Goal: Task Accomplishment & Management: Manage account settings

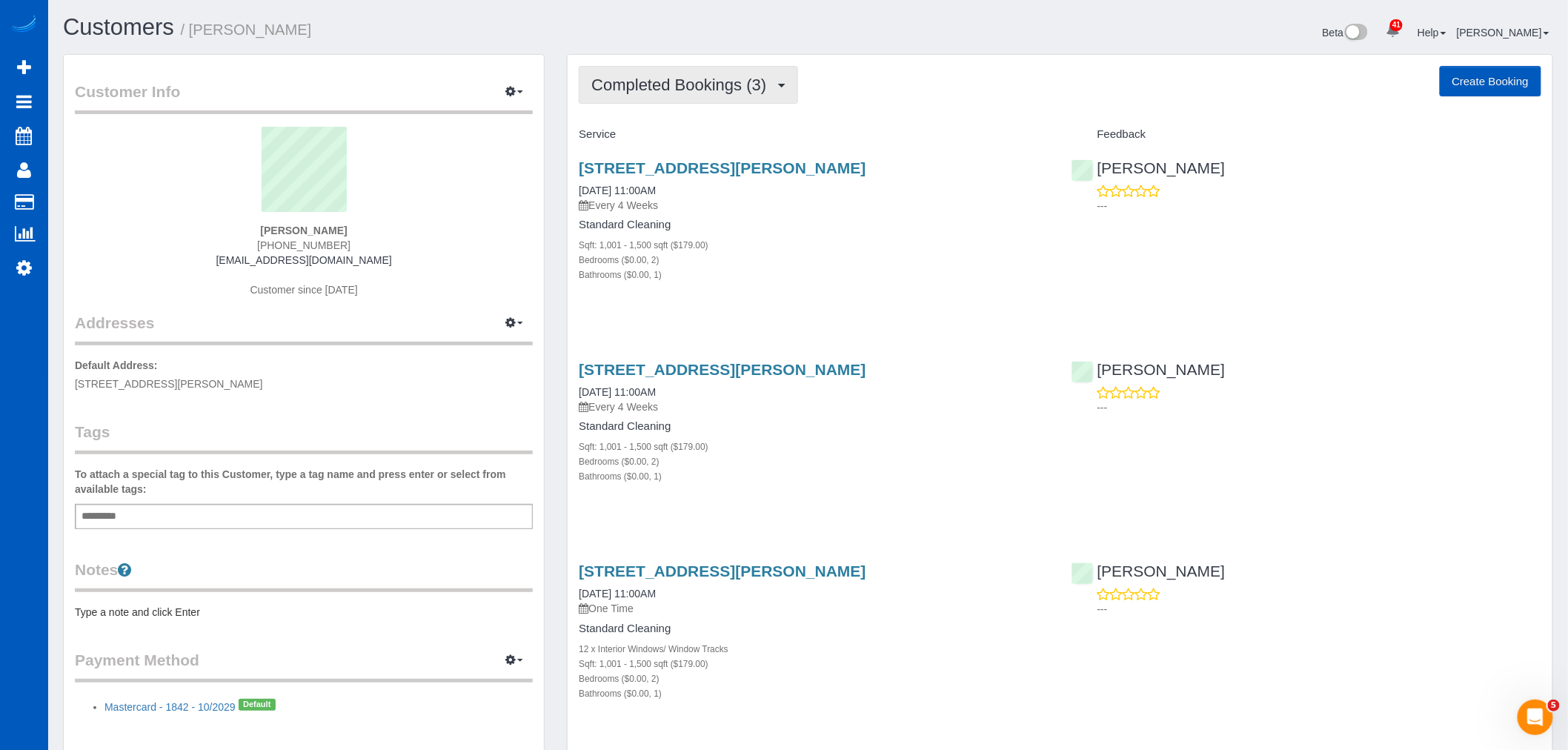
click at [646, 90] on span "Completed Bookings (3)" at bounding box center [683, 85] width 182 height 19
click at [686, 131] on link "Upcoming Bookings (11)" at bounding box center [657, 138] width 156 height 19
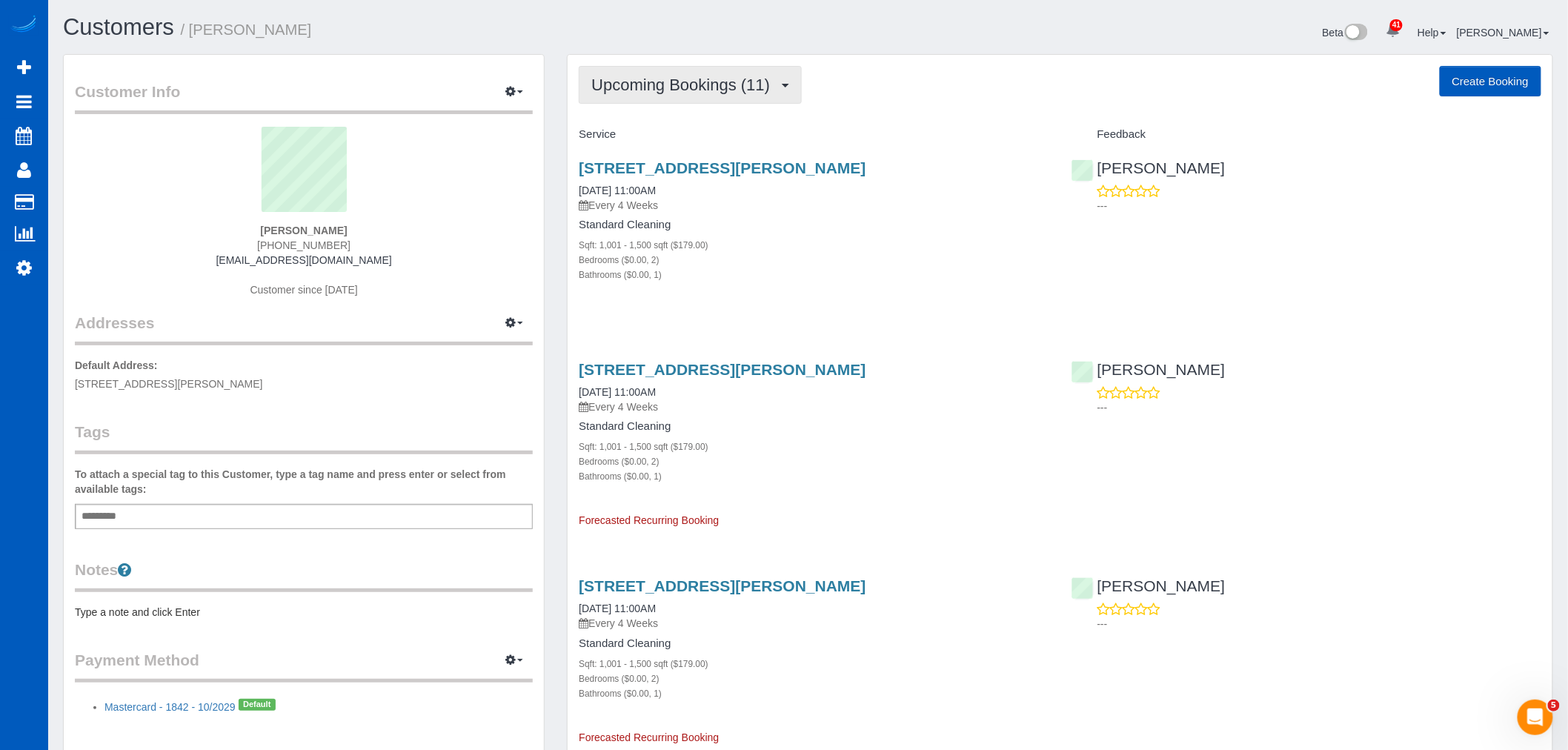
click at [674, 101] on button "Upcoming Bookings (11)" at bounding box center [690, 85] width 223 height 38
click at [752, 150] on div "[STREET_ADDRESS][PERSON_NAME] [DATE] 11:00AM Every 4 Weeks Standard Cleaning Sq…" at bounding box center [813, 229] width 492 height 165
click at [729, 95] on button "Upcoming Bookings (11)" at bounding box center [690, 85] width 223 height 38
drag, startPoint x: 759, startPoint y: 86, endPoint x: 813, endPoint y: 114, distance: 60.8
click at [759, 87] on span "Upcoming Bookings (11)" at bounding box center [684, 85] width 186 height 19
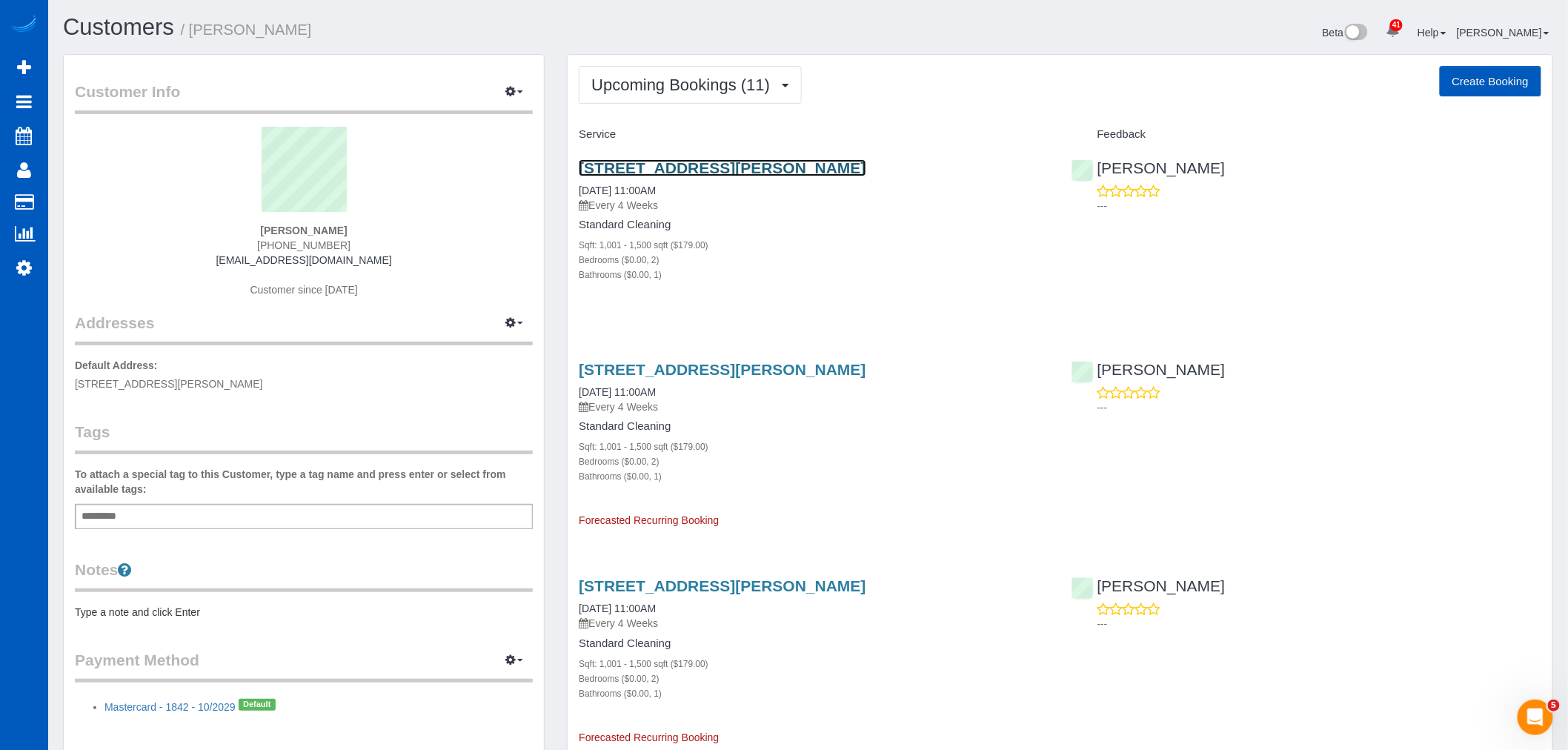
click at [737, 164] on link "221 1/2 Howe St, Seattle, WA 98109" at bounding box center [722, 168] width 287 height 17
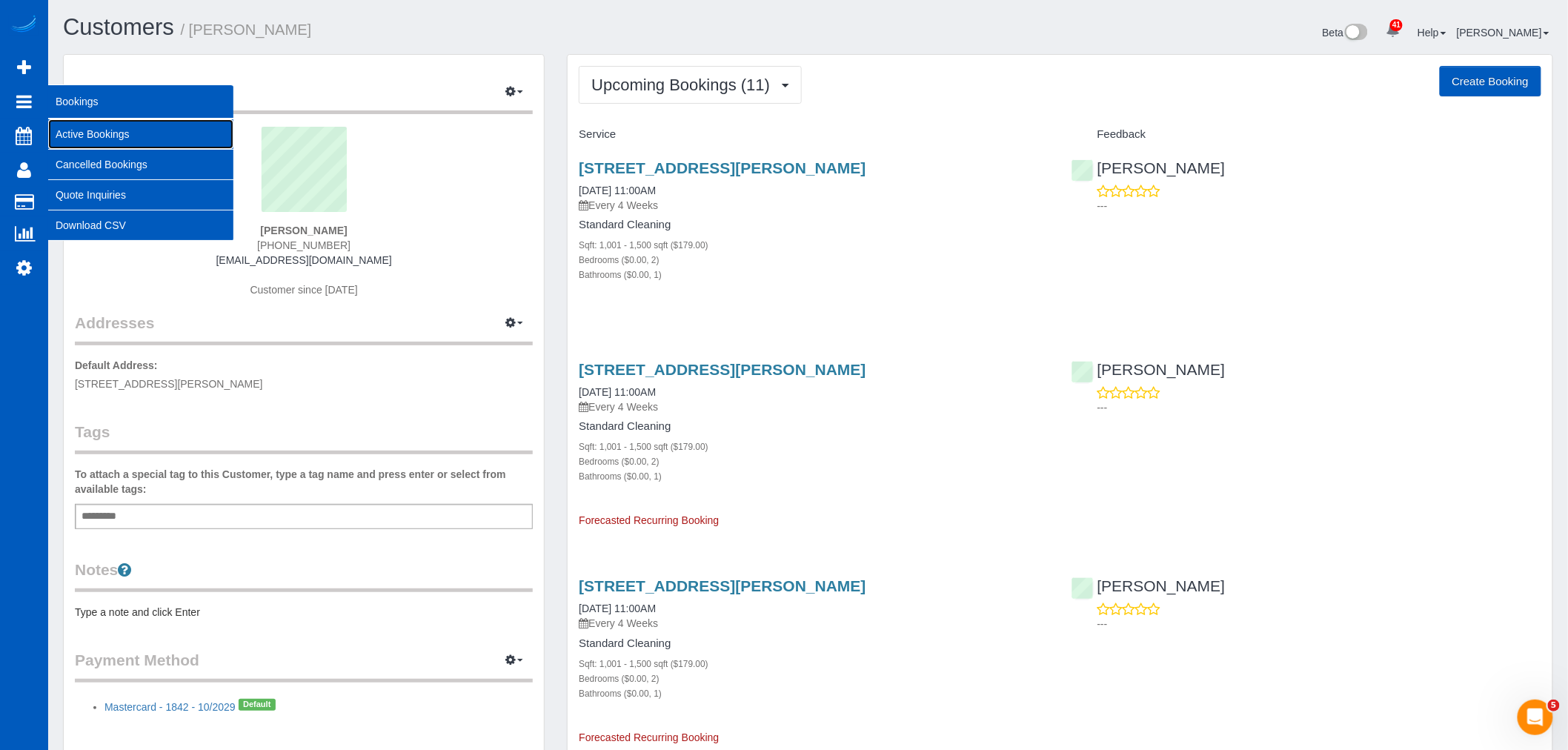
drag, startPoint x: 106, startPoint y: 134, endPoint x: 114, endPoint y: 132, distance: 8.2
click at [107, 134] on link "Active Bookings" at bounding box center [140, 134] width 185 height 29
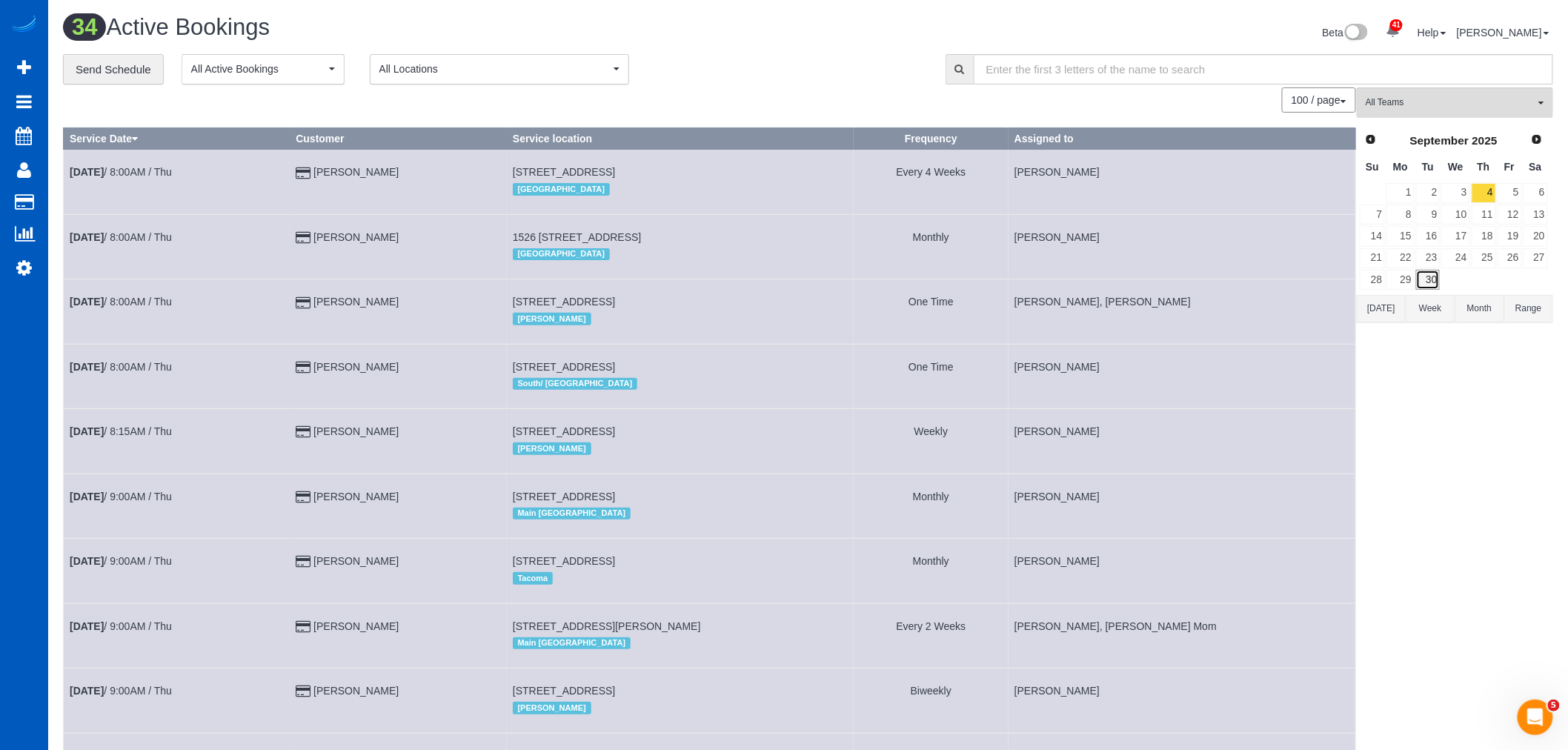
click at [1434, 280] on link "30" at bounding box center [1429, 280] width 25 height 20
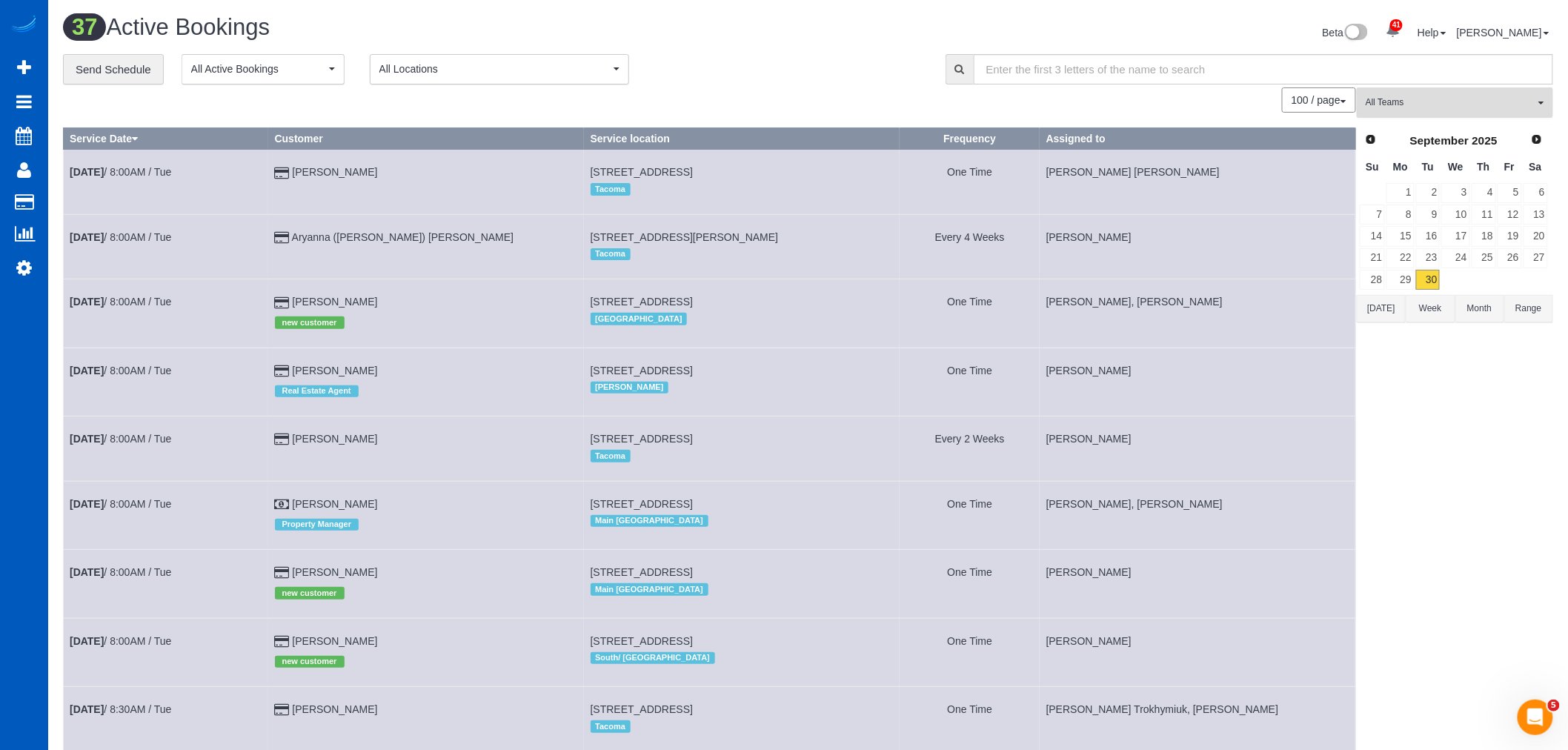
click at [1454, 97] on button "All Teams" at bounding box center [1455, 102] width 196 height 30
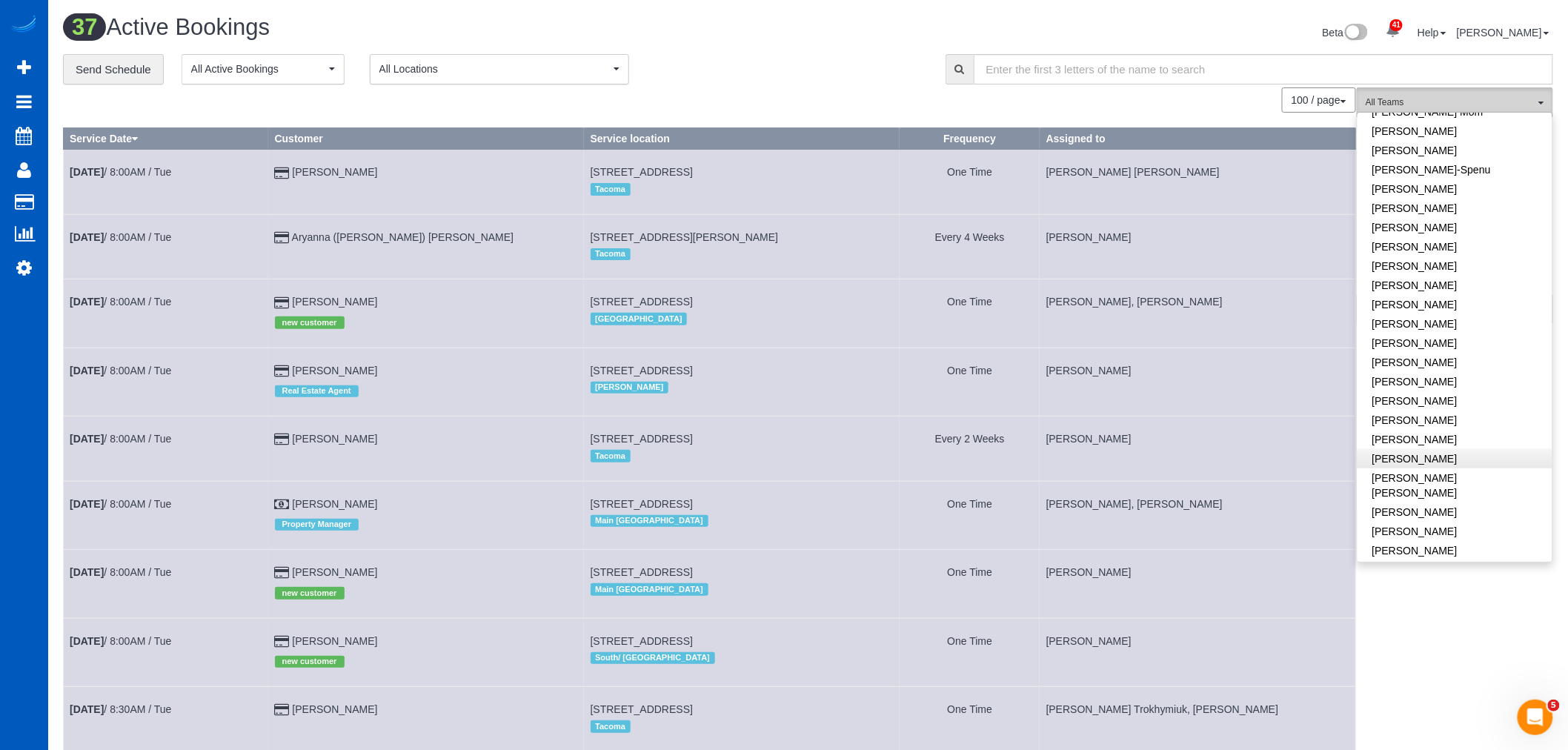
scroll to position [412, 0]
click at [1429, 466] on link "[PERSON_NAME]" at bounding box center [1455, 476] width 195 height 19
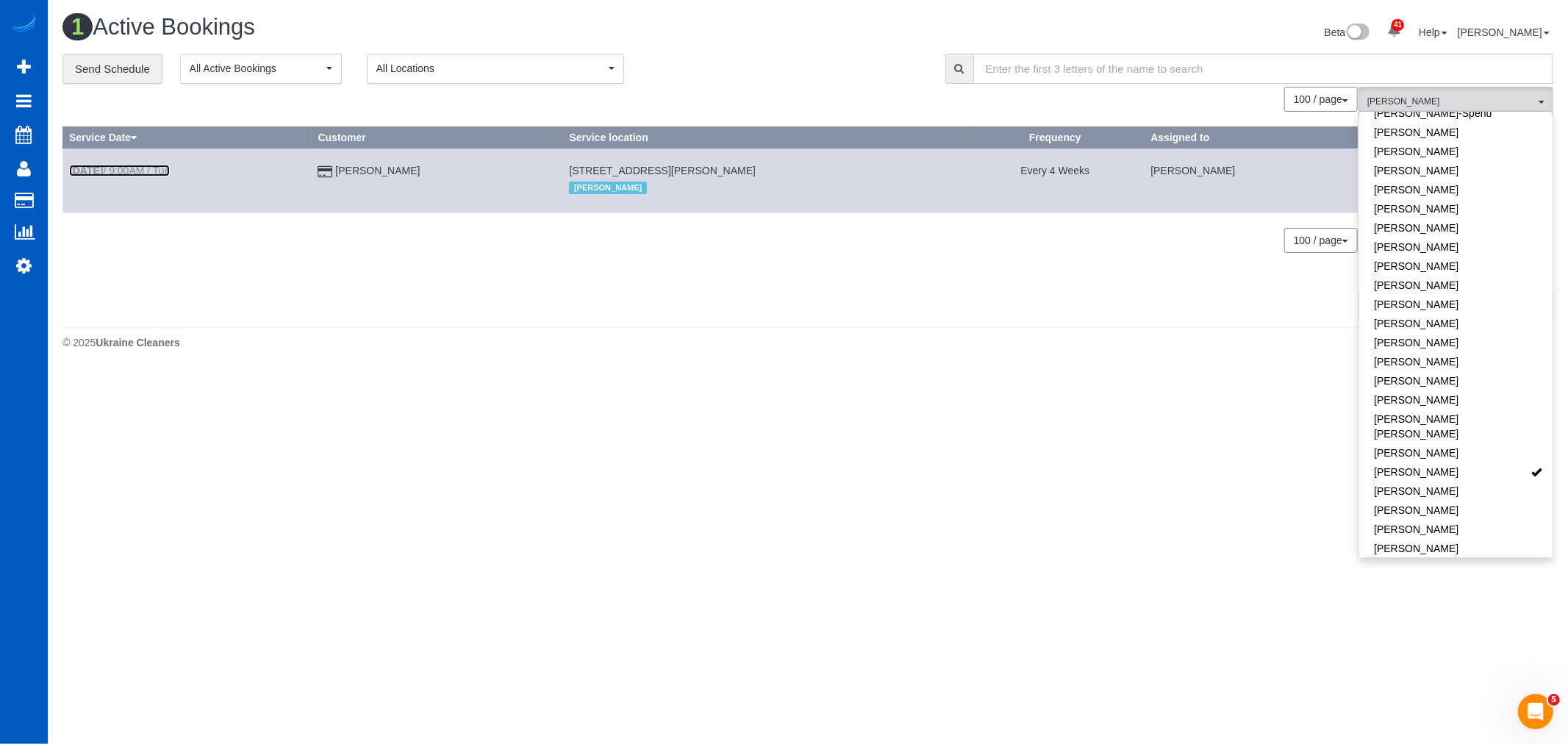
click at [125, 172] on link "Sep 30th / 9:00AM / Tue" at bounding box center [118, 170] width 101 height 12
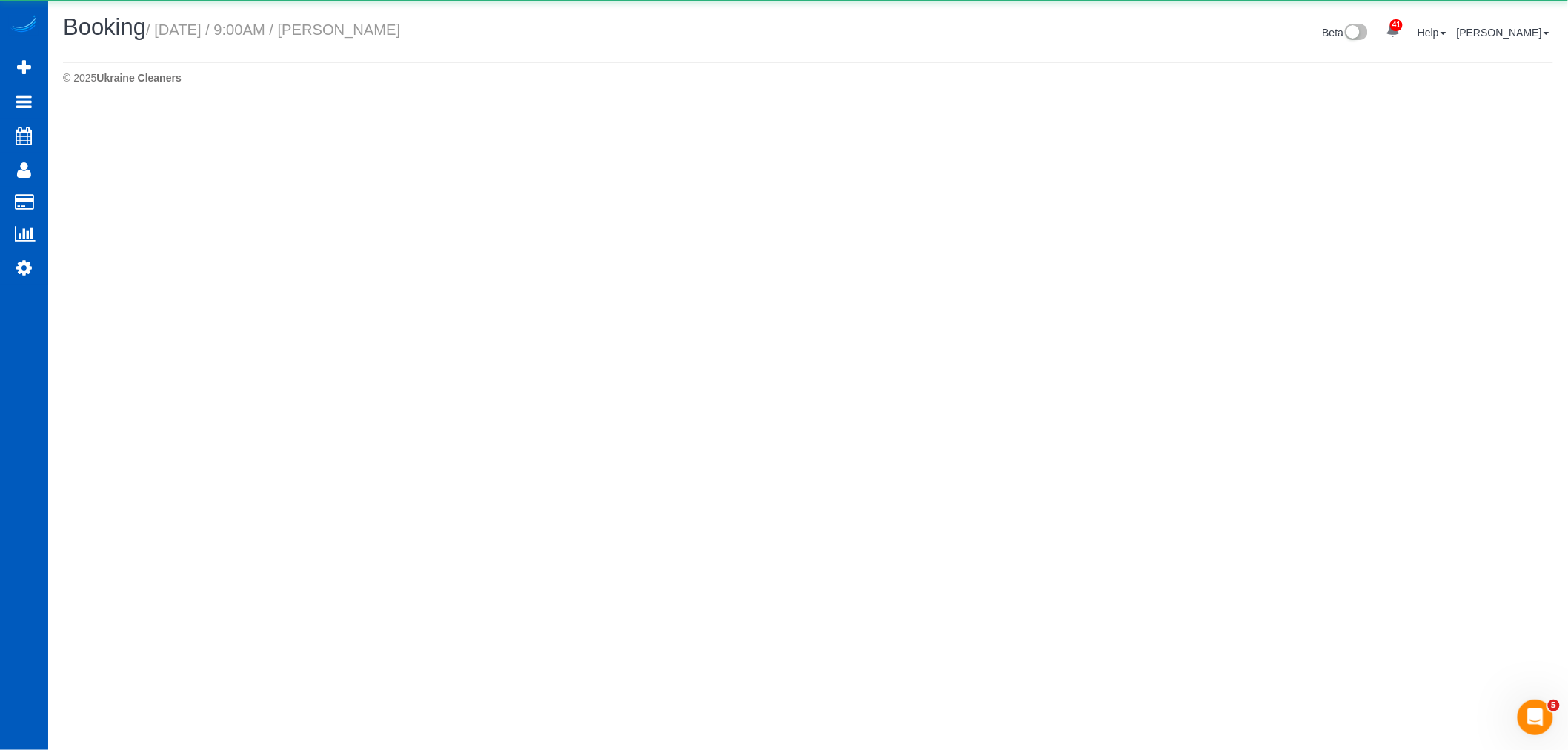
select select "WA"
select select "string:fspay-e38fe34f-303d-4b90-9b5e-850c8695709c"
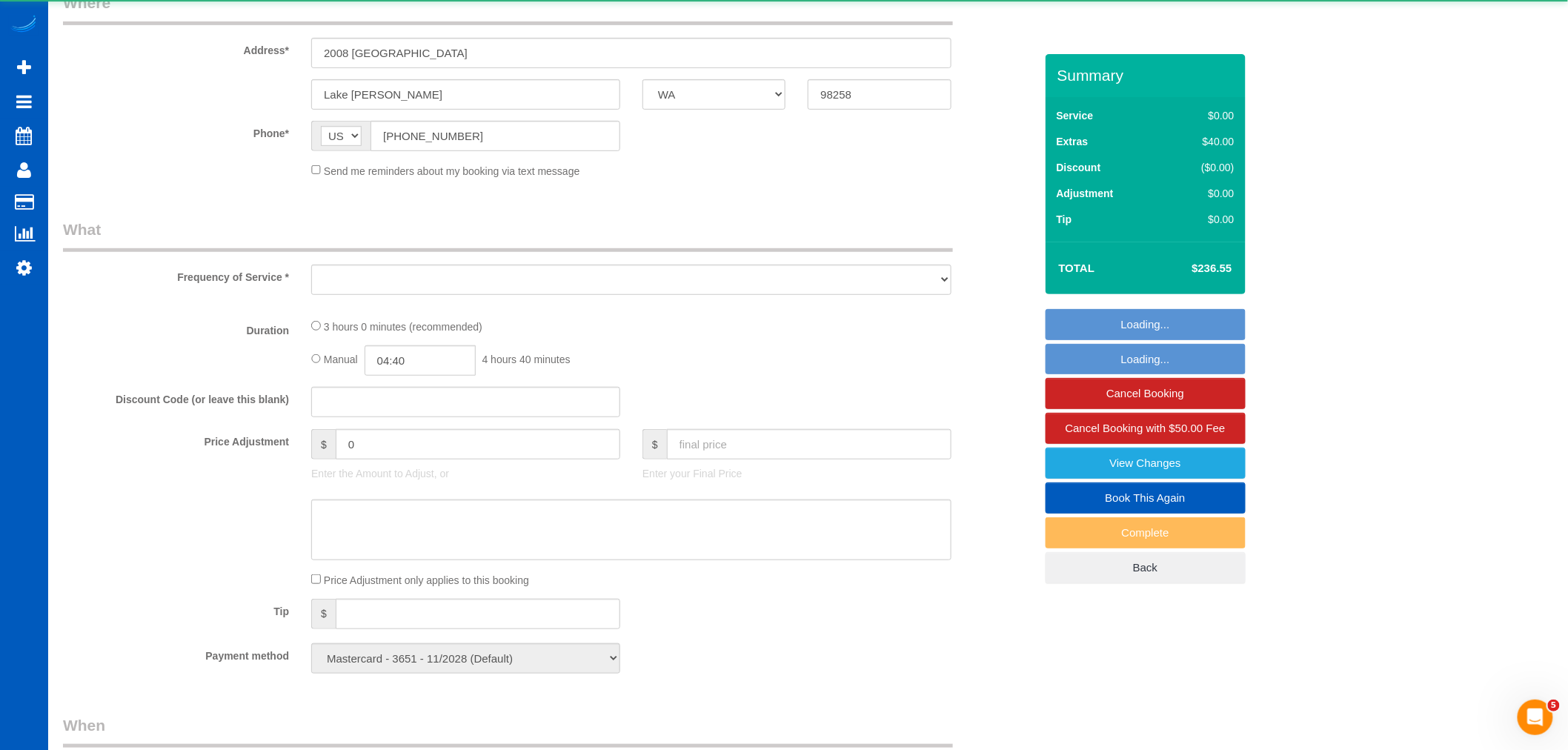
select select "object:14551"
select select "199"
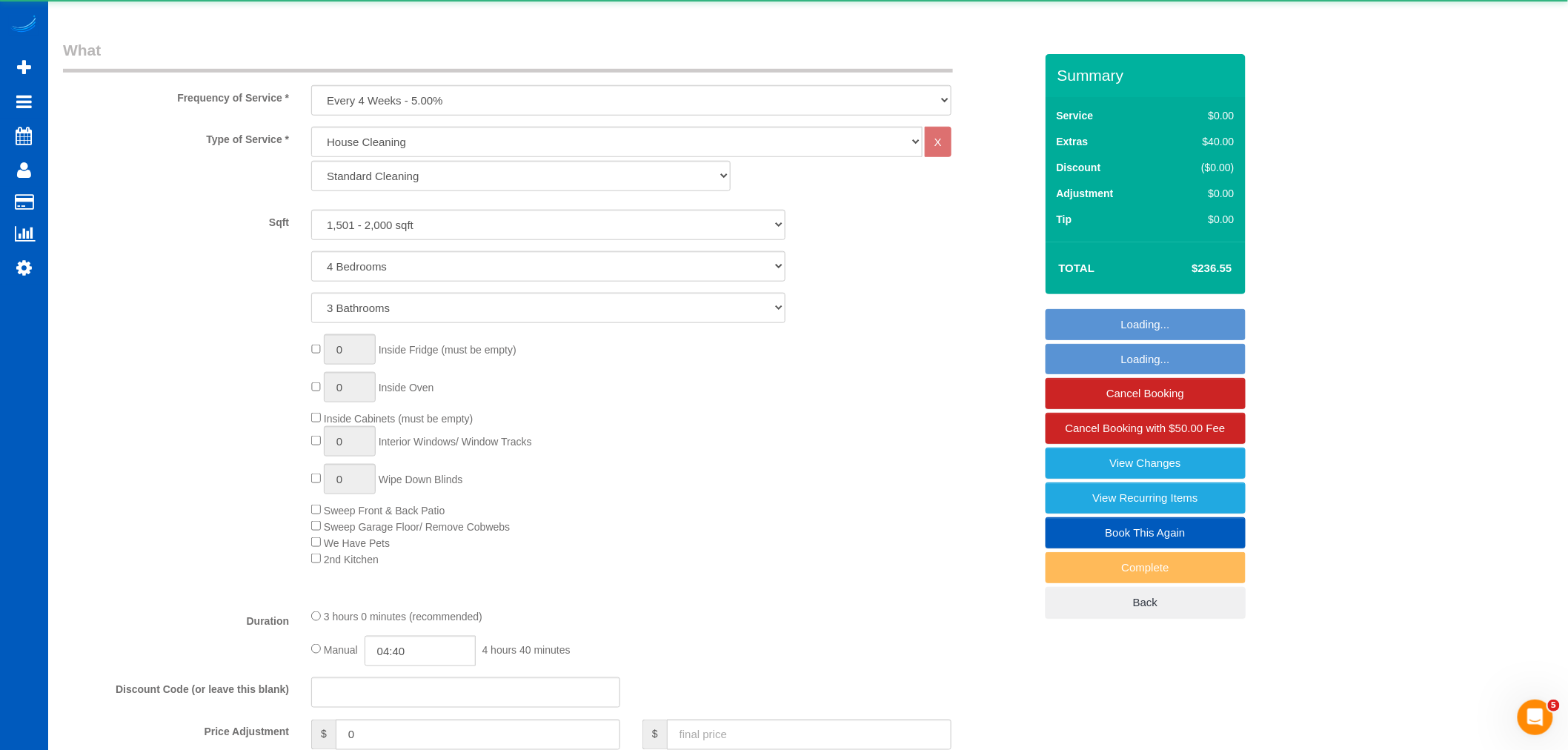
select select "object:14762"
select select "1501"
select select "4"
select select "3"
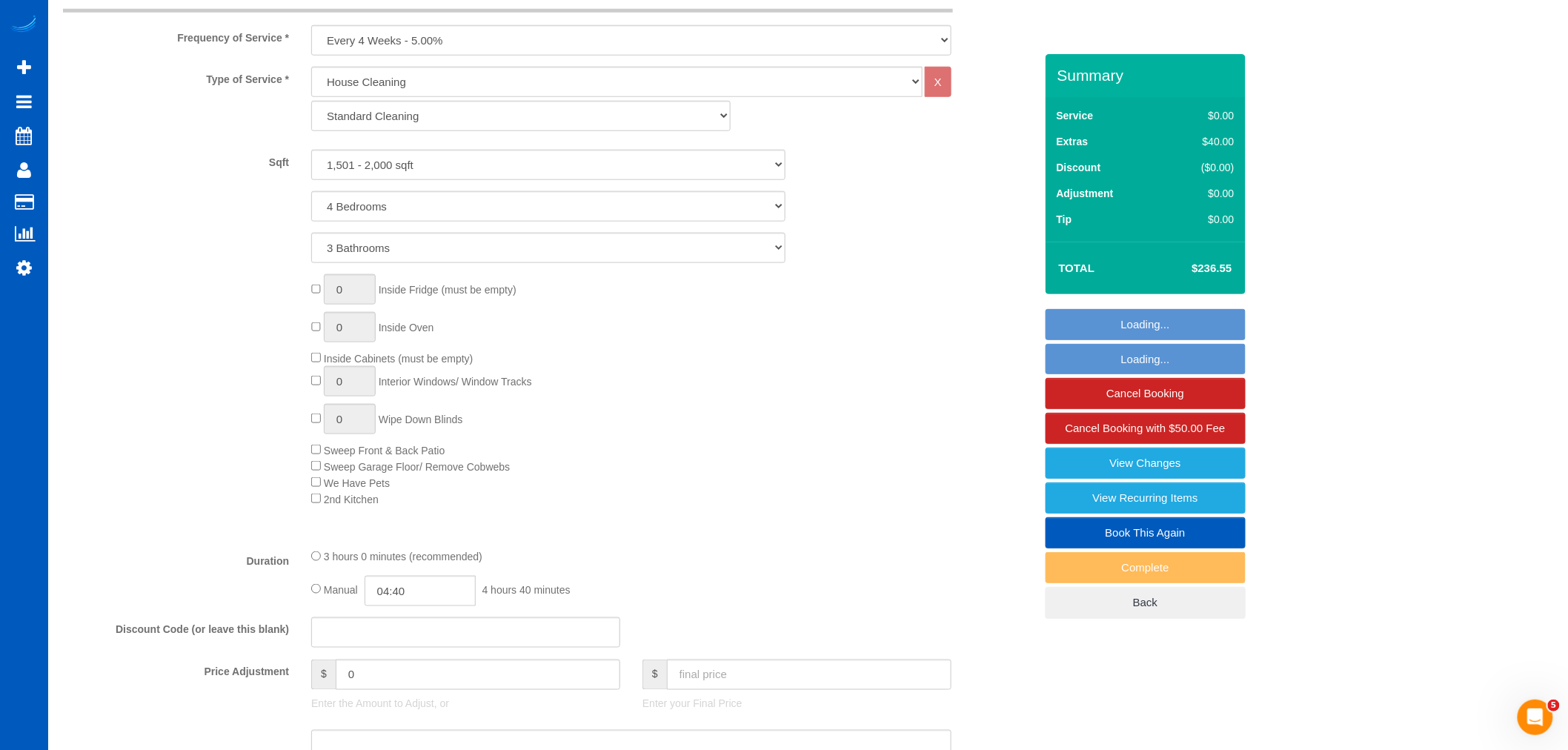
scroll to position [576, 0]
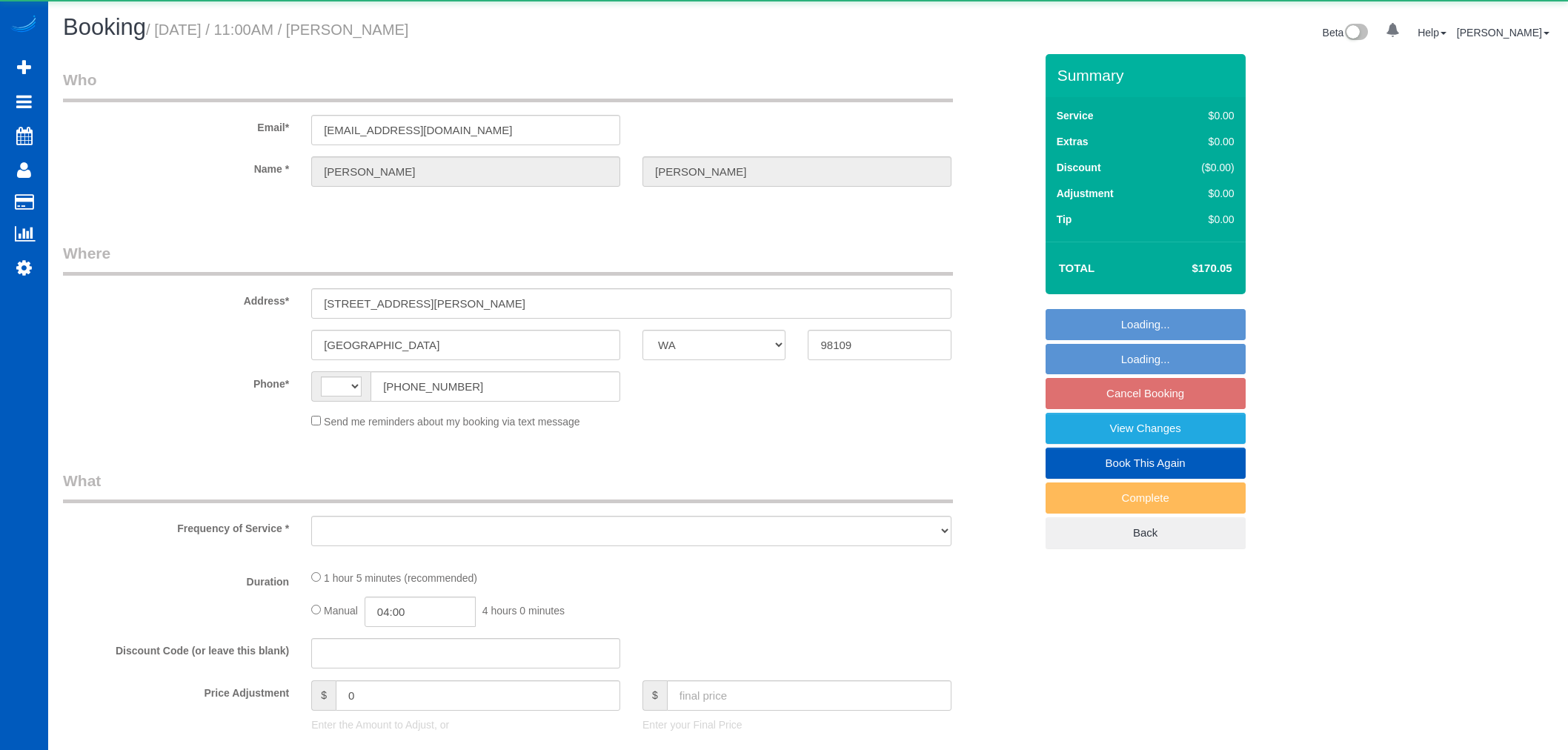
select select "WA"
select select "string:US"
select select "object:1144"
select select "string:fspay-156cf46b-6453-45a8-b76a-aed0729e41f9"
select select "199"
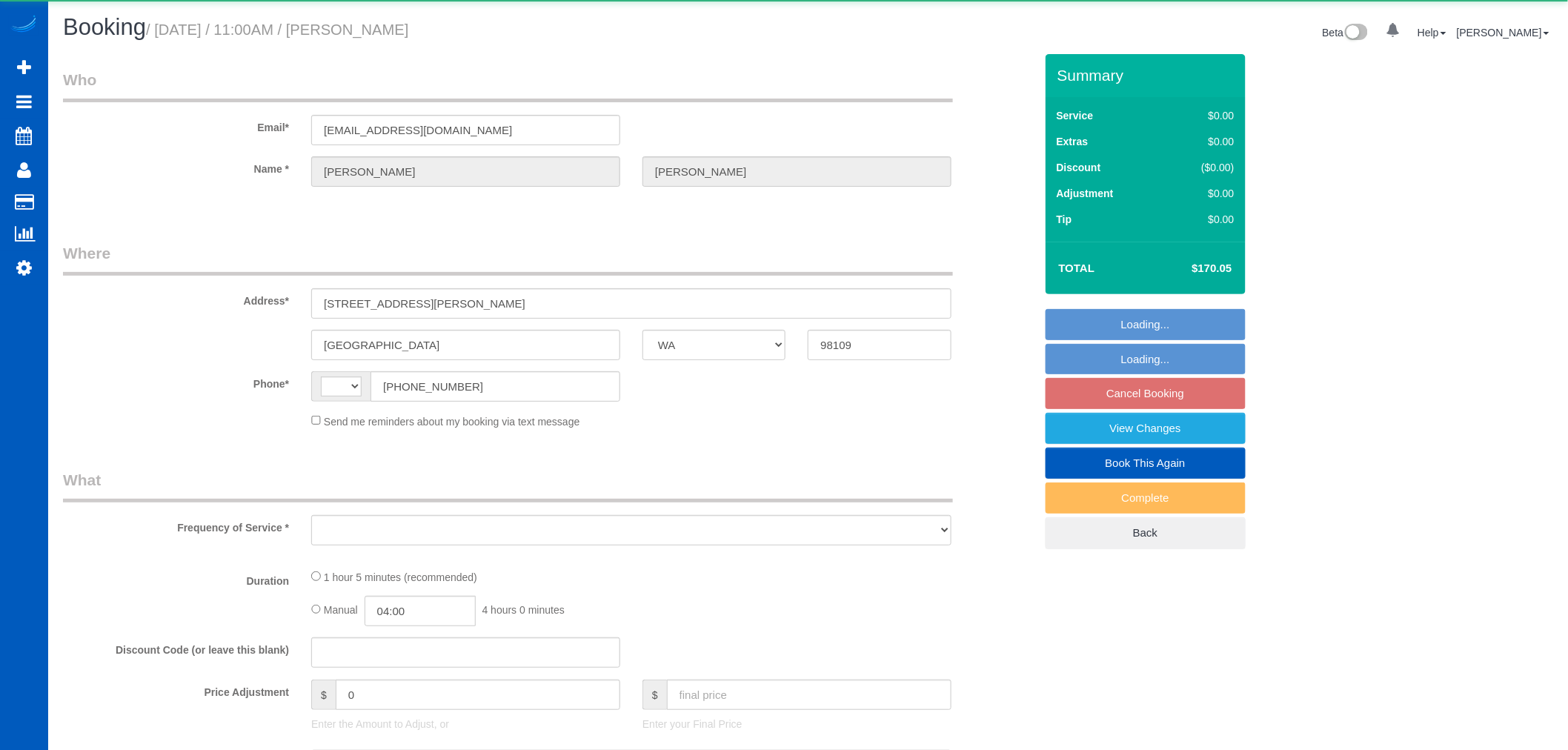
select select "1001"
select select "2"
select select "spot2"
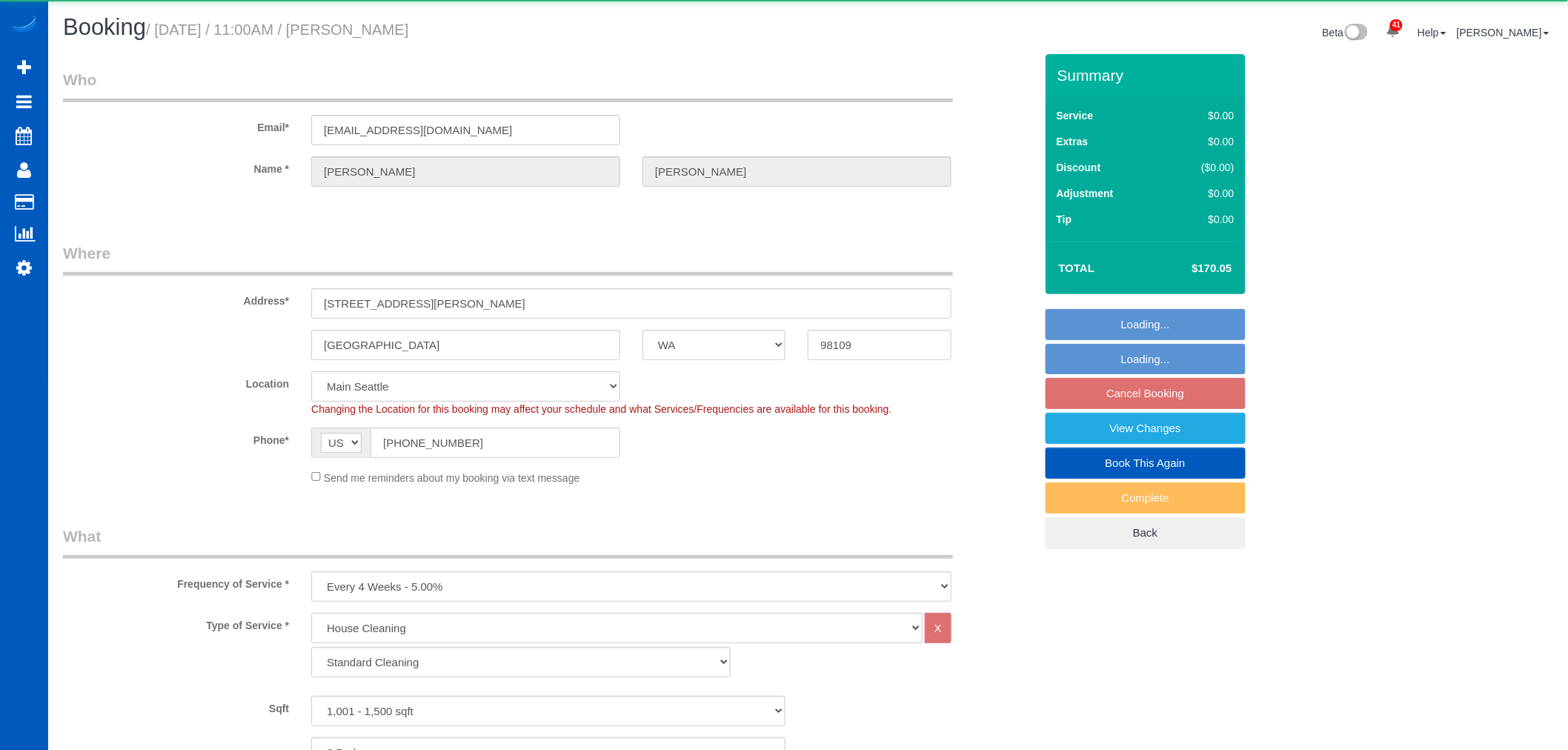
select select "1001"
select select "2"
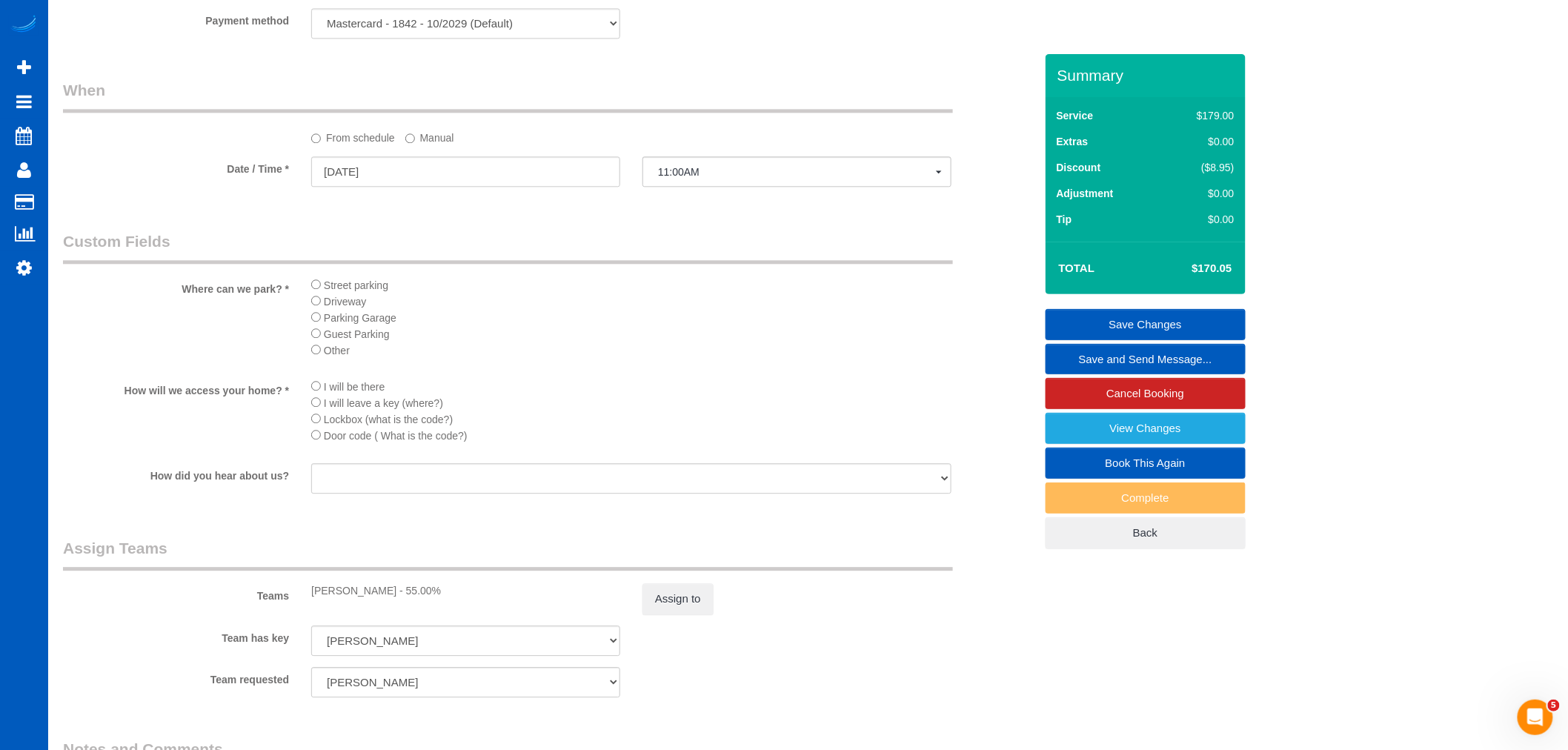
scroll to position [1729, 0]
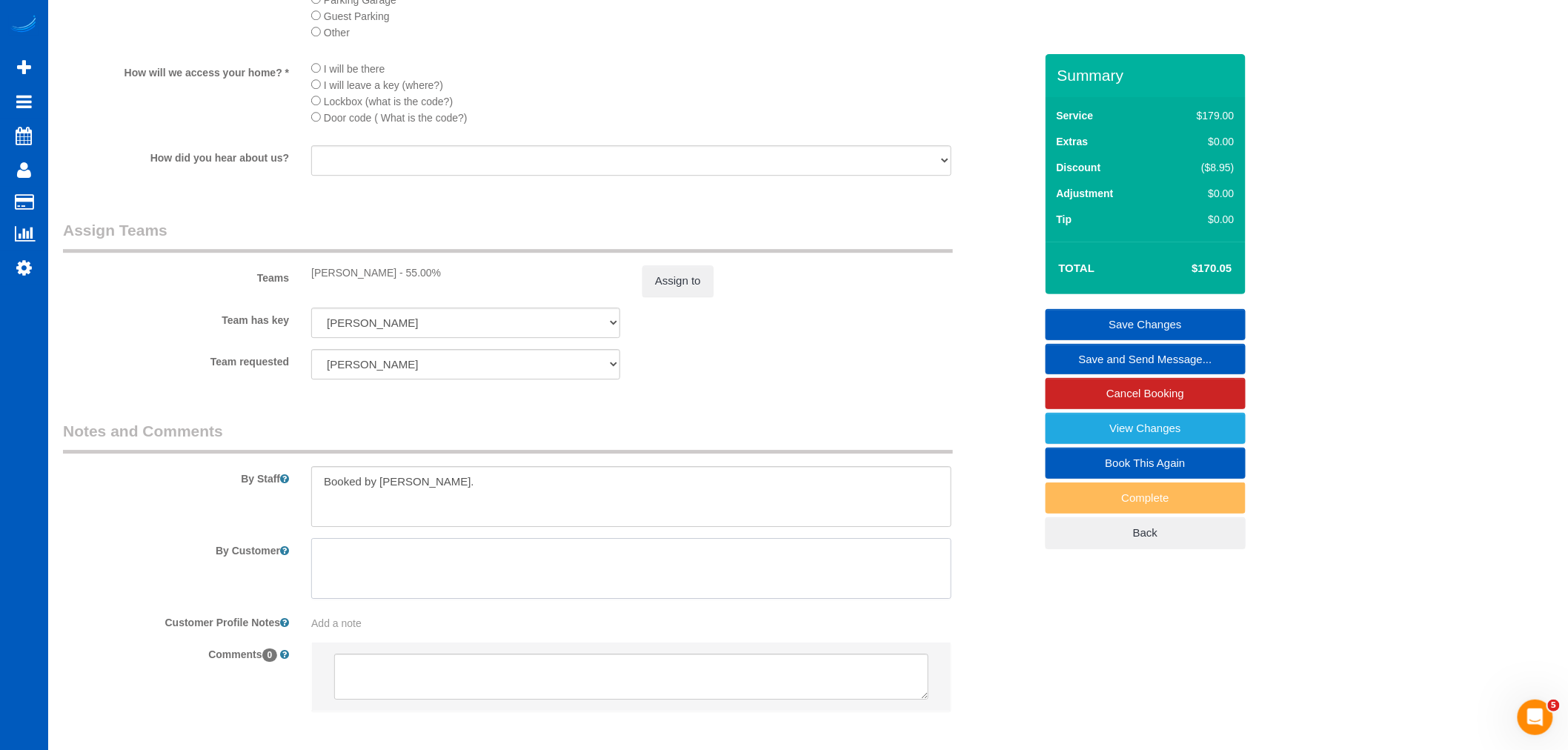
click at [552, 599] on textarea at bounding box center [631, 569] width 641 height 61
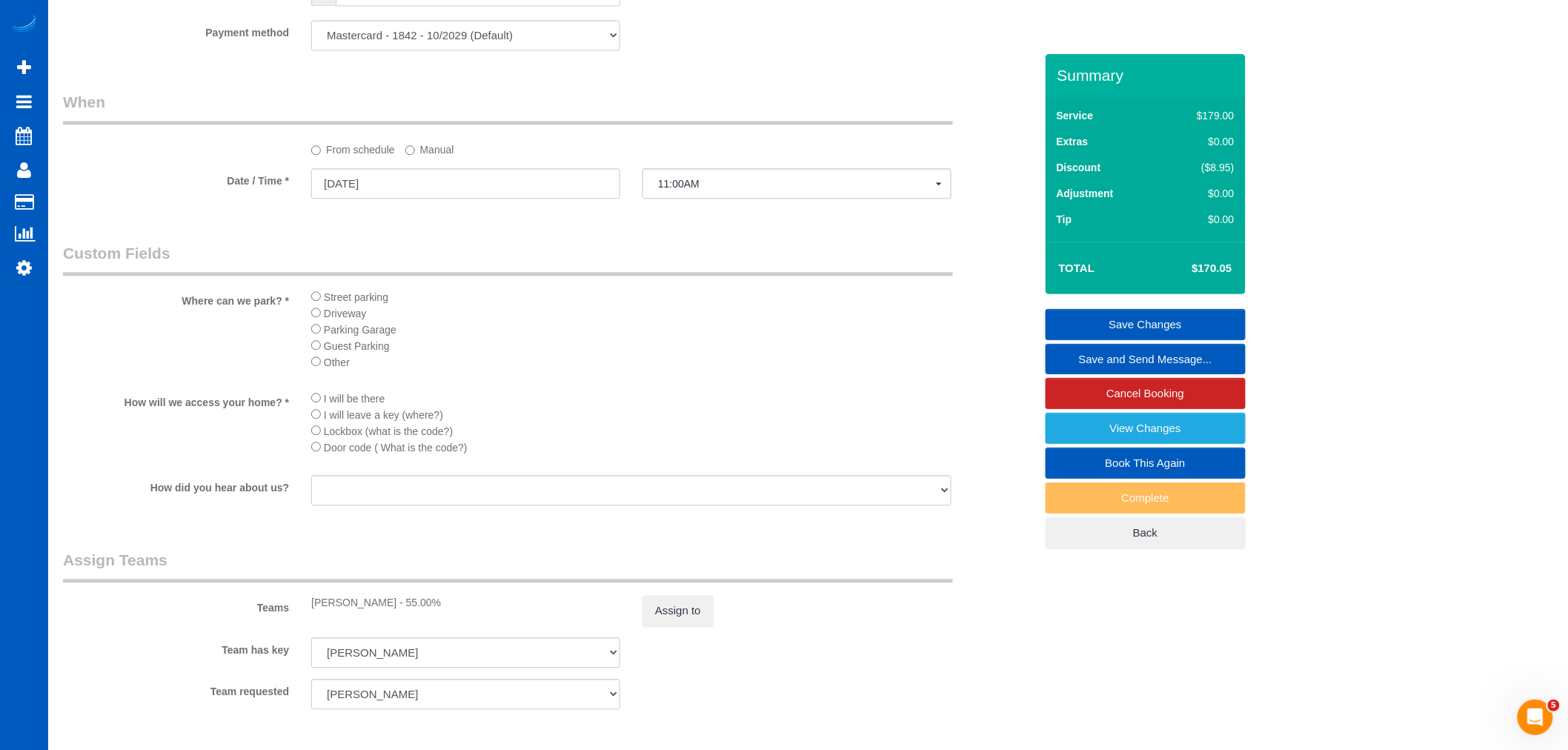
scroll to position [1560, 0]
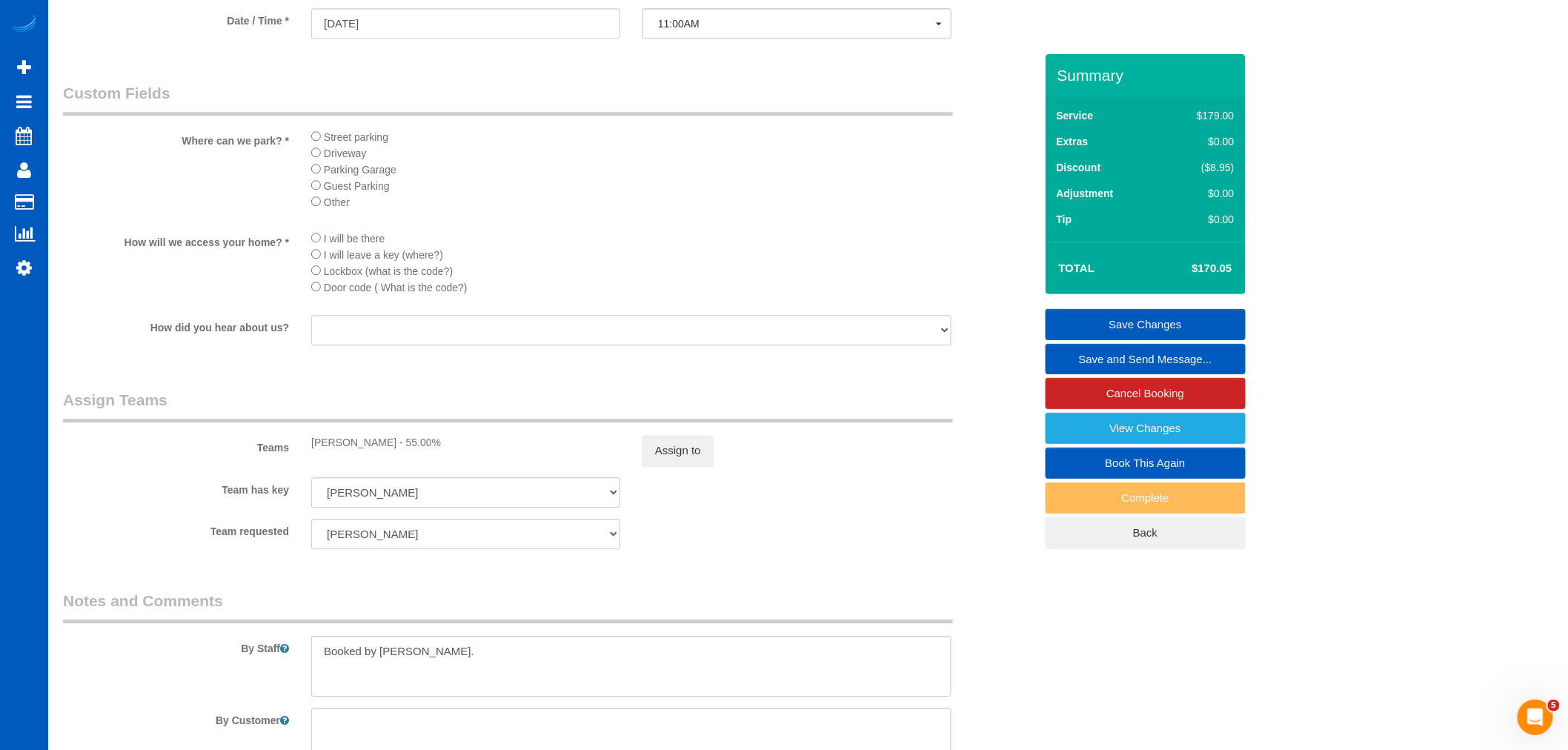
click at [310, 277] on div "I will be there I will leave a key (where?) Lockbox (what is the code?) Door co…" at bounding box center [631, 266] width 663 height 74
click at [322, 263] on li "I will leave a key (where?)" at bounding box center [631, 254] width 641 height 16
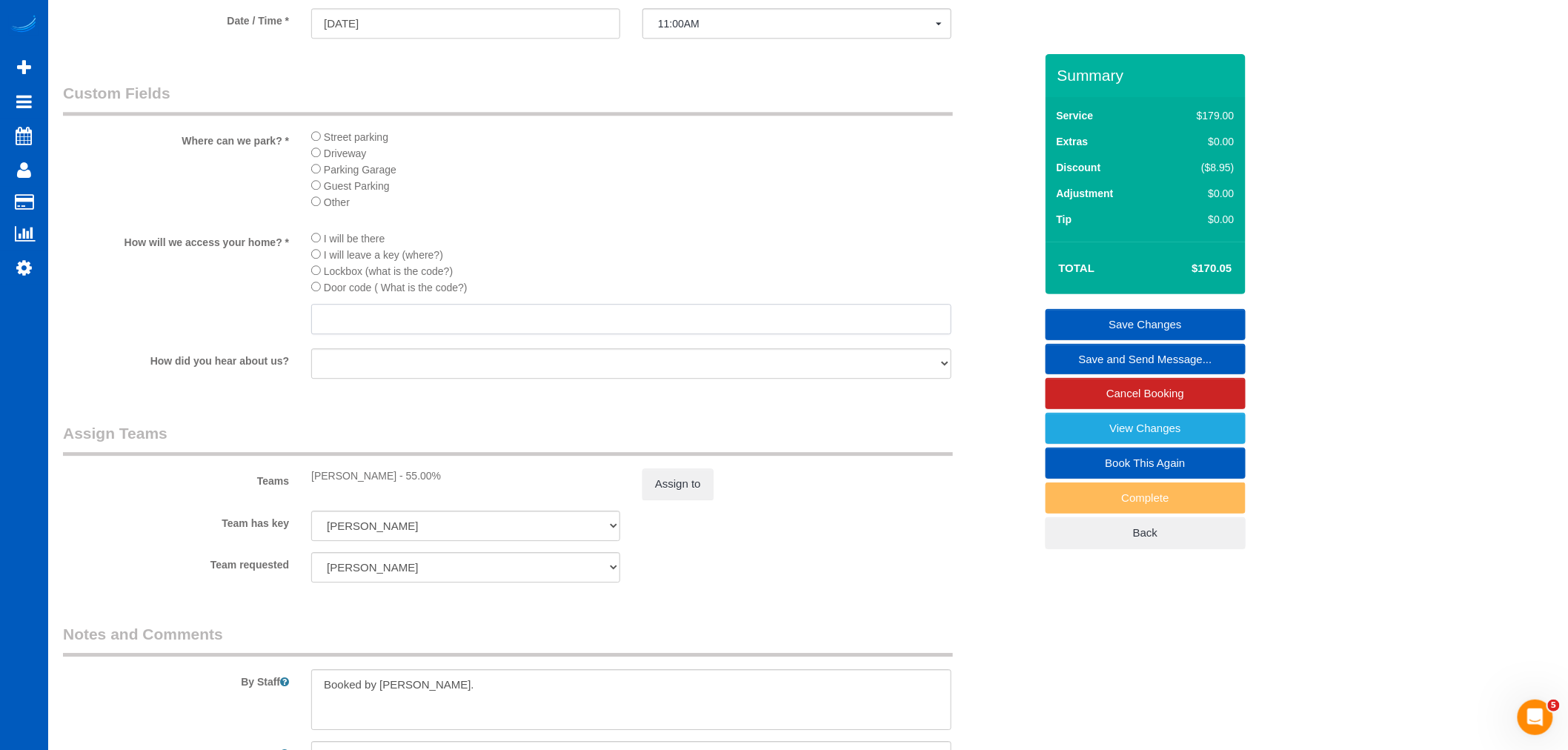
click at [356, 335] on input "text" at bounding box center [631, 320] width 641 height 30
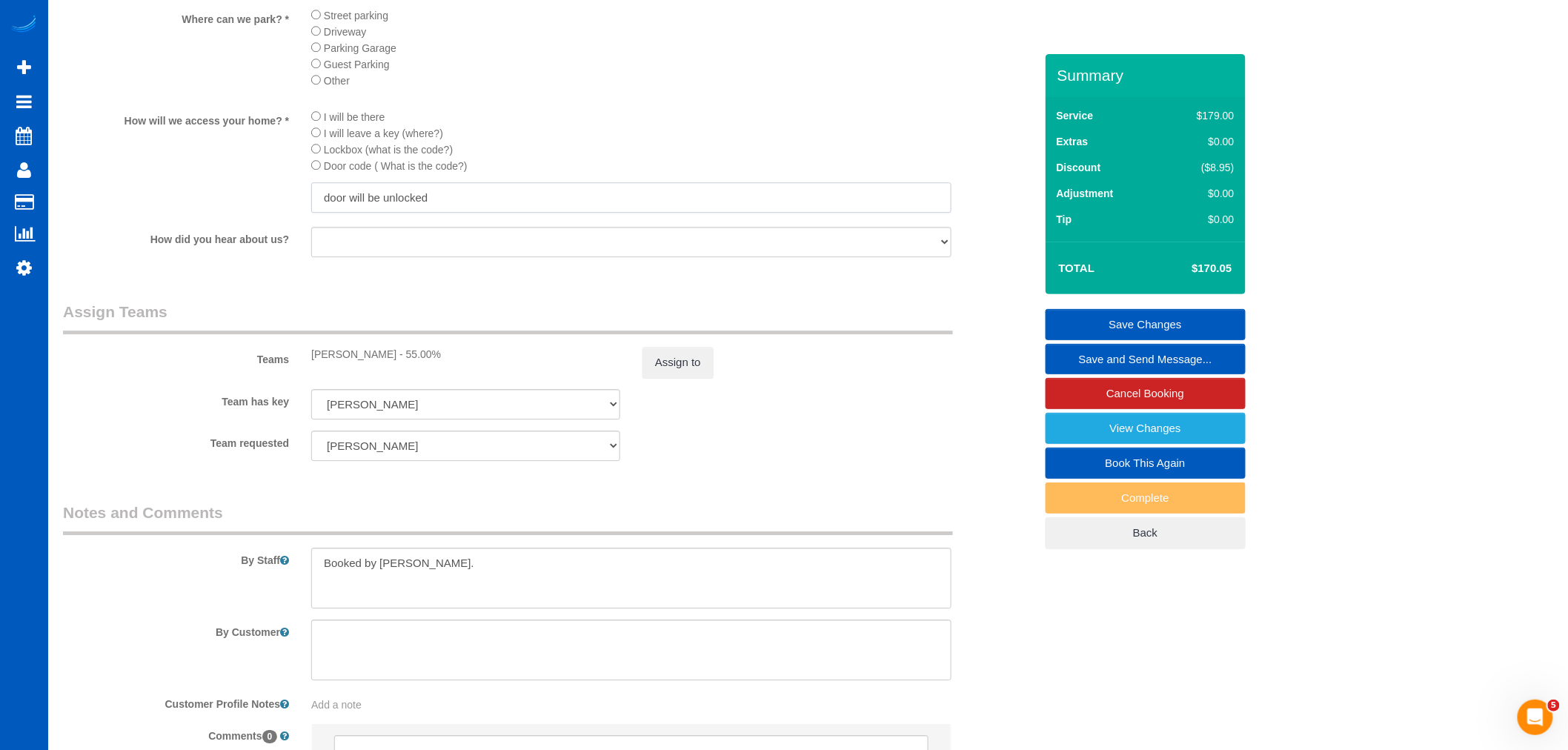
scroll to position [1852, 0]
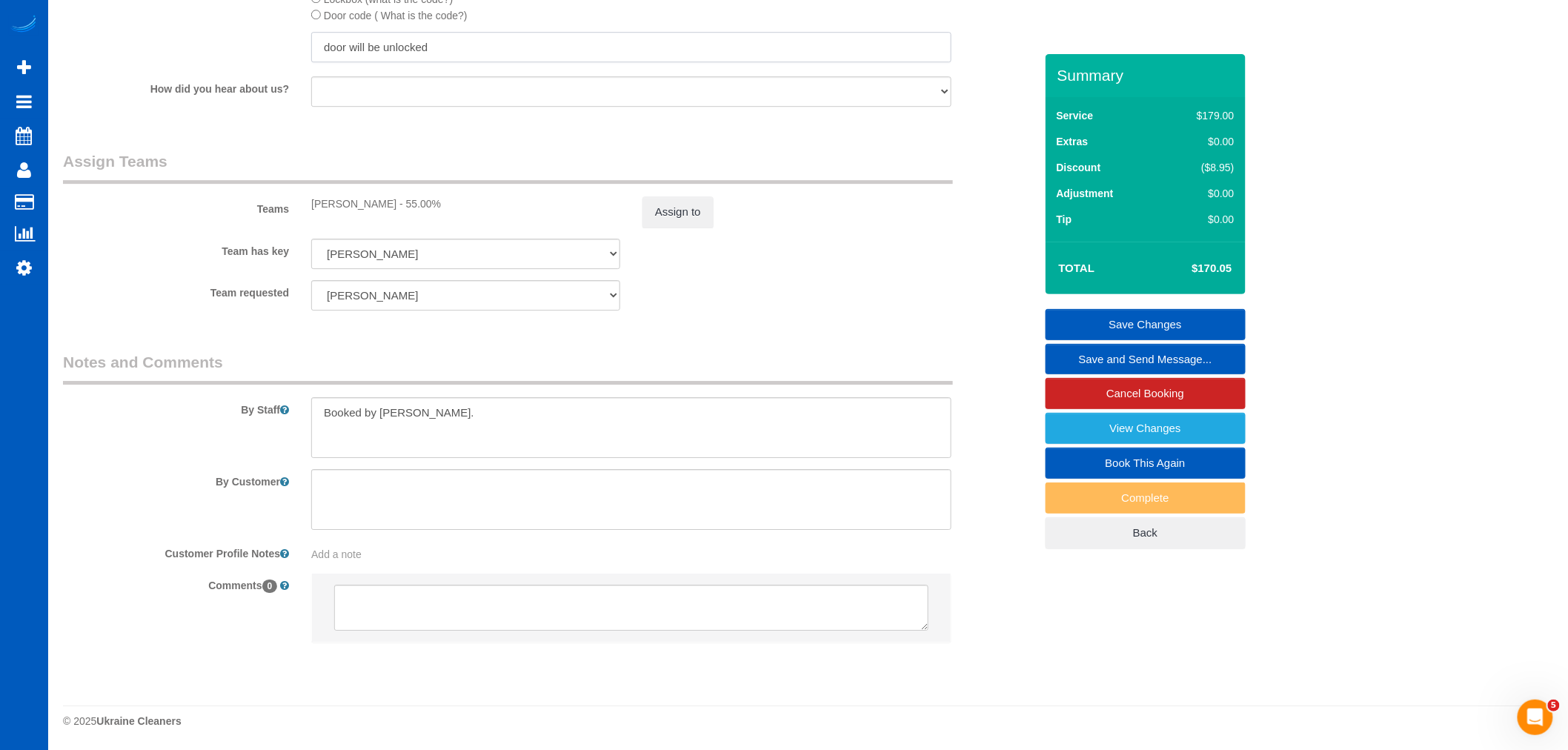
type input "door will be unlocked"
drag, startPoint x: 457, startPoint y: 427, endPoint x: 30, endPoint y: 427, distance: 427.0
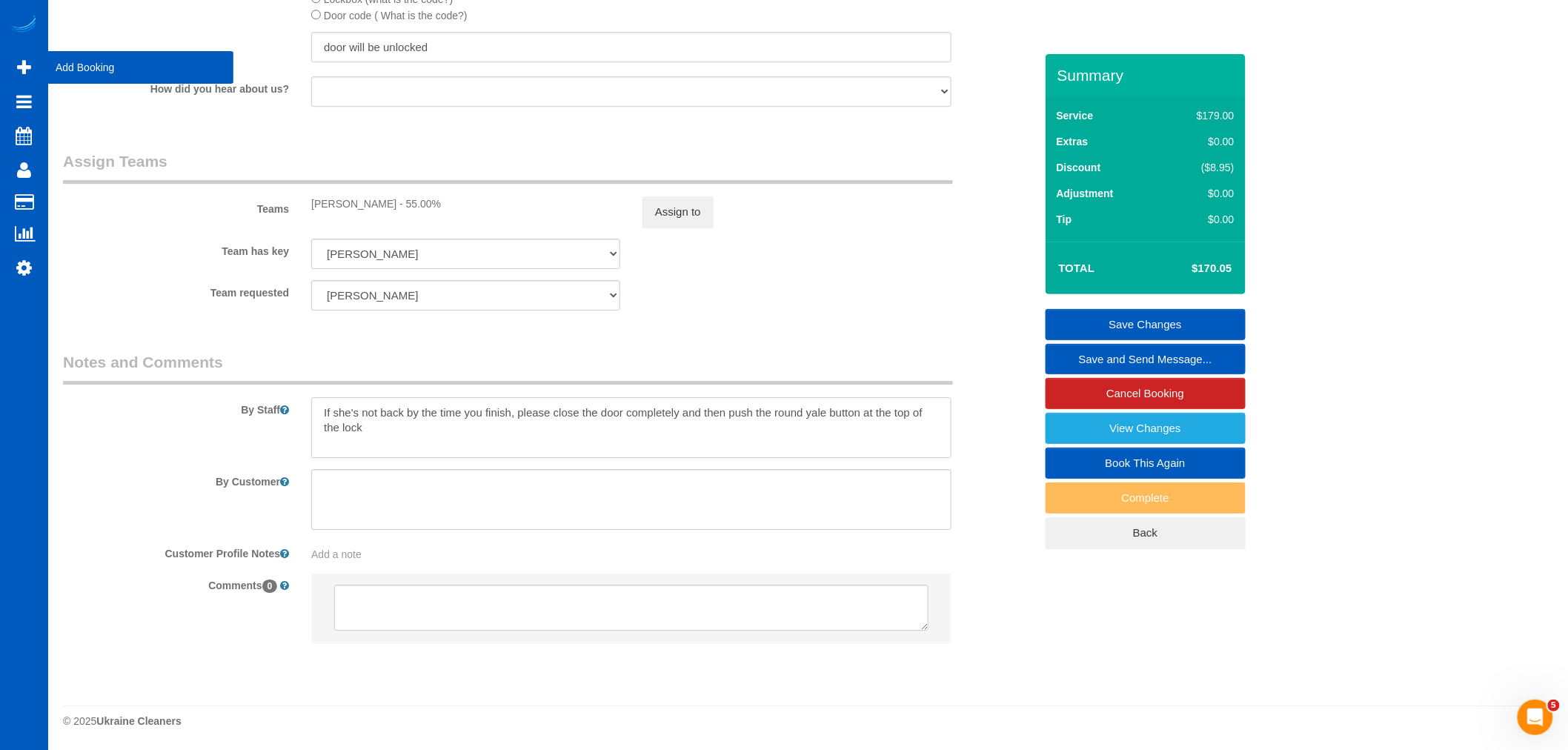
type textarea "If she's not back by the time you finish, please close the door completely and …"
click at [508, 511] on textarea at bounding box center [631, 500] width 641 height 61
paste textarea "or cleaning, please be sure to dust everything thoroughly - all surfaces. there…"
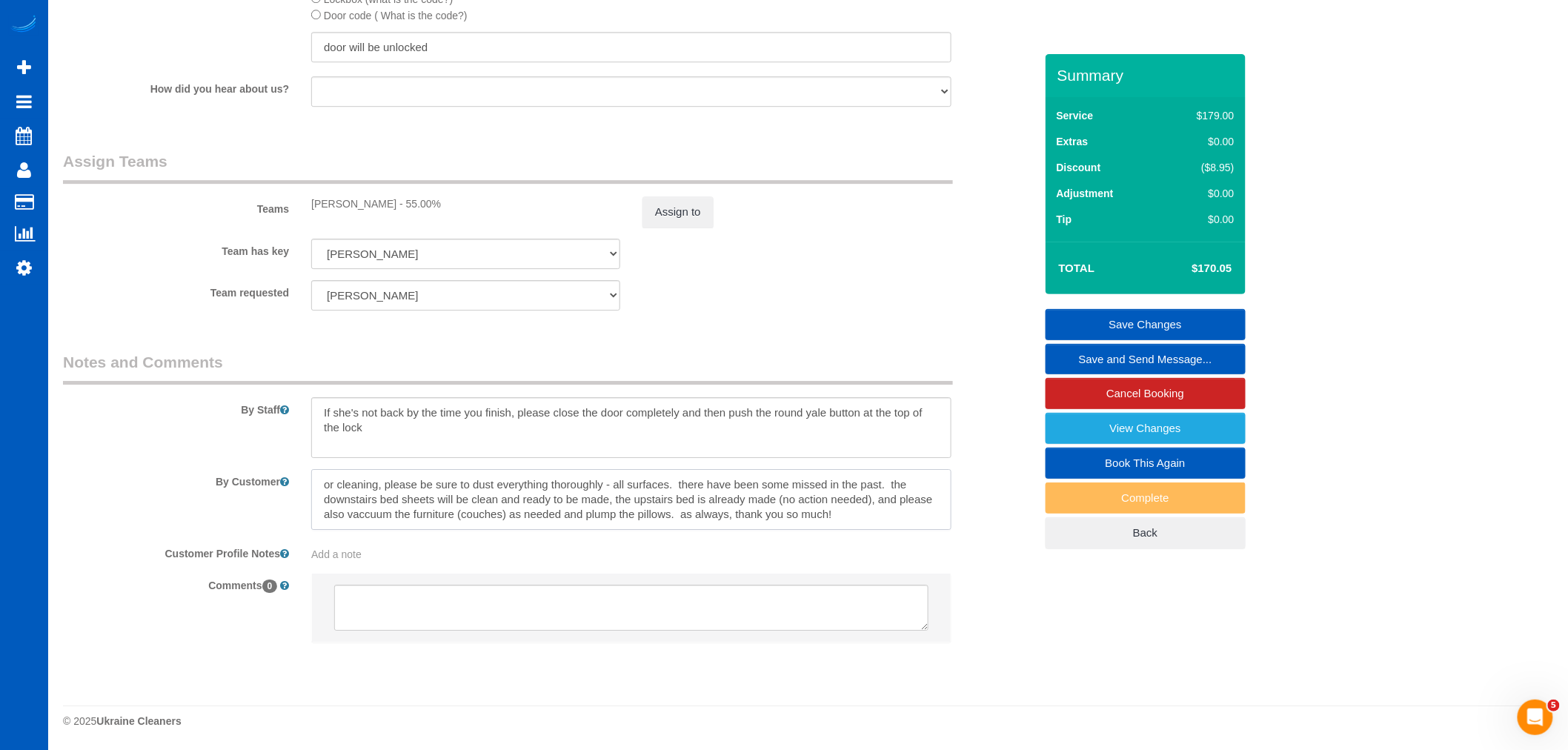
drag, startPoint x: 327, startPoint y: 482, endPoint x: 297, endPoint y: 494, distance: 32.3
click at [297, 494] on div "By Customer" at bounding box center [549, 500] width 994 height 61
click at [320, 485] on textarea at bounding box center [631, 500] width 641 height 61
click at [321, 485] on textarea at bounding box center [631, 500] width 641 height 61
click at [901, 512] on textarea at bounding box center [631, 500] width 641 height 61
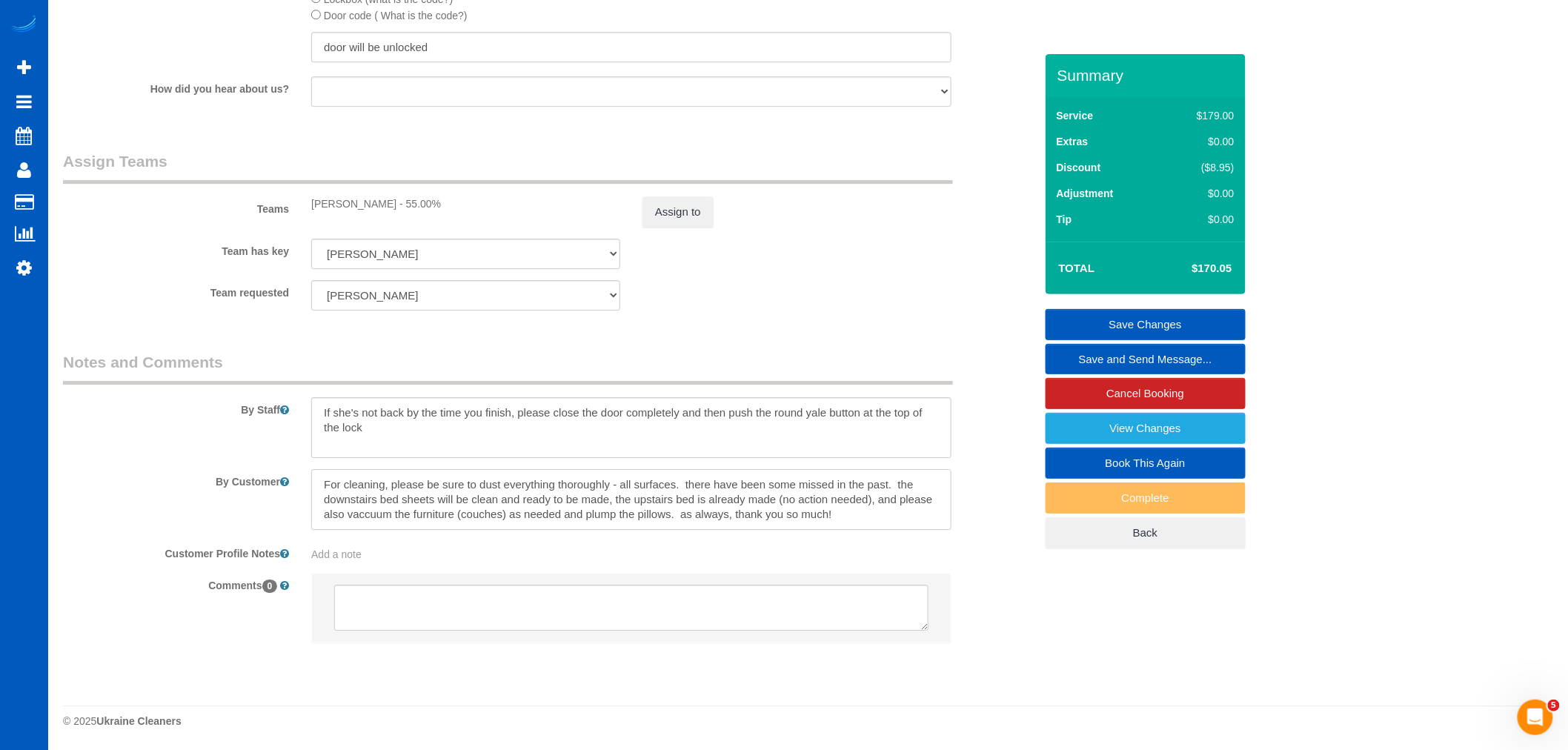
type textarea "For cleaning, please be sure to dust everything thoroughly - all surfaces. ther…"
click at [1162, 324] on link "Save Changes" at bounding box center [1145, 324] width 200 height 31
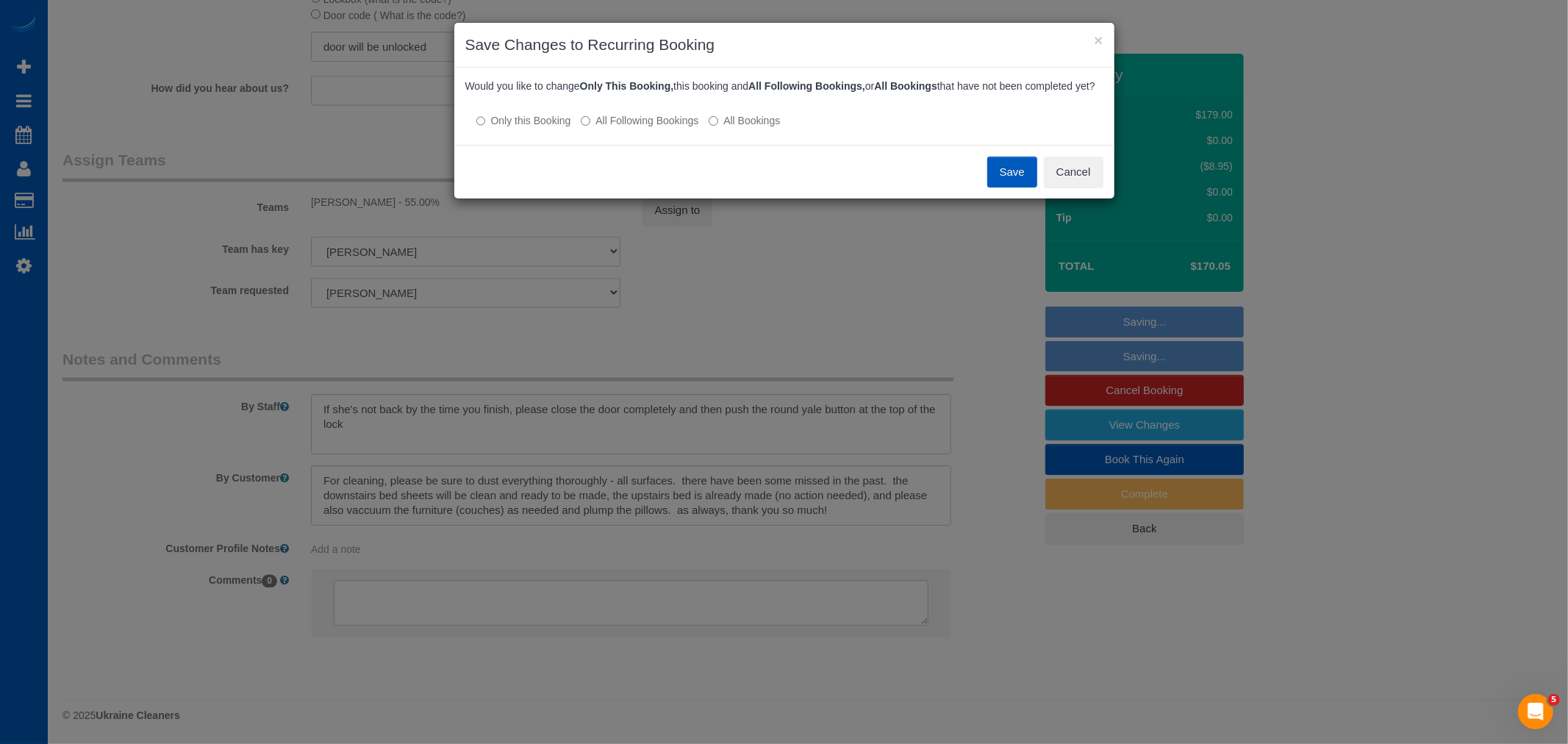
click at [1001, 181] on button "Save" at bounding box center [1011, 172] width 50 height 31
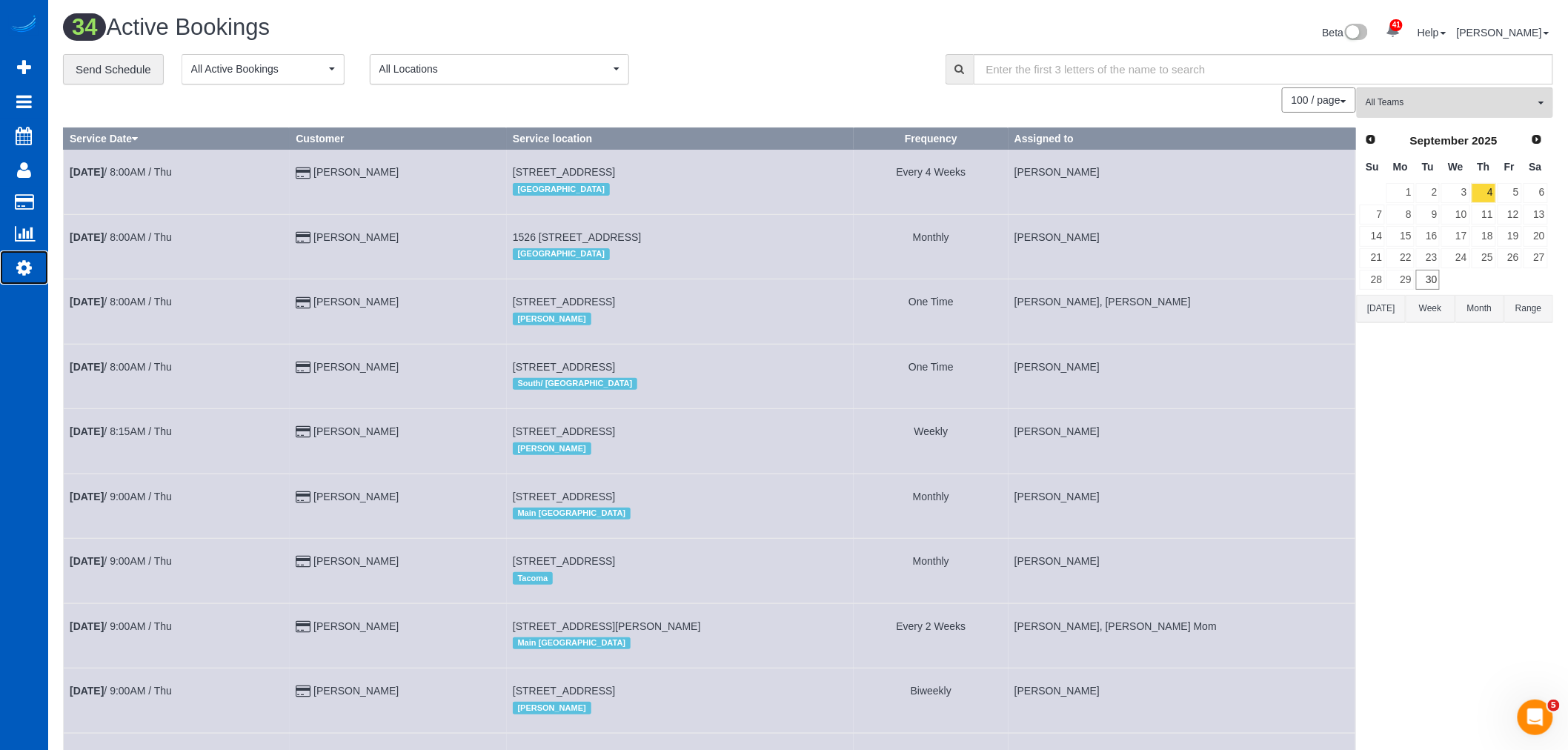
click at [35, 271] on link "Settings" at bounding box center [24, 267] width 48 height 34
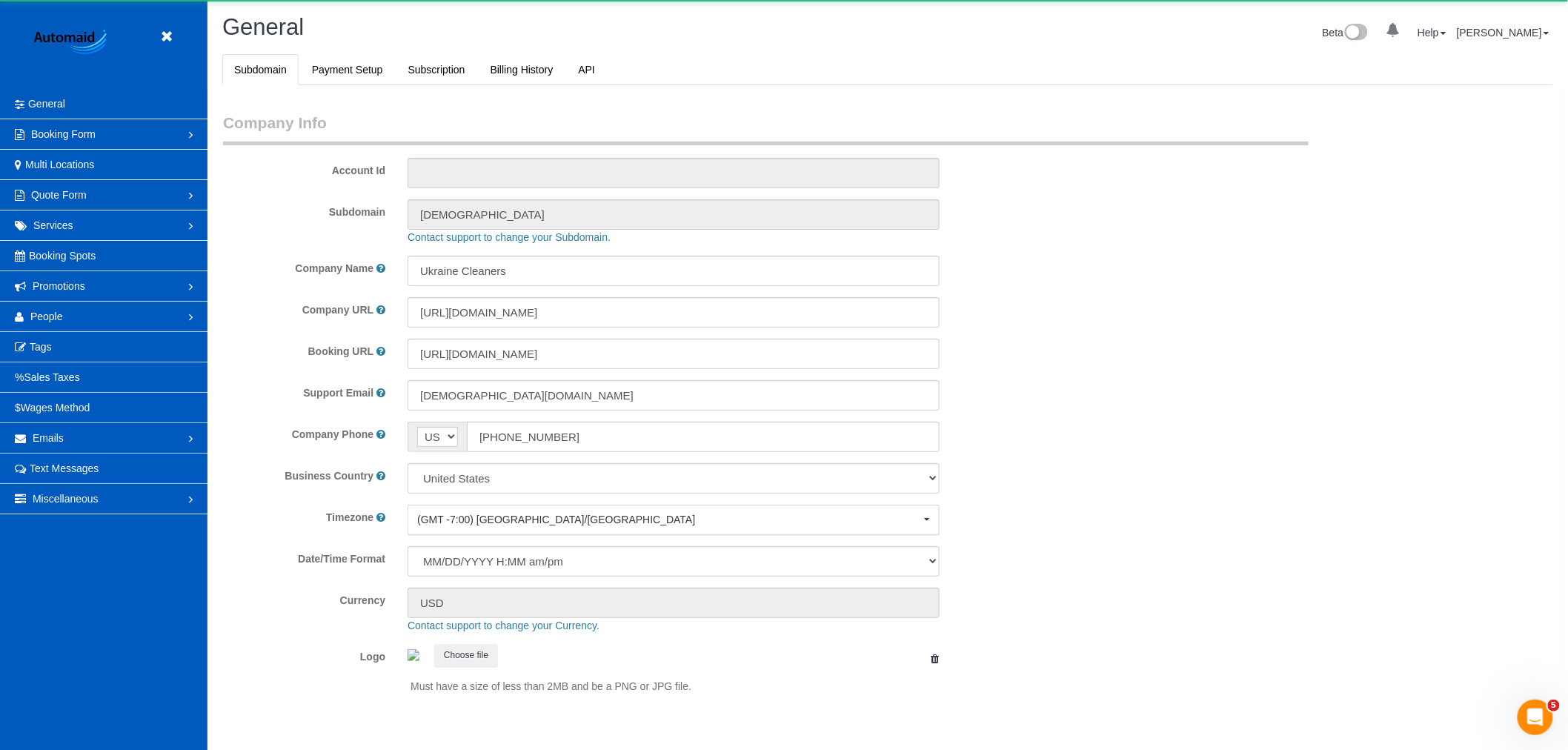
scroll to position [3241, 1568]
select select "1"
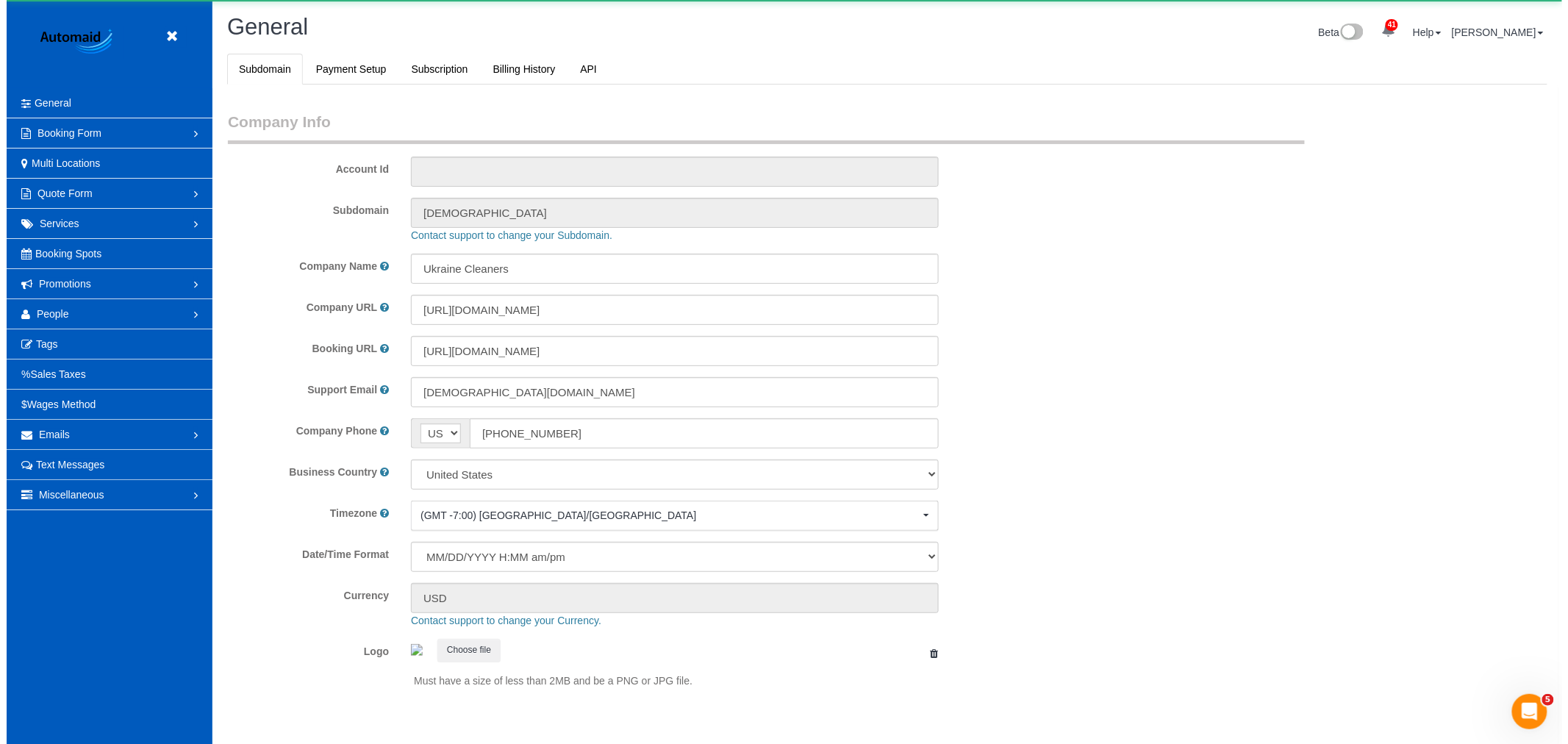
scroll to position [0, 0]
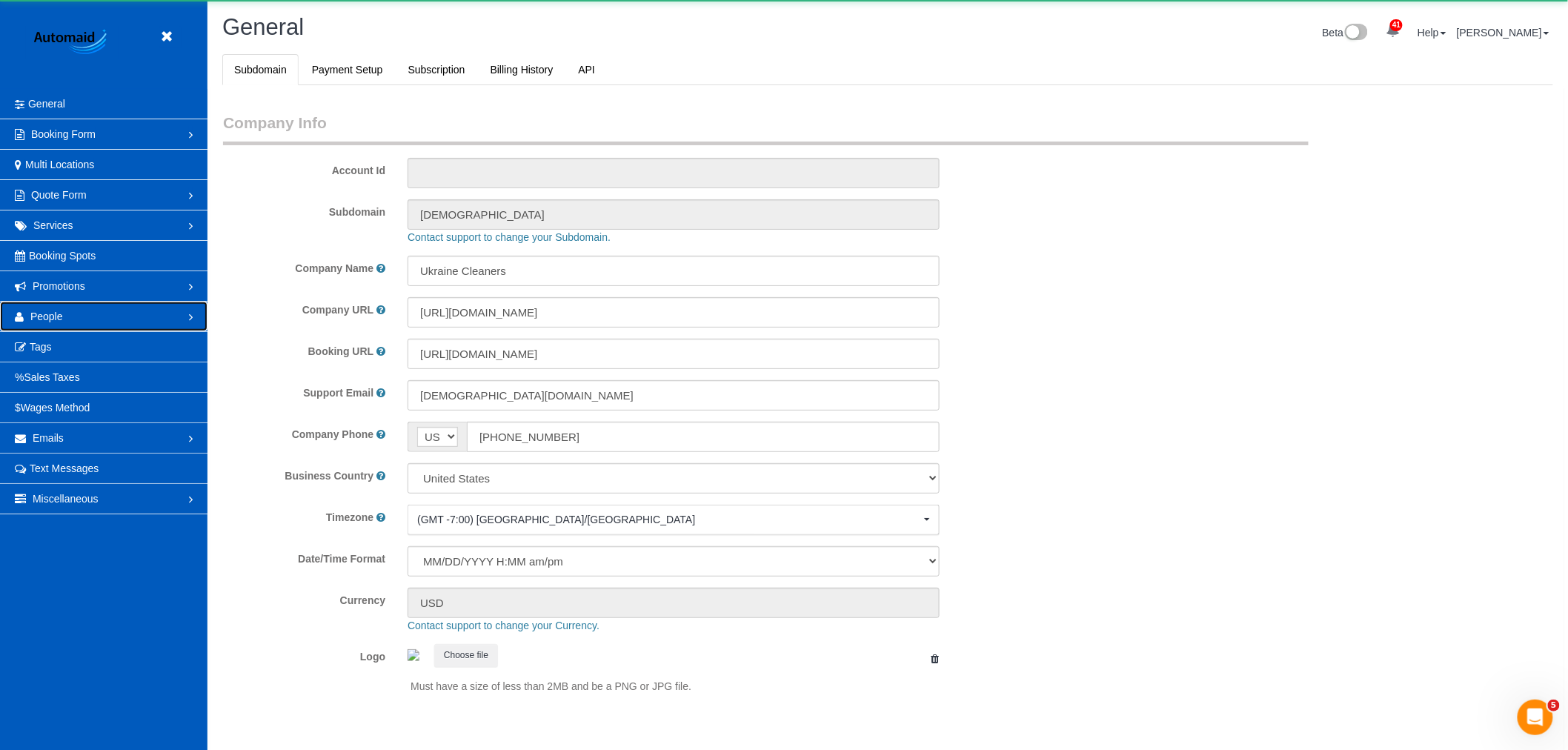
click at [77, 318] on link "People" at bounding box center [103, 316] width 208 height 29
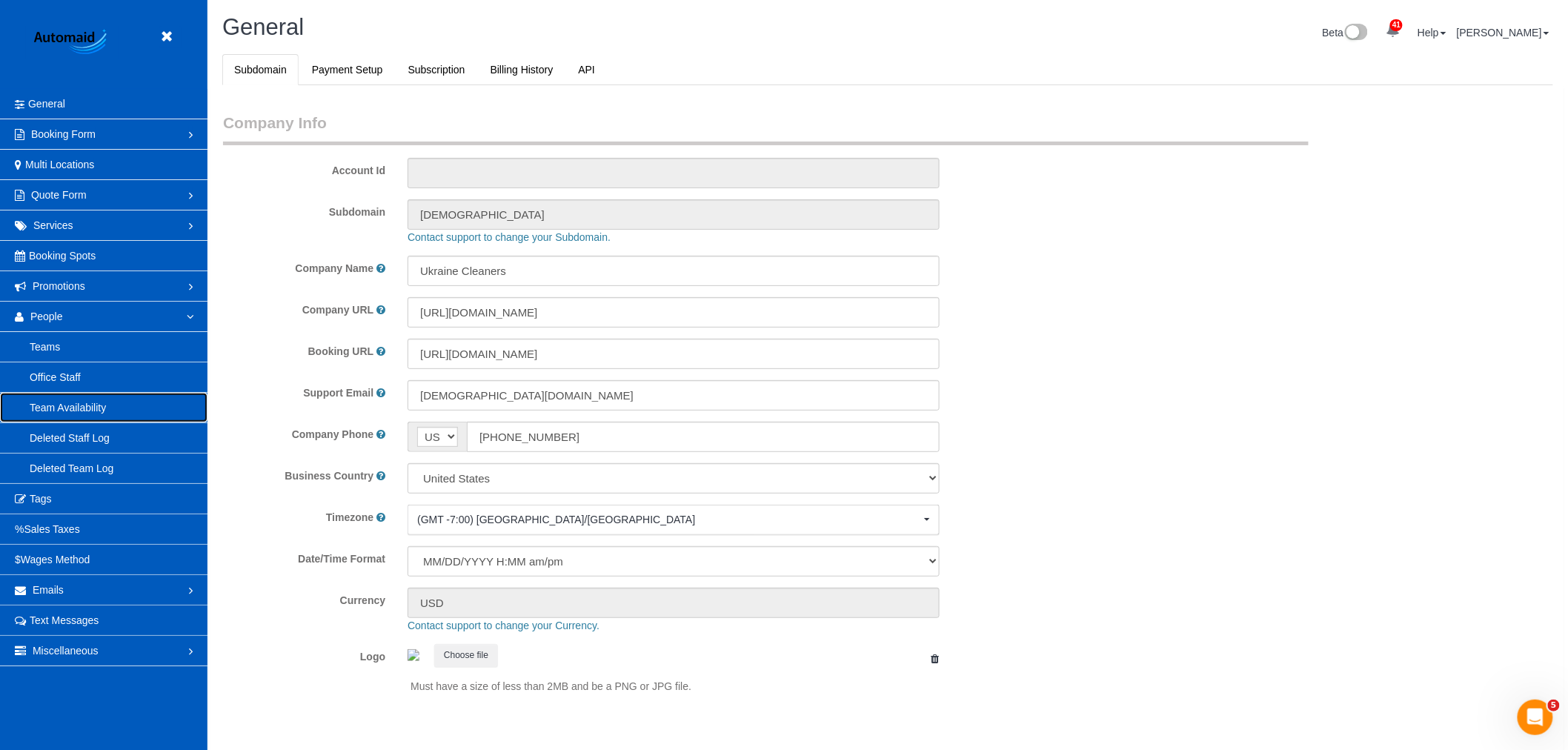
click at [115, 416] on link "Team Availability" at bounding box center [103, 407] width 208 height 29
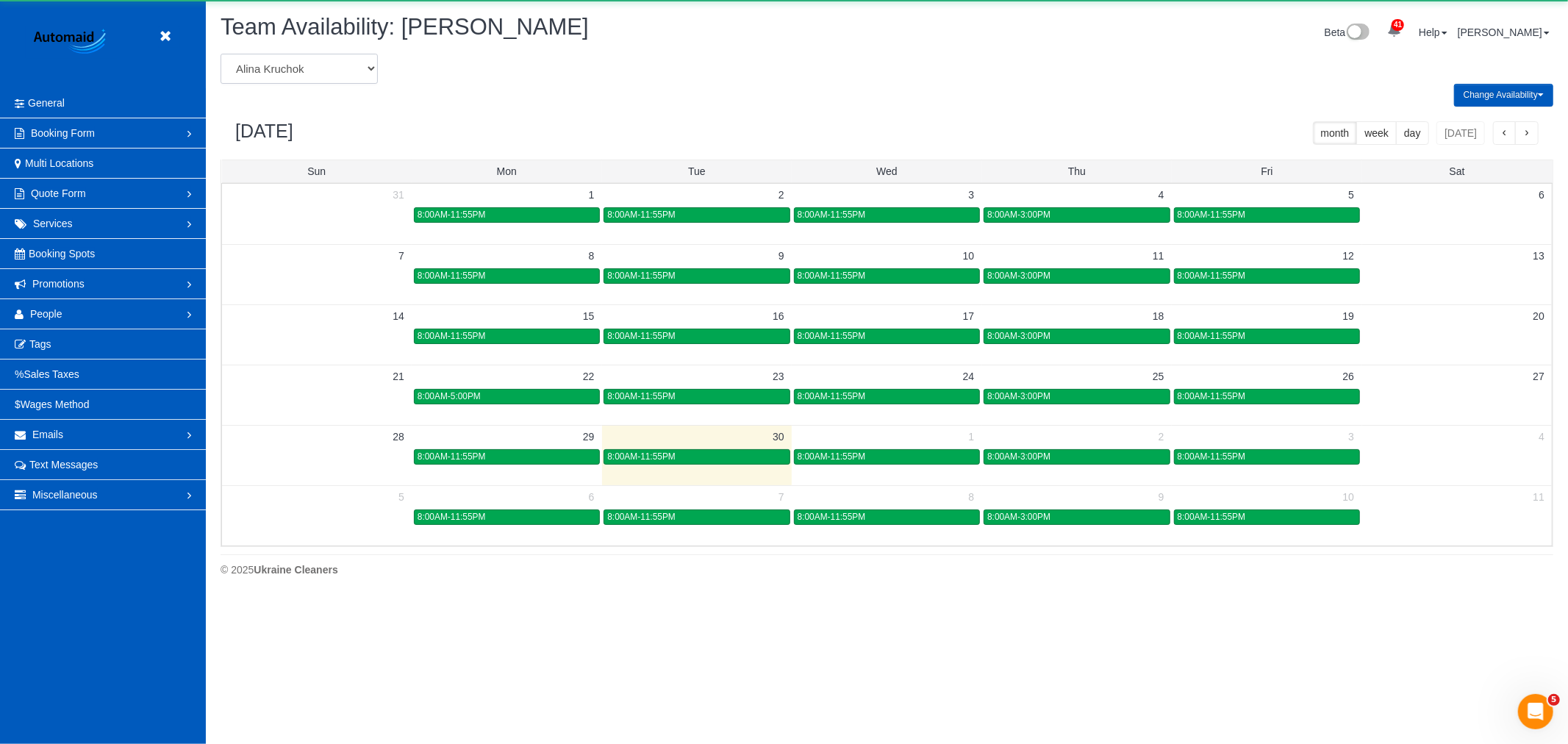
click at [335, 68] on select "Alina Kruchok Alona Tarasiuk Alona Vikhliaieva Anastasiia Demchenko Anastasiia …" at bounding box center [299, 69] width 157 height 30
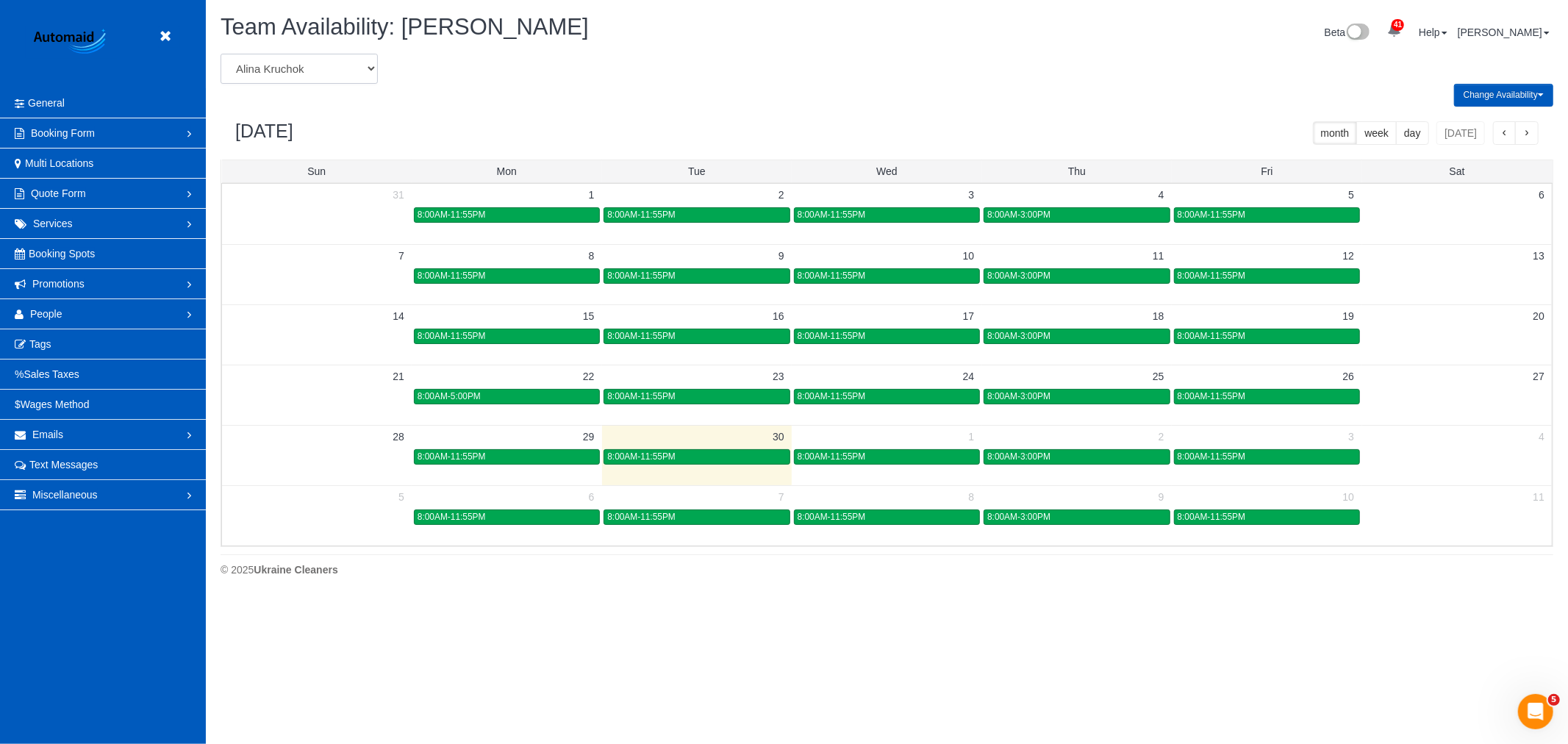
select select "number:864"
click at [221, 55] on select "Alina Kruchok Alona Tarasiuk Alona Vikhliaieva Anastasiia Demchenko Anastasiia …" at bounding box center [299, 69] width 157 height 30
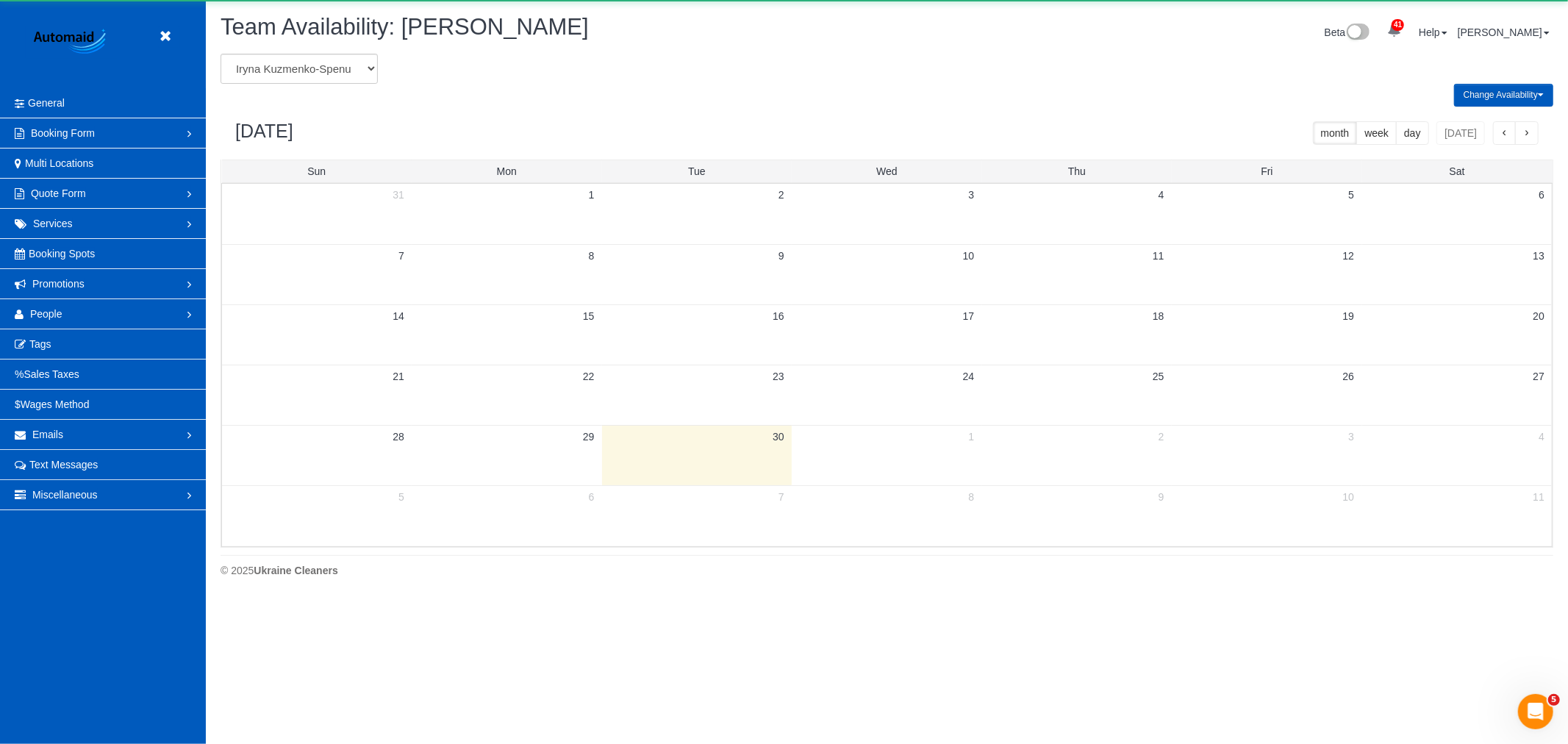
scroll to position [72939, 71929]
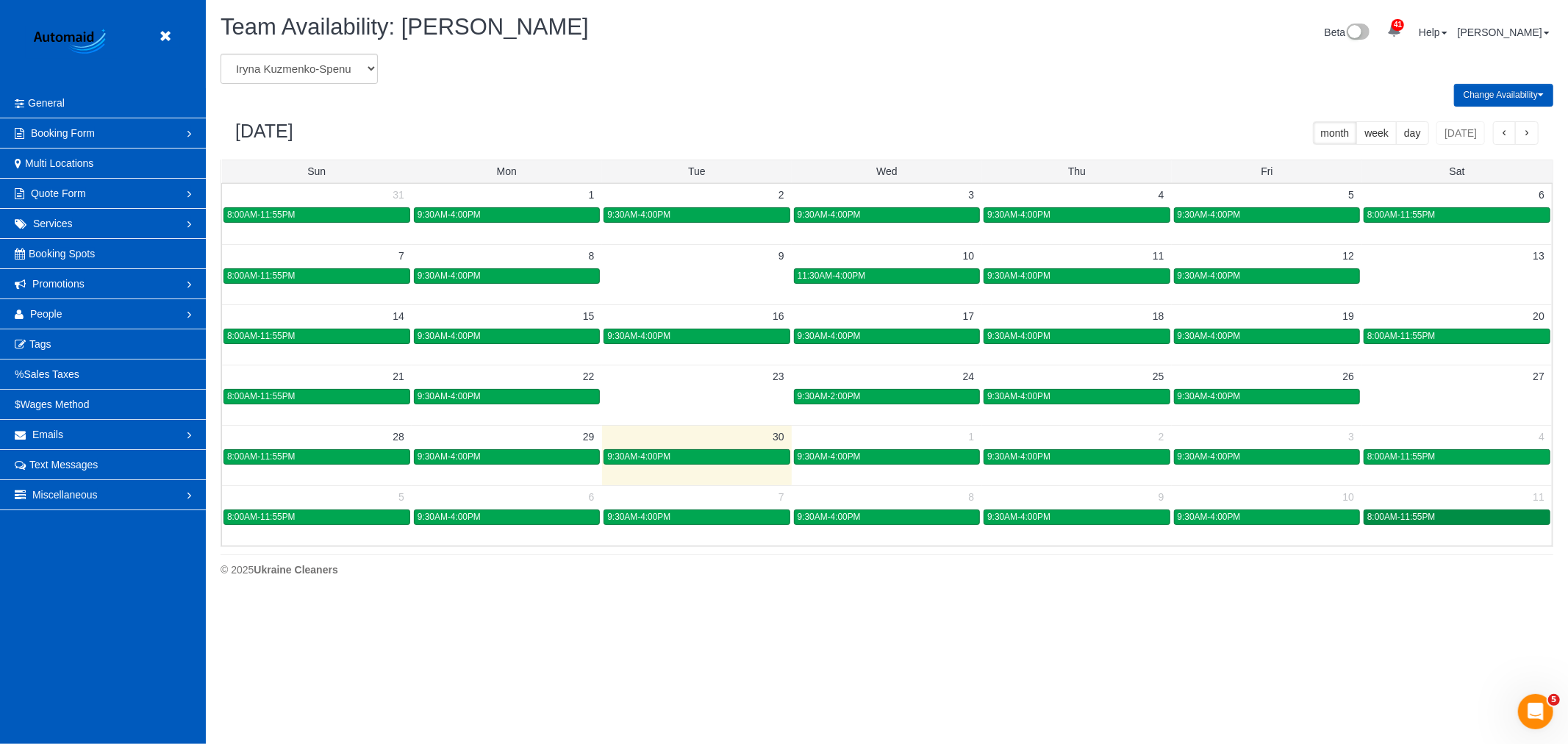
click at [1397, 518] on span "8:00AM-11:55PM" at bounding box center [1401, 516] width 69 height 10
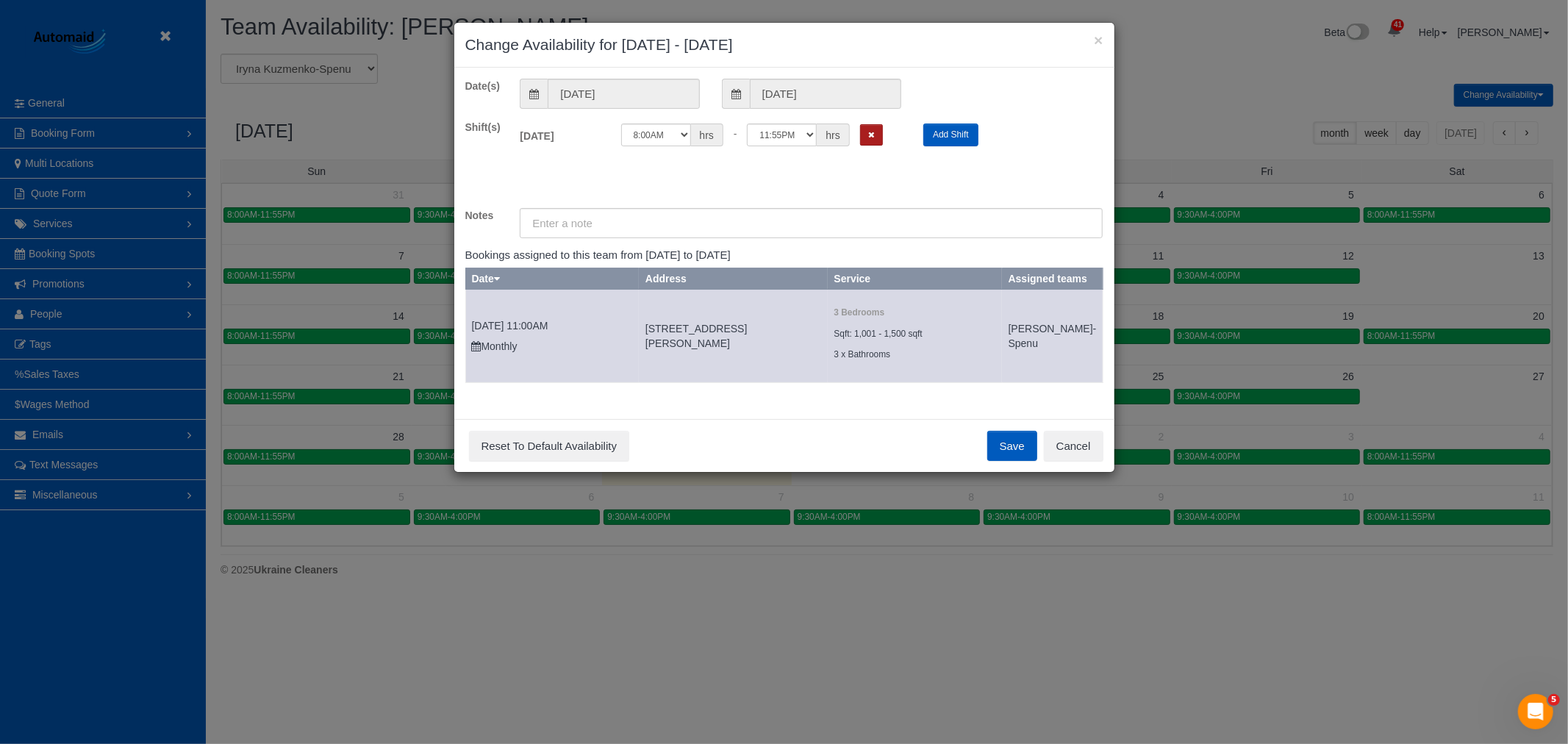
click at [877, 135] on button "Remove Shift" at bounding box center [871, 135] width 23 height 22
click at [1017, 454] on button "Save" at bounding box center [1011, 446] width 50 height 31
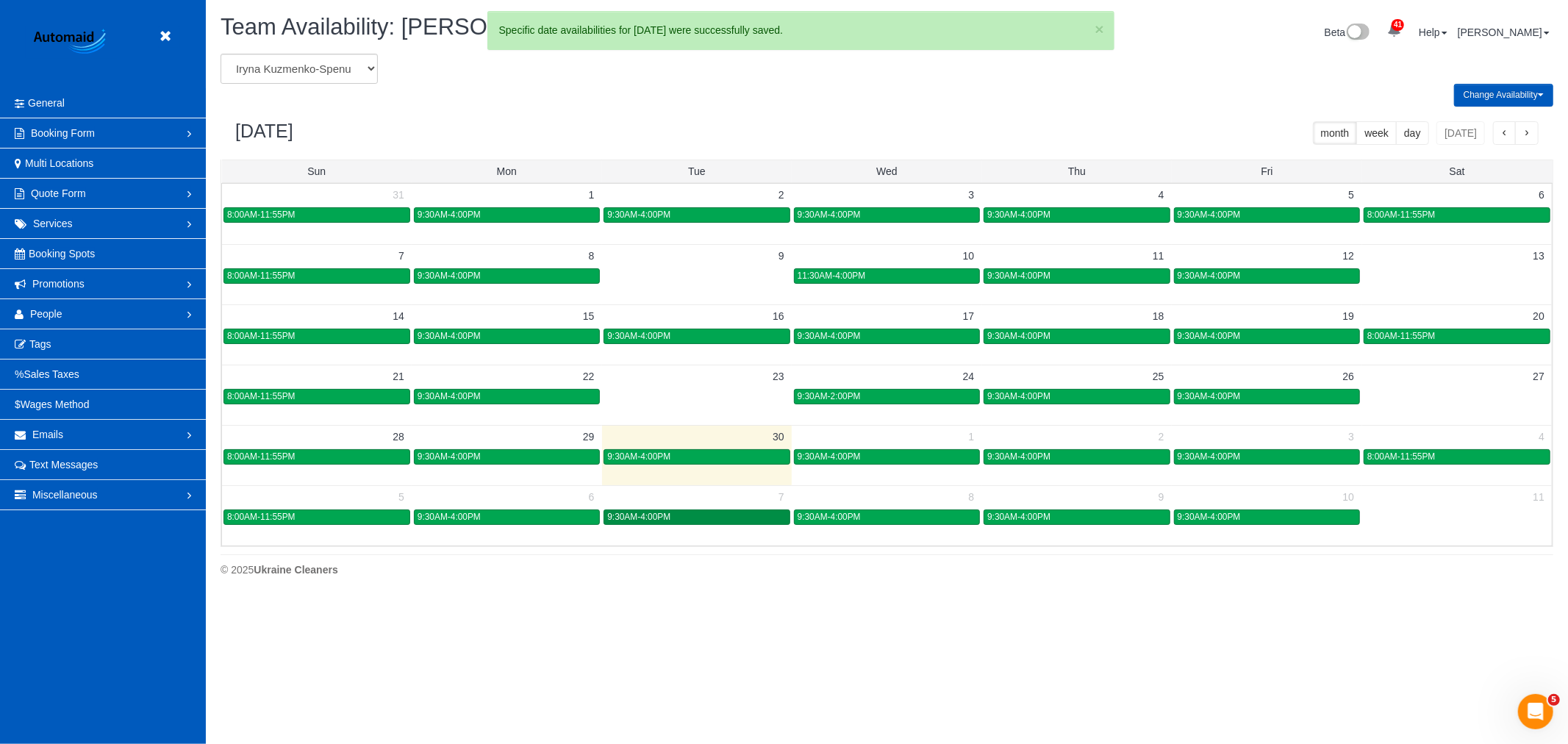
click at [689, 517] on div "9:30AM-4:00PM" at bounding box center [697, 517] width 179 height 11
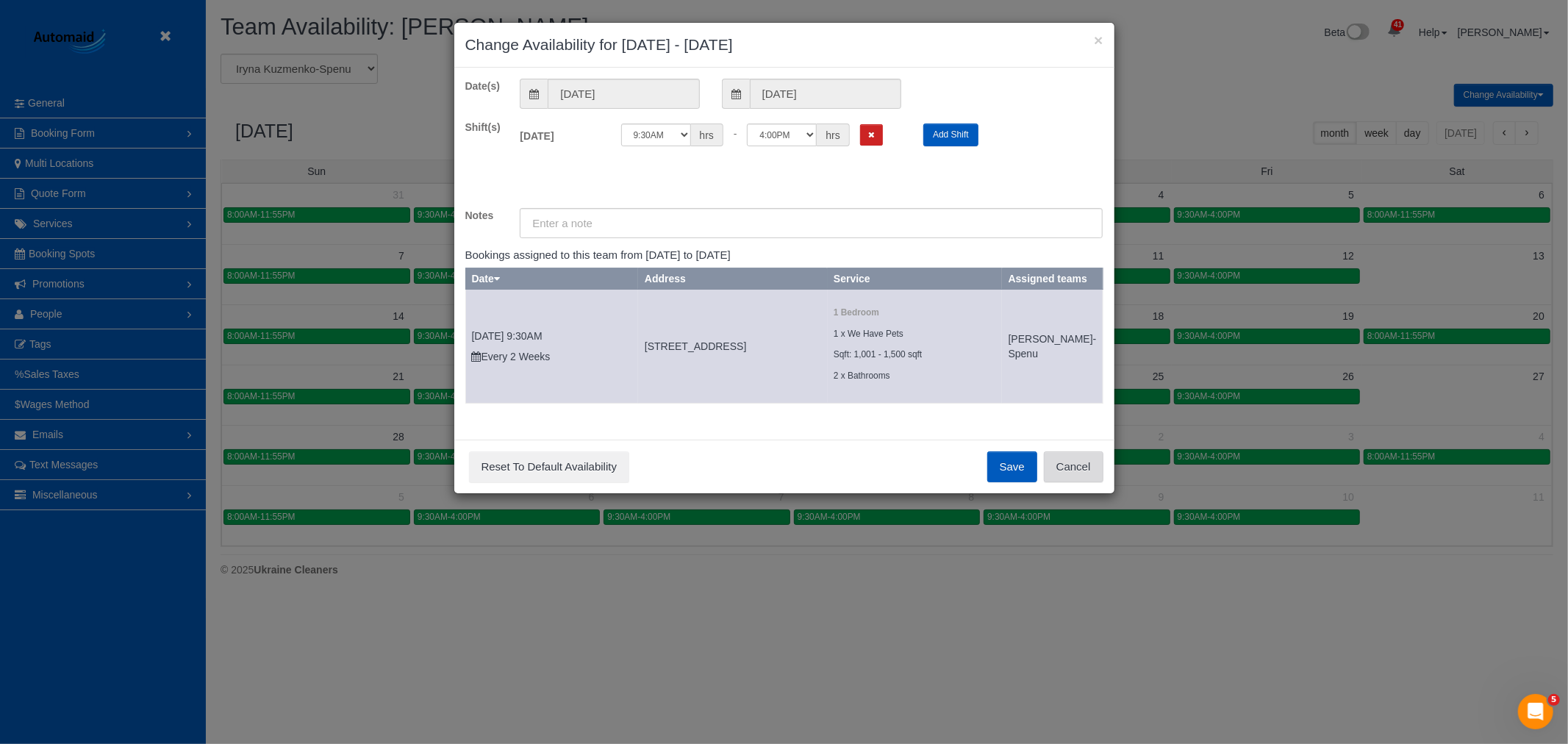
click at [1083, 483] on button "Cancel" at bounding box center [1073, 467] width 59 height 31
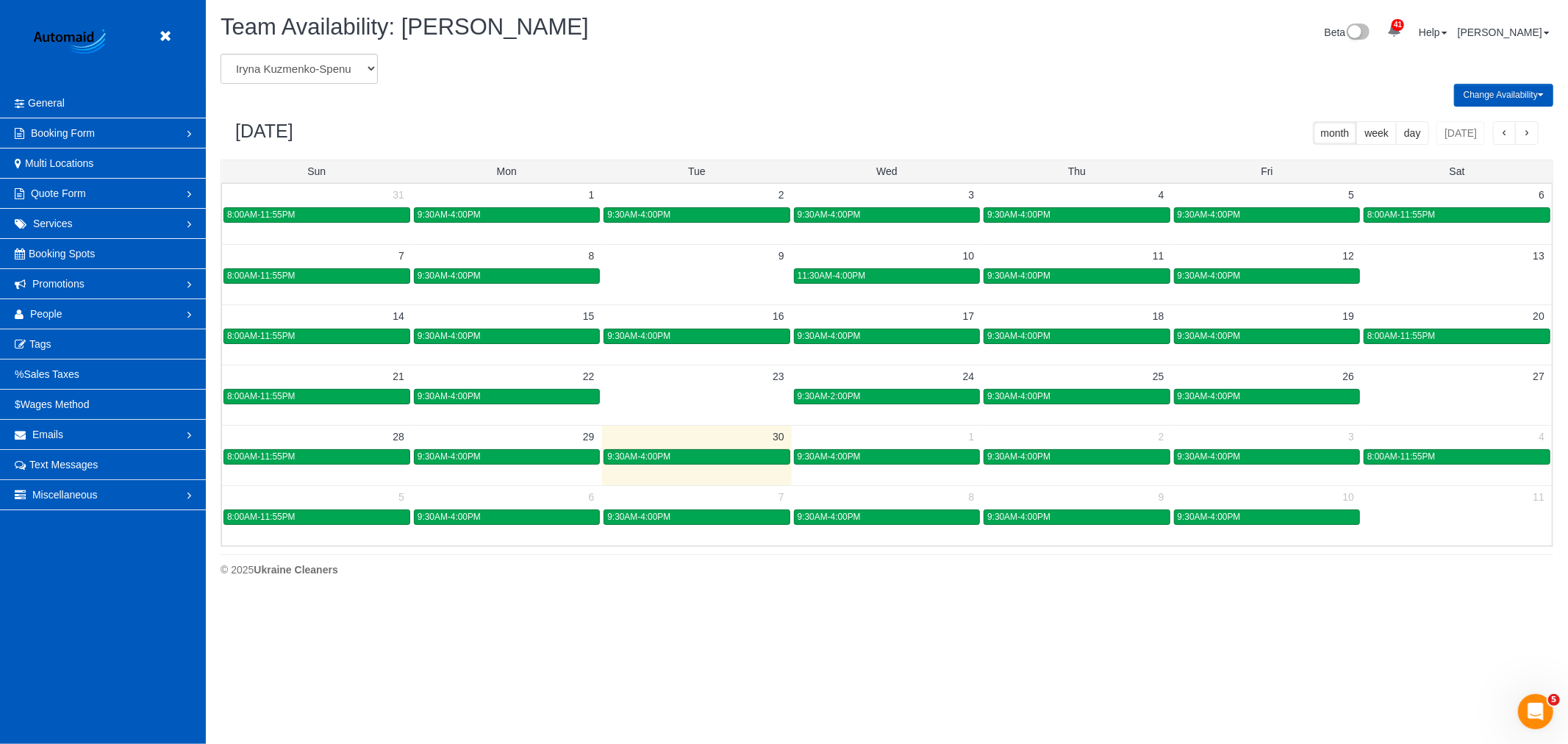
click at [733, 386] on td "23" at bounding box center [697, 376] width 190 height 23
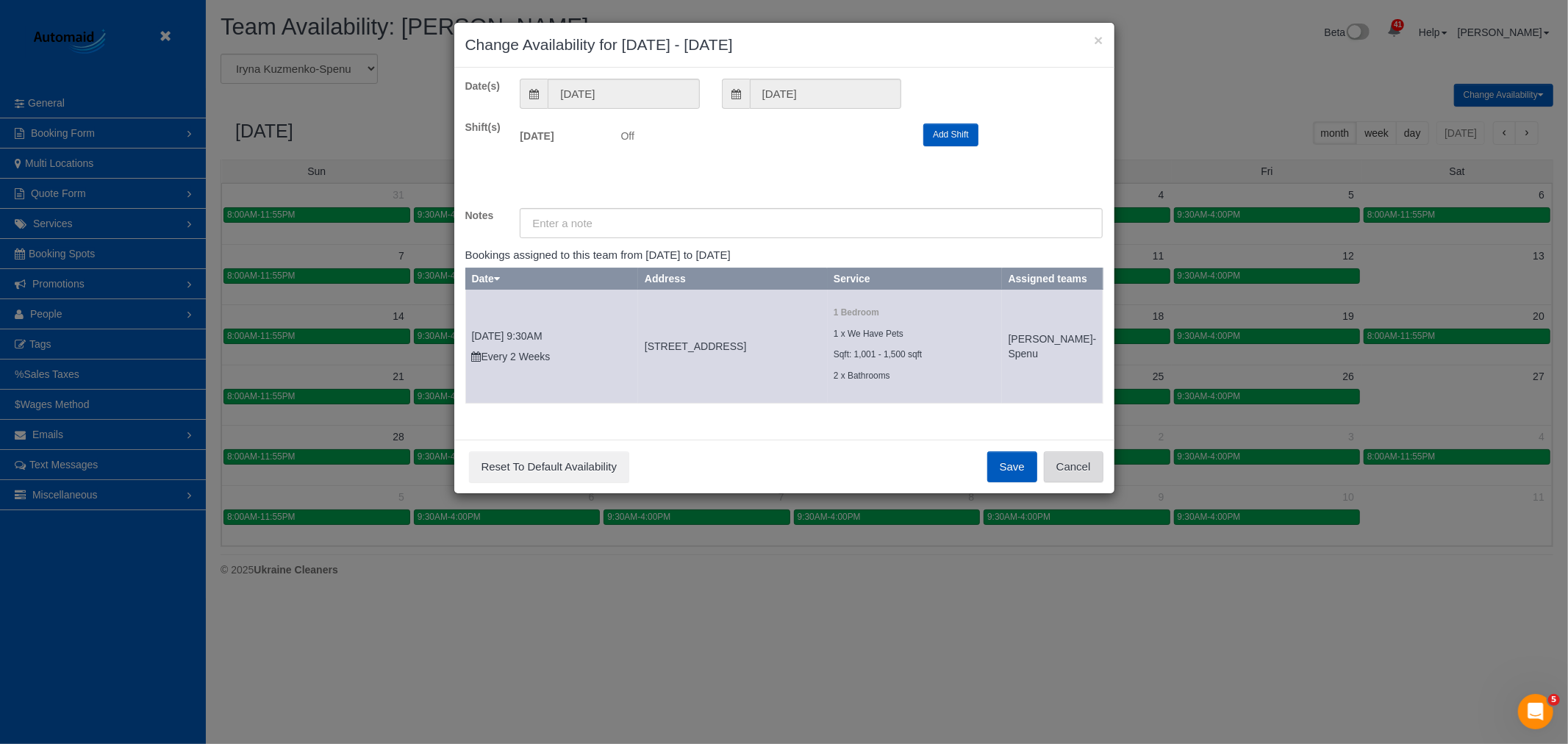
click at [1078, 482] on button "Cancel" at bounding box center [1073, 467] width 59 height 31
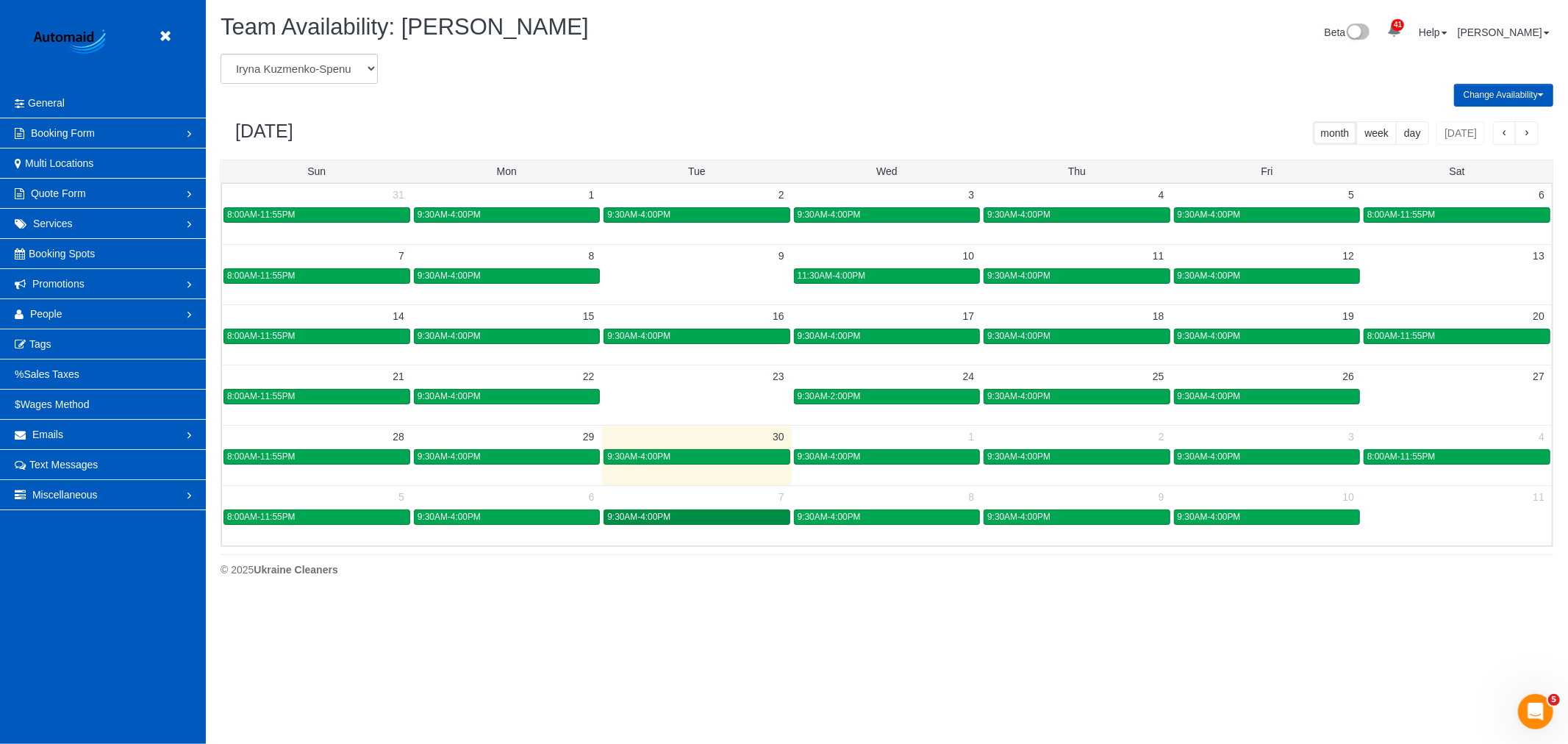
click at [723, 523] on div "9:30AM-4:00PM" at bounding box center [697, 517] width 179 height 11
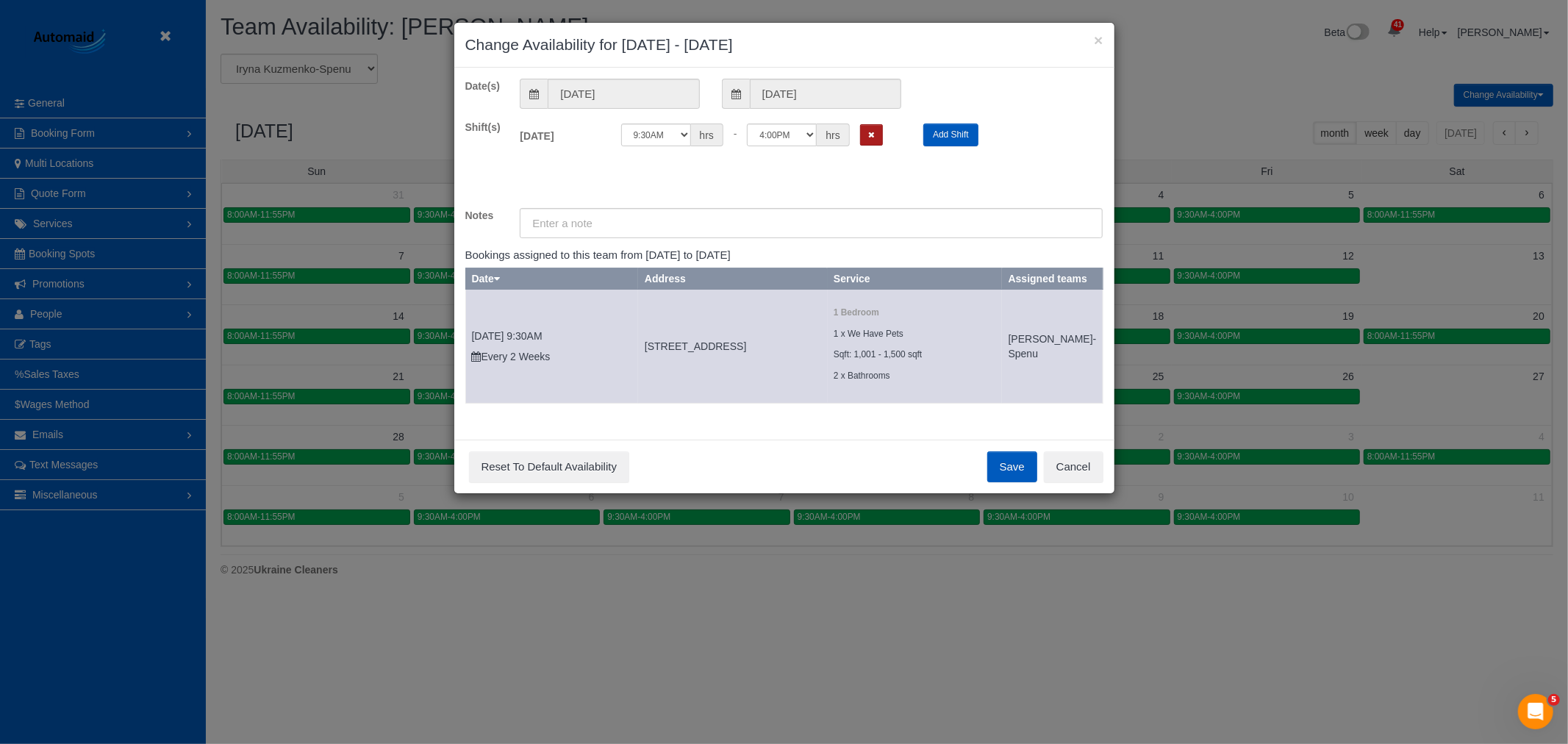
click at [872, 131] on icon "Remove Shift" at bounding box center [870, 135] width 7 height 8
click at [1014, 483] on button "Save" at bounding box center [1011, 467] width 50 height 31
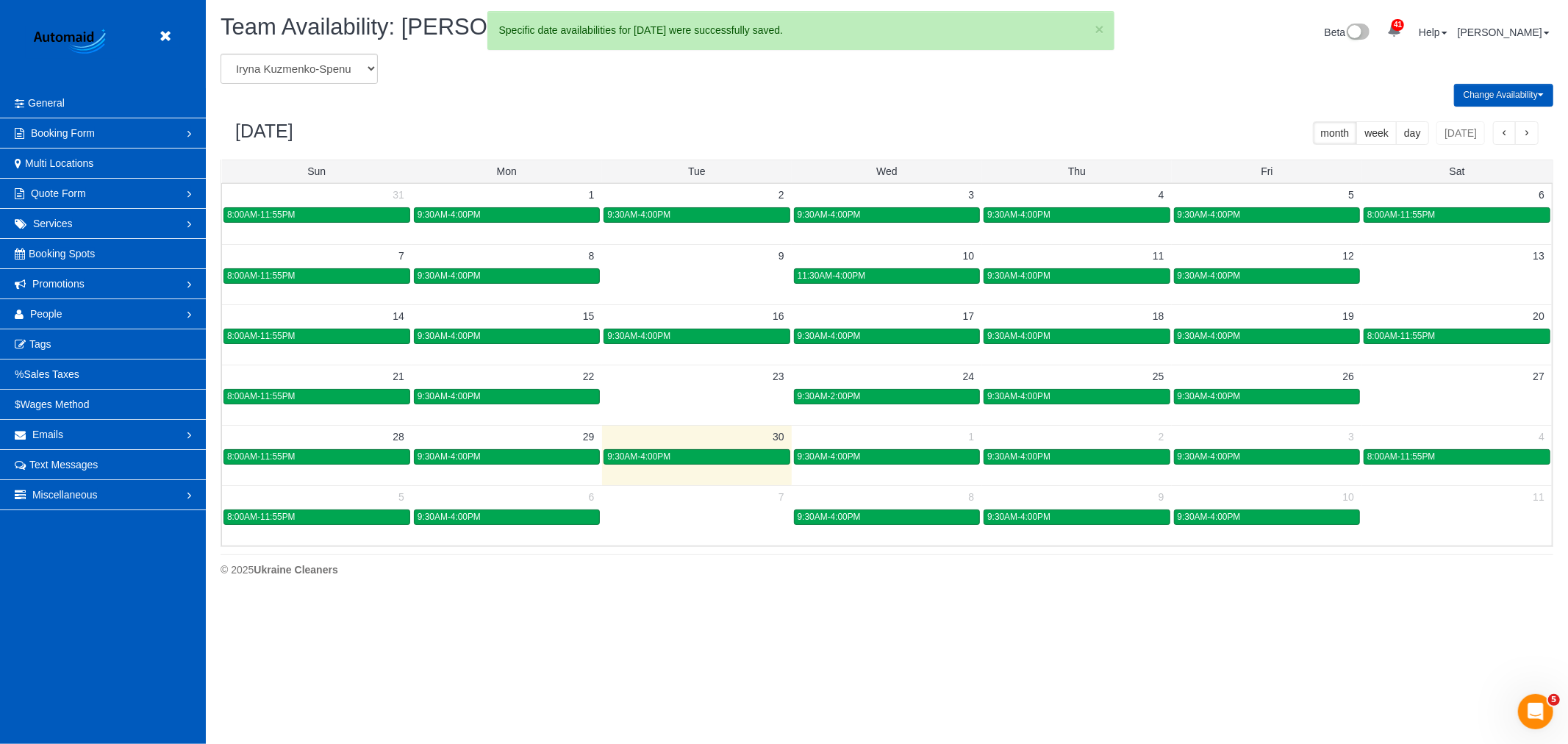
click at [1523, 138] on span "button" at bounding box center [1527, 134] width 8 height 10
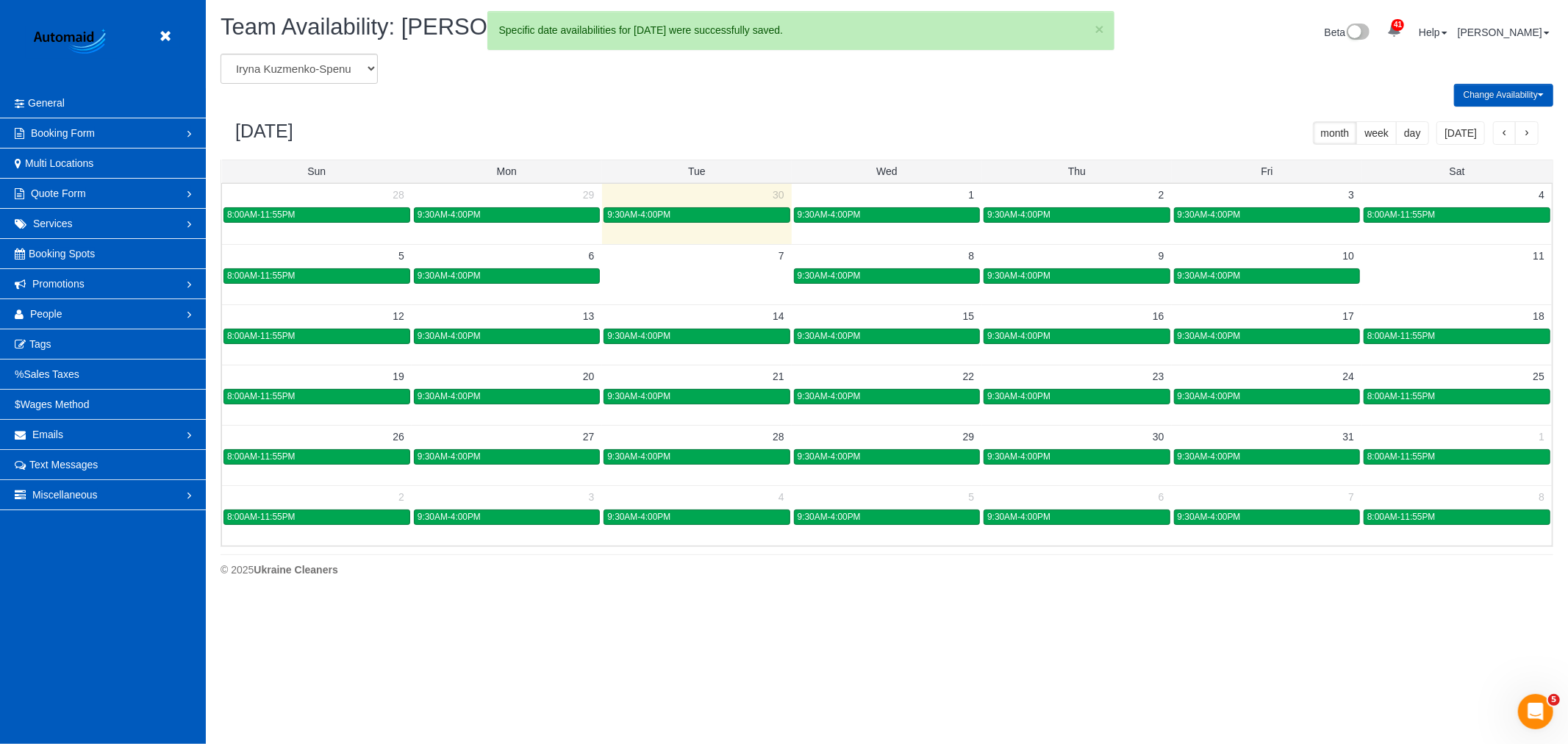
scroll to position [600, 1568]
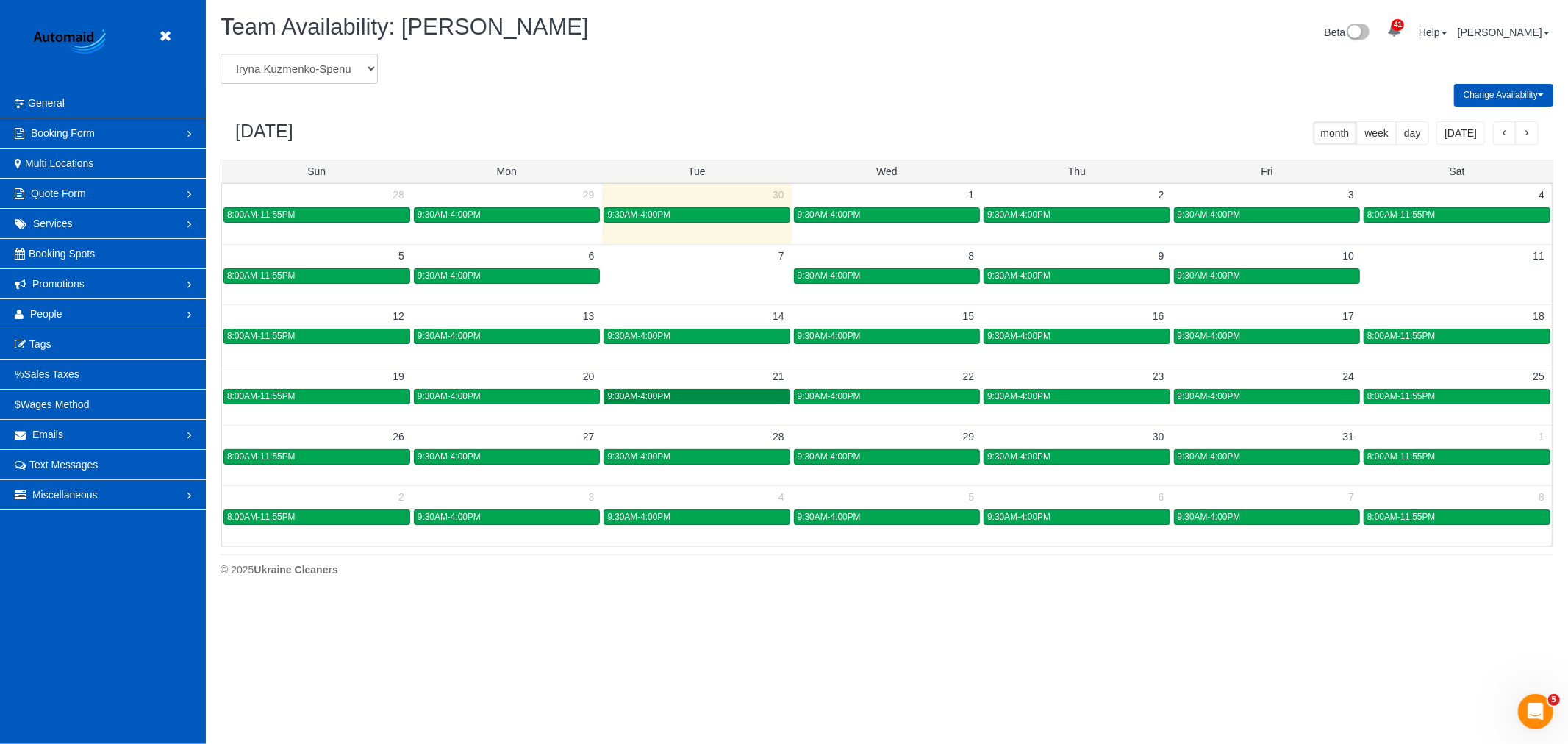
click at [711, 389] on link "9:30AM-4:00PM" at bounding box center [697, 397] width 186 height 15
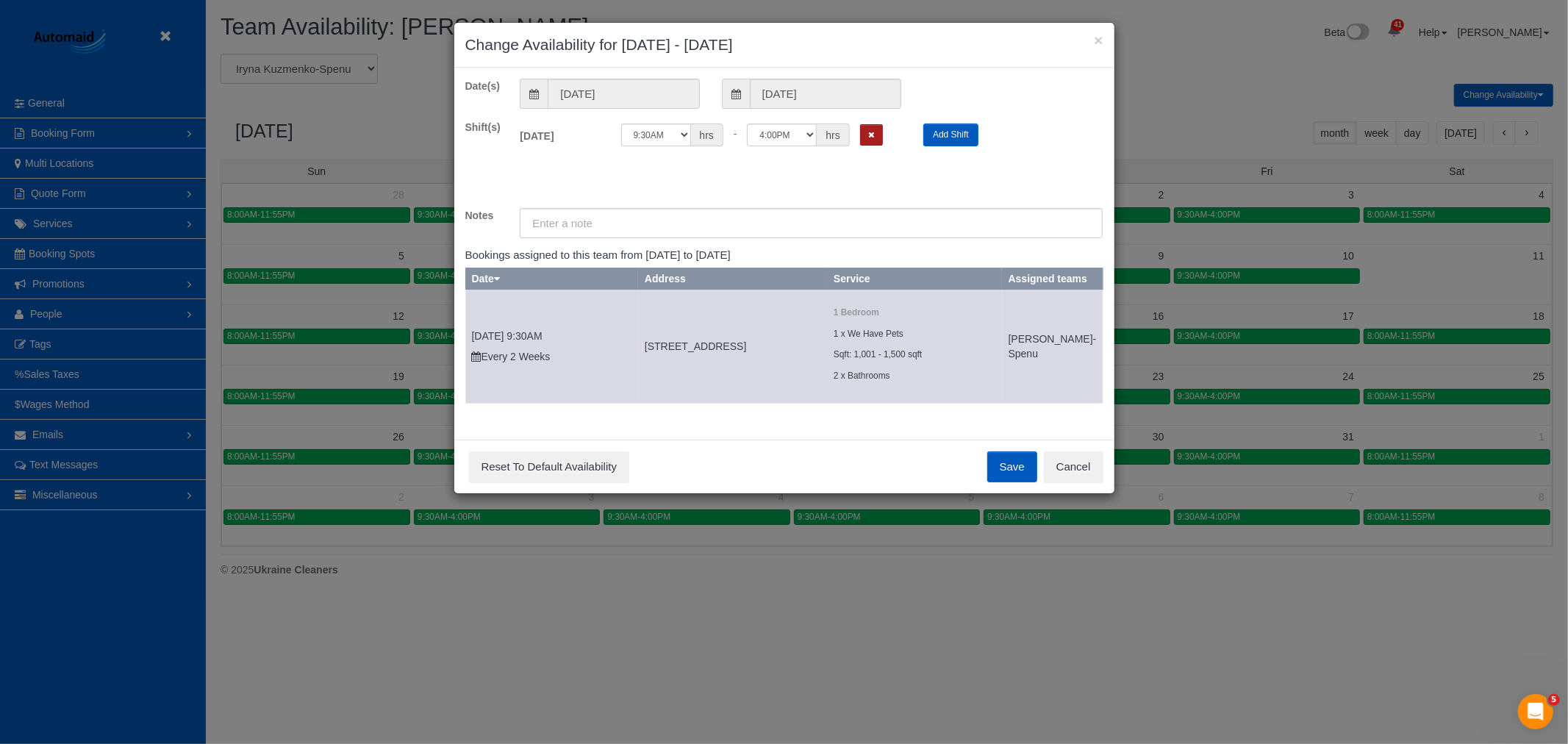
drag, startPoint x: 878, startPoint y: 133, endPoint x: 880, endPoint y: 219, distance: 86.0
click at [878, 134] on button "Remove Shift" at bounding box center [871, 135] width 23 height 22
click at [988, 483] on button "Save" at bounding box center [1011, 467] width 50 height 31
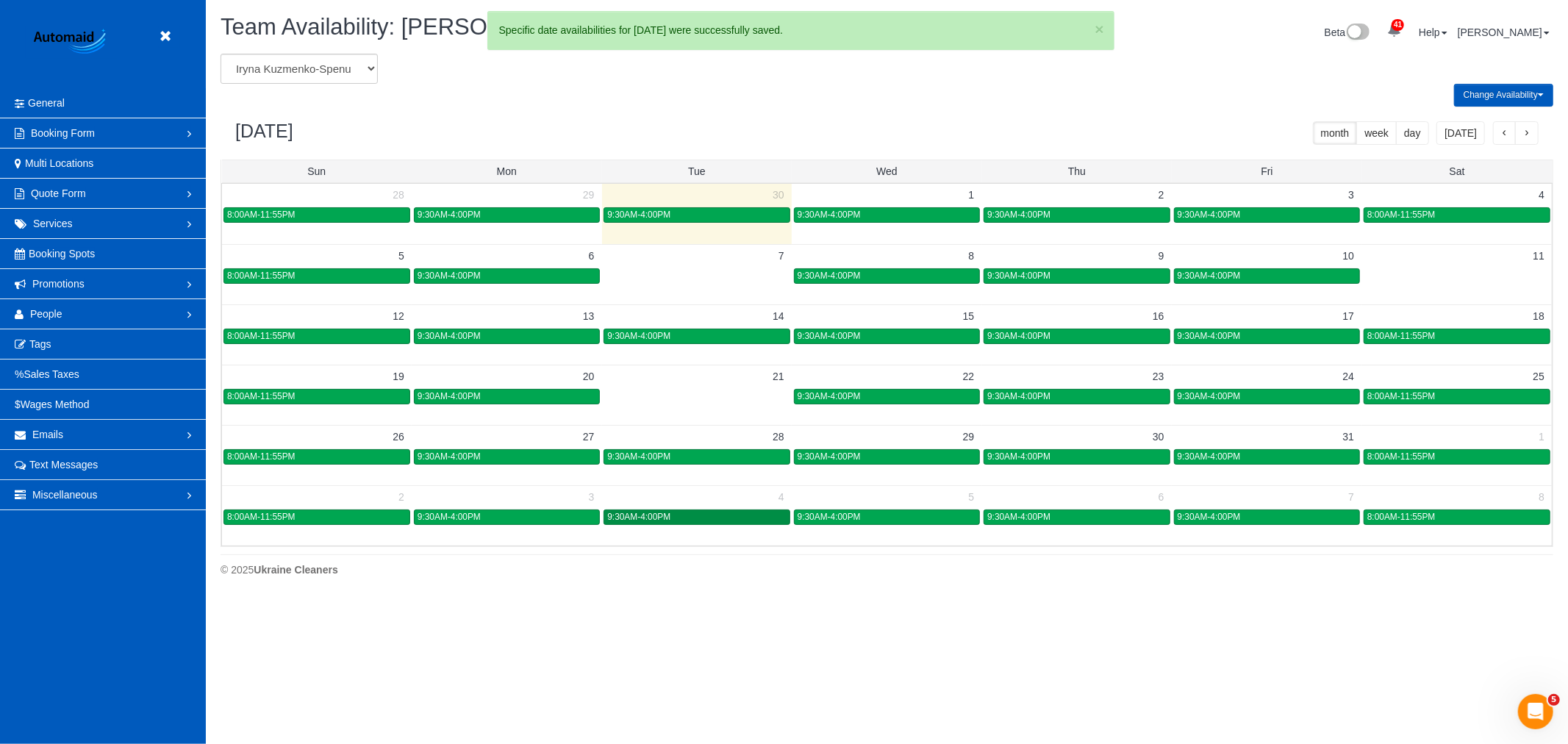
click at [695, 517] on div "9:30AM-4:00PM" at bounding box center [697, 517] width 179 height 11
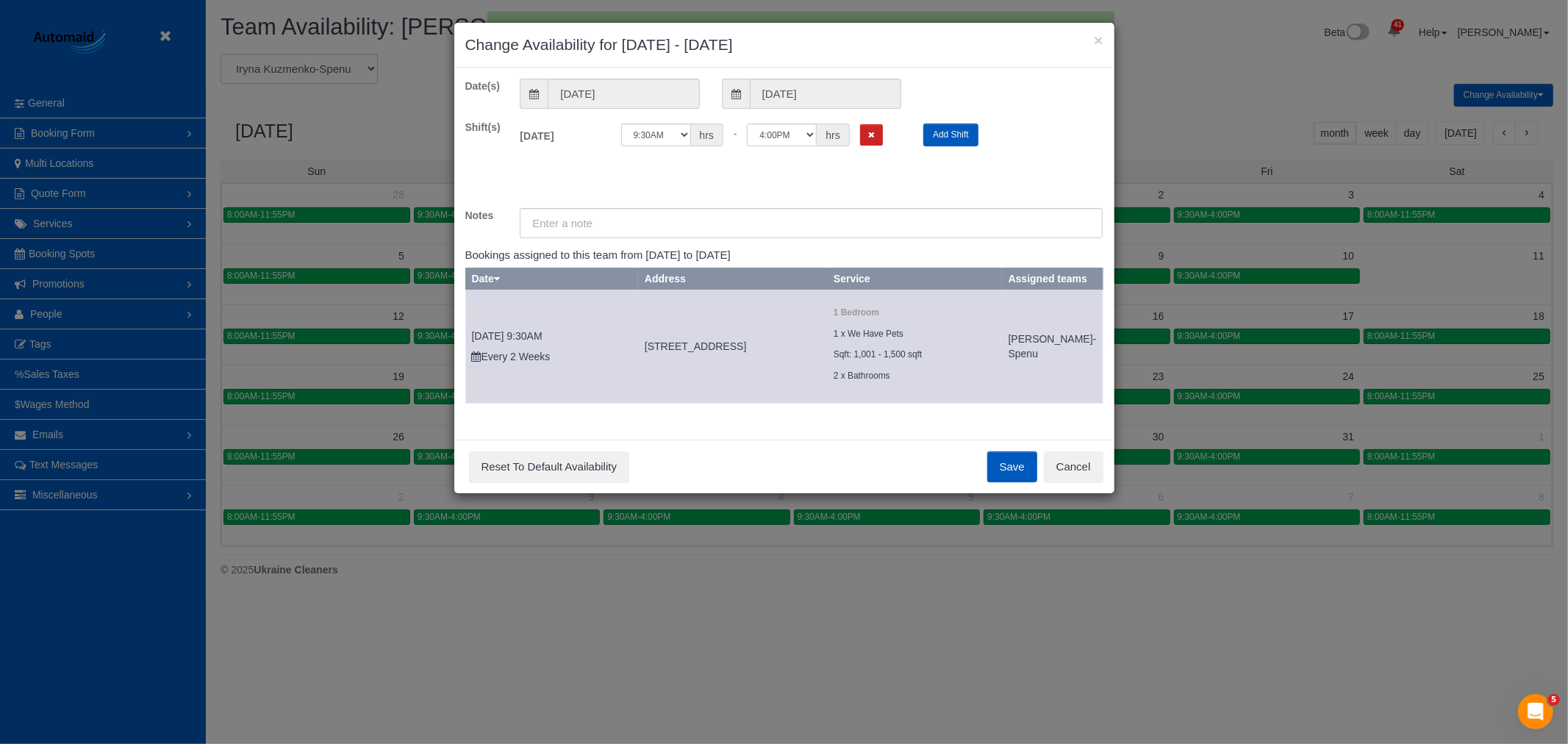
drag, startPoint x: 885, startPoint y: 134, endPoint x: 885, endPoint y: 126, distance: 8.0
click at [885, 130] on div "12:00AM 12:05AM 12:10AM 12:15AM 12:20AM 12:25AM 12:30AM 12:35AM 12:40AM 12:45AM…" at bounding box center [761, 135] width 281 height 23
click at [878, 136] on button "Remove Shift" at bounding box center [871, 135] width 23 height 22
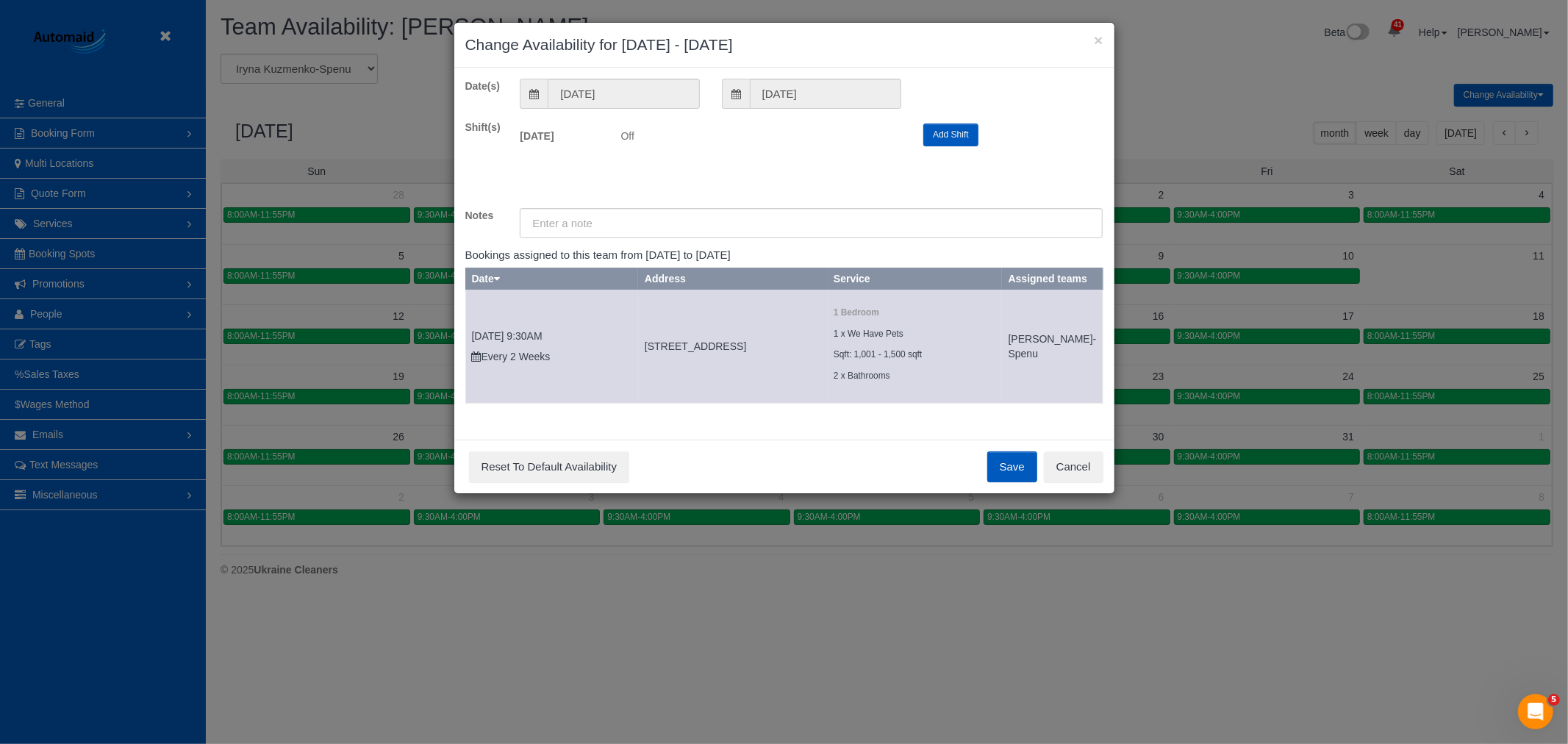
click at [996, 467] on div "Save Reset To Default Availability Cancel" at bounding box center [784, 467] width 660 height 54
click at [999, 477] on button "Save" at bounding box center [1011, 467] width 50 height 31
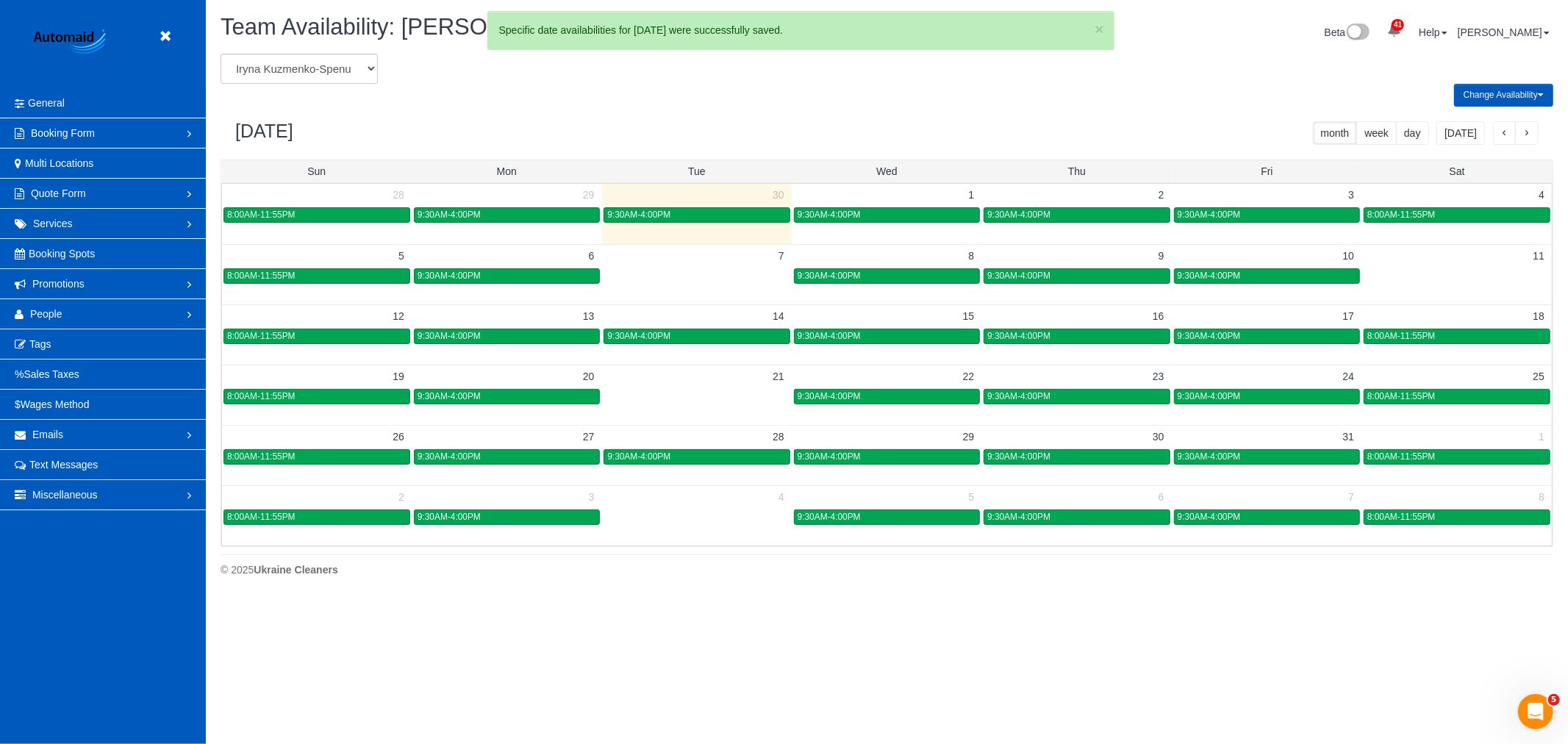
click at [1529, 136] on span "button" at bounding box center [1527, 134] width 8 height 10
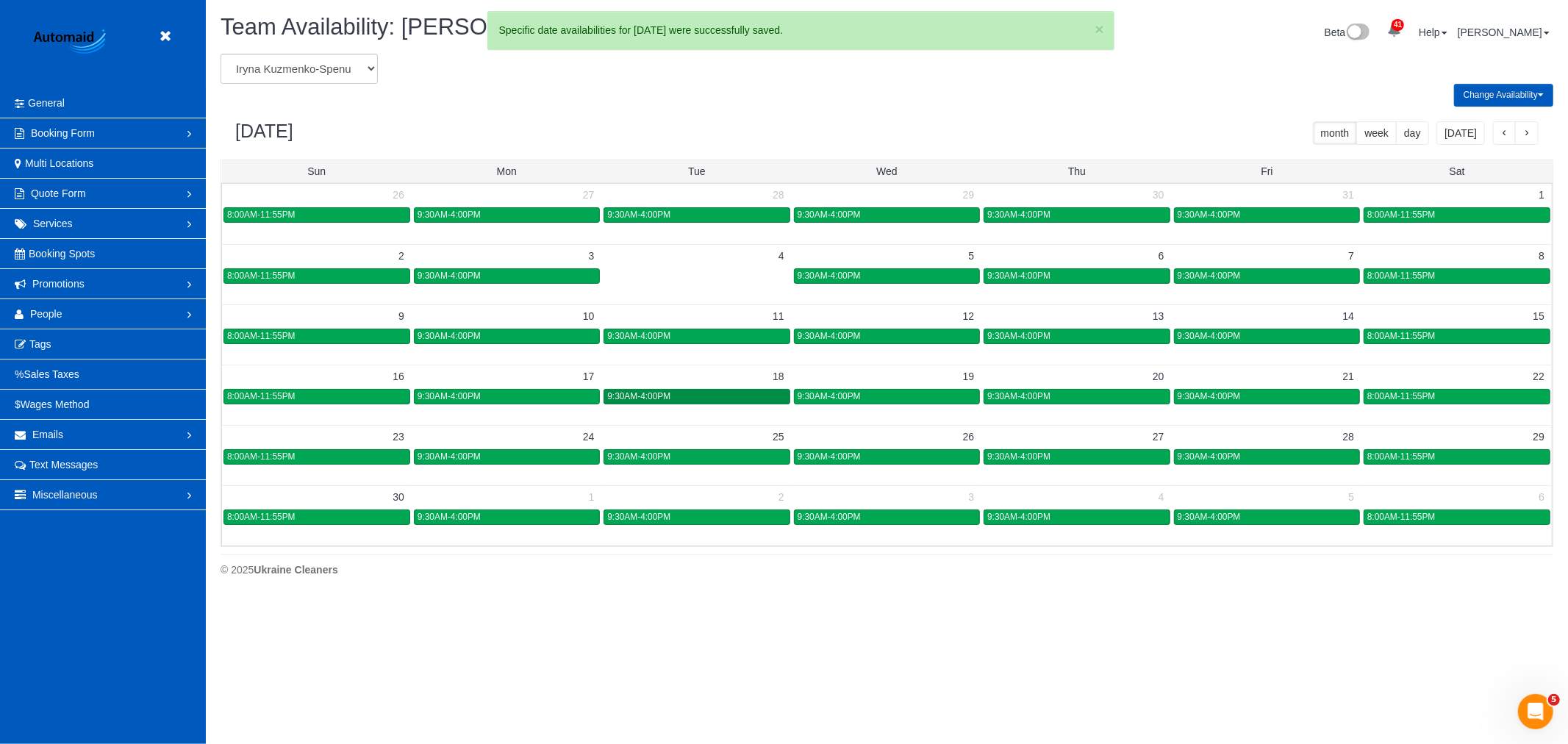
click at [681, 394] on div "9:30AM-4:00PM" at bounding box center [697, 397] width 179 height 11
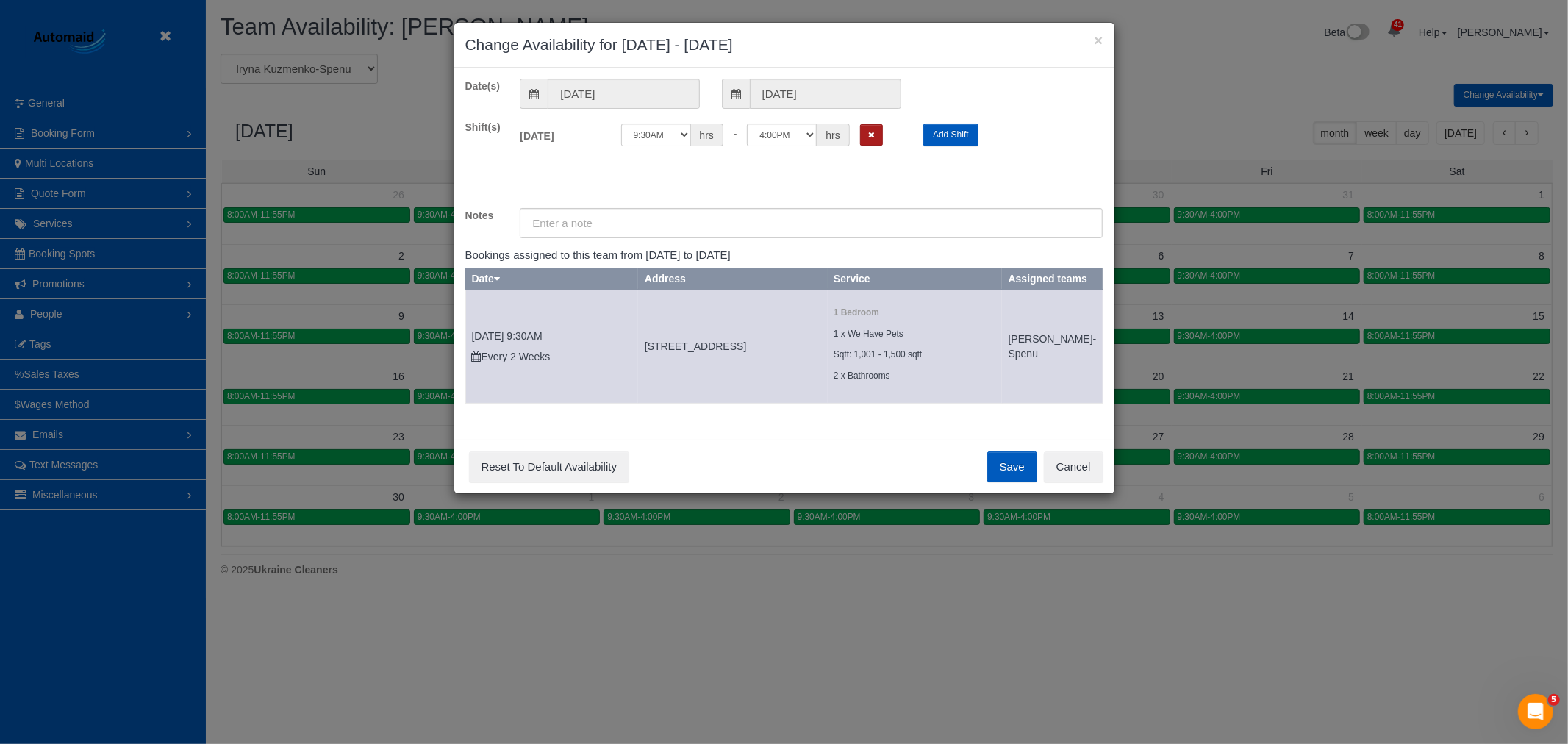
drag, startPoint x: 877, startPoint y: 133, endPoint x: 882, endPoint y: 141, distance: 9.4
click at [879, 135] on button "Remove Shift" at bounding box center [871, 135] width 23 height 22
click at [1016, 483] on button "Save" at bounding box center [1011, 467] width 50 height 31
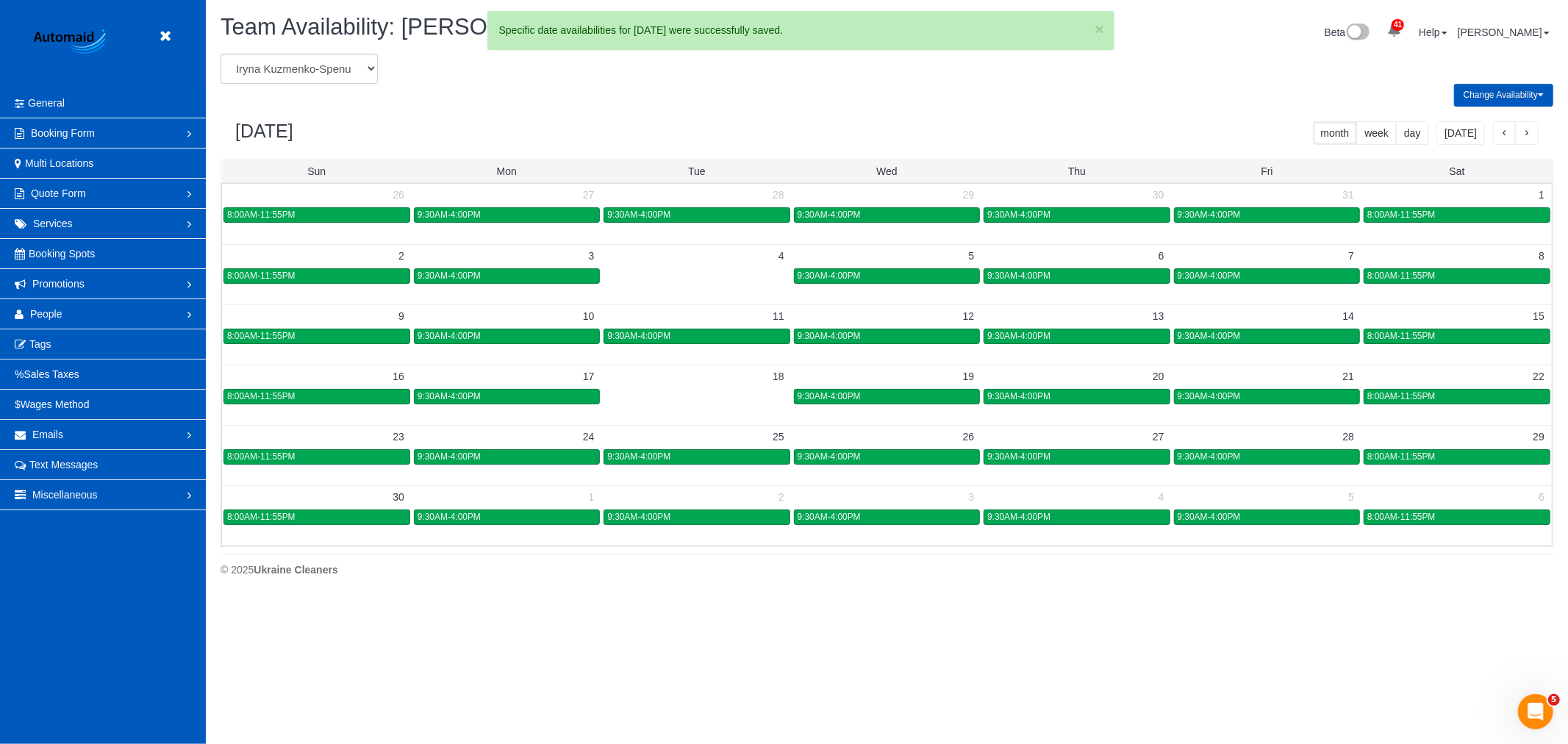
click at [746, 517] on div "9:30AM-4:00PM" at bounding box center [697, 517] width 179 height 11
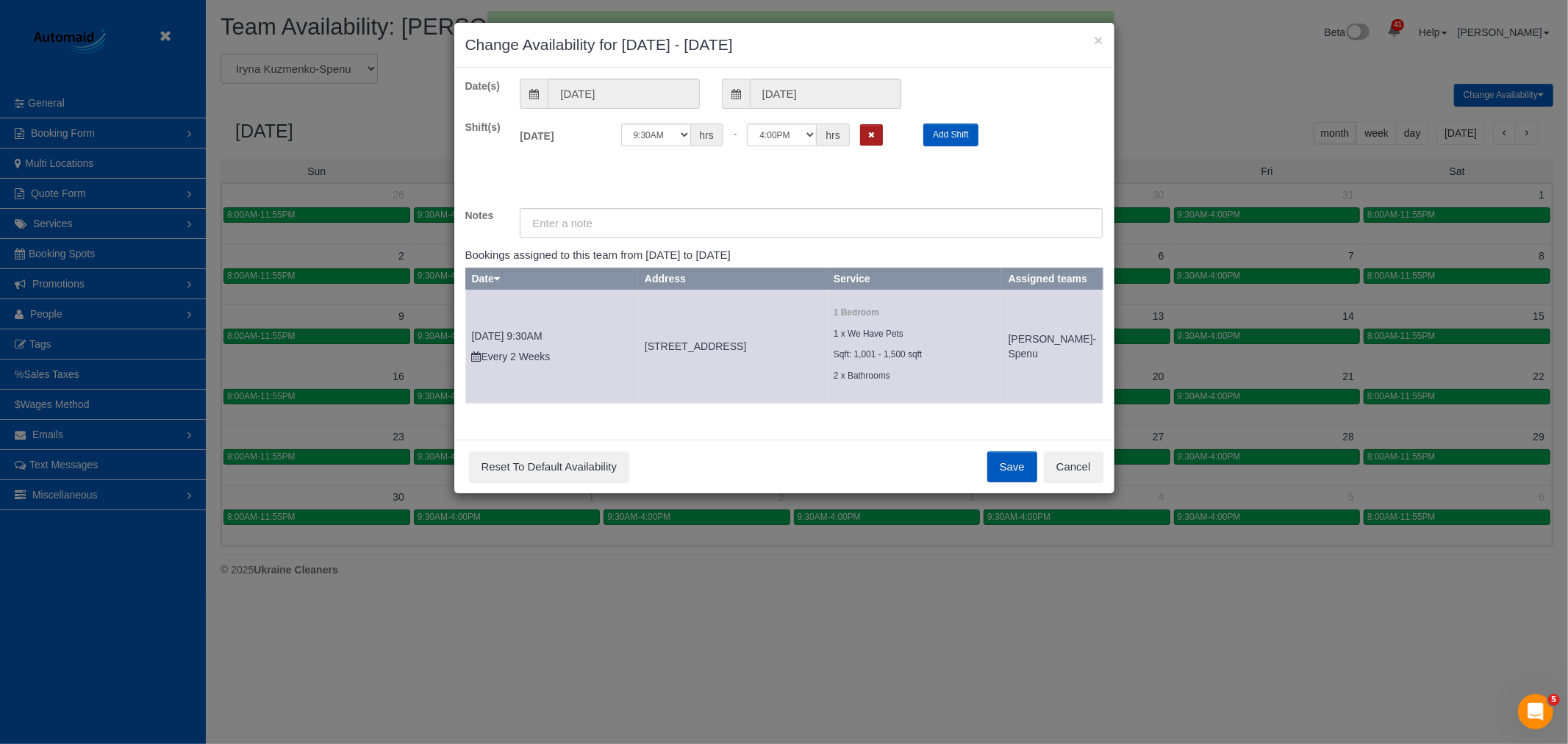
click at [882, 135] on button "Remove Shift" at bounding box center [871, 135] width 23 height 22
click at [995, 483] on button "Save" at bounding box center [1011, 467] width 50 height 31
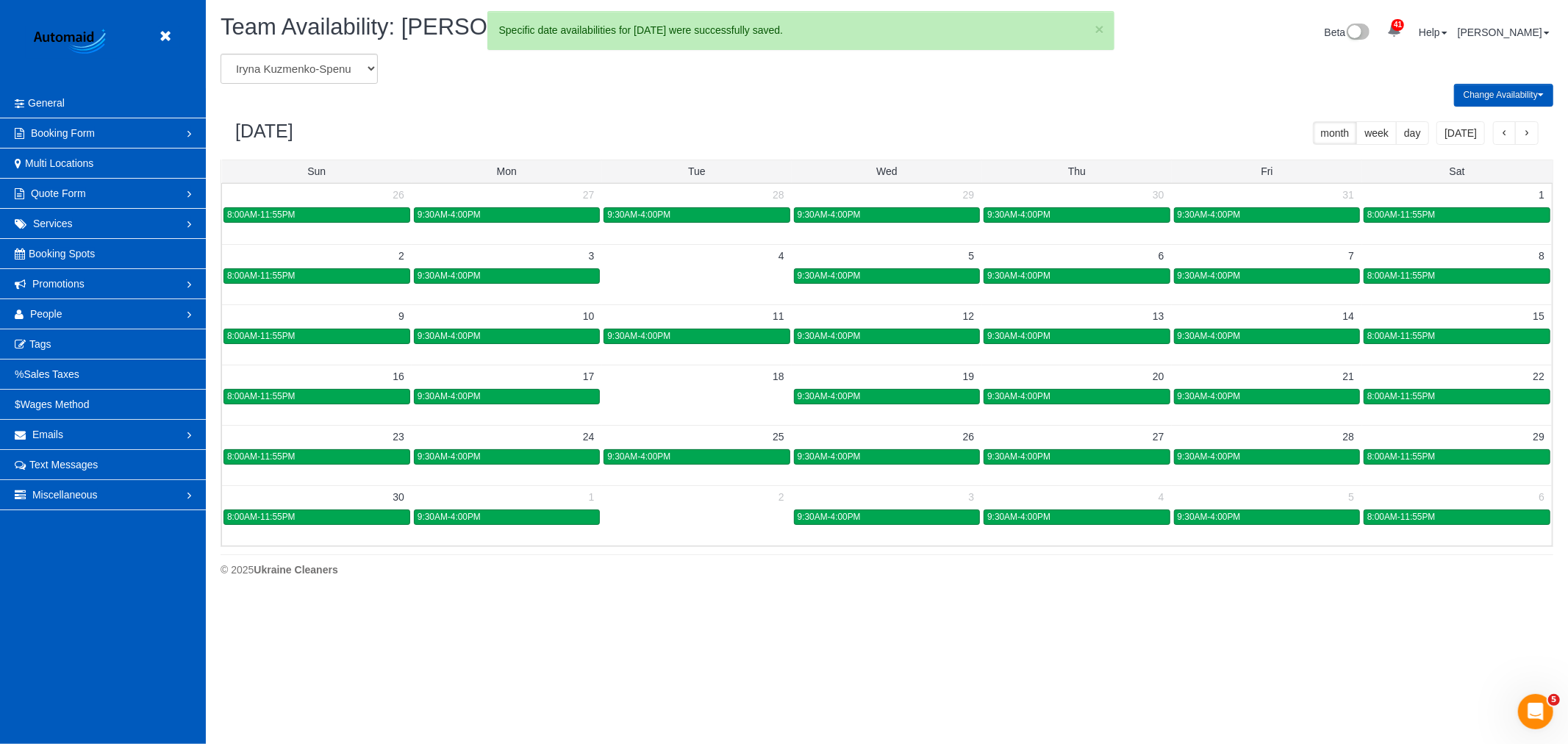
click at [1541, 134] on div "November 2025 month week day today" at bounding box center [886, 133] width 1332 height 53
click at [1530, 136] on button "button" at bounding box center [1526, 133] width 24 height 24
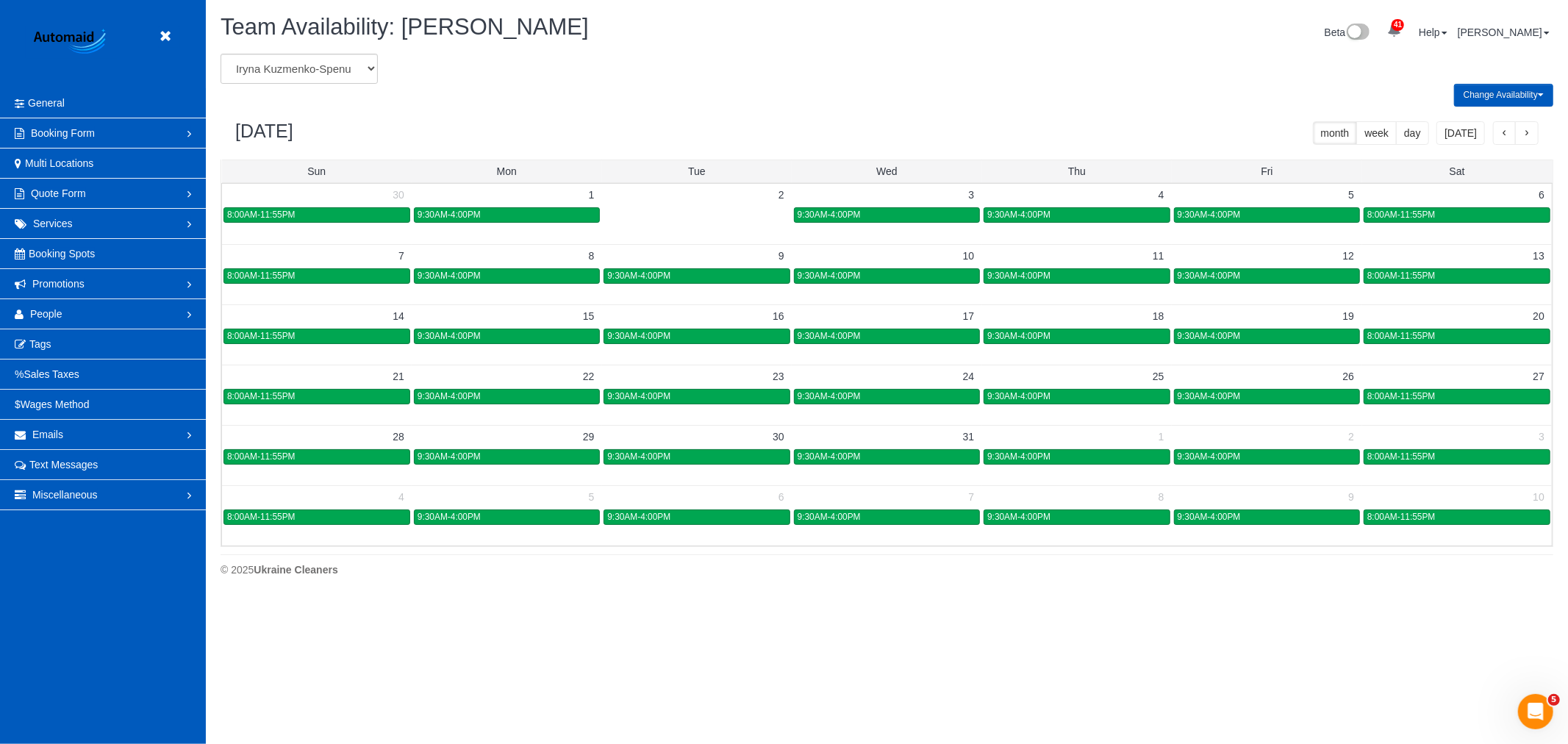
click at [718, 345] on div "14 15 16 17 18 19 20 8:00AM-11:55PM 9:30AM-4:00PM 9:30AM-4:00PM 9:30AM-4:00PM 9…" at bounding box center [886, 325] width 1329 height 41
click at [715, 339] on div "9:30AM-4:00PM" at bounding box center [697, 337] width 179 height 11
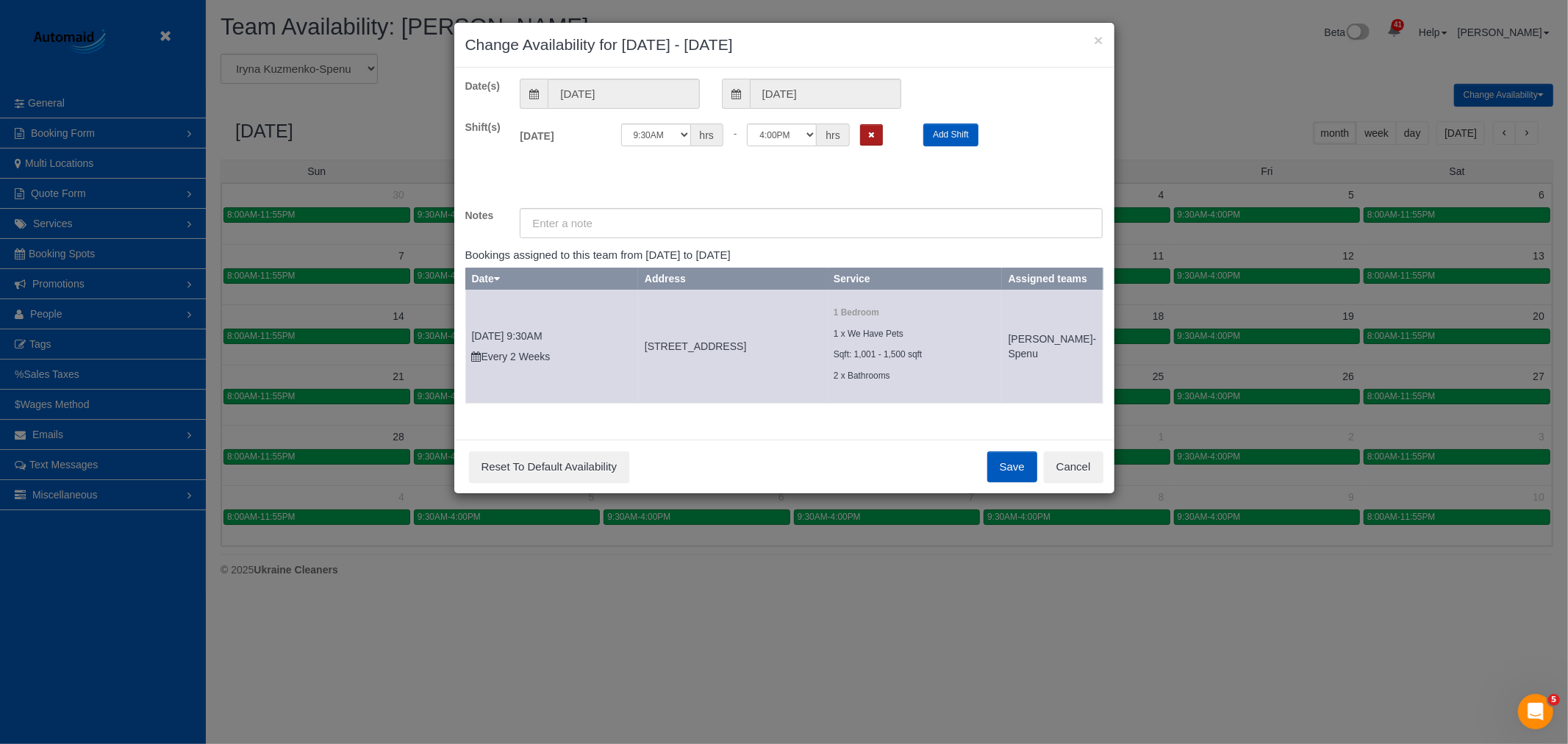
click at [873, 134] on icon "Remove Shift" at bounding box center [870, 135] width 7 height 8
click at [1003, 479] on button "Save" at bounding box center [1011, 467] width 50 height 31
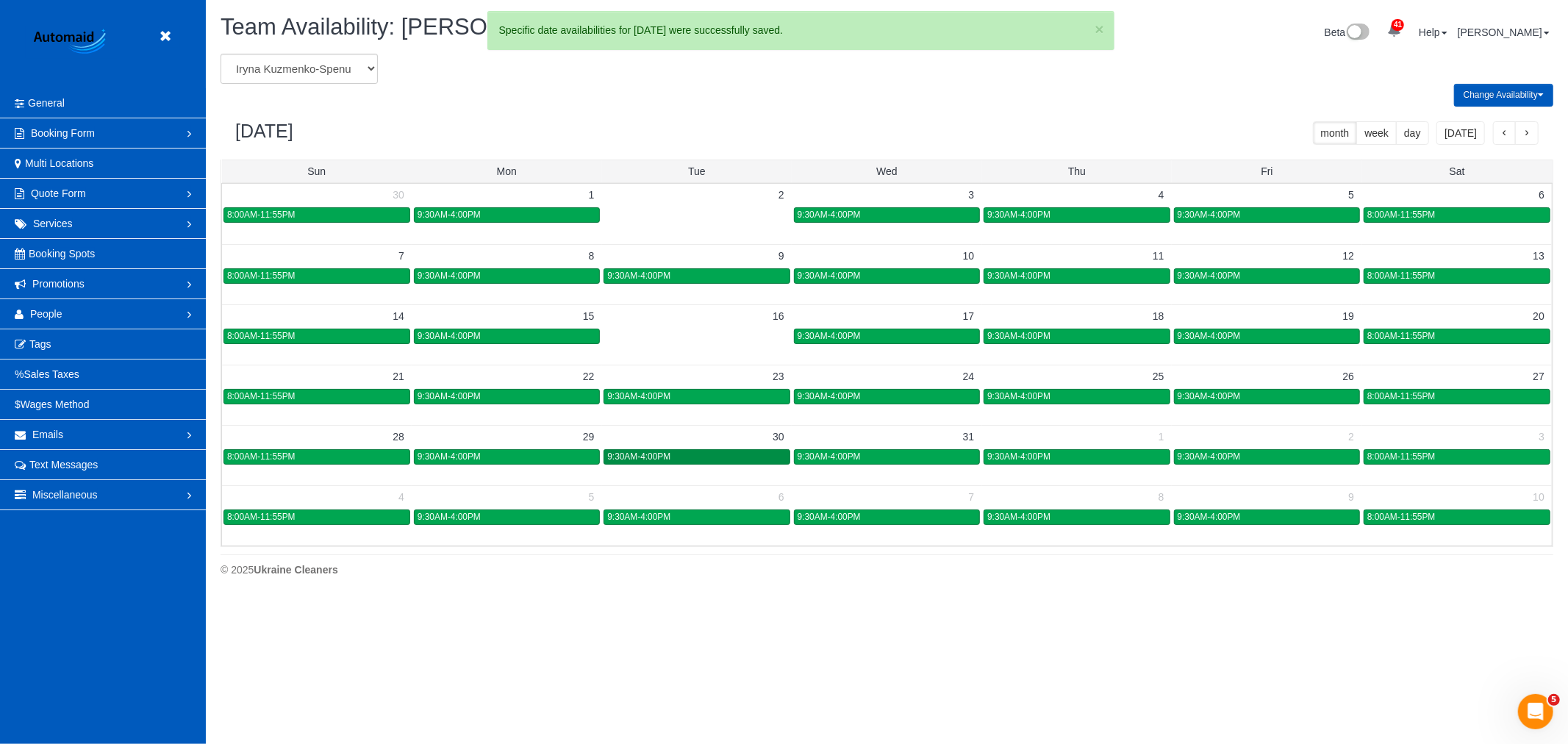
click at [722, 463] on div "9:30AM-4:00PM" at bounding box center [697, 457] width 179 height 11
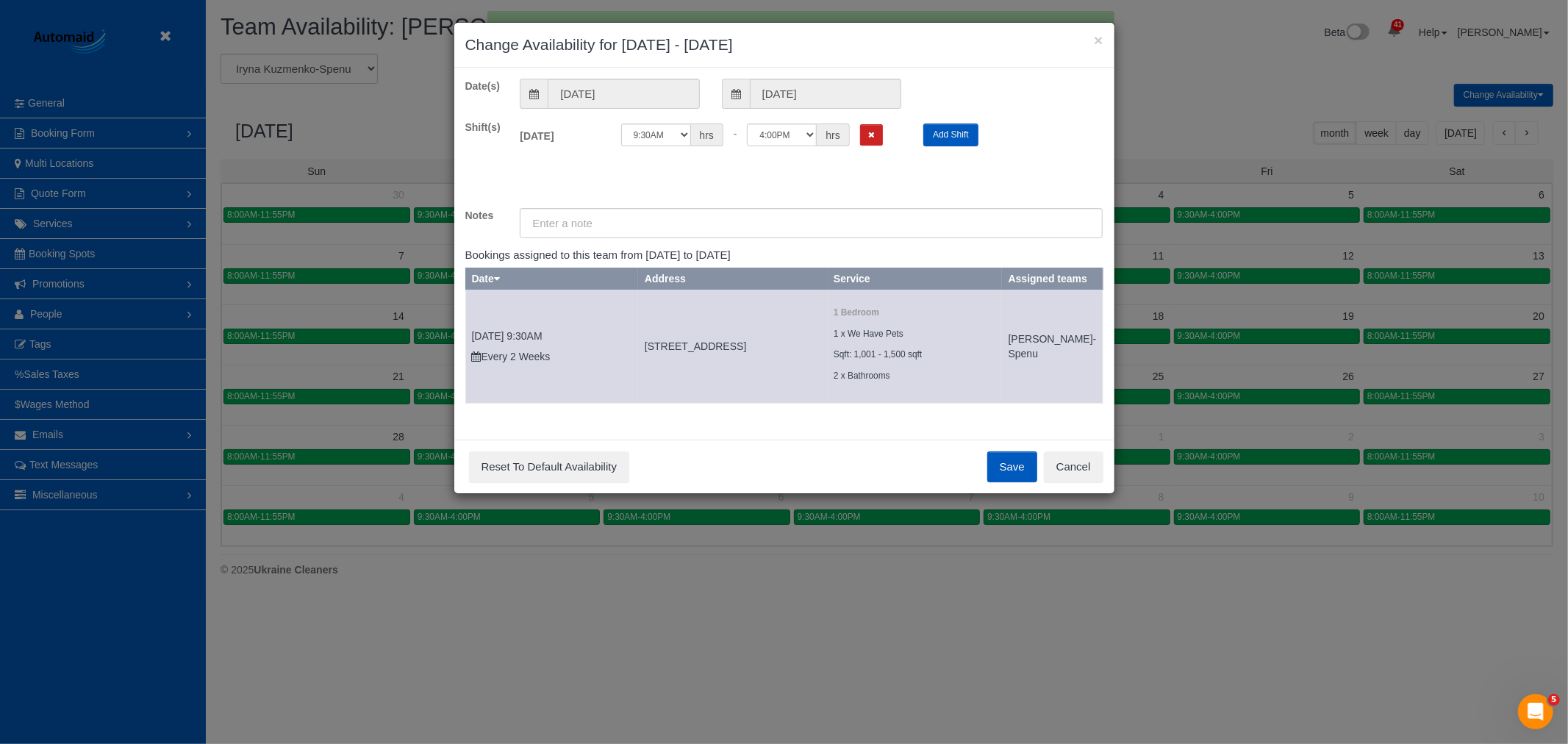
click at [857, 129] on div "12:00AM 12:05AM 12:10AM 12:15AM 12:20AM 12:25AM 12:30AM 12:35AM 12:40AM 12:45AM…" at bounding box center [761, 135] width 281 height 23
click at [864, 130] on button "Remove Shift" at bounding box center [871, 135] width 23 height 22
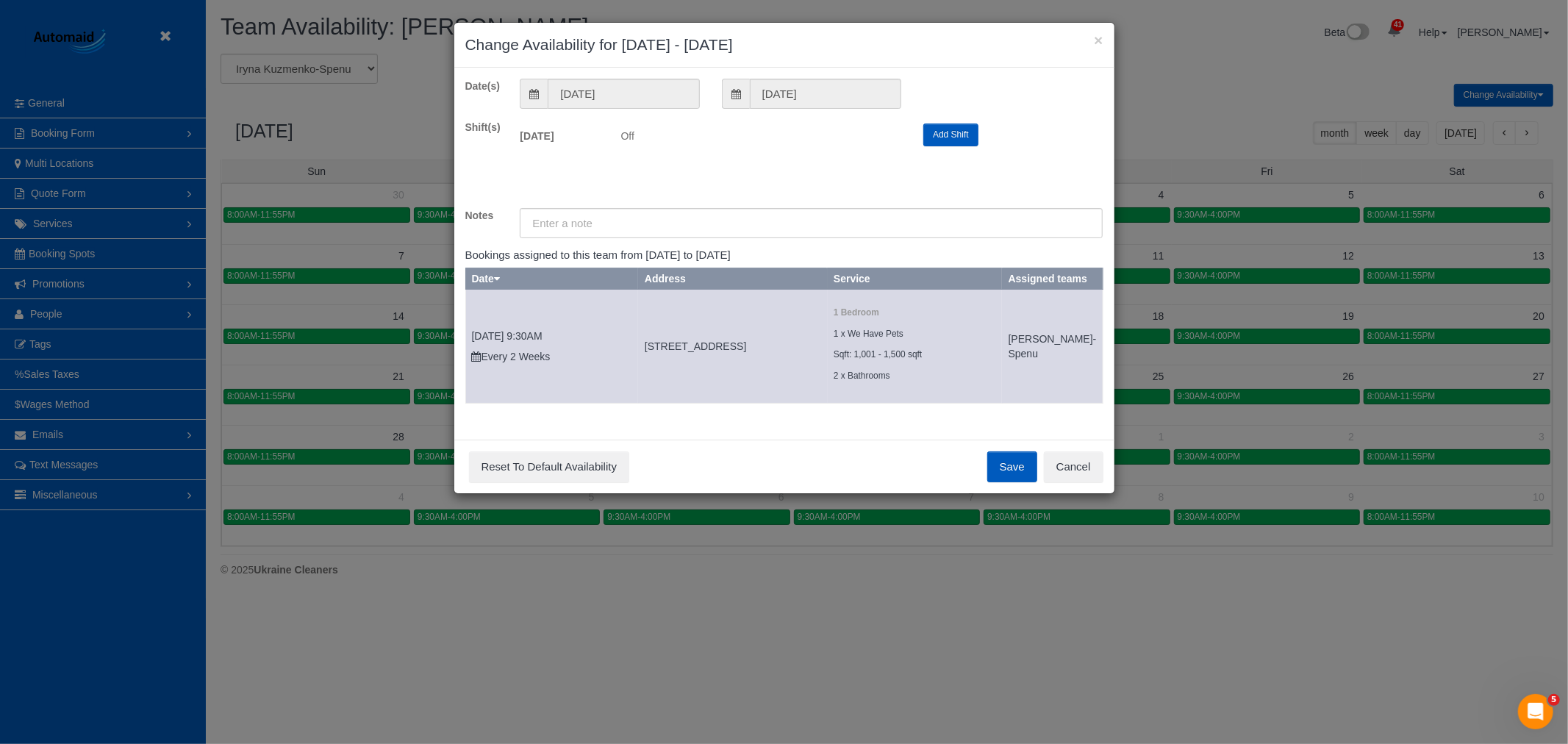
drag, startPoint x: 974, startPoint y: 486, endPoint x: 1029, endPoint y: 481, distance: 55.2
click at [975, 486] on div "Save Reset To Default Availability Cancel" at bounding box center [784, 467] width 660 height 54
click at [1030, 481] on button "Save" at bounding box center [1011, 467] width 50 height 31
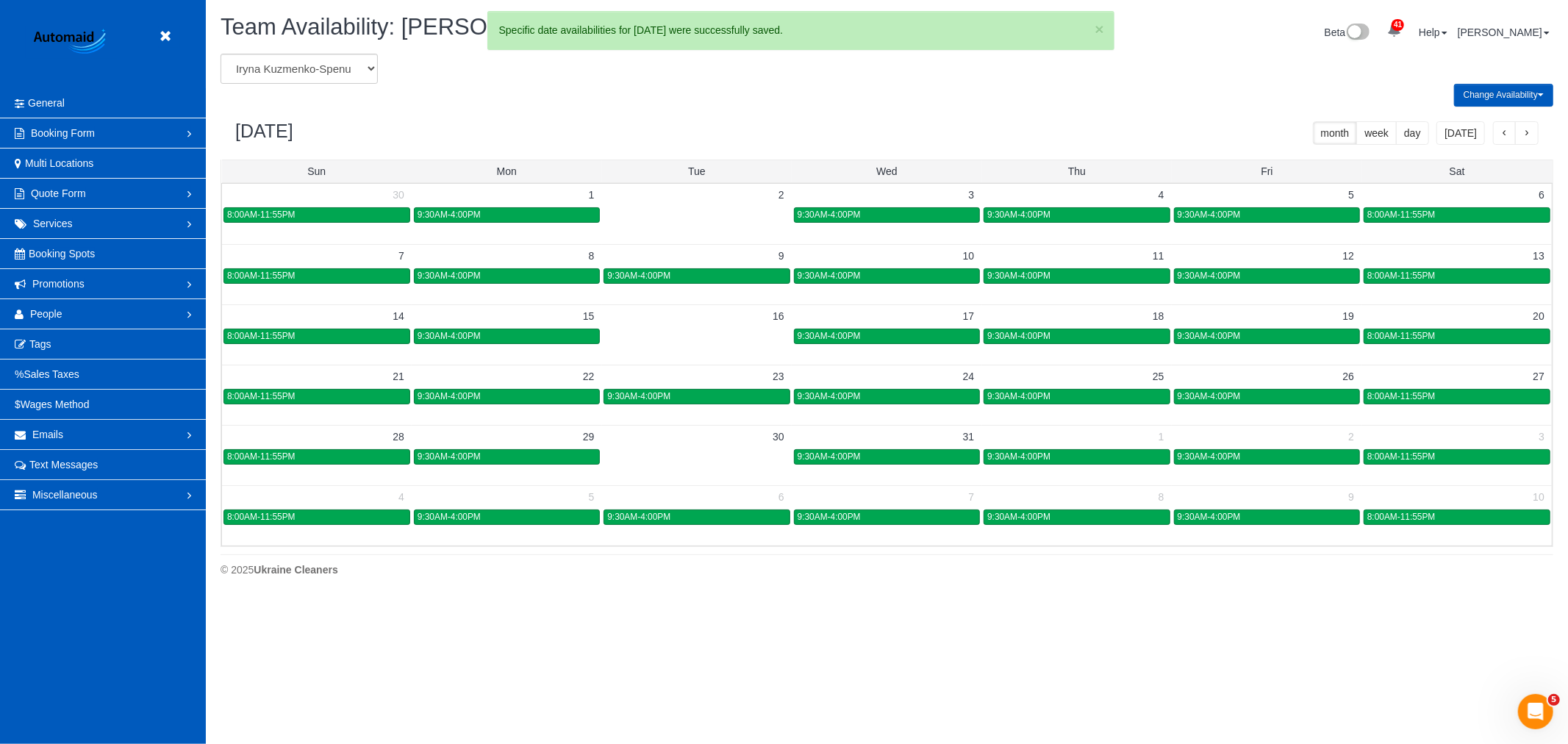
click at [1534, 136] on button "button" at bounding box center [1526, 133] width 24 height 24
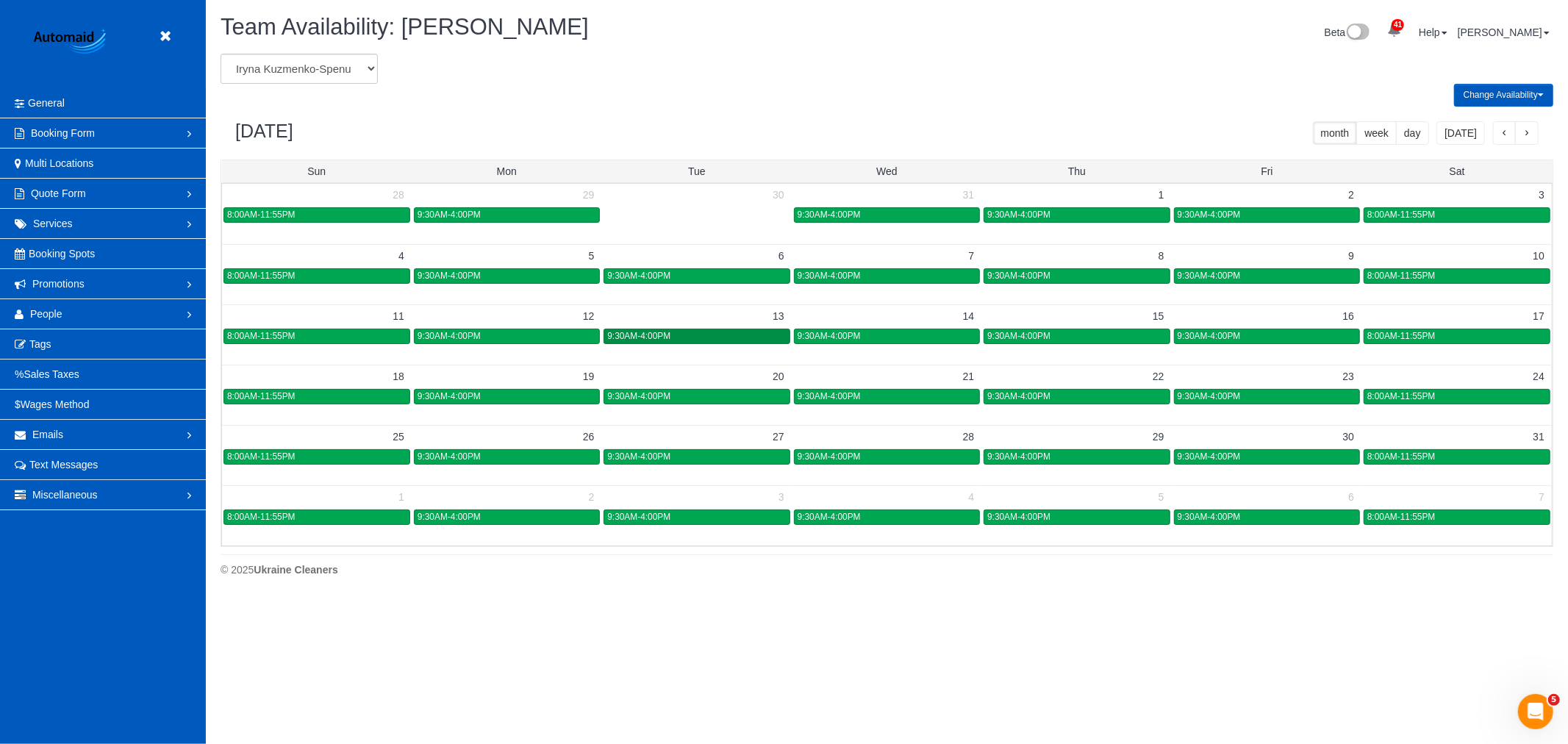
click at [670, 334] on span "9:30AM-4:00PM" at bounding box center [638, 336] width 63 height 10
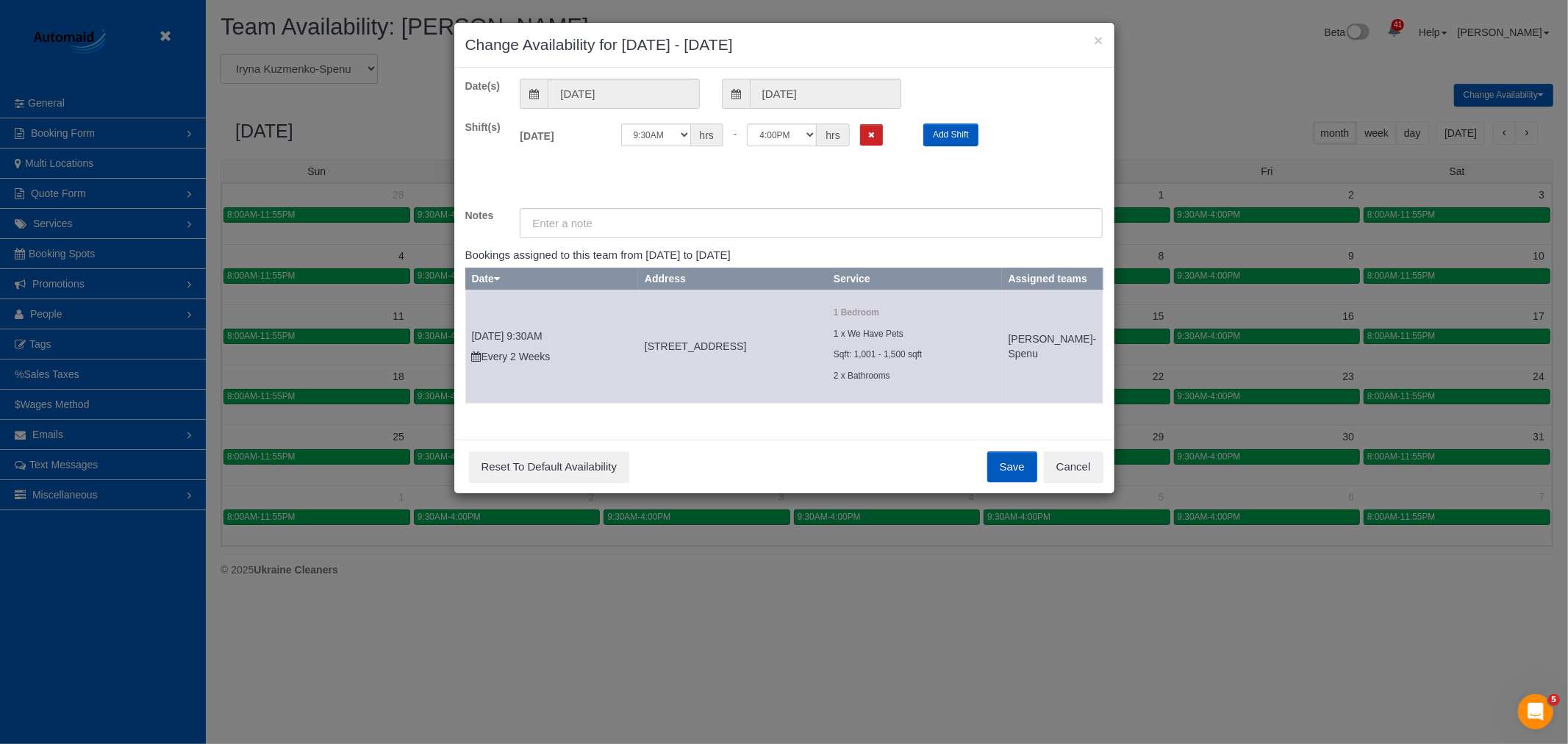
click at [886, 129] on div "12:00AM 12:05AM 12:10AM 12:15AM 12:20AM 12:25AM 12:30AM 12:35AM 12:40AM 12:45AM…" at bounding box center [761, 135] width 281 height 23
click at [881, 136] on button "Remove Shift" at bounding box center [871, 135] width 23 height 22
click at [1010, 494] on div "Save Reset To Default Availability Cancel" at bounding box center [784, 467] width 660 height 54
click at [1006, 483] on button "Save" at bounding box center [1011, 467] width 50 height 31
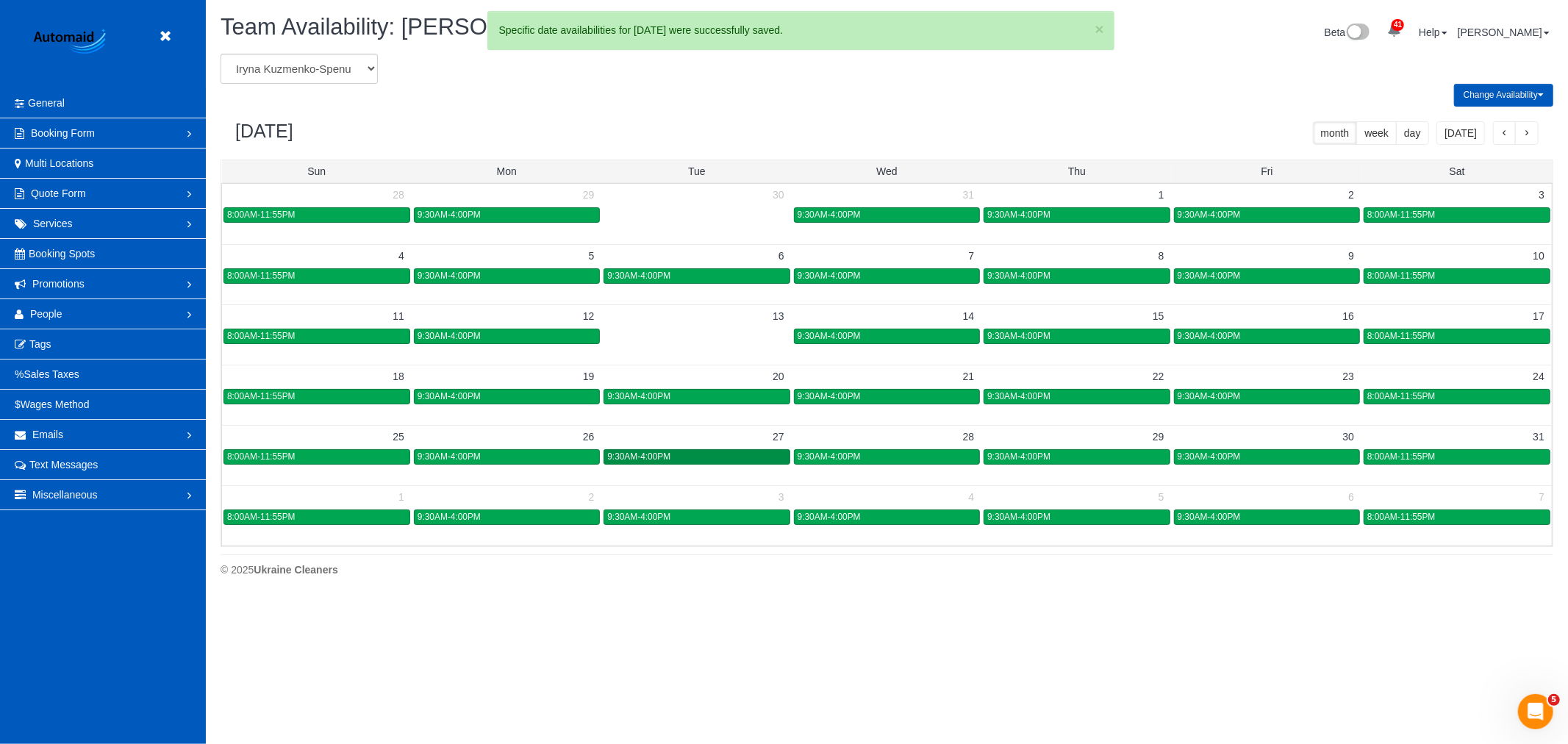
click at [729, 452] on div "9:30AM-4:00PM" at bounding box center [697, 457] width 179 height 11
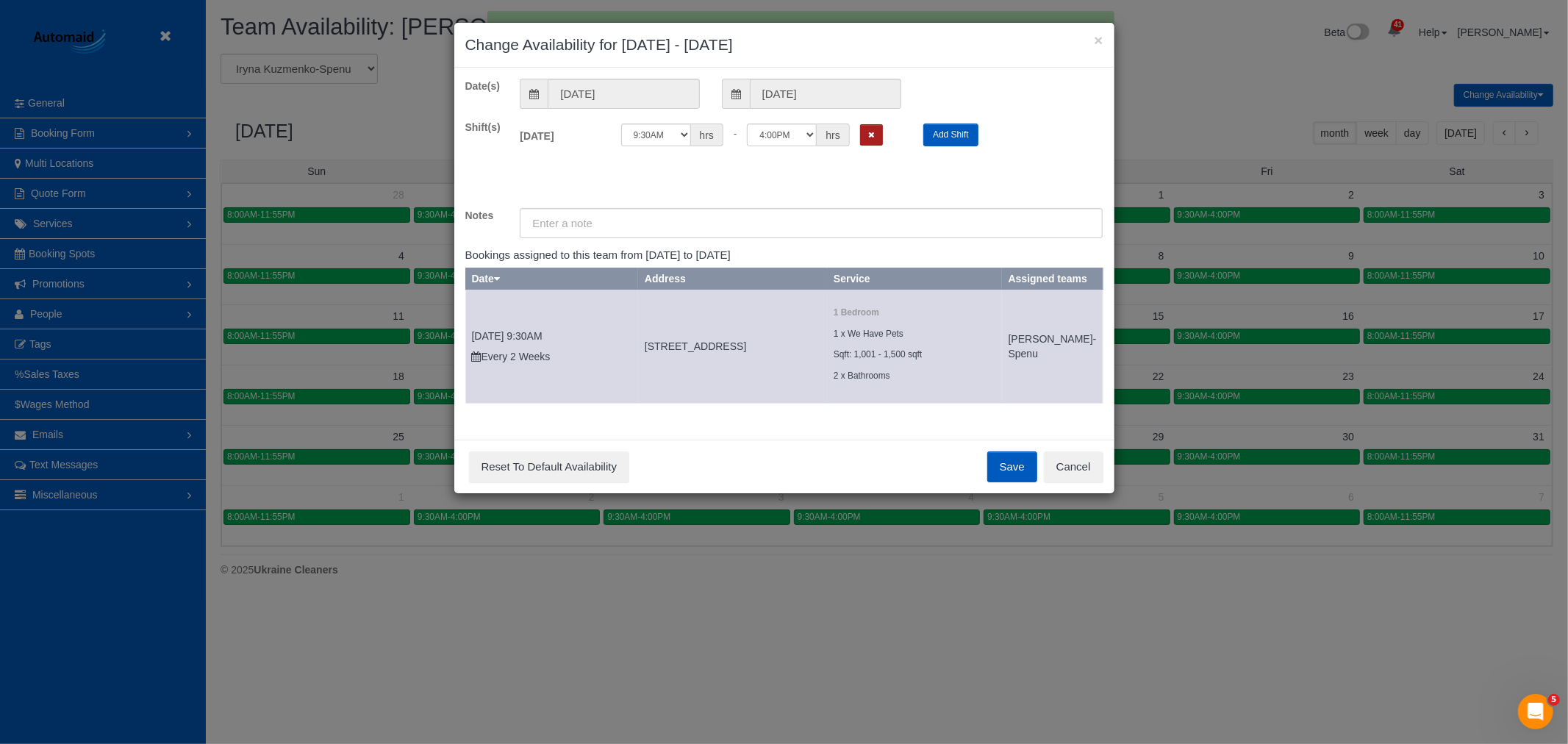
click at [870, 135] on icon "Remove Shift" at bounding box center [870, 135] width 7 height 8
drag, startPoint x: 983, startPoint y: 502, endPoint x: 986, endPoint y: 493, distance: 9.5
click at [983, 494] on div "Save Reset To Default Availability Cancel" at bounding box center [784, 467] width 660 height 54
click at [989, 483] on button "Save" at bounding box center [1011, 467] width 50 height 31
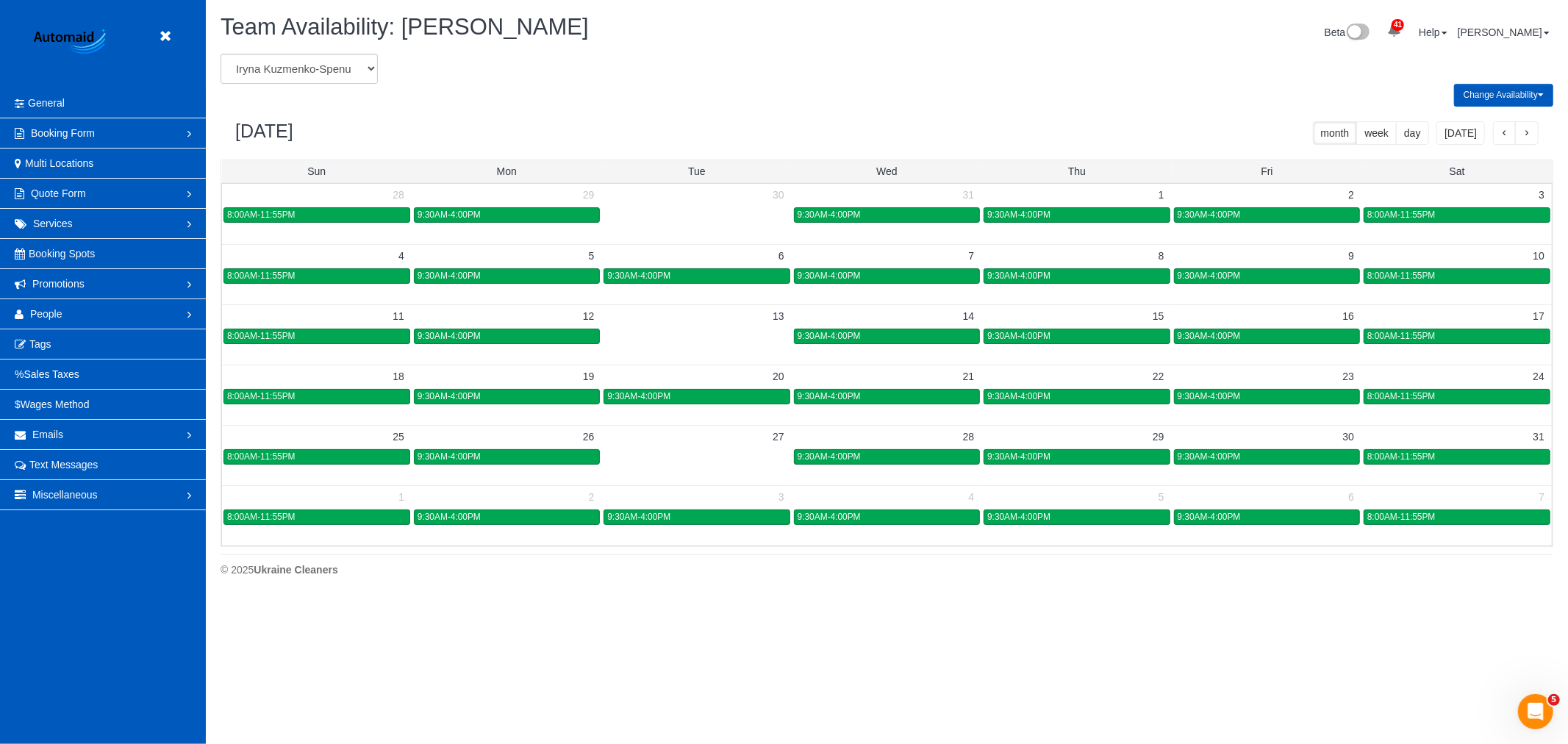
click at [1501, 120] on div "January 2026 month week day today" at bounding box center [886, 133] width 1332 height 53
click at [1502, 127] on button "button" at bounding box center [1504, 133] width 24 height 24
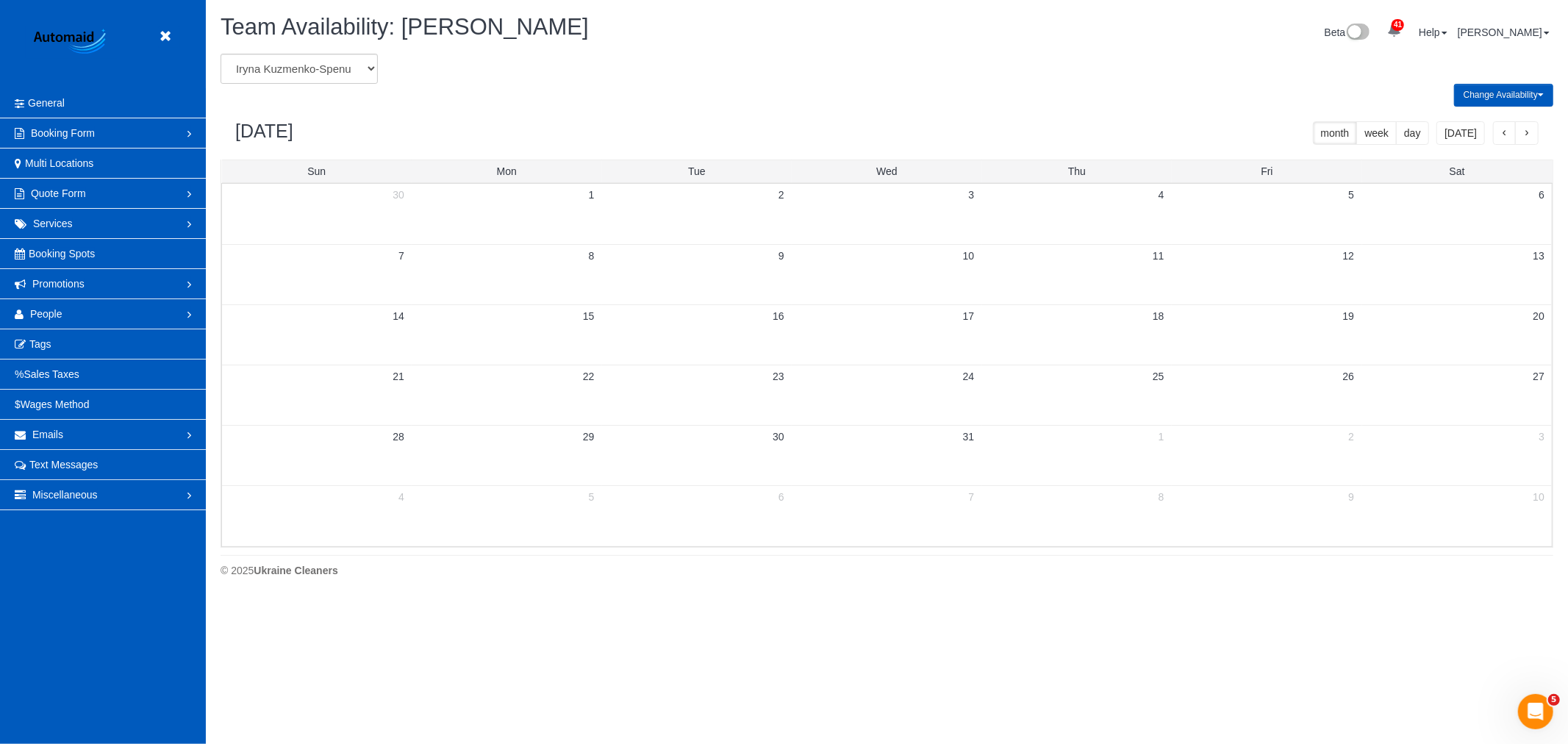
click at [1502, 127] on button "button" at bounding box center [1504, 133] width 24 height 24
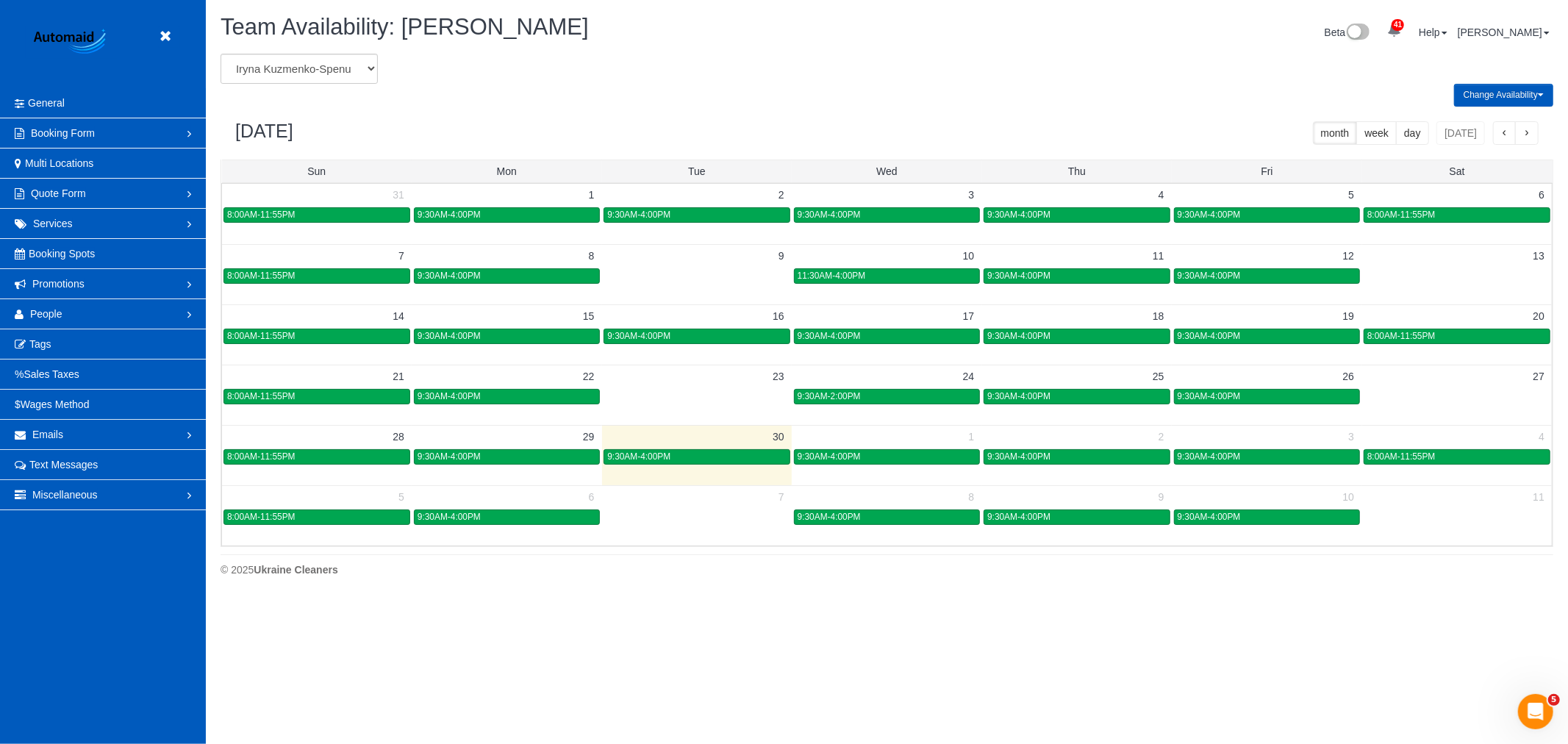
click at [1534, 140] on button "button" at bounding box center [1526, 133] width 24 height 24
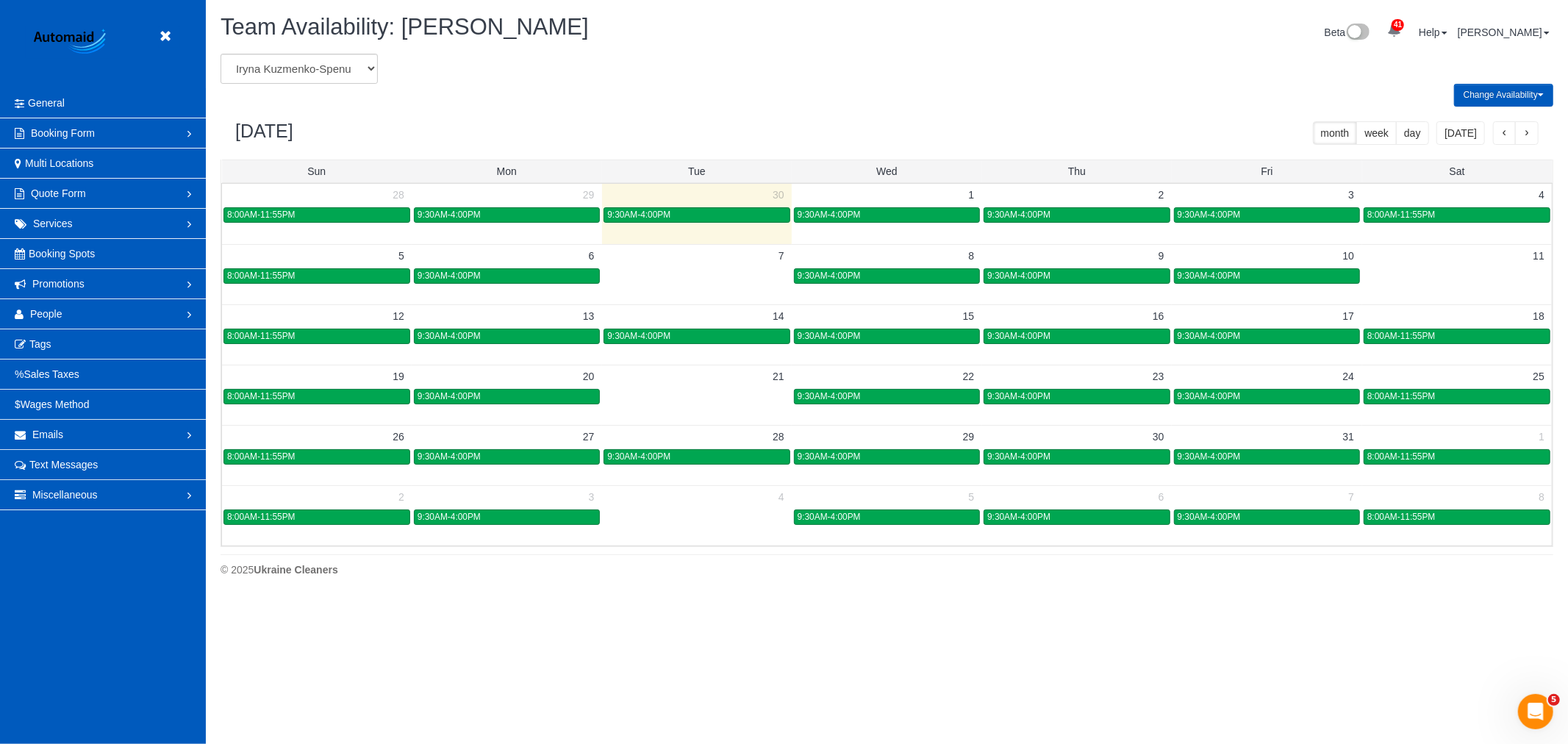
click at [961, 408] on td at bounding box center [886, 395] width 190 height 60
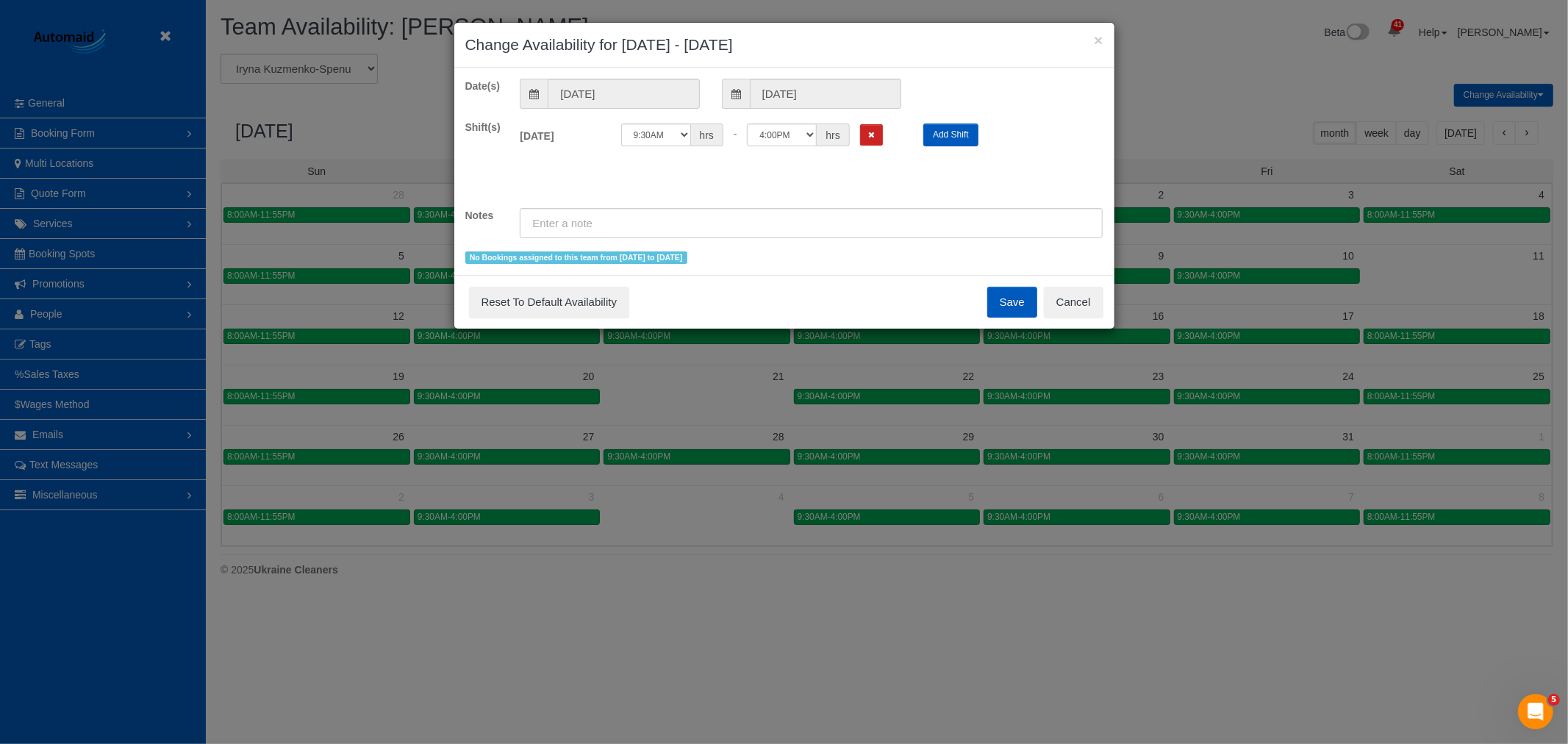
click at [960, 406] on div "× Change Availability for 10/22/2025 - 10/22/2025 Date(s) 10/22/2025 10/22/2025…" at bounding box center [784, 372] width 1568 height 744
click at [864, 130] on button "Remove Shift" at bounding box center [871, 135] width 23 height 22
click at [1011, 288] on button "Save" at bounding box center [1011, 302] width 50 height 31
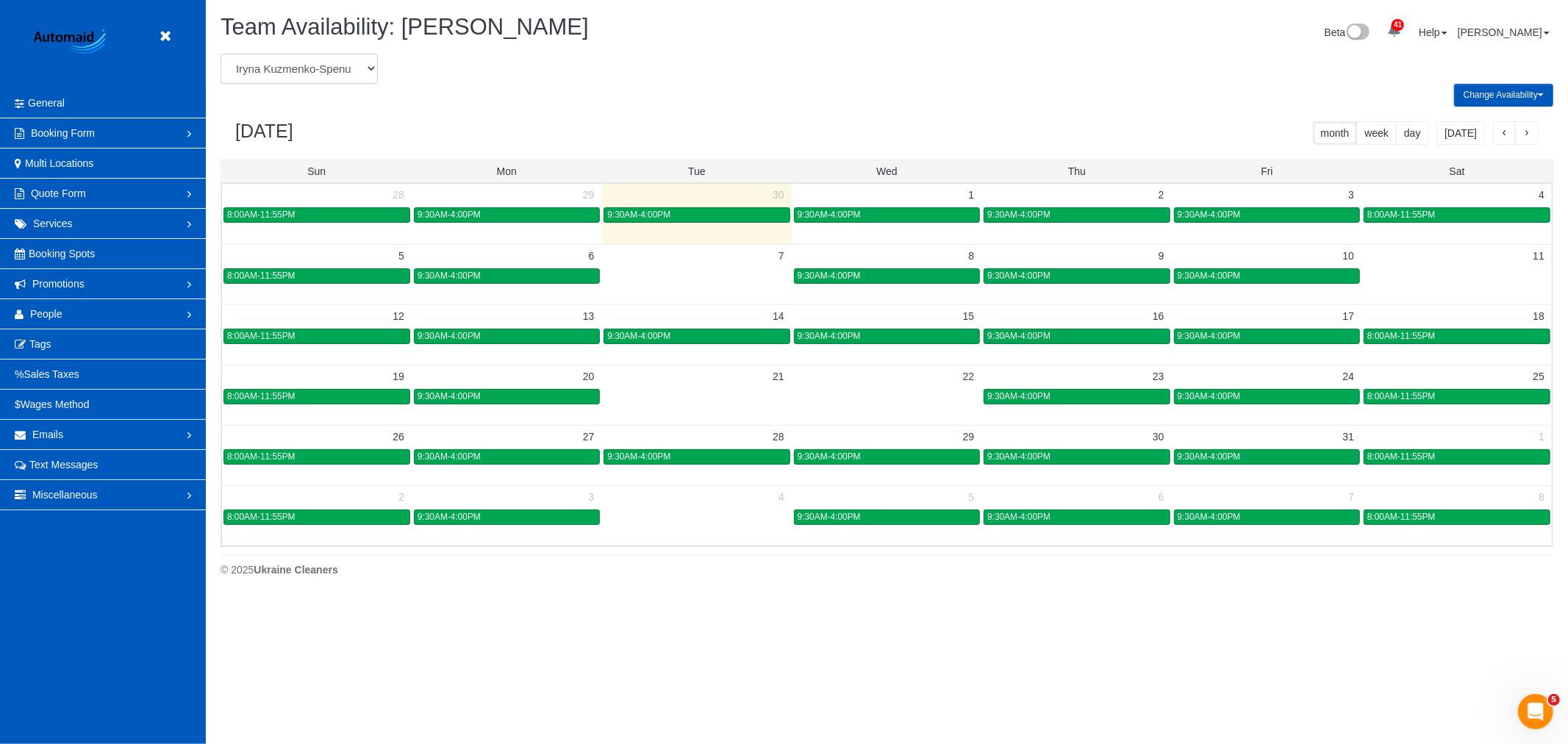
click at [263, 64] on select "Alina Kruchok Alona Tarasiuk Alona Vikhliaieva Anastasiia Demchenko Anastasiia …" at bounding box center [299, 69] width 157 height 30
select select "number:19651"
click at [221, 55] on select "Alina Kruchok Alona Tarasiuk Alona Vikhliaieva Anastasiia Demchenko Anastasiia …" at bounding box center [299, 69] width 157 height 30
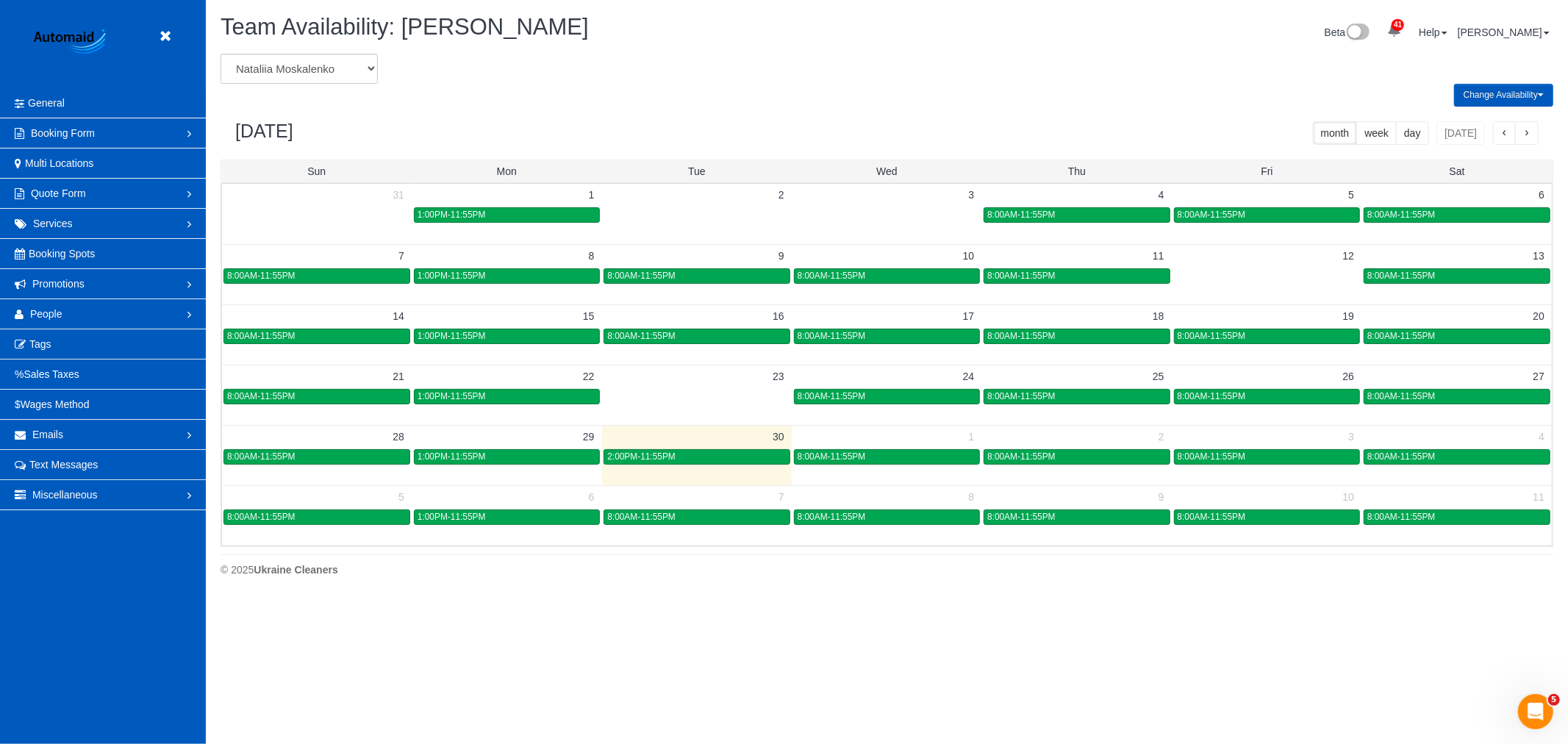
click at [932, 267] on td "10" at bounding box center [886, 256] width 190 height 23
click at [928, 273] on div "8:00AM-11:55PM" at bounding box center [886, 277] width 179 height 11
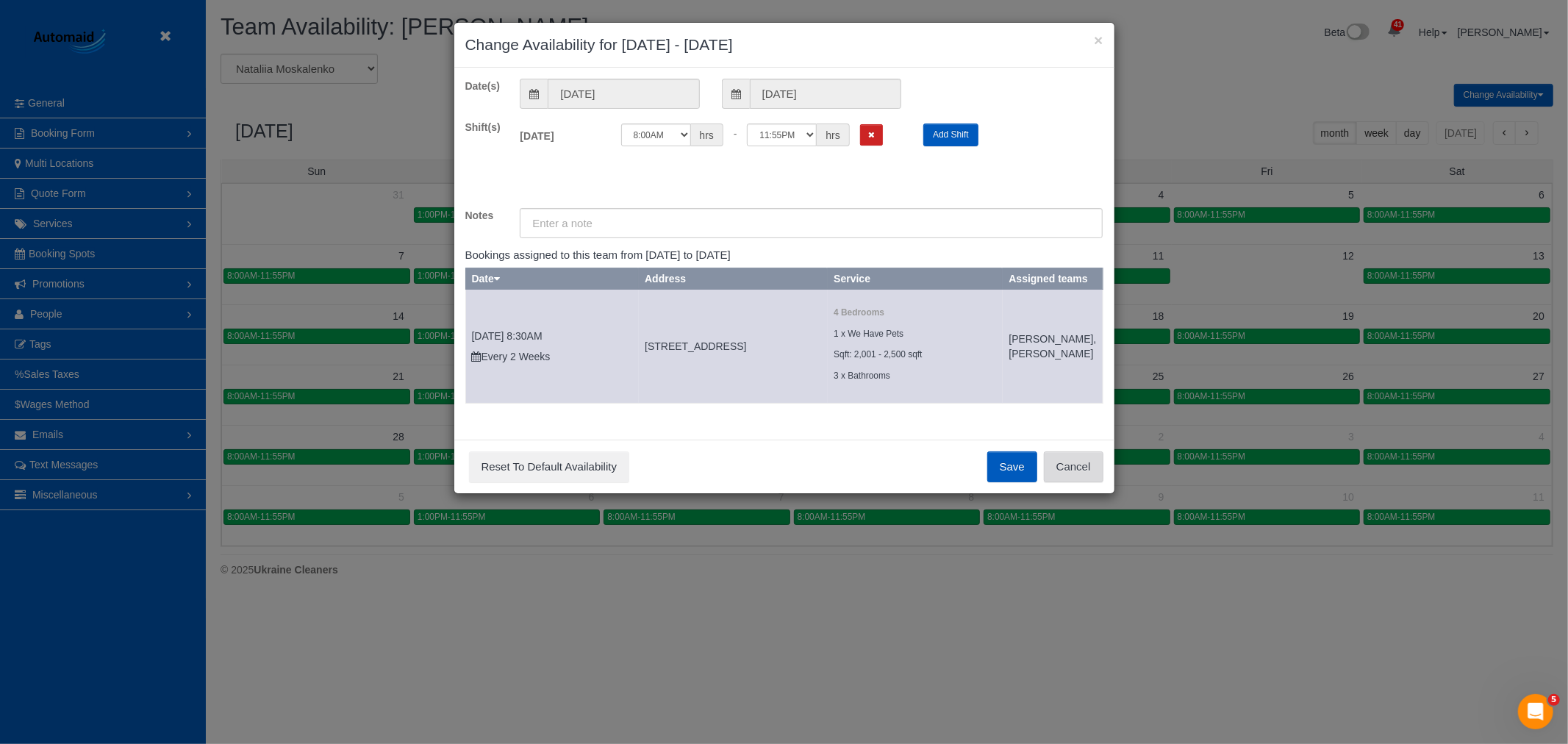
click at [1063, 483] on button "Cancel" at bounding box center [1073, 467] width 59 height 31
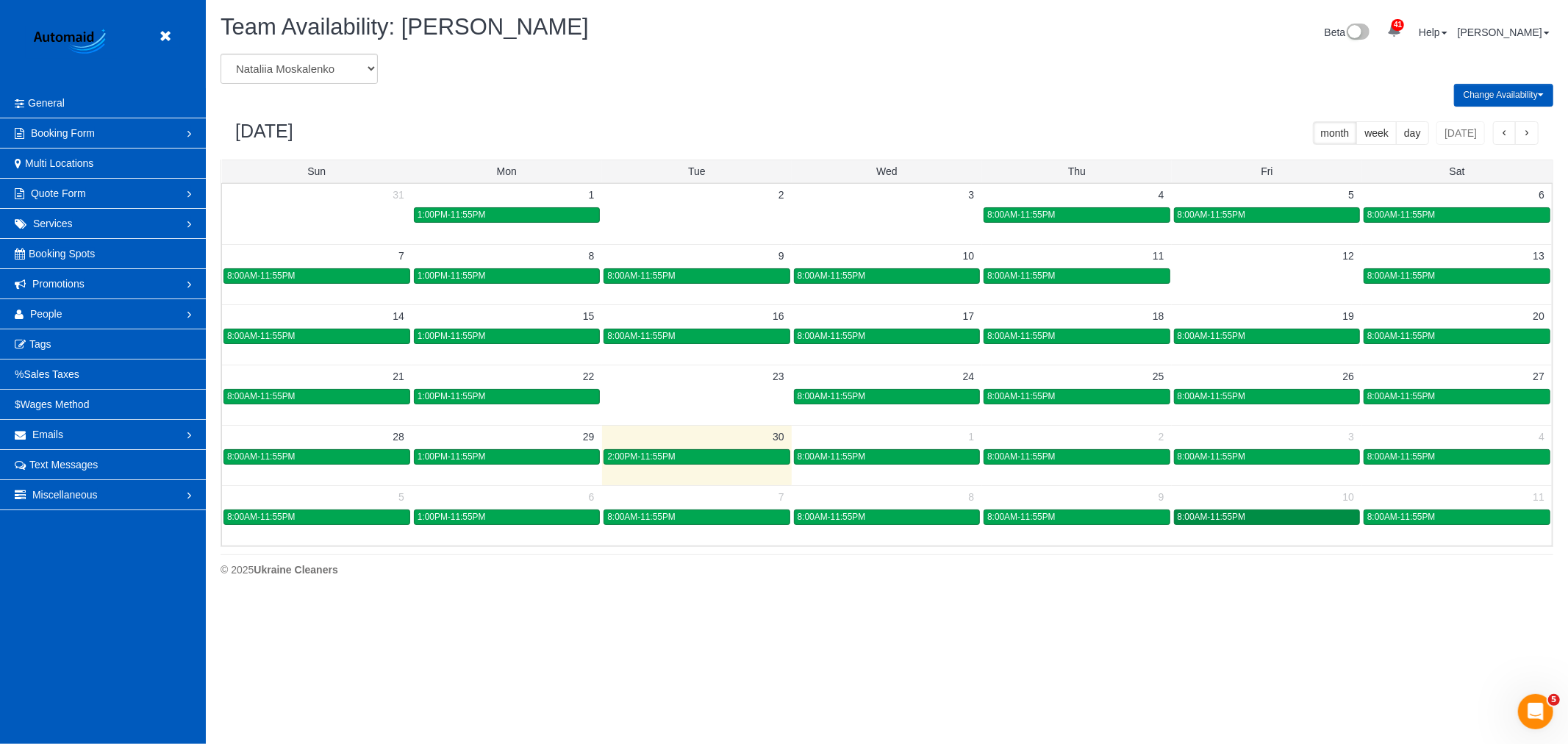
click at [1322, 516] on div "8:00AM-11:55PM" at bounding box center [1267, 517] width 179 height 11
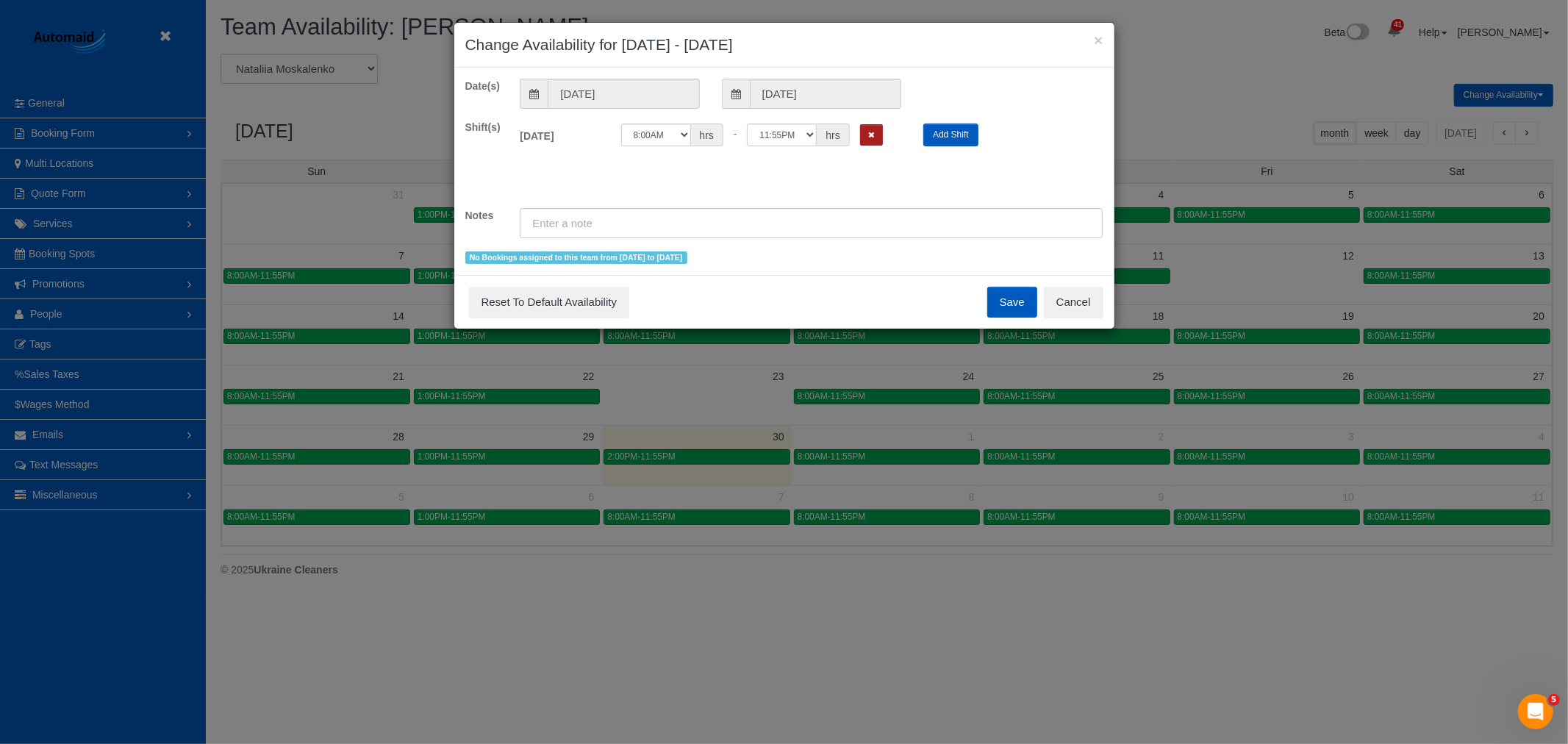
click at [865, 145] on button "Remove Shift" at bounding box center [871, 135] width 23 height 22
click at [1007, 305] on button "Save" at bounding box center [1011, 302] width 50 height 31
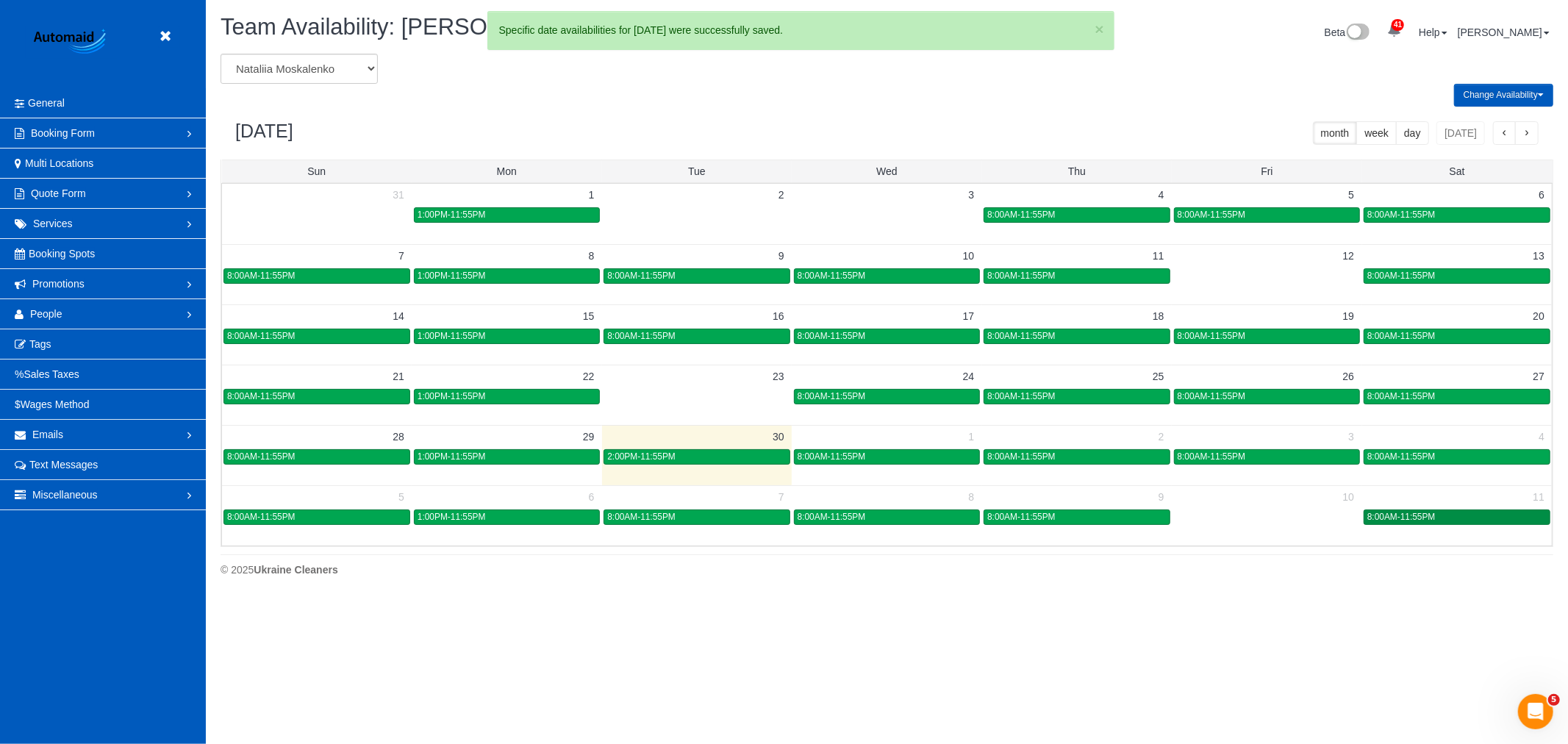
click at [1429, 517] on span "8:00AM-11:55PM" at bounding box center [1401, 516] width 69 height 10
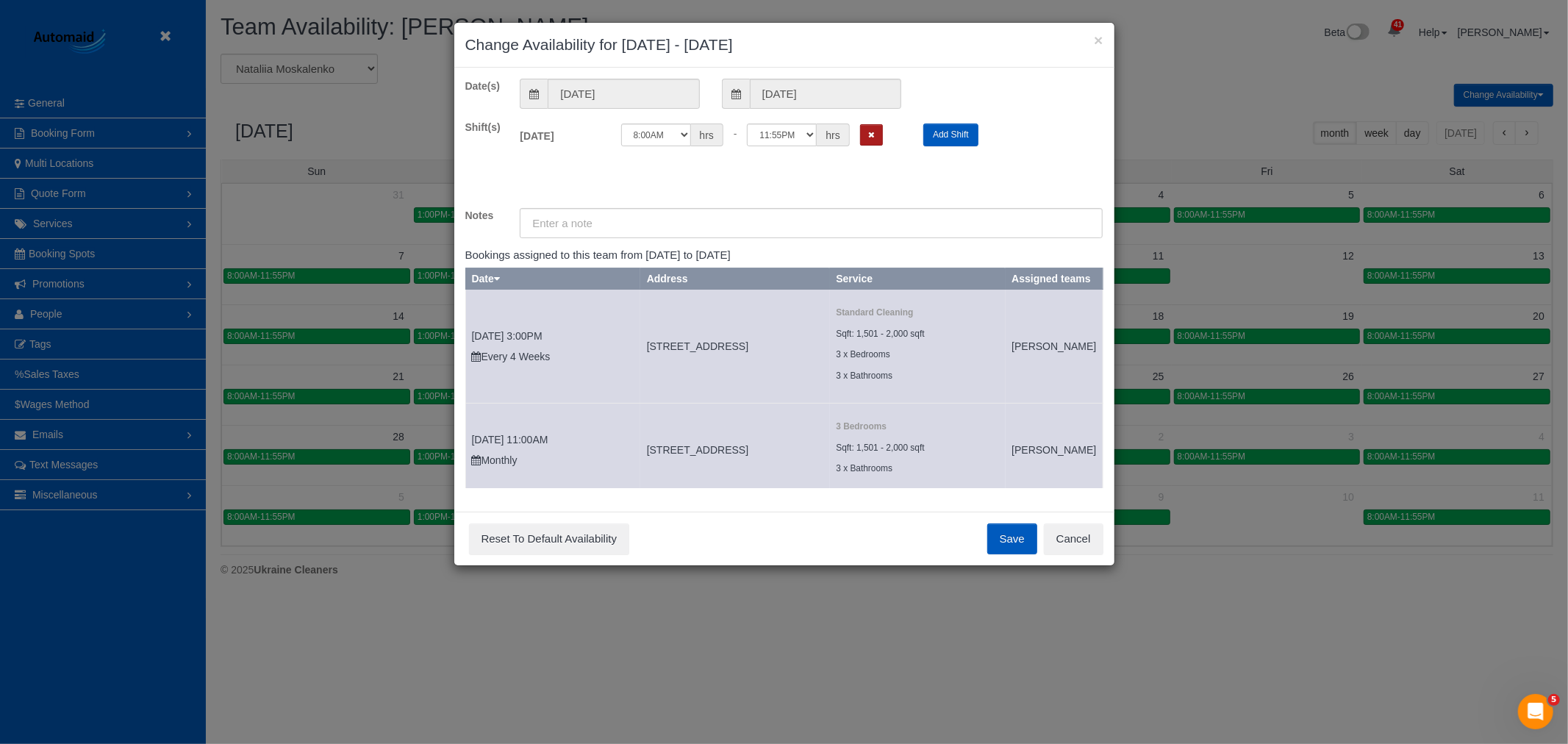
click at [878, 136] on button "Remove Shift" at bounding box center [871, 135] width 23 height 22
click at [1030, 537] on button "Save" at bounding box center [1011, 539] width 50 height 31
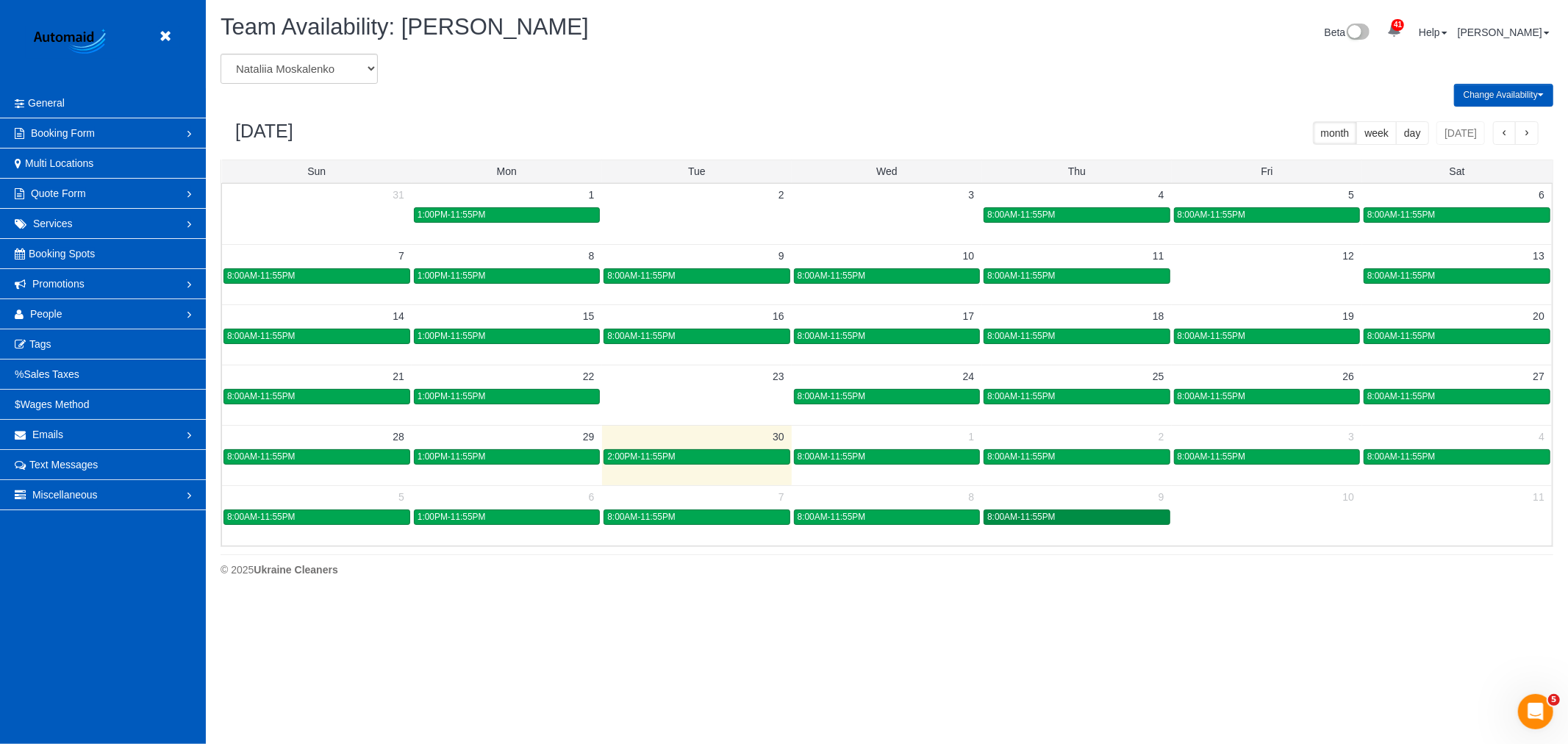
click at [1037, 520] on span "8:00AM-11:55PM" at bounding box center [1021, 516] width 69 height 10
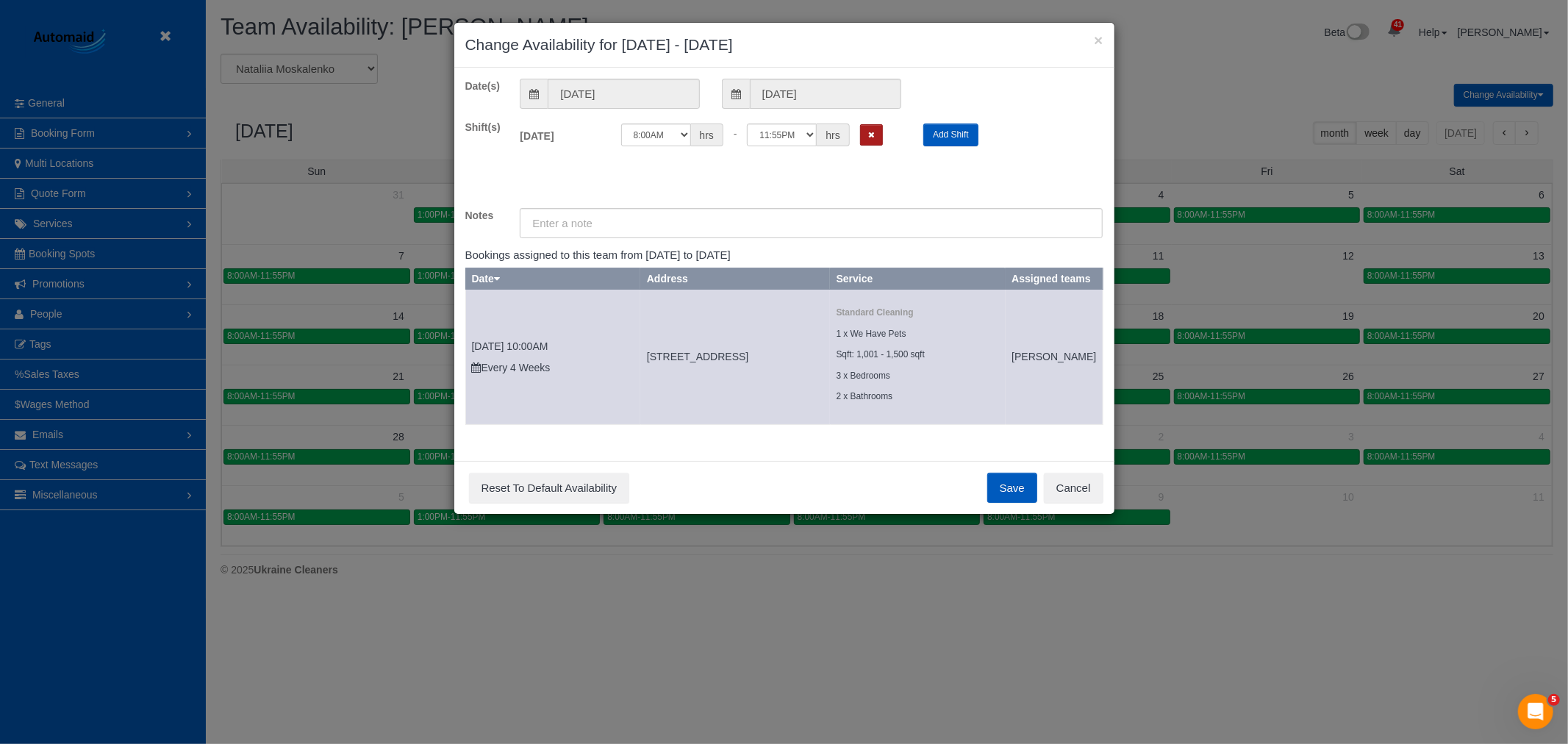
click at [877, 136] on button "Remove Shift" at bounding box center [871, 135] width 23 height 22
click at [1015, 500] on button "Save" at bounding box center [1011, 488] width 50 height 31
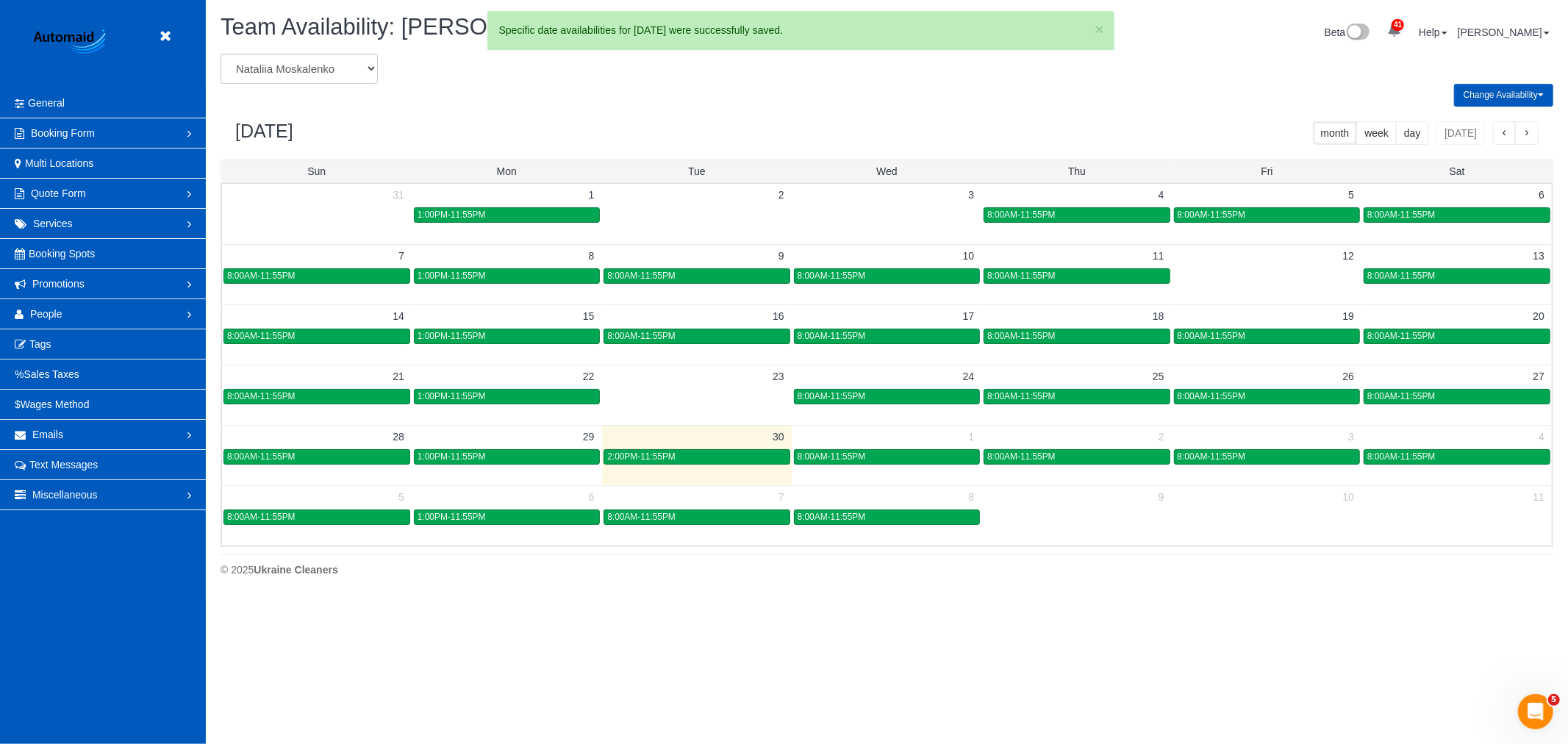
click at [1259, 518] on div "× Change Availability for 10/09/2025 - 10/09/2025 Date(s) 10/09/2025 10/09/2025…" at bounding box center [784, 372] width 1568 height 744
click at [1257, 515] on td at bounding box center [1266, 516] width 190 height 17
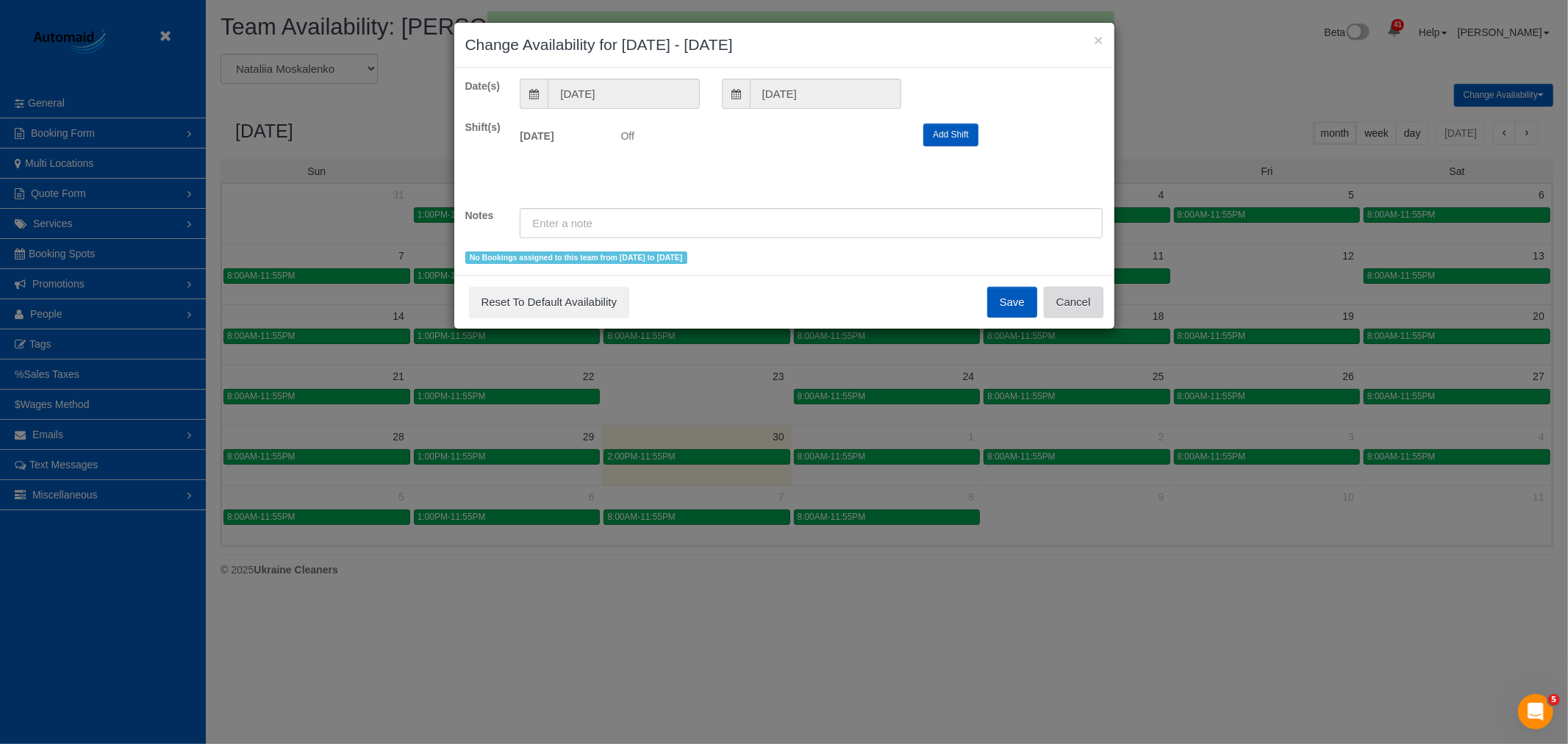
click at [1083, 291] on button "Cancel" at bounding box center [1073, 302] width 59 height 31
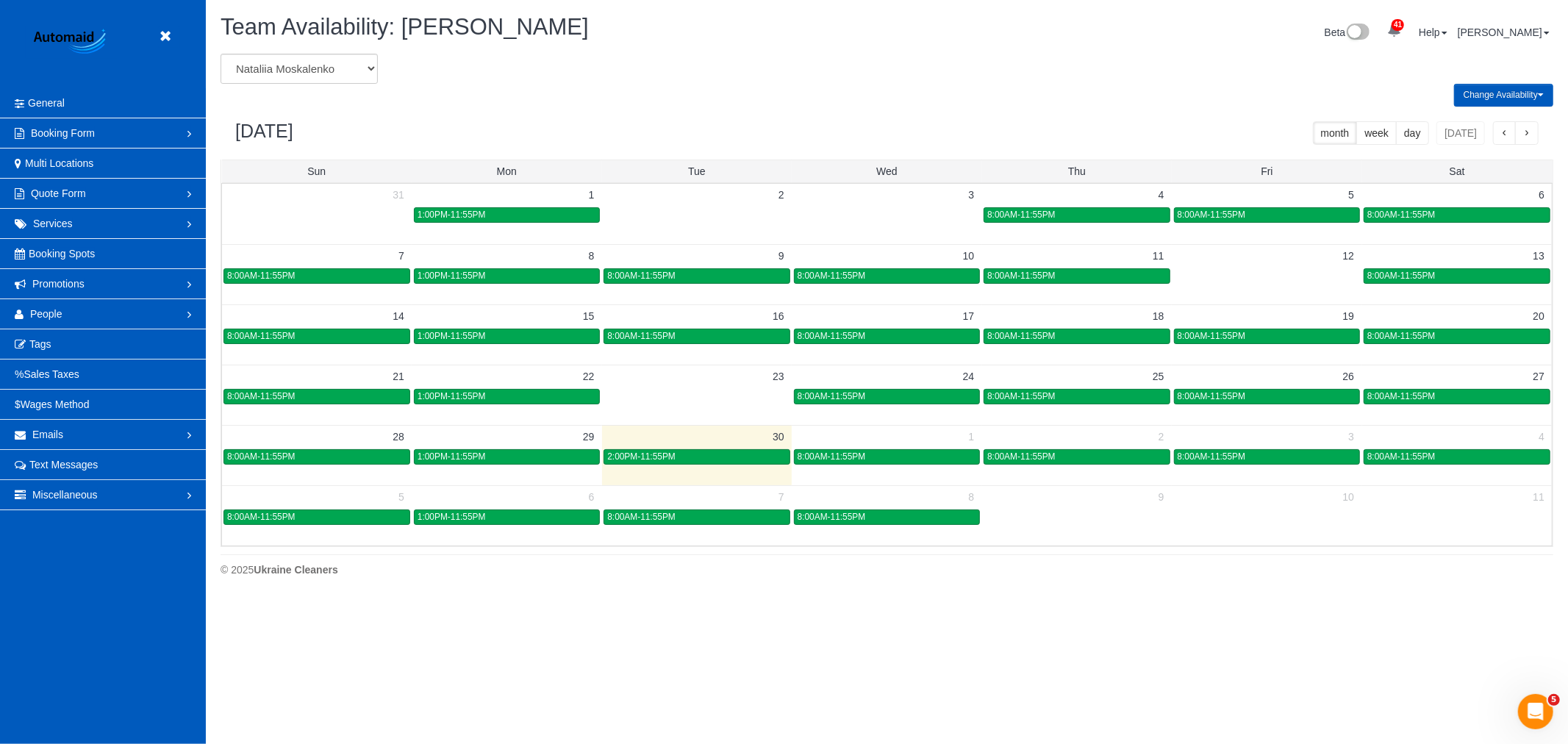
click at [184, 36] on header "Beta" at bounding box center [102, 44] width 206 height 88
click at [180, 36] on header "Beta" at bounding box center [102, 44] width 206 height 88
click at [173, 38] on link at bounding box center [168, 36] width 22 height 22
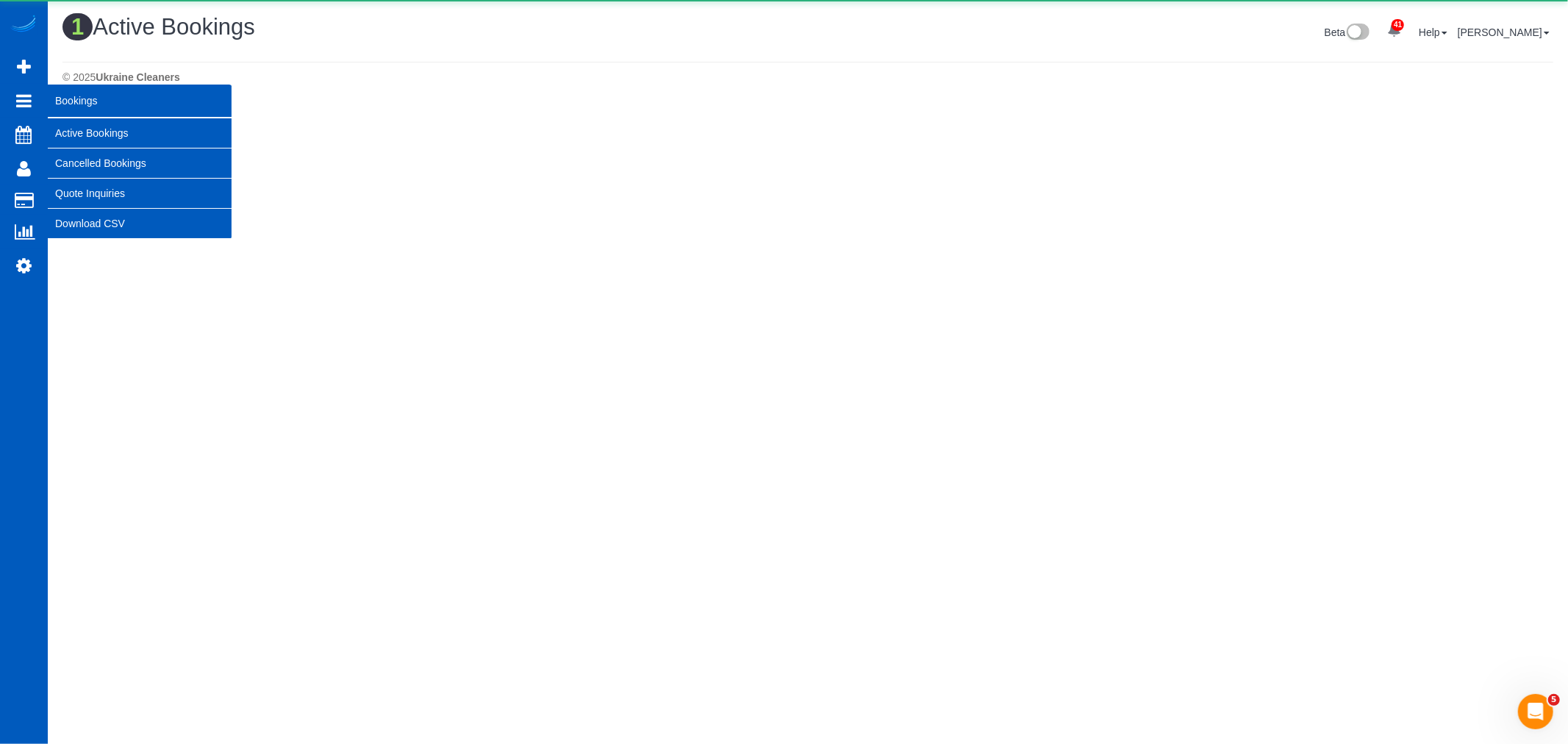
scroll to position [372, 1568]
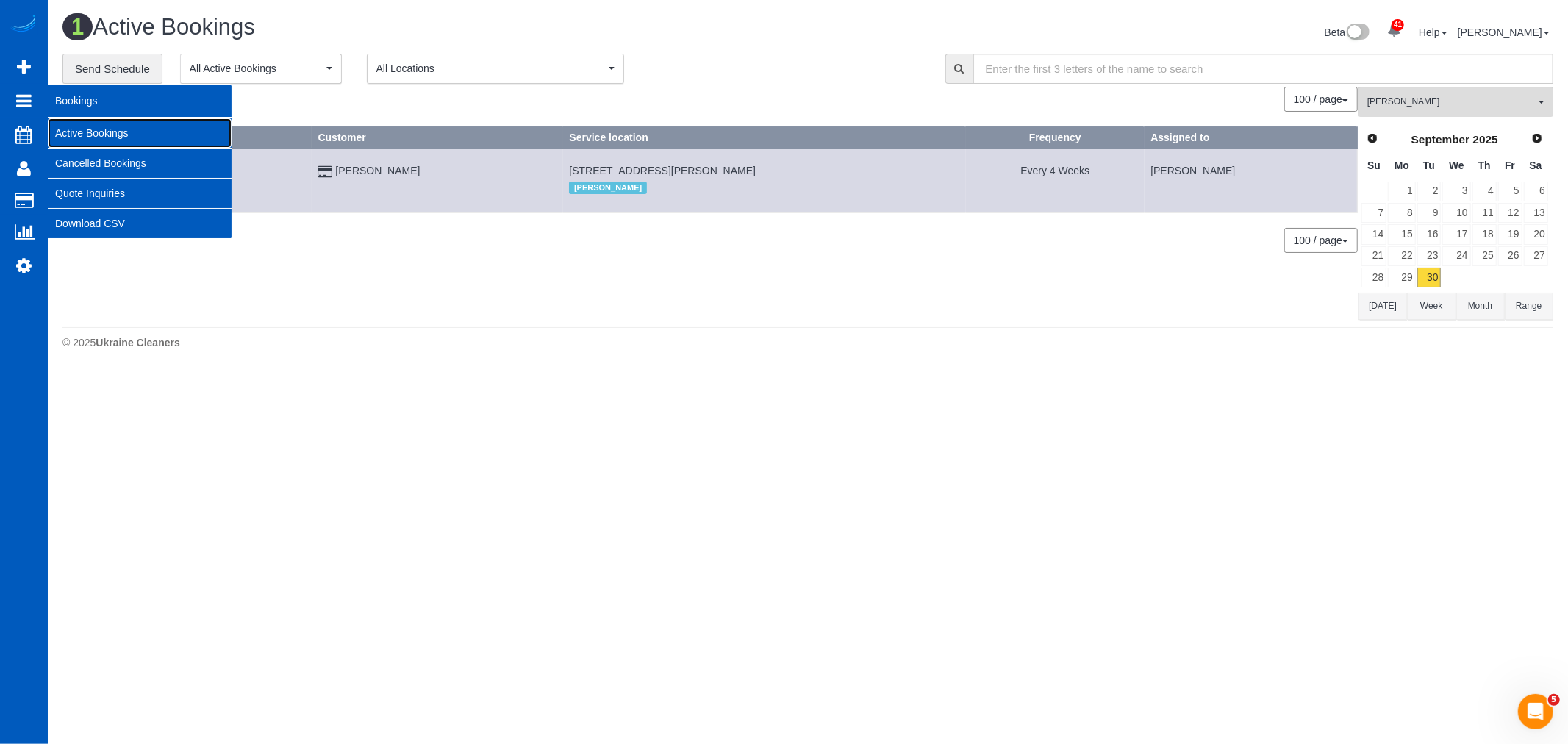
click at [133, 129] on link "Active Bookings" at bounding box center [139, 133] width 183 height 29
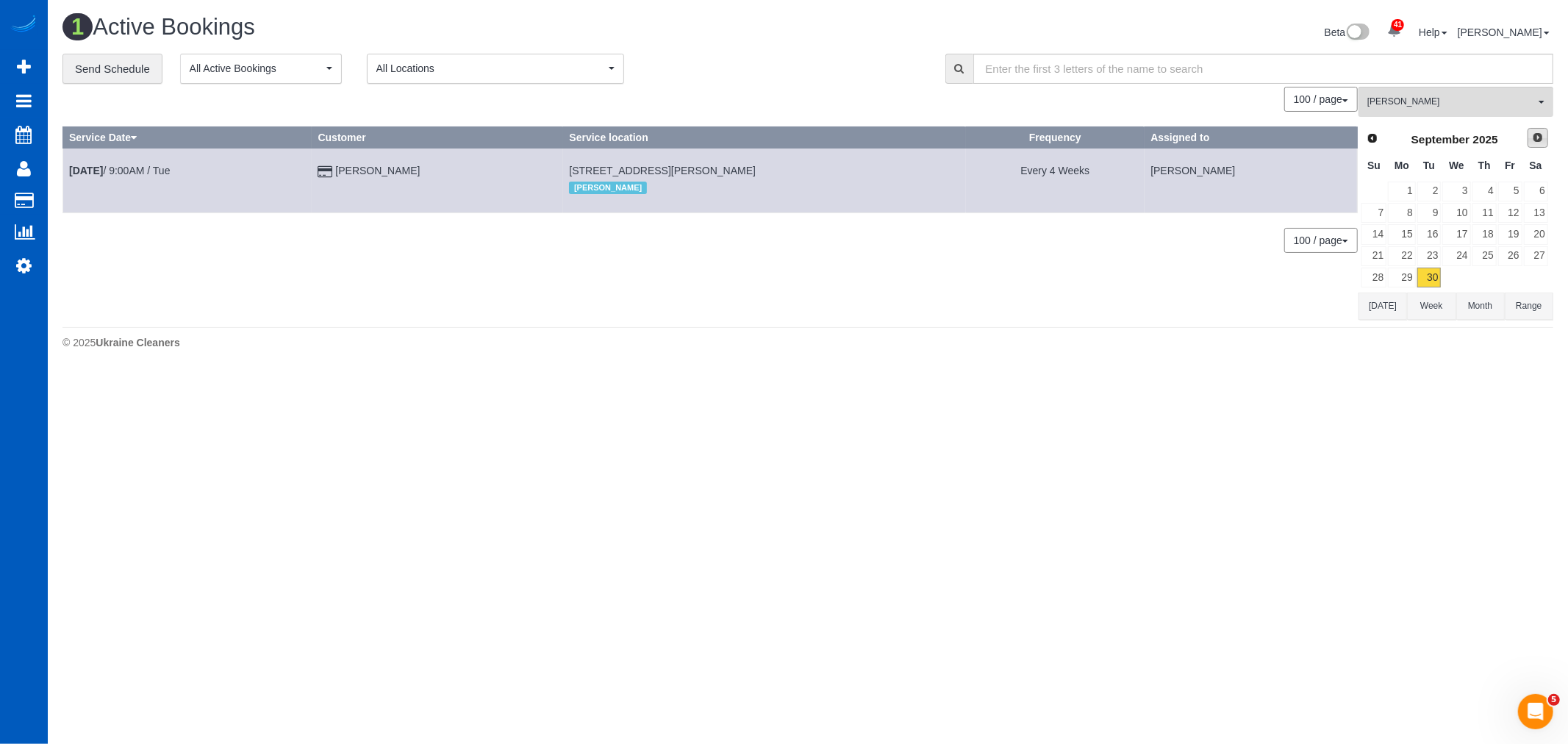
click at [1544, 140] on span "Next" at bounding box center [1537, 137] width 12 height 12
click at [1483, 217] on link "9" at bounding box center [1484, 213] width 24 height 20
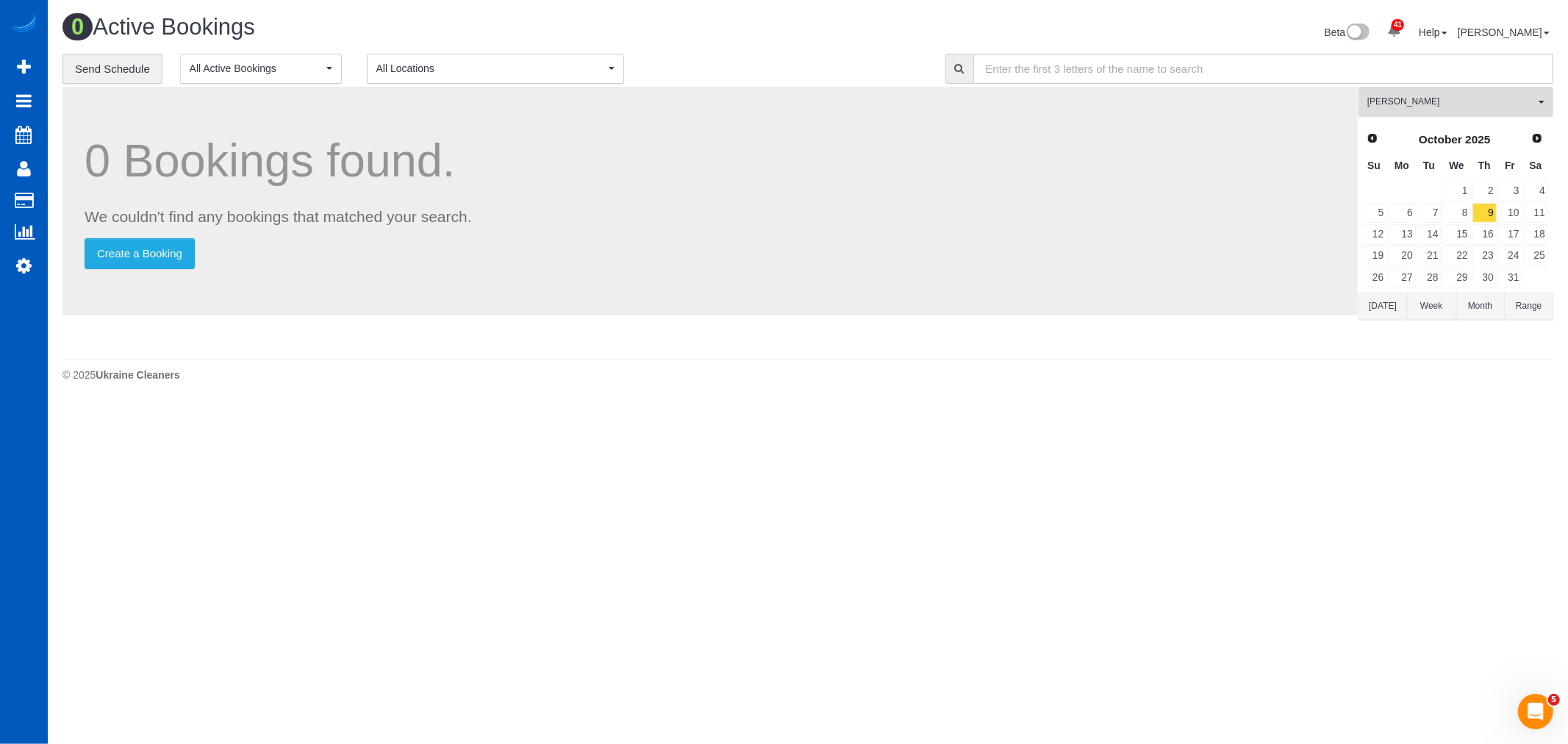
click at [1437, 102] on span "[PERSON_NAME]" at bounding box center [1450, 102] width 167 height 12
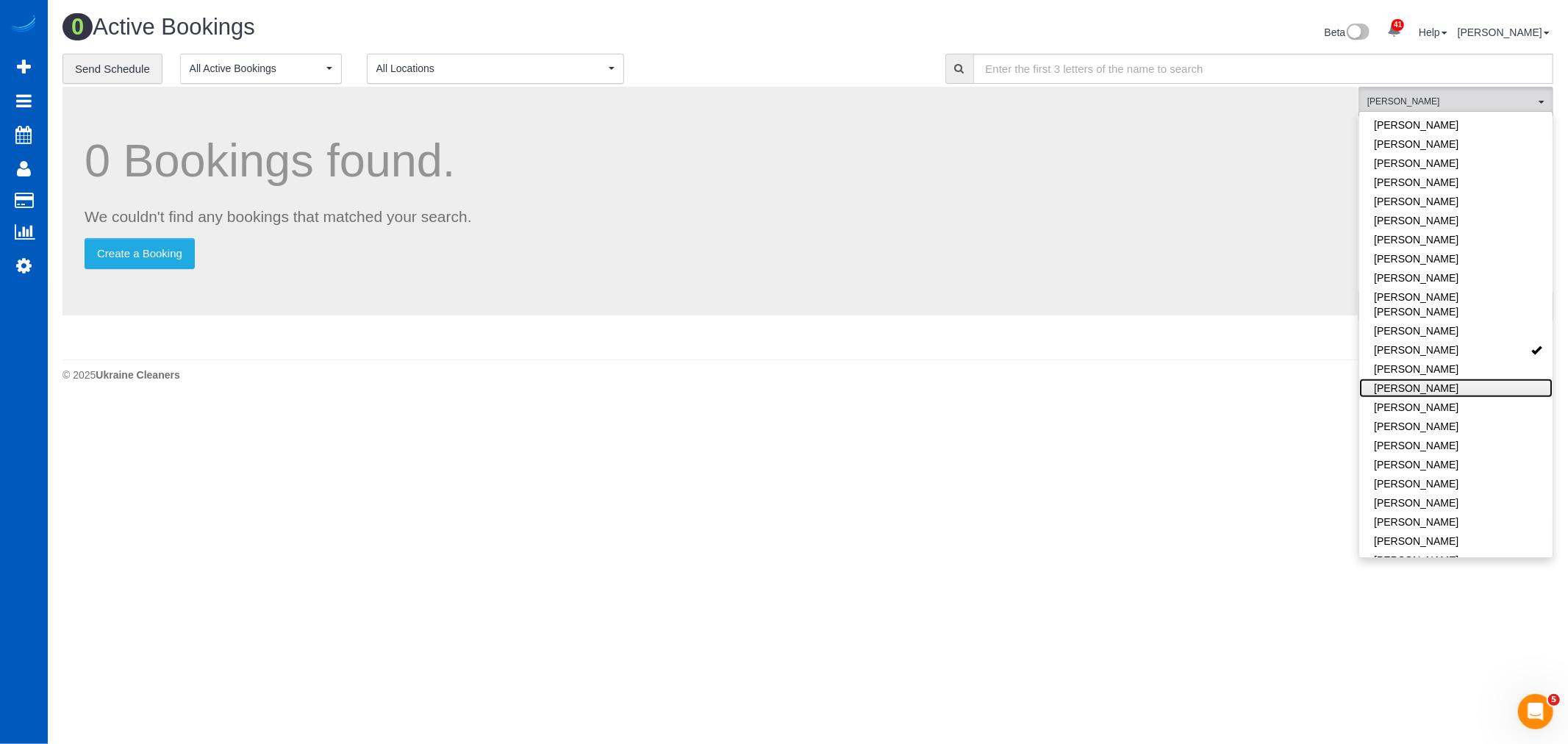
click at [1458, 379] on link "[PERSON_NAME]" at bounding box center [1456, 388] width 194 height 19
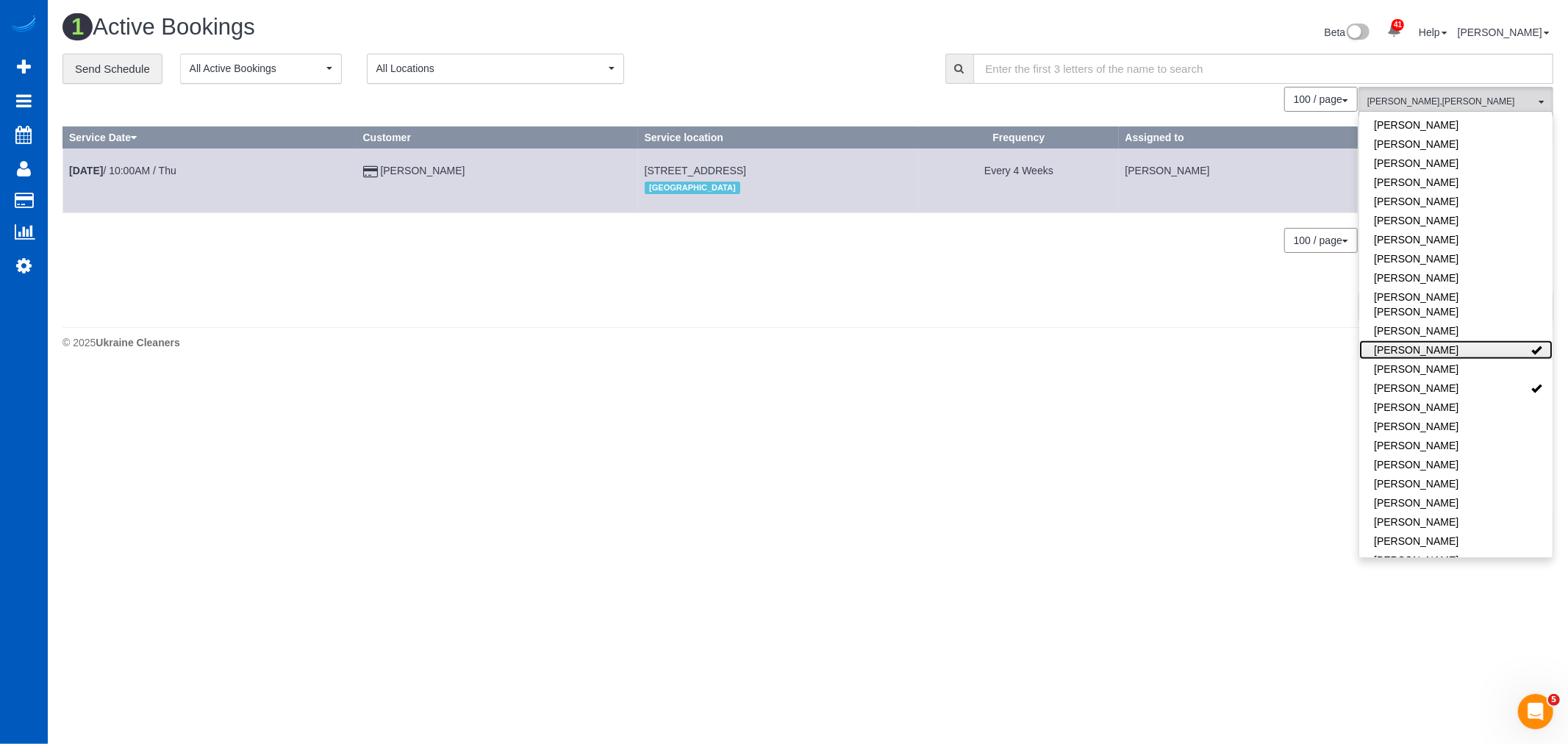
click at [1453, 340] on link "[PERSON_NAME]" at bounding box center [1456, 350] width 194 height 19
click at [156, 167] on link "Oct 9th / 10:00AM / Thu" at bounding box center [122, 170] width 107 height 12
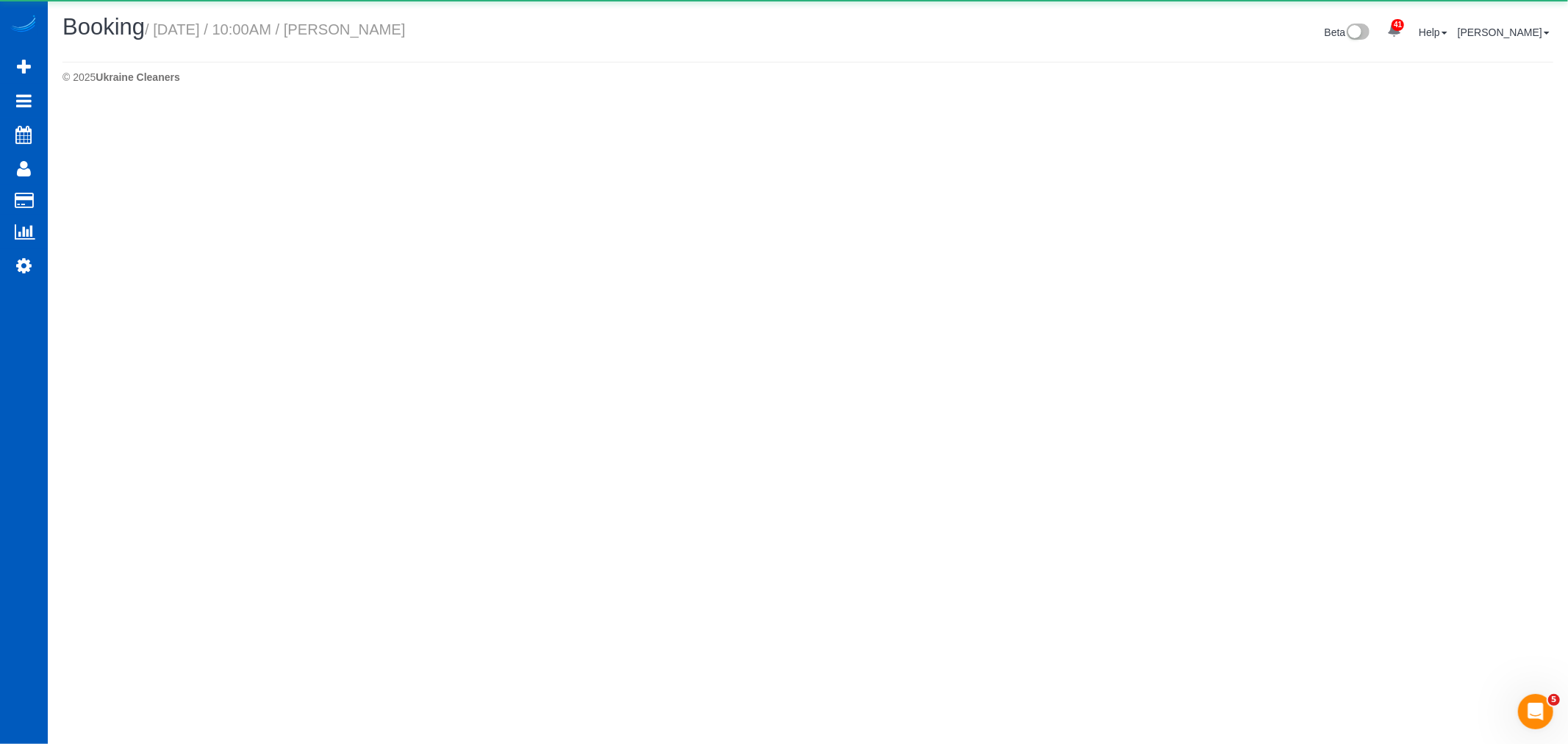
select select "WA"
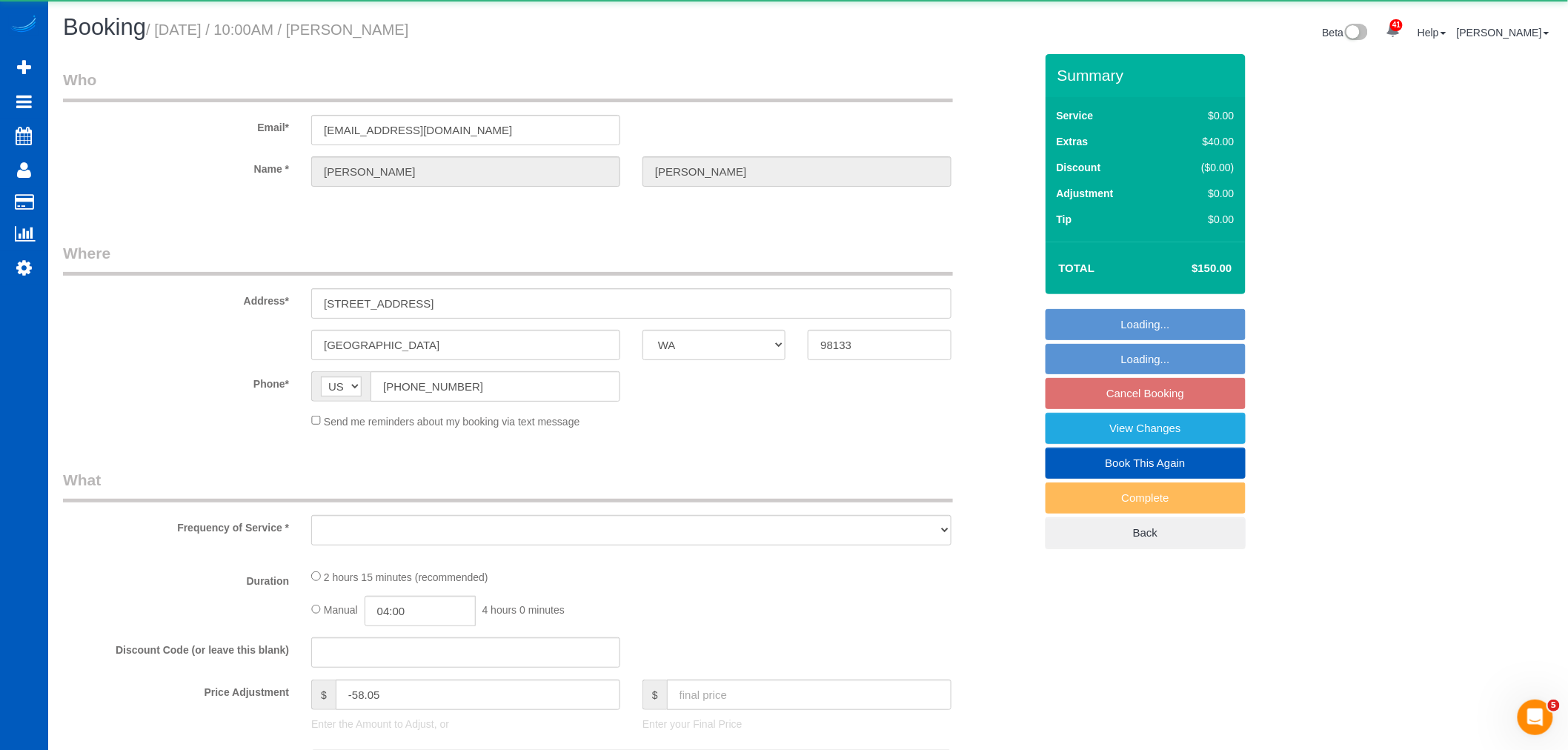
select select "object:6248"
select select "199"
select select "1001"
select select "3"
select select "2"
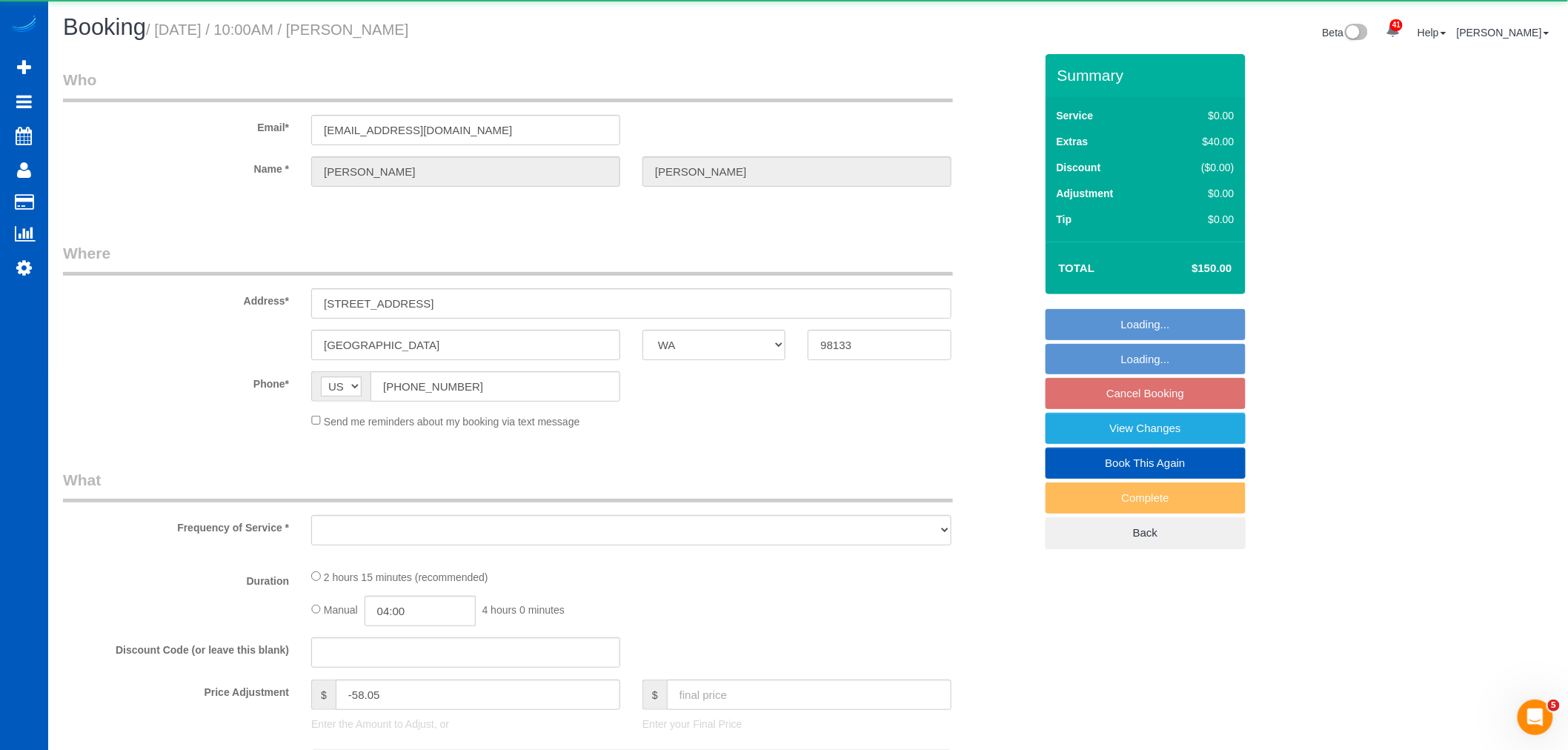
select select "number:8"
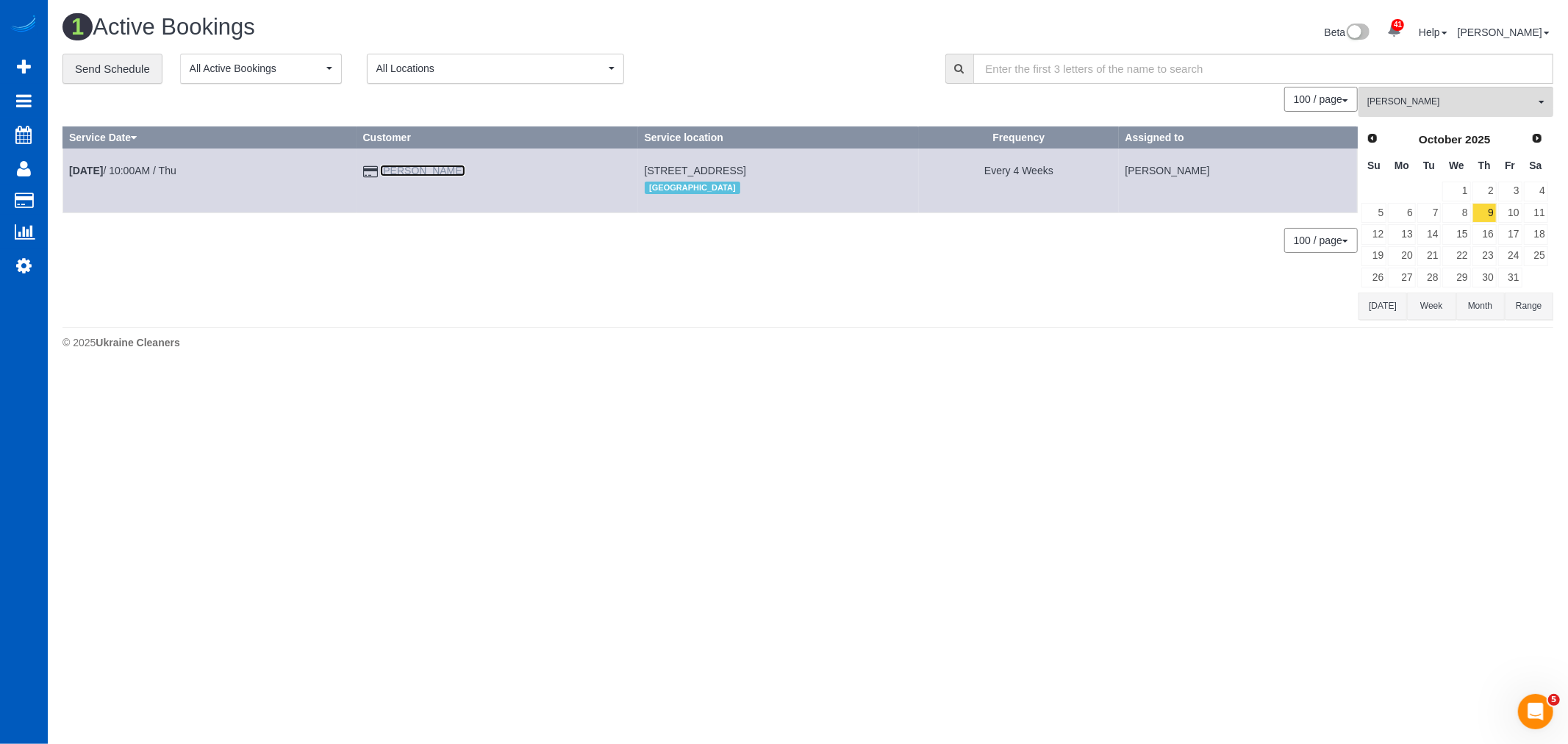
click at [380, 166] on link "Alicia Romano" at bounding box center [422, 170] width 85 height 12
click at [1458, 91] on button "Nataliia Moskalenko All Teams" at bounding box center [1455, 102] width 195 height 30
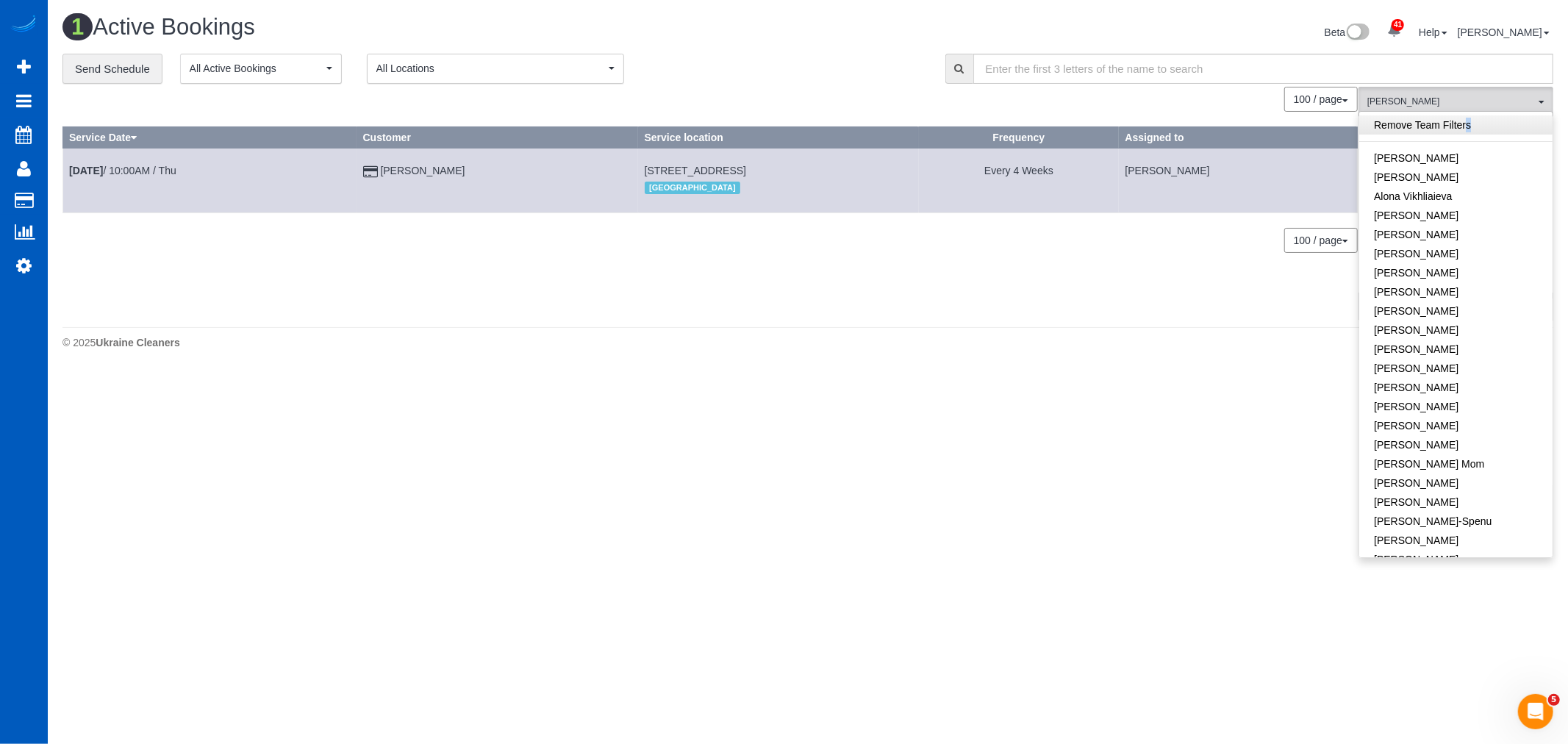
click at [1442, 120] on link "Remove Team Filters" at bounding box center [1456, 125] width 194 height 19
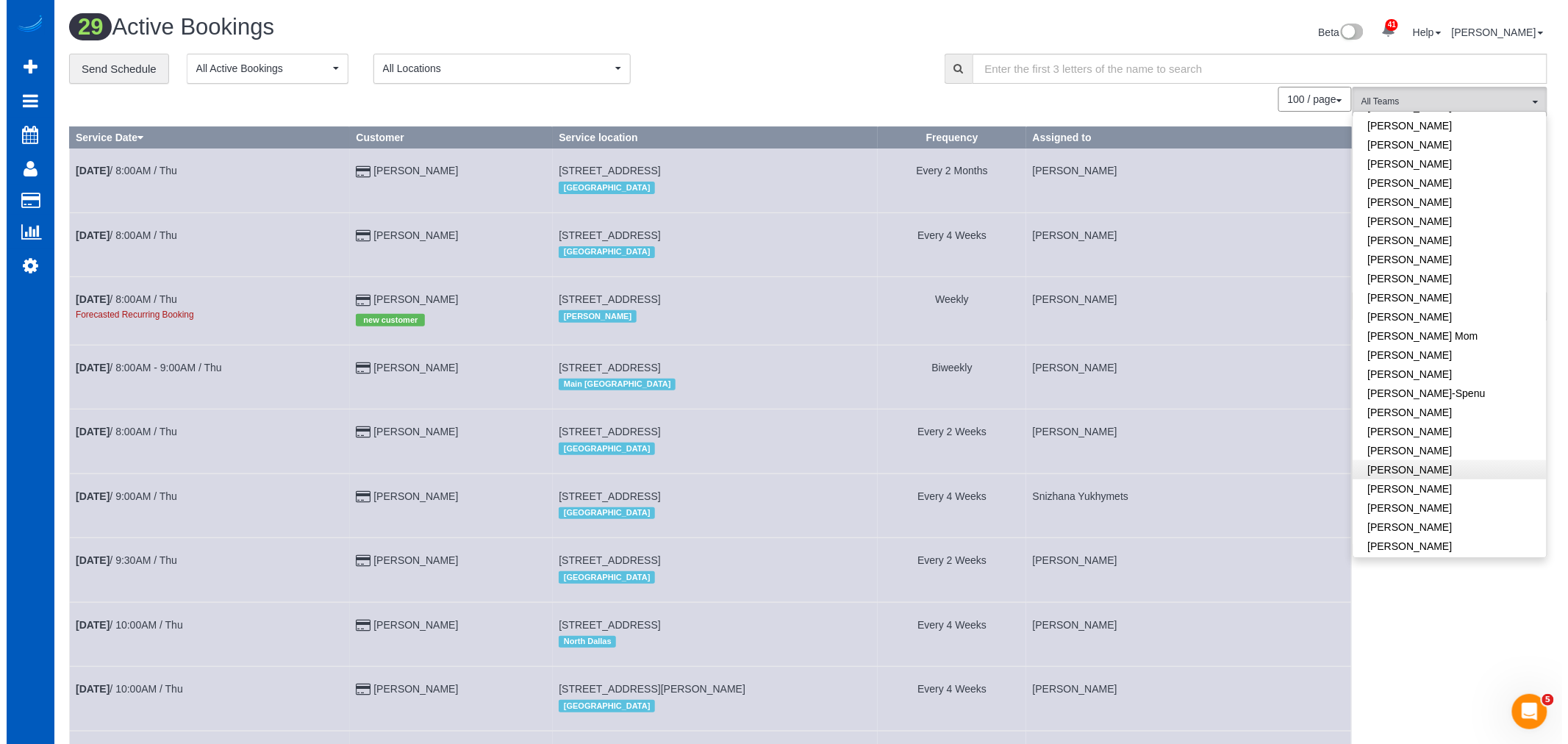
scroll to position [164, 0]
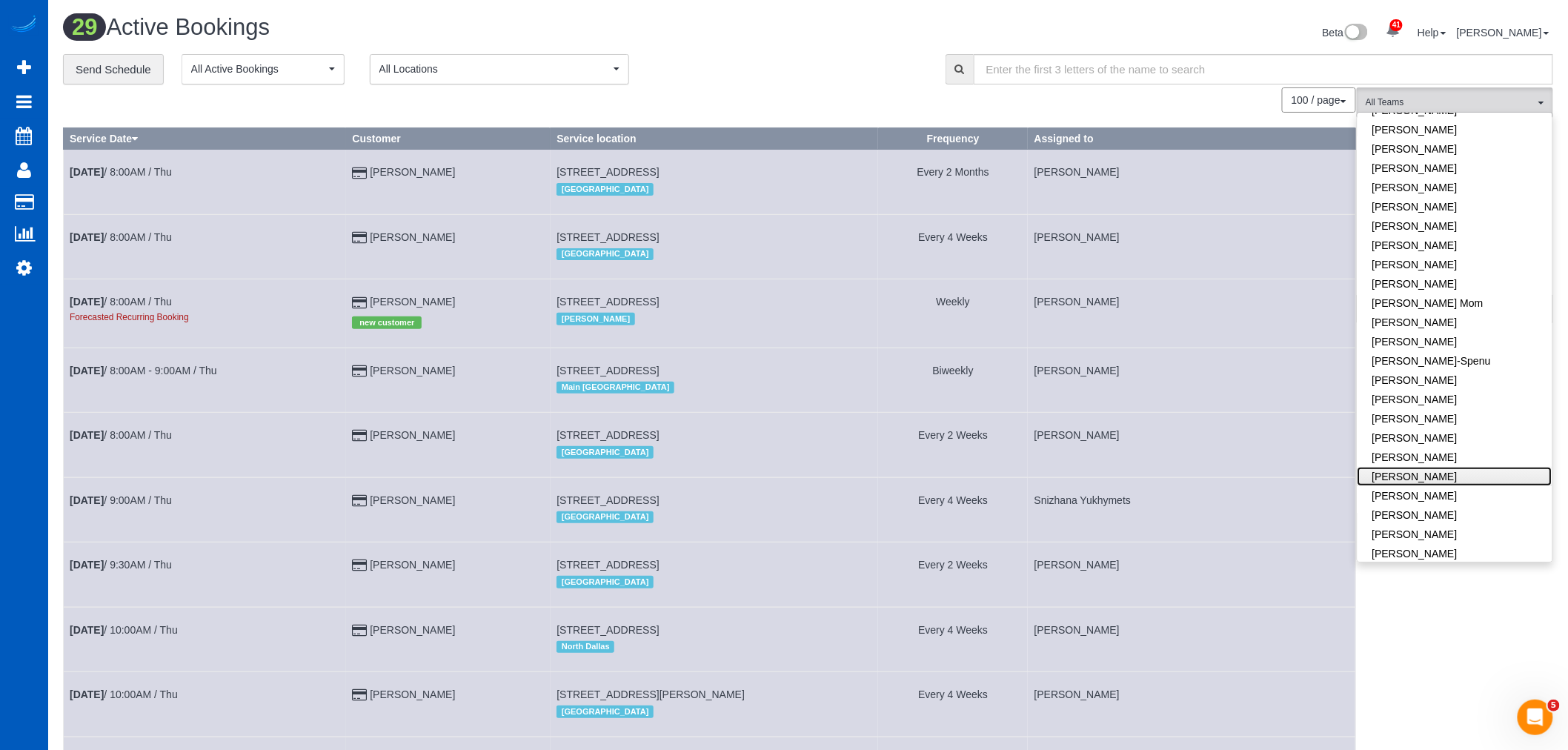
click at [1479, 478] on link "[PERSON_NAME]" at bounding box center [1455, 477] width 195 height 19
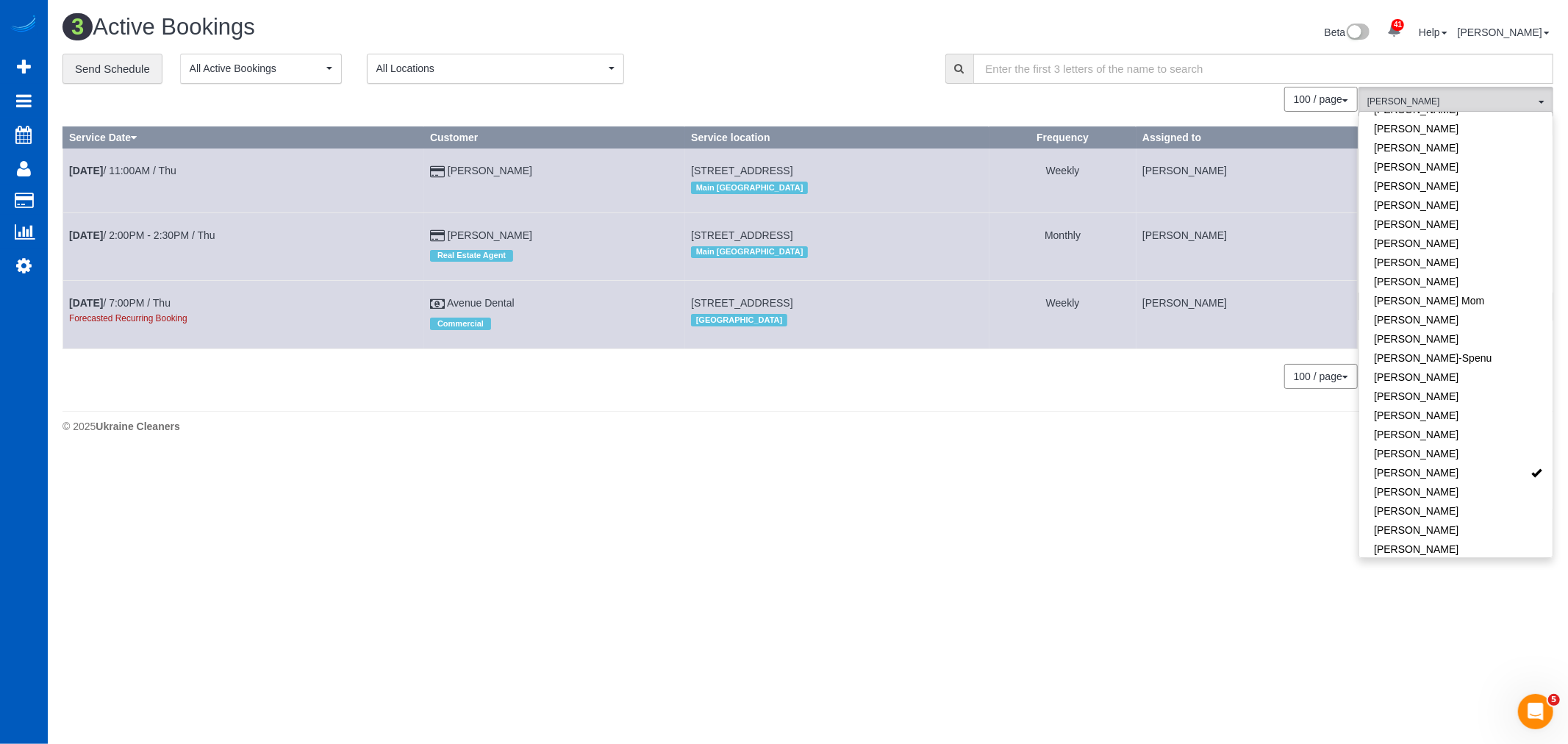
click at [1147, 509] on body "41 Beta Your Notifications You have 0 alerts × You have 3 to charge for 09/26/2…" at bounding box center [784, 372] width 1568 height 744
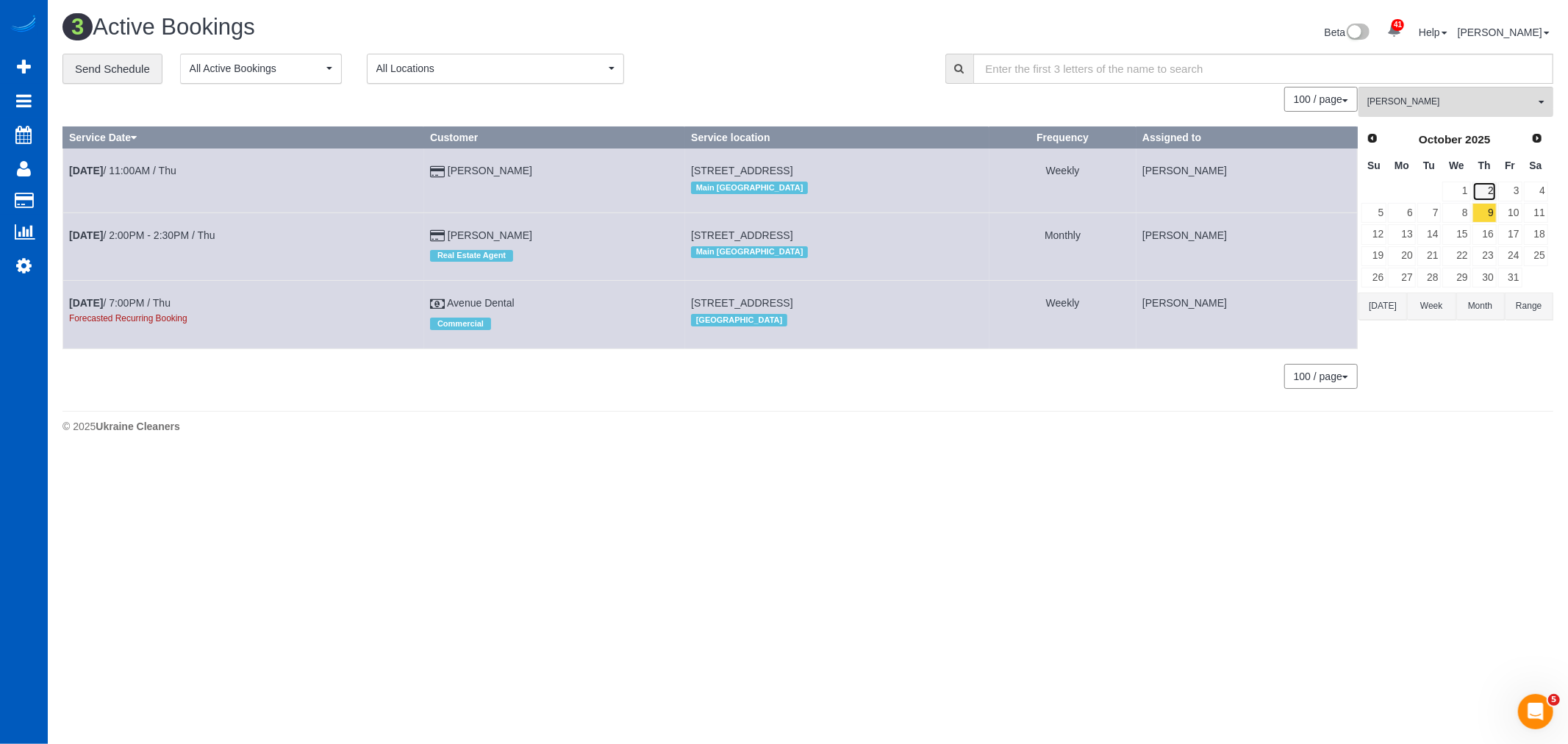
click at [1491, 187] on link "2" at bounding box center [1484, 191] width 24 height 20
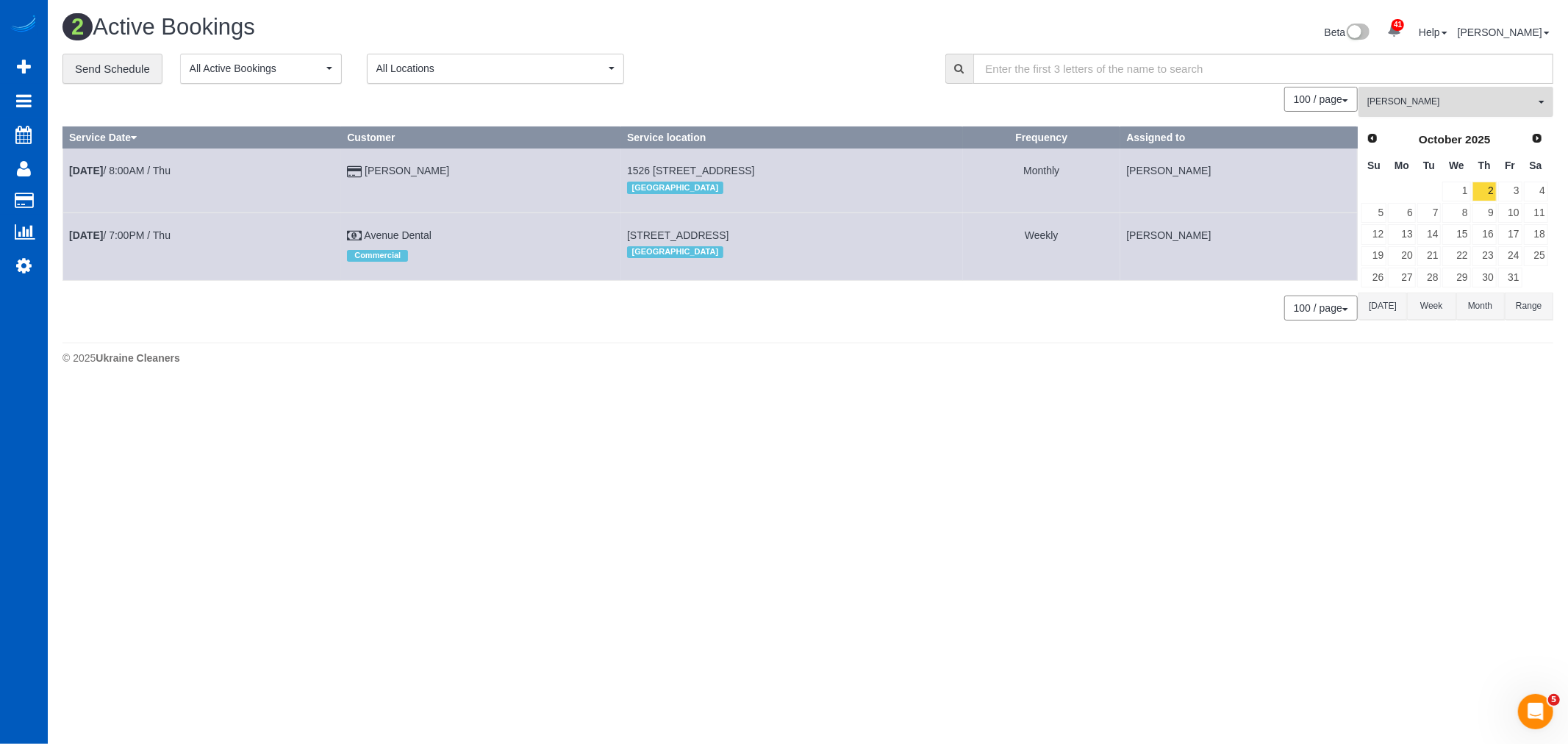
click at [1457, 98] on span "[PERSON_NAME]" at bounding box center [1450, 102] width 167 height 12
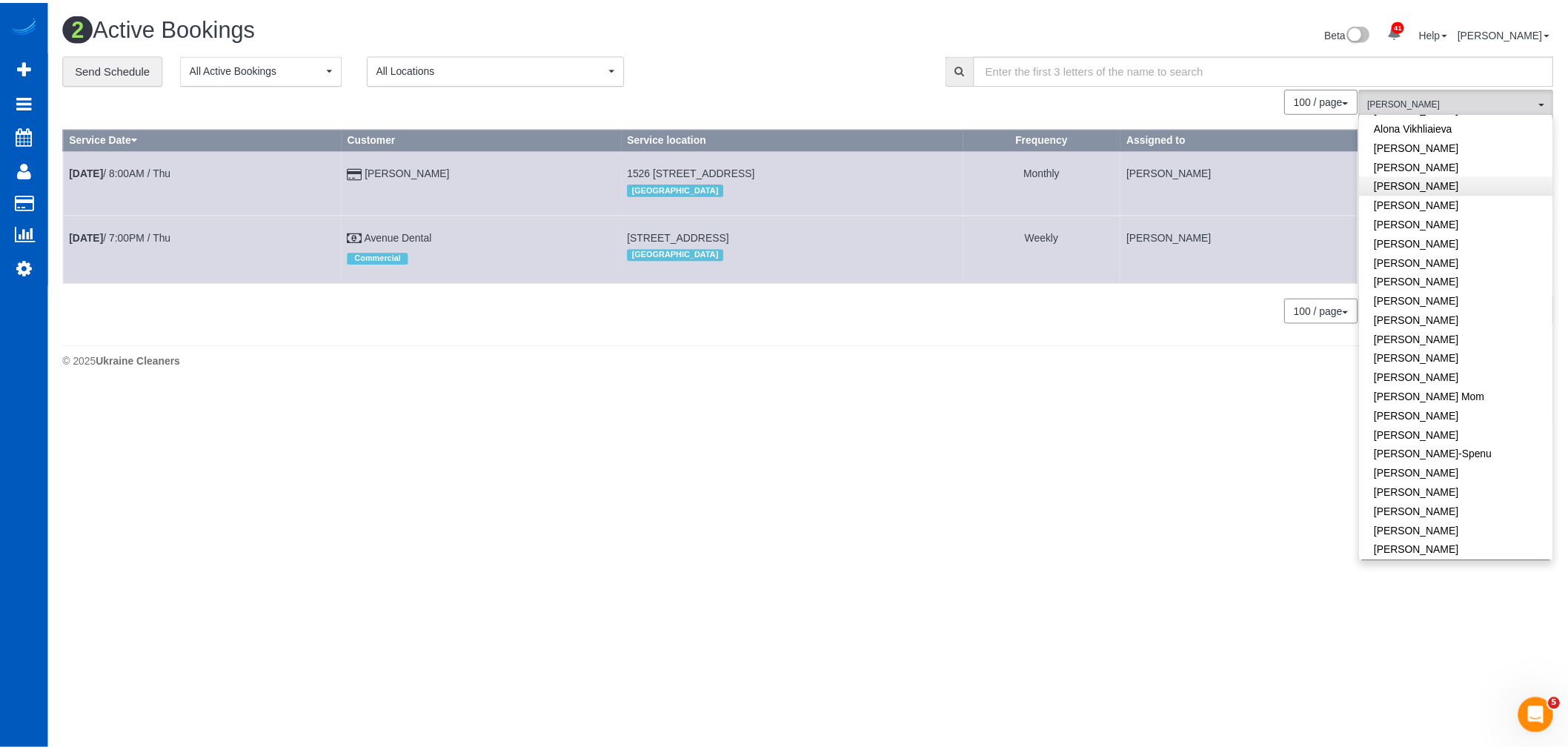
scroll to position [0, 0]
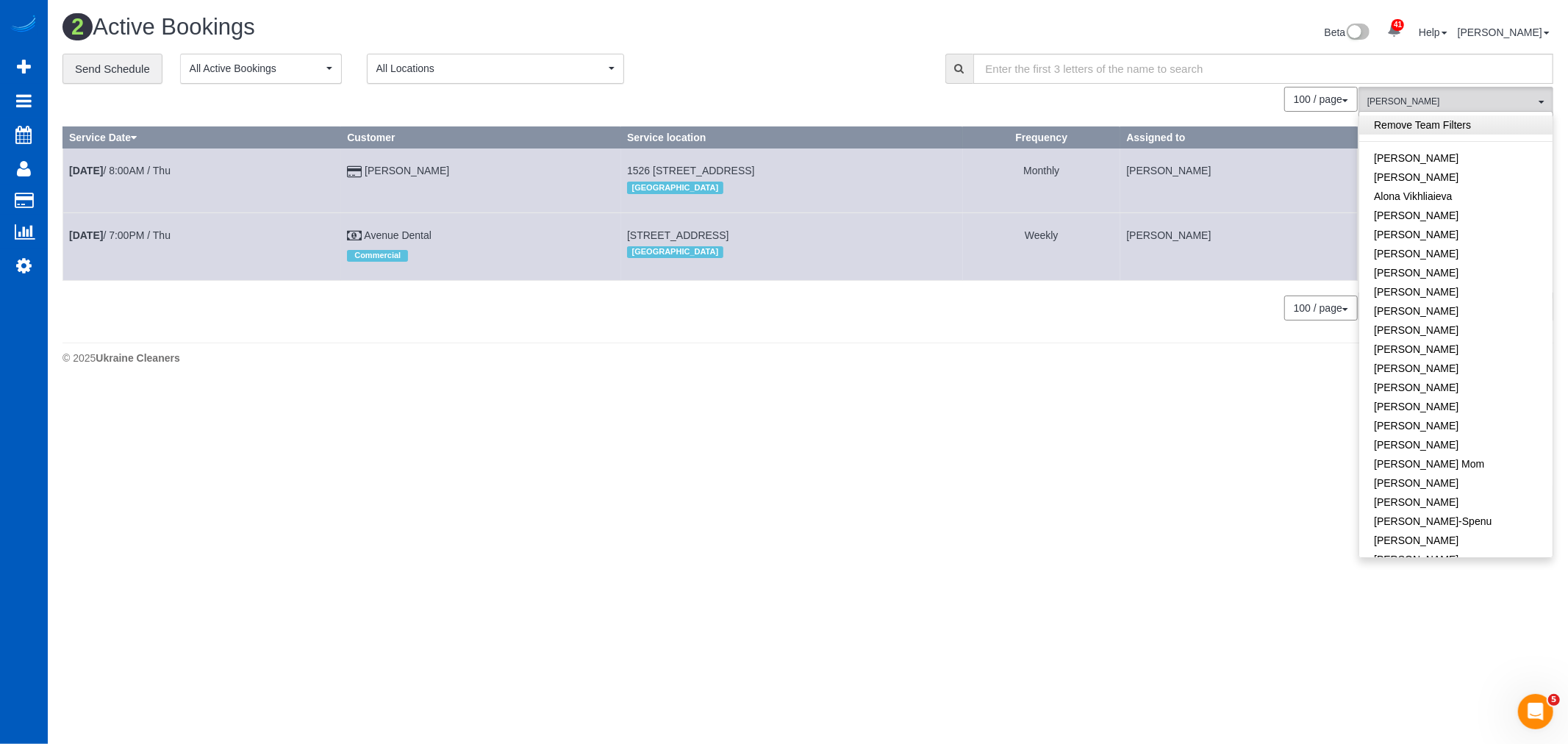
click at [1447, 130] on link "Remove Team Filters" at bounding box center [1456, 125] width 194 height 19
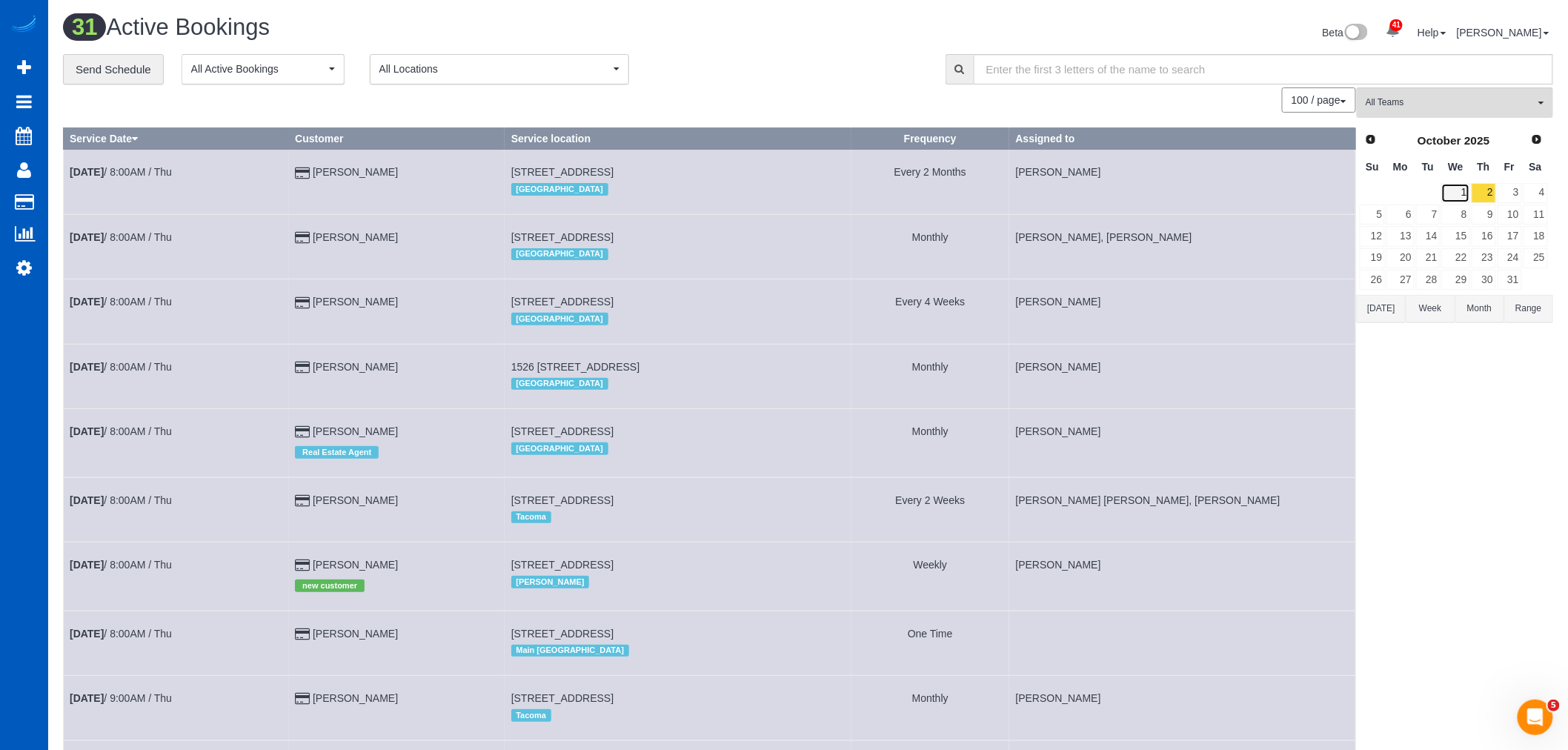
click at [1463, 189] on link "1" at bounding box center [1456, 192] width 28 height 20
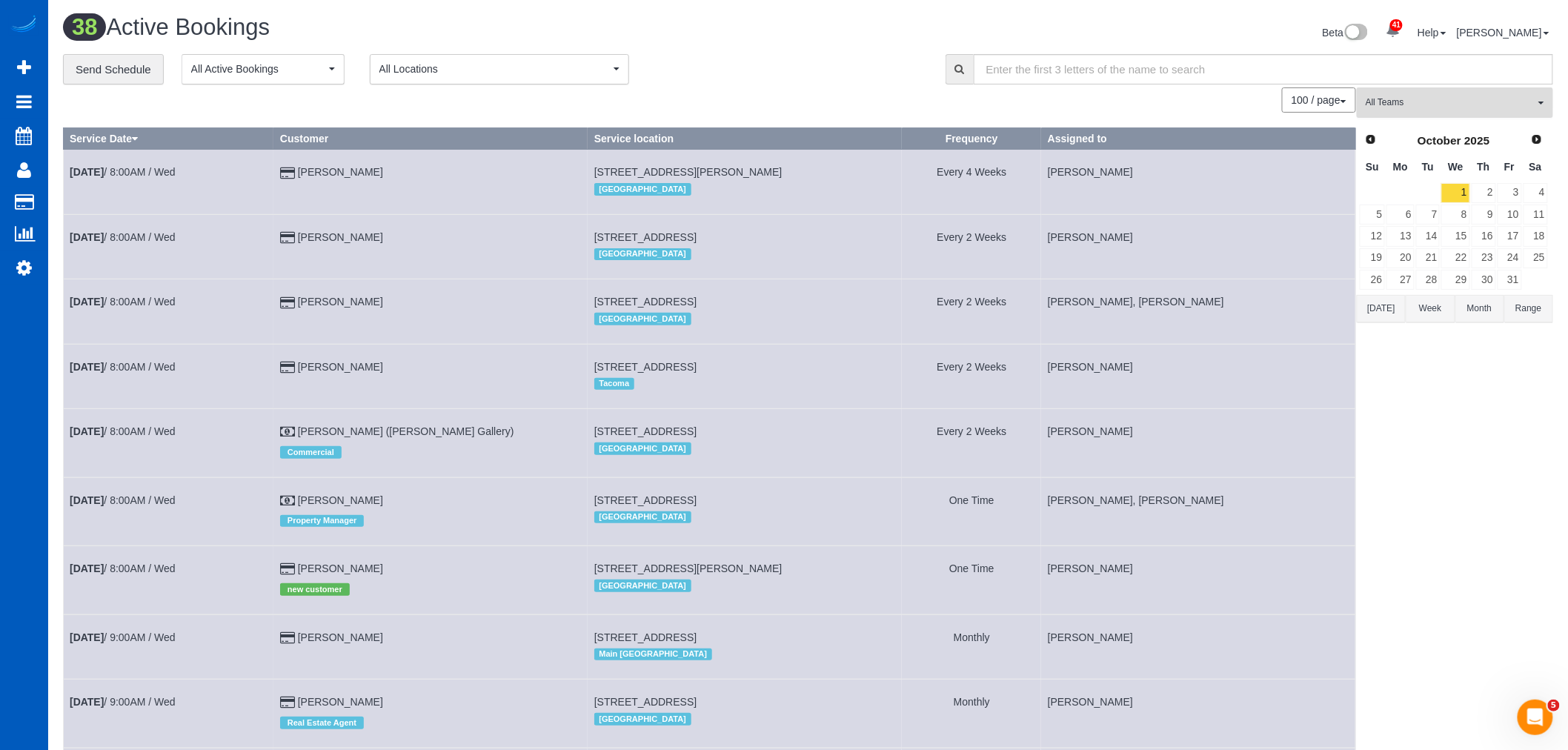
click at [1443, 97] on button "All Teams" at bounding box center [1455, 102] width 196 height 30
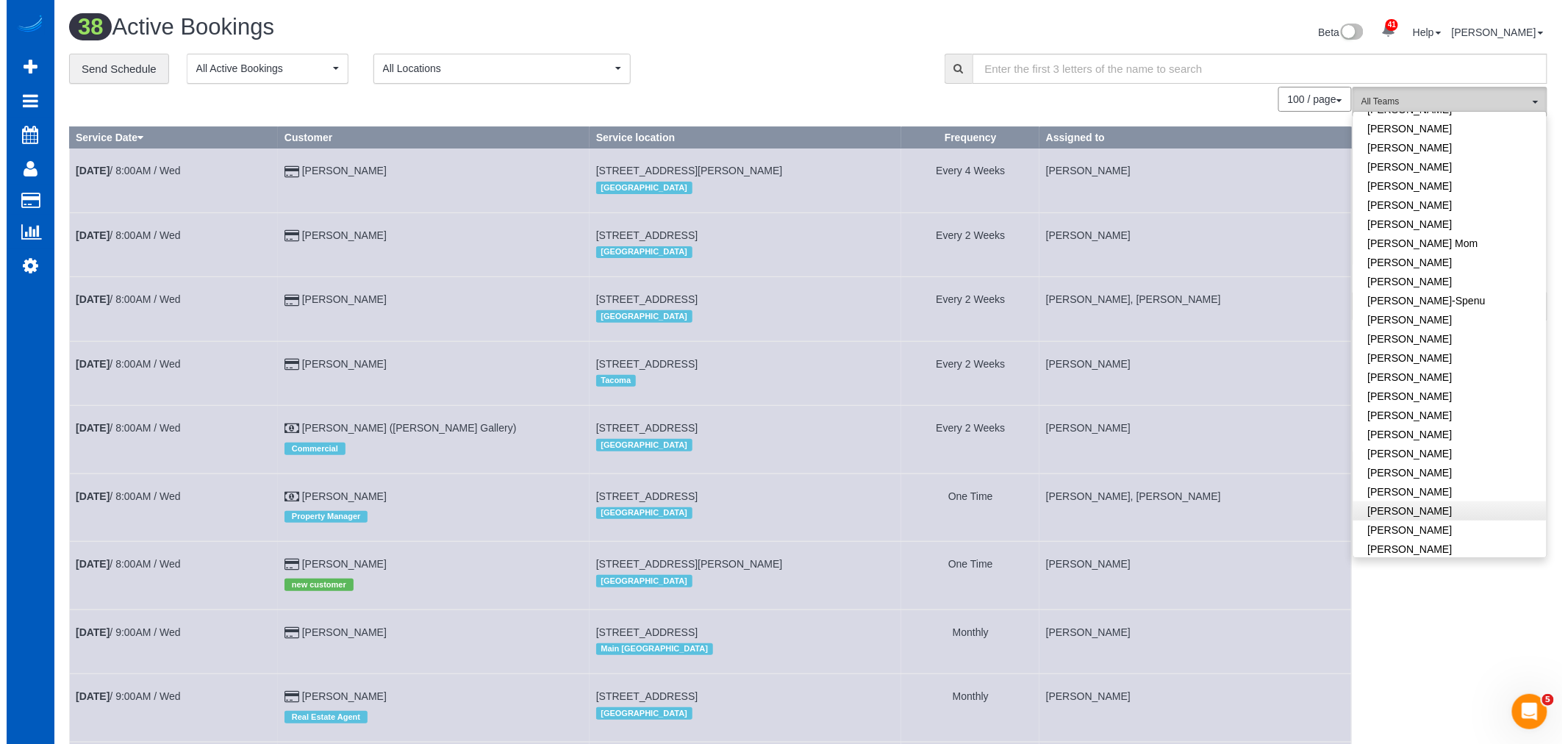
scroll to position [245, 0]
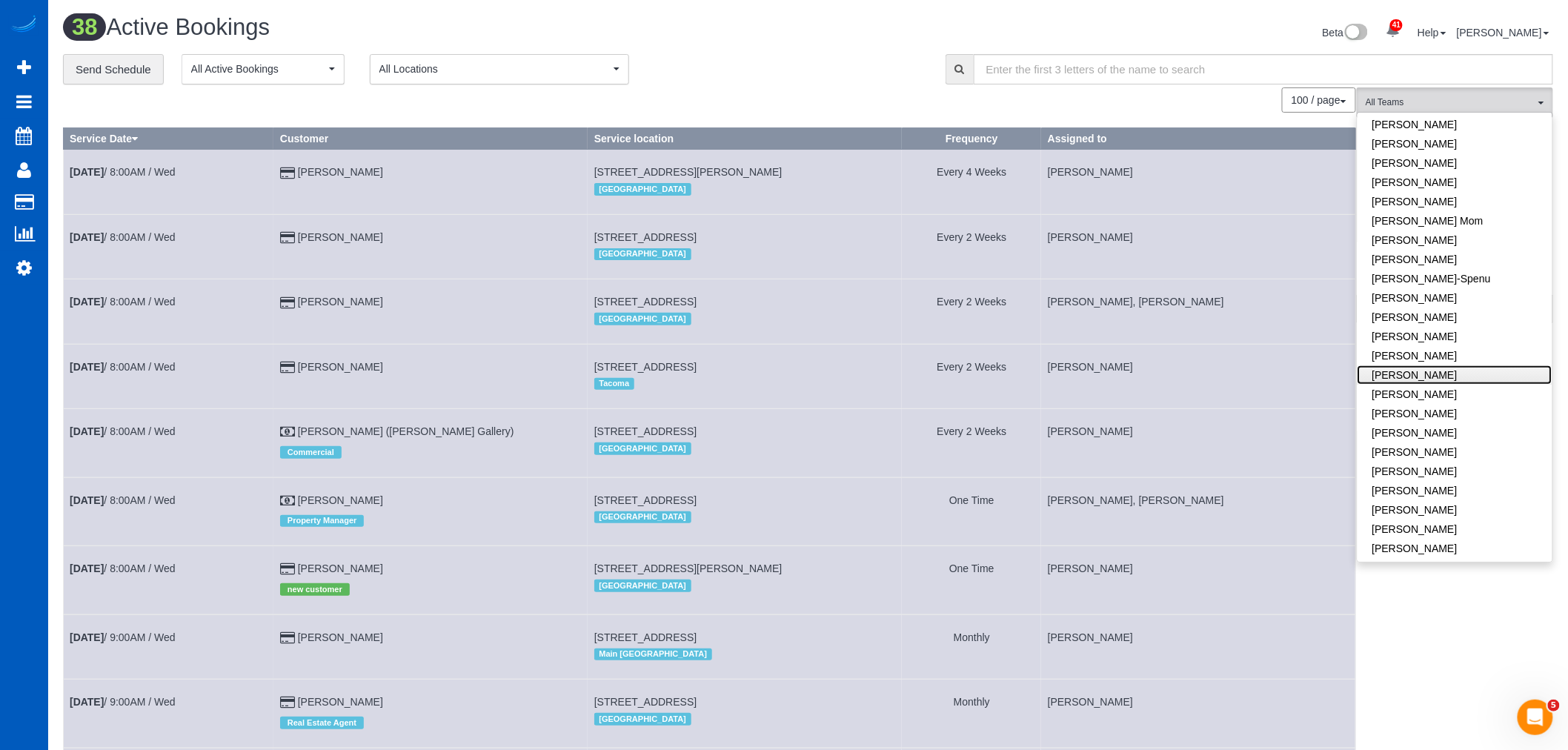
click at [1439, 375] on link "[PERSON_NAME]" at bounding box center [1455, 375] width 195 height 19
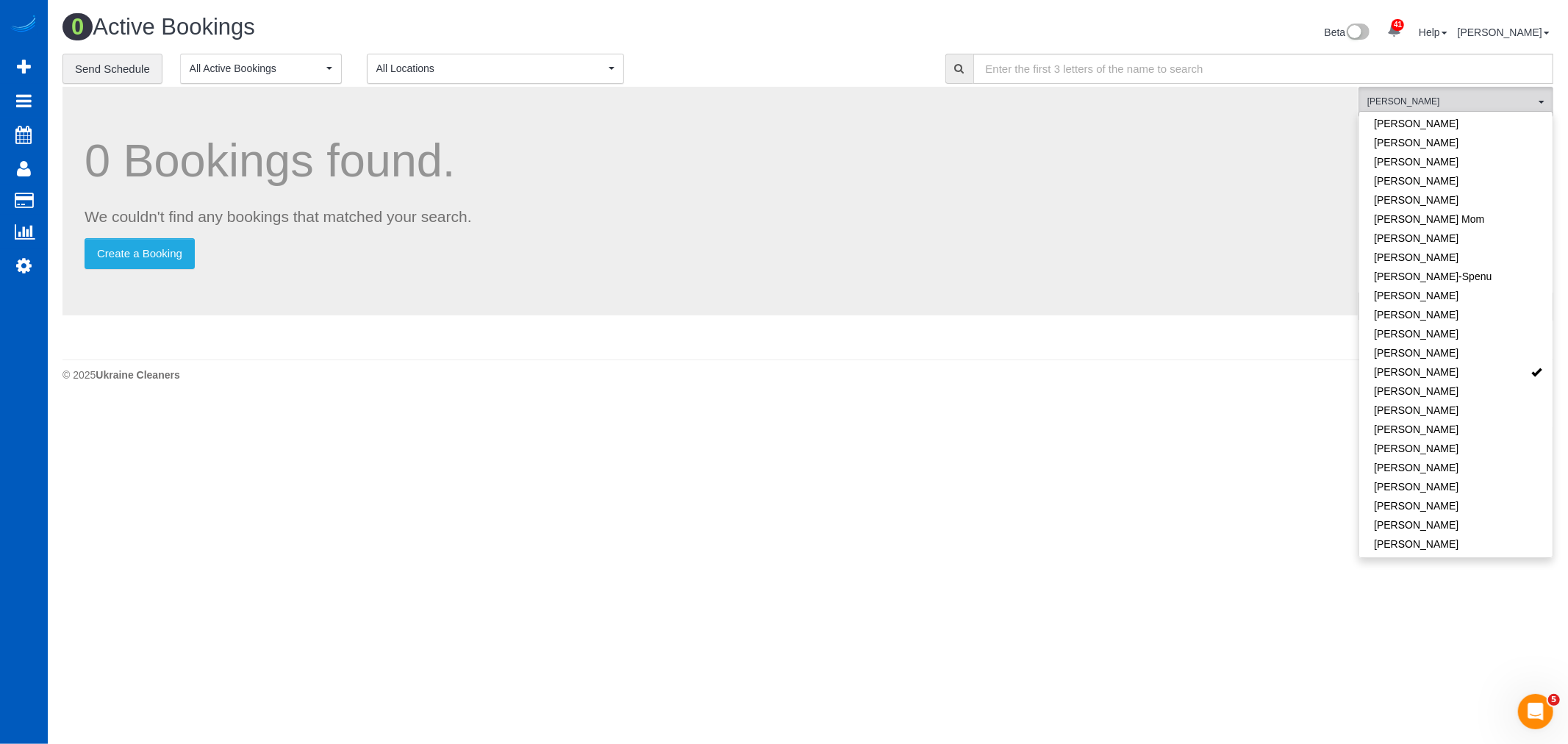
click at [1019, 445] on body "41 Beta Your Notifications You have 0 alerts × You have 3 to charge for 09/26/2…" at bounding box center [784, 372] width 1568 height 744
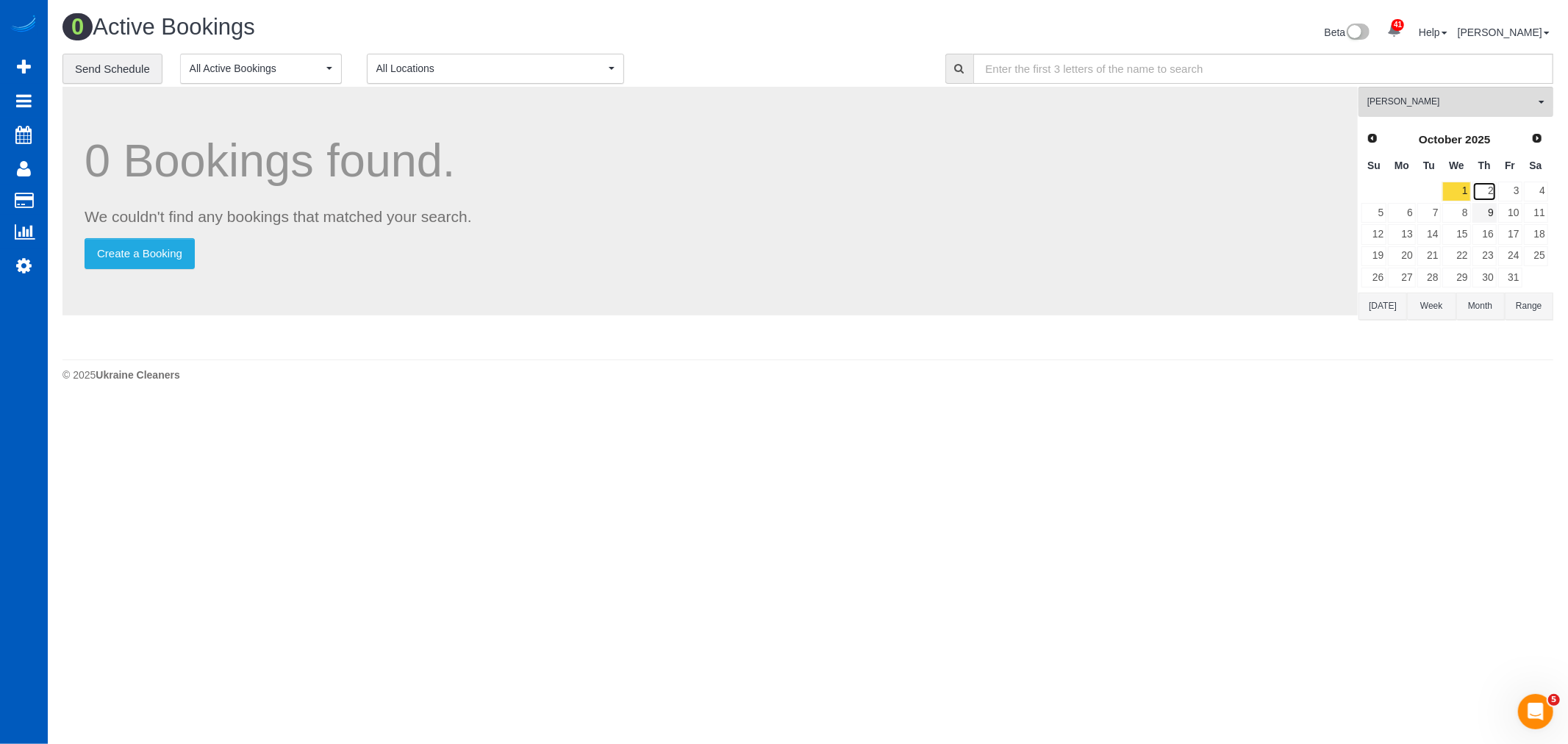
click at [1480, 197] on link "2" at bounding box center [1484, 191] width 24 height 20
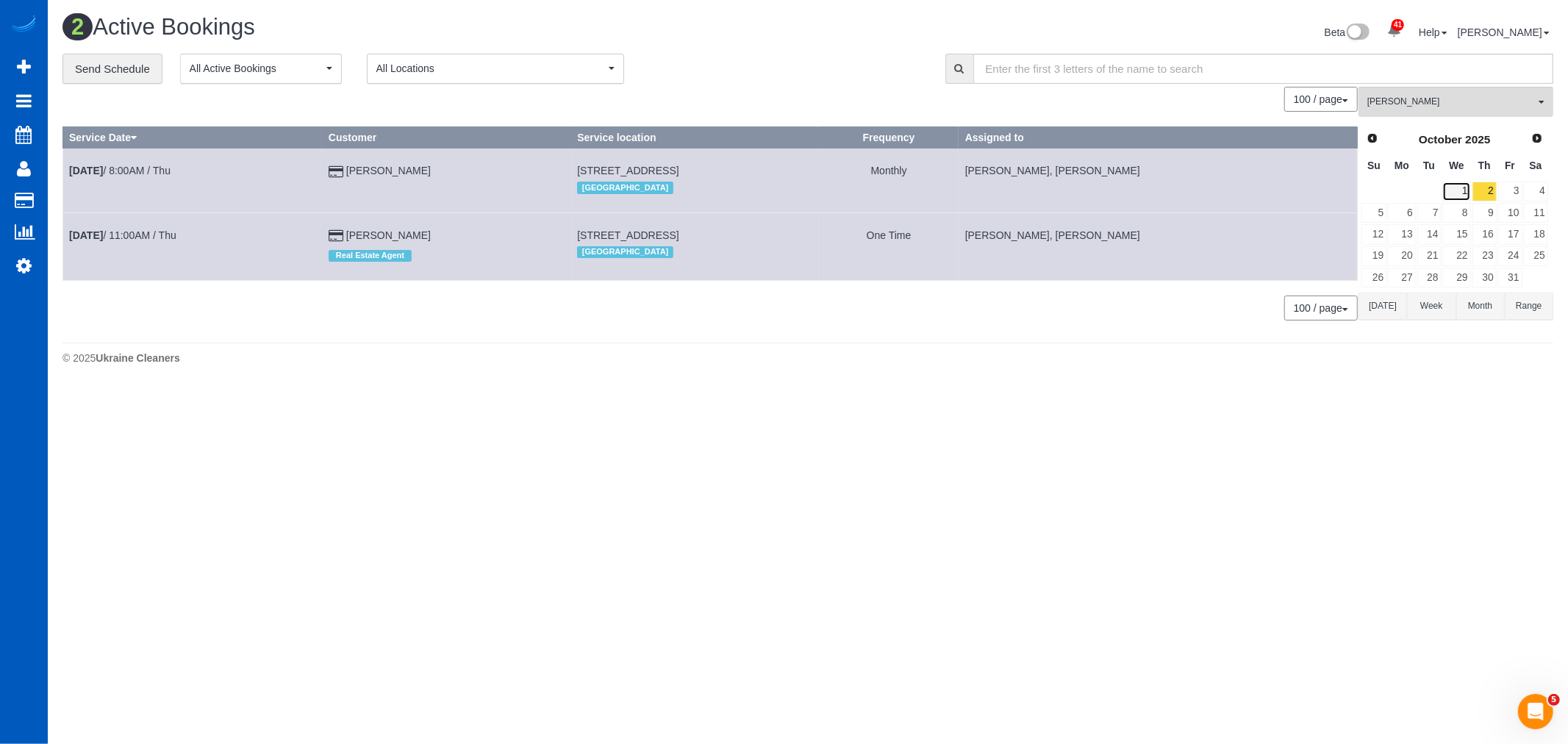
click at [1459, 191] on link "1" at bounding box center [1456, 191] width 28 height 20
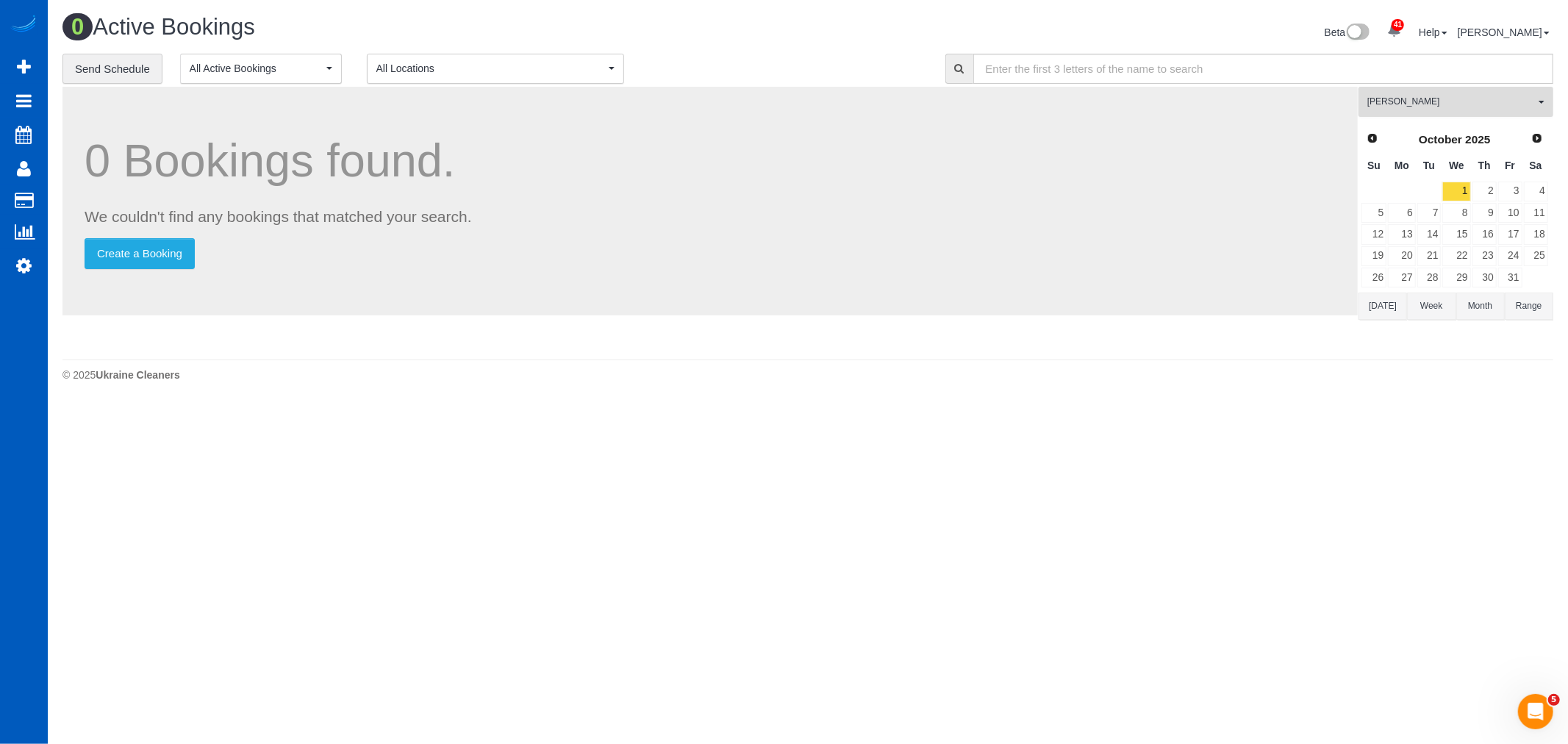
click at [1417, 114] on button "Kateryna Maherovska All Teams" at bounding box center [1455, 102] width 195 height 30
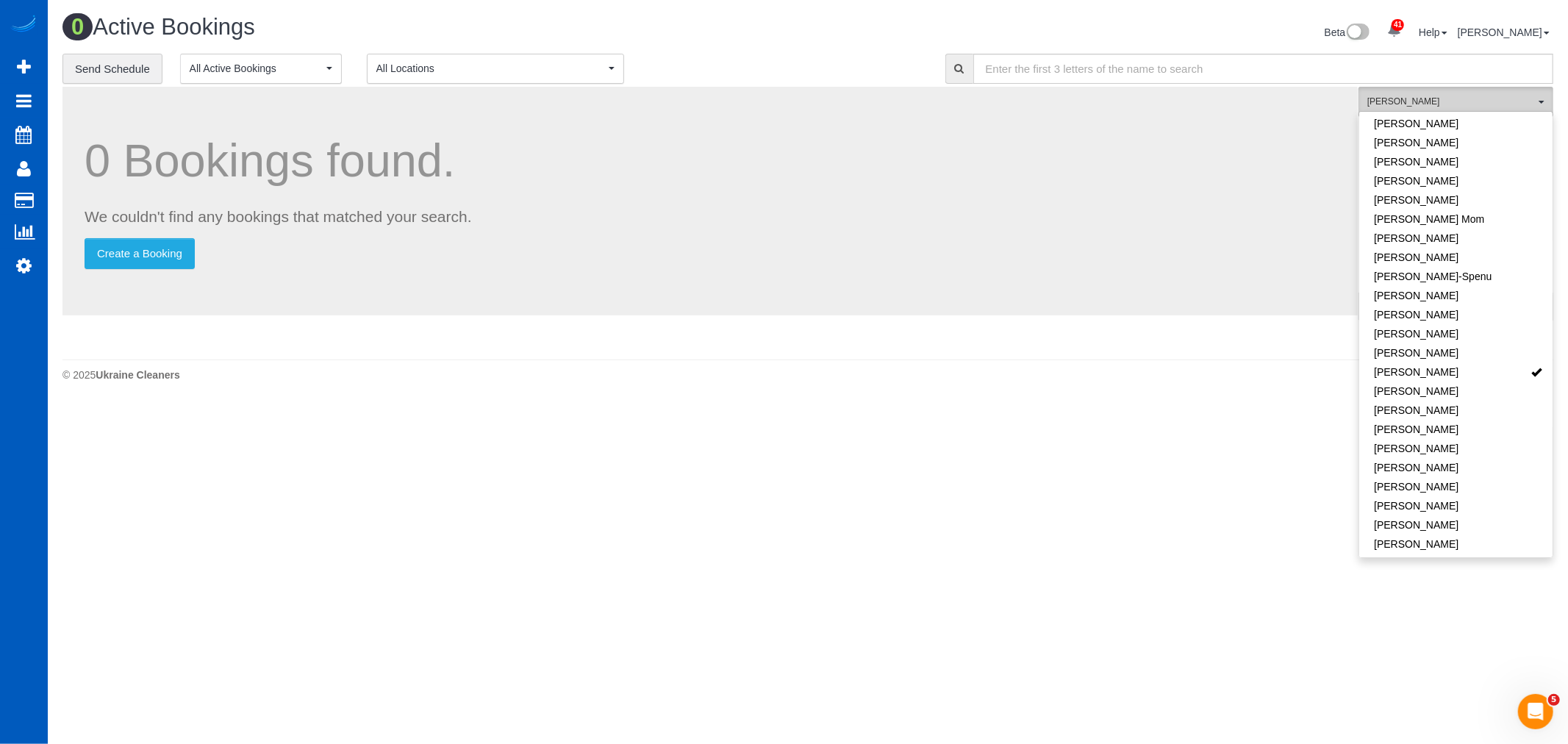
click at [1420, 98] on span "[PERSON_NAME]" at bounding box center [1450, 102] width 167 height 12
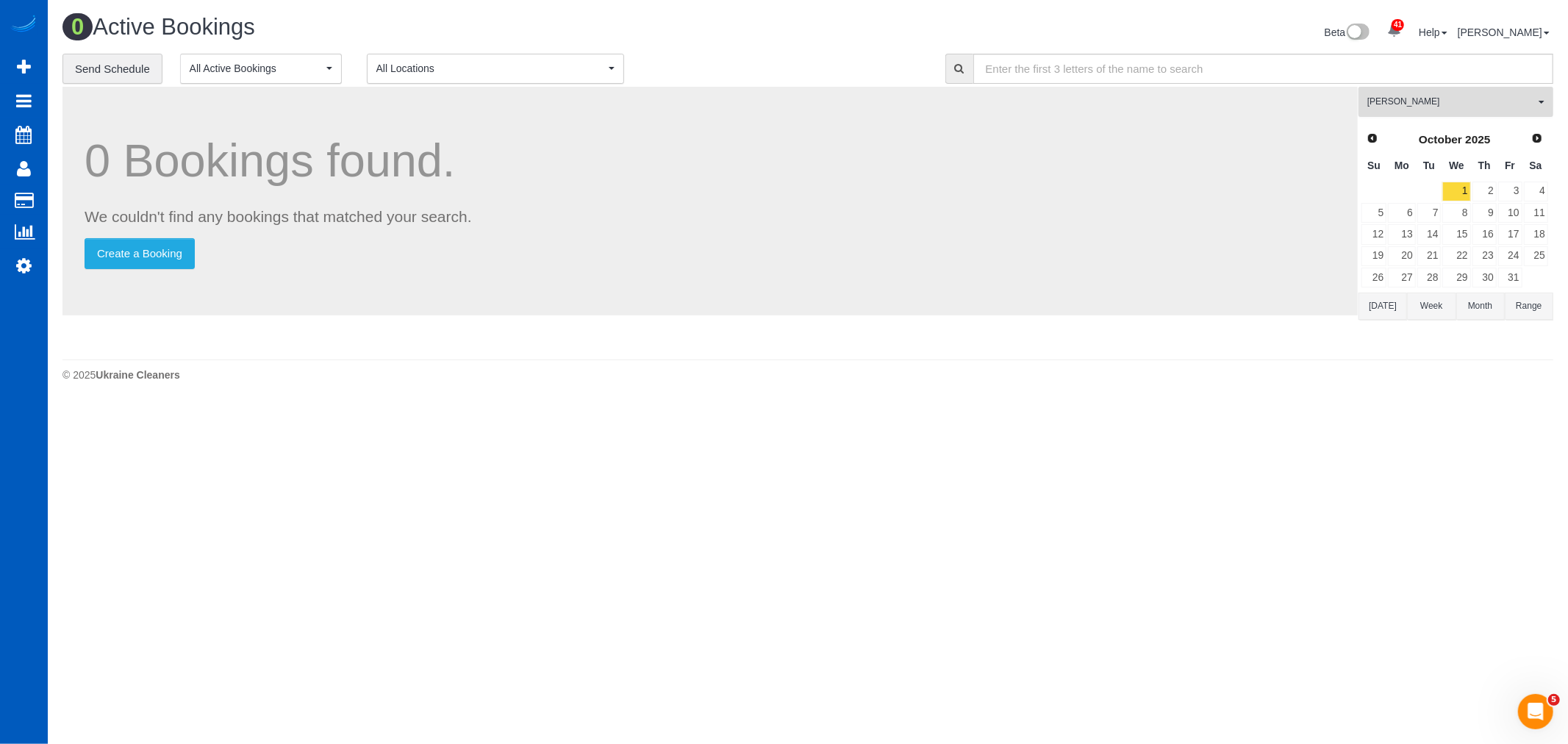
click at [1419, 117] on button "Kateryna Maherovska All Teams" at bounding box center [1455, 102] width 195 height 30
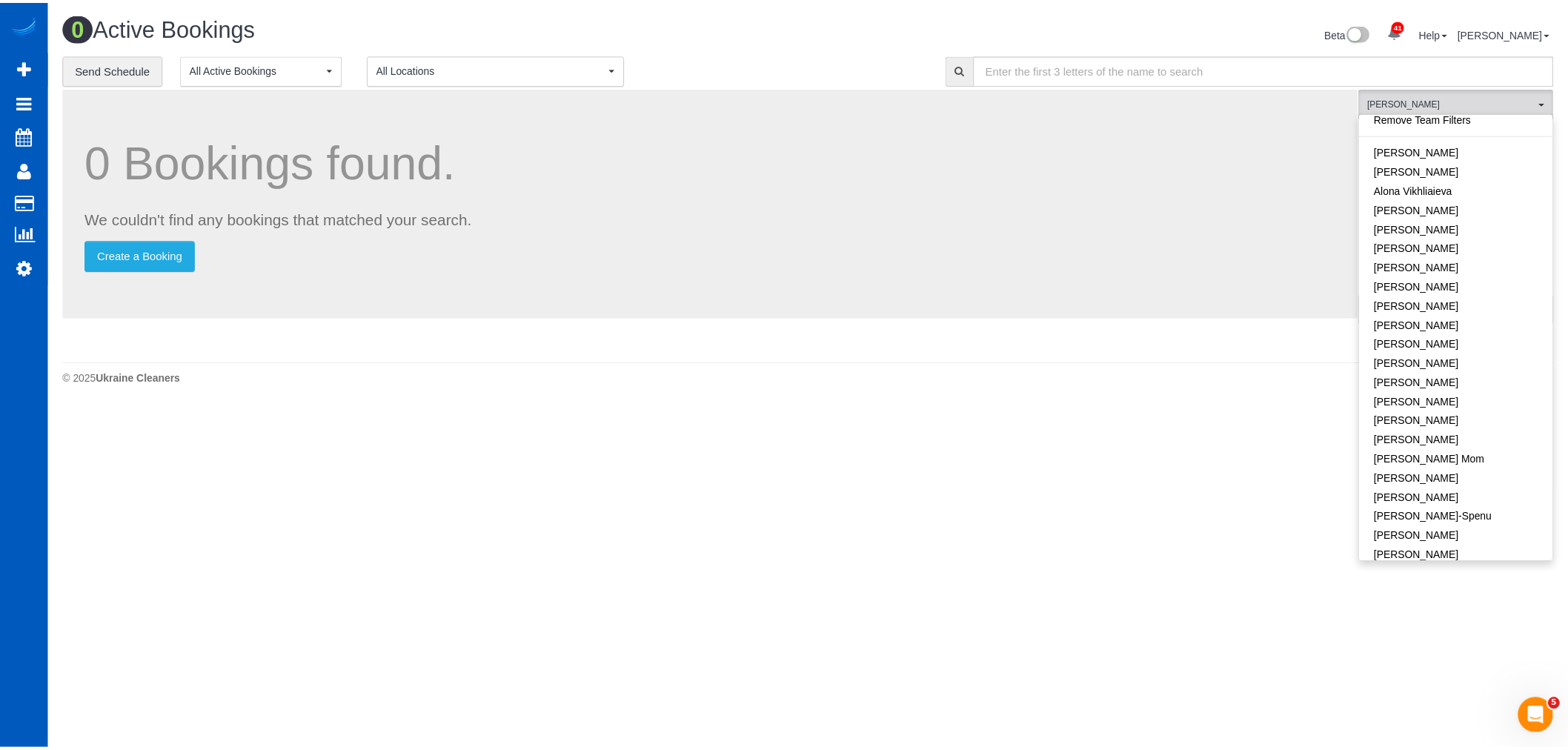
scroll to position [0, 0]
click at [1435, 130] on link "Remove Team Filters" at bounding box center [1468, 126] width 195 height 19
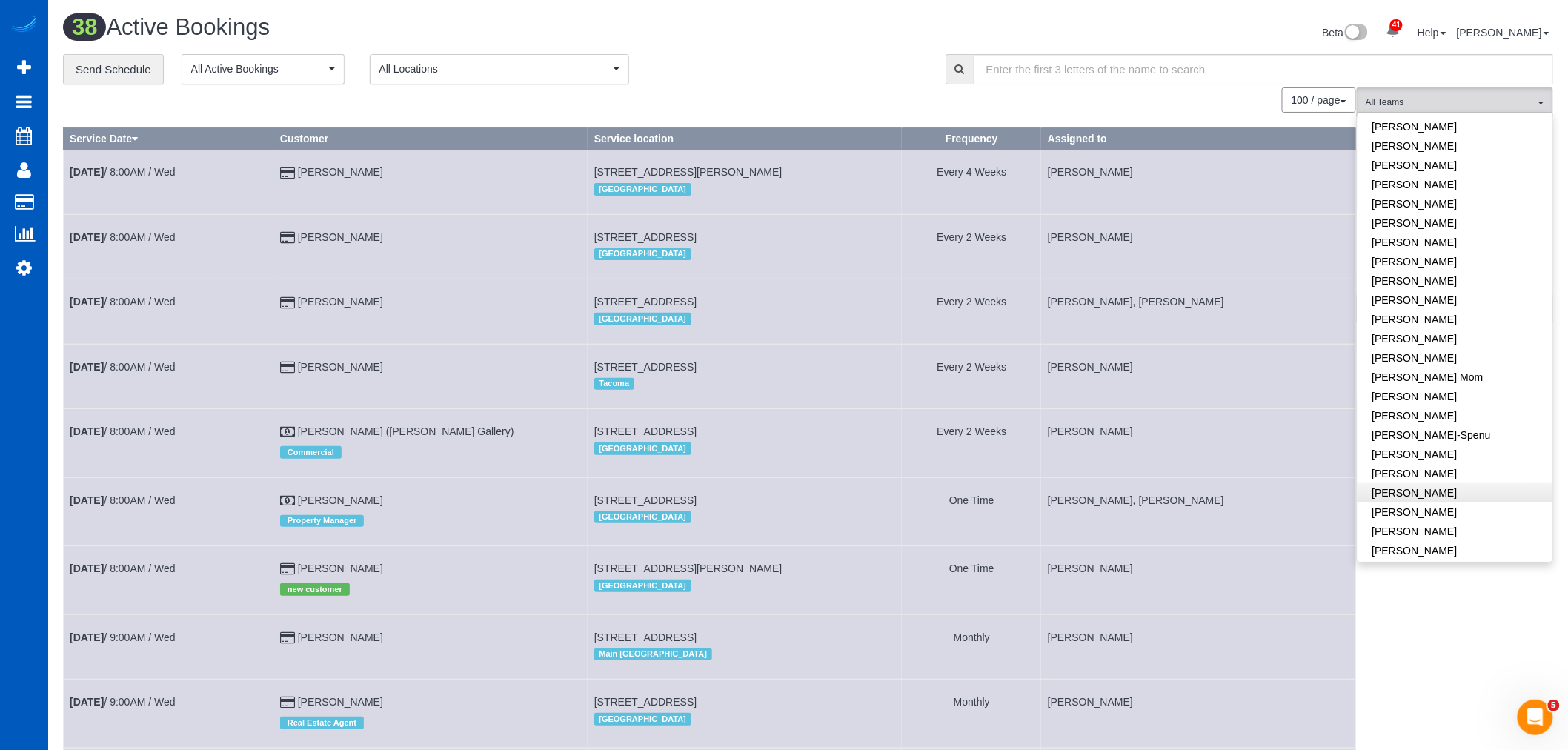
scroll to position [165, 0]
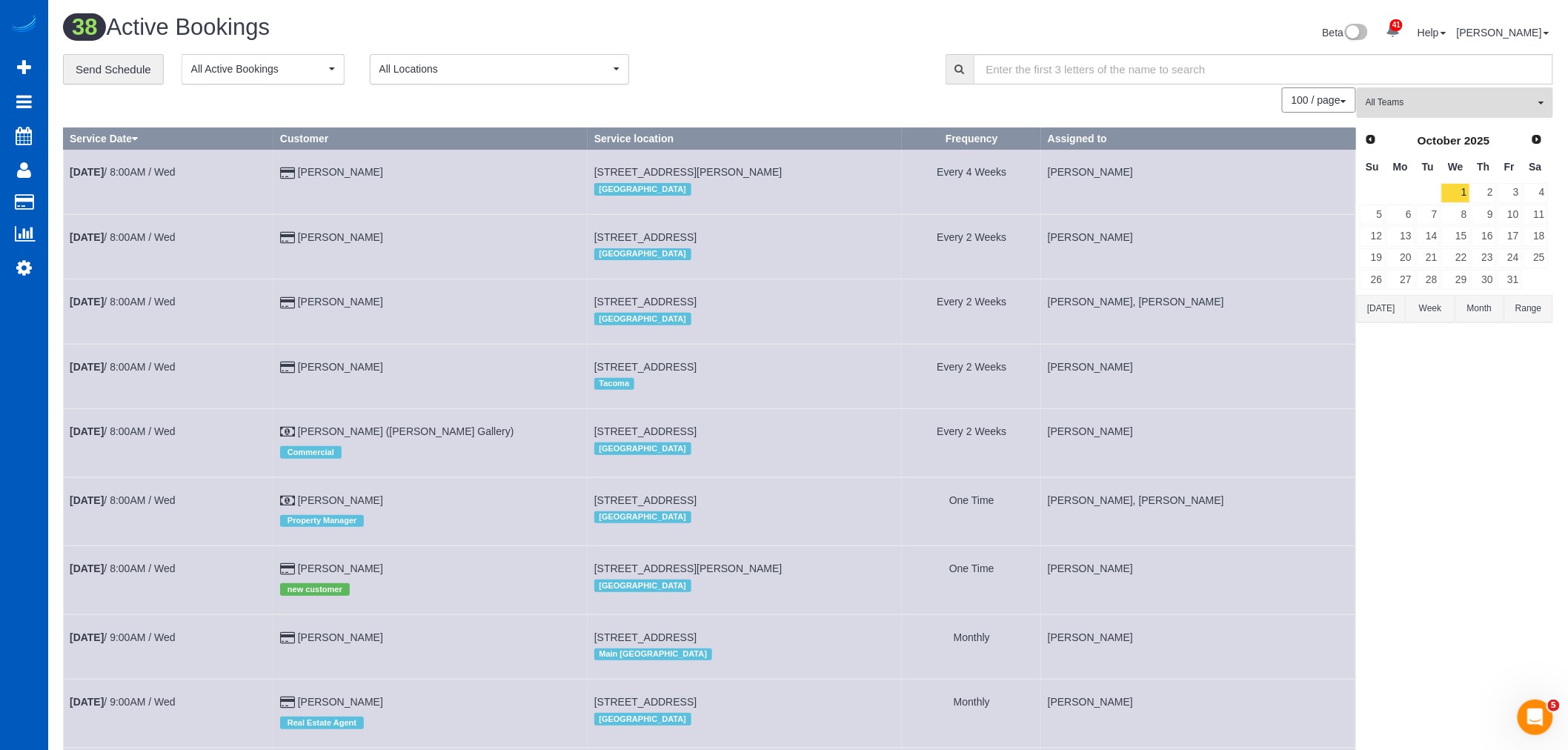
click at [1471, 103] on span "All Teams" at bounding box center [1450, 102] width 169 height 12
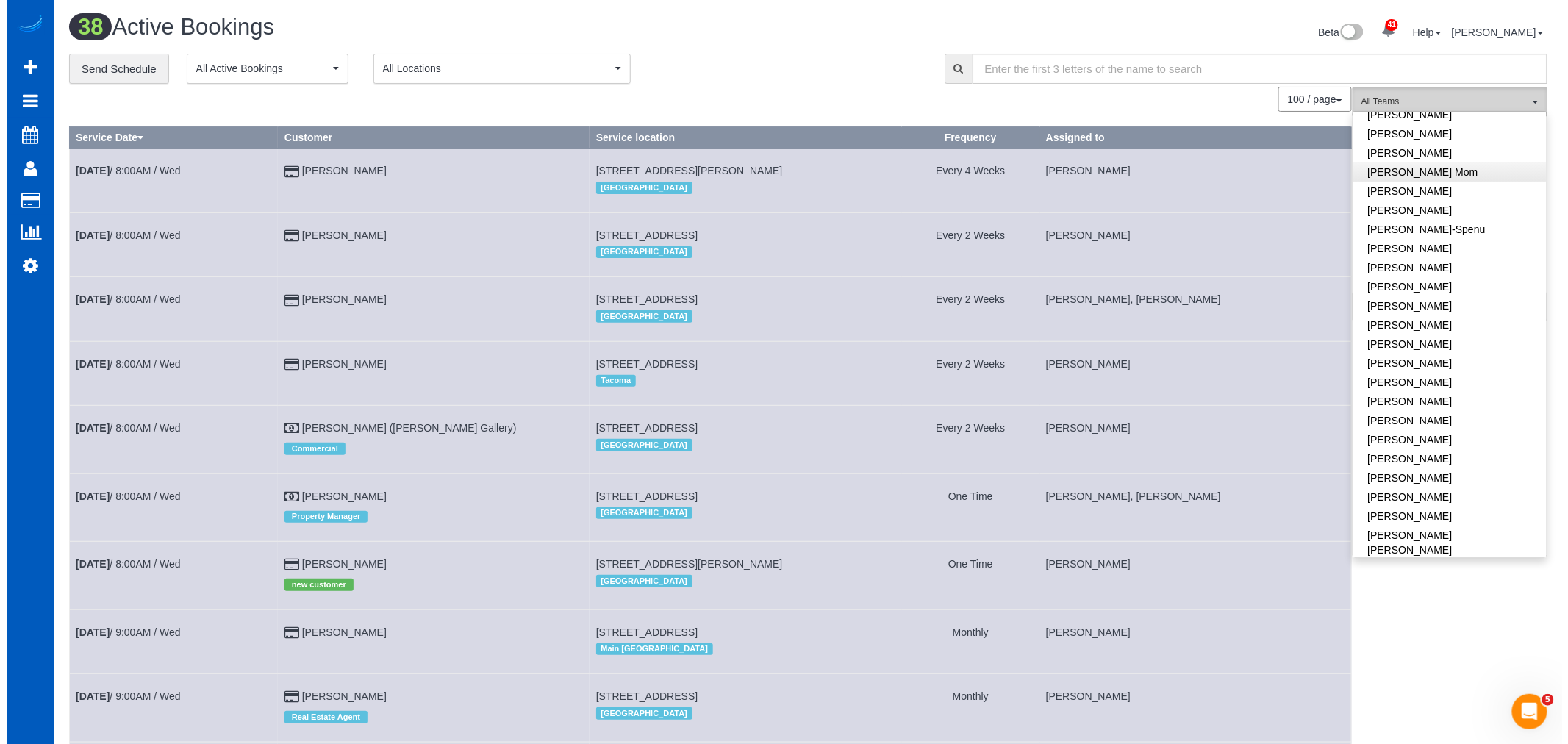
scroll to position [245, 0]
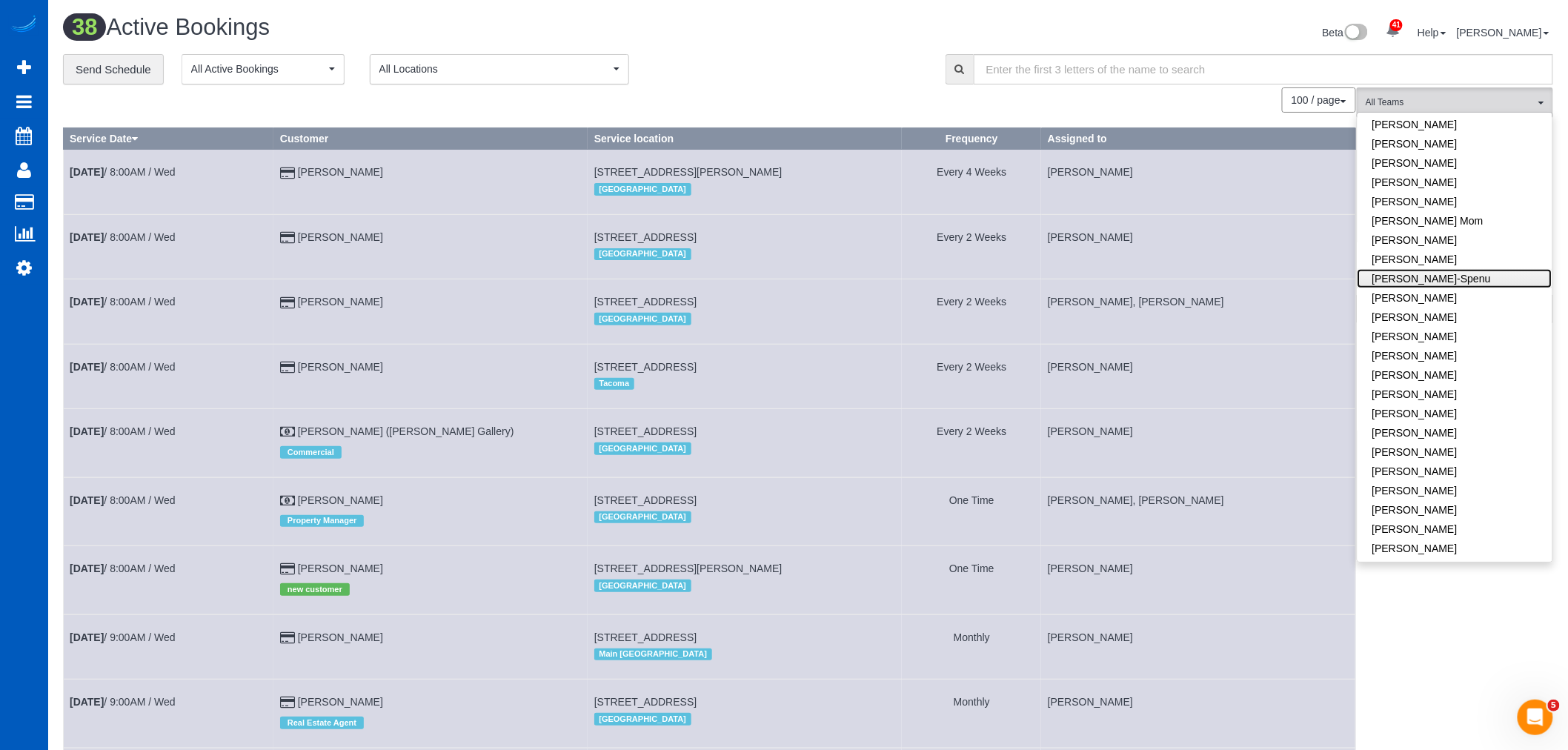
click at [1441, 279] on link "[PERSON_NAME]-Spenu" at bounding box center [1455, 279] width 195 height 19
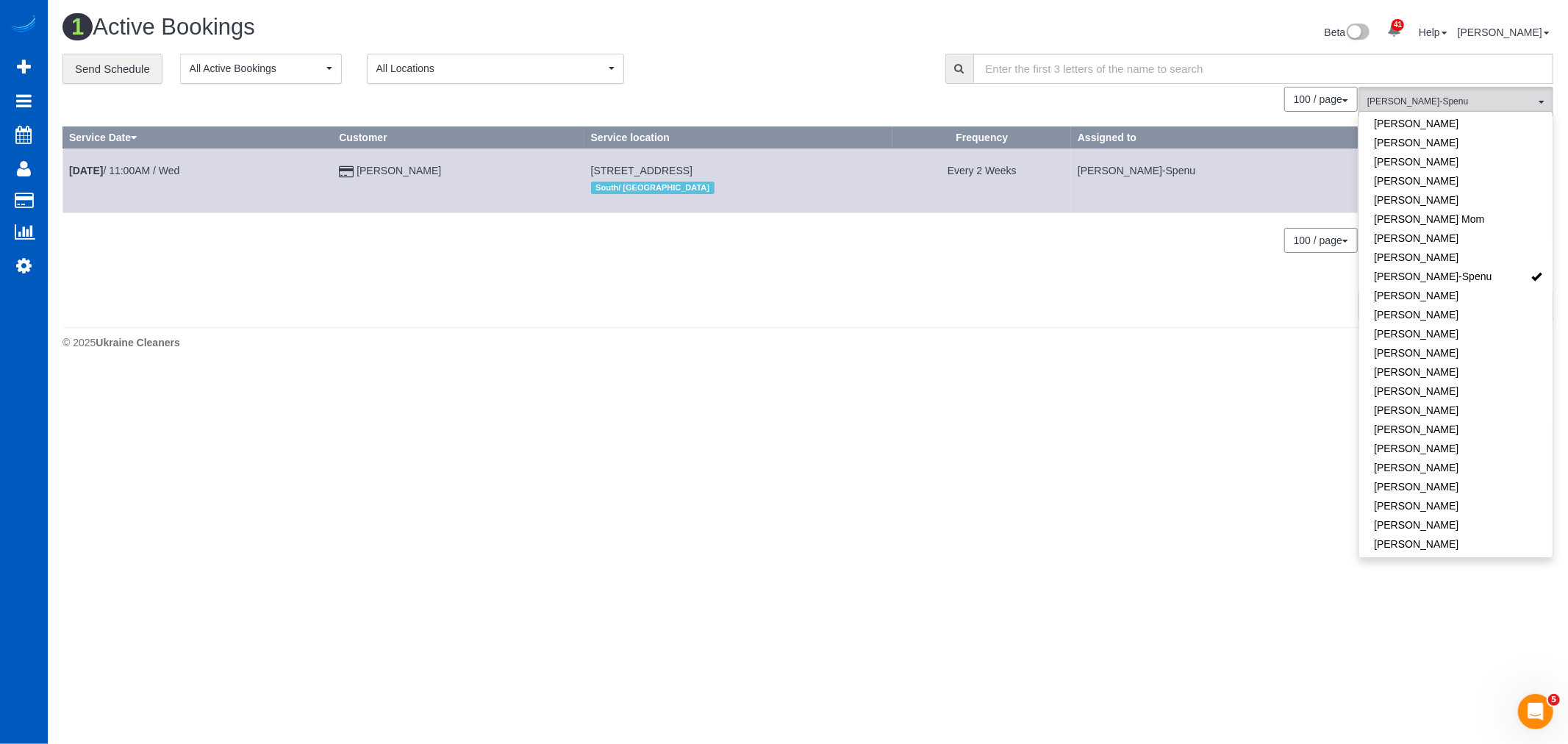
drag, startPoint x: 893, startPoint y: 457, endPoint x: 958, endPoint y: 395, distance: 89.8
click at [891, 454] on body "41 Beta Your Notifications You have 0 alerts × You have 3 to charge for 09/26/2…" at bounding box center [784, 372] width 1568 height 744
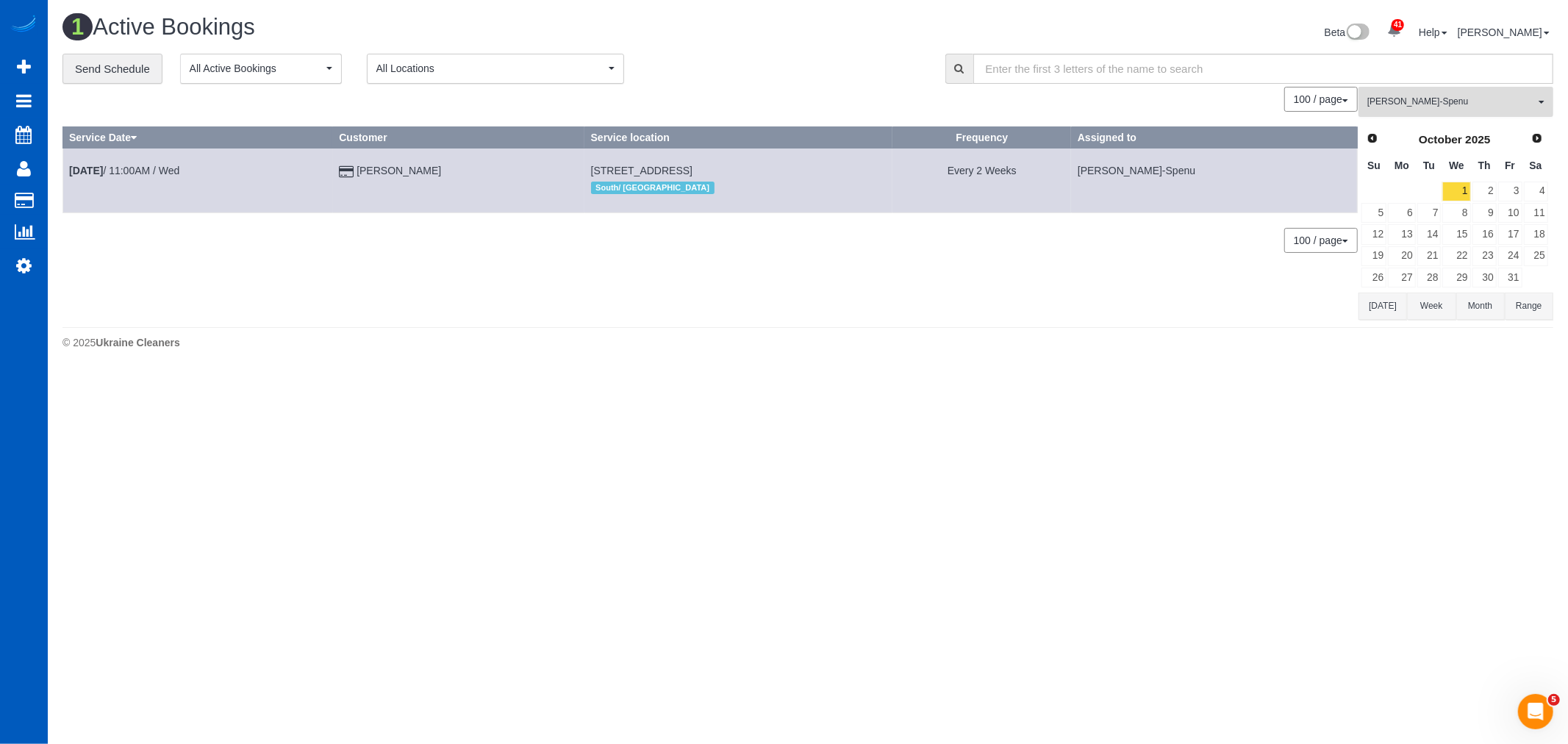
click at [1426, 100] on span "[PERSON_NAME]-Spenu" at bounding box center [1450, 102] width 167 height 12
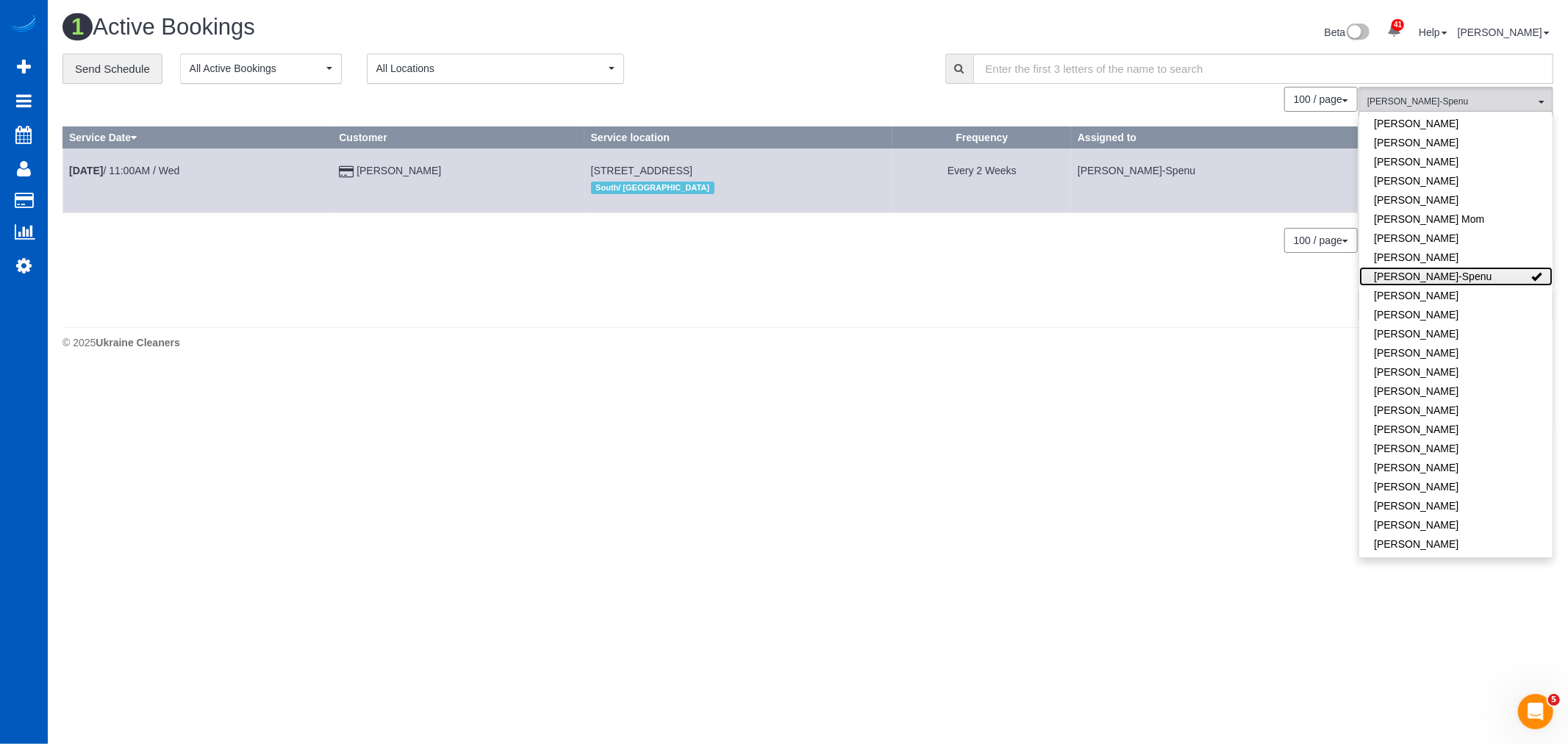
click at [1443, 275] on link "[PERSON_NAME]-Spenu" at bounding box center [1456, 277] width 194 height 19
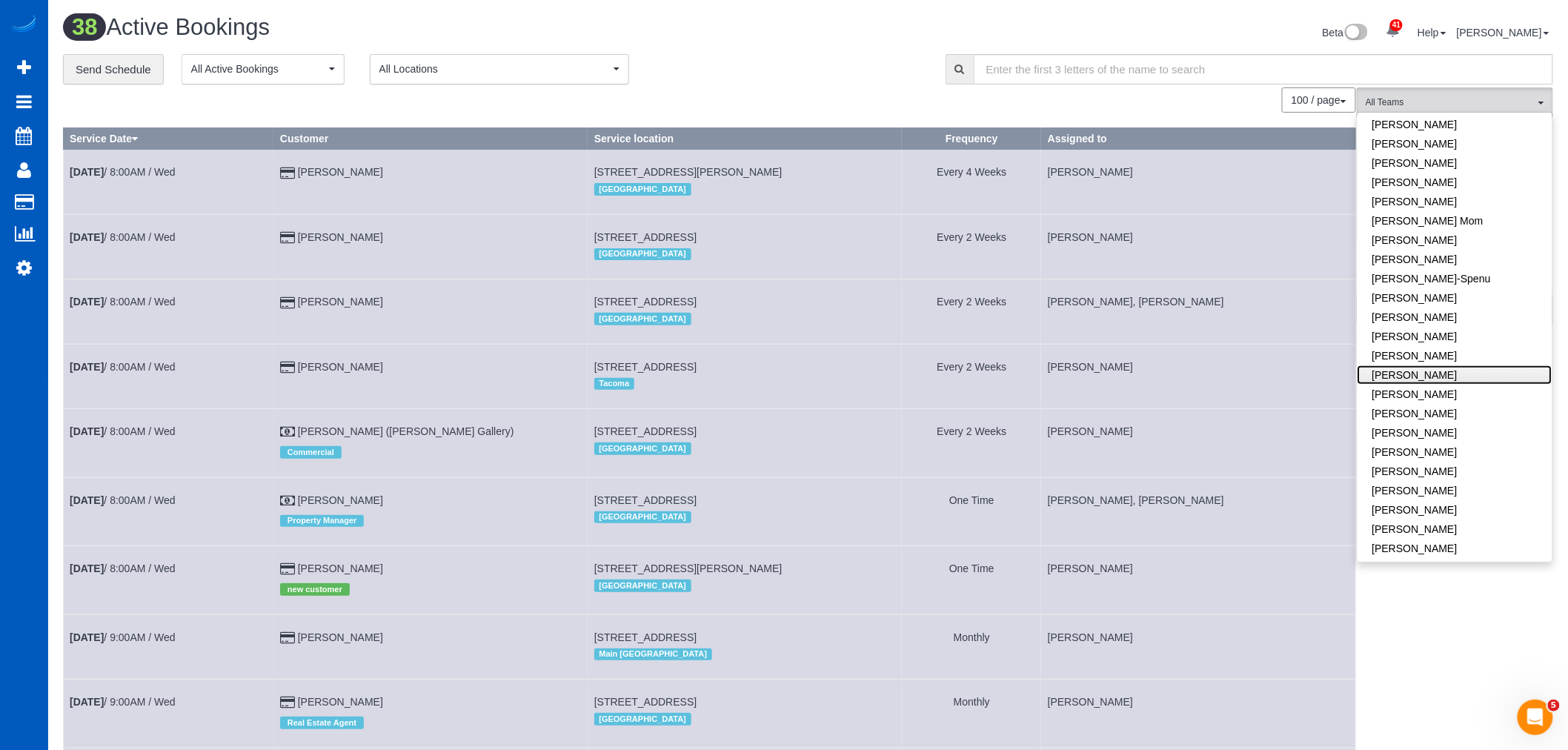
click at [1435, 369] on link "[PERSON_NAME]" at bounding box center [1455, 375] width 195 height 19
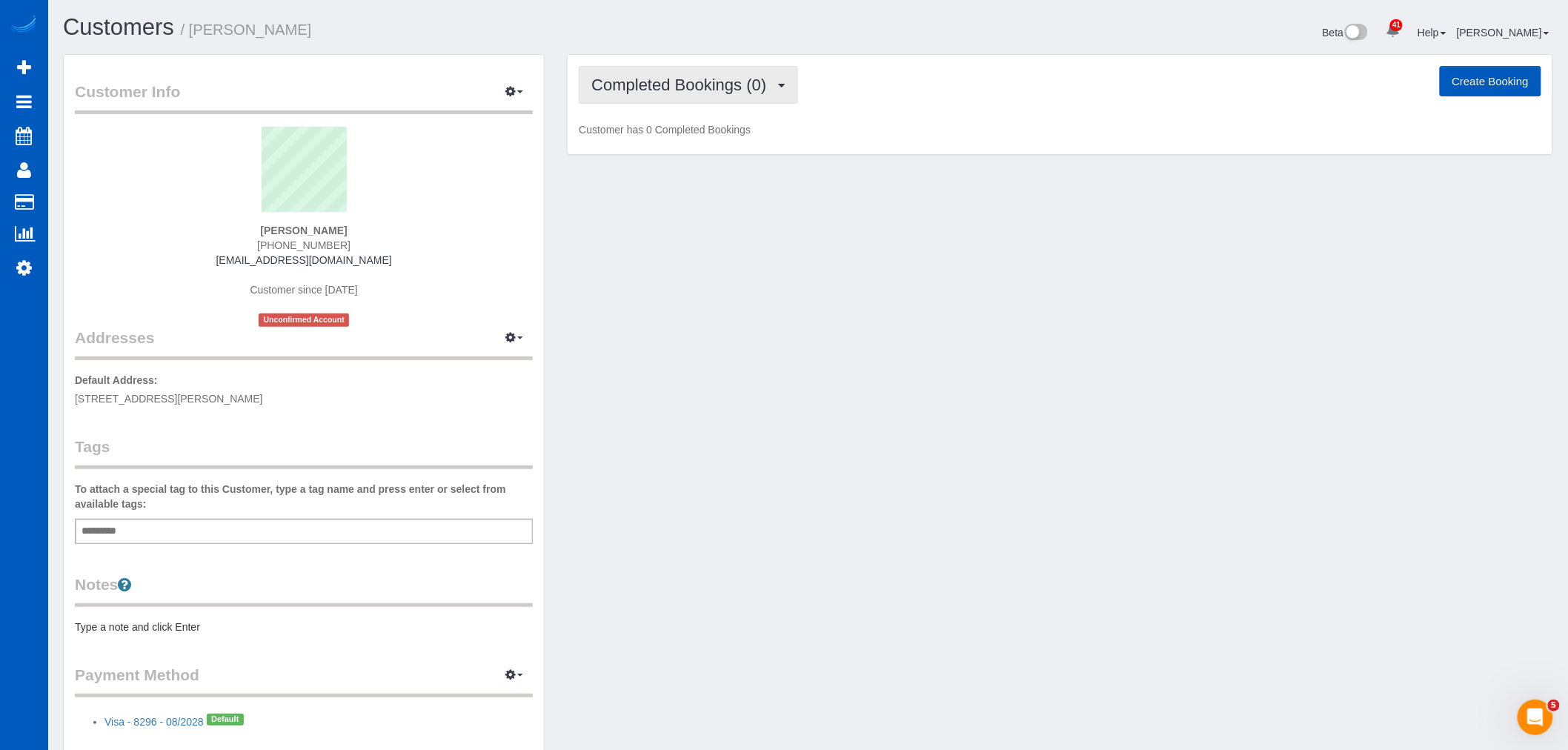
click at [638, 97] on button "Completed Bookings (0)" at bounding box center [688, 85] width 219 height 38
click at [648, 135] on link "Upcoming Bookings (1)" at bounding box center [656, 138] width 155 height 19
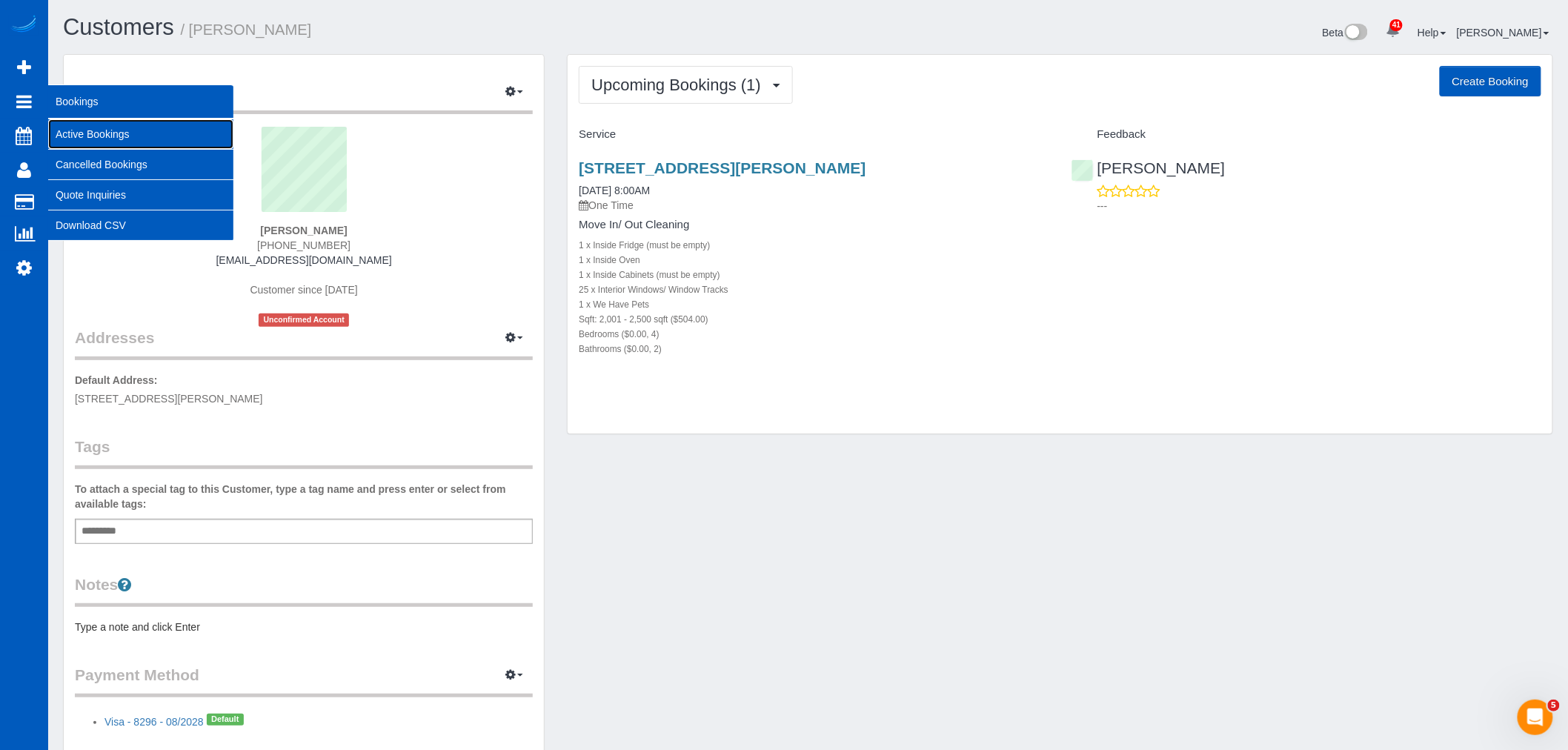
click at [109, 131] on link "Active Bookings" at bounding box center [140, 134] width 185 height 29
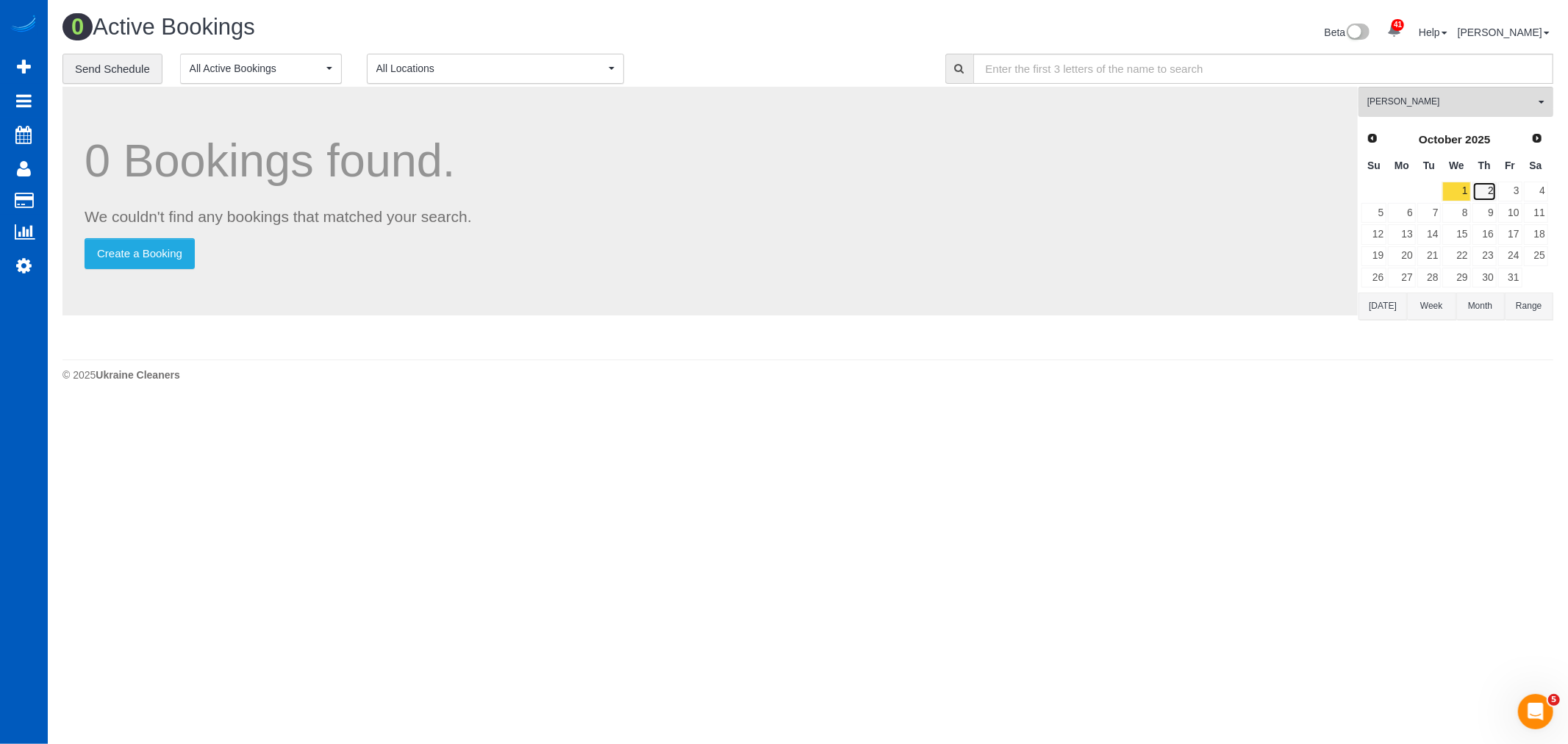
click at [1487, 187] on link "2" at bounding box center [1484, 191] width 24 height 20
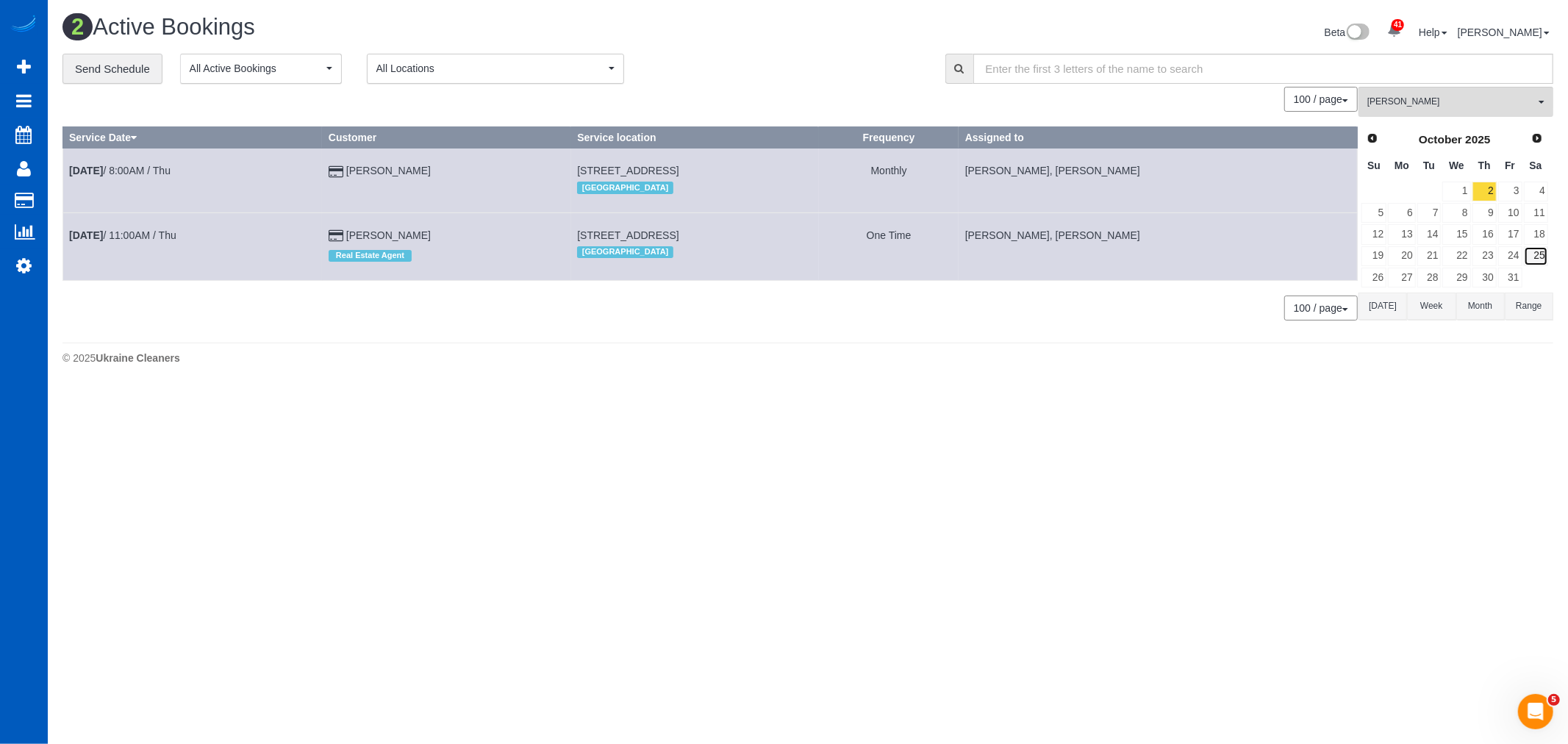
click at [1545, 256] on link "25" at bounding box center [1536, 256] width 24 height 20
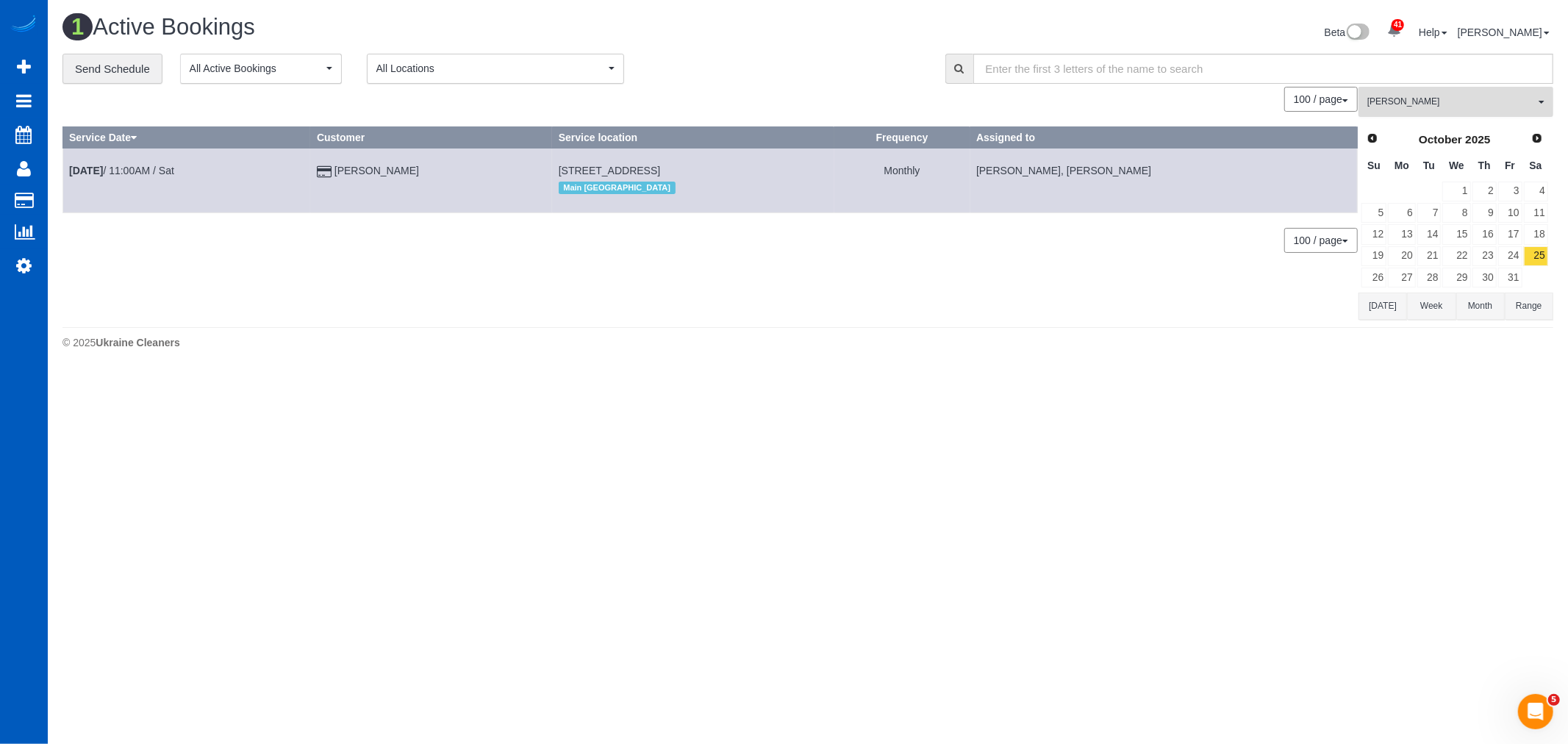
click at [1444, 113] on button "Kateryna Maherovska All Teams" at bounding box center [1455, 102] width 195 height 30
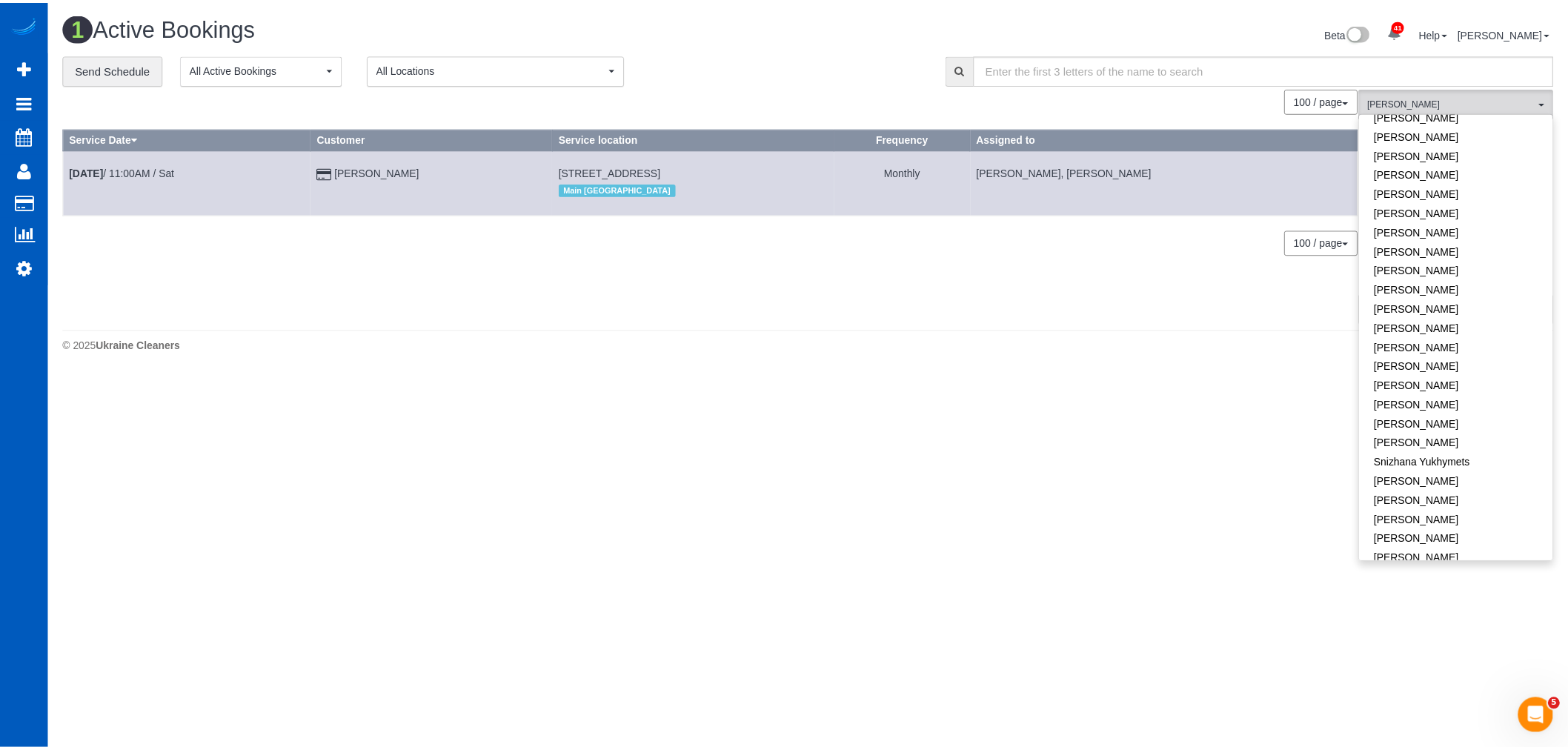
scroll to position [900, 0]
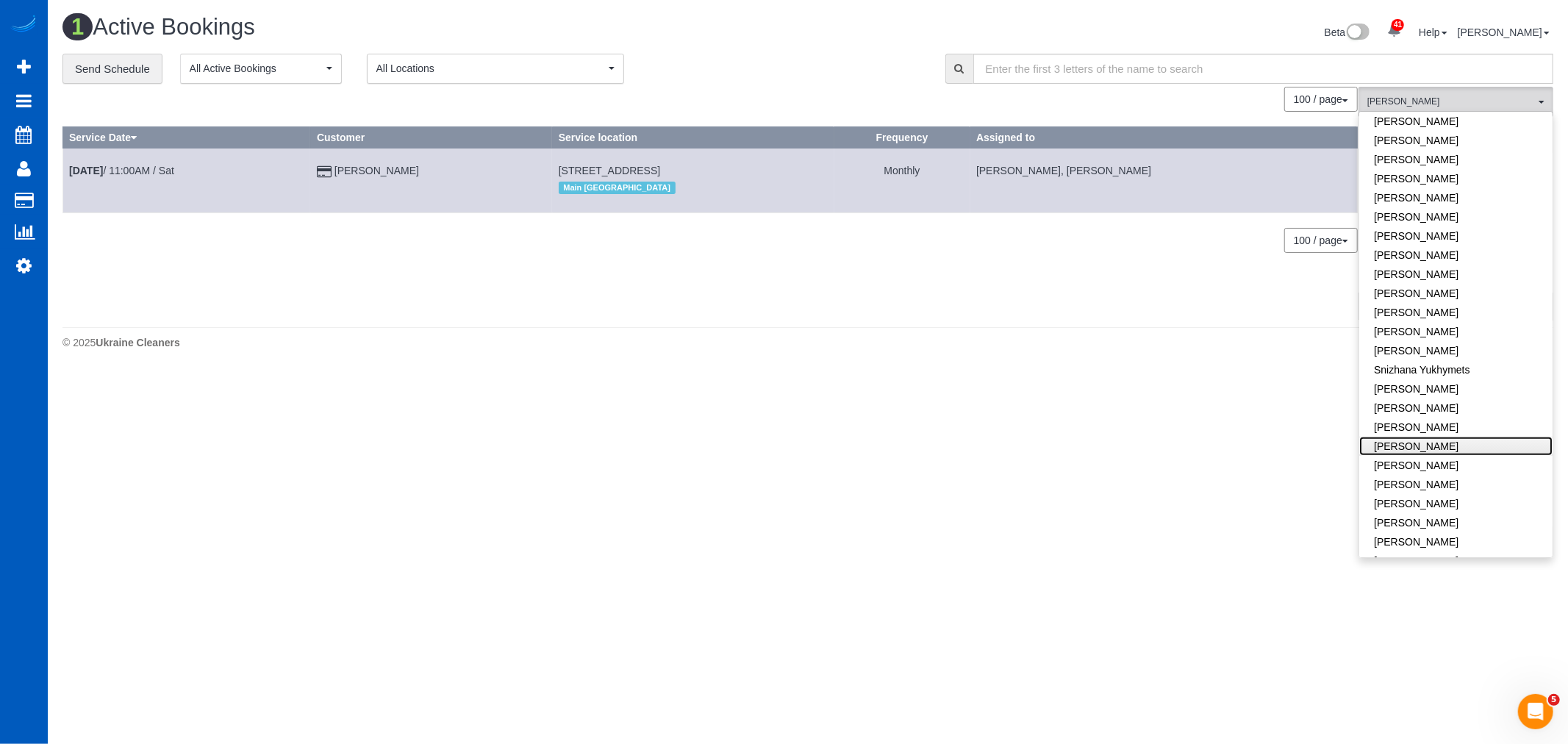
click at [1457, 436] on link "[PERSON_NAME]" at bounding box center [1456, 446] width 194 height 19
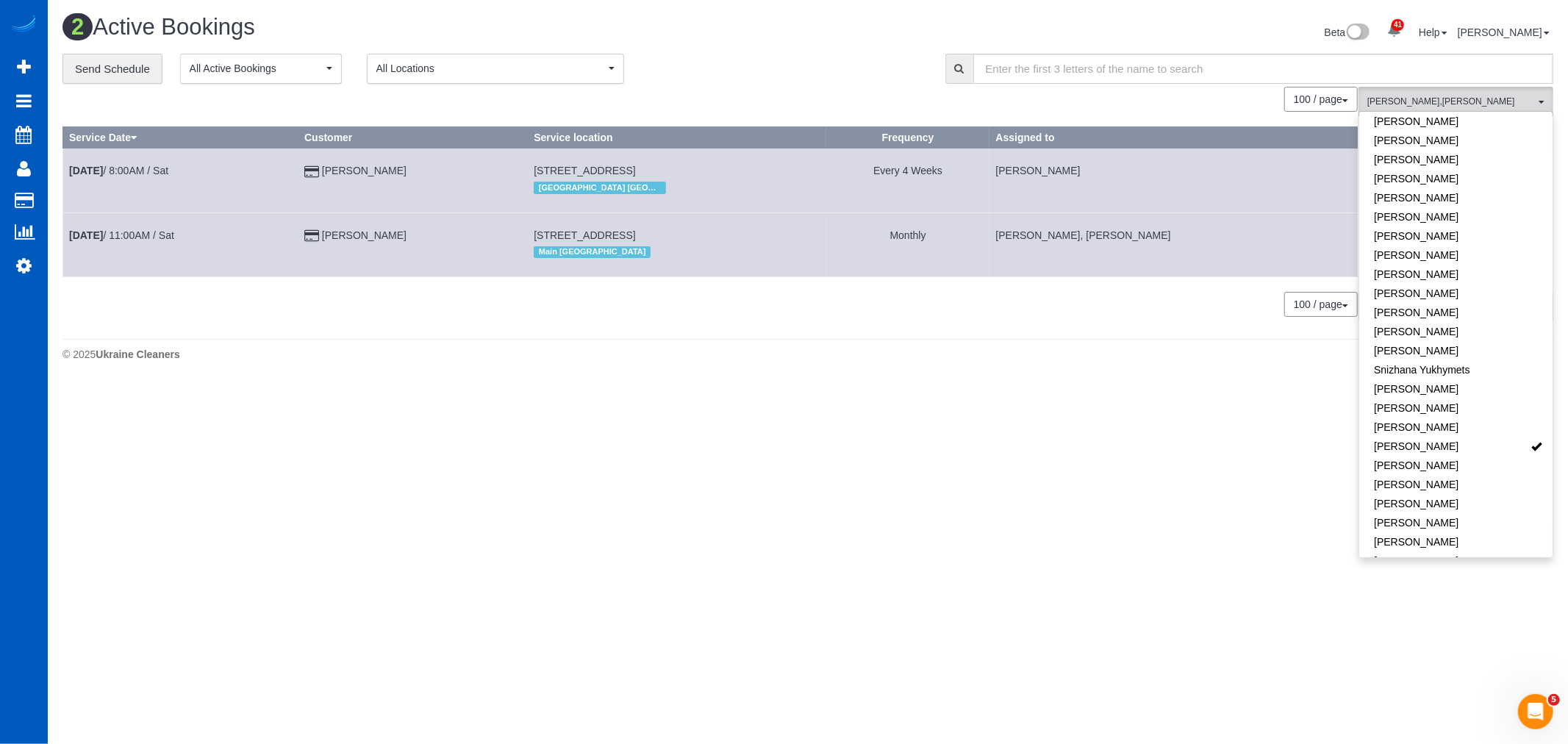
click at [1055, 415] on body "41 Beta Your Notifications You have 0 alerts × You have 3 to charge for 09/26/2…" at bounding box center [784, 372] width 1568 height 744
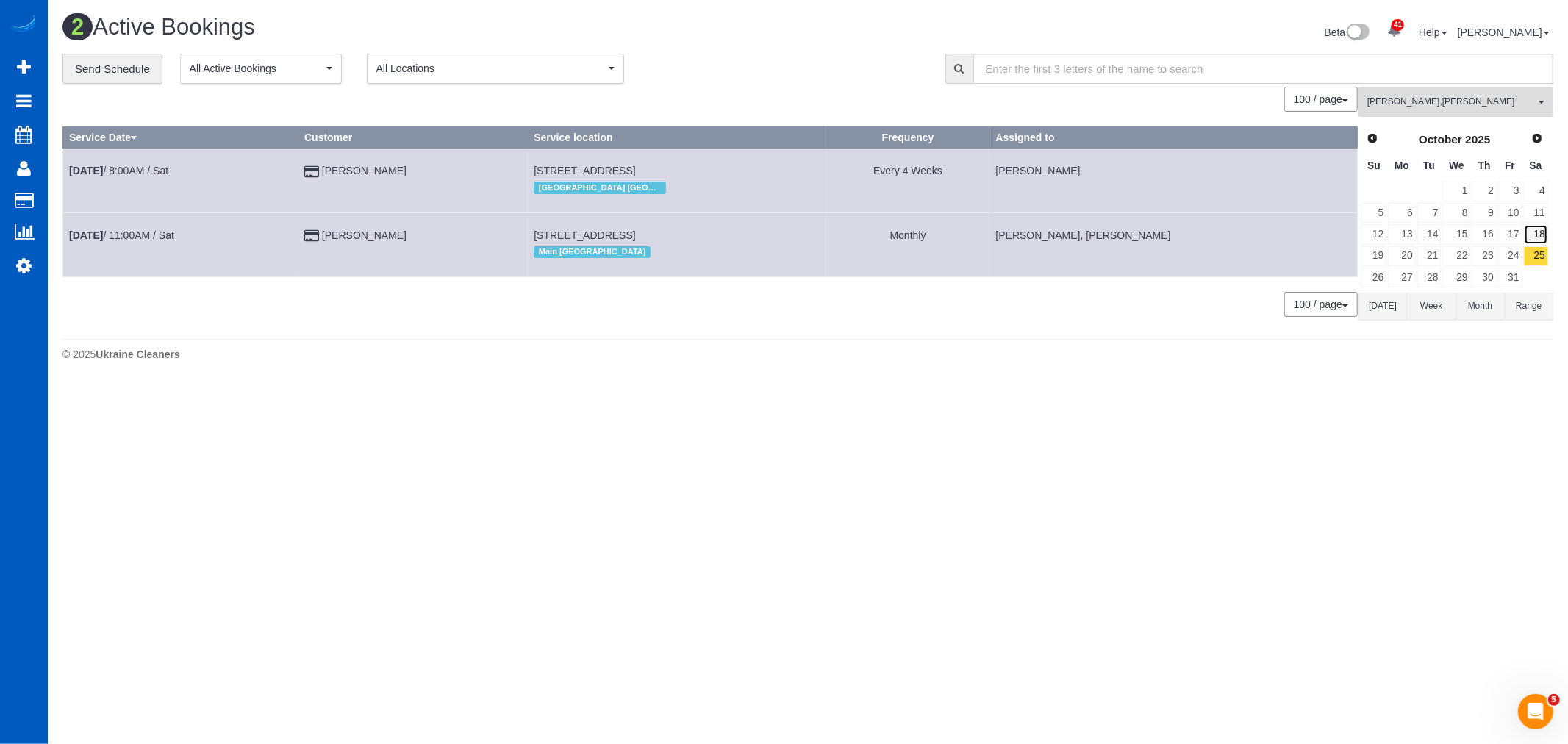
click at [1533, 232] on link "18" at bounding box center [1536, 233] width 24 height 20
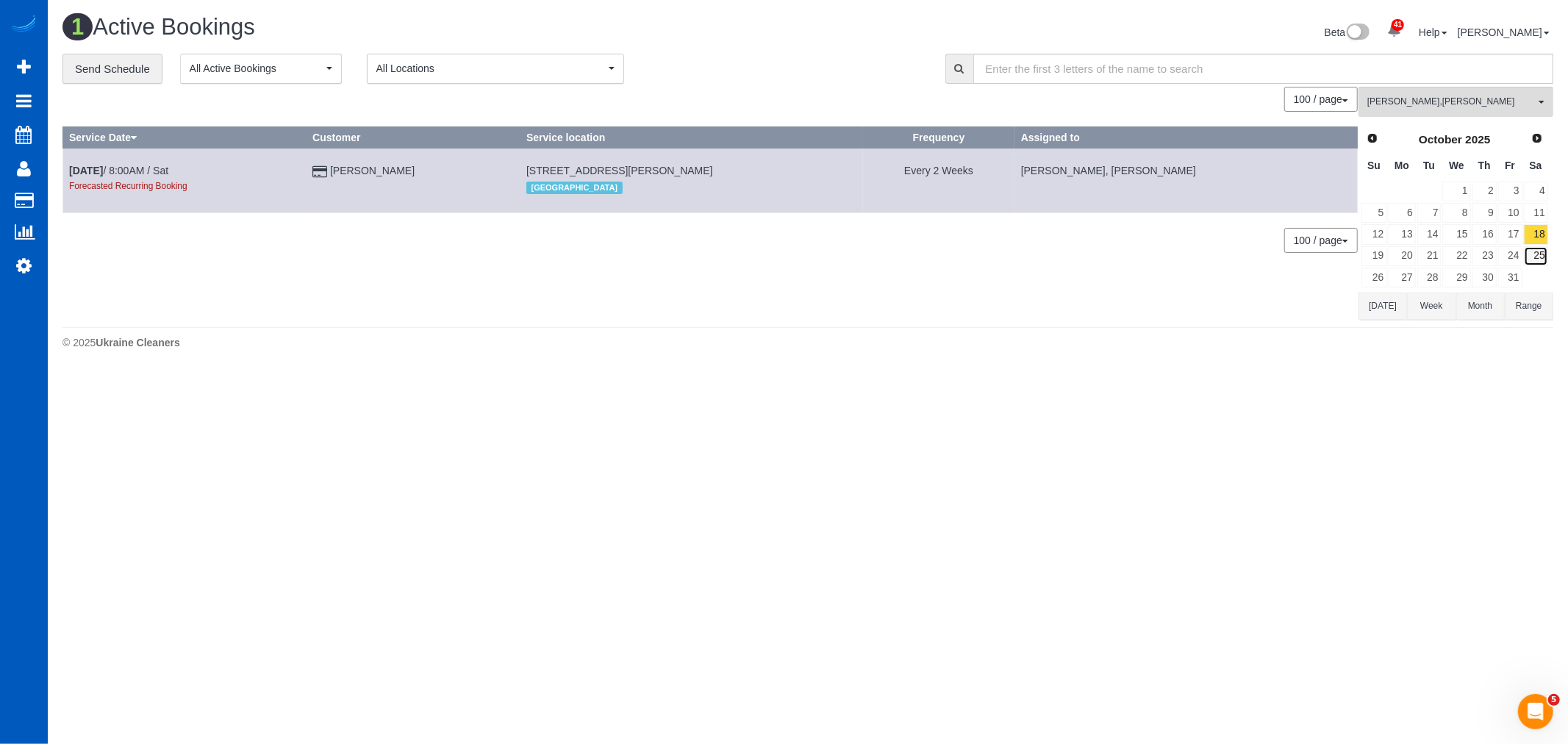
click at [1544, 261] on link "25" at bounding box center [1536, 256] width 24 height 20
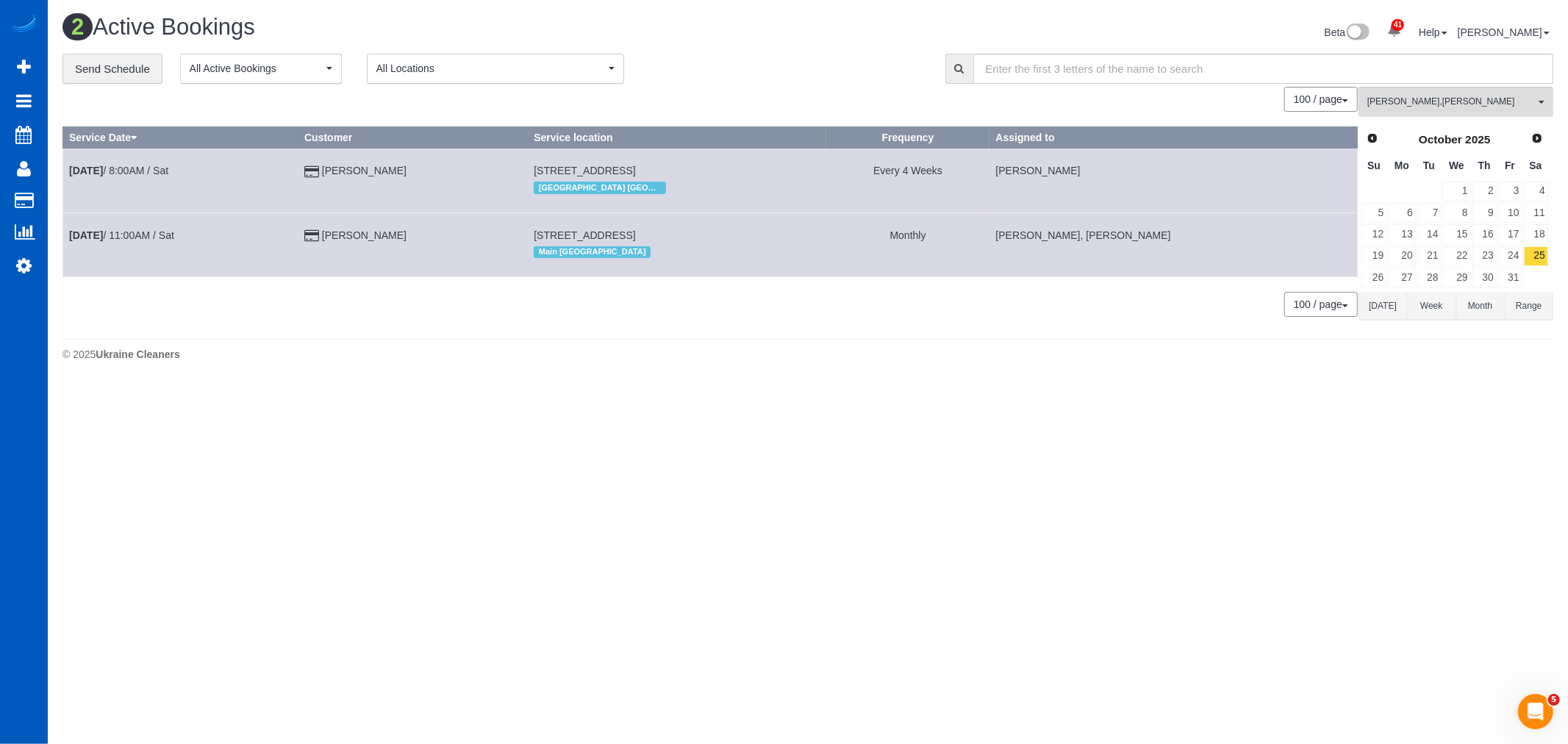
click at [1533, 277] on td at bounding box center [1535, 277] width 25 height 22
click at [25, 262] on icon at bounding box center [24, 265] width 15 height 18
select select "1"
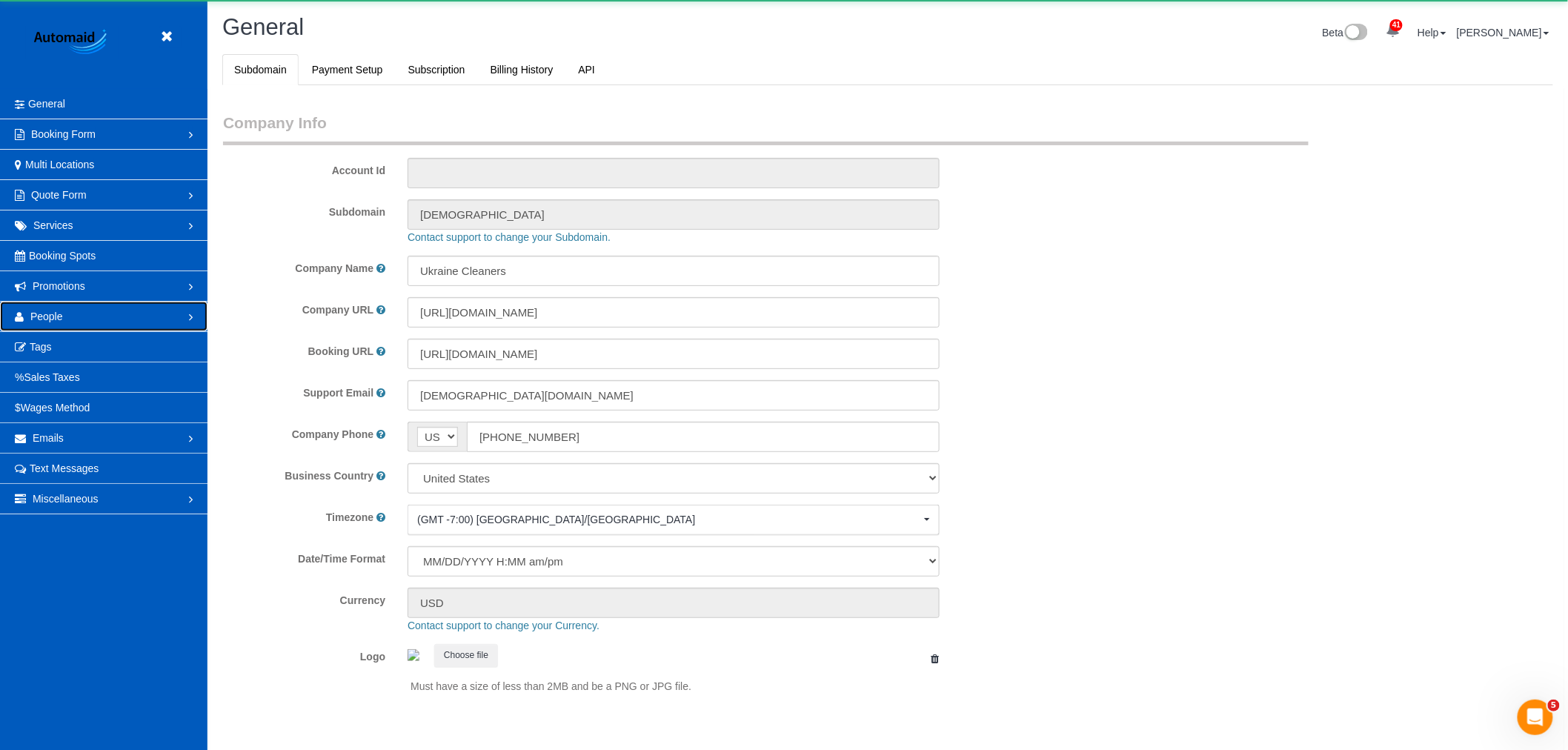
click at [34, 315] on span "People" at bounding box center [46, 317] width 32 height 12
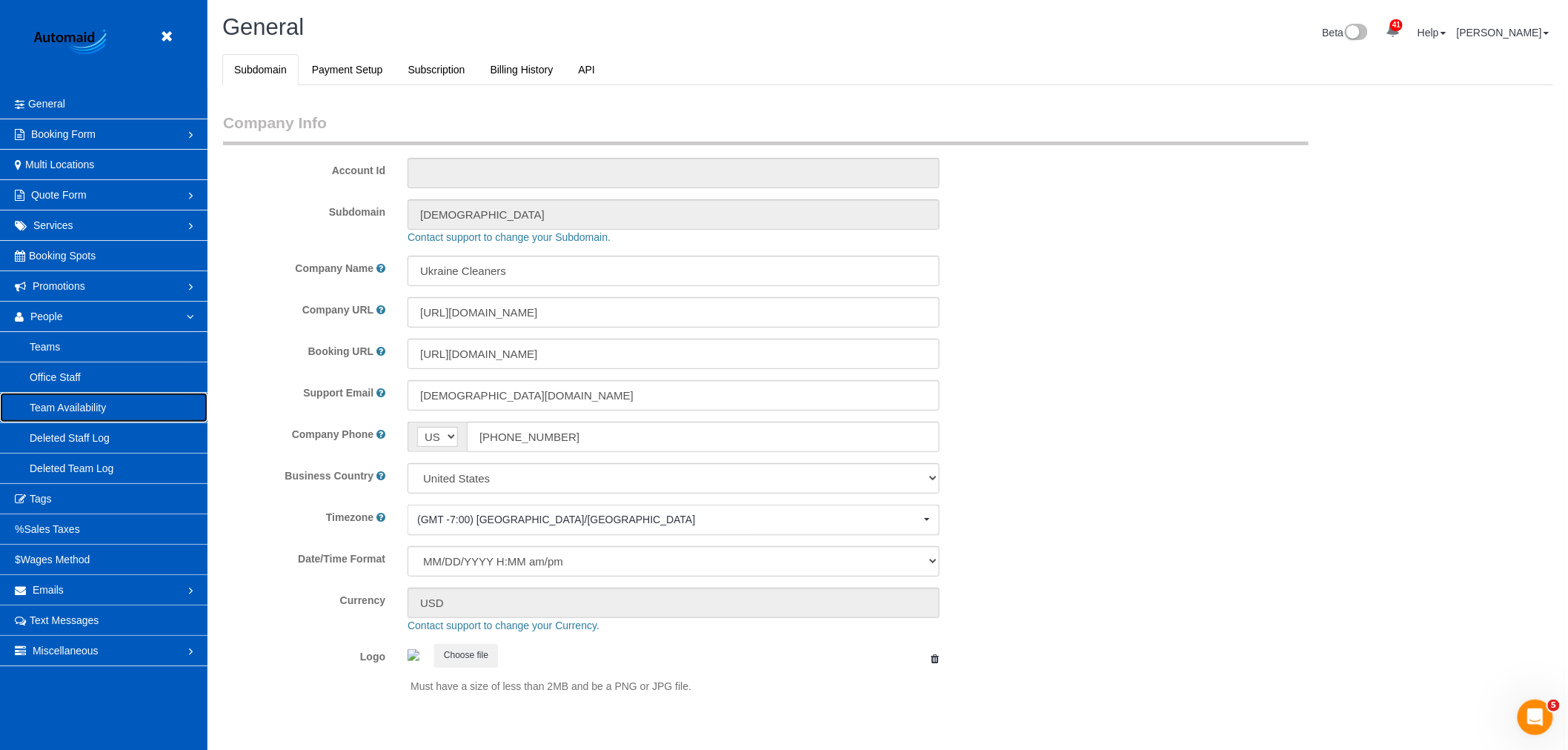
click at [99, 402] on link "Team Availability" at bounding box center [103, 407] width 208 height 29
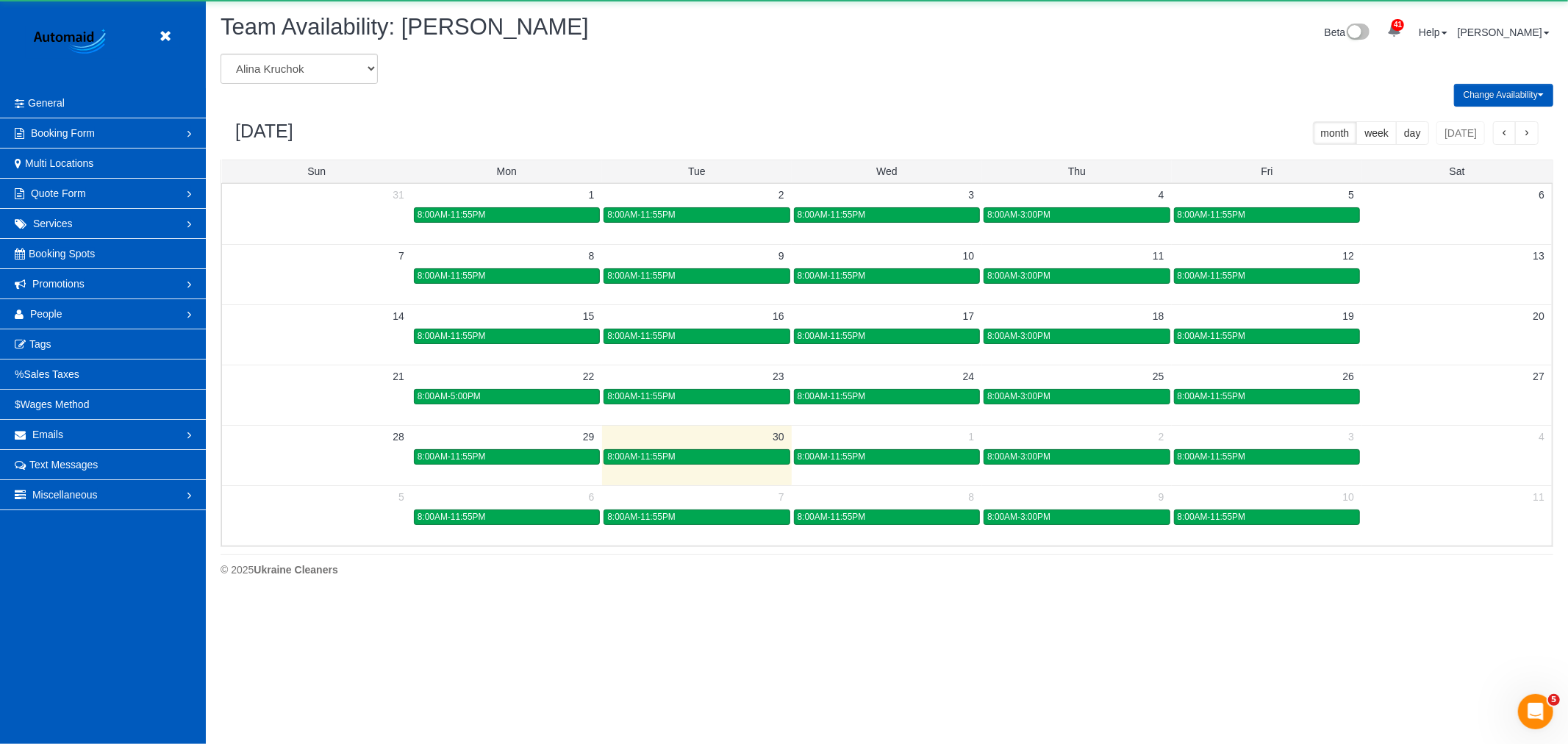
click at [268, 86] on div "Change Availability Default Availability Specific Date Request Time Off Exclude…" at bounding box center [886, 95] width 1355 height 23
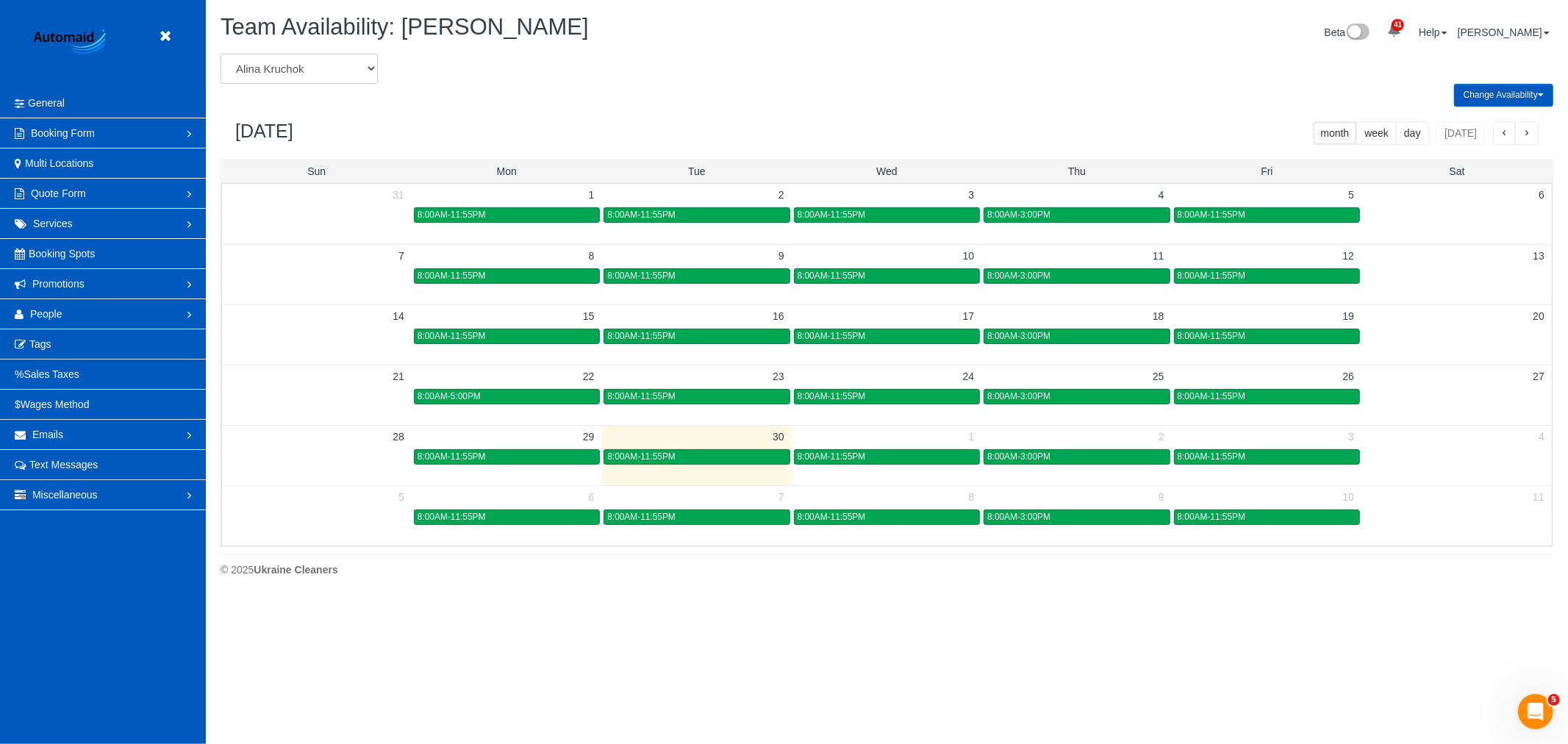
click at [290, 60] on select "Alina Kruchok Alona Tarasiuk Alona Vikhliaieva Anastasiia Demchenko Anastasiia …" at bounding box center [299, 69] width 157 height 30
select select "number:31615"
click at [221, 55] on select "Alina Kruchok Alona Tarasiuk Alona Vikhliaieva Anastasiia Demchenko Anastasiia …" at bounding box center [299, 69] width 157 height 30
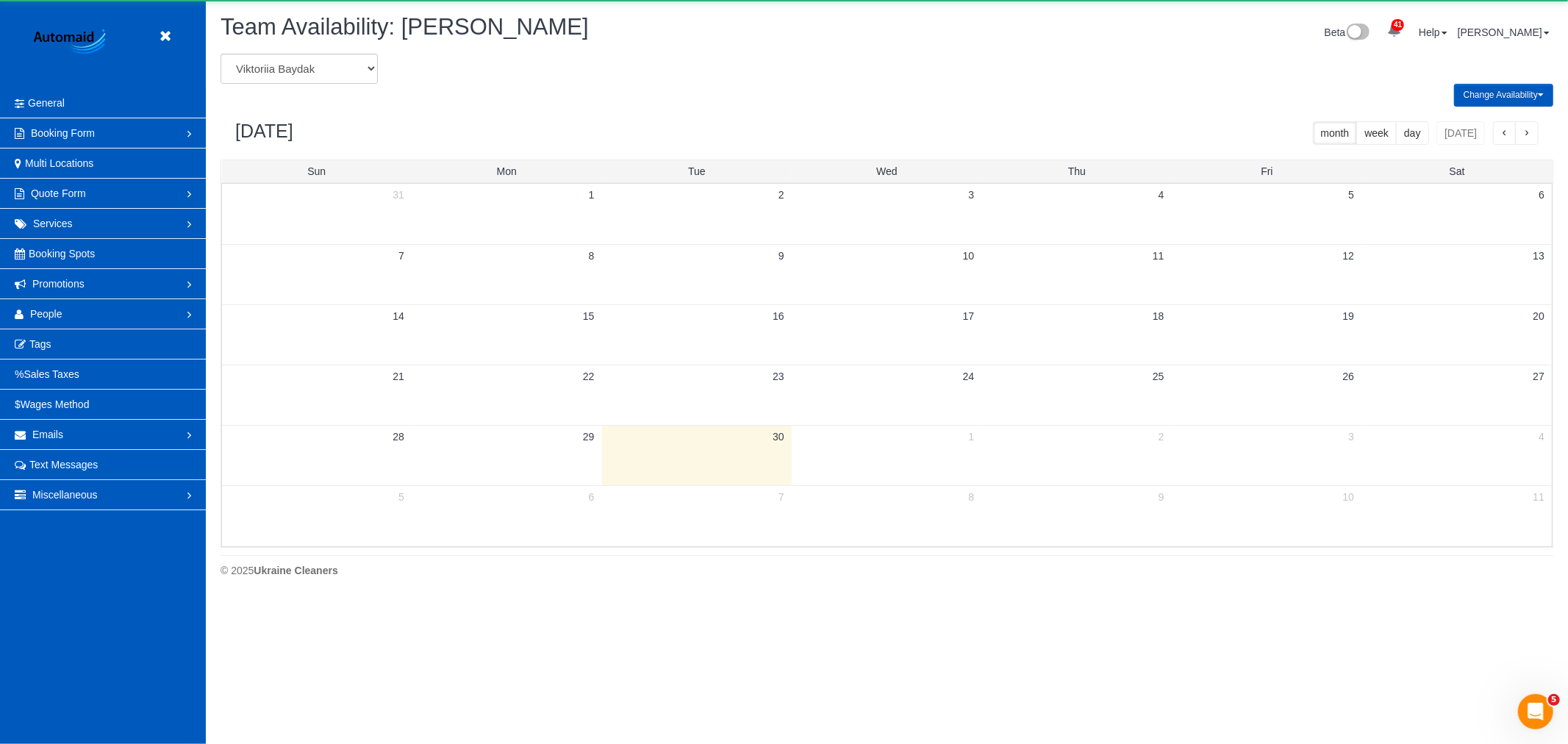
scroll to position [72939, 71929]
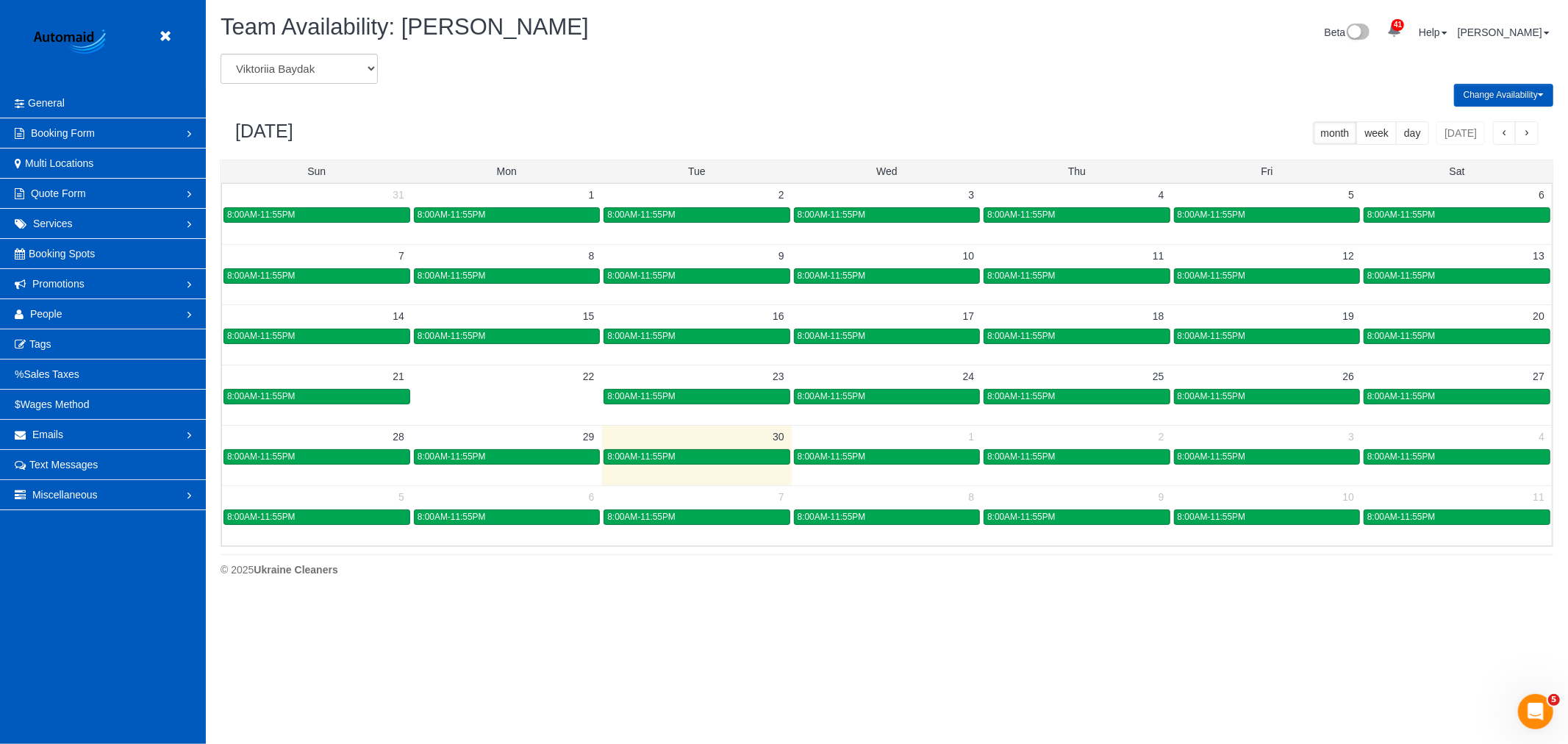
click at [1534, 135] on button "button" at bounding box center [1526, 133] width 24 height 24
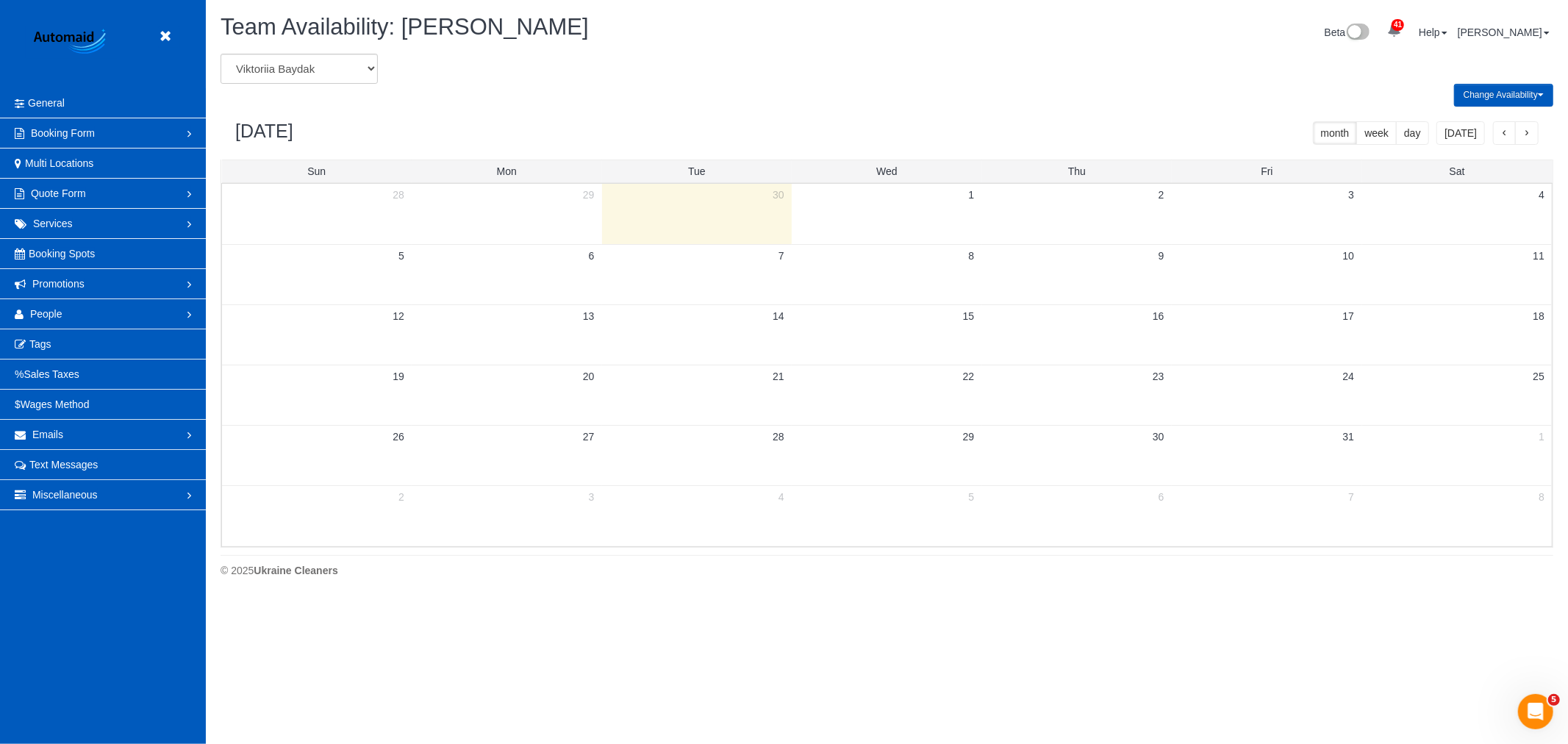
scroll to position [600, 1568]
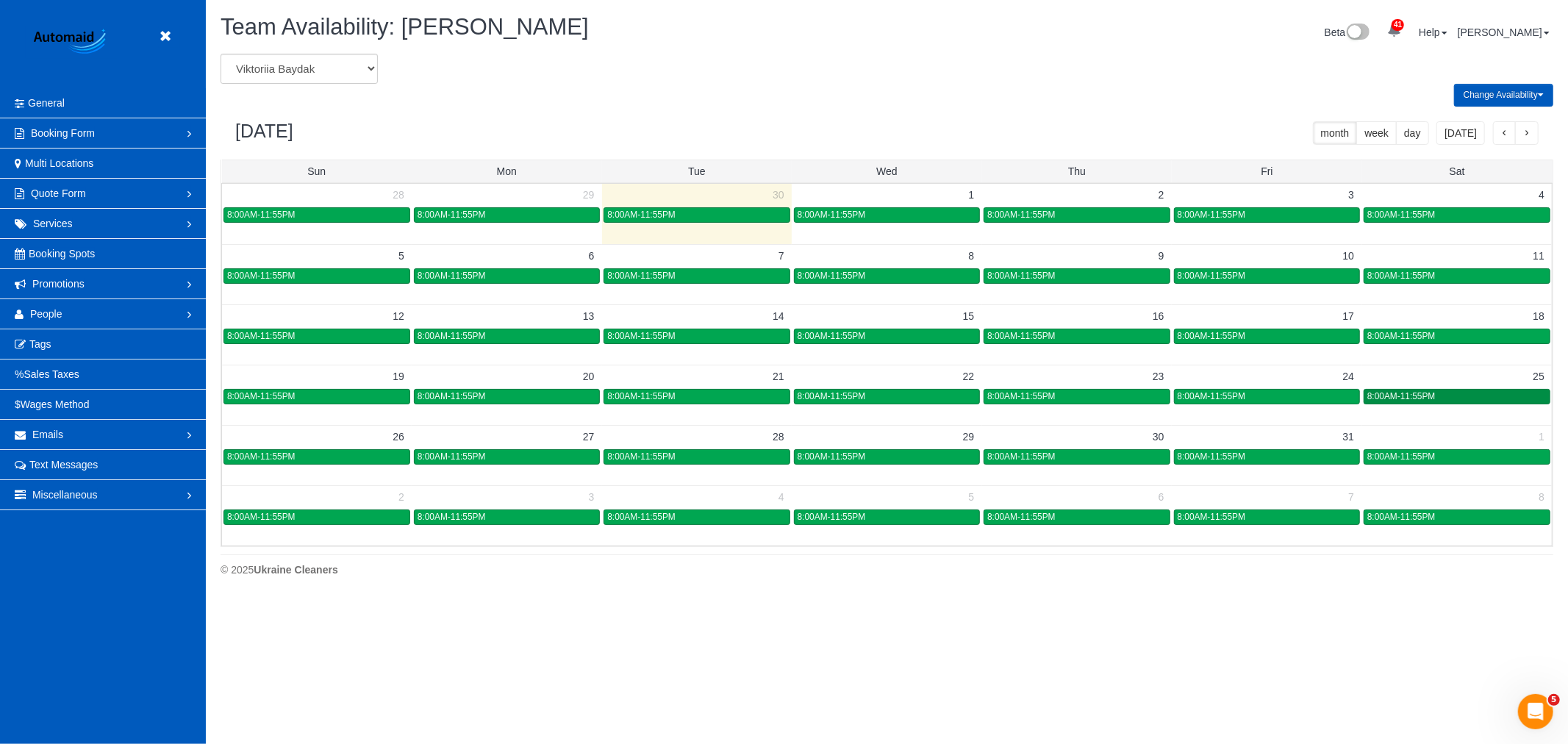
click at [1485, 404] on link "8:00AM-11:55PM" at bounding box center [1456, 397] width 187 height 15
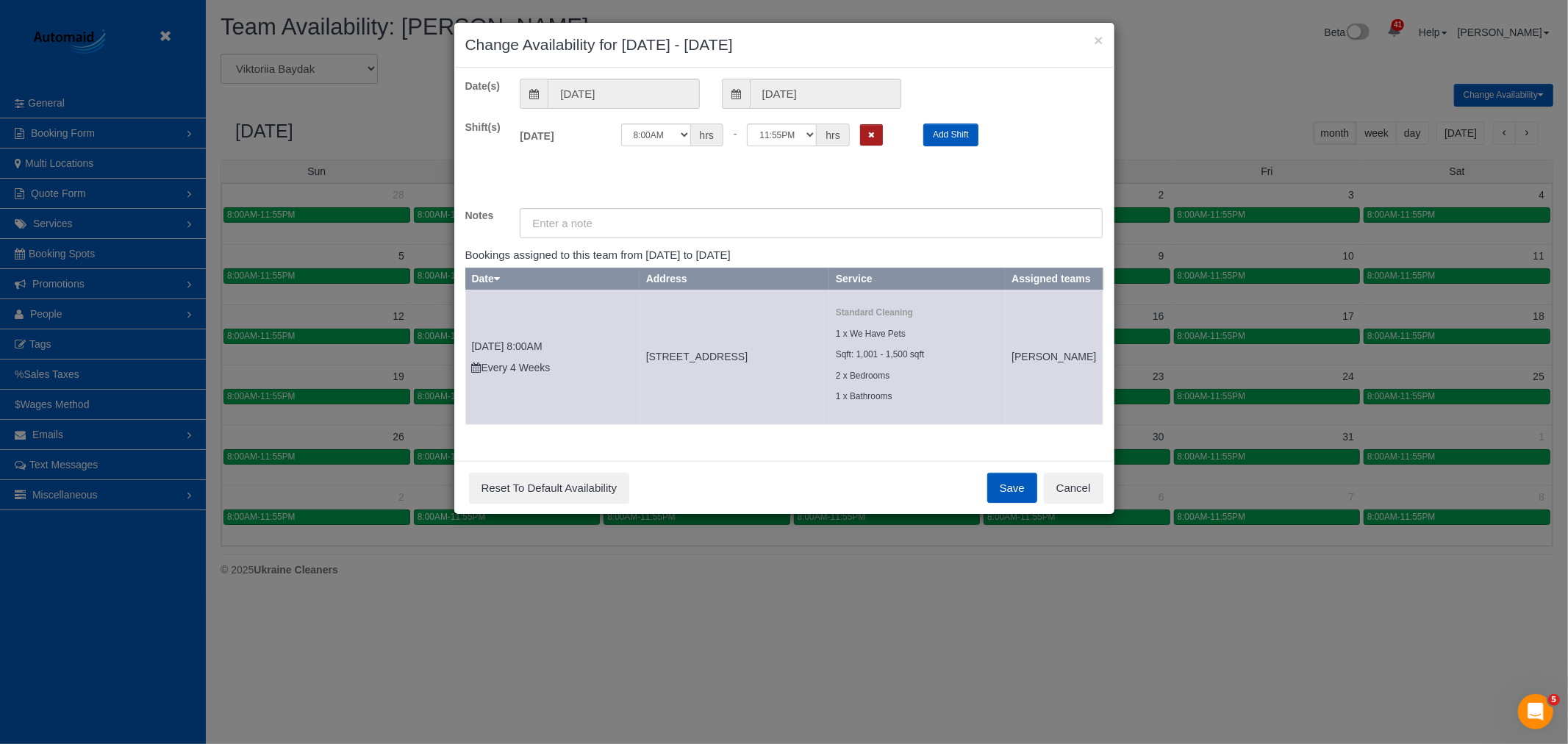
click at [880, 129] on button "Remove Shift" at bounding box center [871, 135] width 23 height 22
click at [1026, 495] on button "Save" at bounding box center [1011, 488] width 50 height 31
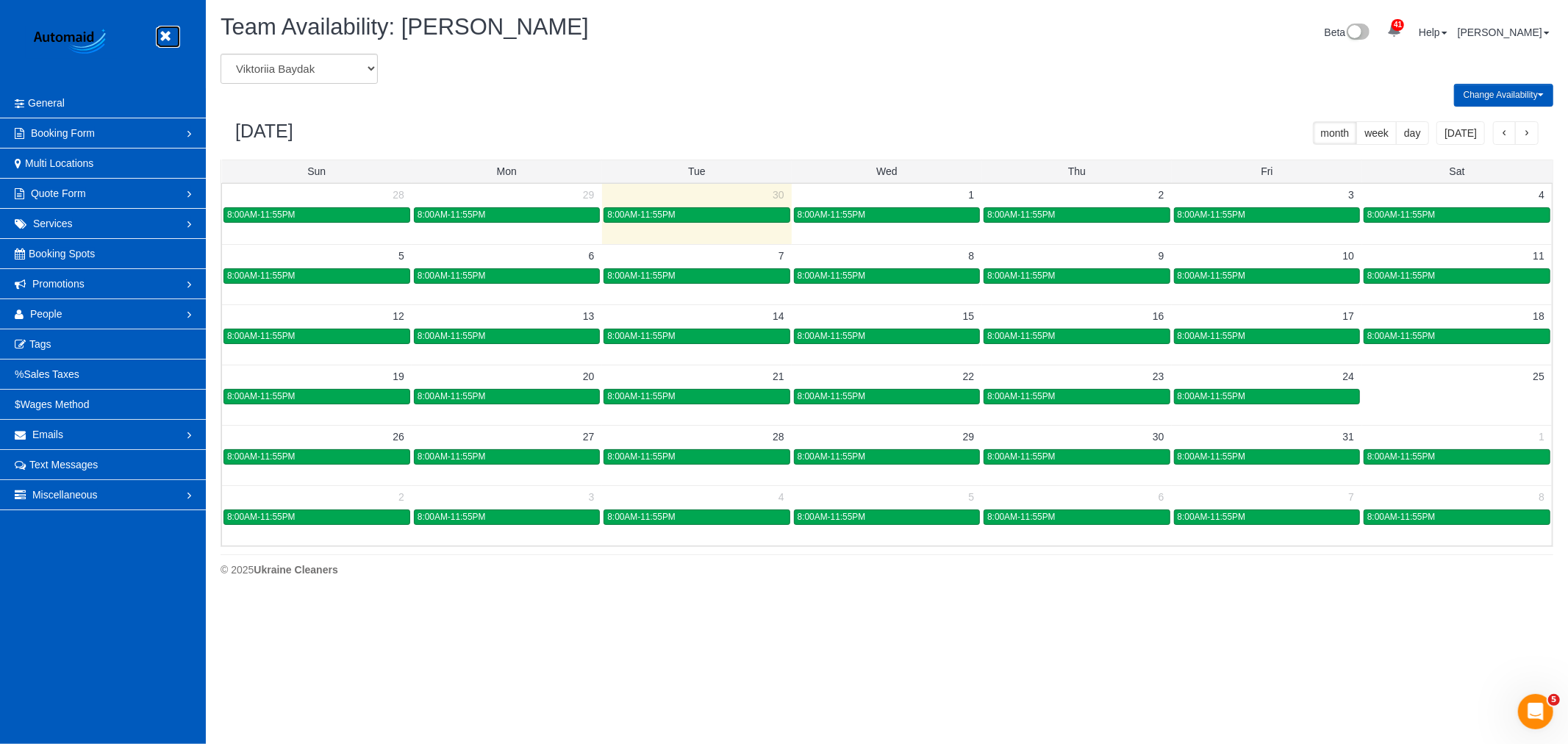
click at [163, 38] on icon at bounding box center [165, 37] width 19 height 19
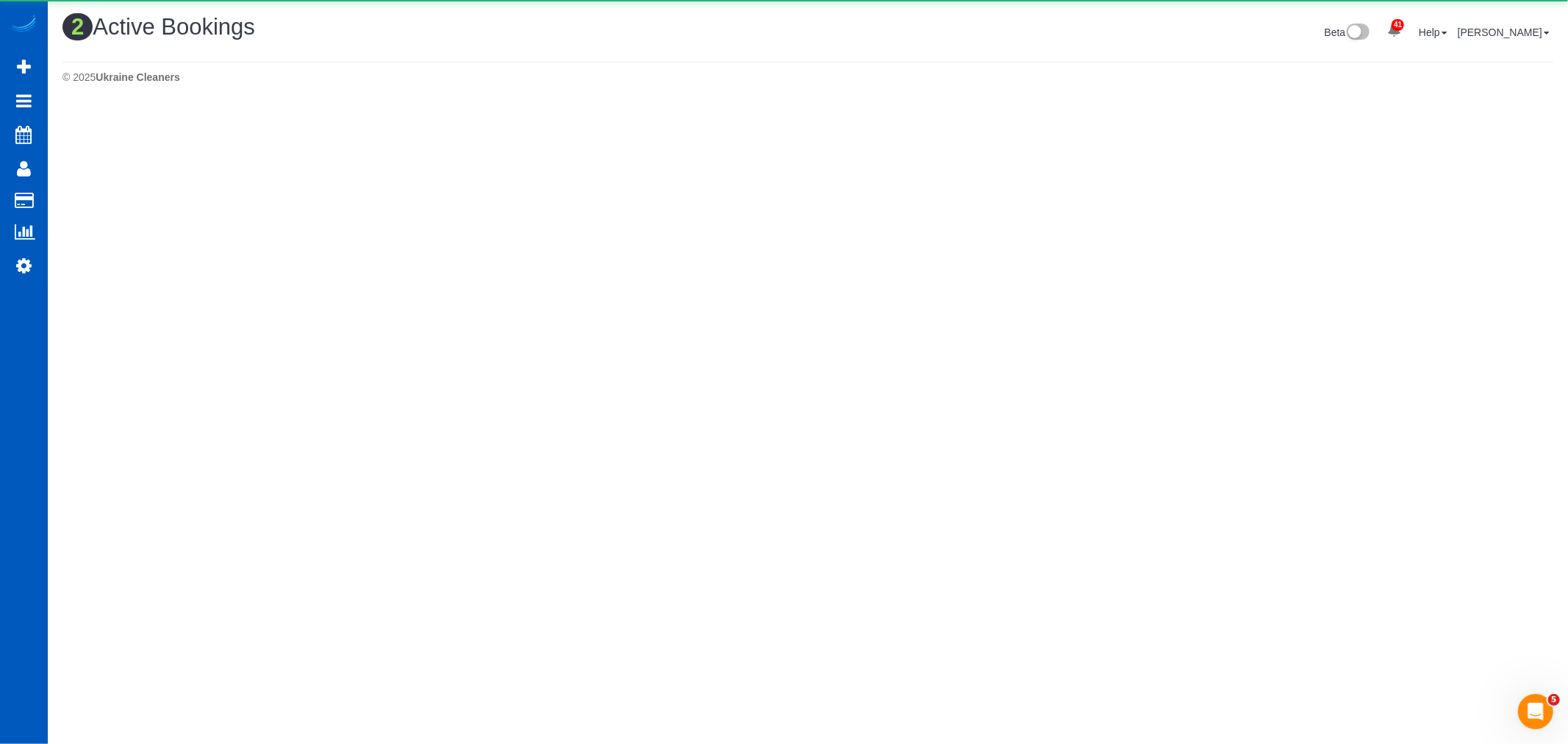
scroll to position [387, 1568]
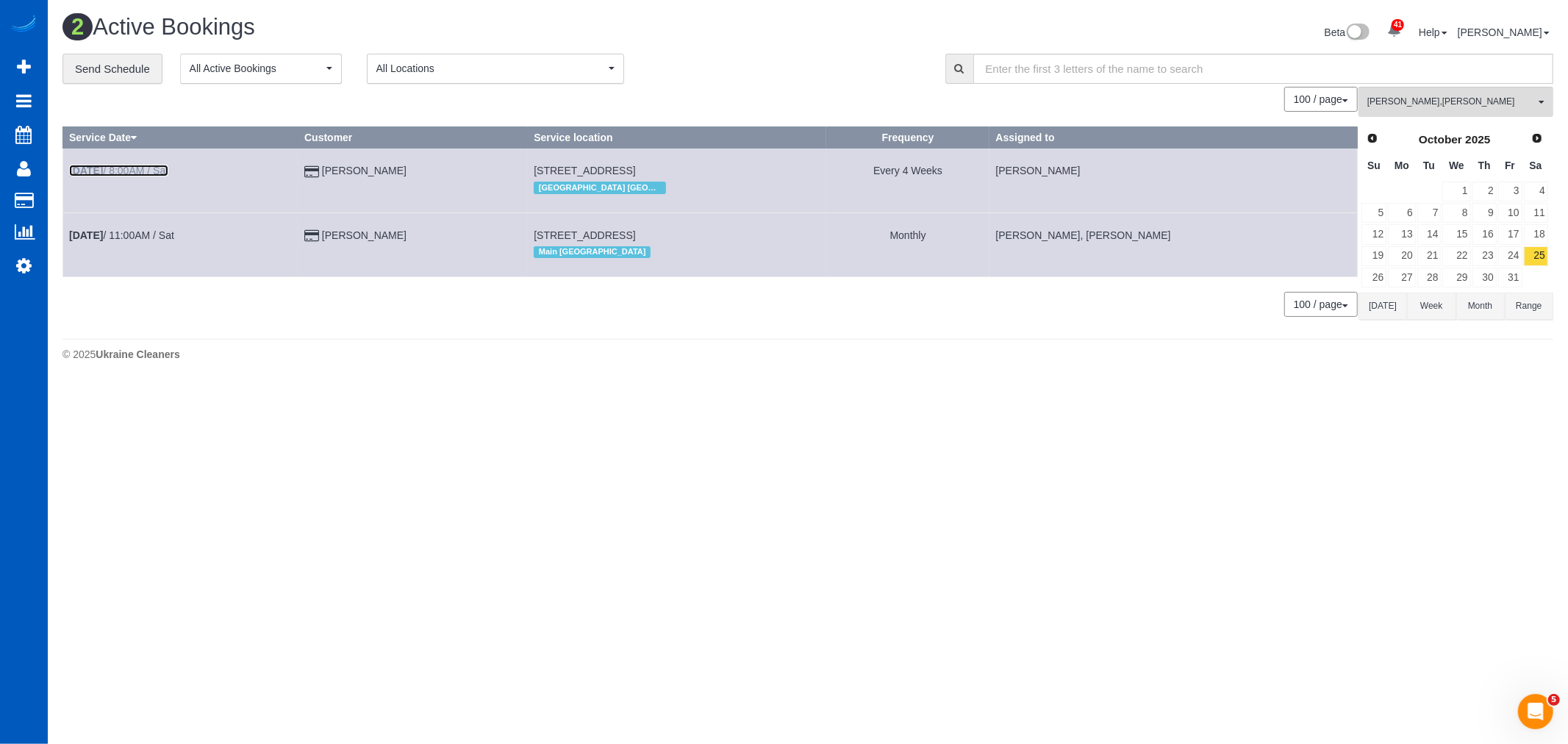
click at [141, 170] on link "Oct 25th / 8:00AM / Sat" at bounding box center [118, 170] width 100 height 12
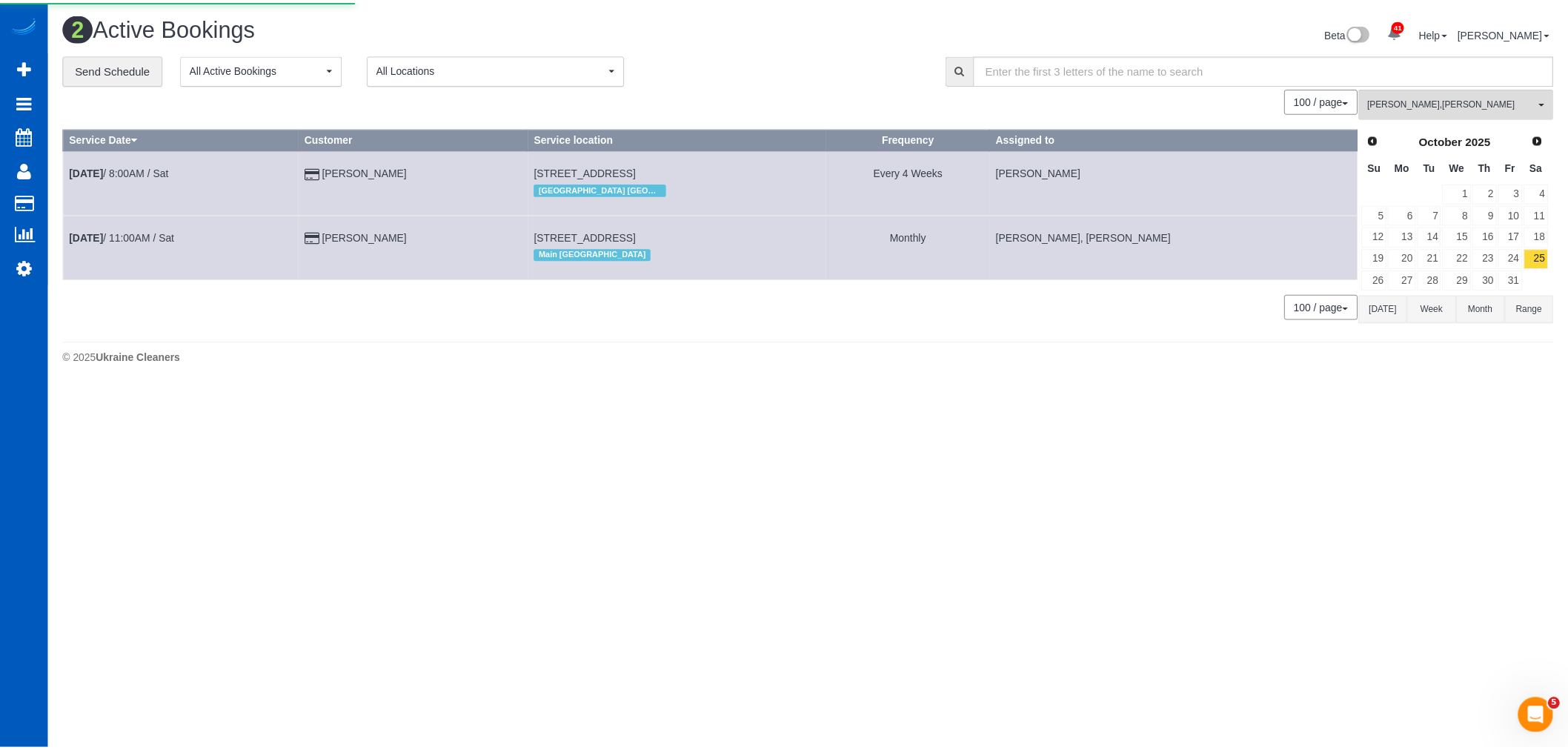
scroll to position [107, 1581]
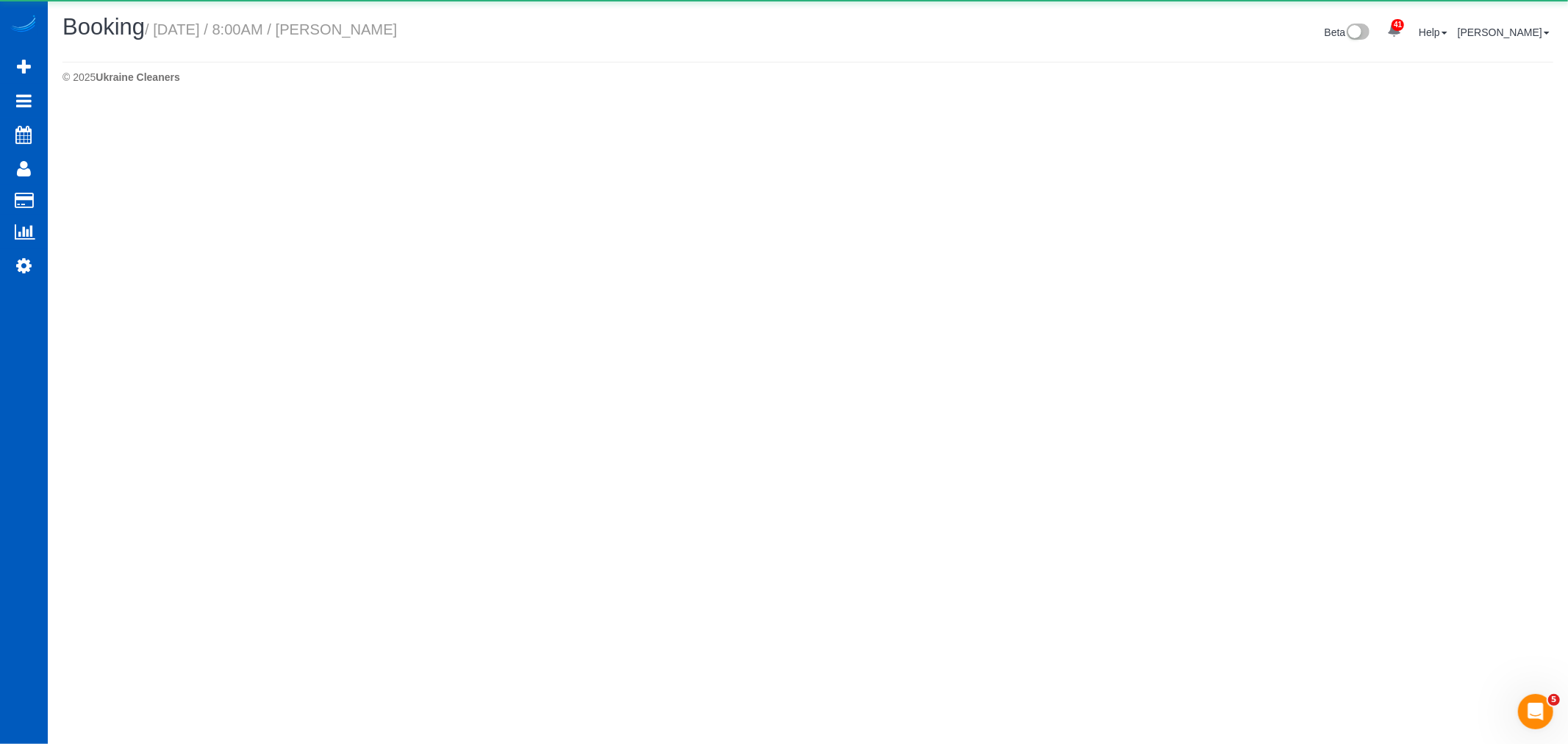
select select "GA"
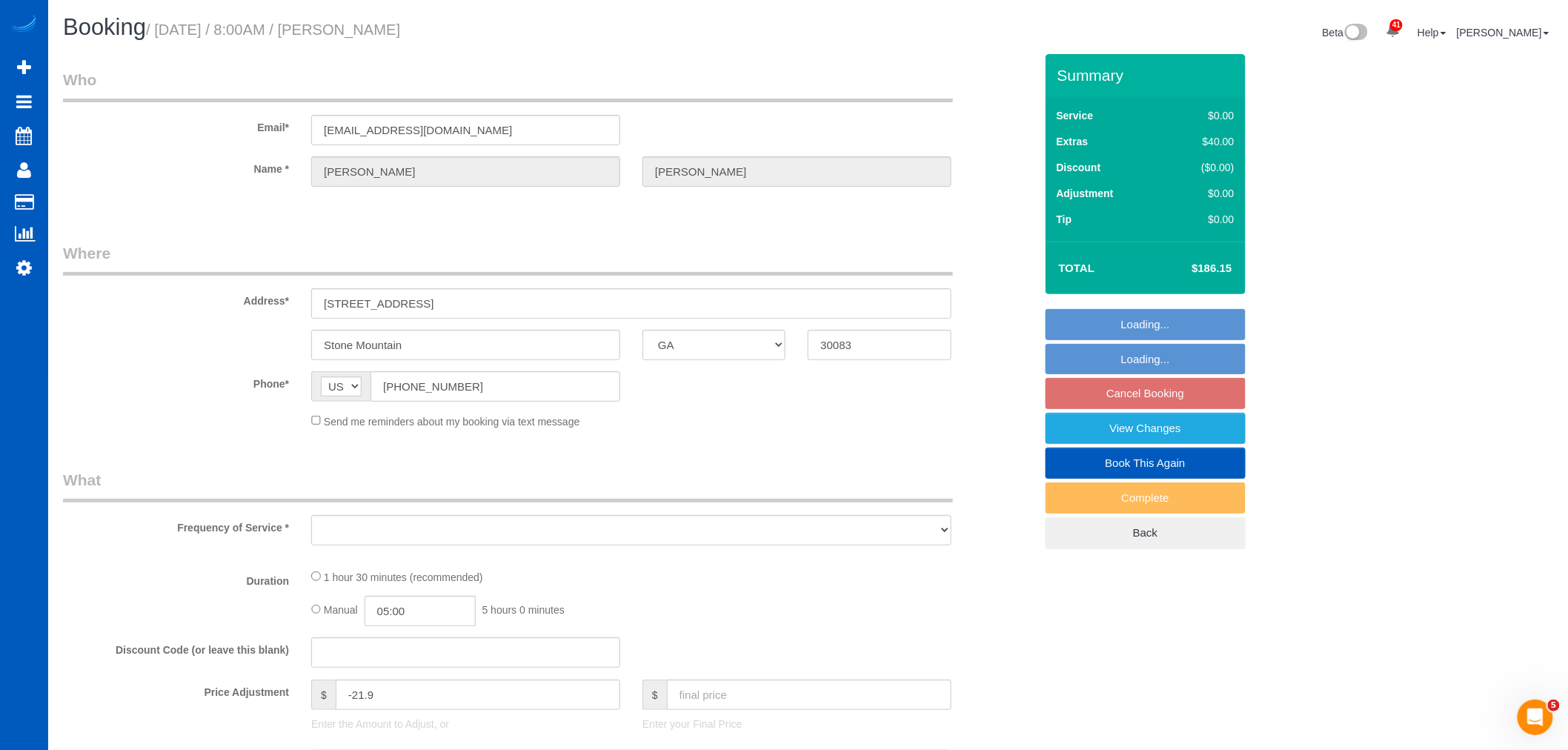
scroll to position [72219, 72550]
select select "string:fspay-eb4ca445-1639-4e58-8c1e-0120329e233e"
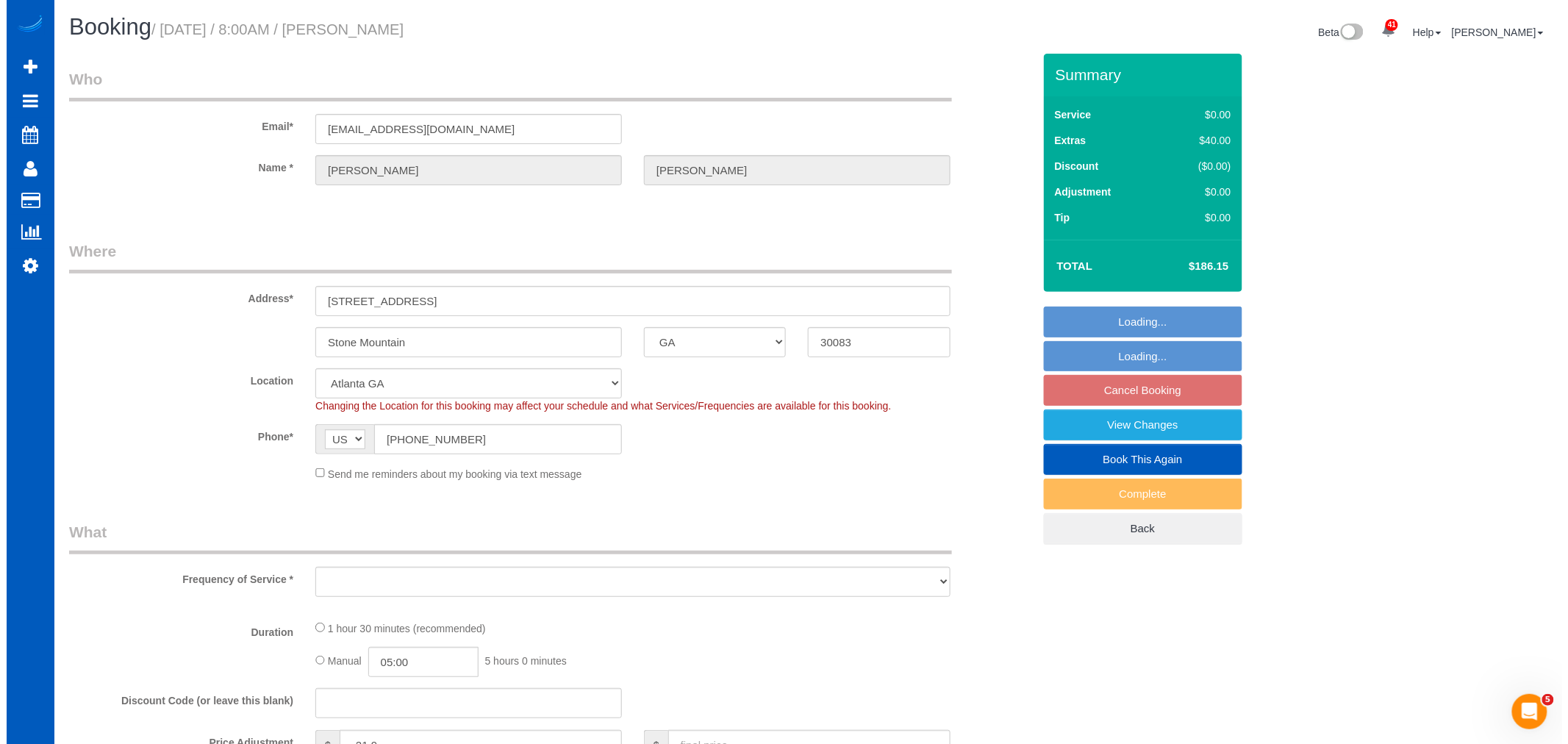
scroll to position [0, 0]
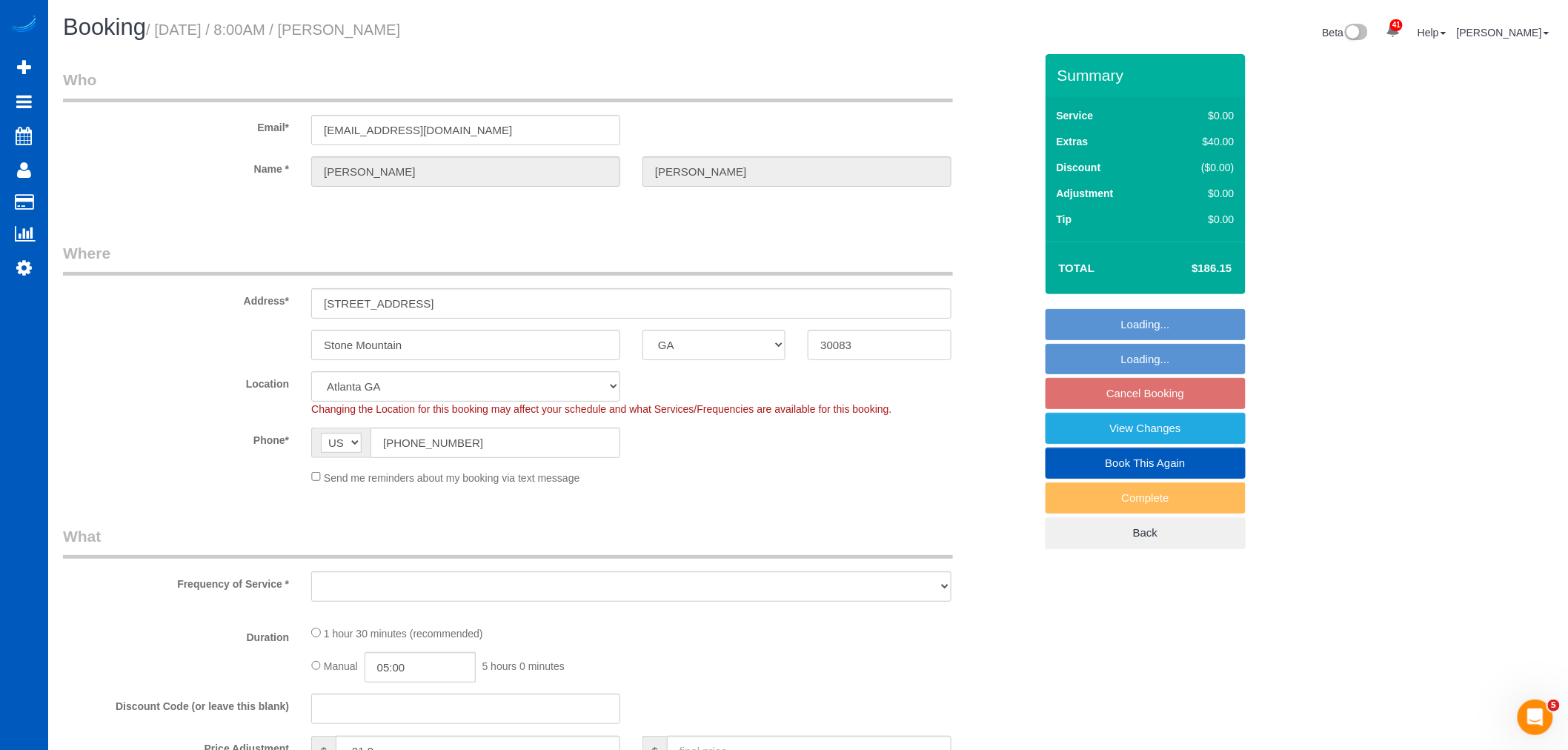
select select "object:16727"
select select "199"
select select "1001"
select select "2"
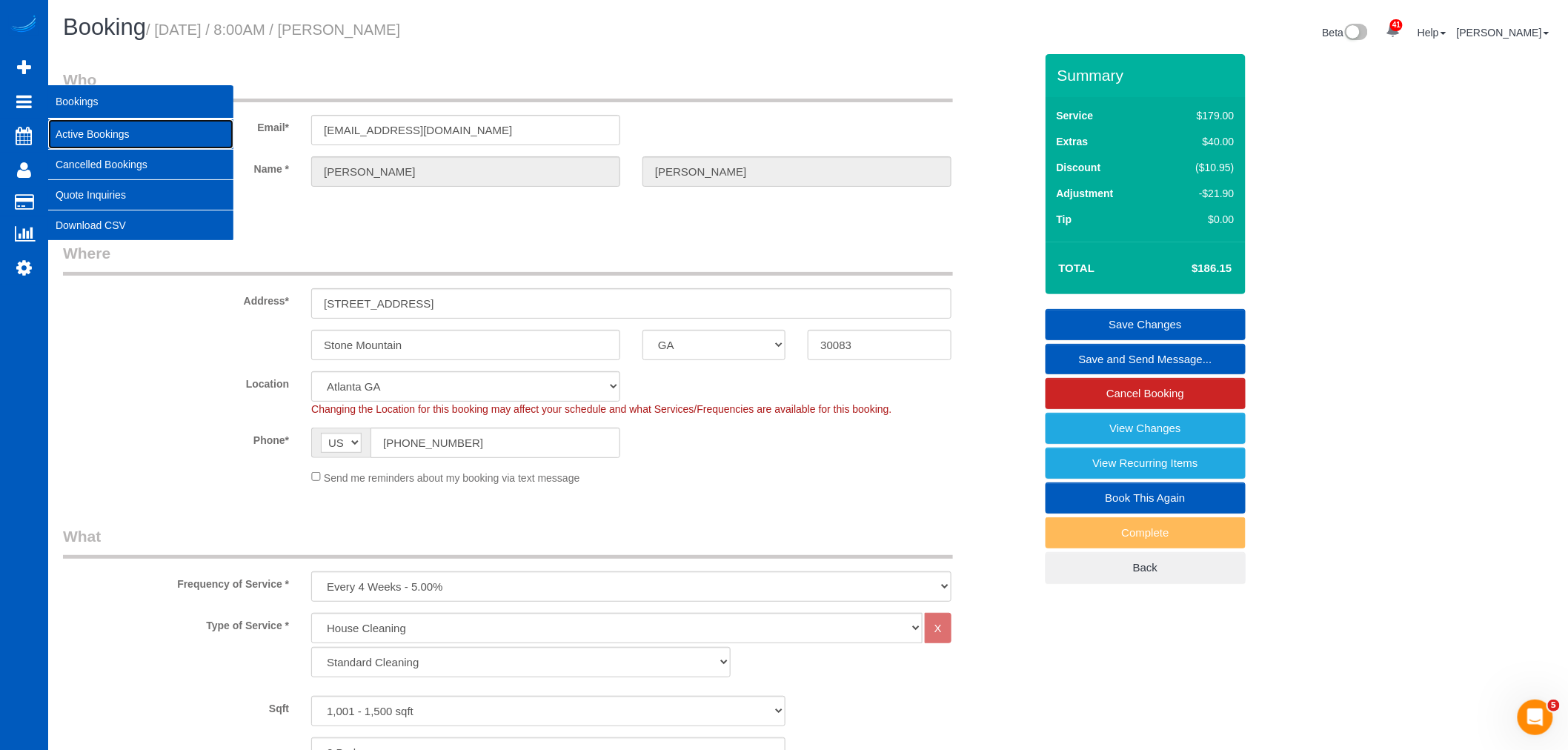
click at [87, 135] on link "Active Bookings" at bounding box center [140, 134] width 185 height 29
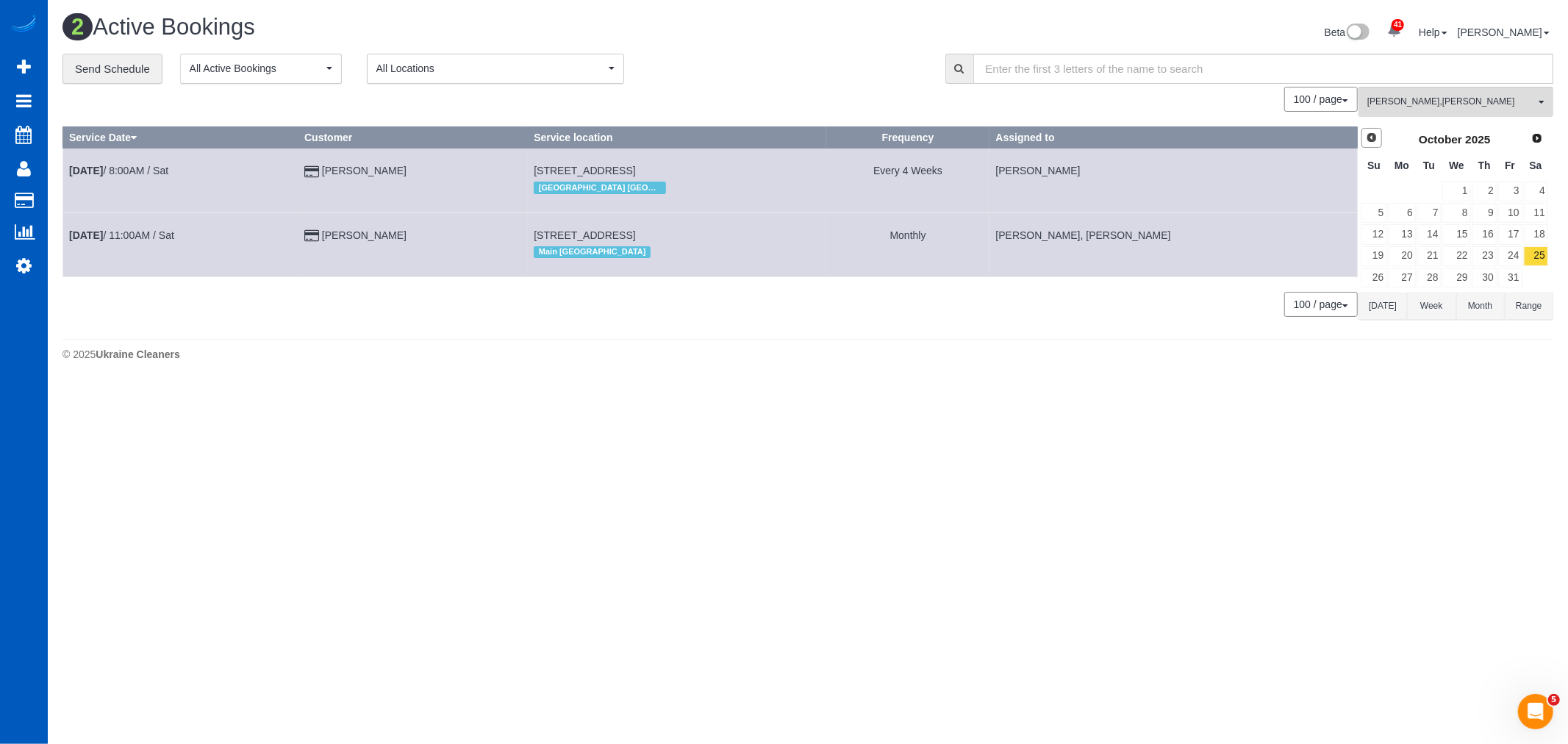
click at [1363, 142] on link "Prev" at bounding box center [1372, 138] width 21 height 21
click at [1542, 142] on span "Next" at bounding box center [1537, 137] width 12 height 12
click at [1465, 192] on link "1" at bounding box center [1456, 191] width 28 height 20
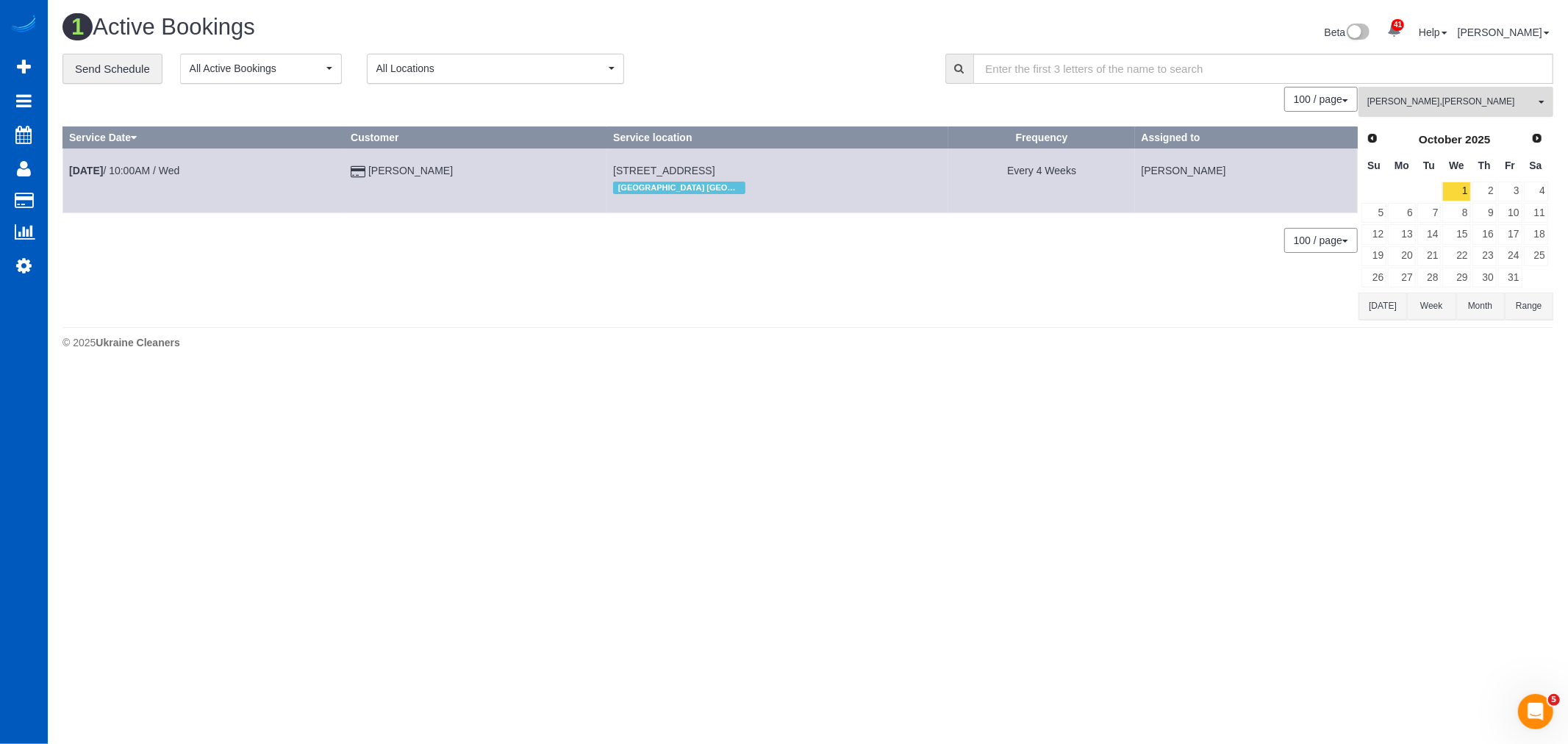
click at [1461, 117] on button "Kateryna Maherovska , Viktoriia Baydak All Teams" at bounding box center [1455, 102] width 195 height 30
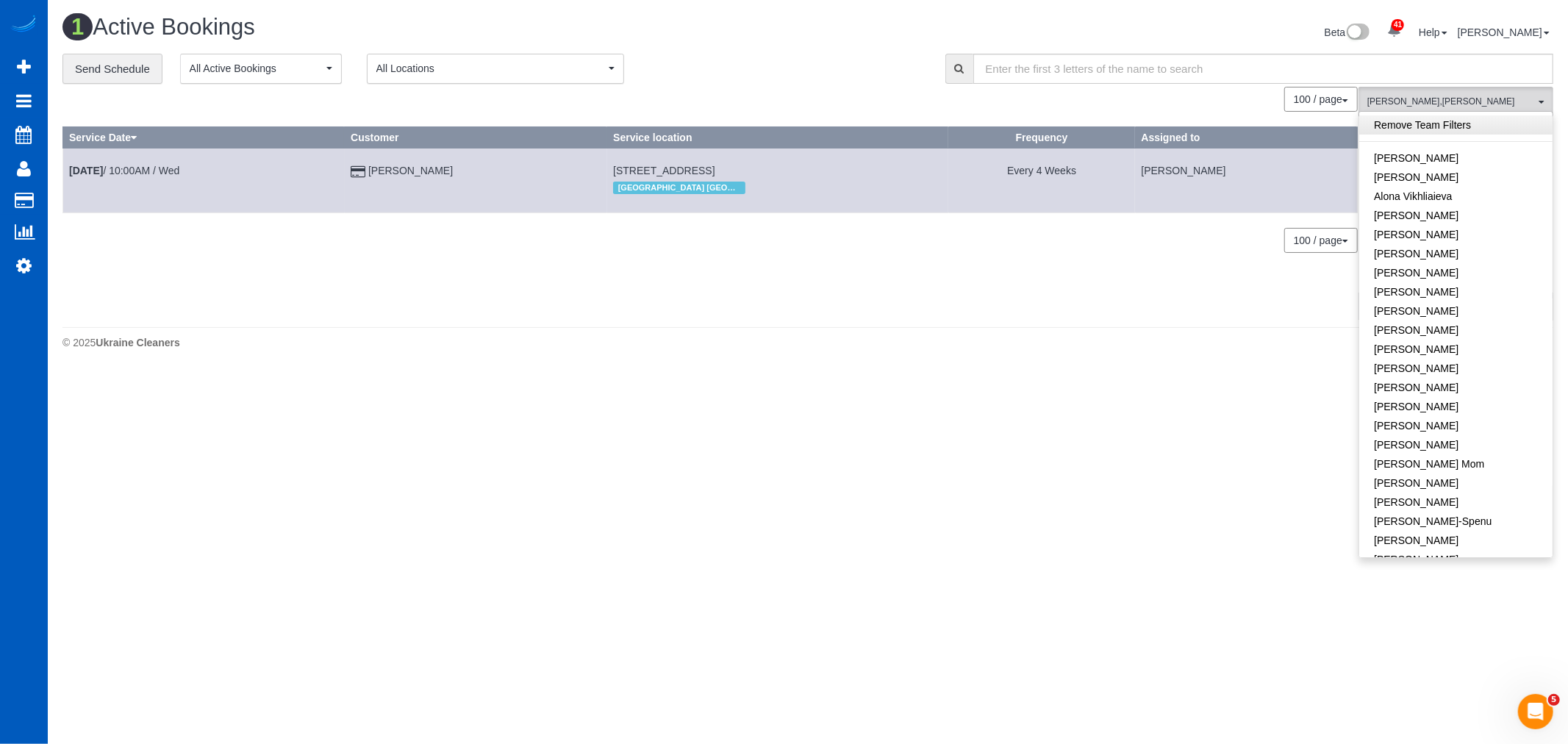
click at [1434, 134] on link "Remove Team Filters" at bounding box center [1456, 125] width 194 height 19
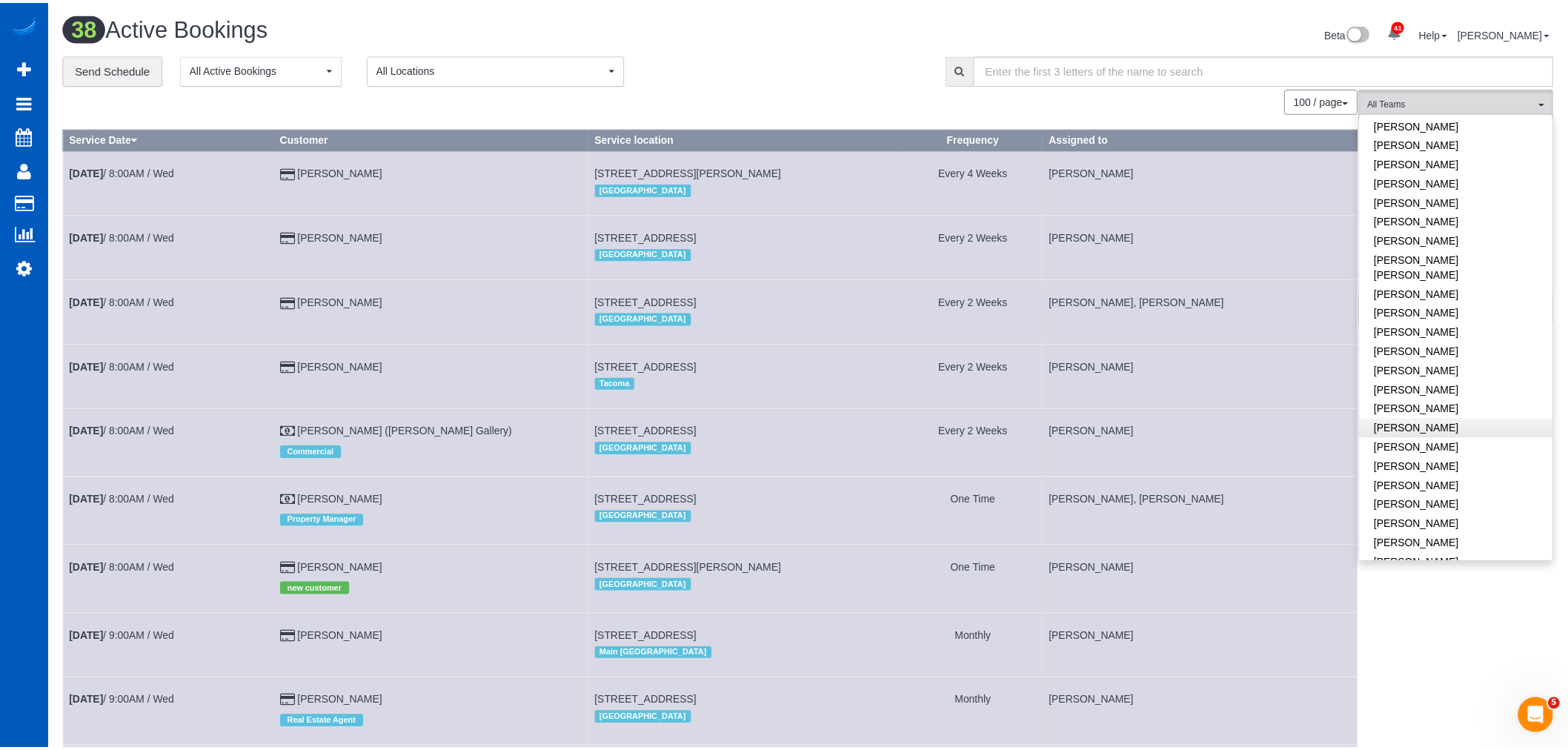
scroll to position [576, 0]
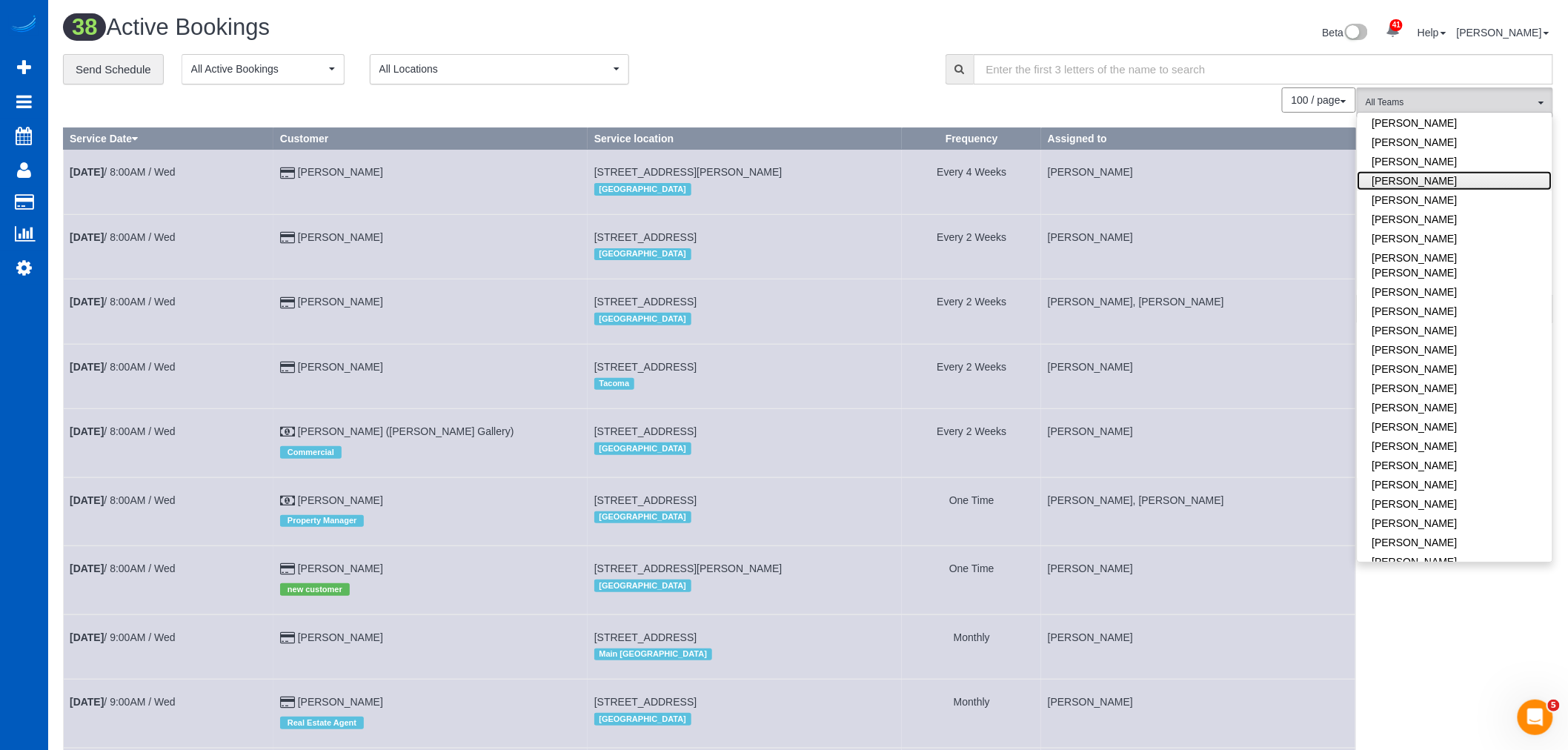
click at [1423, 182] on link "[PERSON_NAME]" at bounding box center [1455, 181] width 195 height 19
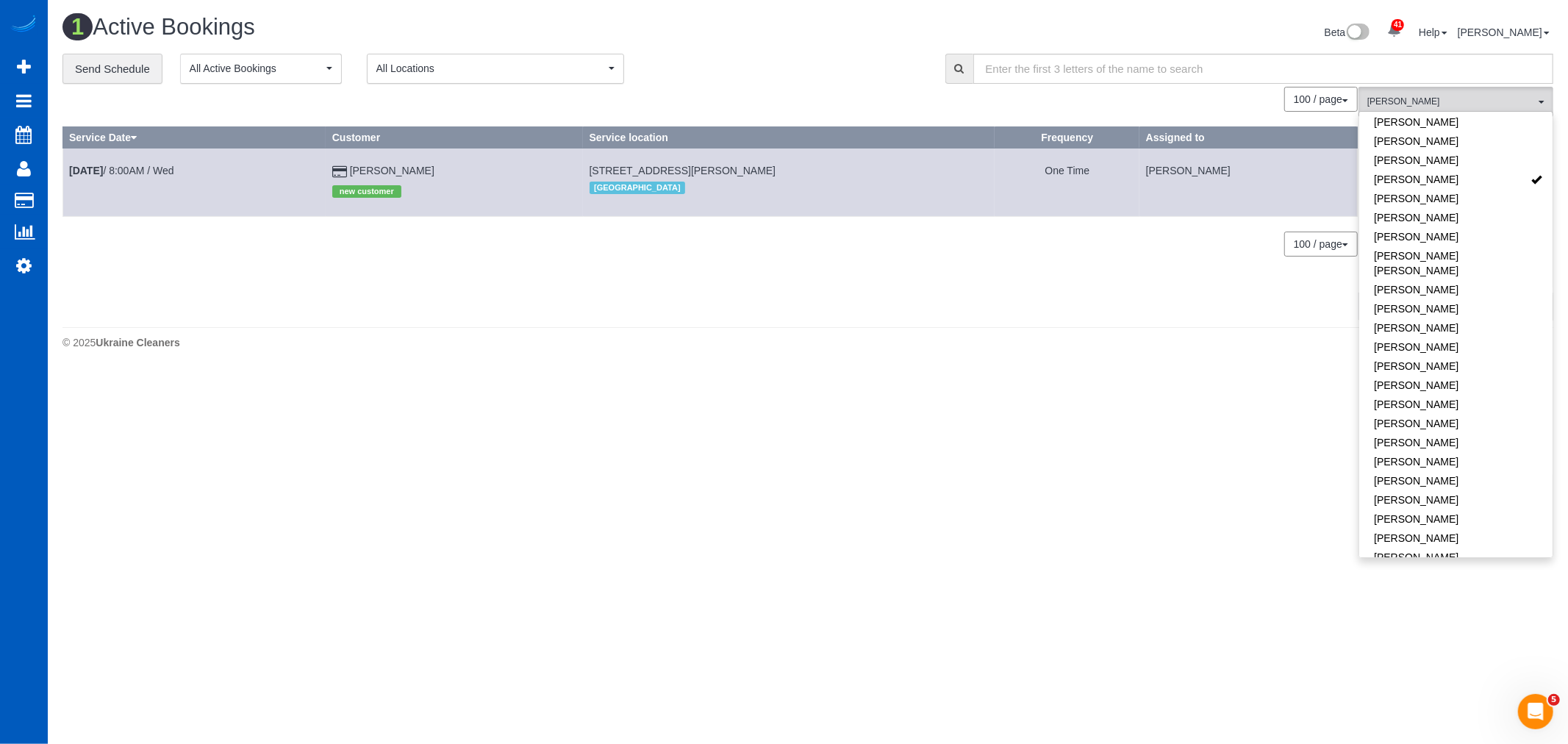
click at [1100, 257] on div "100 / page 10 / page 20 / page 30 / page 40 / page 50 / page 100 / page" at bounding box center [710, 244] width 1295 height 25
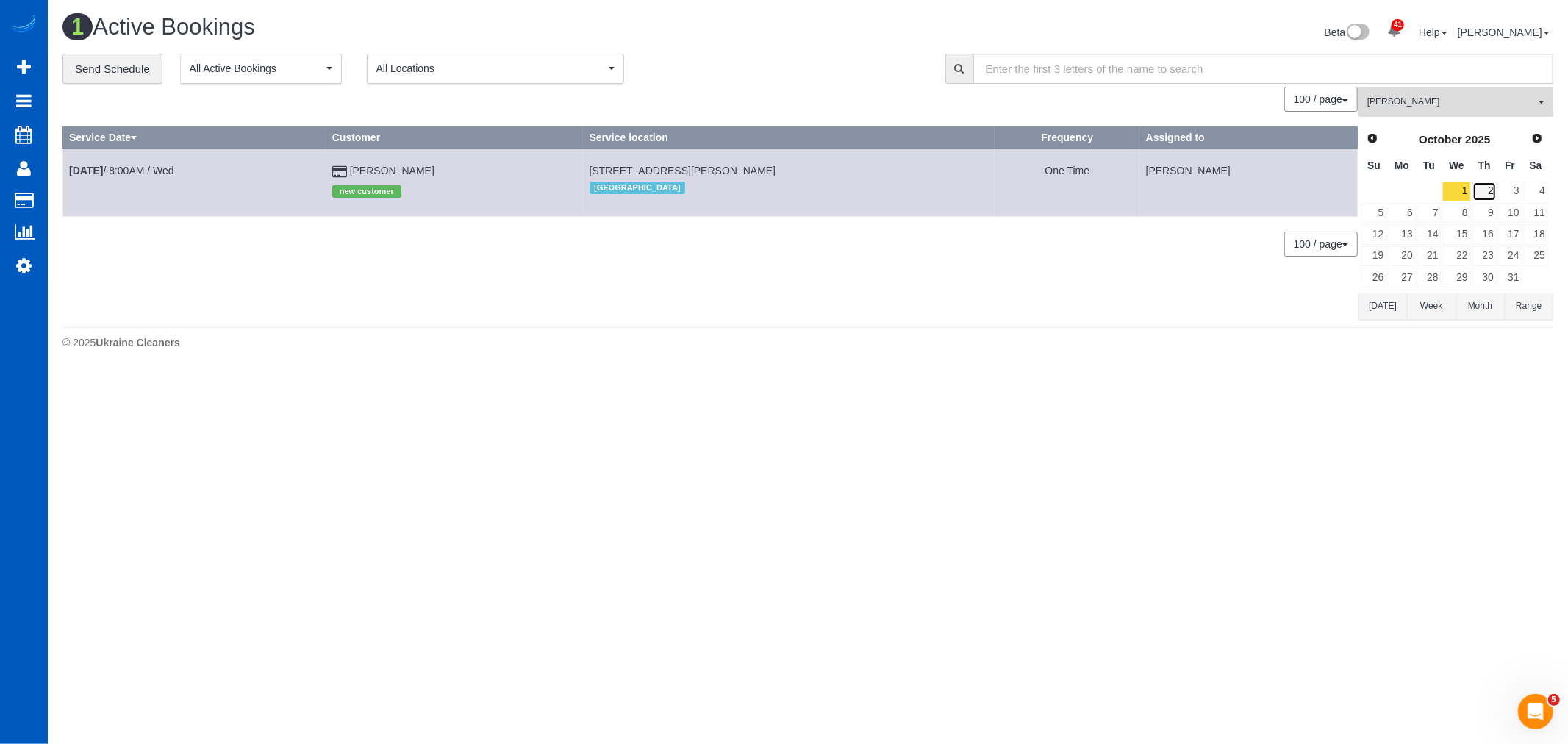
click at [1496, 188] on link "2" at bounding box center [1484, 191] width 24 height 20
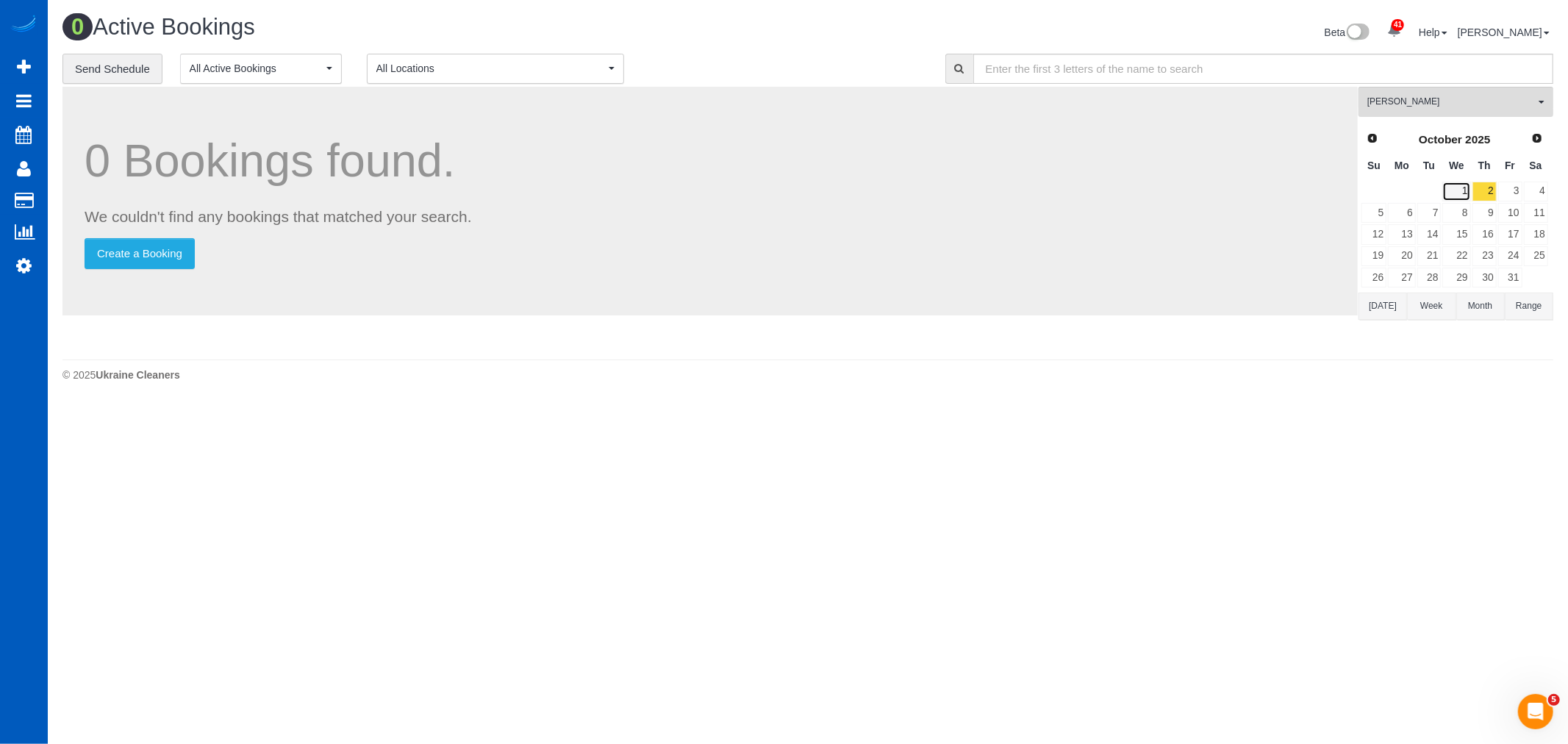
click at [1464, 188] on link "1" at bounding box center [1456, 191] width 28 height 20
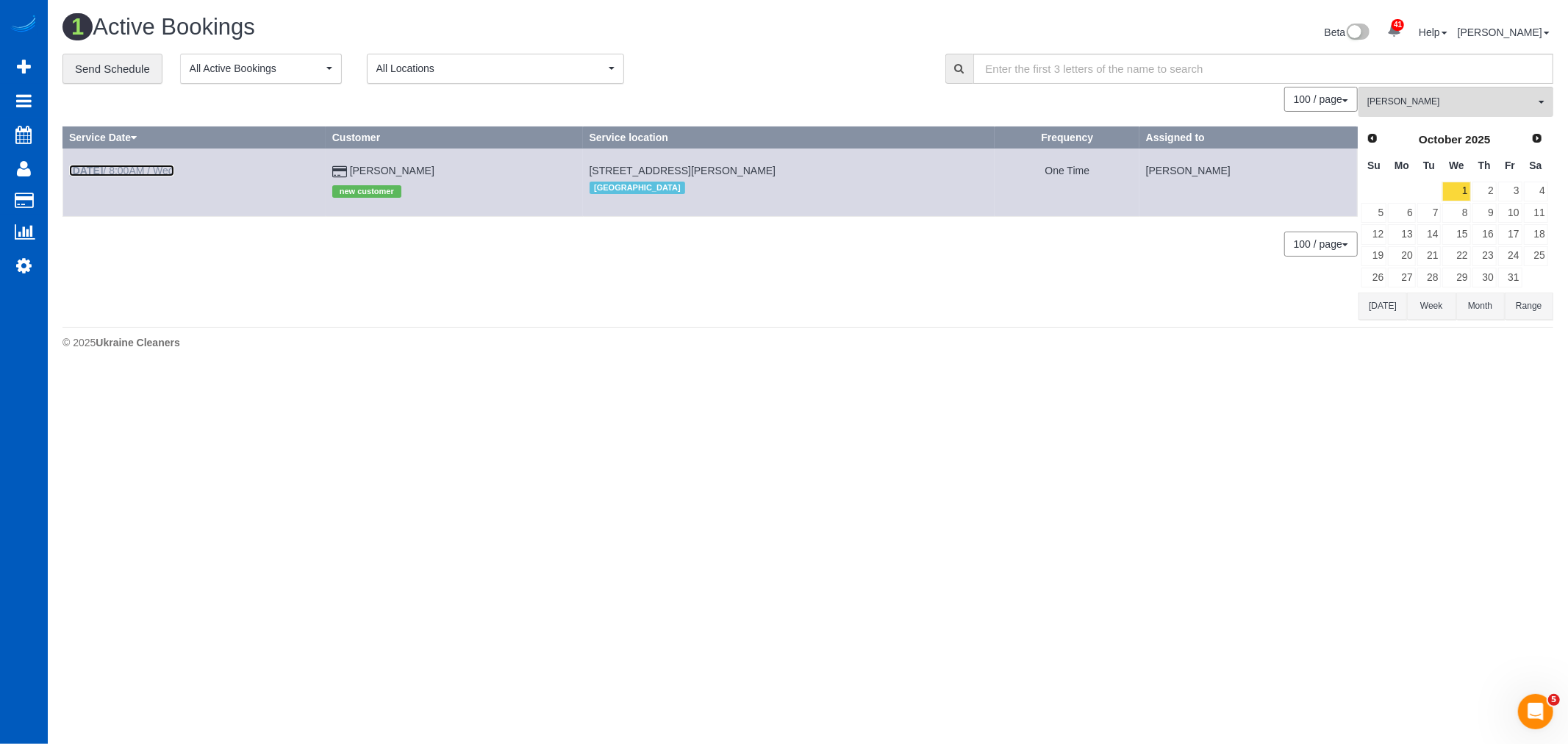
click at [102, 171] on b "Oct 1st" at bounding box center [86, 170] width 34 height 12
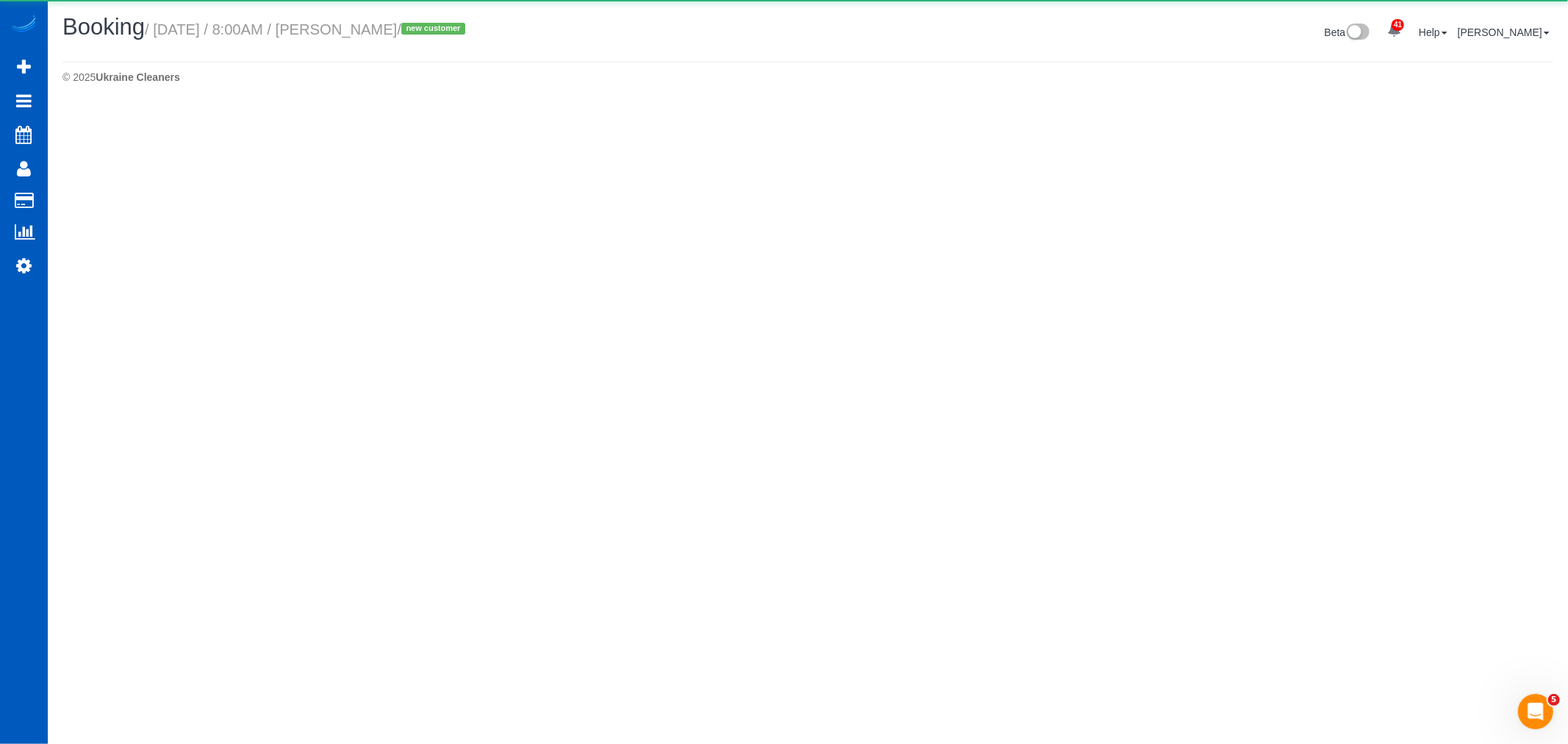
select select "OR"
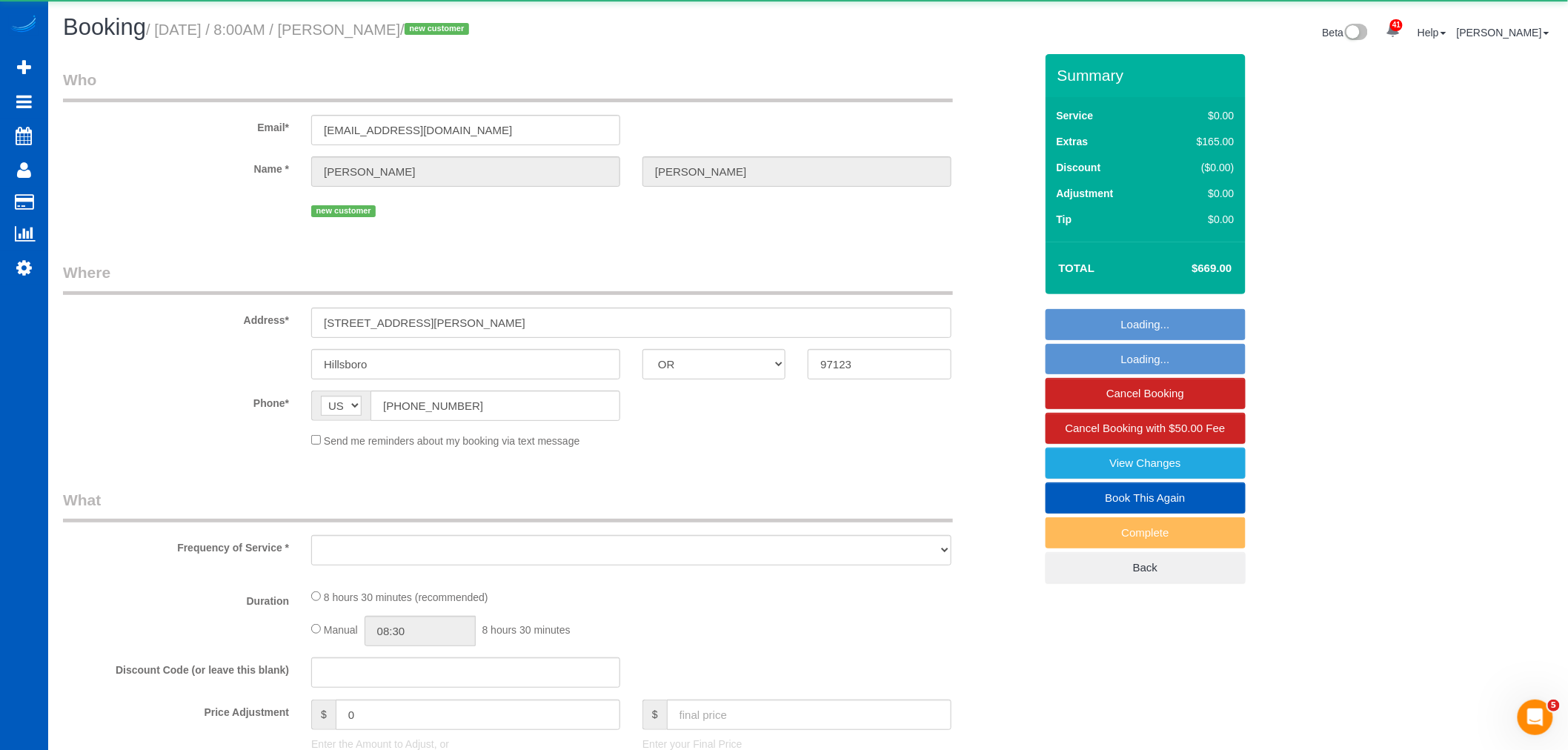
select select "object:18339"
select select "string:fspay-88a1b84c-dc9d-4788-b1f6-94fb3048197e"
select select "spot39"
select select "number:8"
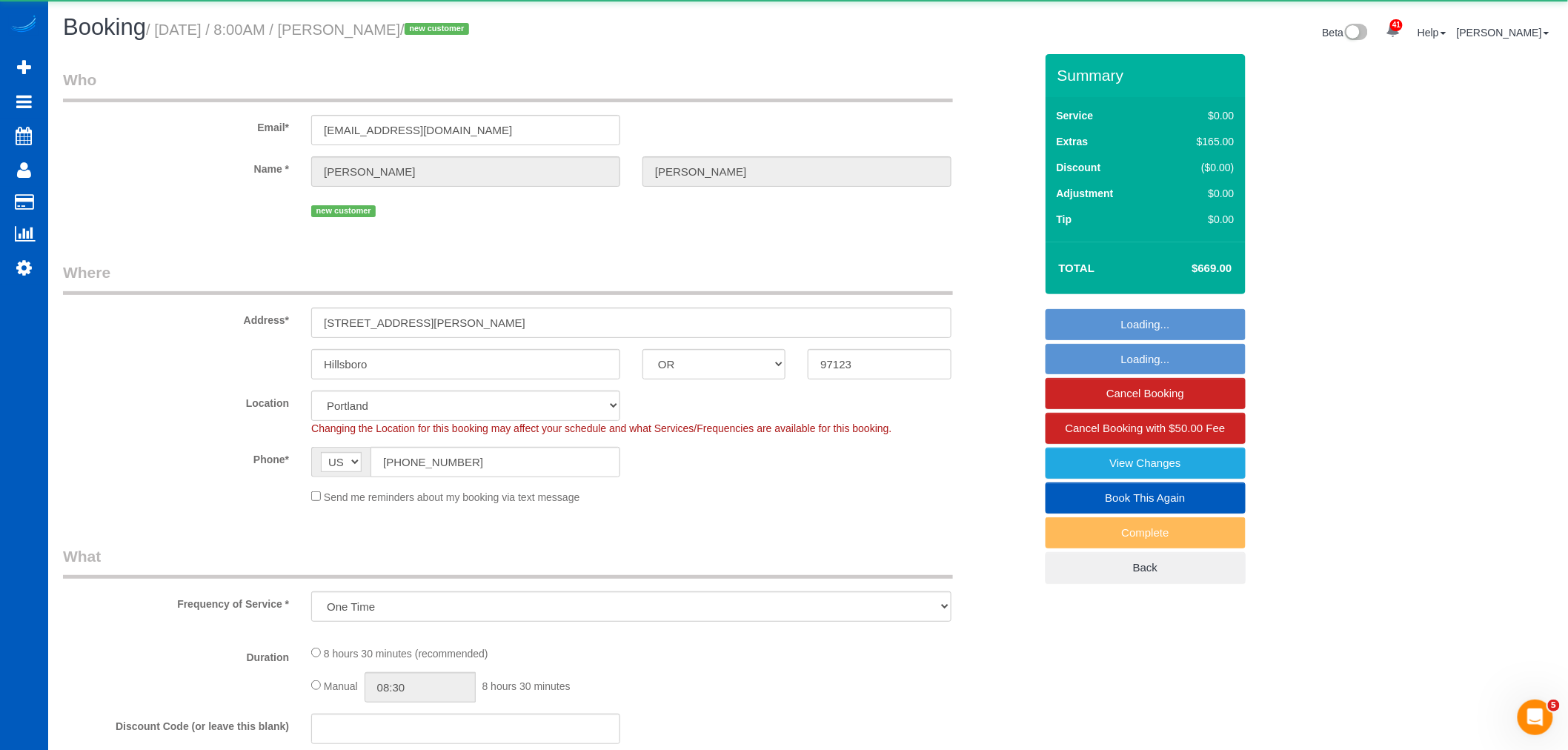
select select "object:18535"
select select "199"
select select "2001"
select select "4"
select select "2"
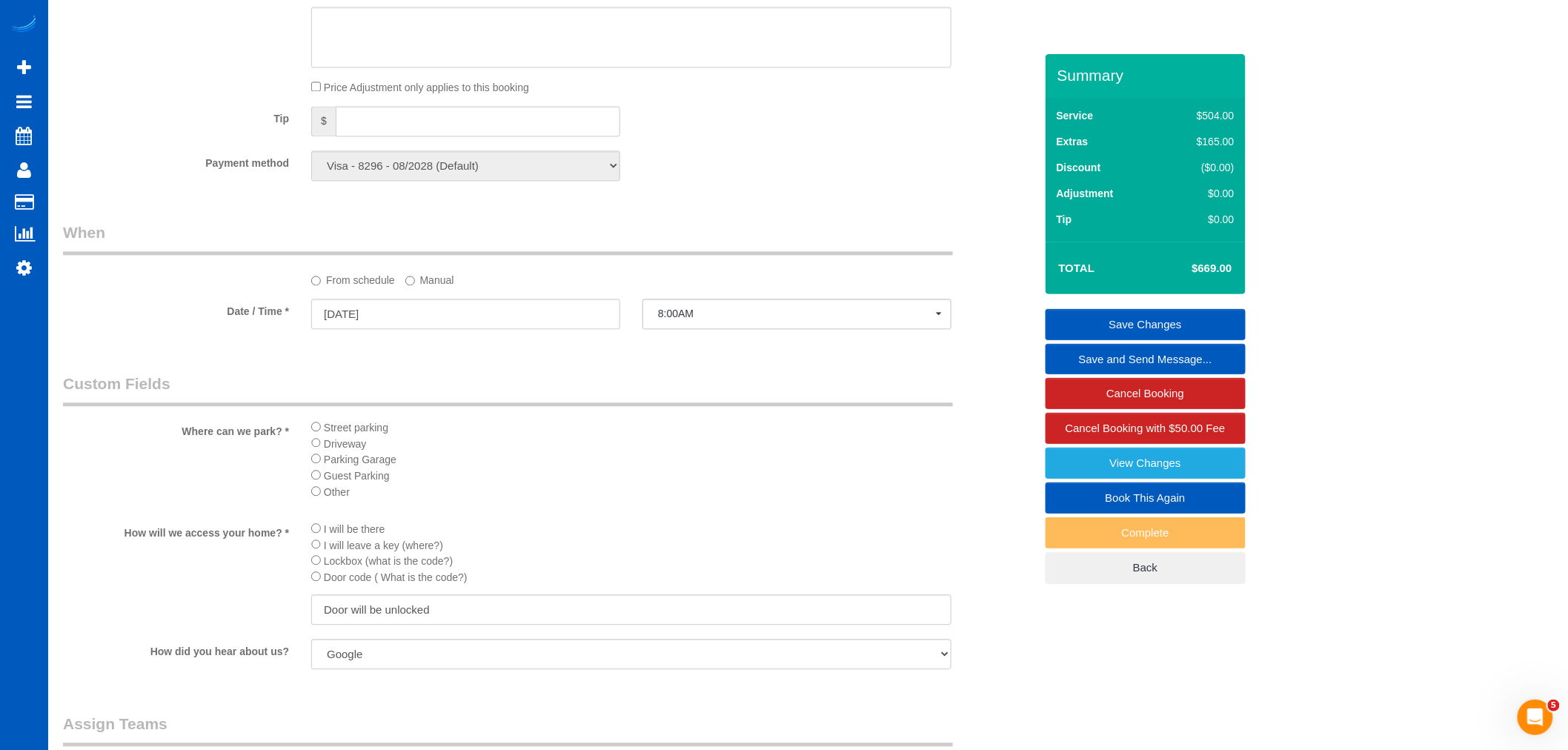
scroll to position [1235, 0]
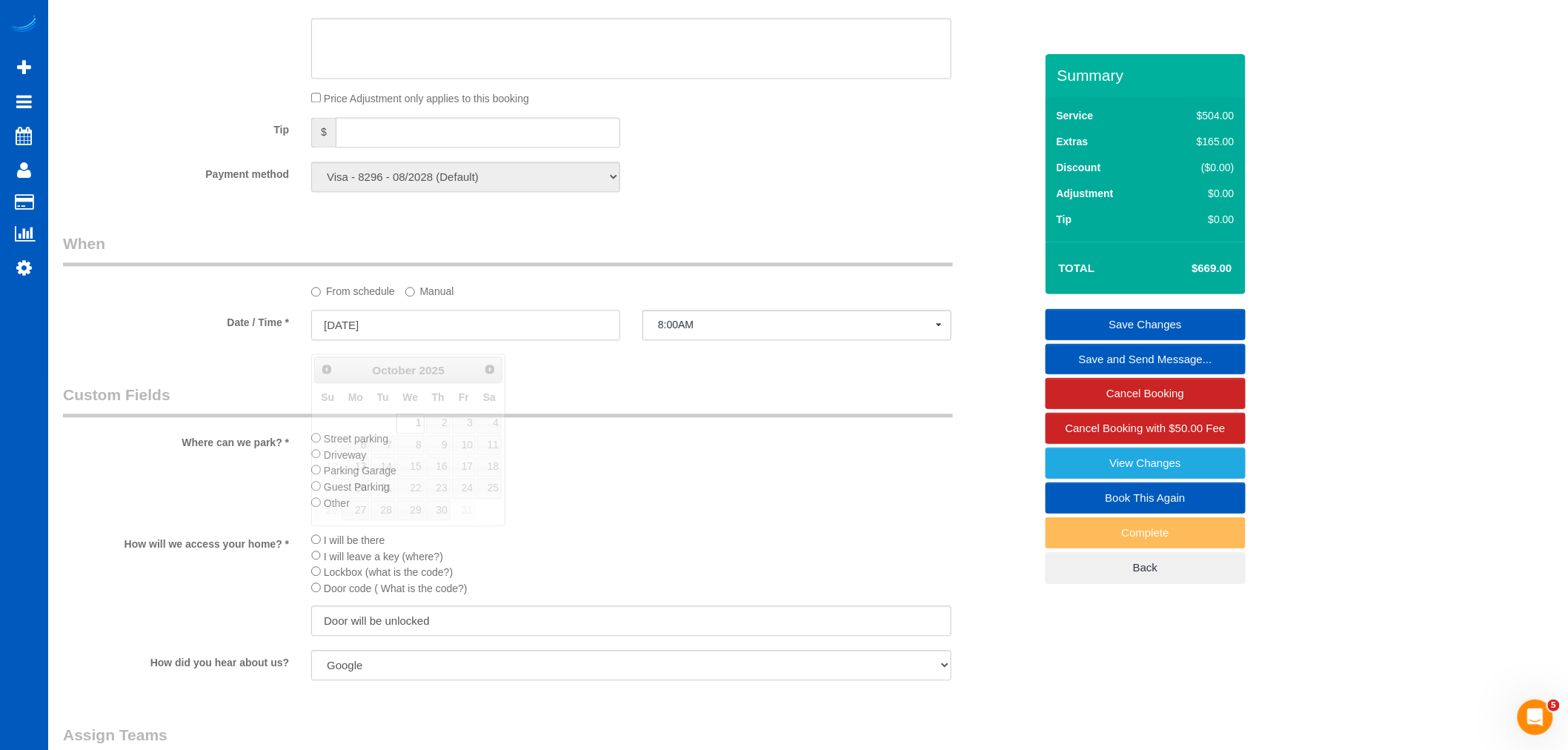
click at [398, 335] on input "10/01/2025" at bounding box center [465, 325] width 309 height 30
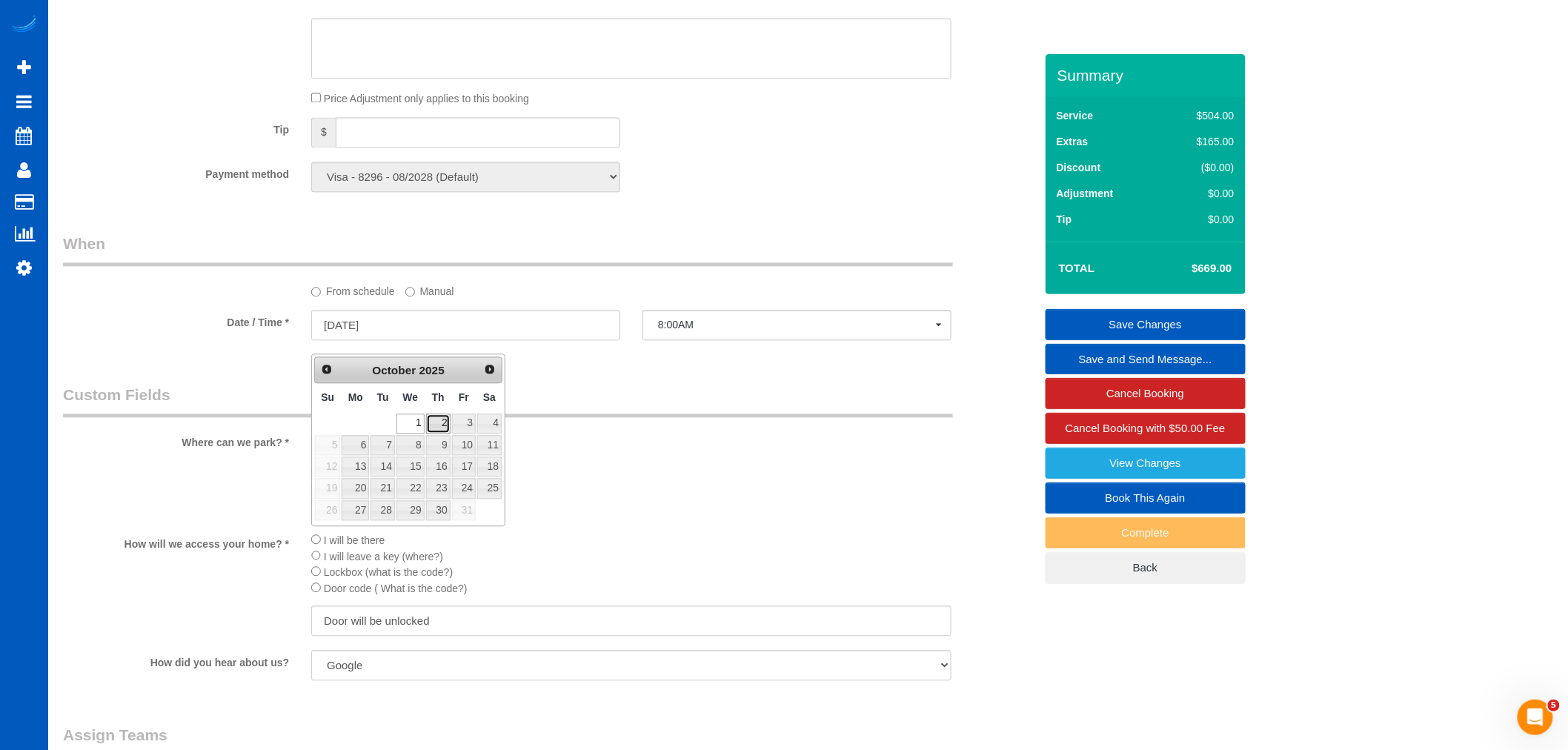
click at [440, 423] on link "2" at bounding box center [439, 423] width 25 height 20
type input "10/02/2025"
select select "spot41"
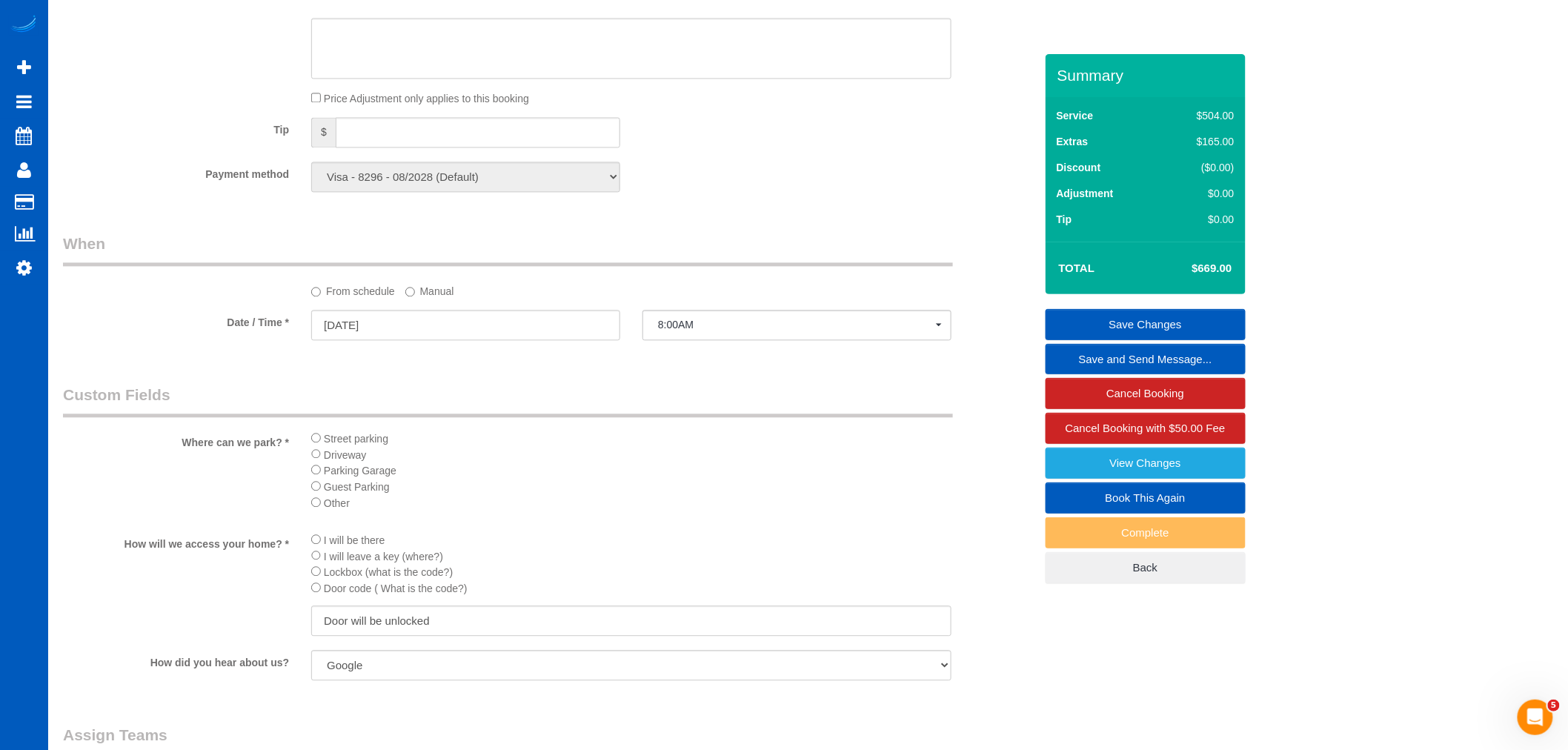
click at [1113, 324] on link "Save Changes" at bounding box center [1145, 324] width 200 height 31
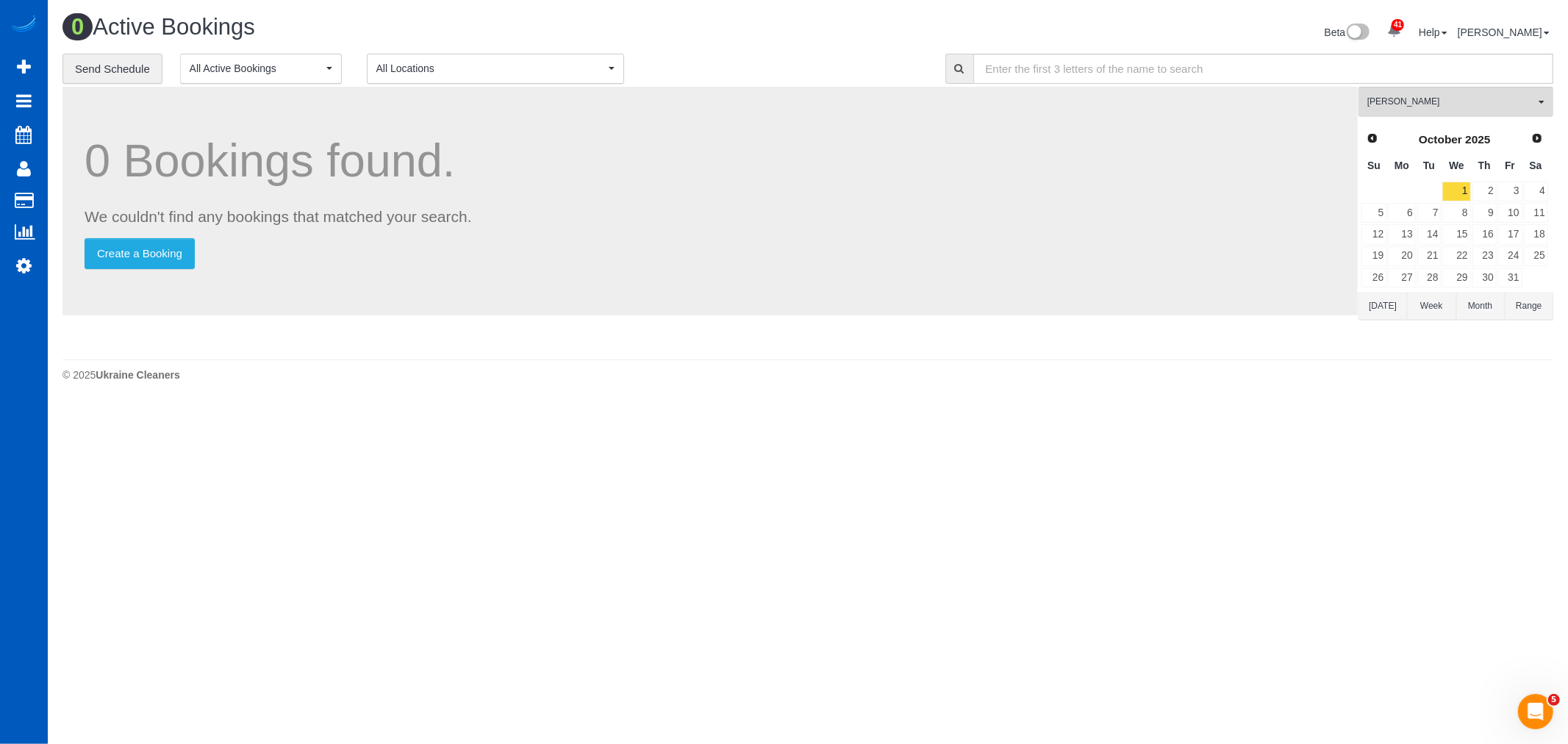
click at [1488, 181] on th "Th" at bounding box center [1483, 166] width 25 height 28
click at [1494, 187] on link "2" at bounding box center [1484, 191] width 24 height 20
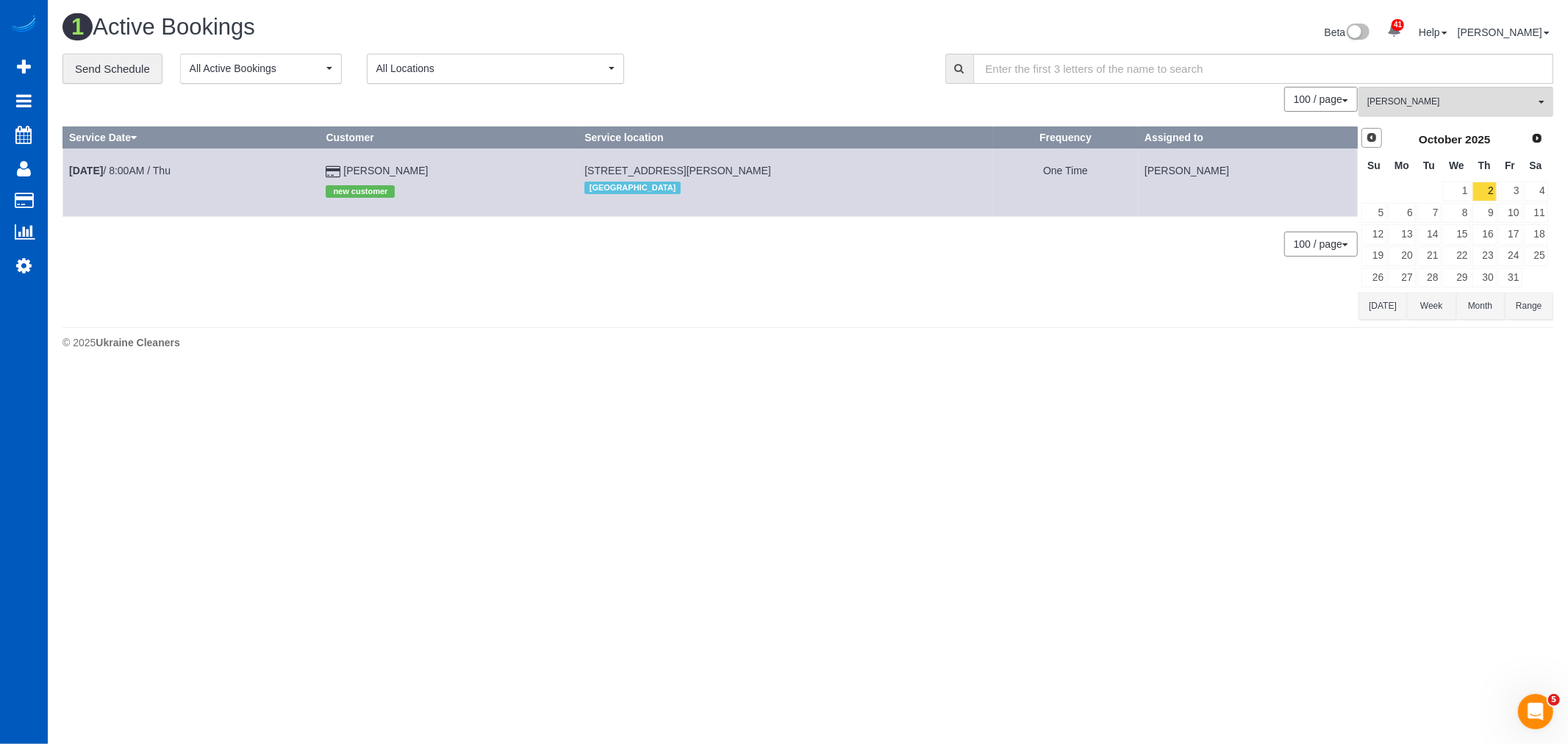
click at [1370, 140] on span "Prev" at bounding box center [1372, 137] width 12 height 12
click at [1427, 270] on link "30" at bounding box center [1429, 277] width 24 height 20
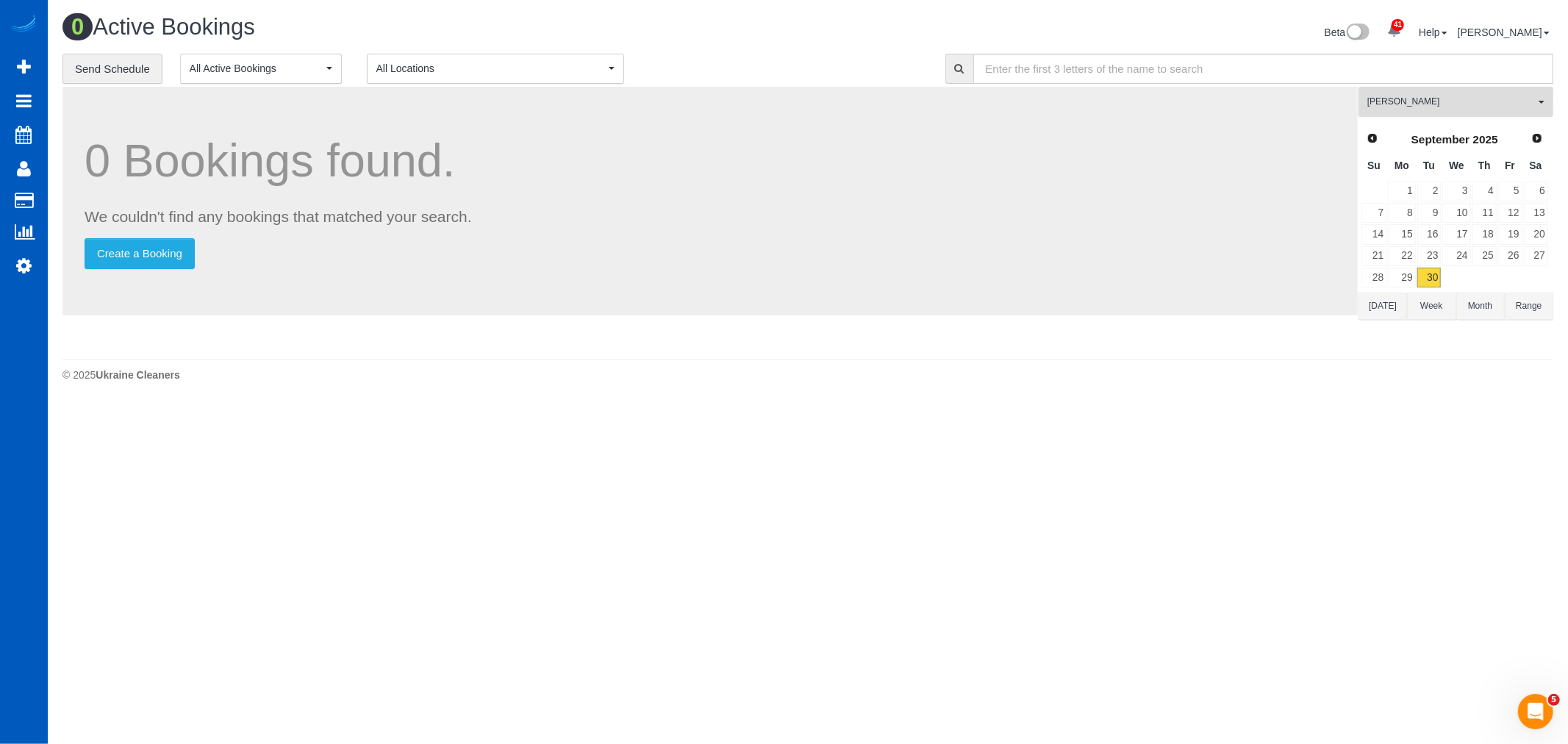
click at [1403, 89] on button "Mariia Syrotiuk All Teams" at bounding box center [1455, 102] width 195 height 30
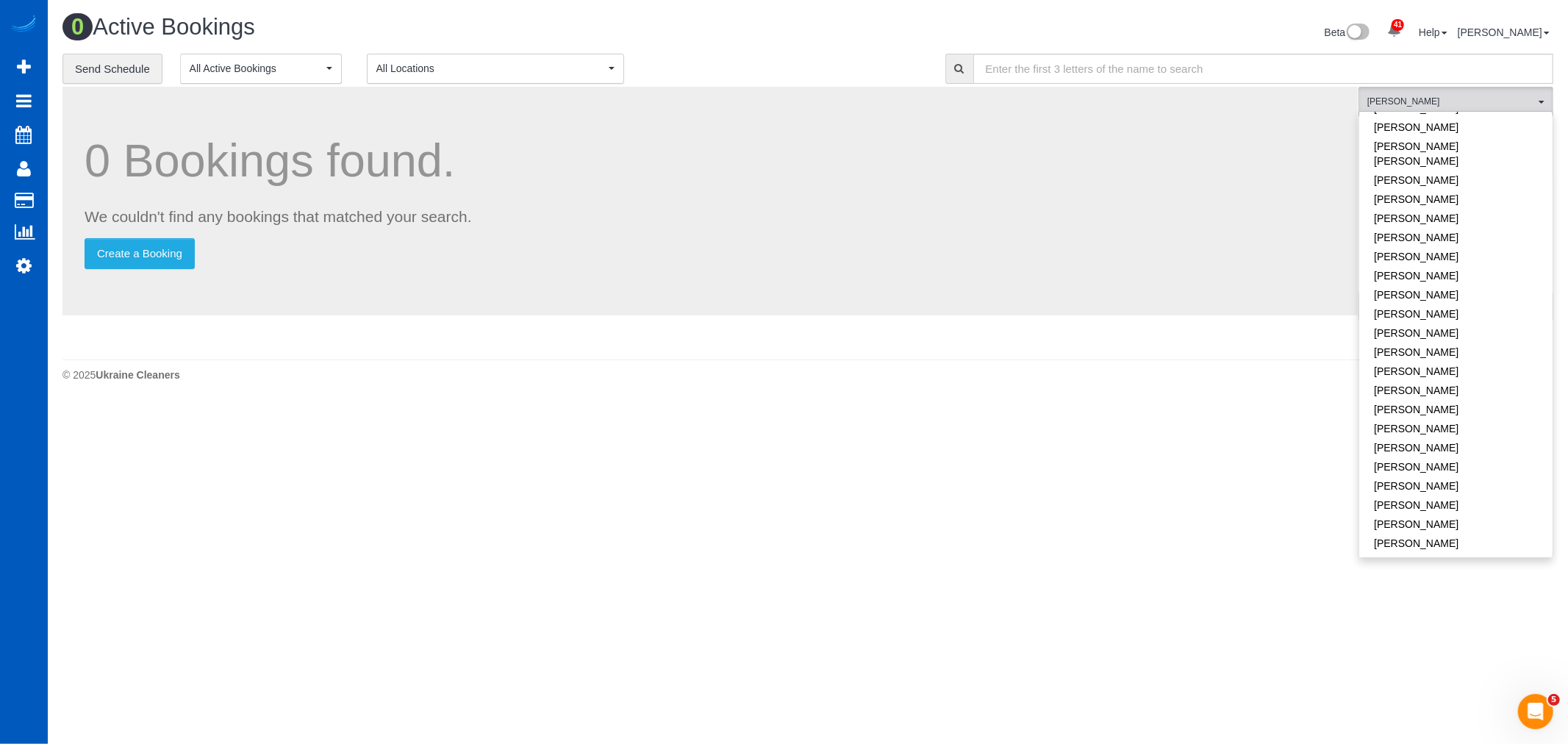
scroll to position [893, 0]
click at [1415, 436] on link "[PERSON_NAME]" at bounding box center [1456, 446] width 194 height 19
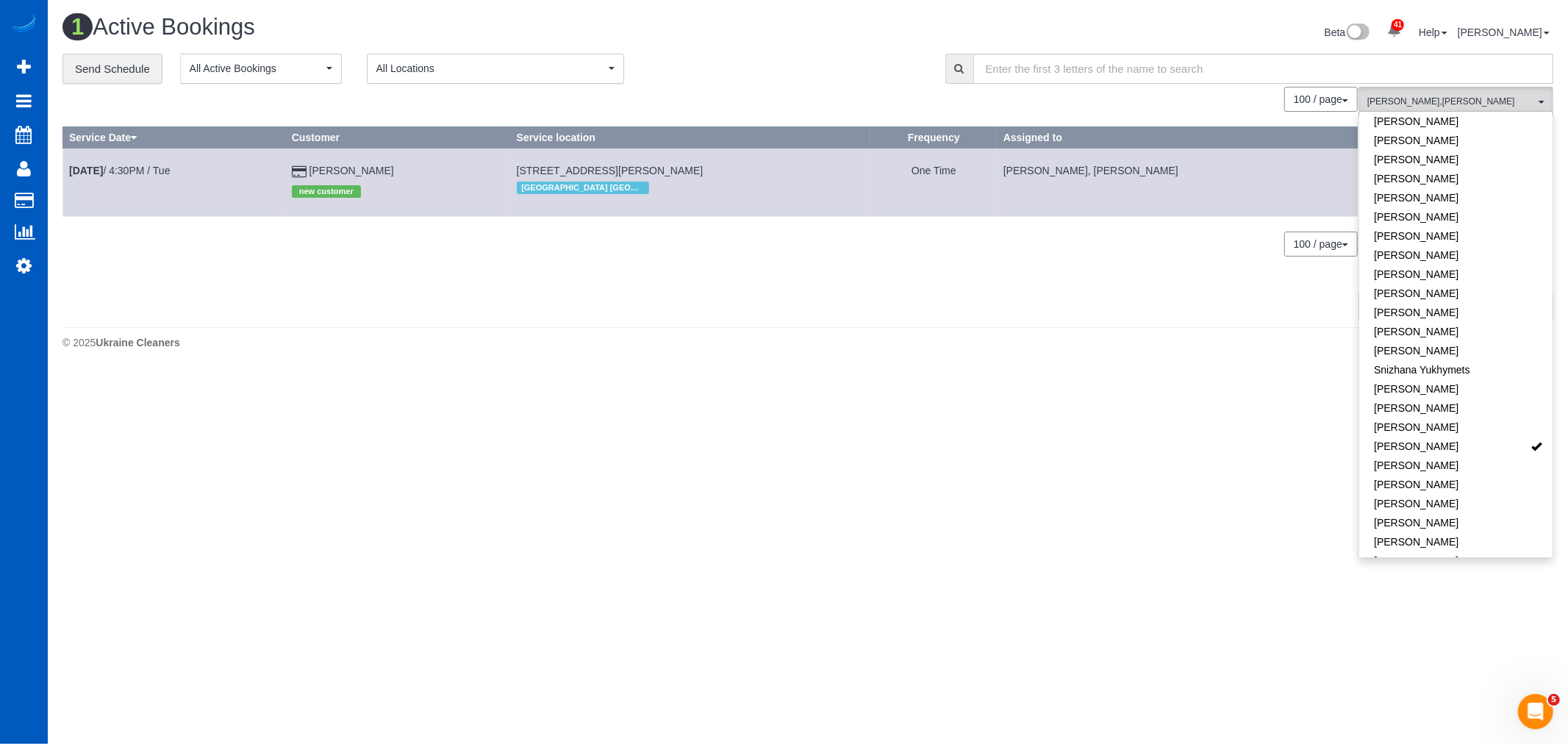
drag, startPoint x: 504, startPoint y: 166, endPoint x: 669, endPoint y: 177, distance: 165.4
click at [669, 177] on td "457 Skiles Ct, Suwanee, GA 30024 Atlanta GA" at bounding box center [690, 182] width 360 height 68
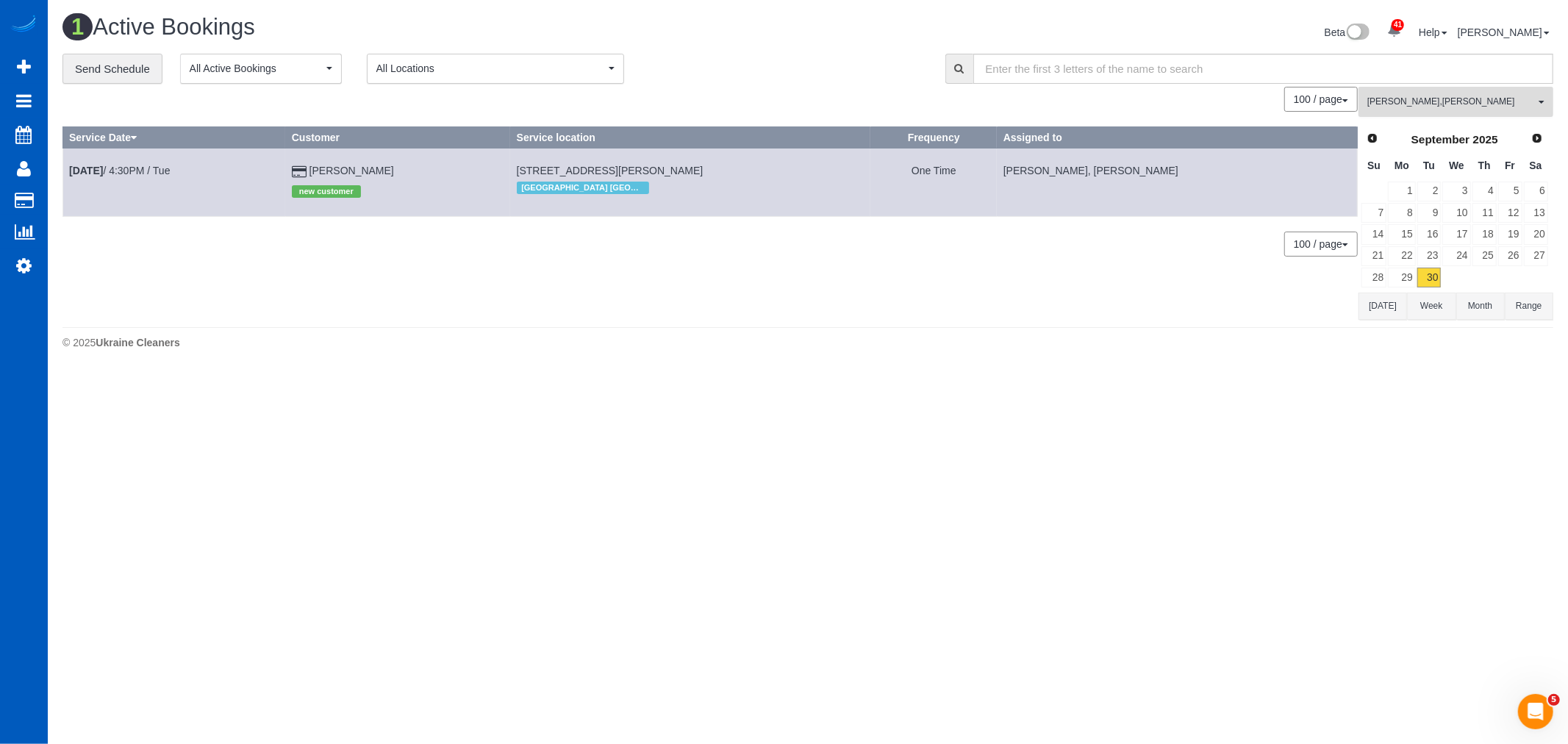
click at [1430, 117] on button "Mariia Syrotiuk , Viktoriia Baydak All Teams" at bounding box center [1455, 102] width 195 height 30
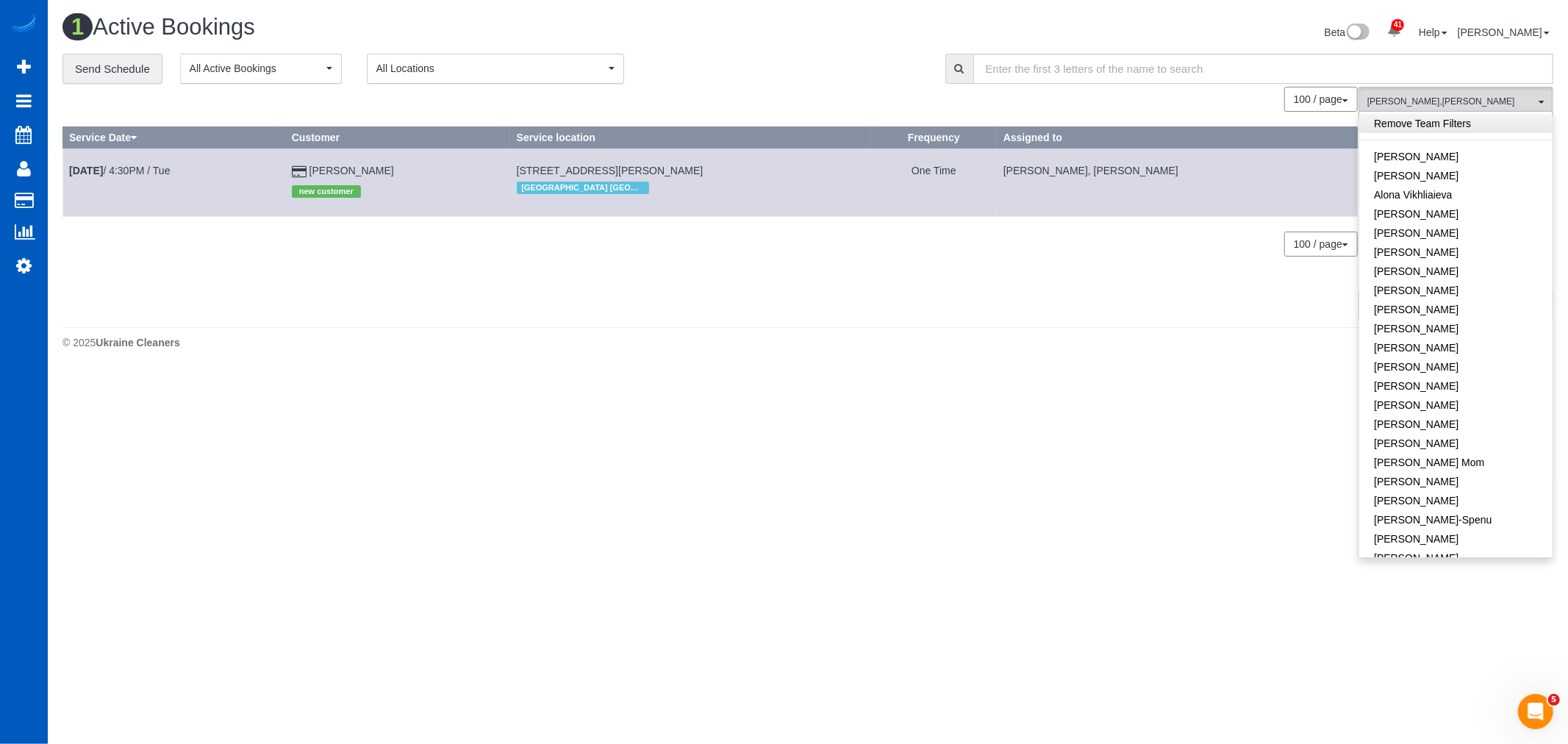
scroll to position [0, 0]
click at [1421, 100] on span "Mariia Syrotiuk , Viktoriia Baydak" at bounding box center [1450, 102] width 167 height 12
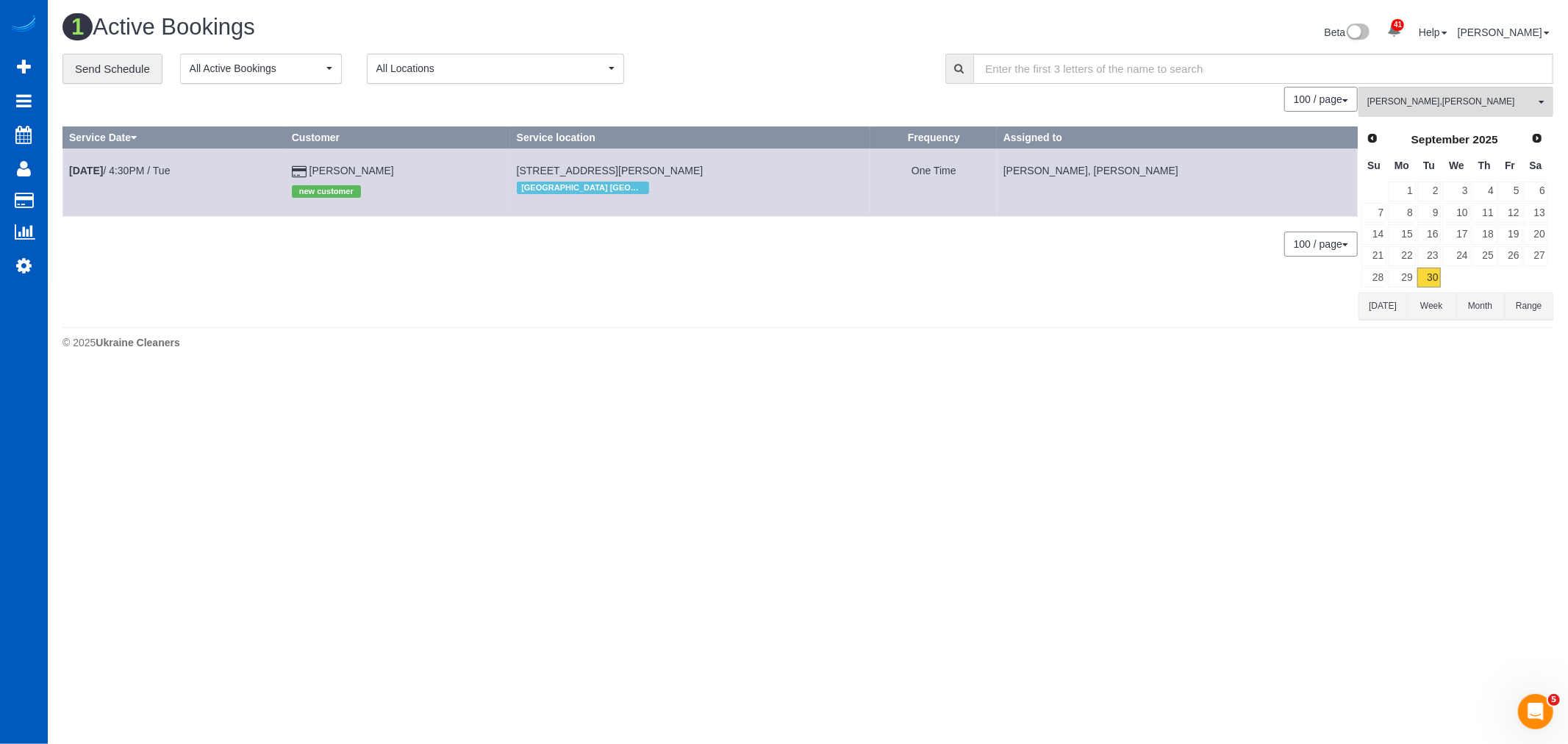
drag, startPoint x: 1420, startPoint y: 119, endPoint x: 1422, endPoint y: 105, distance: 14.1
click at [1420, 119] on div "Mariia Syrotiuk , Viktoriia Baydak All Teams Remove Team Filters Alina Kruchok …" at bounding box center [1455, 202] width 195 height 232
click at [1422, 105] on span "Mariia Syrotiuk , Viktoriia Baydak" at bounding box center [1450, 102] width 167 height 12
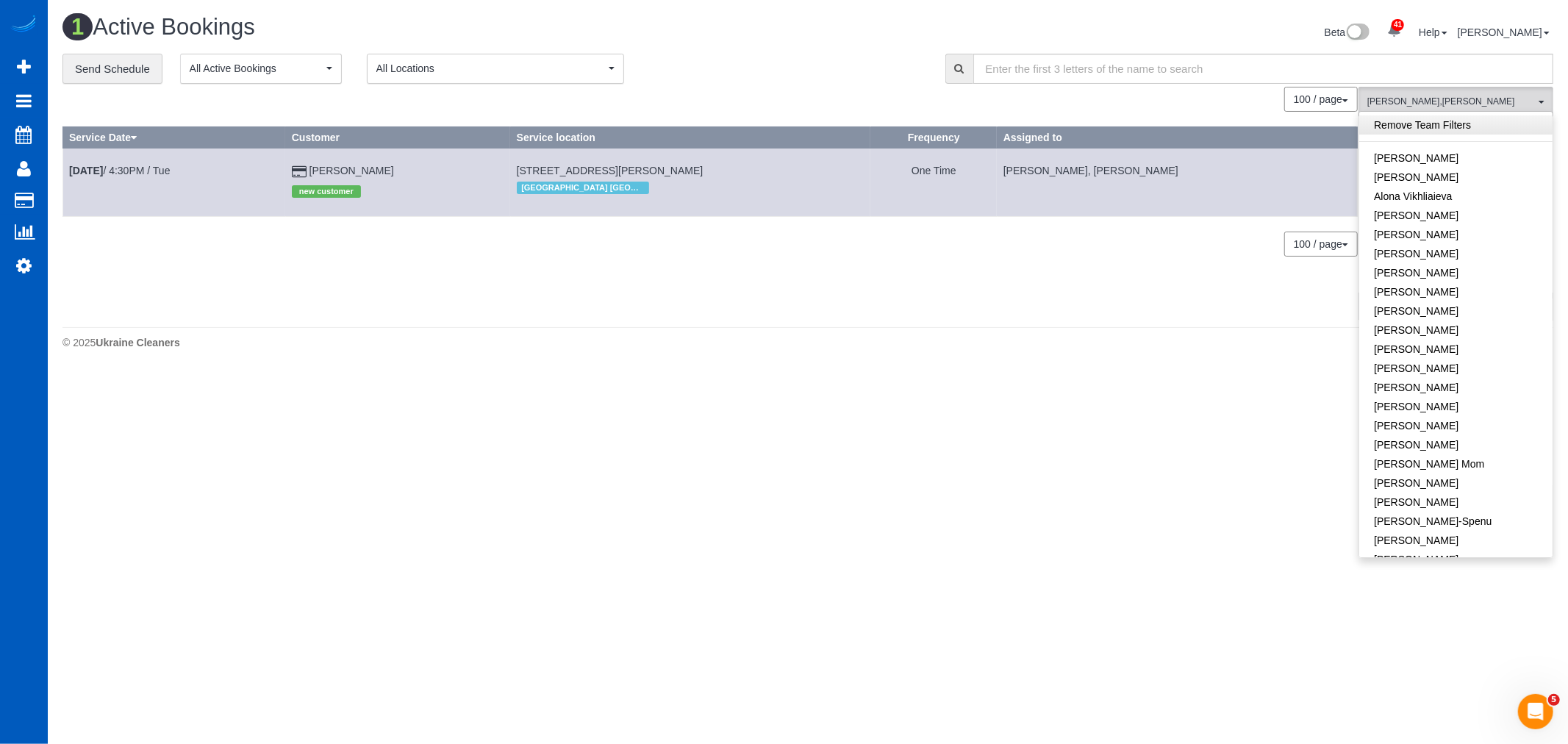
click at [1406, 134] on link "Remove Team Filters" at bounding box center [1456, 125] width 194 height 19
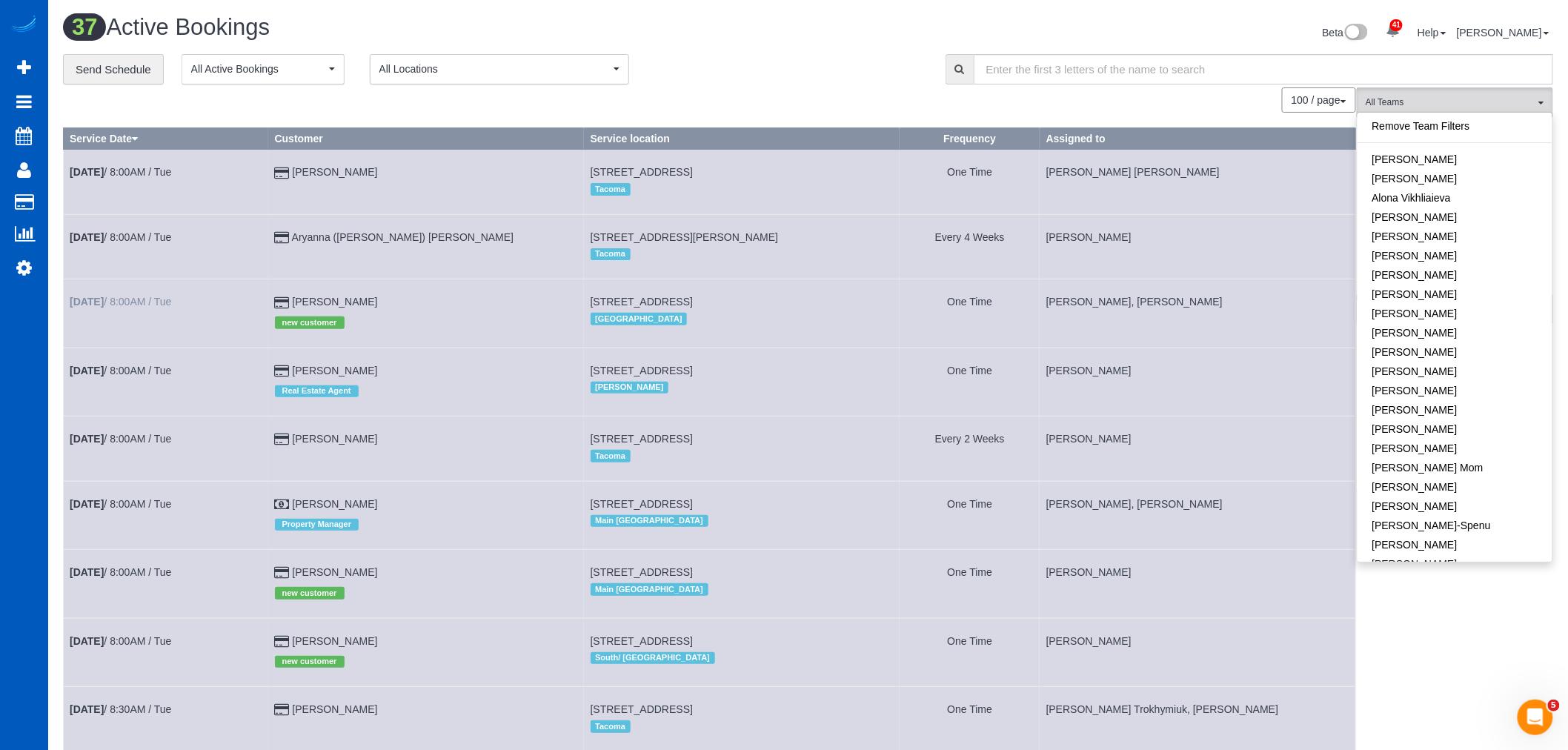
click at [123, 294] on td "Sep 30th / 8:00AM / Tue" at bounding box center [166, 314] width 206 height 68
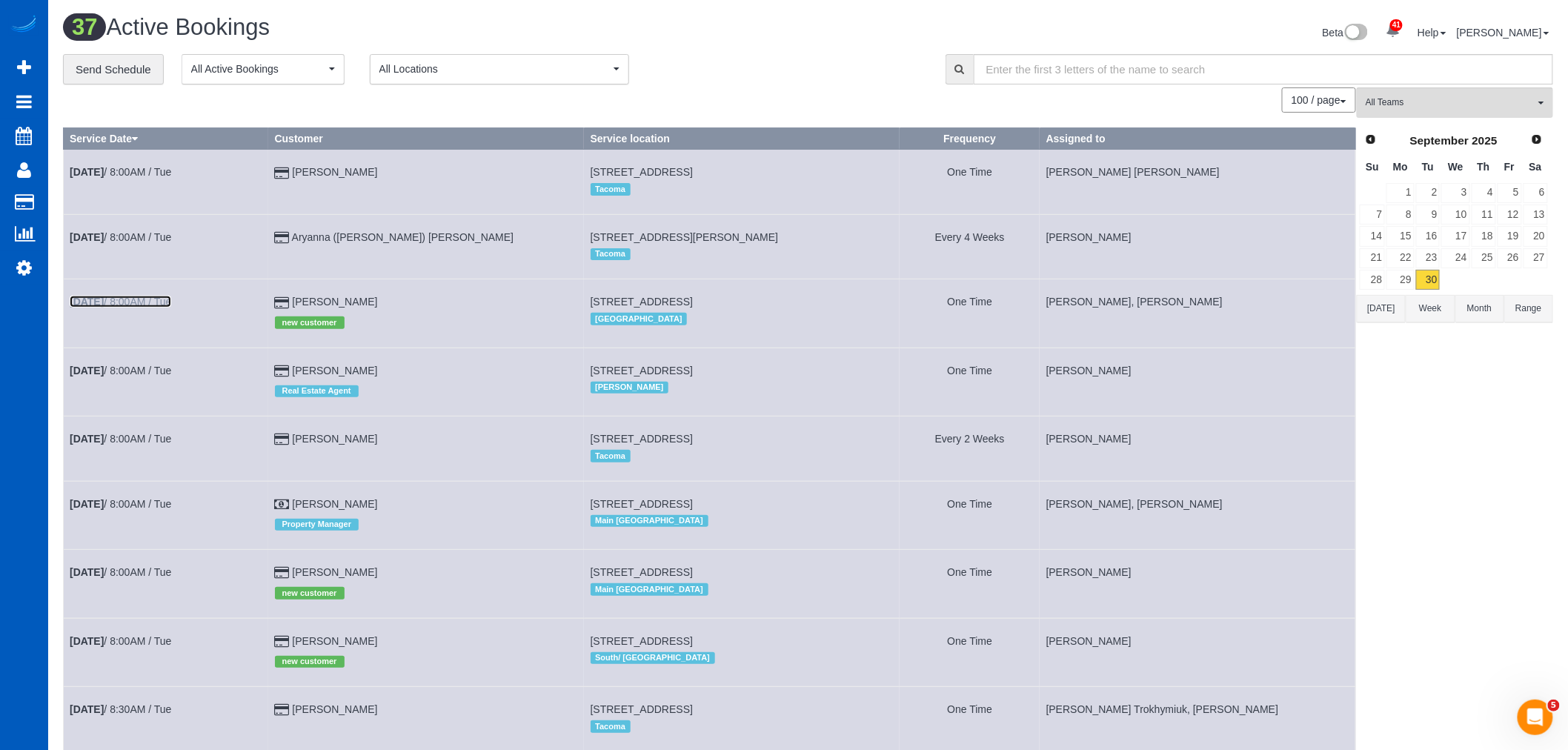
click at [116, 304] on link "Sep 30th / 8:00AM / Tue" at bounding box center [119, 302] width 101 height 12
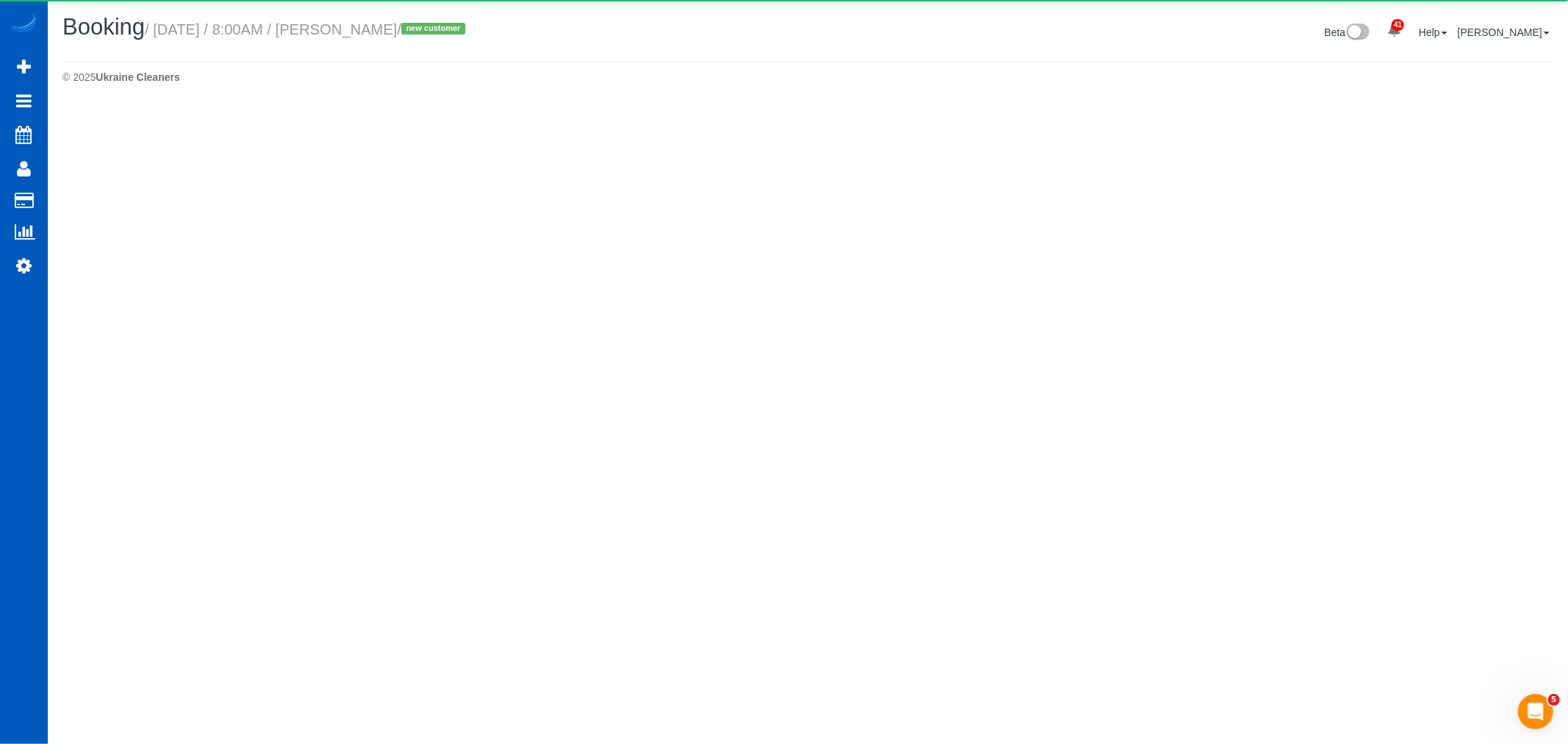
select select "WA"
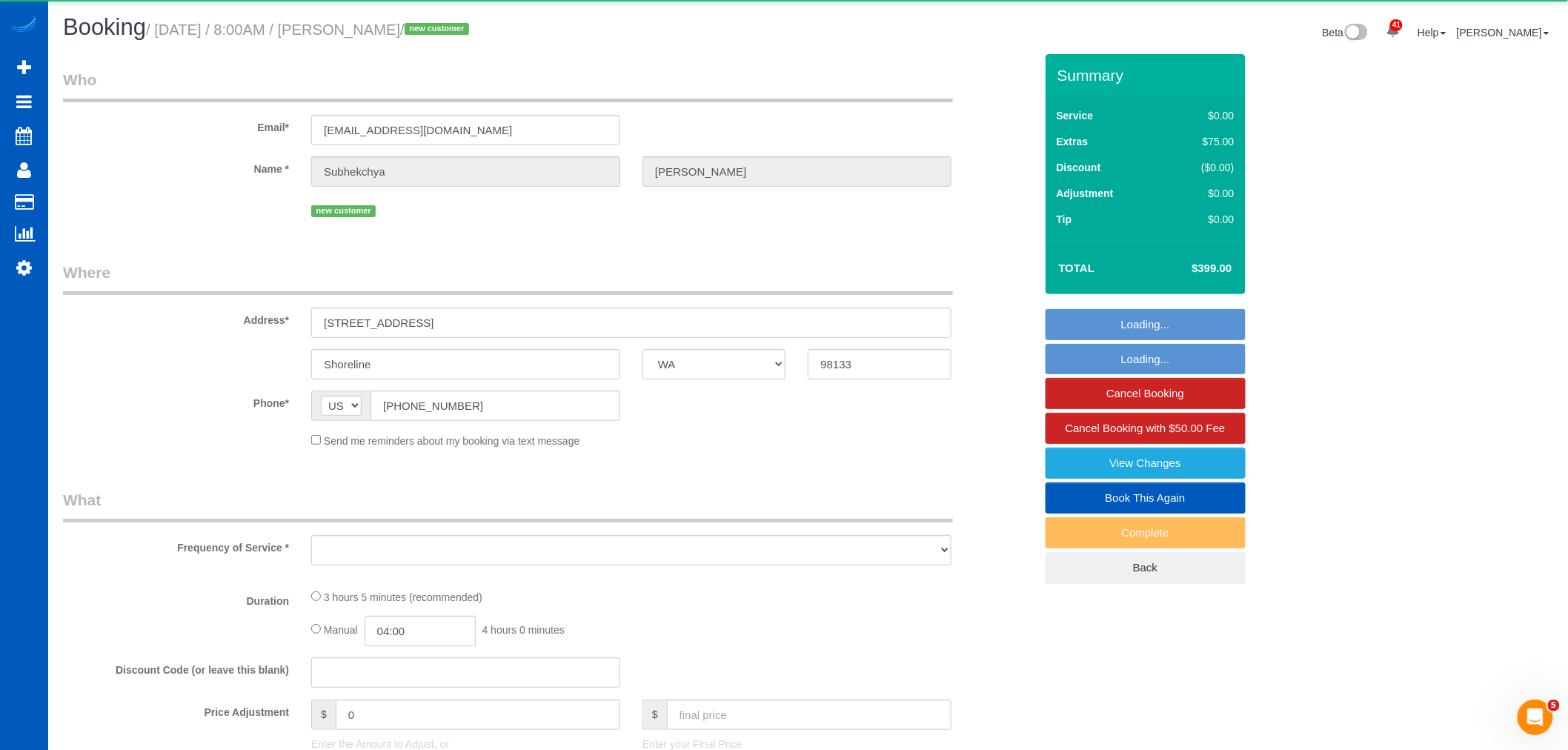
select select "object:20018"
select select "string:fspay-a62fd1ea-7804-4085-931b-463abfa8ef69"
select select "number:8"
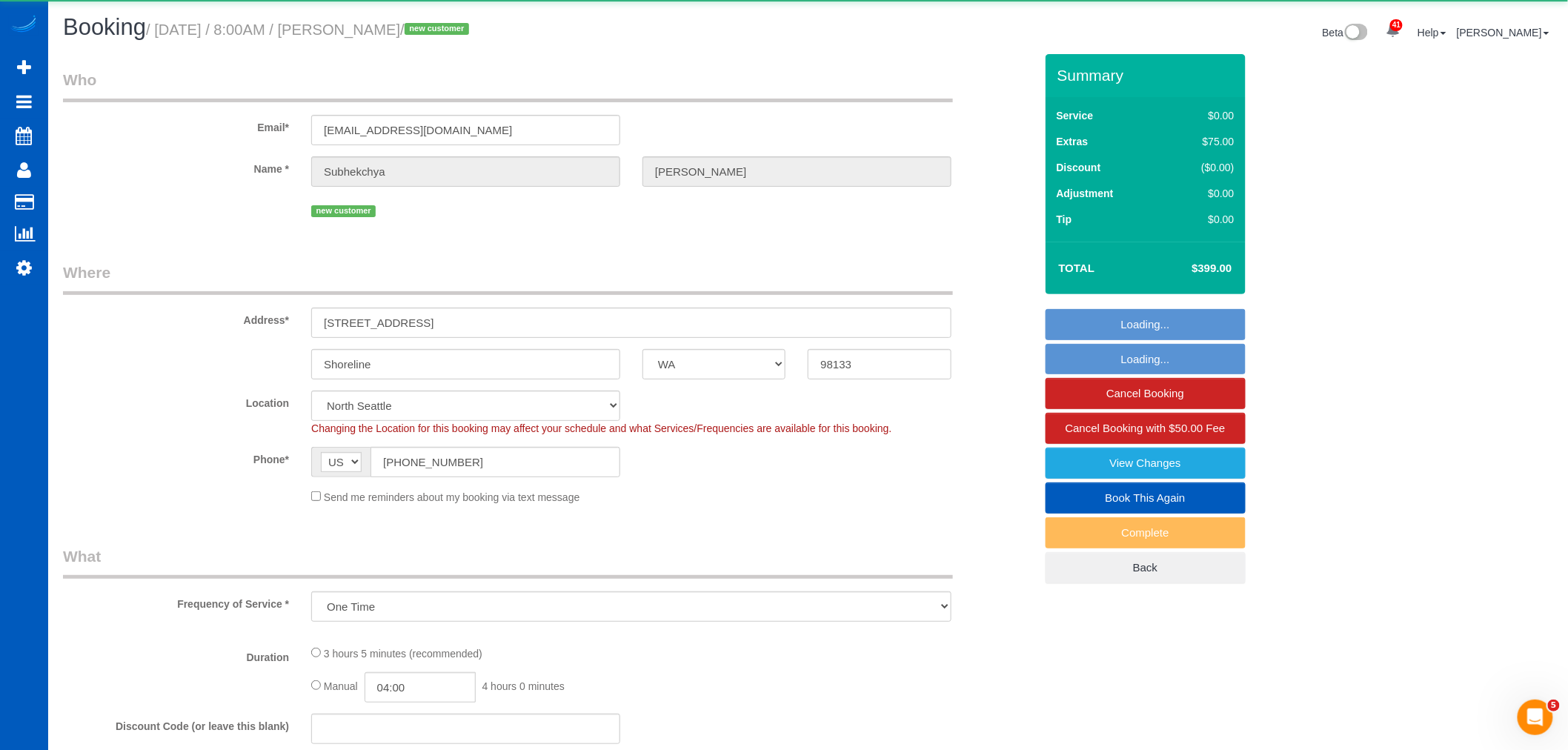
select select "199"
select select "1501"
select select "3"
select select "spot53"
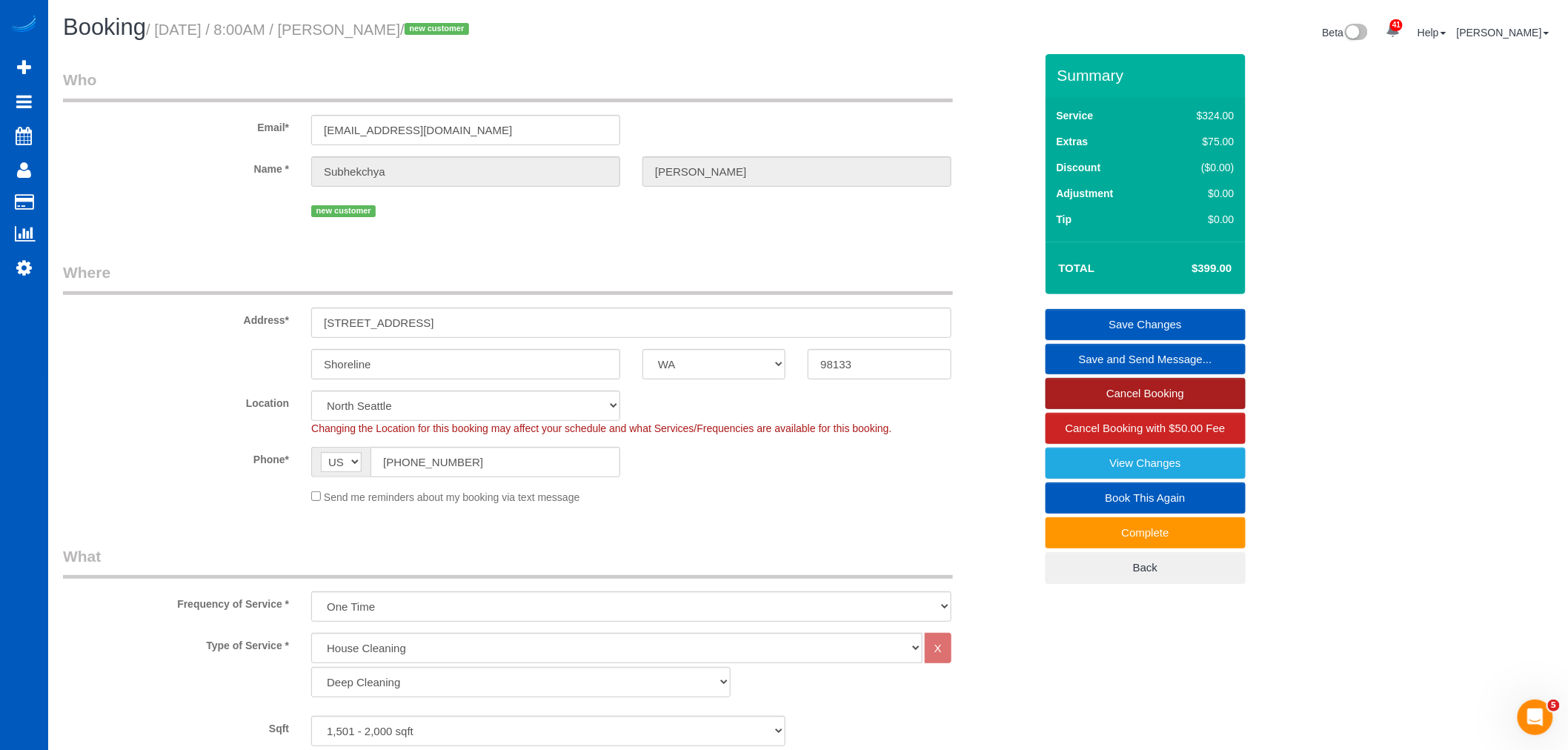
click at [1129, 391] on link "Cancel Booking" at bounding box center [1145, 393] width 200 height 31
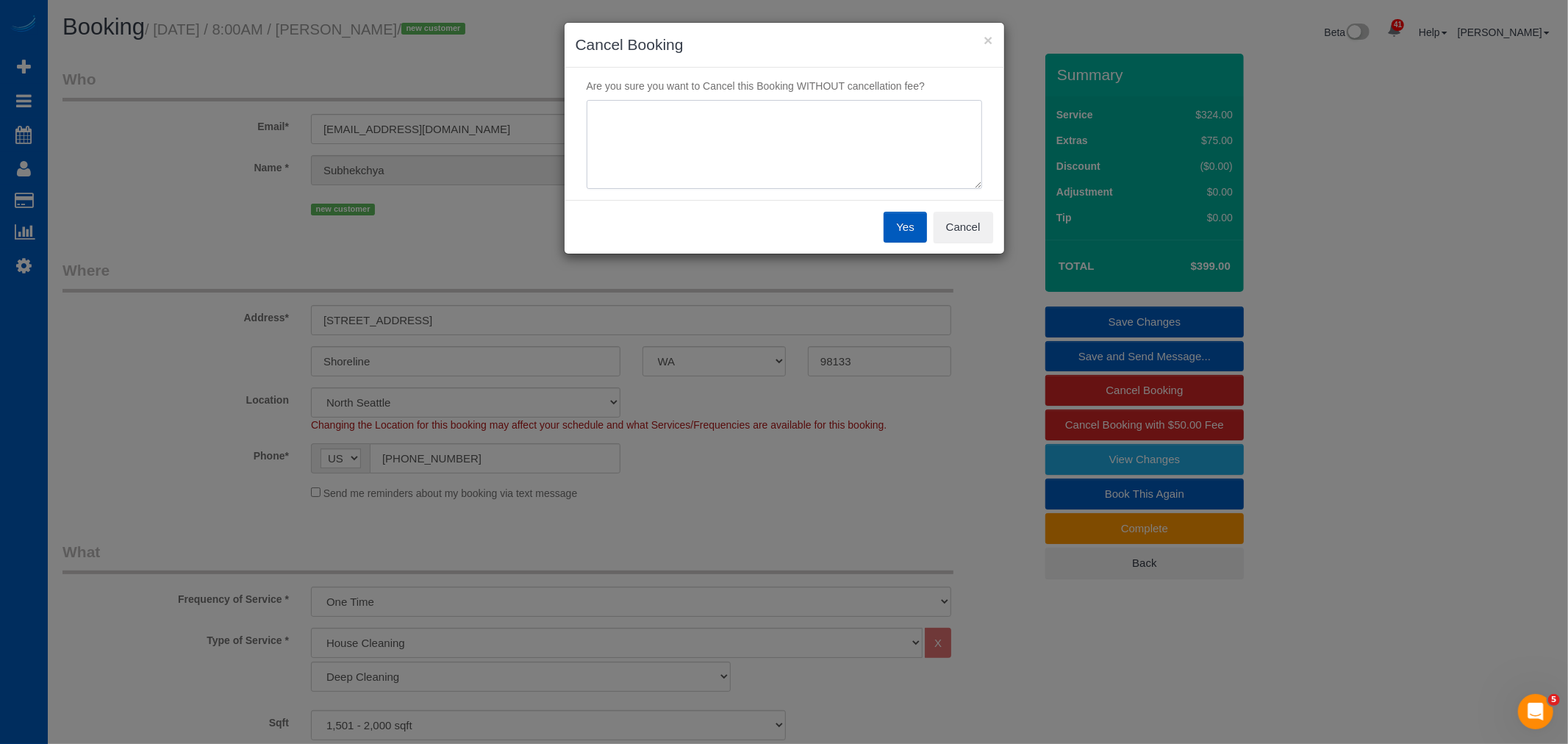
click at [776, 137] on textarea at bounding box center [784, 144] width 396 height 89
click at [966, 230] on button "Cancel" at bounding box center [963, 227] width 59 height 31
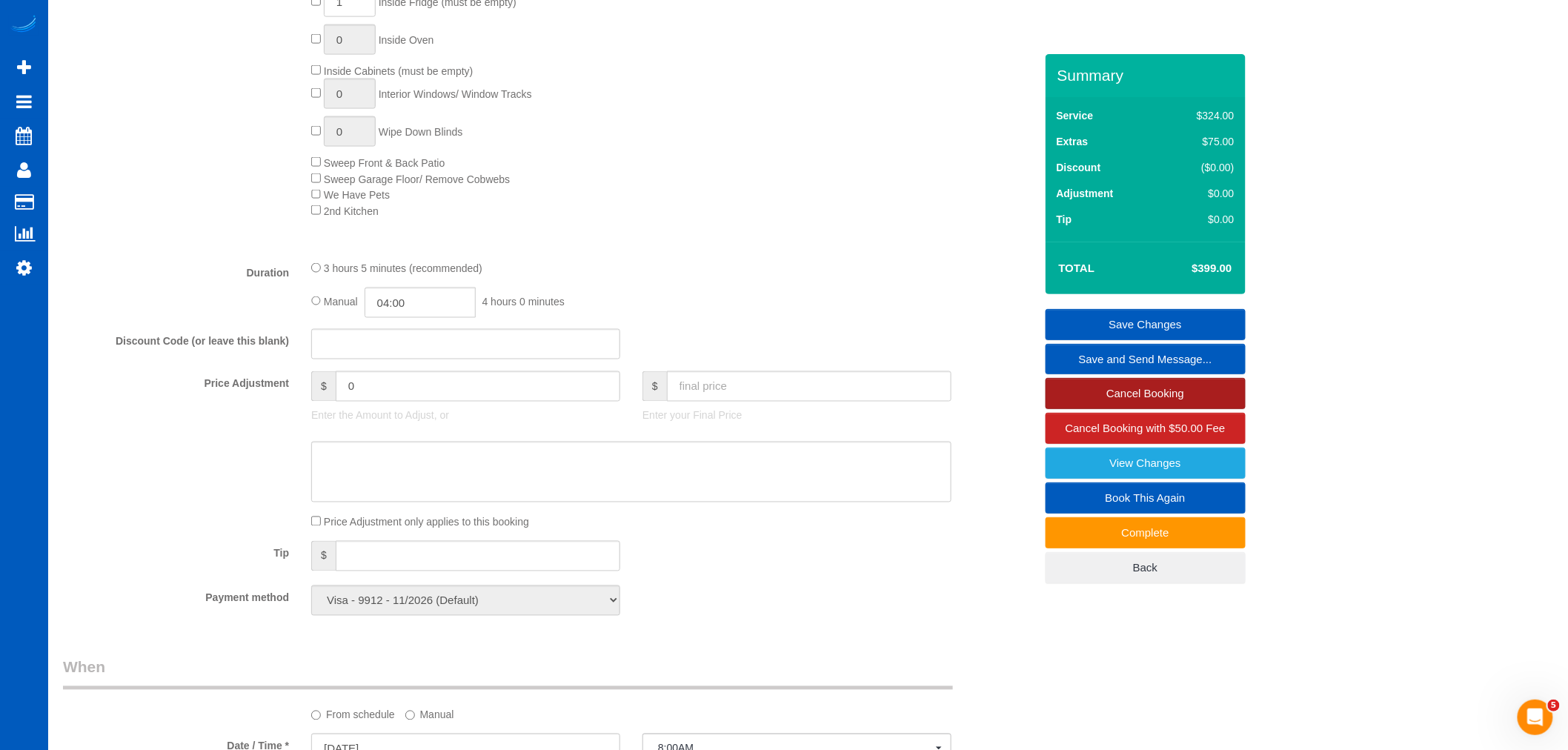
scroll to position [1070, 0]
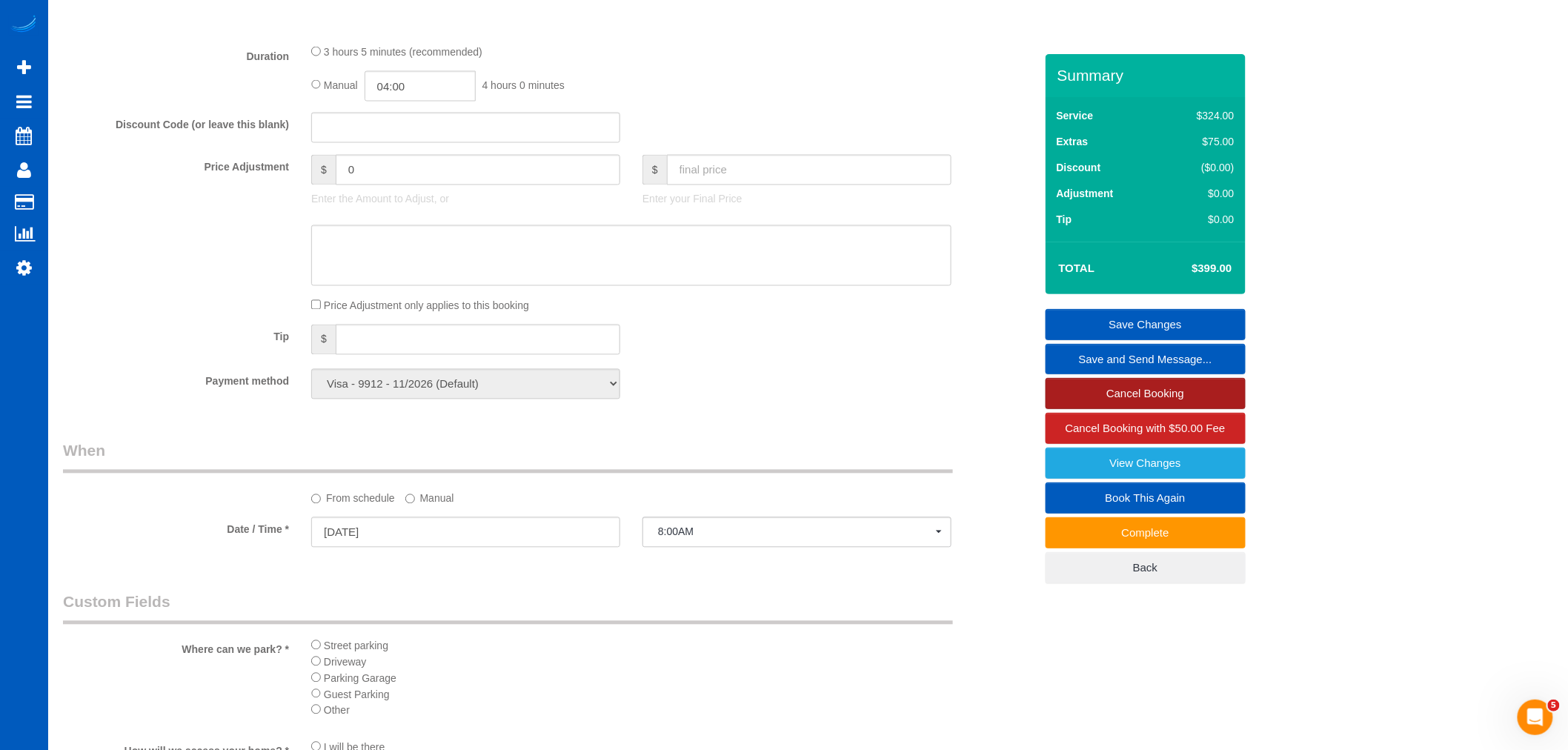
click at [1114, 387] on link "Cancel Booking" at bounding box center [1145, 393] width 200 height 31
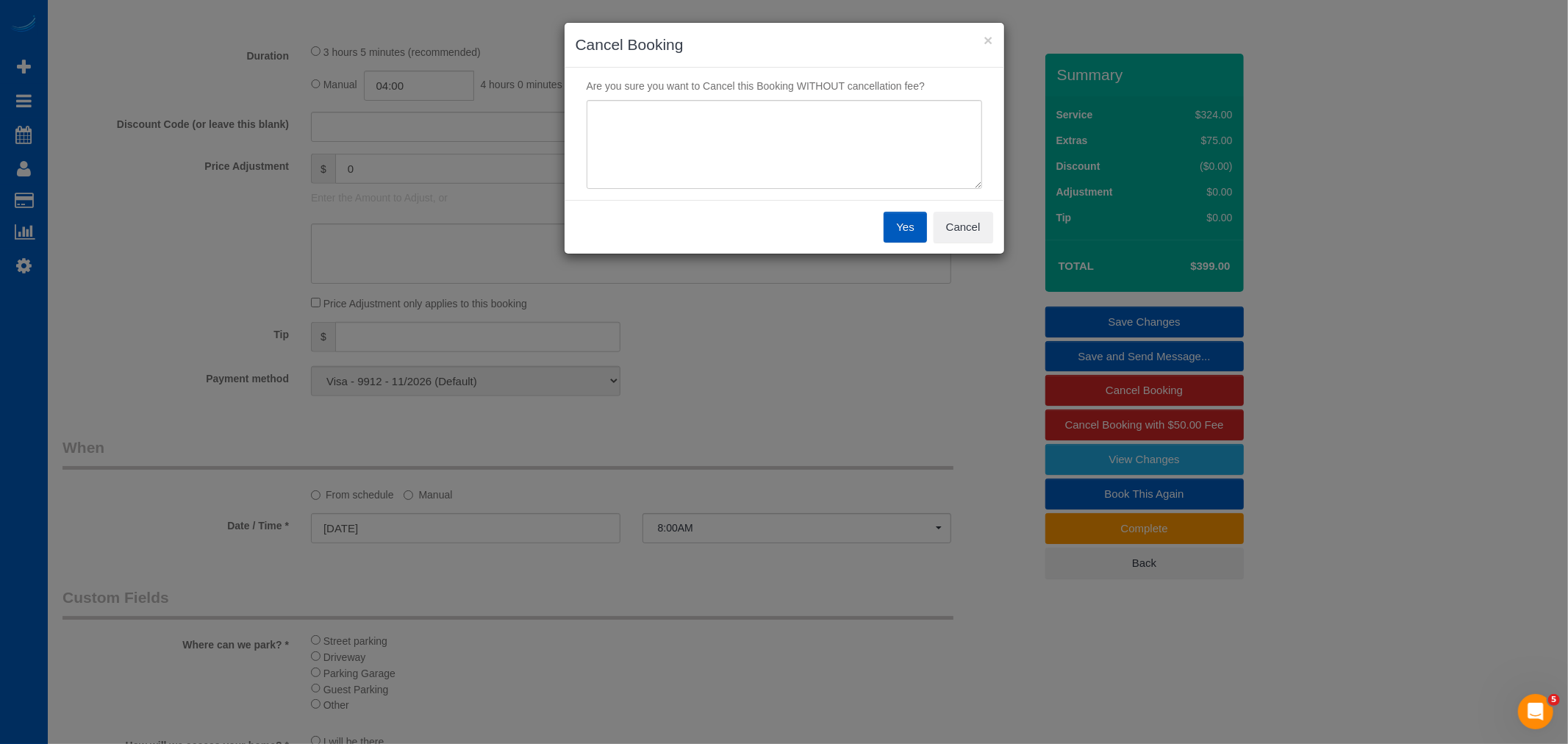
click at [766, 199] on div "Are you sure you want to Cancel this Booking WITHOUT cancellation fee?" at bounding box center [784, 134] width 440 height 133
click at [753, 162] on textarea at bounding box center [784, 144] width 396 height 89
type textarea "couldnt complete the cleaning today, client found someone else"
click at [909, 230] on button "Yes" at bounding box center [904, 227] width 42 height 31
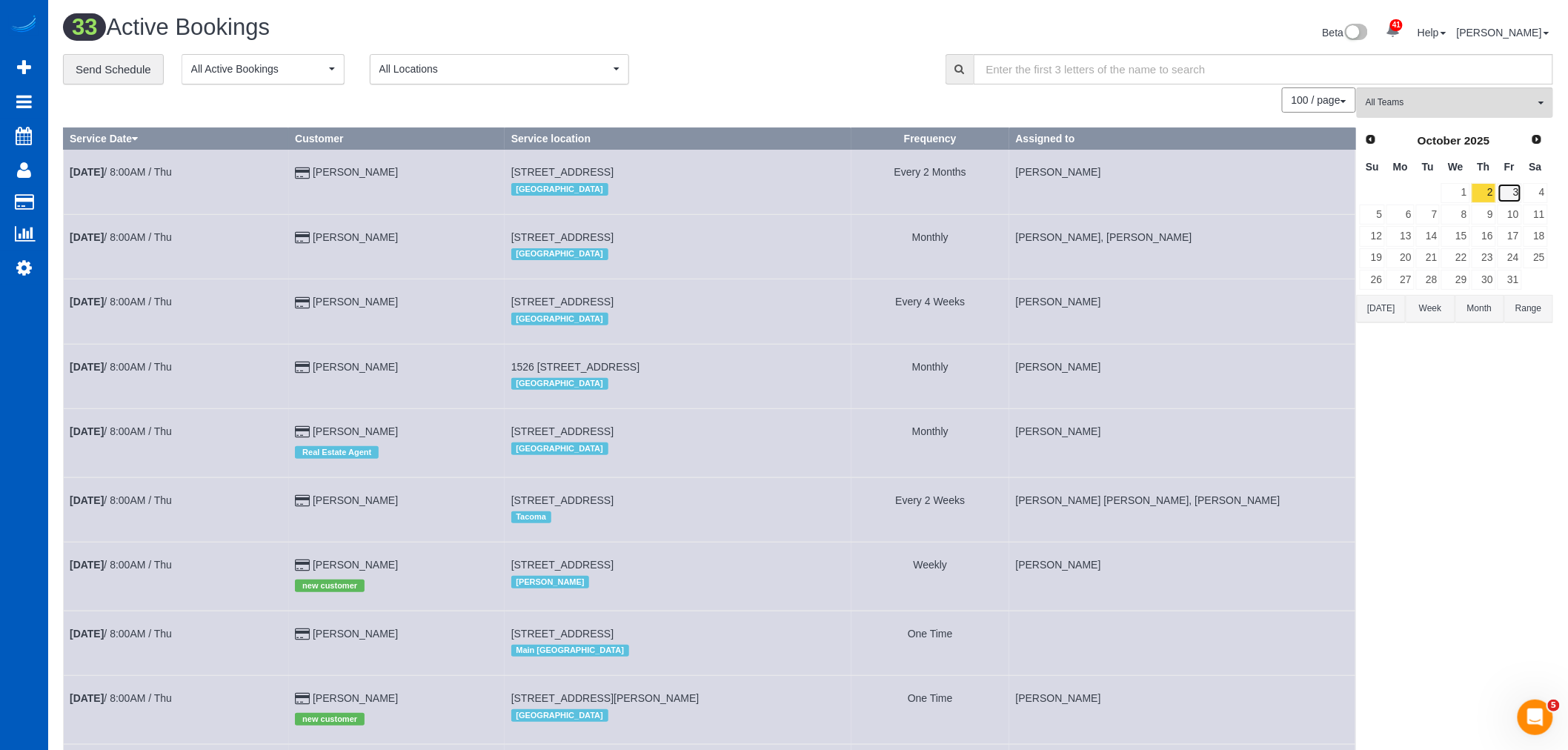
click at [1514, 193] on link "3" at bounding box center [1510, 192] width 25 height 20
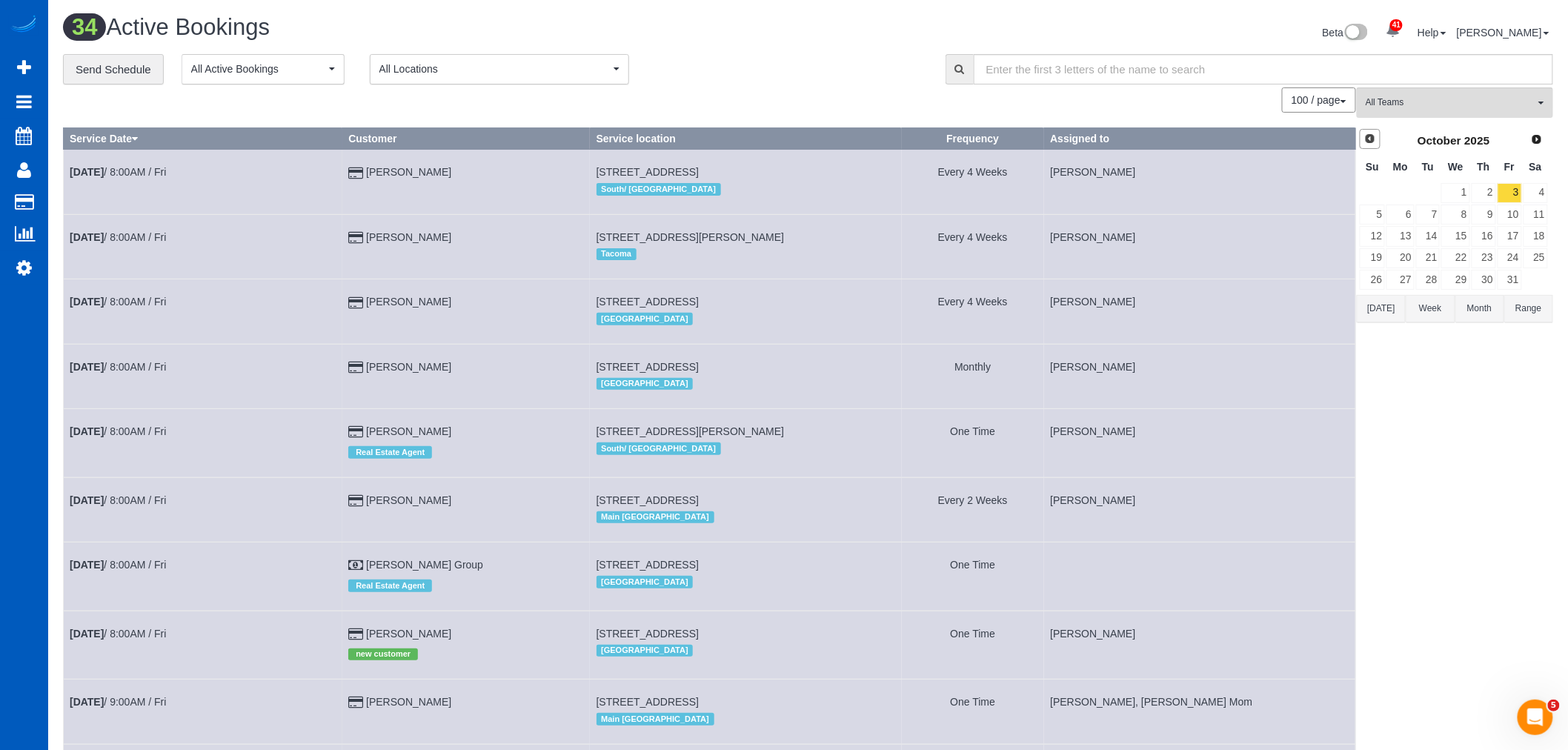
click at [1371, 137] on span "Prev" at bounding box center [1370, 138] width 12 height 12
click at [1435, 285] on link "30" at bounding box center [1429, 280] width 25 height 20
click at [1407, 107] on button "All Teams" at bounding box center [1455, 102] width 196 height 30
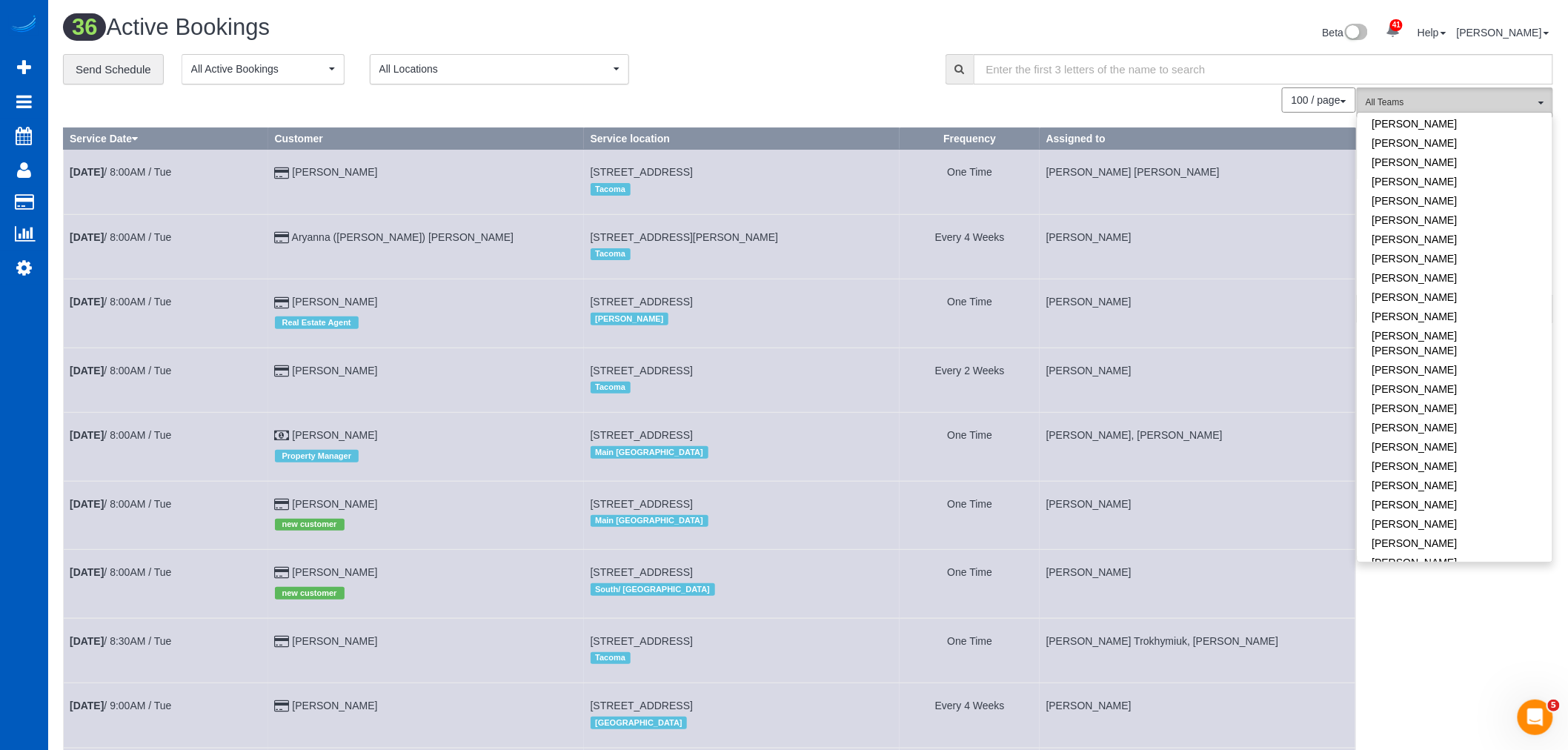
scroll to position [658, 0]
click at [1432, 277] on link "[PERSON_NAME]" at bounding box center [1455, 286] width 195 height 19
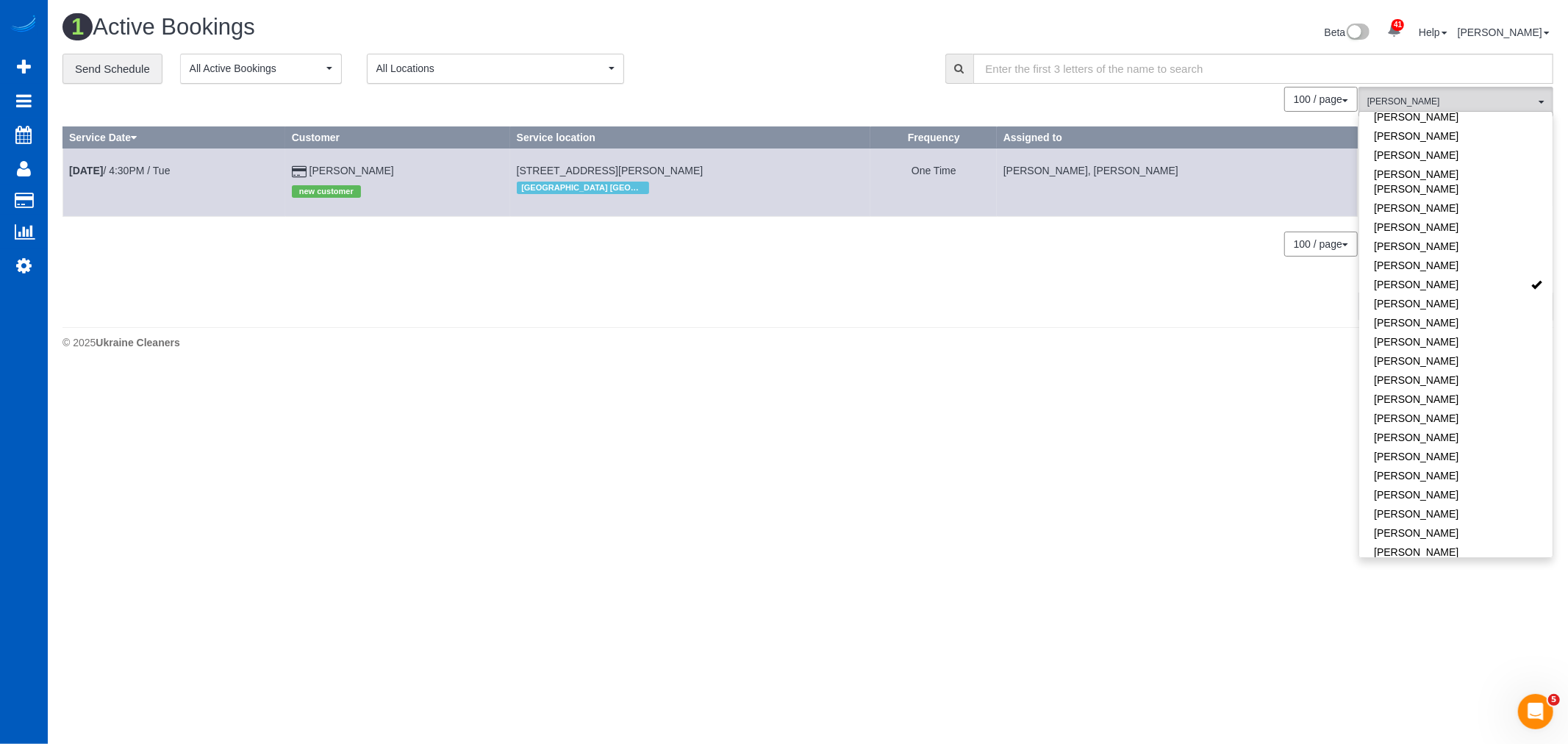
click at [902, 444] on body "41 Beta Your Notifications You have 0 alerts × You have 3 to charge for 09/26/2…" at bounding box center [784, 372] width 1568 height 744
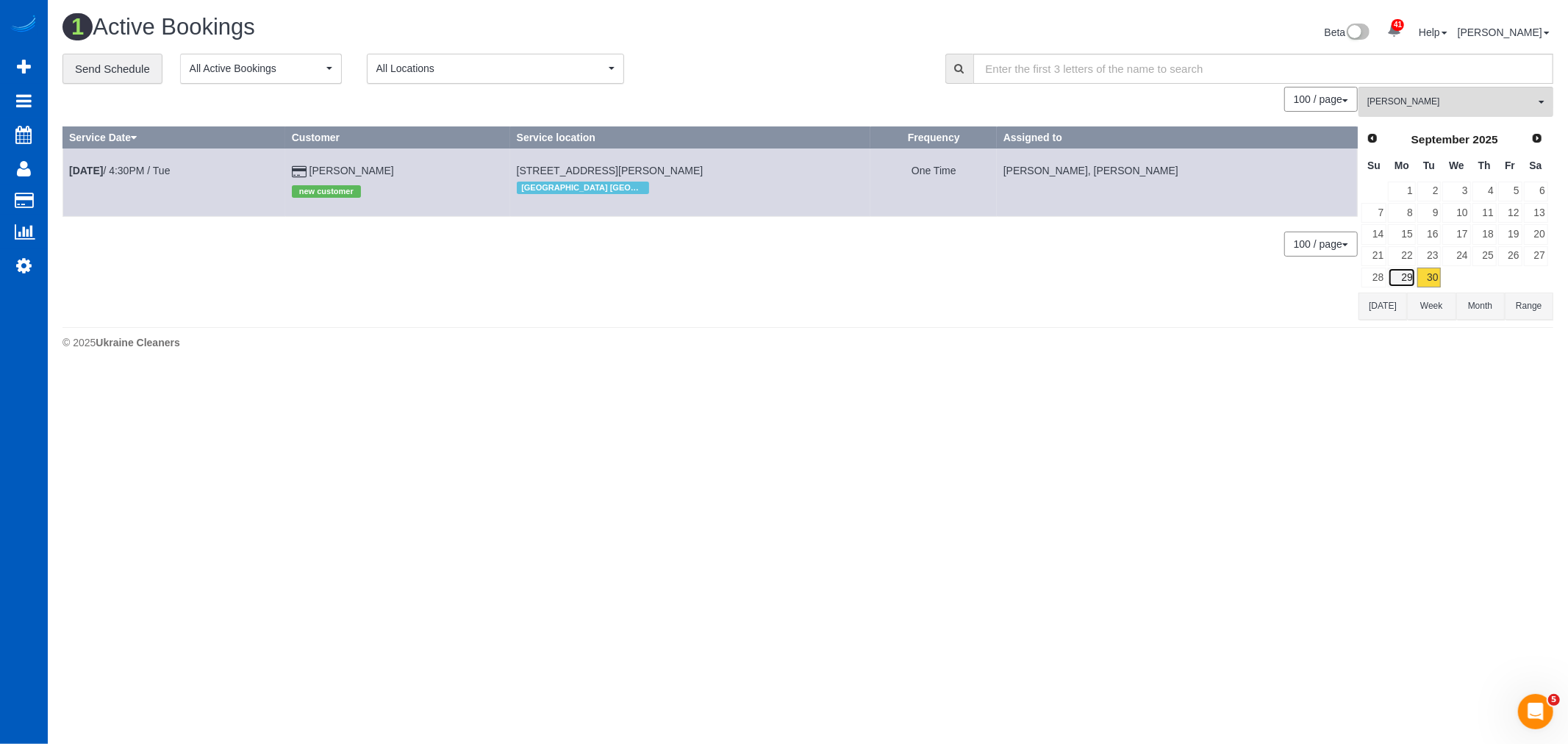
click at [1404, 273] on link "29" at bounding box center [1401, 277] width 27 height 20
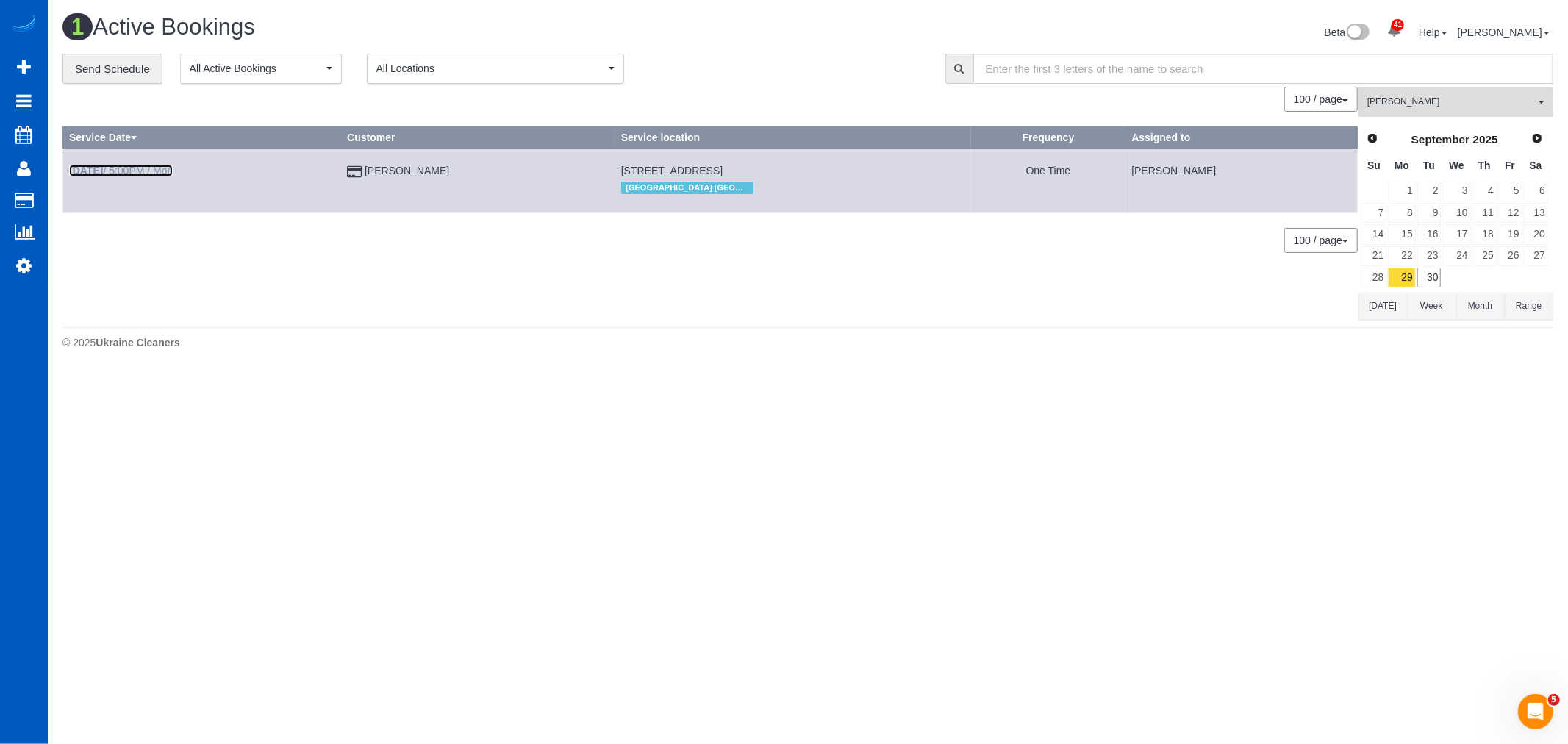
click at [142, 172] on link "Sep 29th / 5:00PM / Mon" at bounding box center [120, 170] width 103 height 12
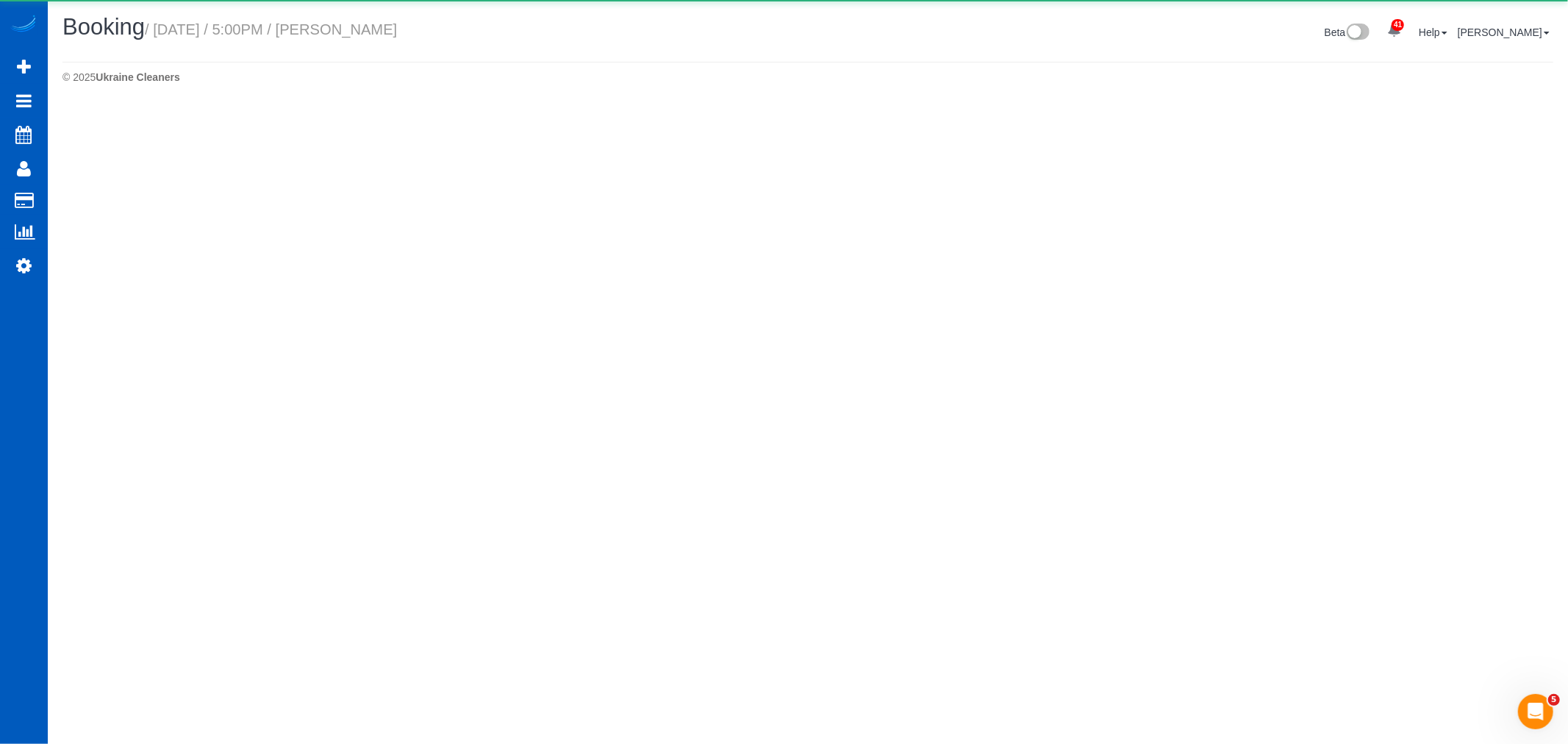
select select "GA"
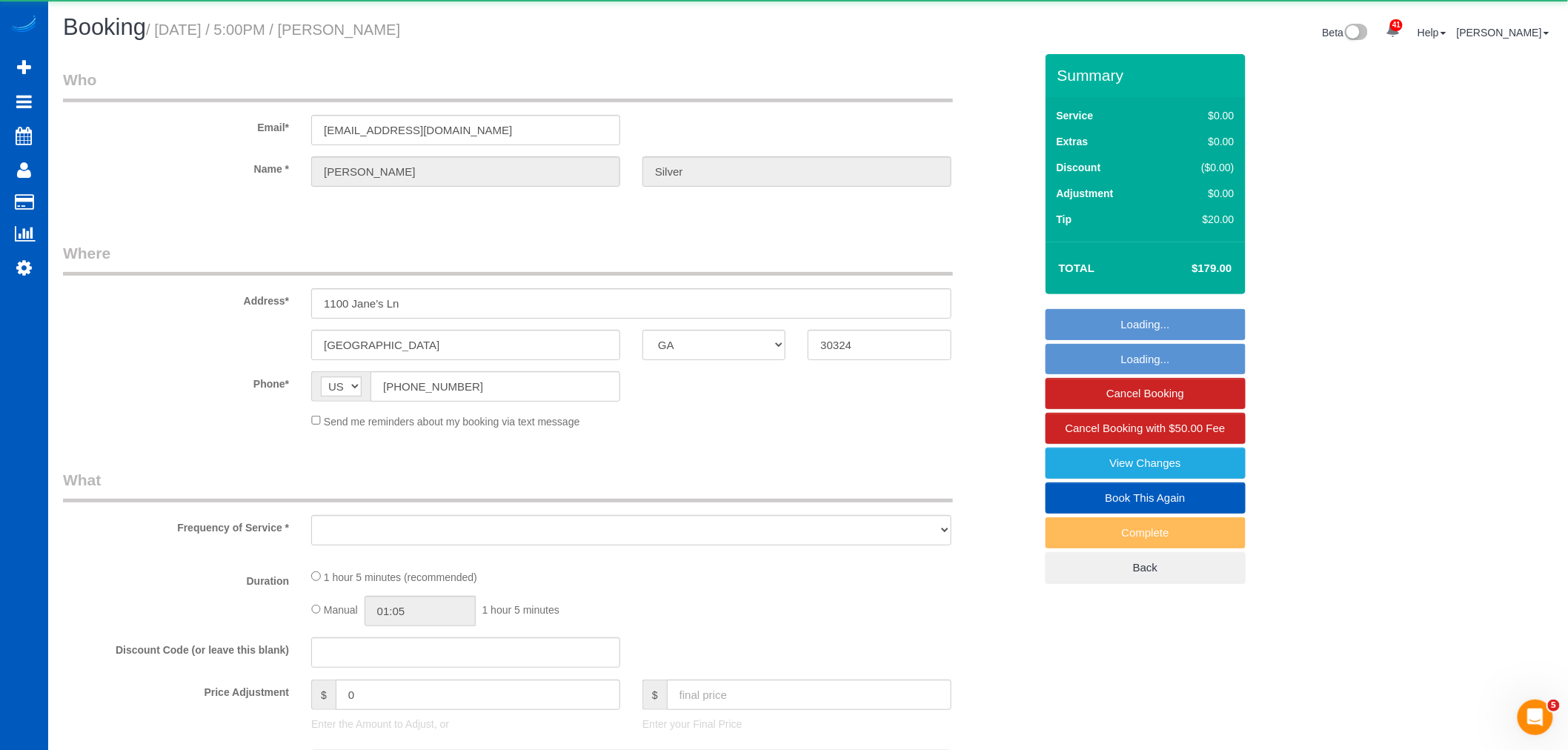
select select "object:22267"
select select "string:fspay-9c563827-c3f8-4524-8a37-63a1f846035a"
select select "199"
select select "2"
select select "spot69"
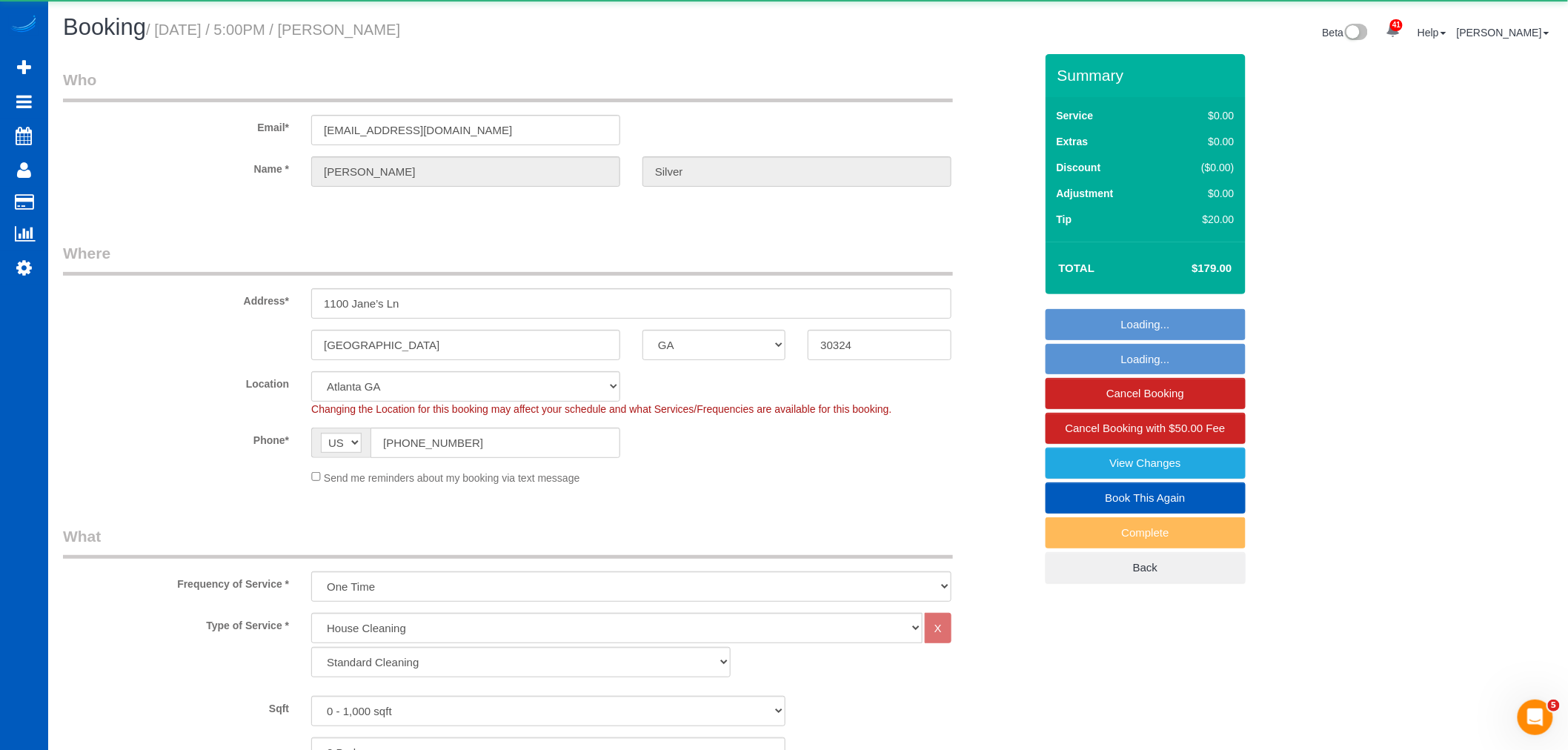
select select "object:22541"
select select "2"
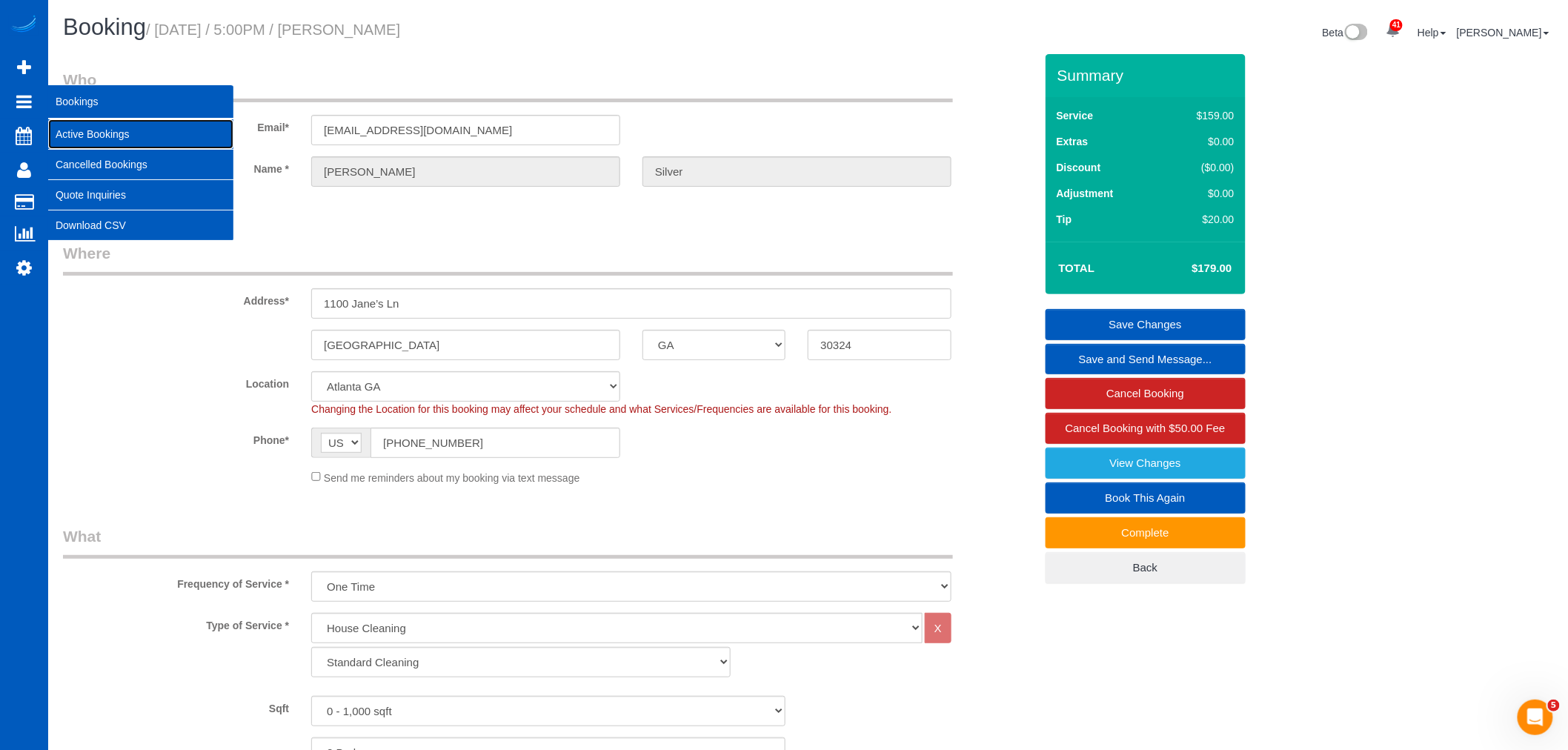
click at [75, 124] on link "Active Bookings" at bounding box center [140, 134] width 185 height 29
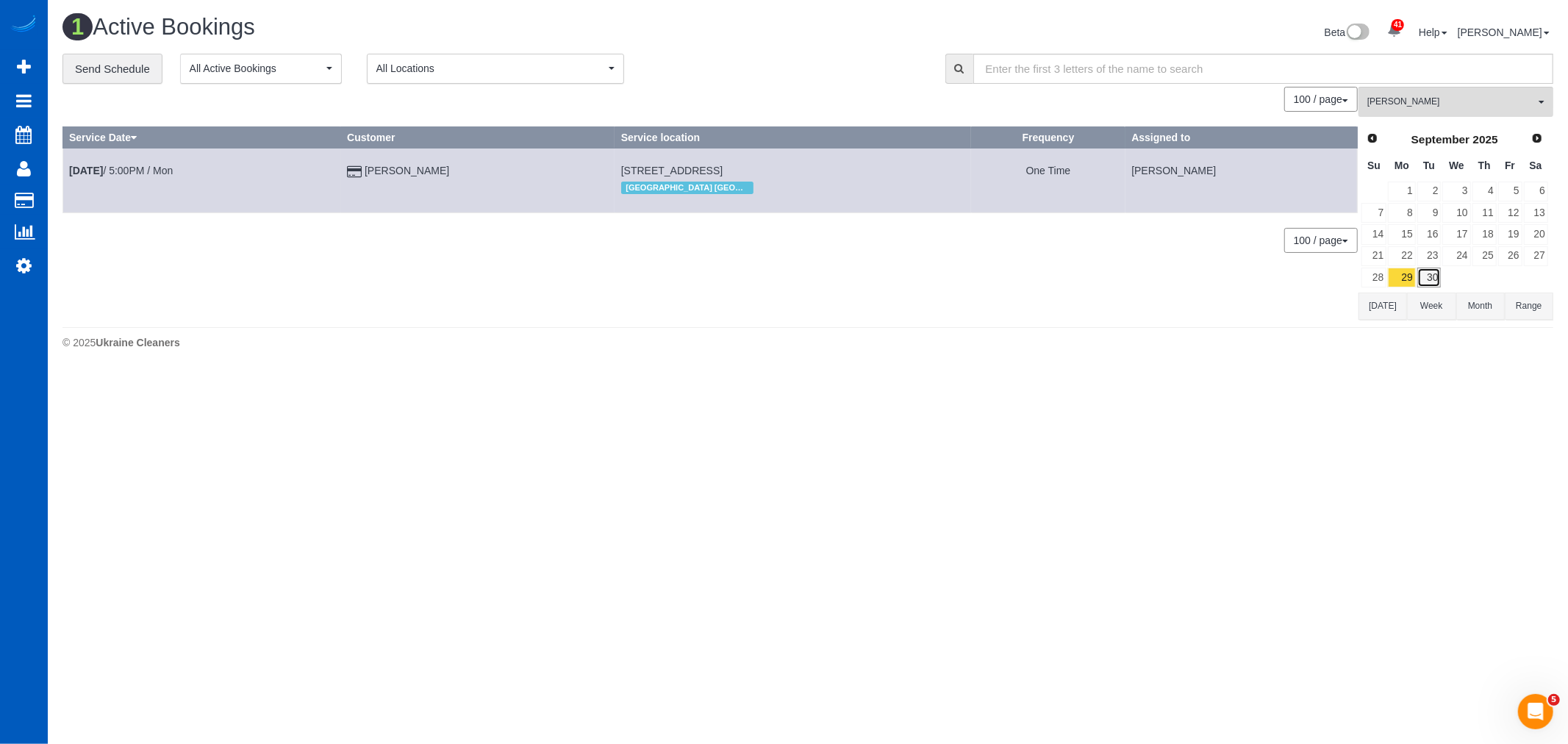
click at [1431, 278] on link "30" at bounding box center [1429, 277] width 24 height 20
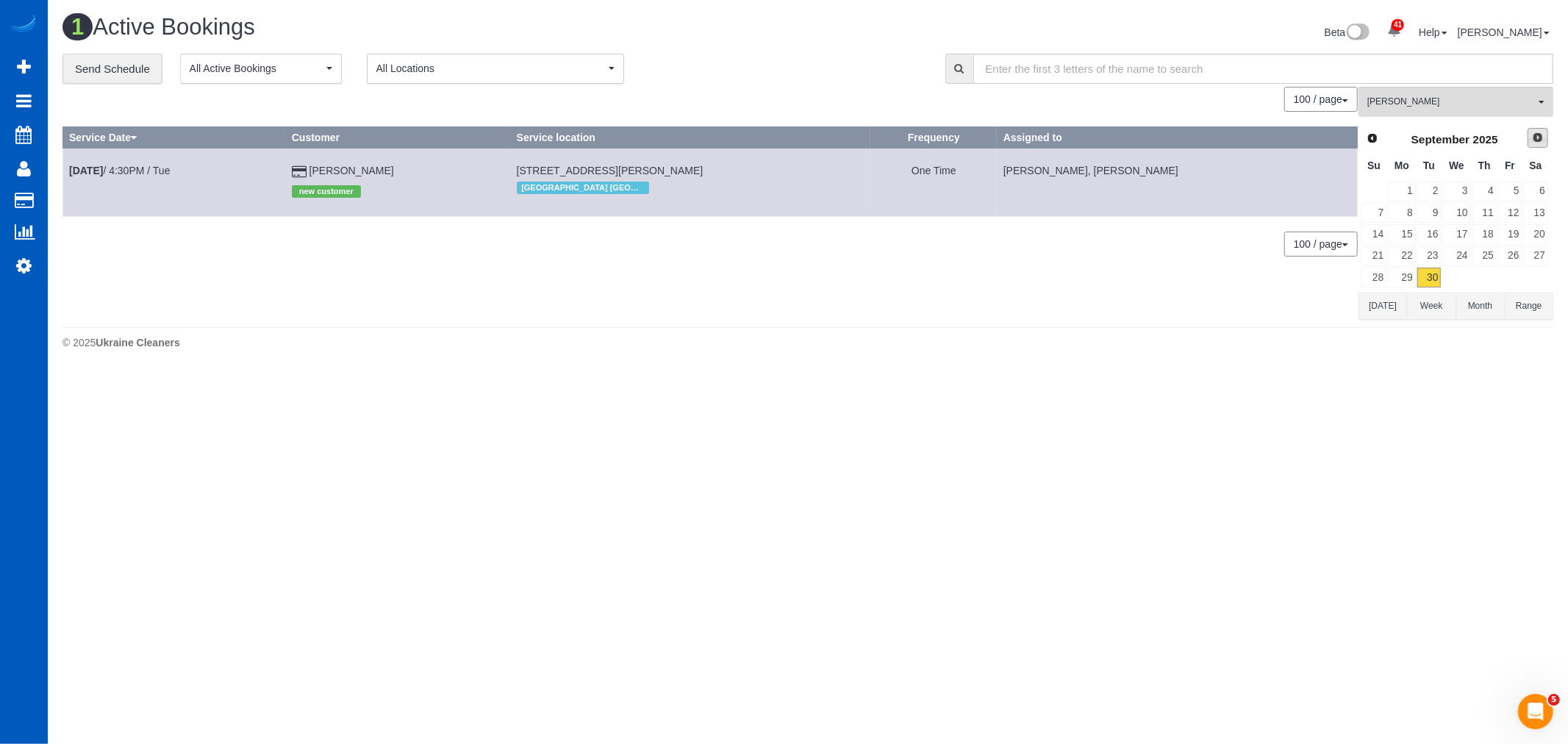
click at [1531, 135] on span "Next" at bounding box center [1537, 137] width 12 height 12
click at [1481, 188] on link "2" at bounding box center [1484, 191] width 24 height 20
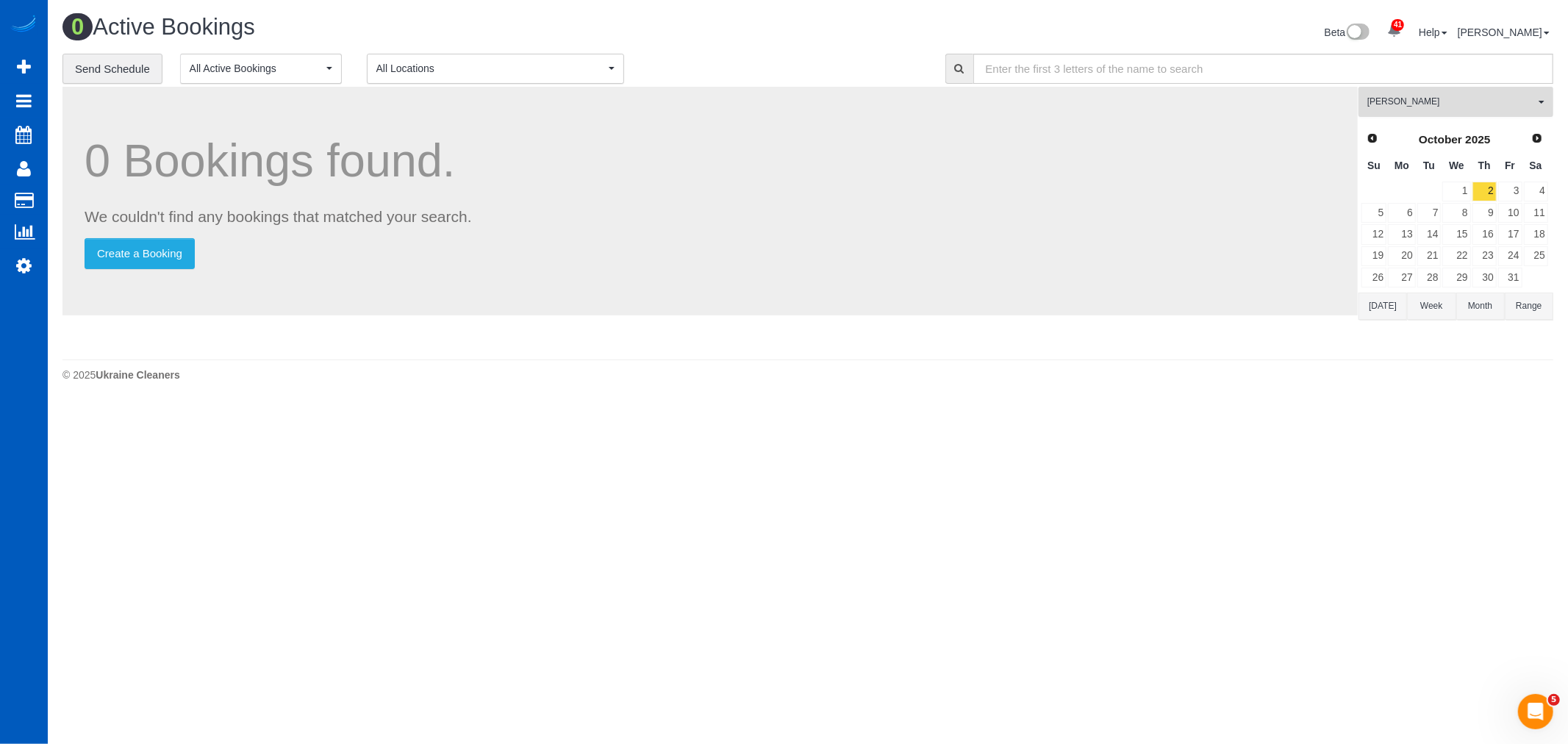
click at [1423, 106] on span "[PERSON_NAME]" at bounding box center [1450, 102] width 167 height 12
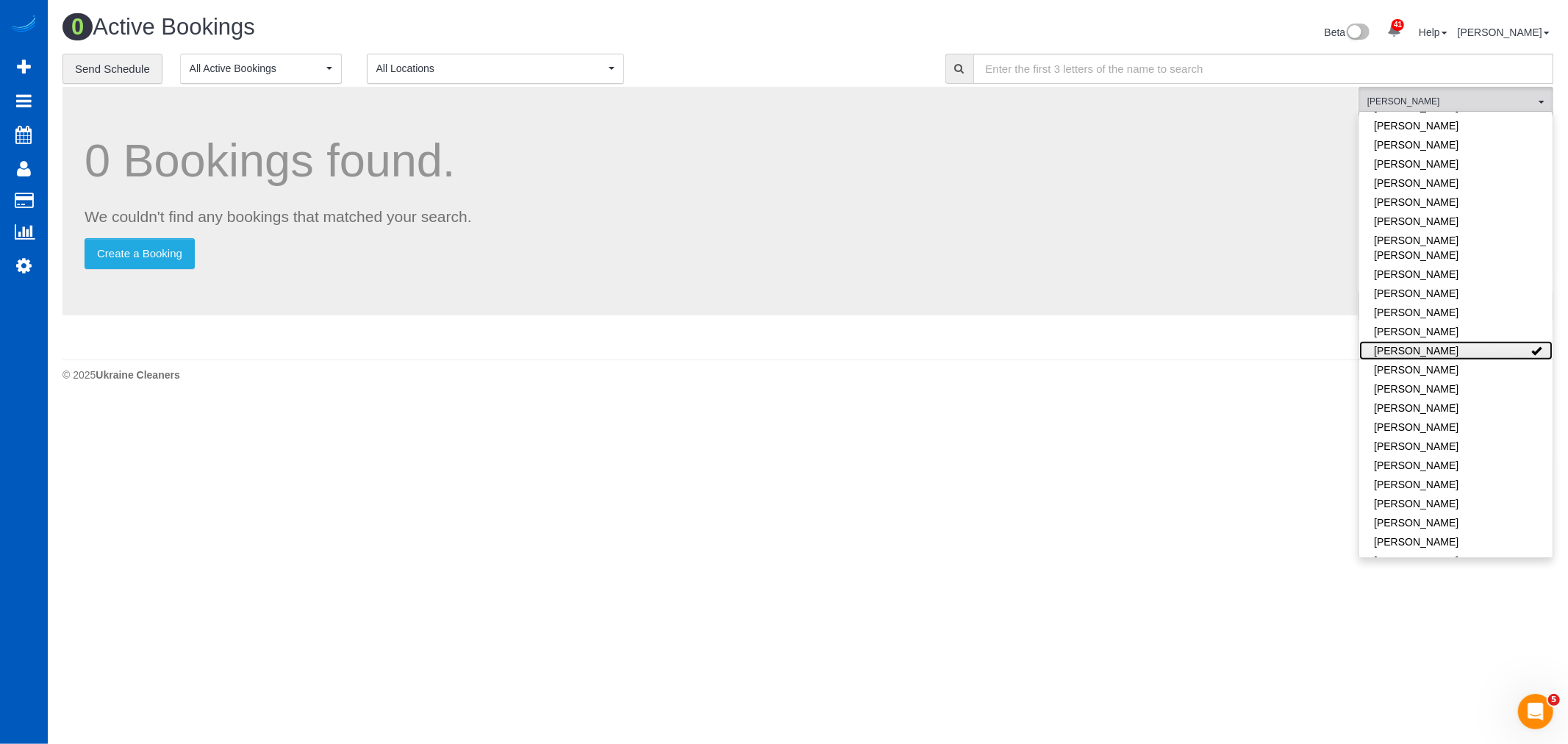
click at [1464, 341] on link "[PERSON_NAME]" at bounding box center [1456, 351] width 194 height 19
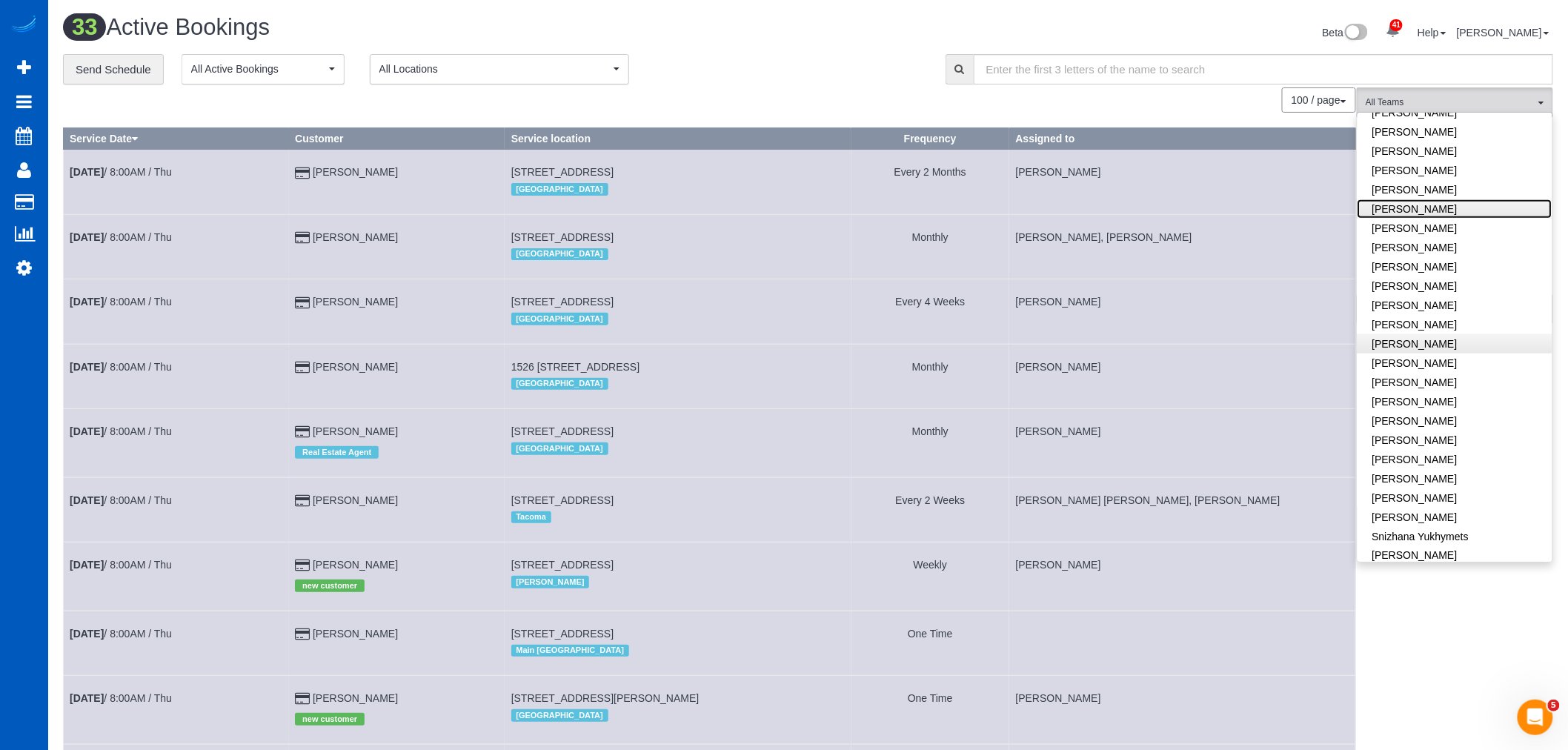
scroll to position [900, 0]
drag, startPoint x: 1405, startPoint y: 97, endPoint x: 1442, endPoint y: 134, distance: 52.3
click at [1405, 97] on span "All Teams" at bounding box center [1450, 102] width 169 height 12
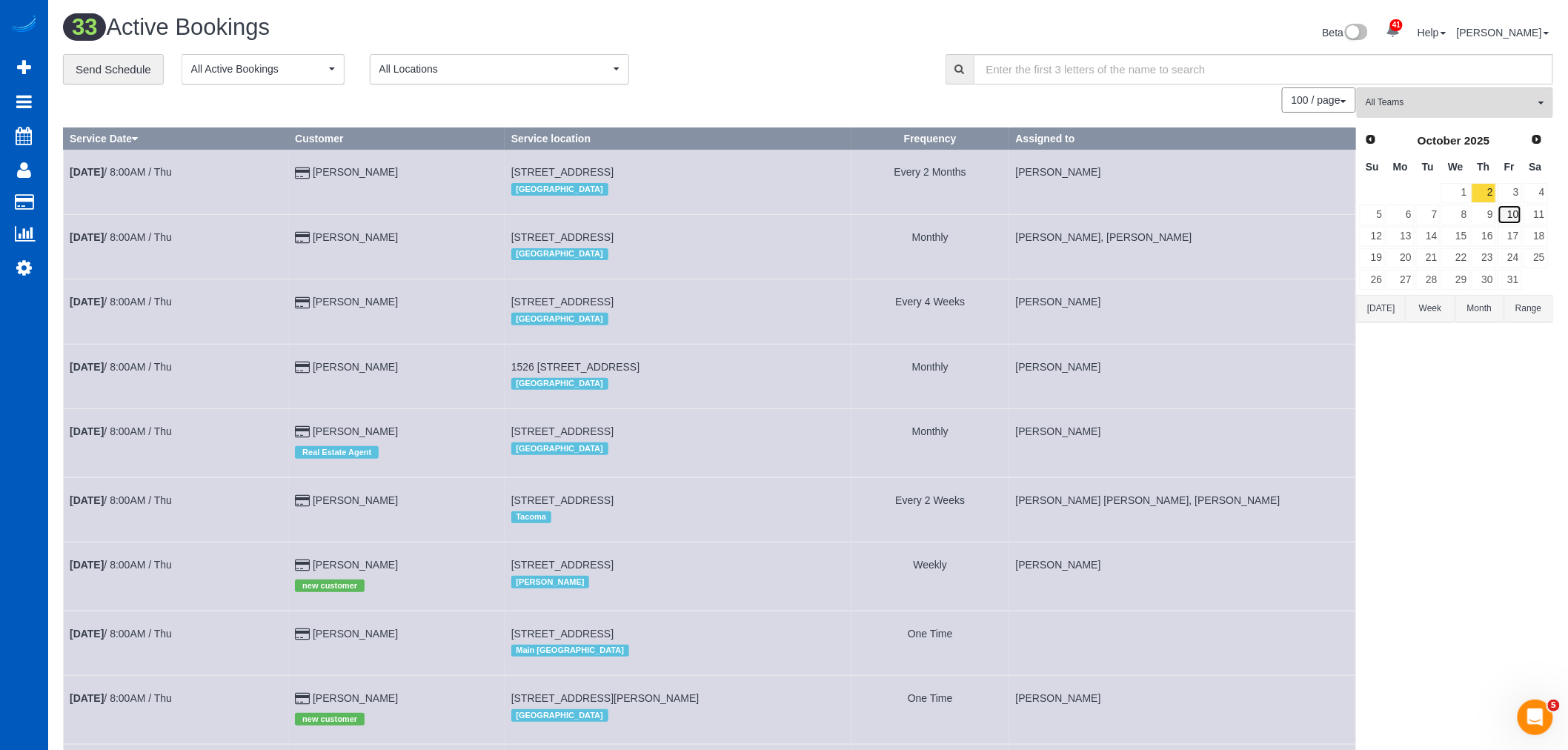
click at [1513, 206] on link "10" at bounding box center [1510, 214] width 25 height 20
click at [1512, 200] on link "3" at bounding box center [1510, 192] width 25 height 20
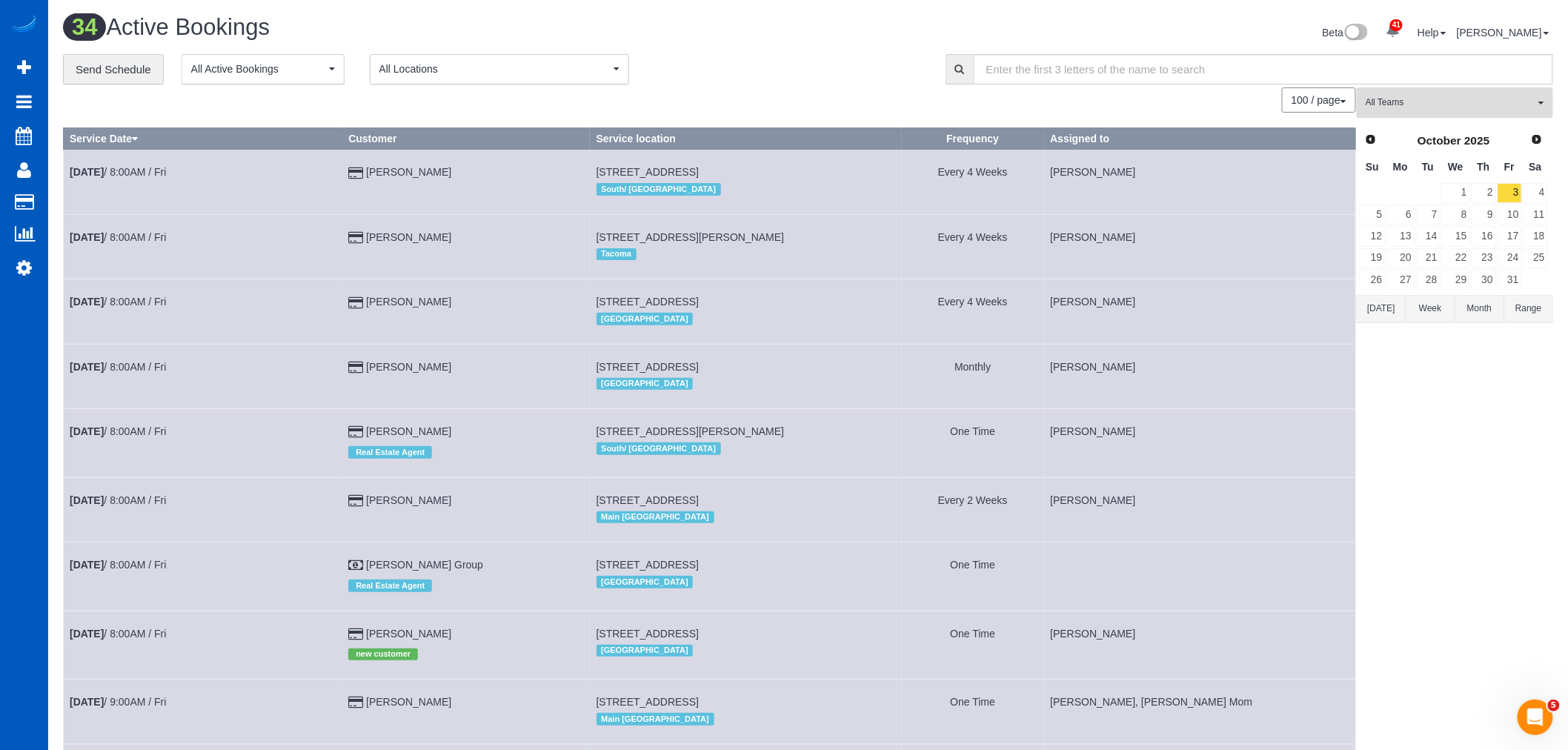
click at [1438, 101] on span "All Teams" at bounding box center [1450, 102] width 169 height 12
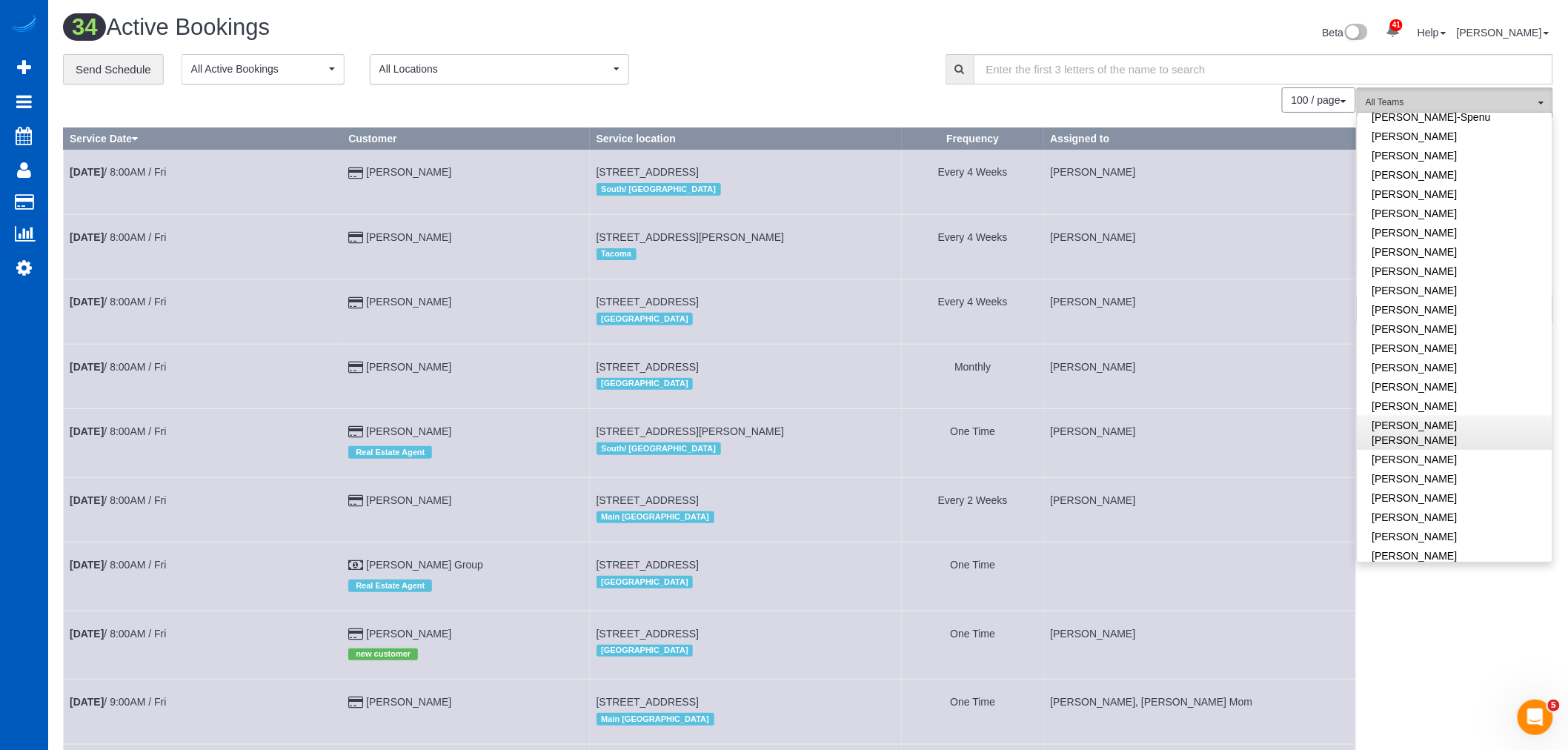
scroll to position [406, 0]
click at [1446, 386] on link "[PERSON_NAME]" at bounding box center [1455, 389] width 195 height 19
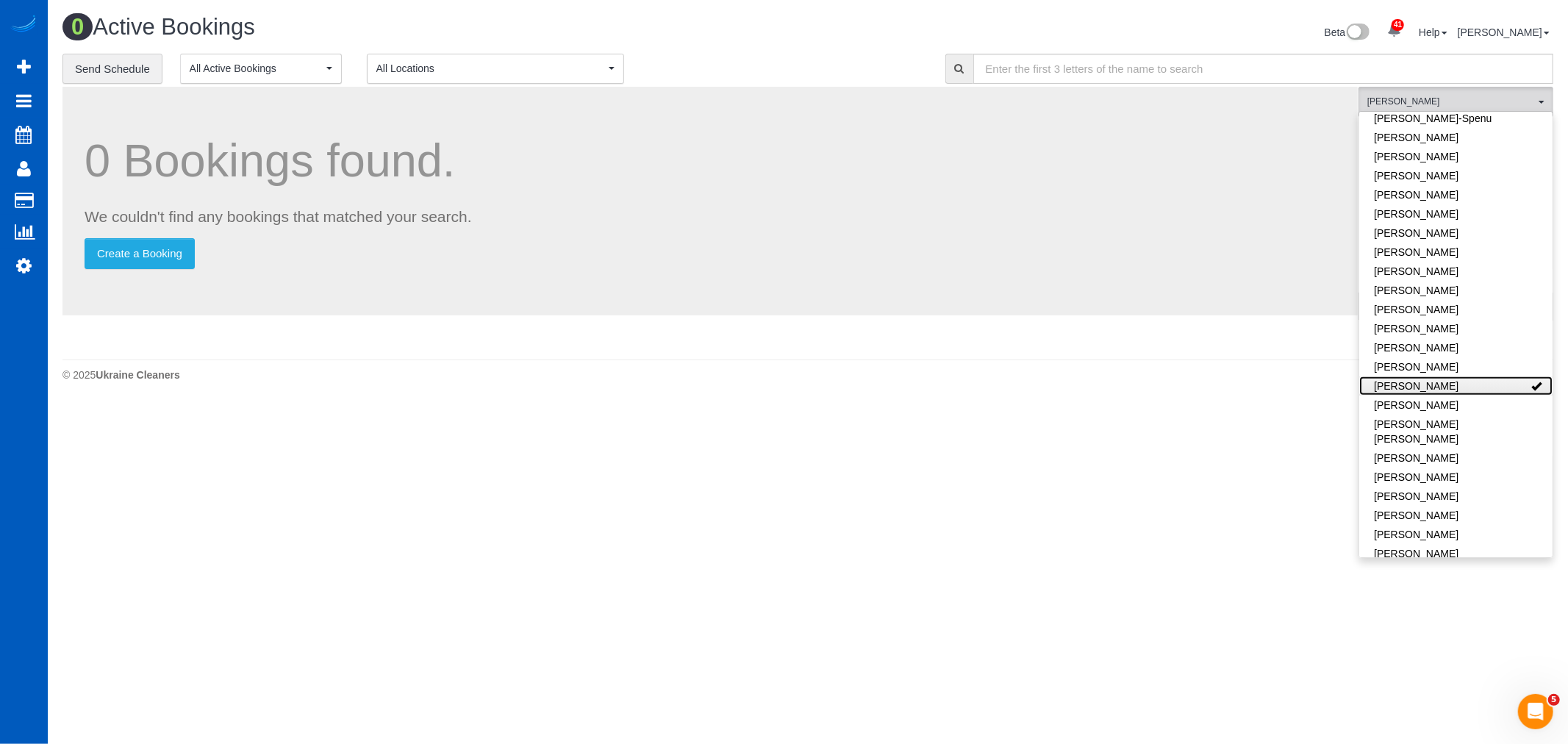
click at [1434, 383] on link "[PERSON_NAME]" at bounding box center [1456, 386] width 194 height 19
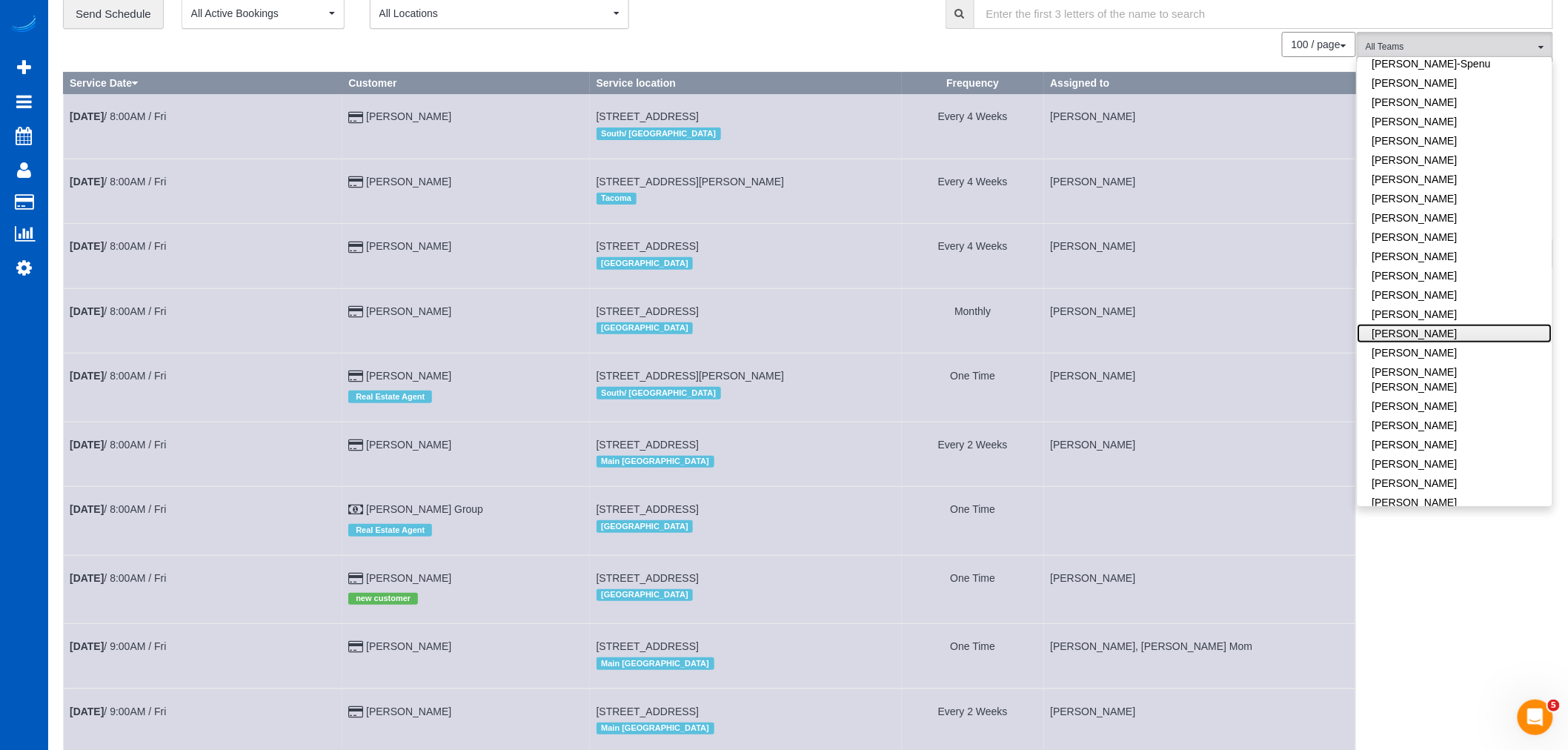
scroll to position [82, 0]
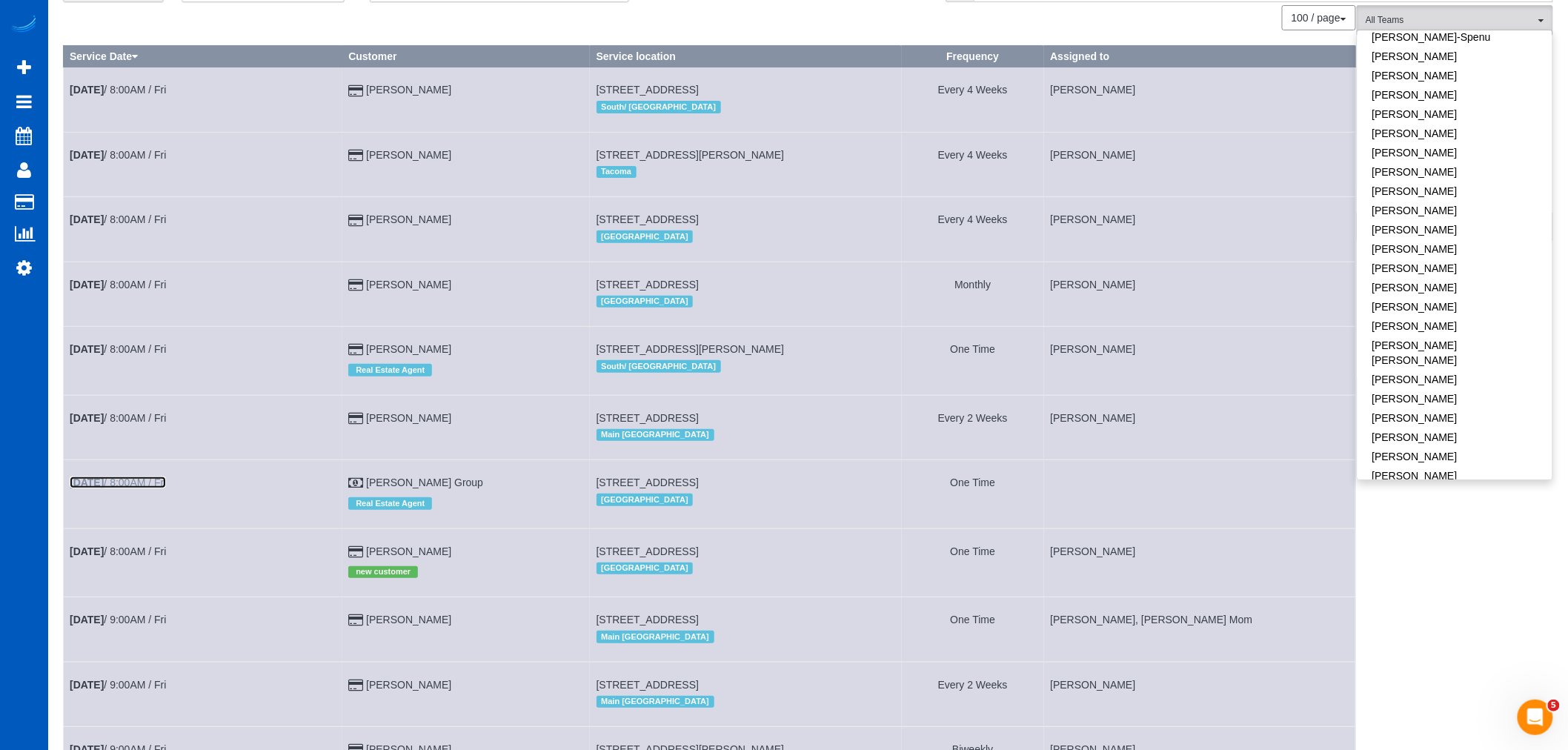
click at [127, 488] on link "Oct 3rd / 8:00AM / Fri" at bounding box center [118, 483] width 97 height 12
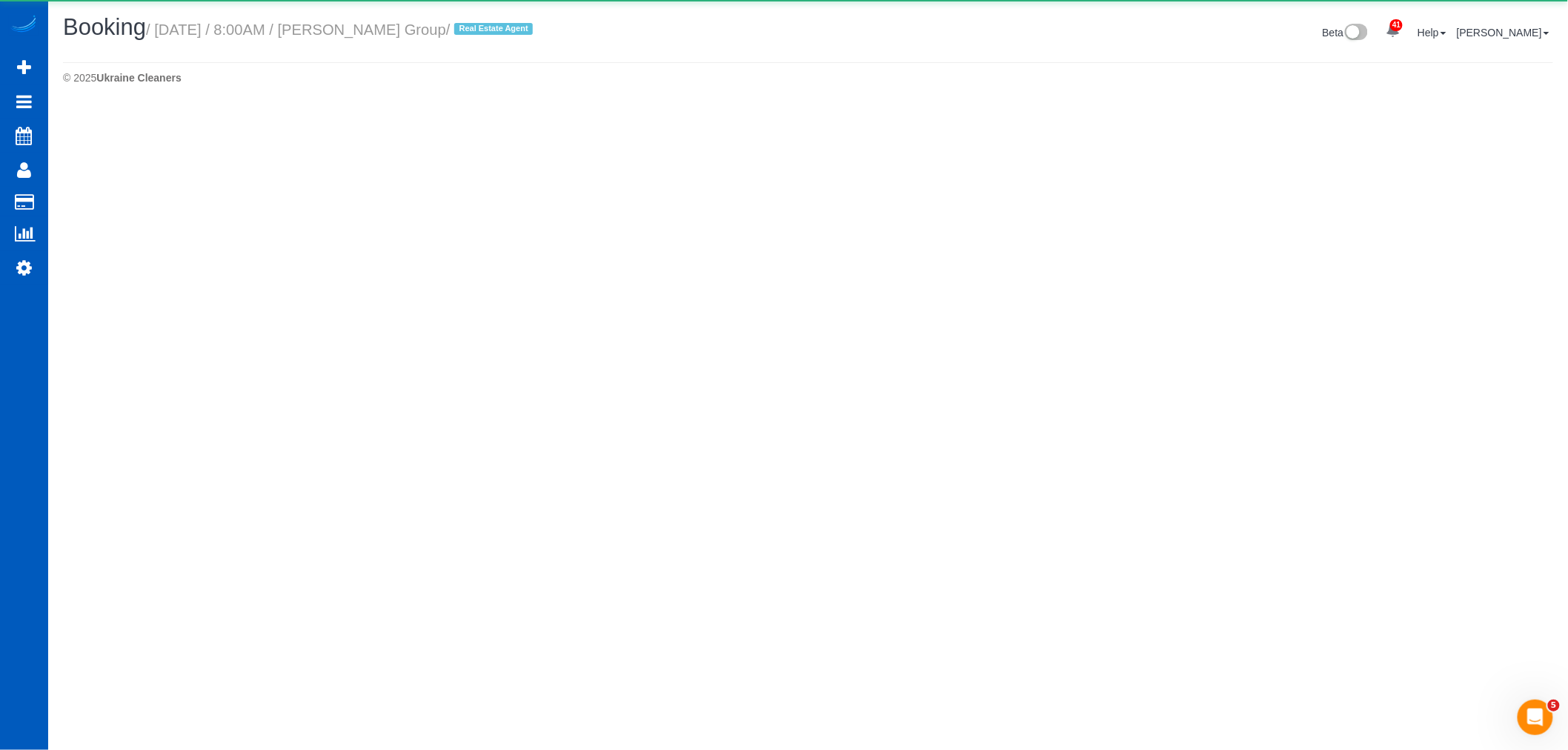
select select "WA"
select select "string:cash"
select select "number:10"
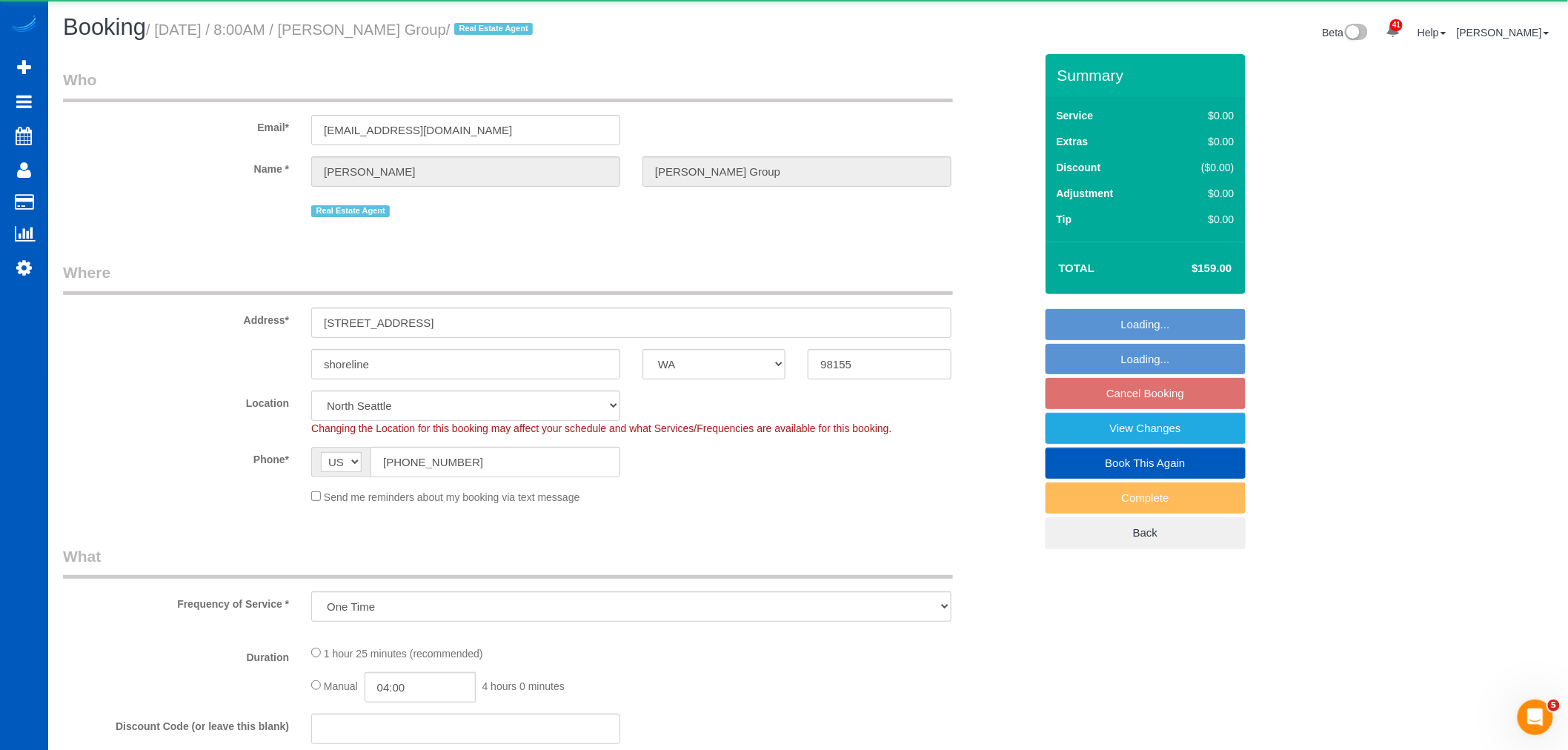
select select "object:25443"
select select "199"
select select "3"
select select "spot78"
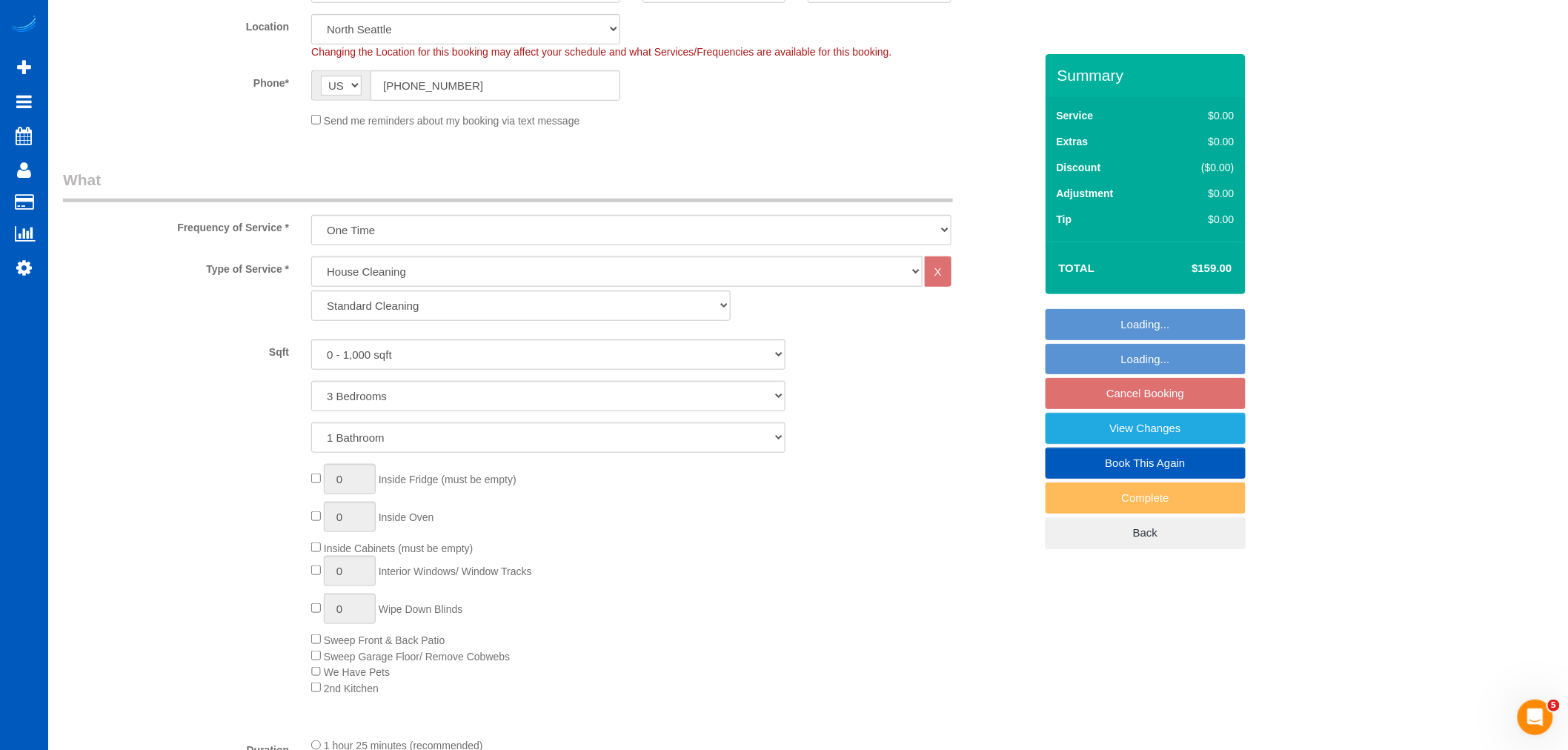
scroll to position [494, 0]
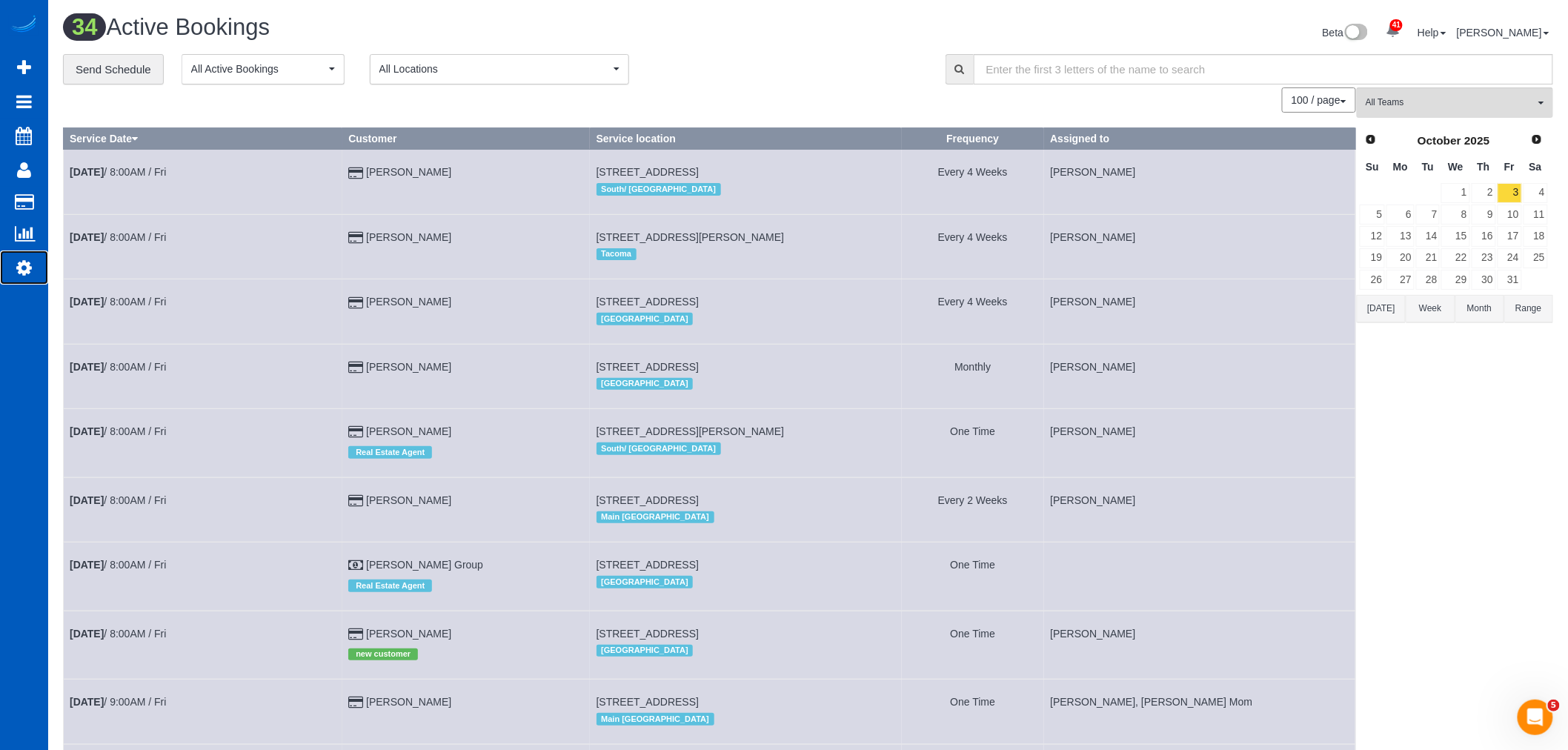
click at [34, 268] on link "Settings" at bounding box center [24, 267] width 48 height 34
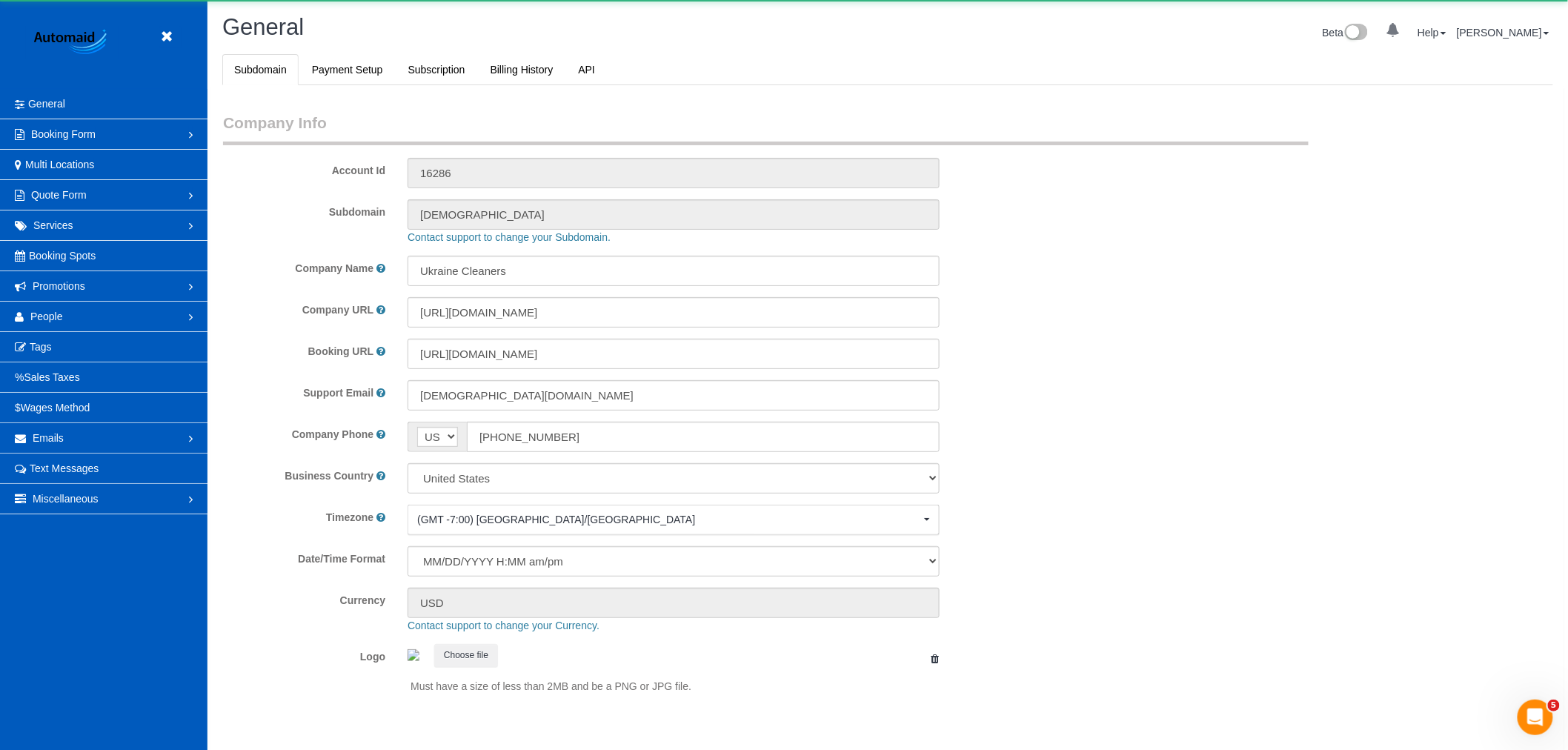
select select "1"
click at [49, 315] on span "People" at bounding box center [46, 317] width 32 height 12
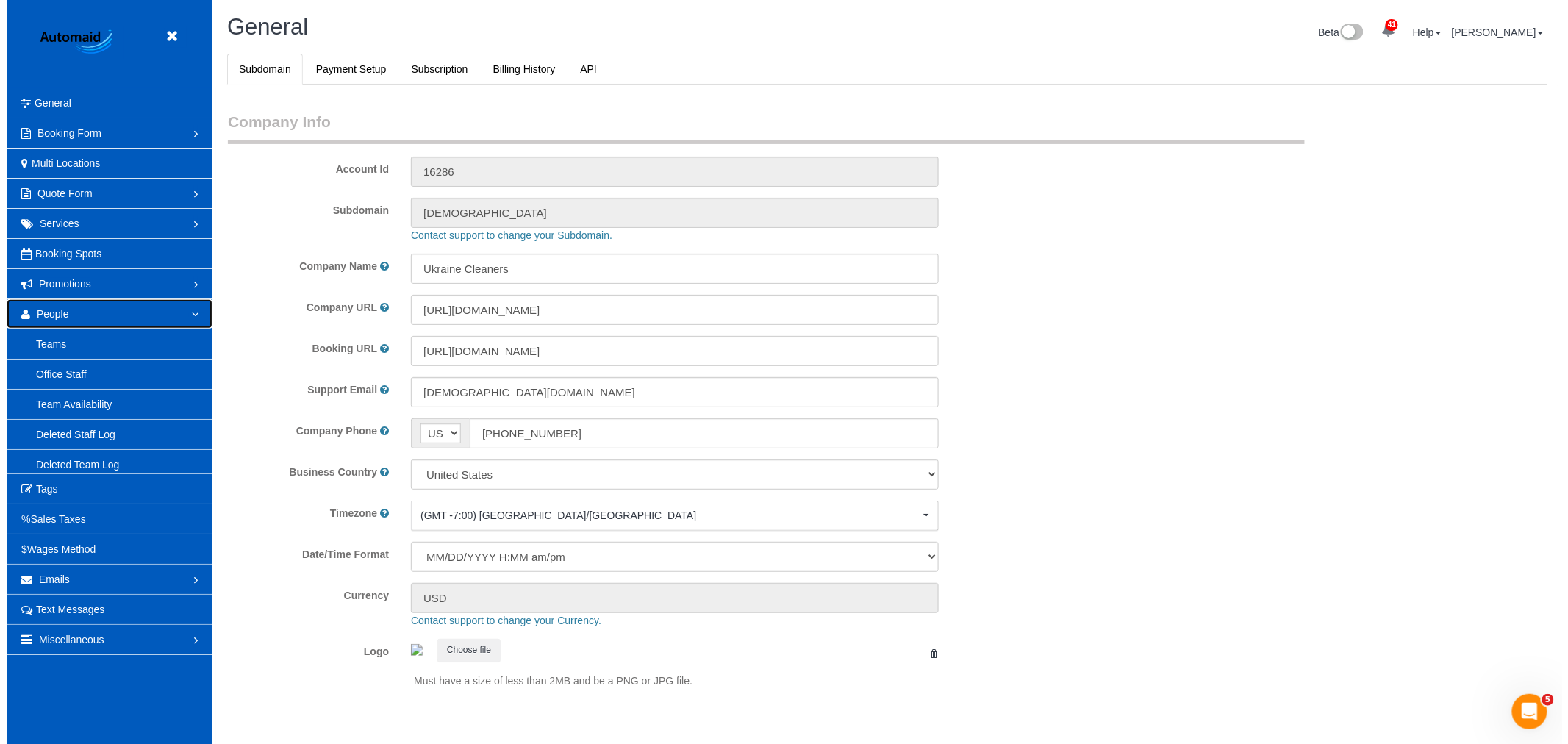
scroll to position [0, 0]
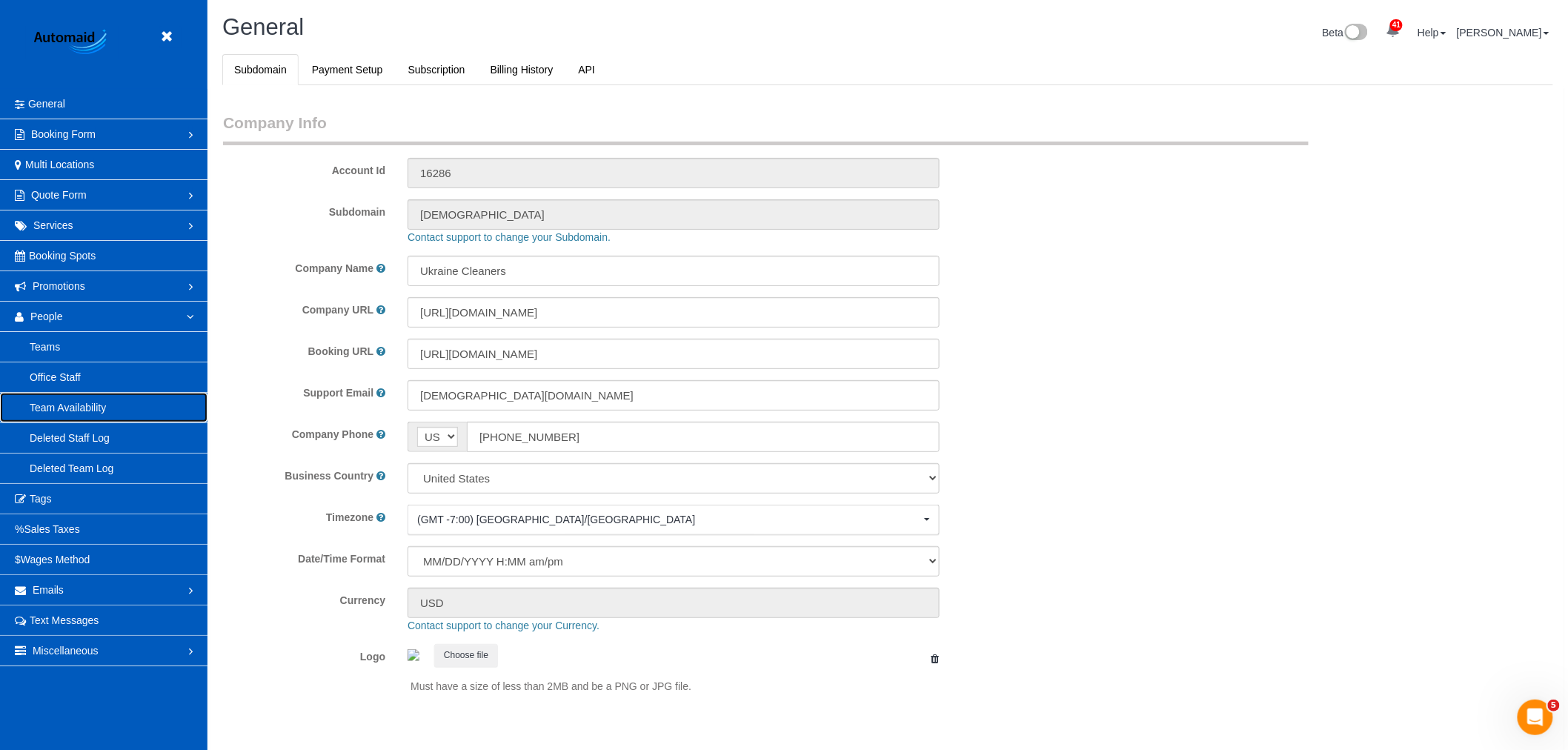
click at [80, 406] on link "Team Availability" at bounding box center [103, 407] width 208 height 29
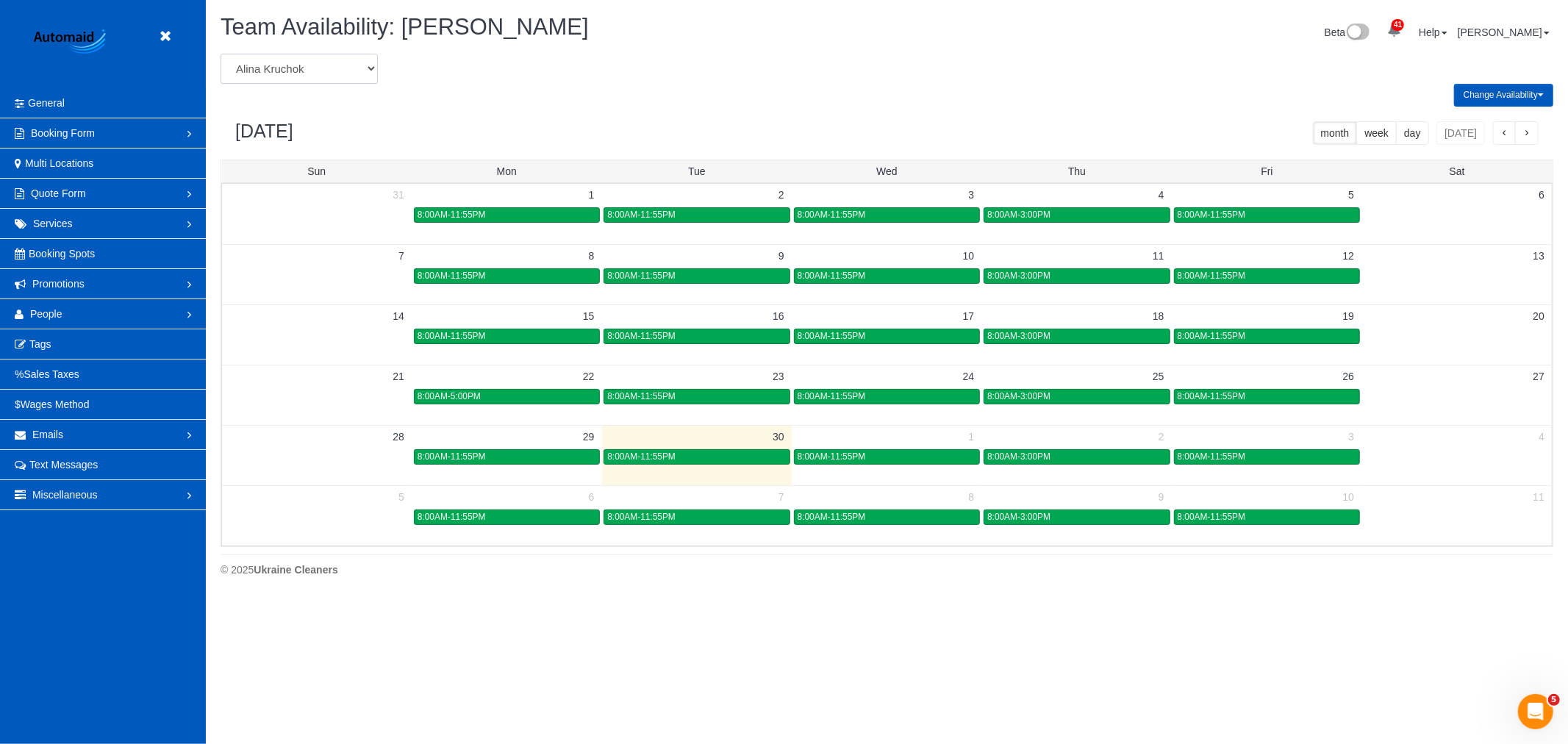
click at [243, 71] on select "Alina Kruchok Alona Tarasiuk Alona Vikhliaieva Anastasiia Demchenko Anastasiia …" at bounding box center [299, 69] width 157 height 30
select select "number:1437"
click at [221, 55] on select "Alina Kruchok Alona Tarasiuk Alona Vikhliaieva Anastasiia Demchenko Anastasiia …" at bounding box center [299, 69] width 157 height 30
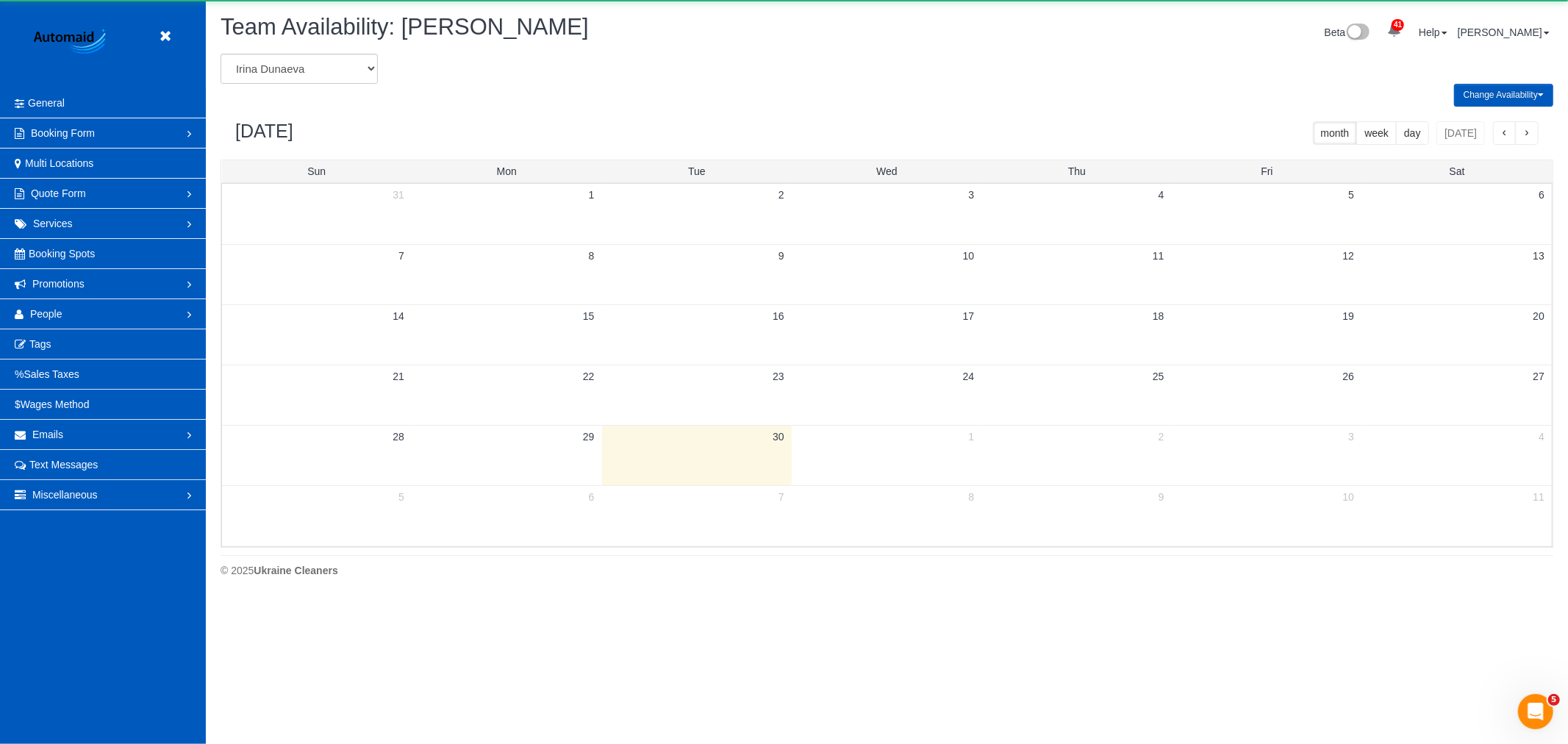
scroll to position [72939, 71929]
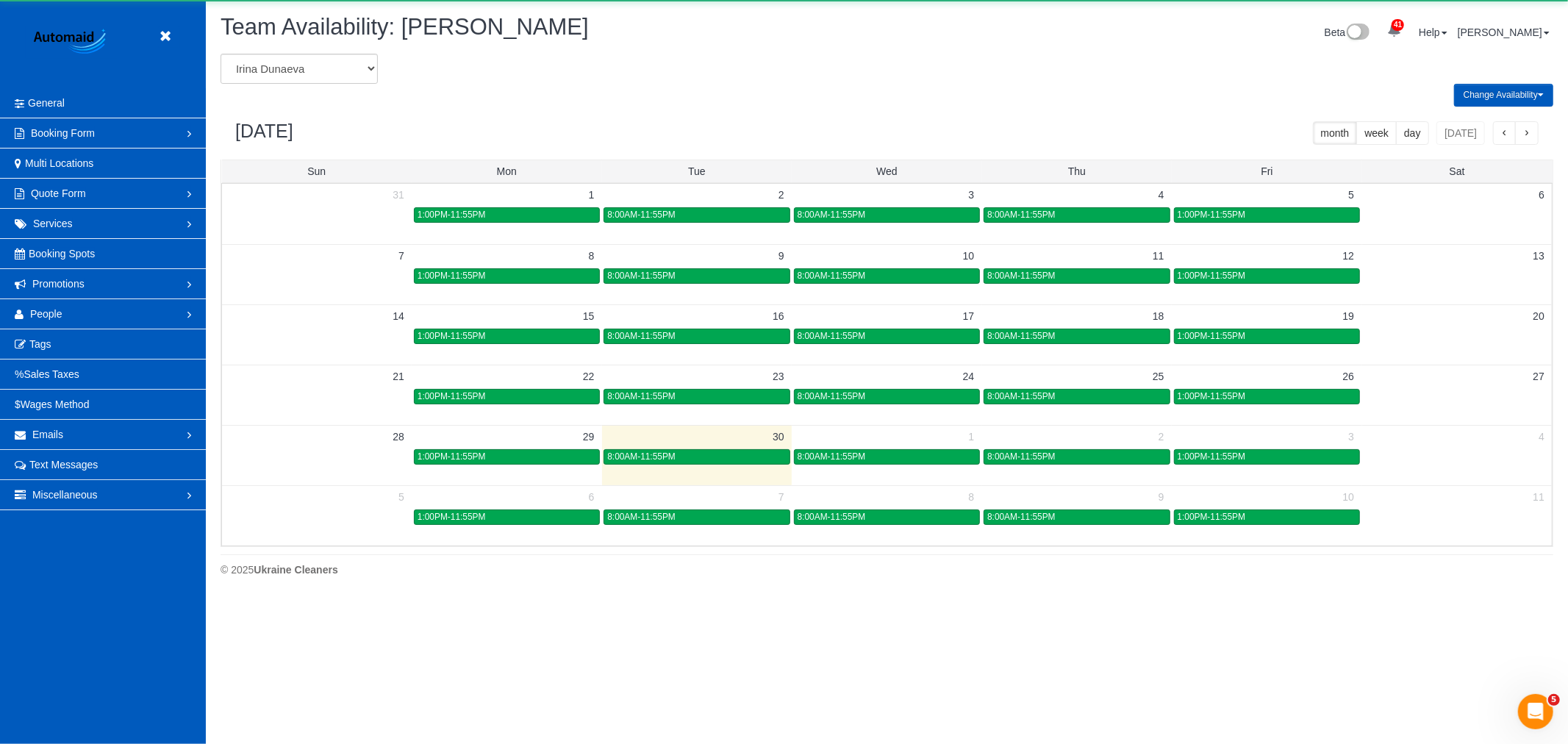
click at [1062, 508] on td "9" at bounding box center [1077, 497] width 190 height 23
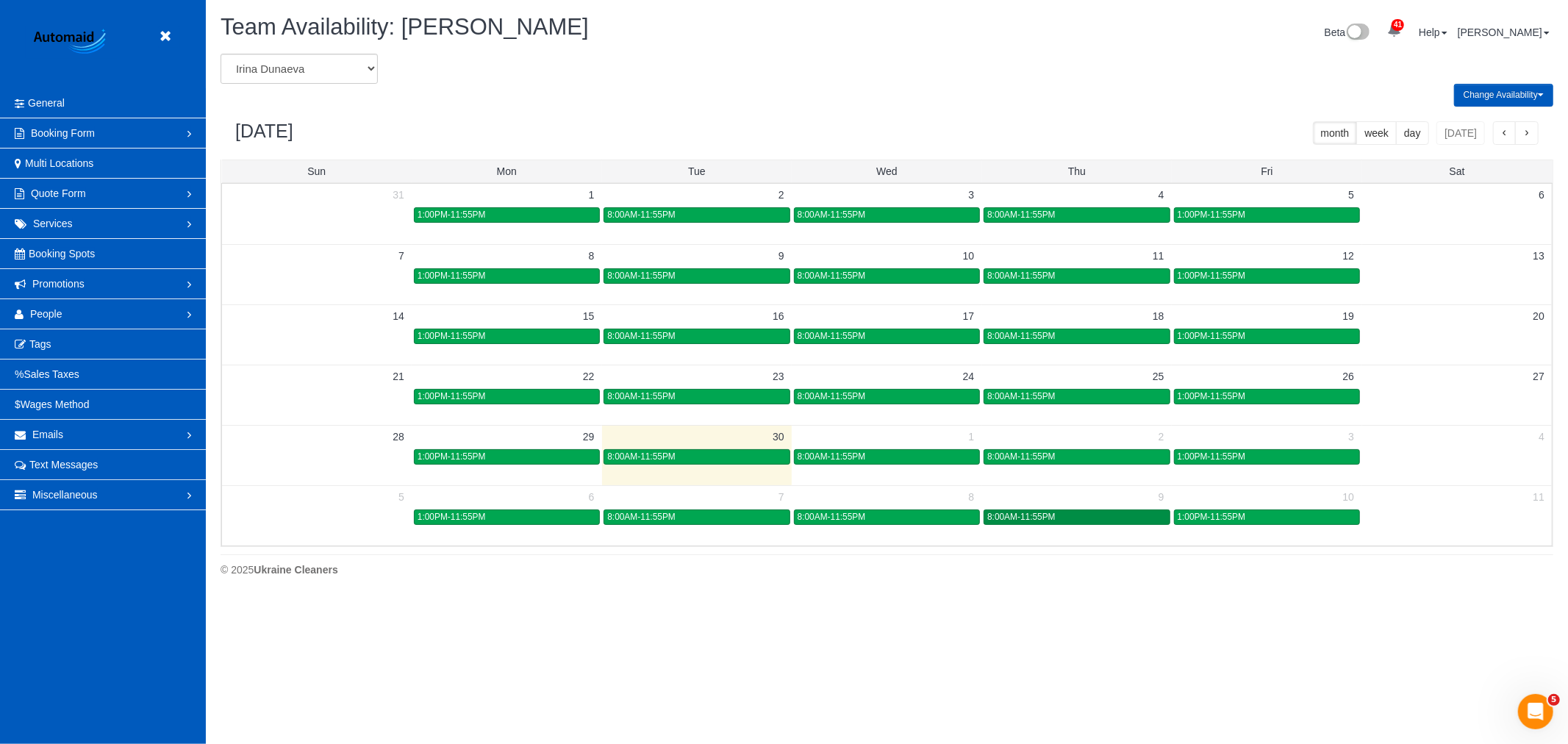
click at [1060, 512] on body "Beta Close Settings General Booking Form Install Form Customize Form Fields Def…" at bounding box center [784, 372] width 1568 height 744
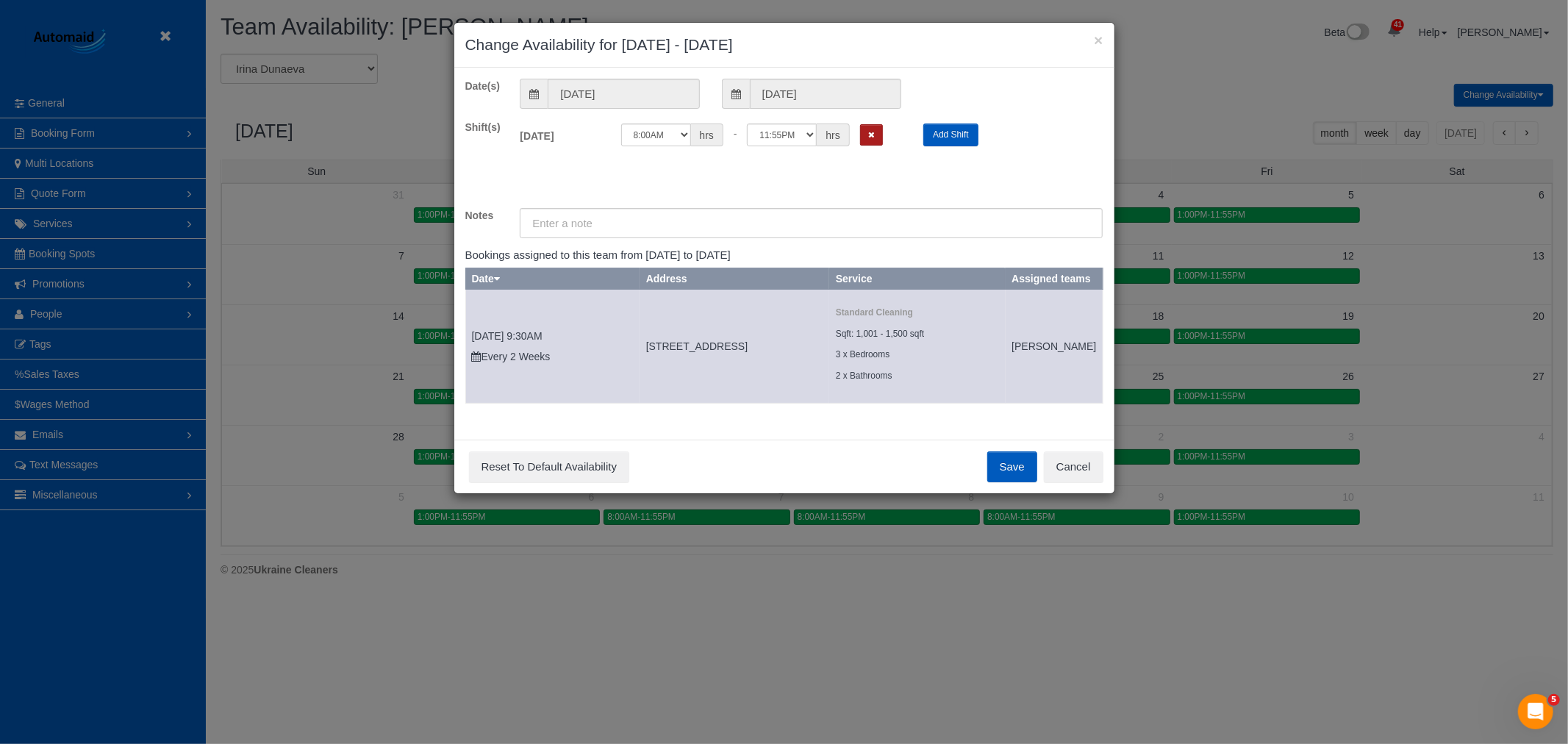
click at [873, 142] on button "Remove Shift" at bounding box center [871, 135] width 23 height 22
click at [1014, 483] on button "Save" at bounding box center [1011, 467] width 50 height 31
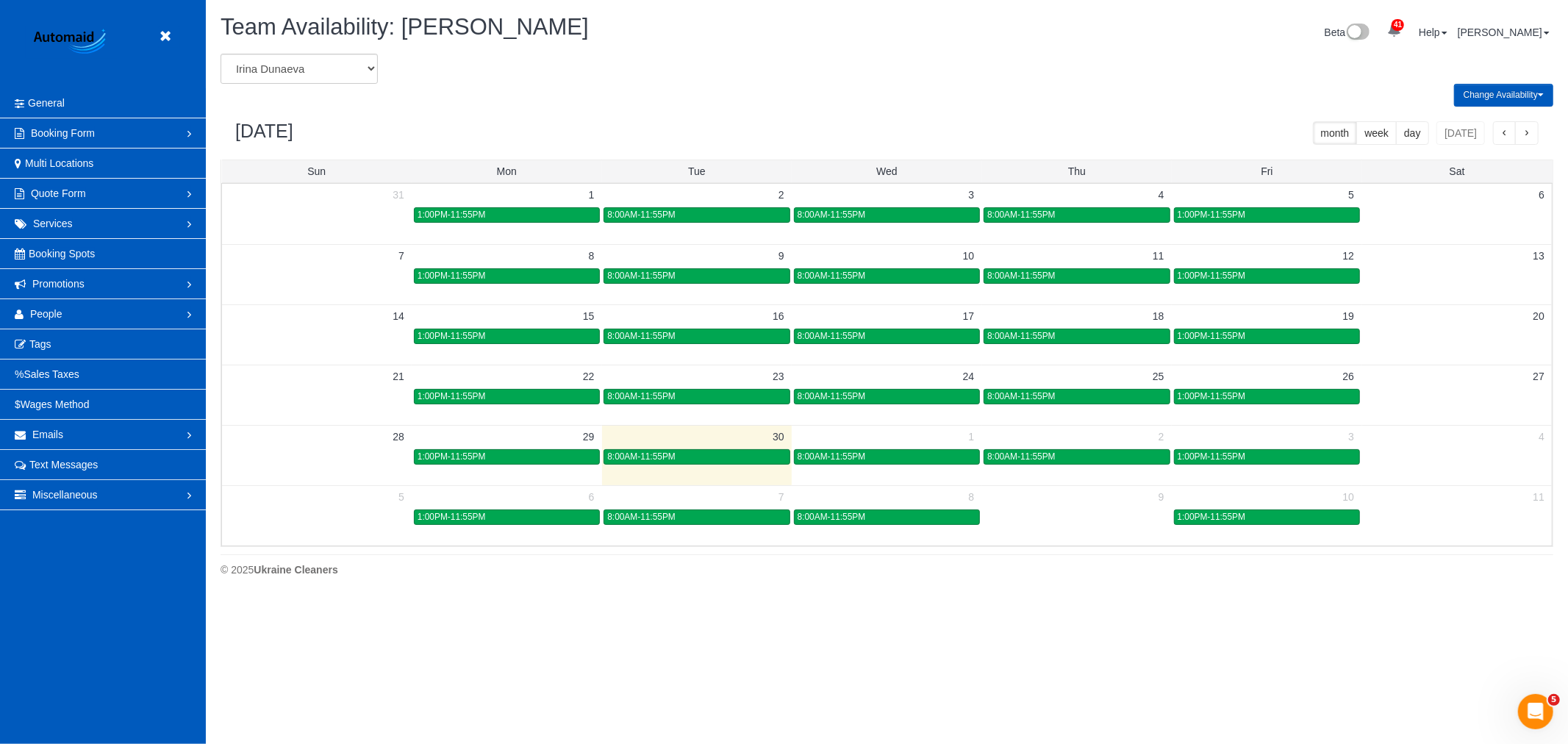
click at [1519, 134] on button "button" at bounding box center [1526, 133] width 24 height 24
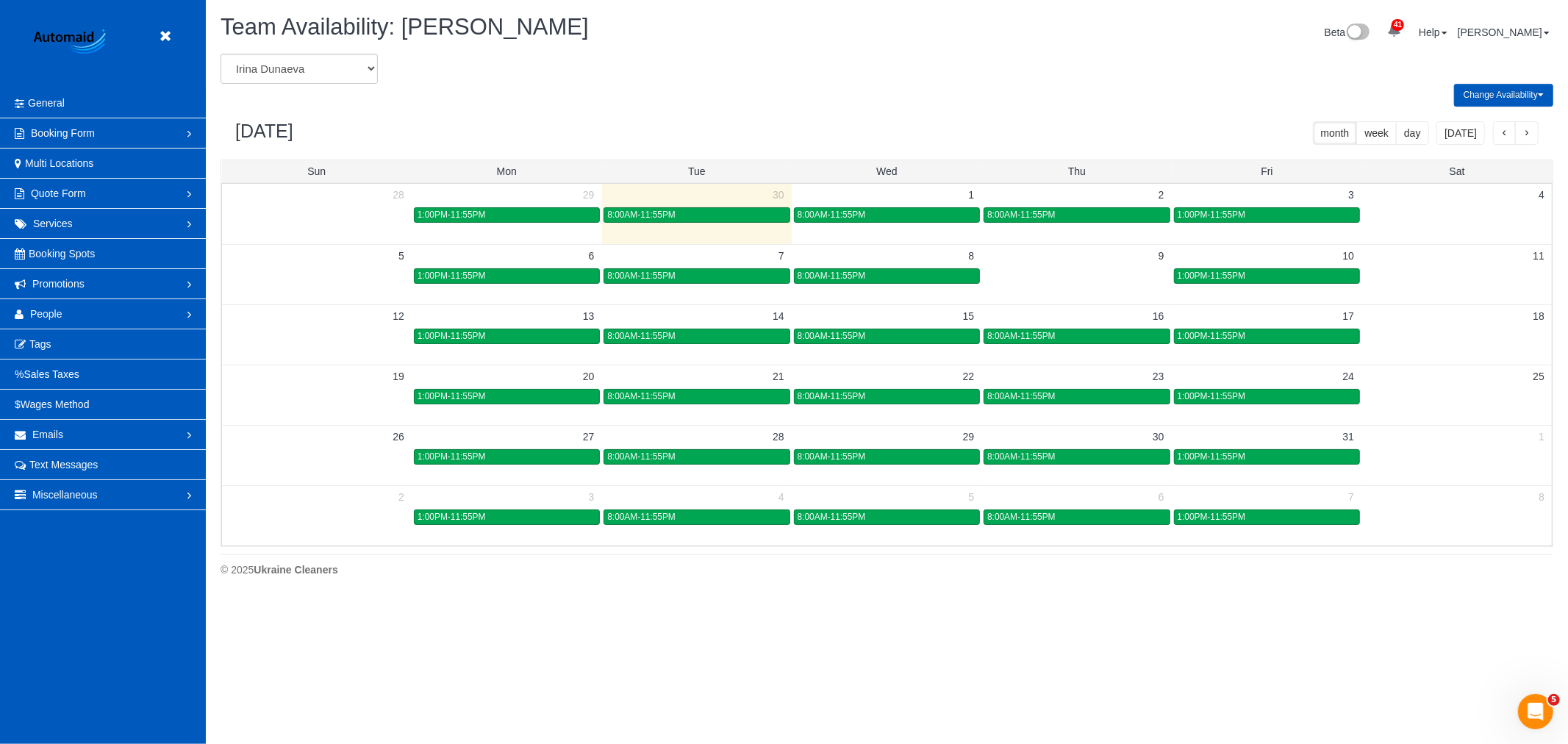
scroll to position [600, 1568]
click at [1519, 134] on button "button" at bounding box center [1526, 133] width 24 height 24
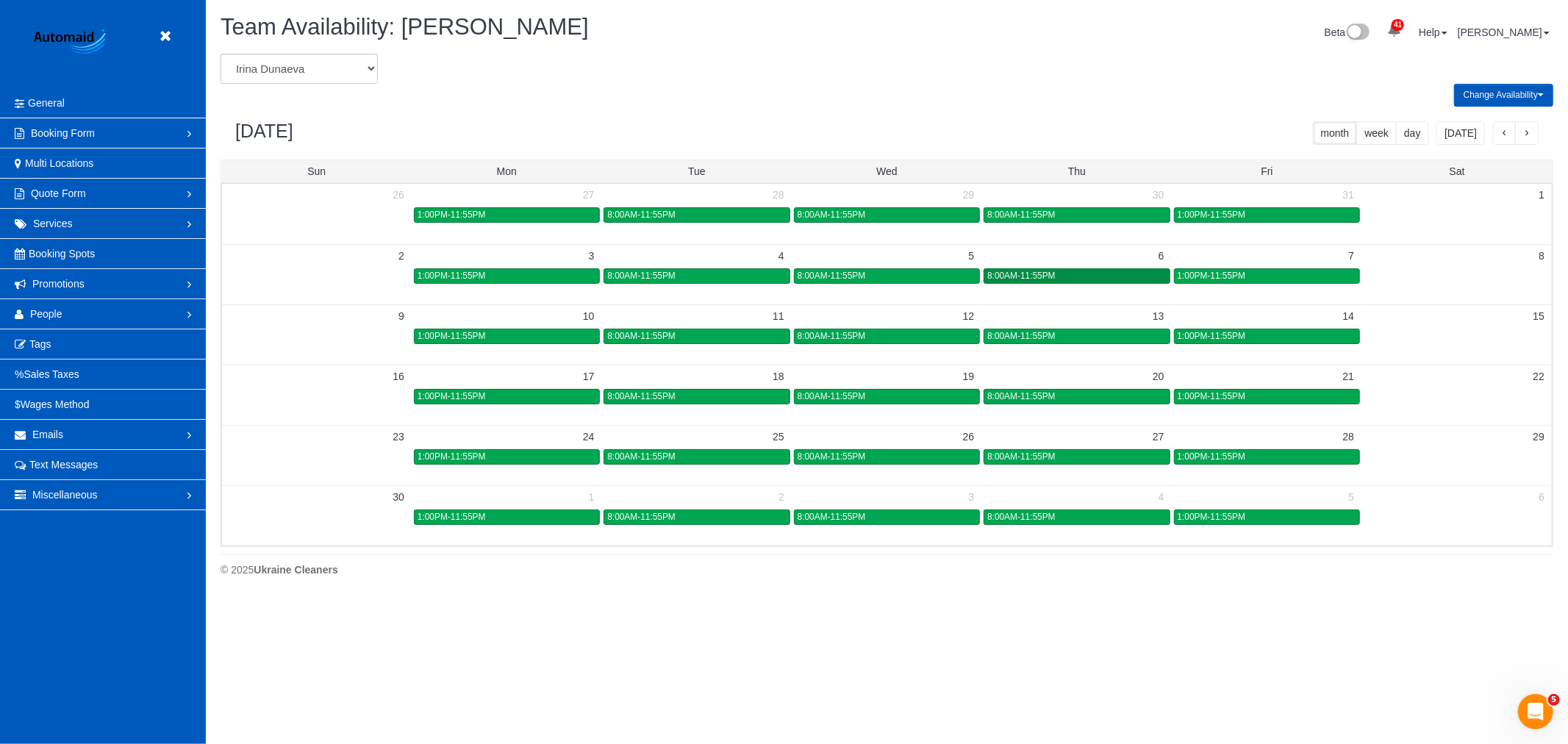
click at [1074, 269] on link "8:00AM-11:55PM" at bounding box center [1076, 276] width 186 height 15
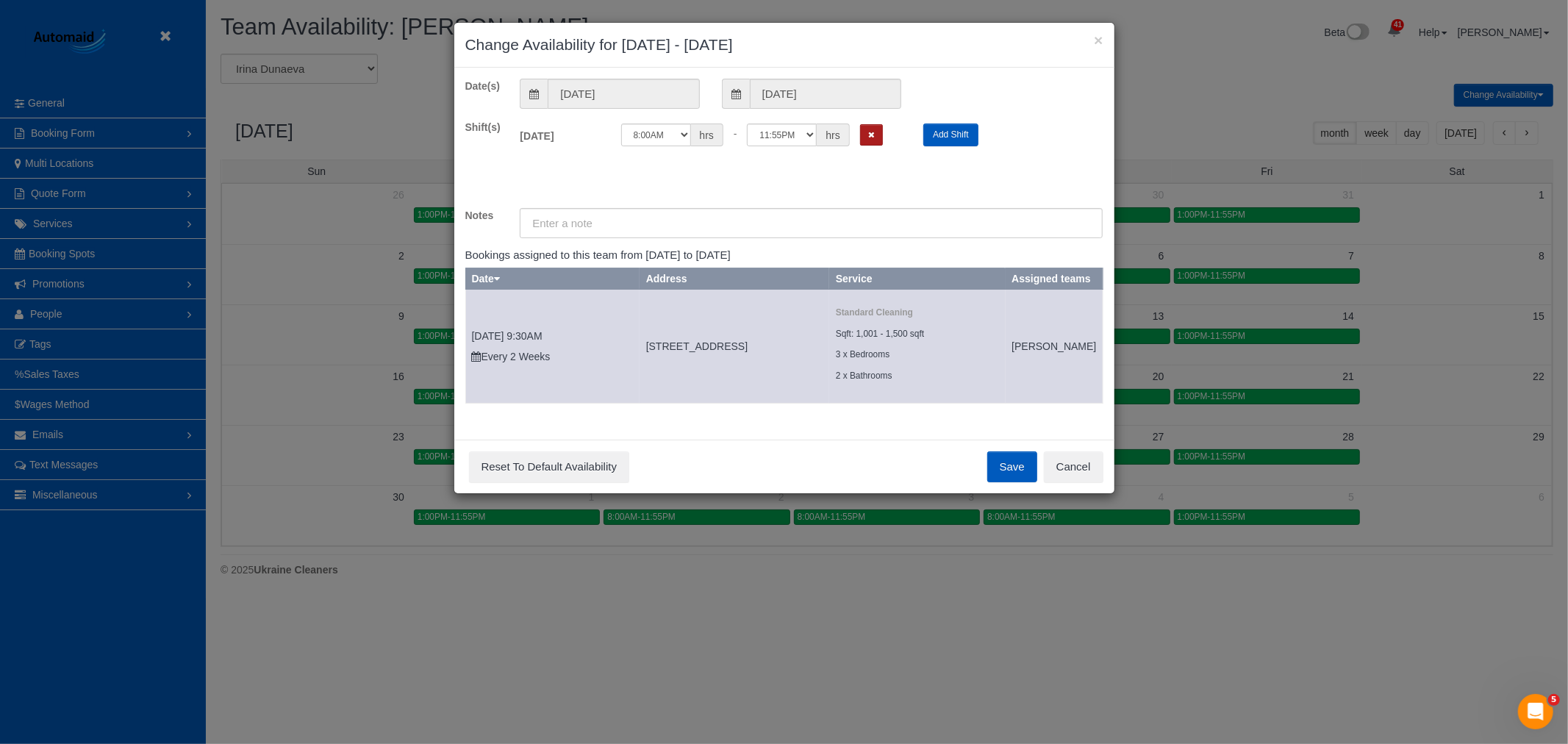
click at [870, 129] on button "Remove Shift" at bounding box center [871, 135] width 23 height 22
click at [985, 473] on div "Save Reset To Default Availability Cancel" at bounding box center [784, 467] width 660 height 54
click at [999, 483] on button "Save" at bounding box center [1011, 467] width 50 height 31
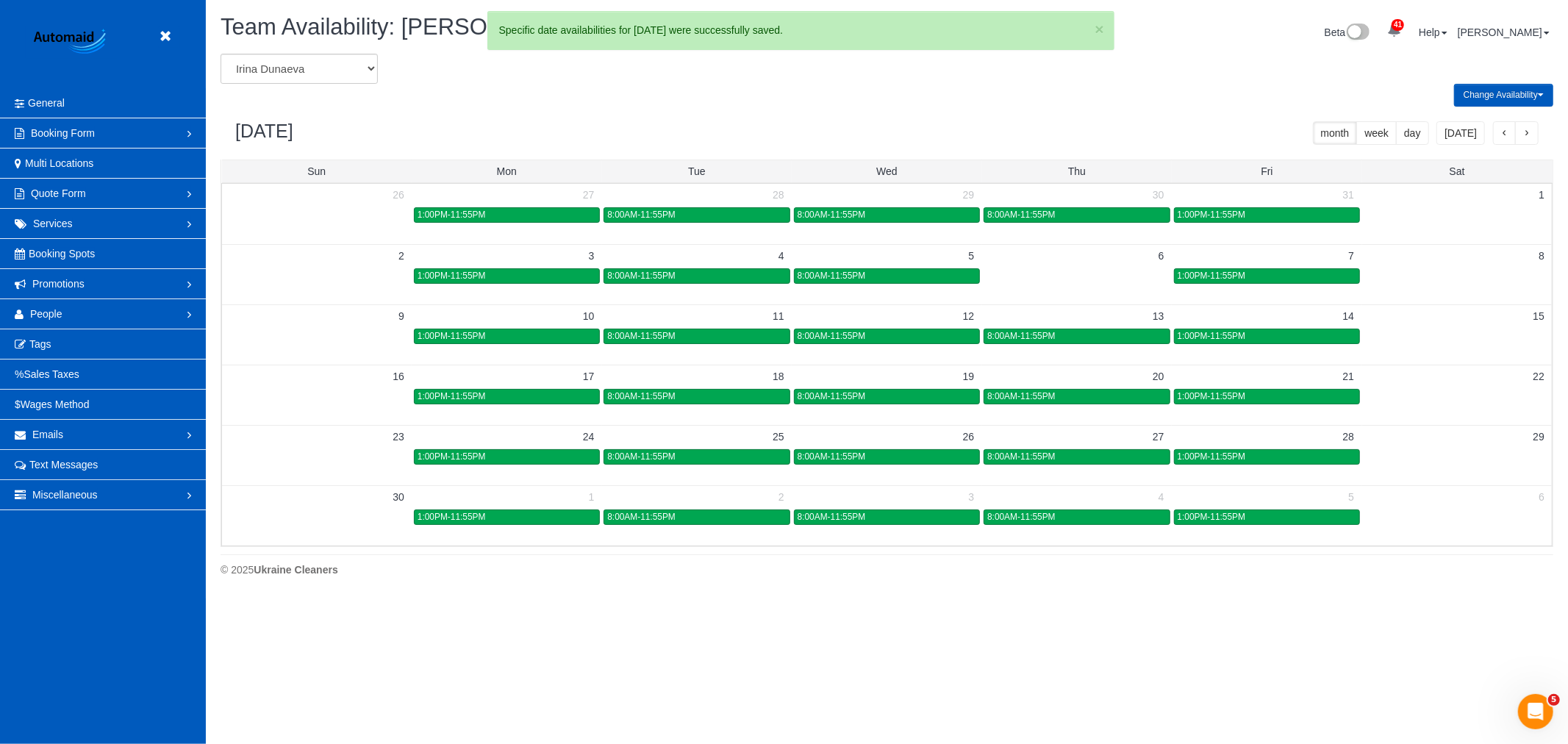
click at [1247, 275] on div "× Change Availability for 11/06/2025 - 11/06/2025 Date(s) 11/06/2025 11/06/2025…" at bounding box center [784, 372] width 1568 height 744
click at [1247, 275] on div "1:00PM-11:55PM" at bounding box center [1267, 277] width 179 height 11
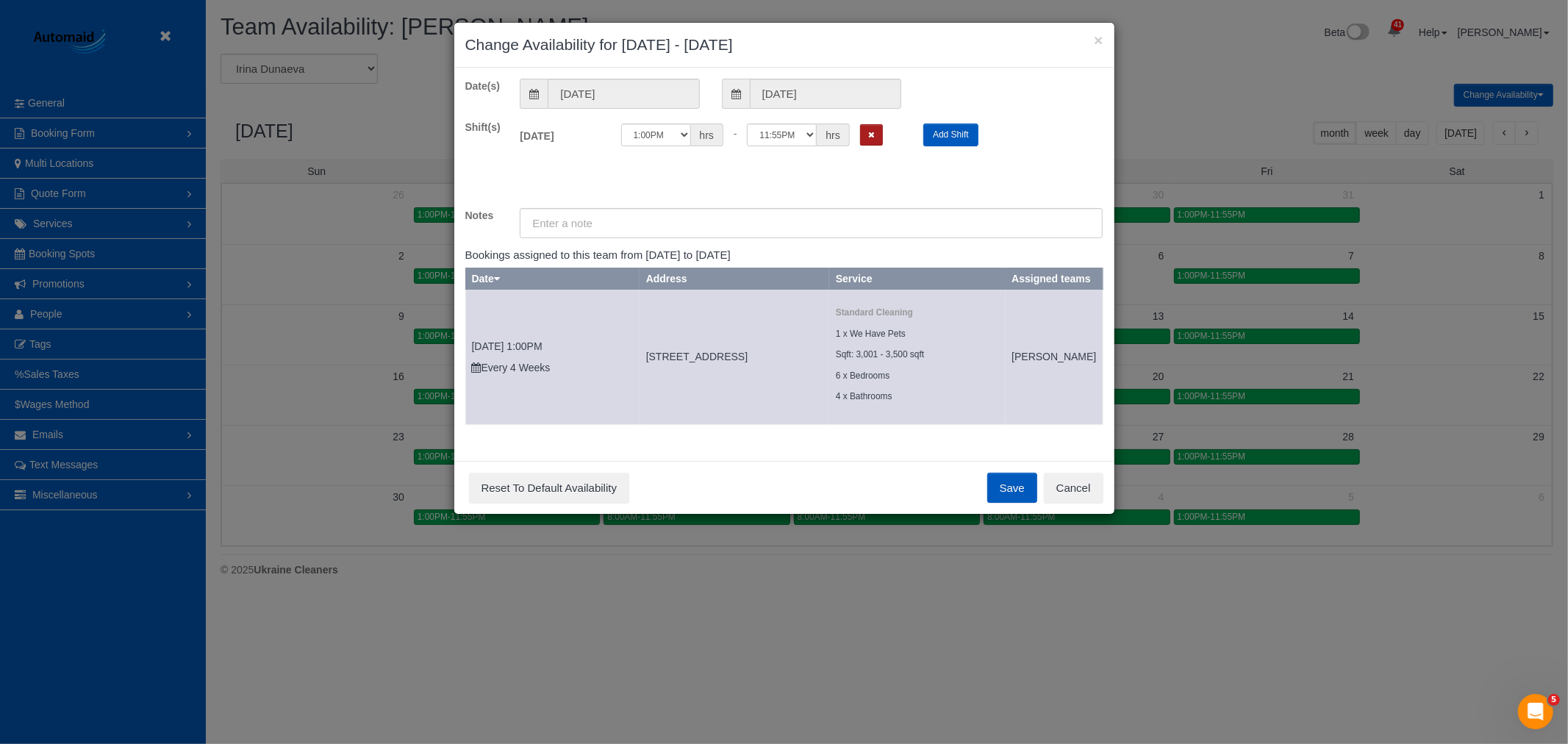
click at [879, 140] on button "Remove Shift" at bounding box center [871, 135] width 23 height 22
click at [1005, 504] on button "Save" at bounding box center [1011, 488] width 50 height 31
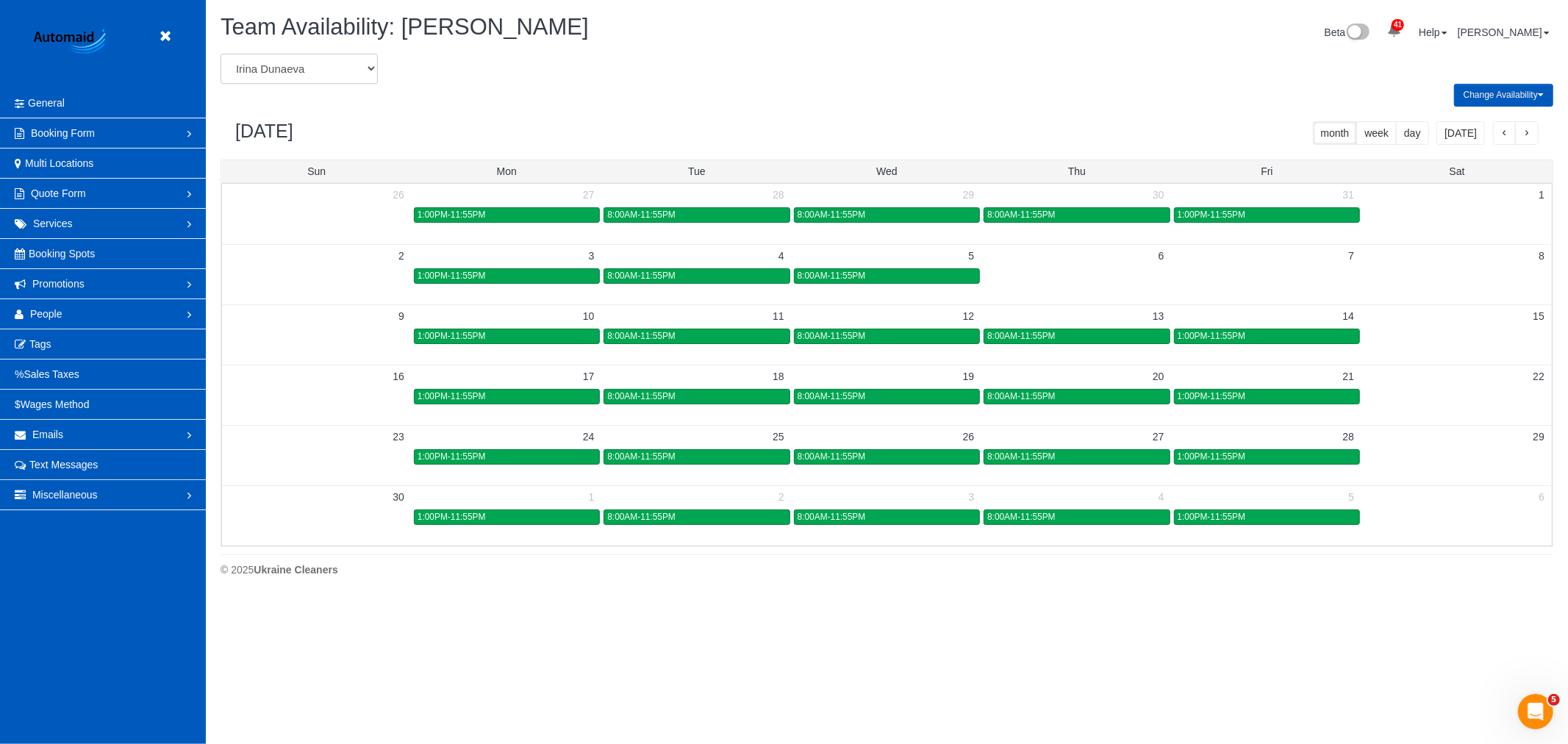
click at [251, 55] on select "Alina Kruchok Alona Tarasiuk Alona Vikhliaieva Anastasiia Demchenko Anastasiia …" at bounding box center [299, 69] width 157 height 30
select select "number:16270"
click at [221, 55] on select "Alina Kruchok Alona Tarasiuk Alona Vikhliaieva Anastasiia Demchenko Anastasiia …" at bounding box center [299, 69] width 157 height 30
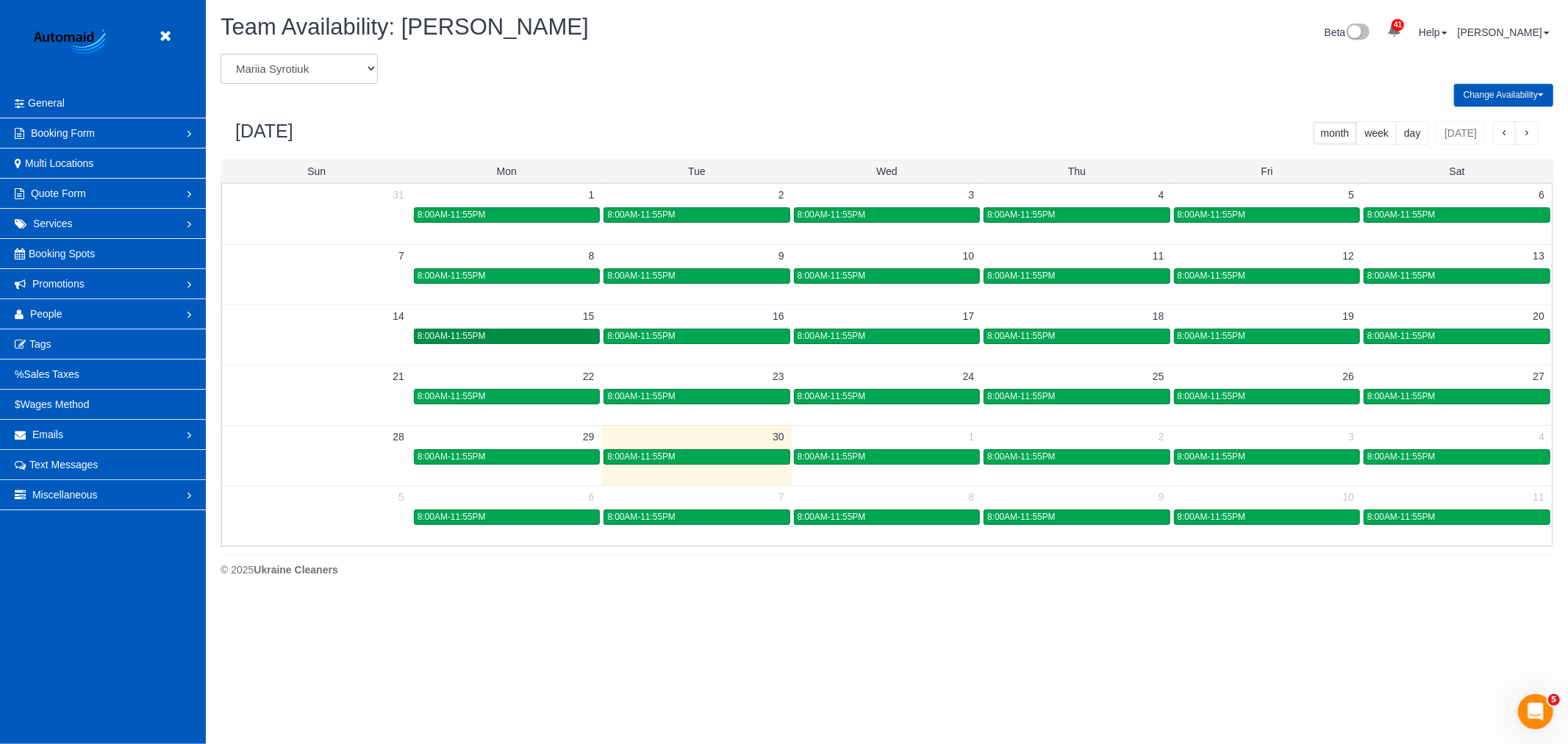
click at [575, 337] on div "8:00AM-11:55PM" at bounding box center [507, 337] width 179 height 11
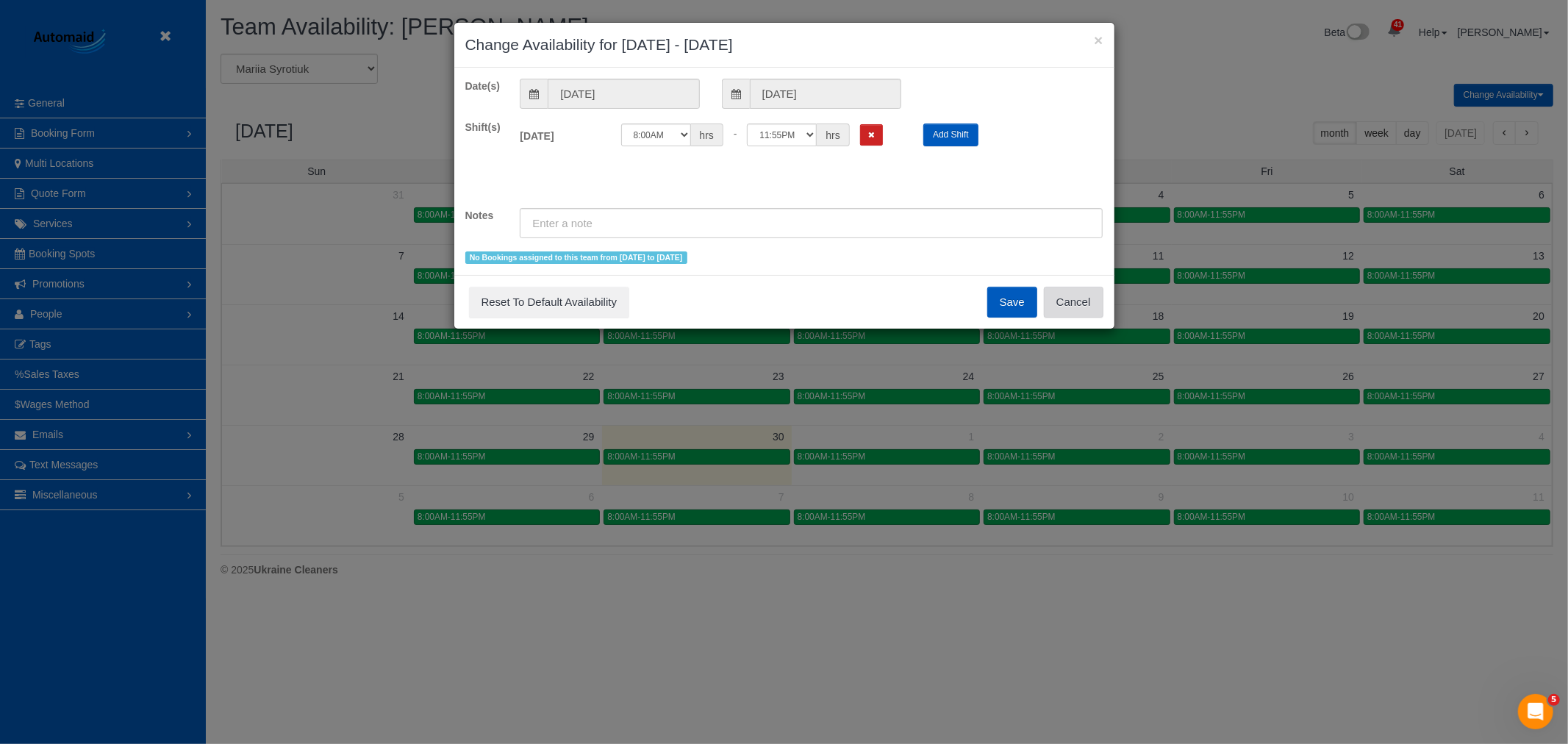
click at [1081, 302] on button "Cancel" at bounding box center [1073, 302] width 59 height 31
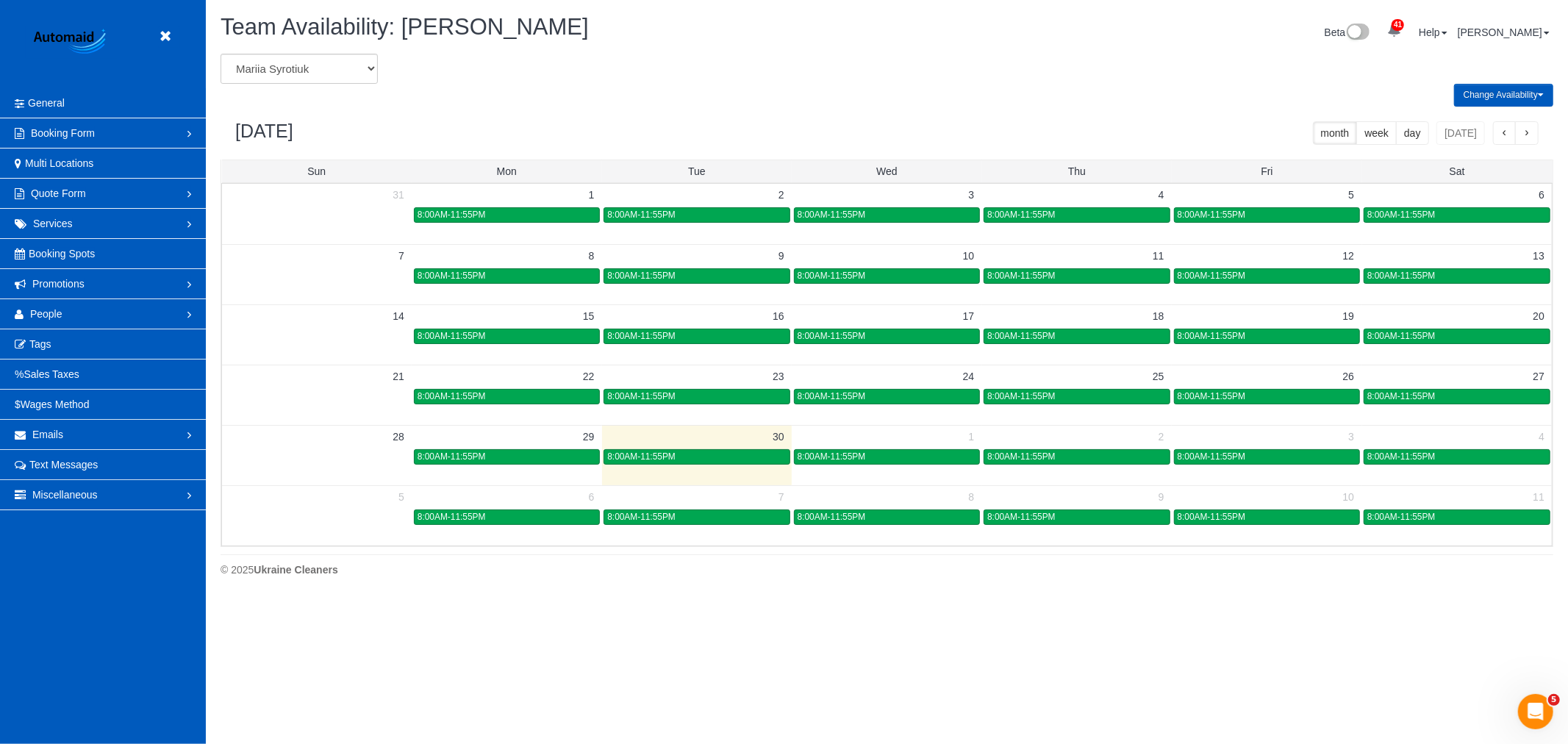
click at [1532, 134] on button "button" at bounding box center [1526, 133] width 24 height 24
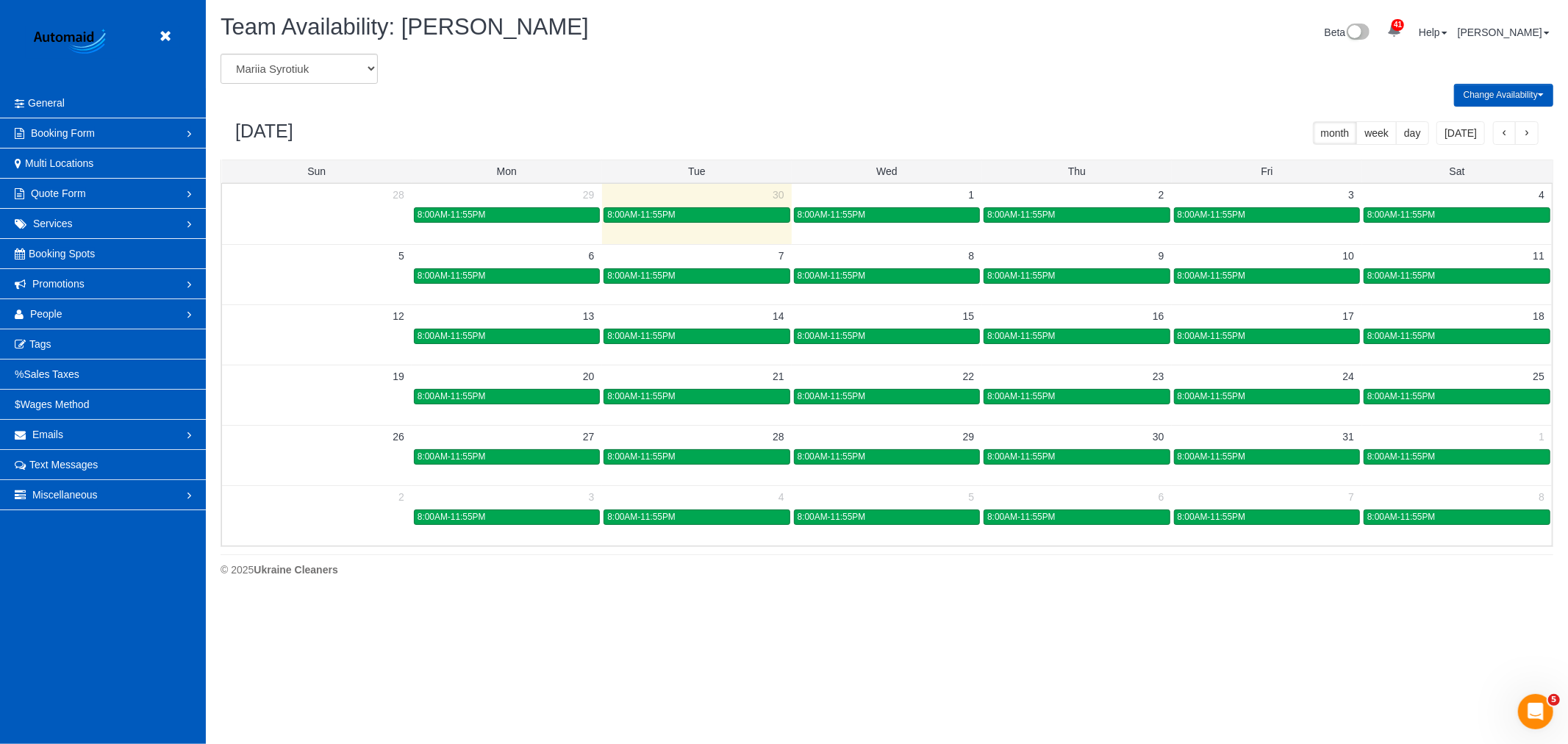
scroll to position [600, 1568]
click at [900, 339] on div "8:00AM-11:55PM" at bounding box center [886, 337] width 179 height 11
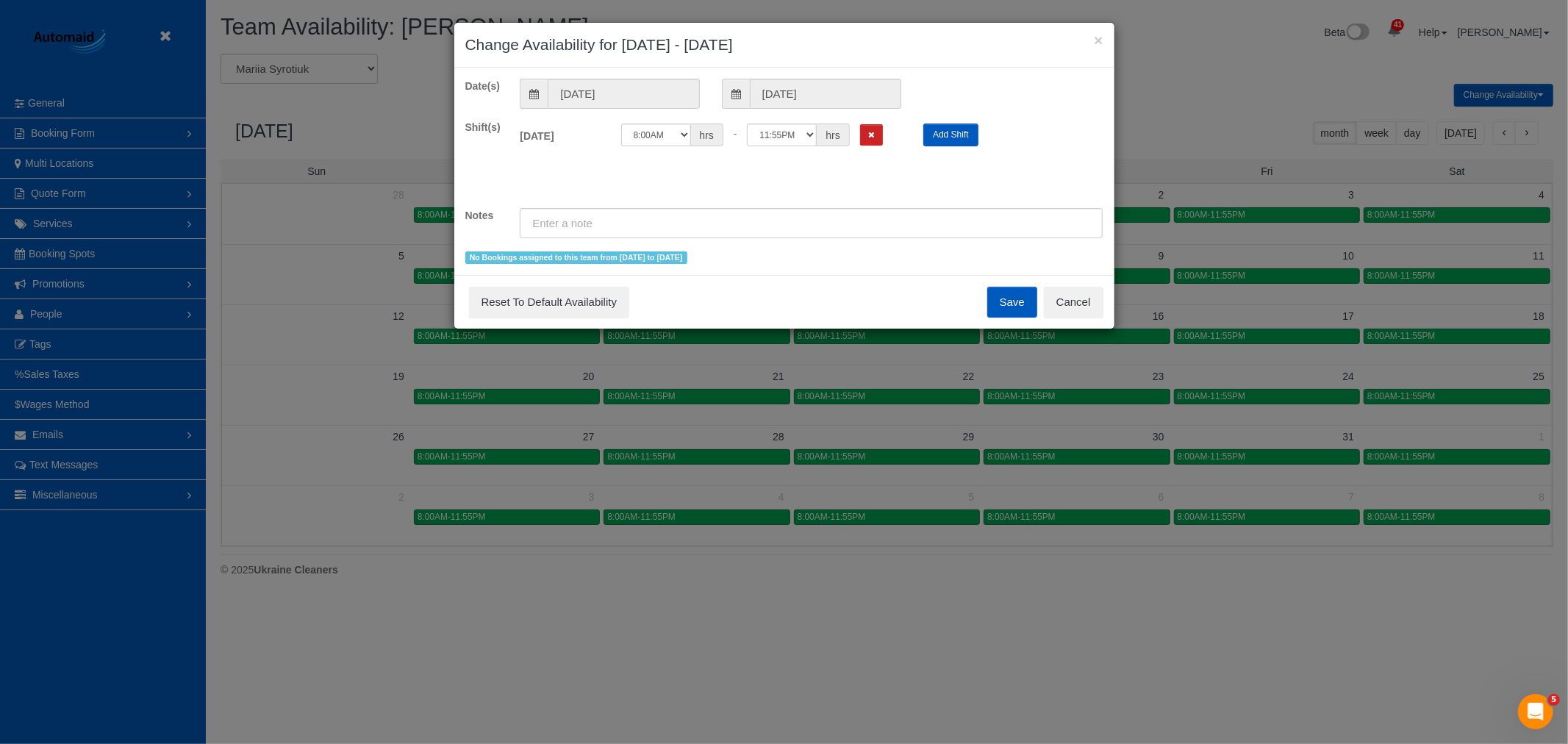
click at [1105, 297] on div "Save Reset To Default Availability Cancel" at bounding box center [784, 301] width 660 height 54
click at [1099, 298] on button "Cancel" at bounding box center [1073, 302] width 59 height 31
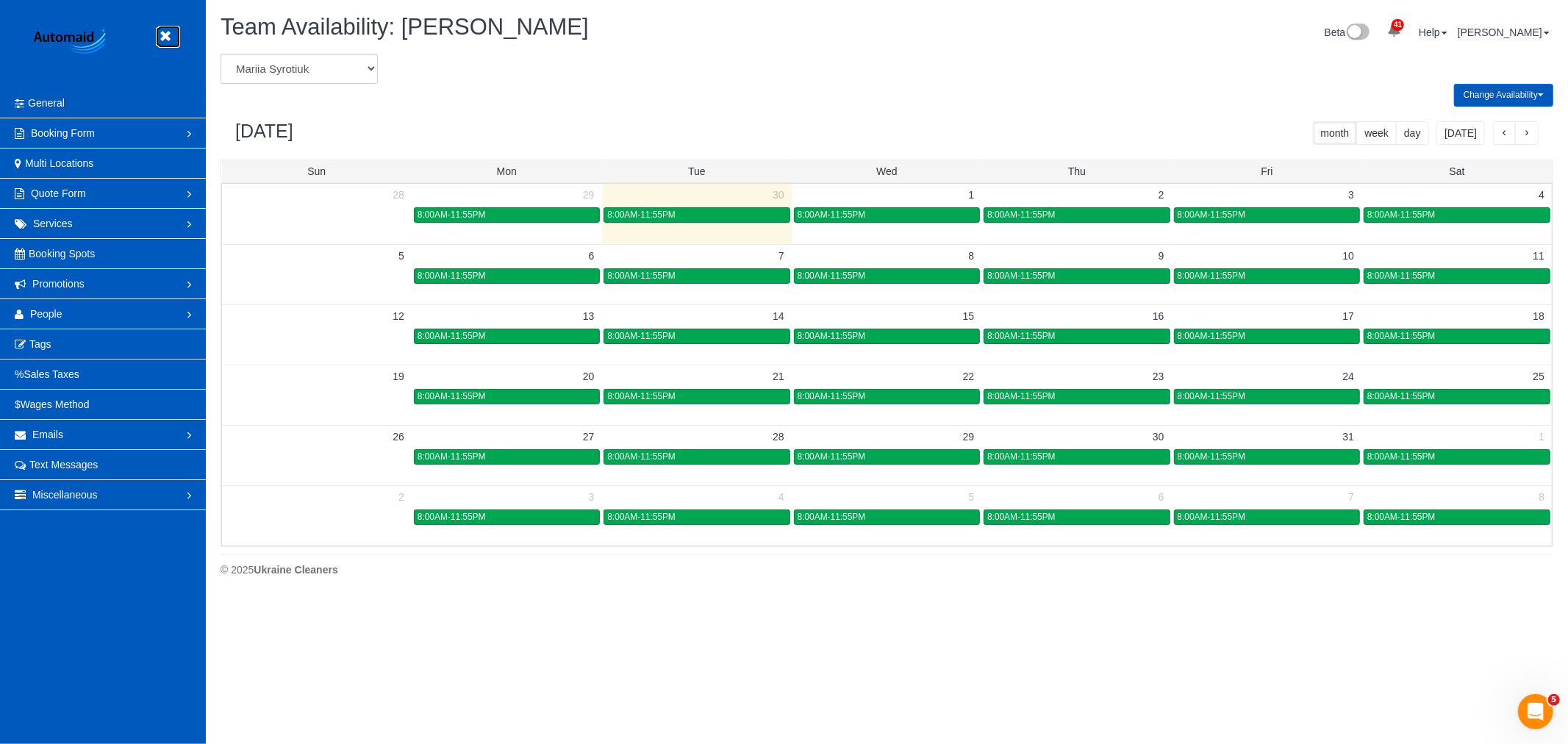
click at [158, 32] on link at bounding box center [168, 36] width 22 height 22
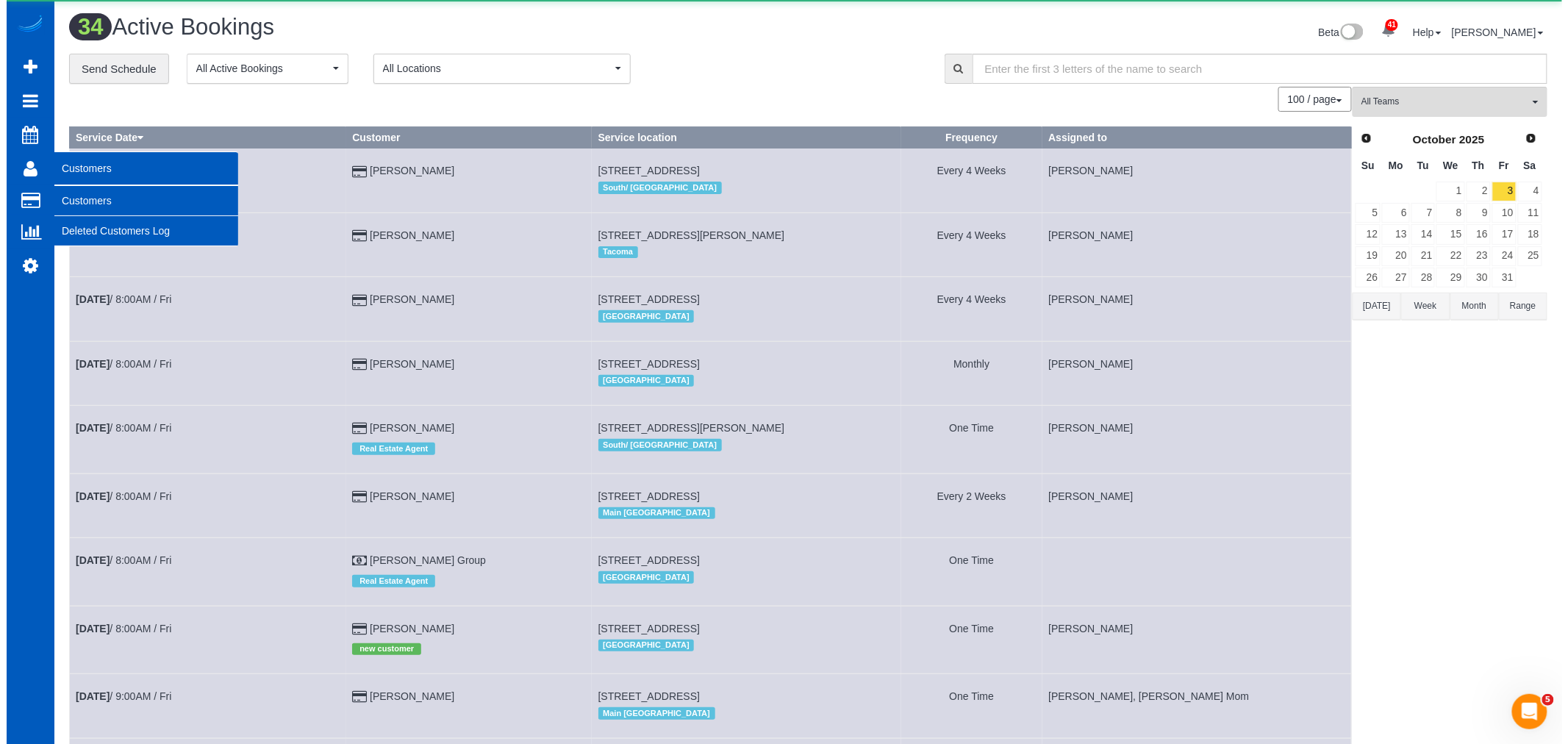
scroll to position [2505, 1555]
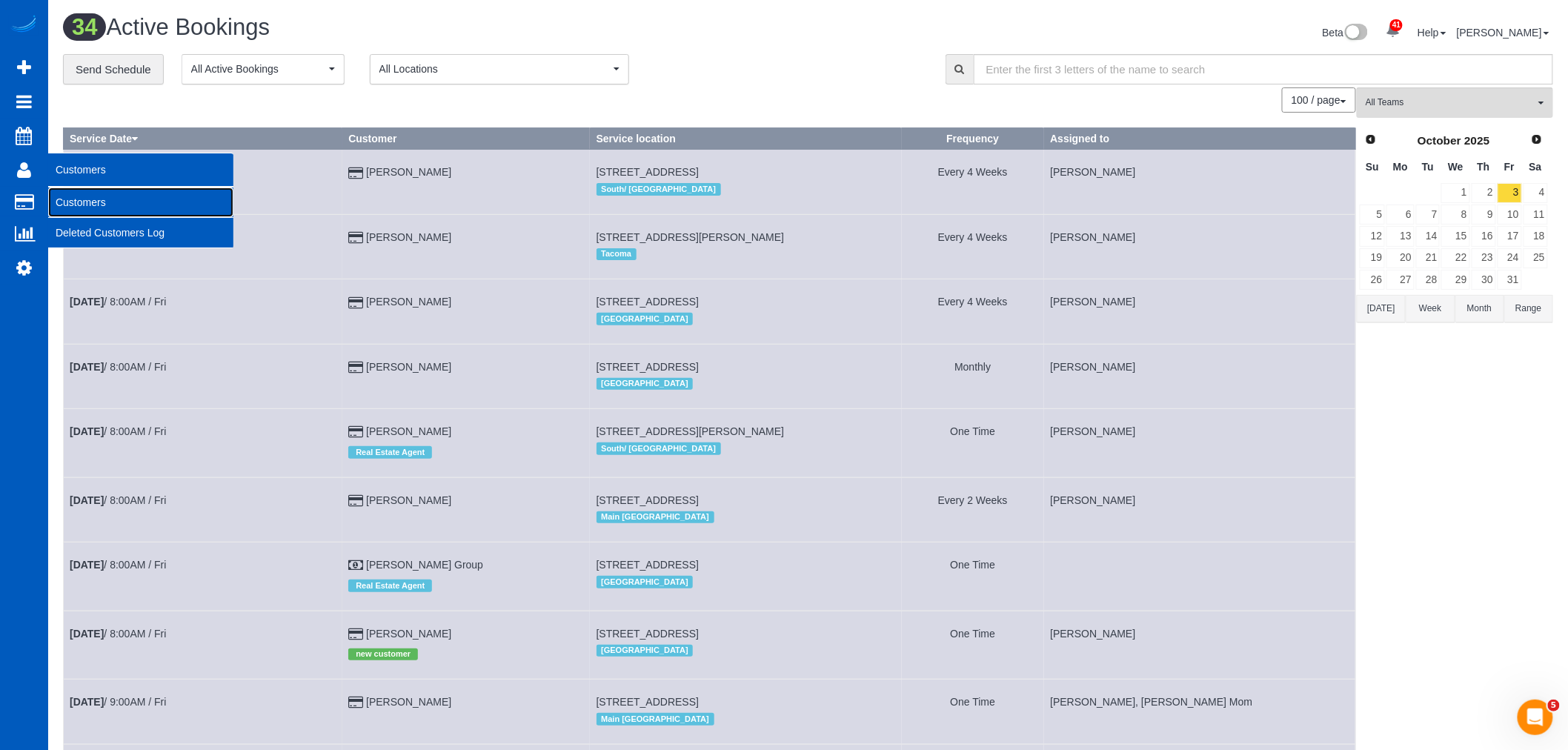
click at [114, 197] on link "Customers" at bounding box center [140, 202] width 185 height 29
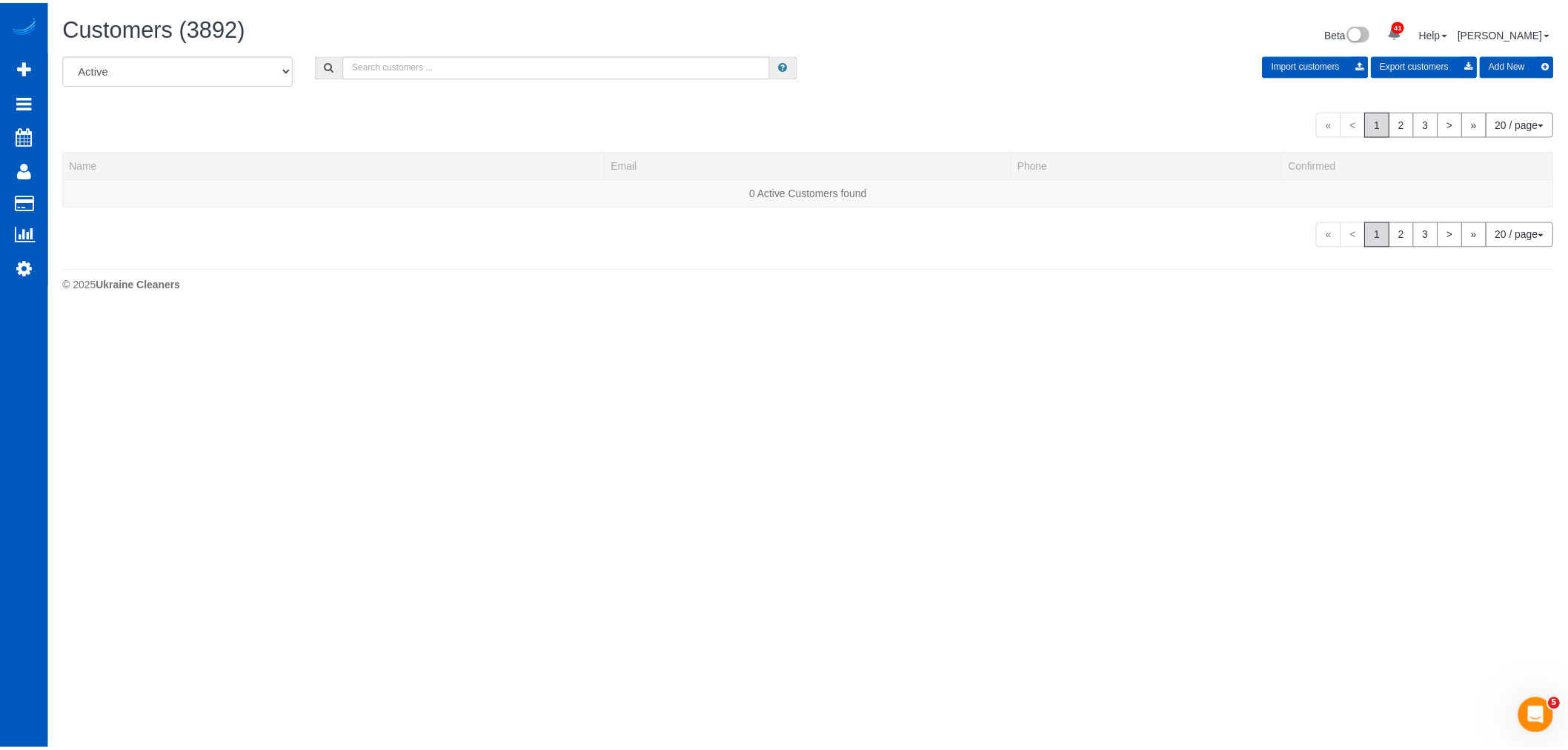
scroll to position [960, 1568]
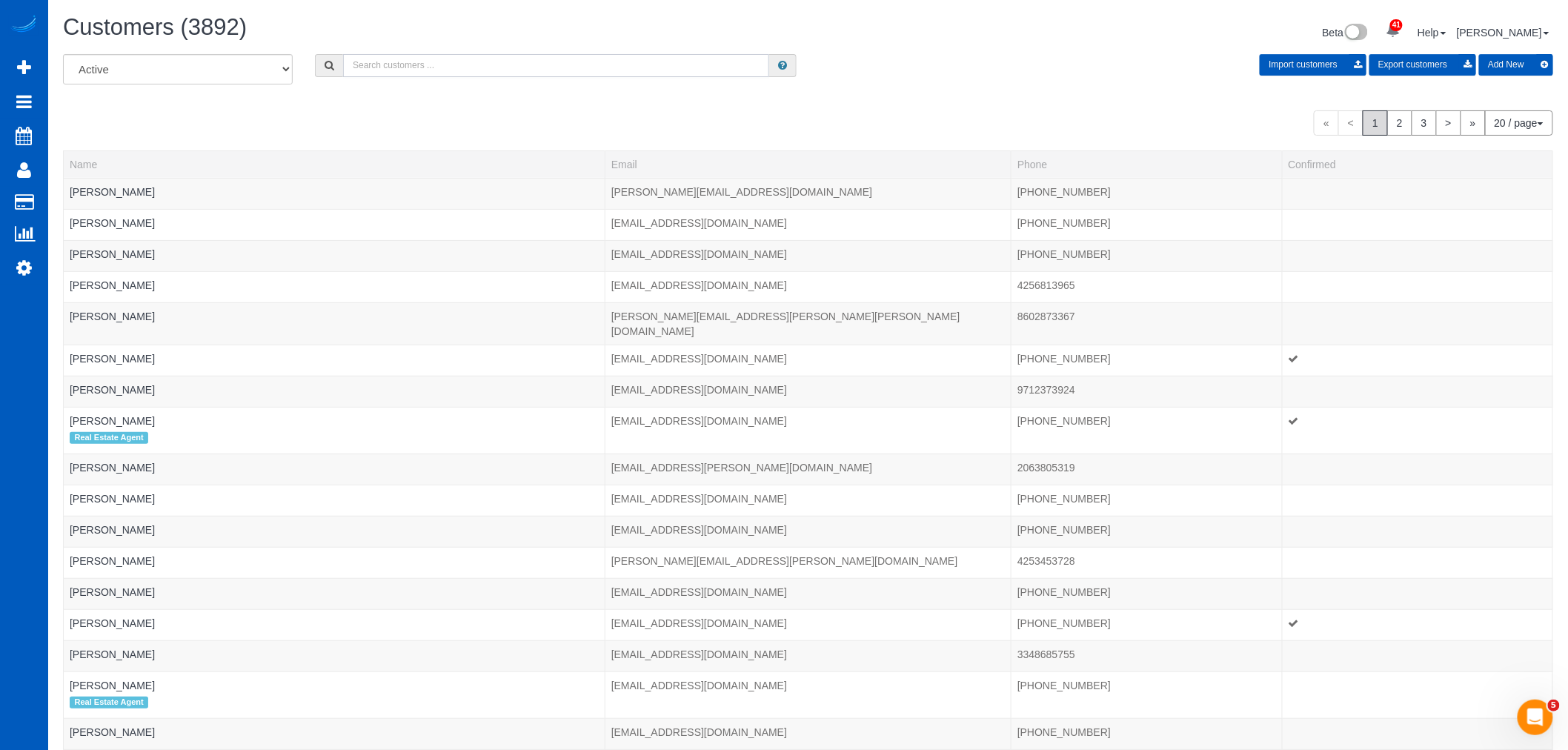
click at [480, 65] on input "text" at bounding box center [556, 65] width 427 height 23
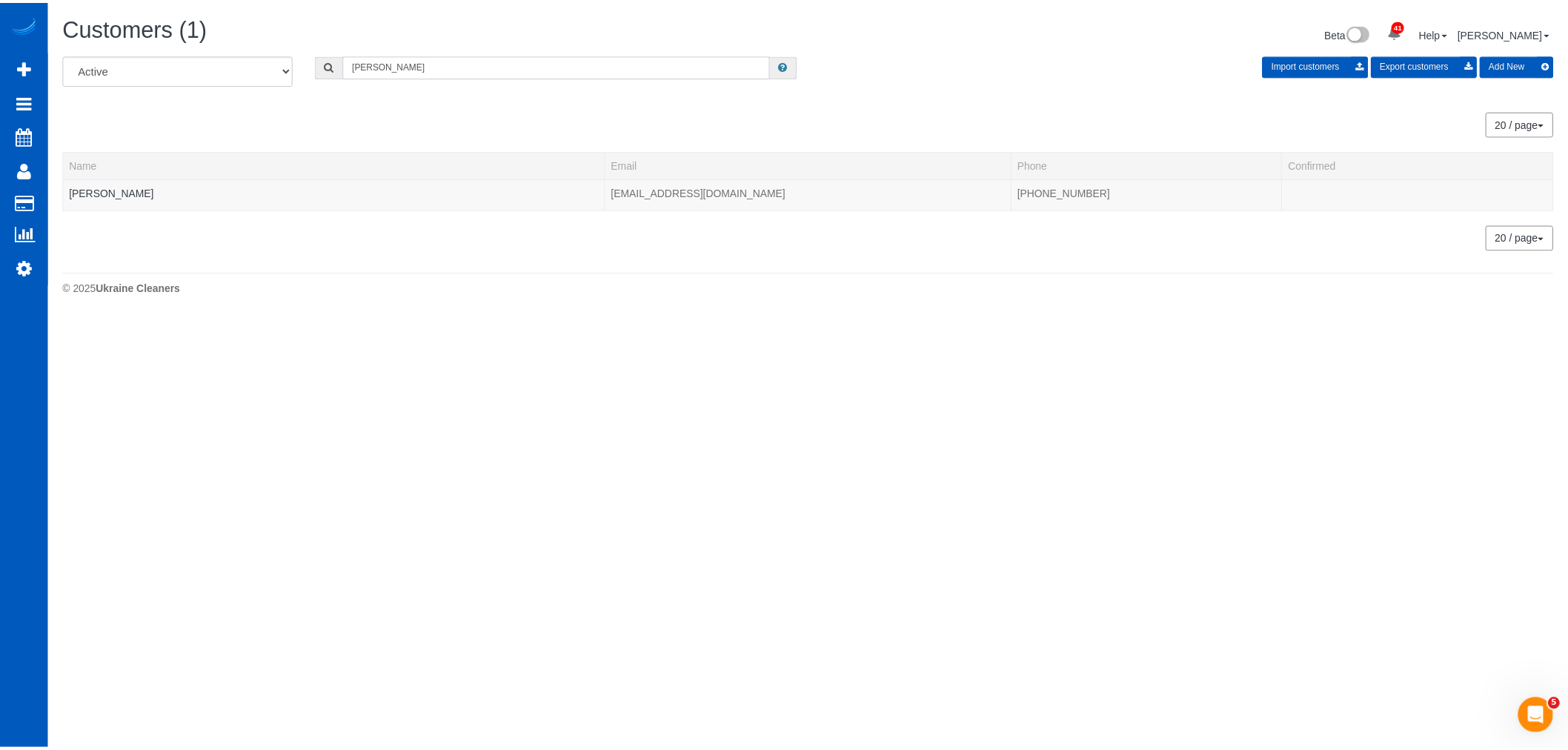
scroll to position [73815, 72538]
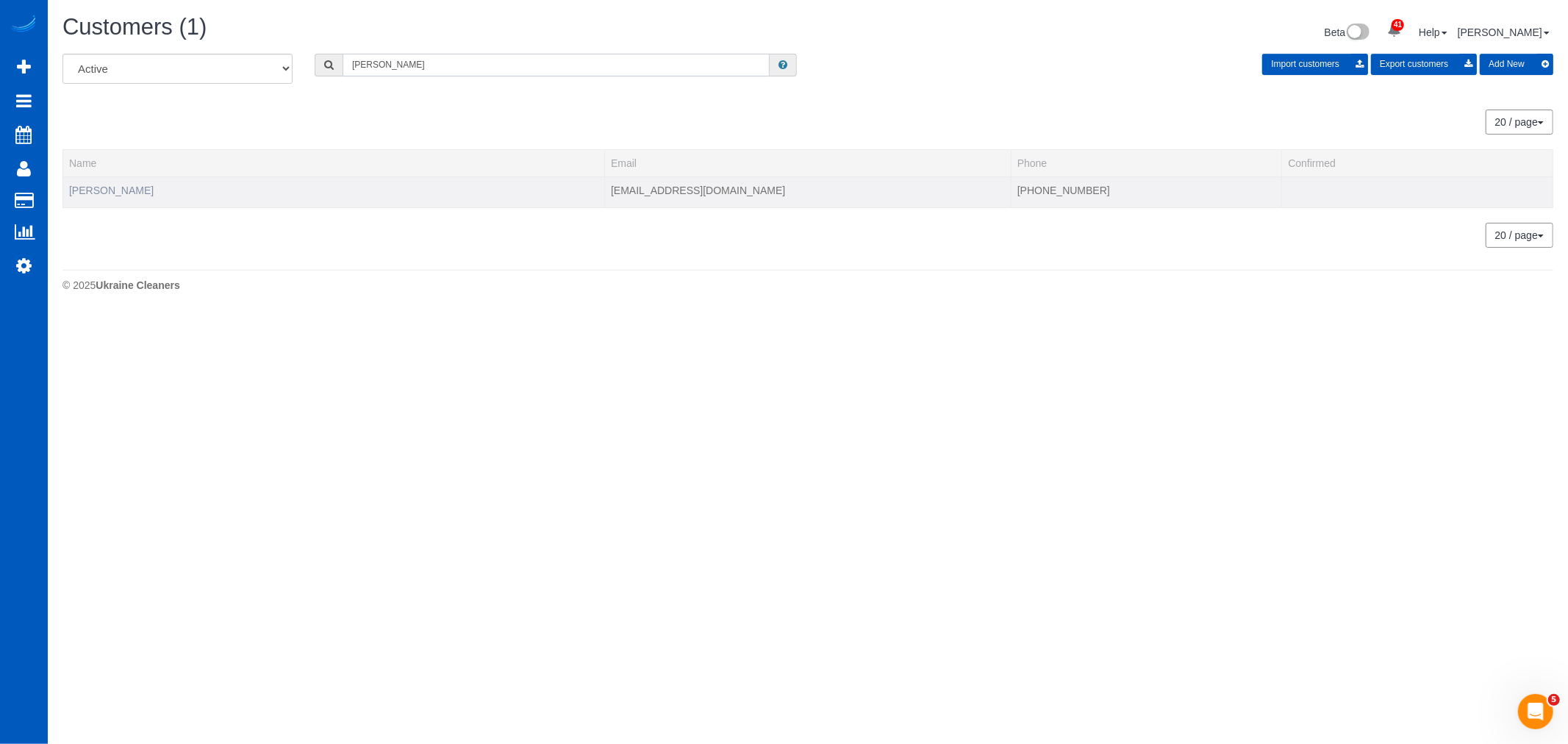
type input "sara saf"
click at [113, 185] on link "[PERSON_NAME]" at bounding box center [111, 190] width 85 height 12
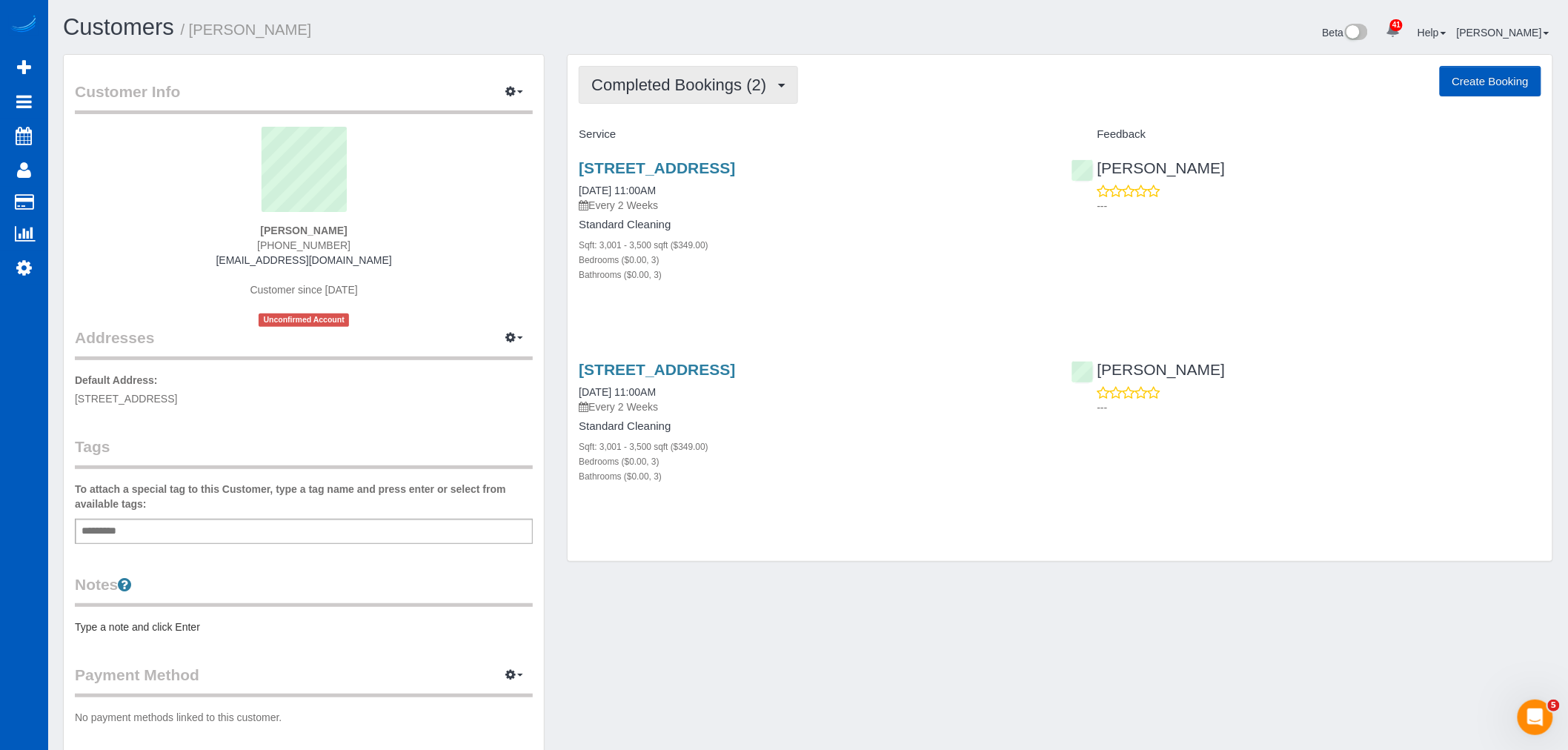
click at [662, 77] on span "Completed Bookings (2)" at bounding box center [683, 85] width 182 height 19
click at [672, 129] on link "Completed Bookings (2)" at bounding box center [657, 119] width 156 height 19
drag, startPoint x: 667, startPoint y: 98, endPoint x: 671, endPoint y: 120, distance: 22.4
click at [667, 98] on button "Completed Bookings (2)" at bounding box center [688, 85] width 219 height 38
click at [674, 137] on link "Upcoming Bookings (12)" at bounding box center [657, 138] width 156 height 19
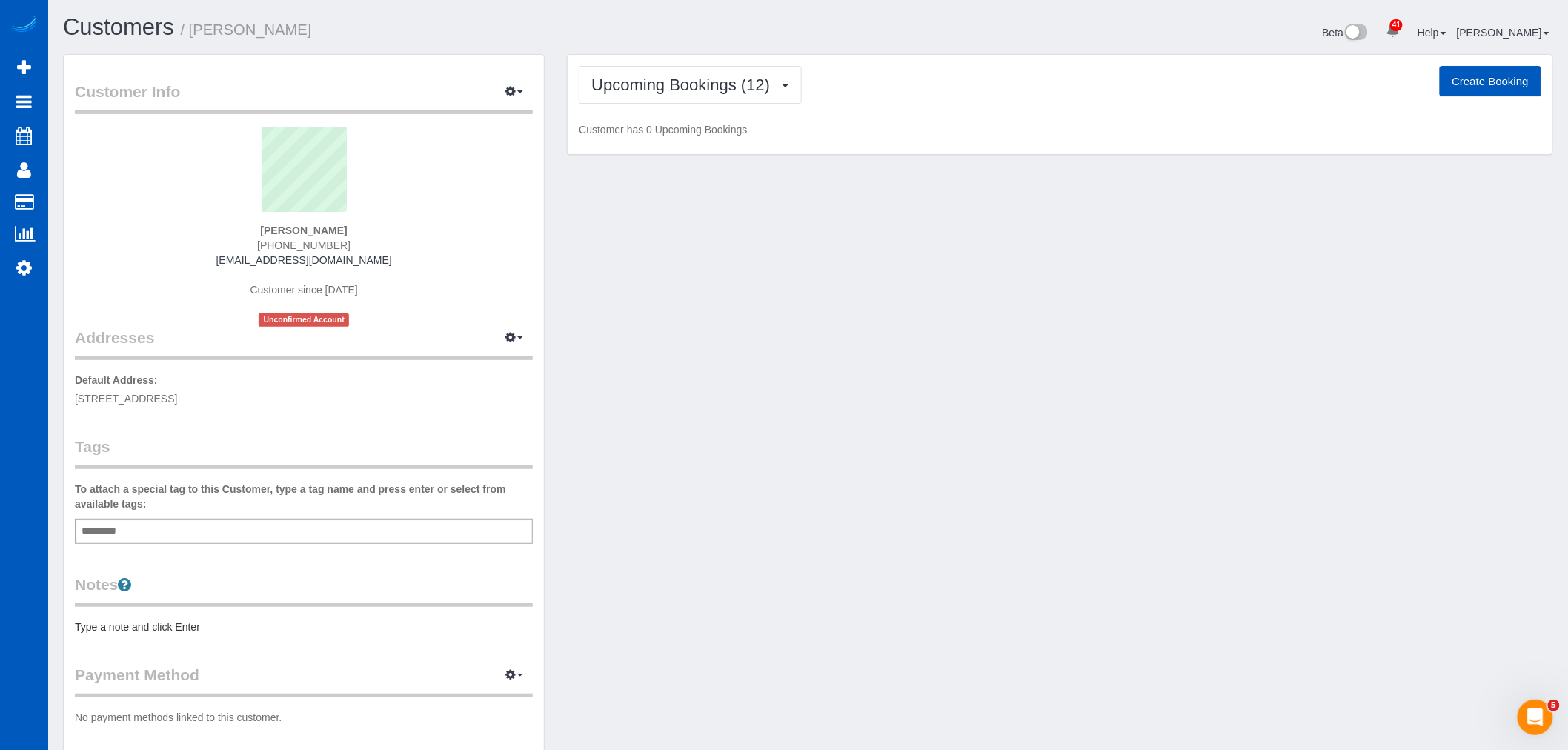
scroll to position [2795, 1568]
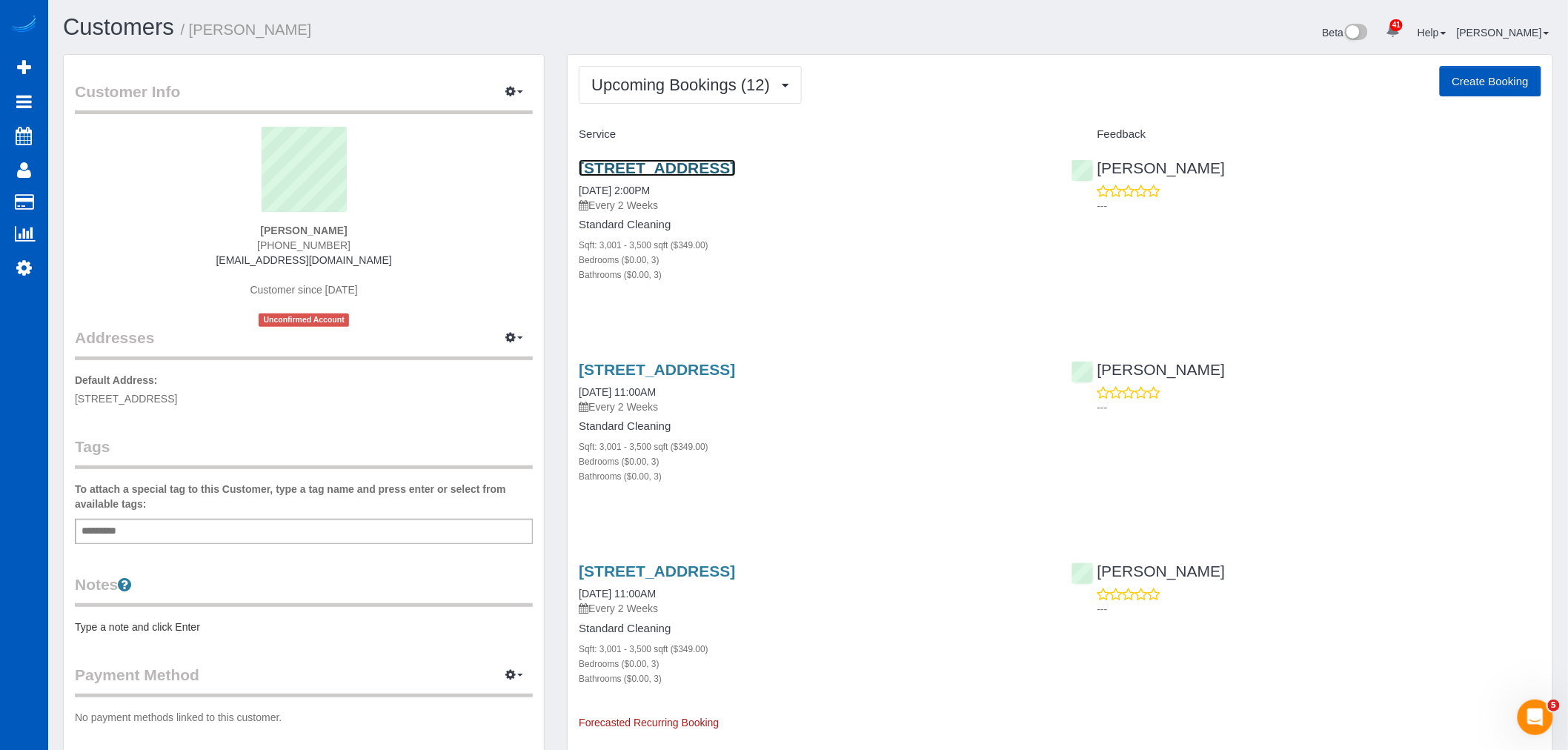
click at [705, 161] on link "[STREET_ADDRESS]" at bounding box center [657, 168] width 156 height 17
click at [667, 93] on span "Upcoming Bookings (12)" at bounding box center [684, 85] width 186 height 19
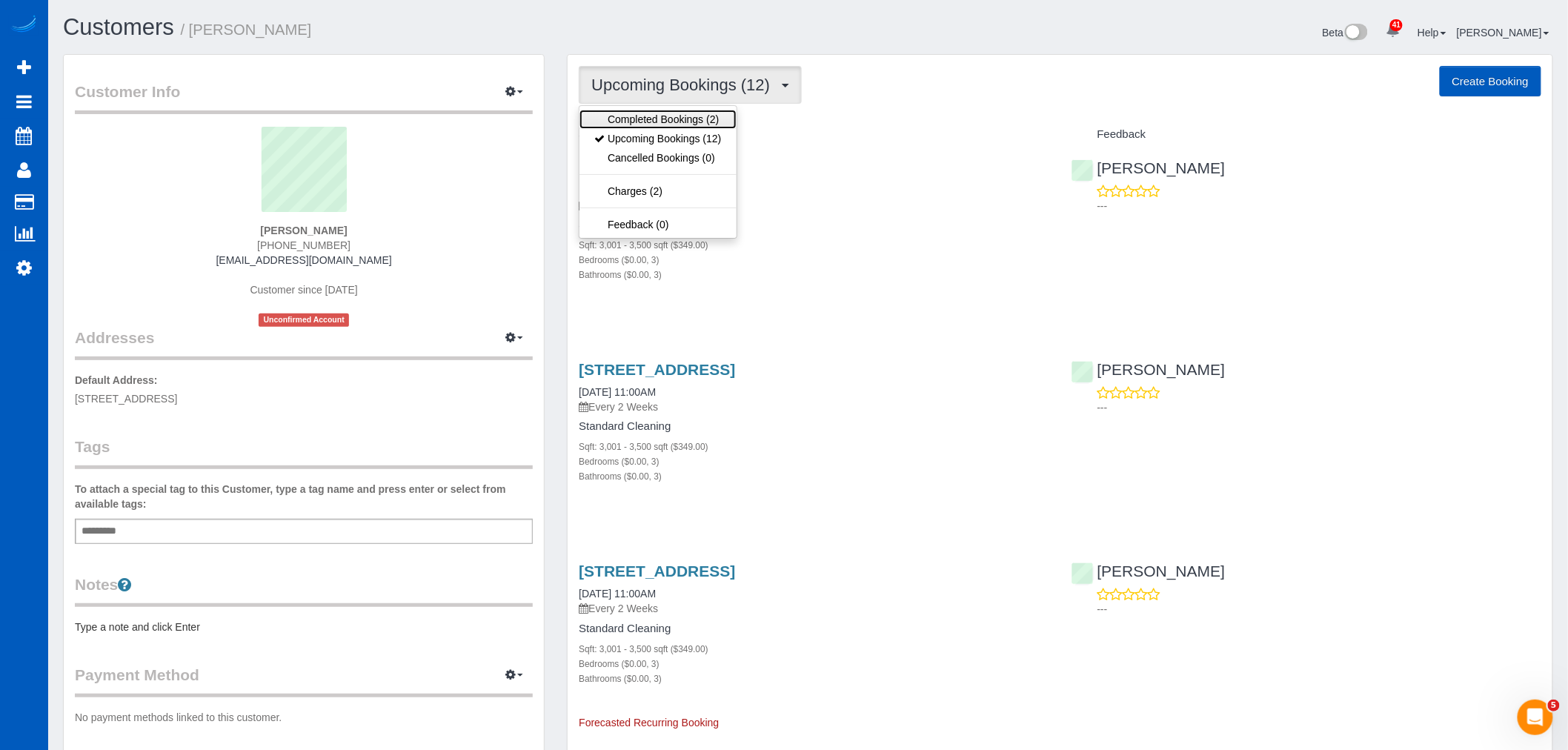
click at [664, 117] on link "Completed Bookings (2)" at bounding box center [657, 119] width 156 height 19
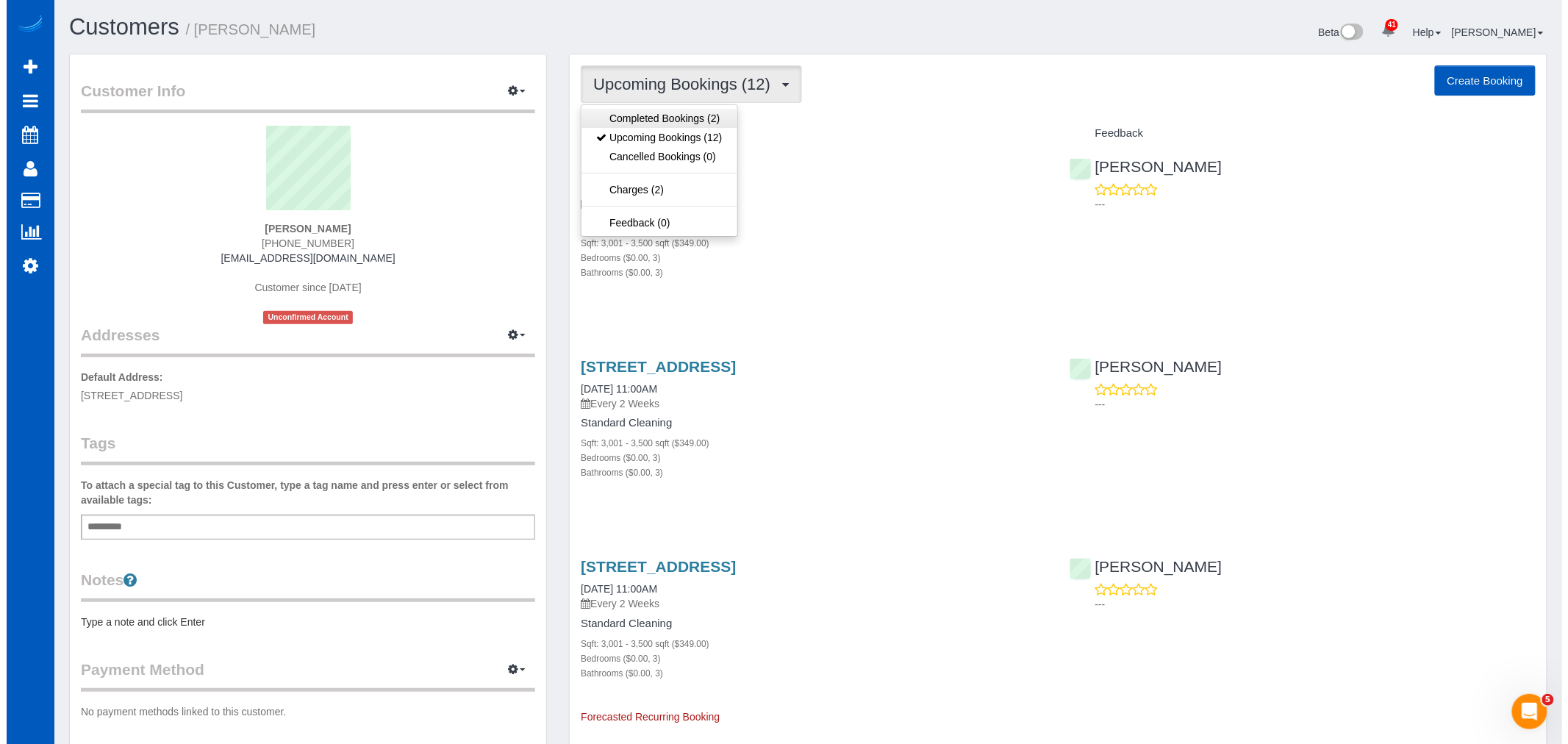
scroll to position [72714, 71941]
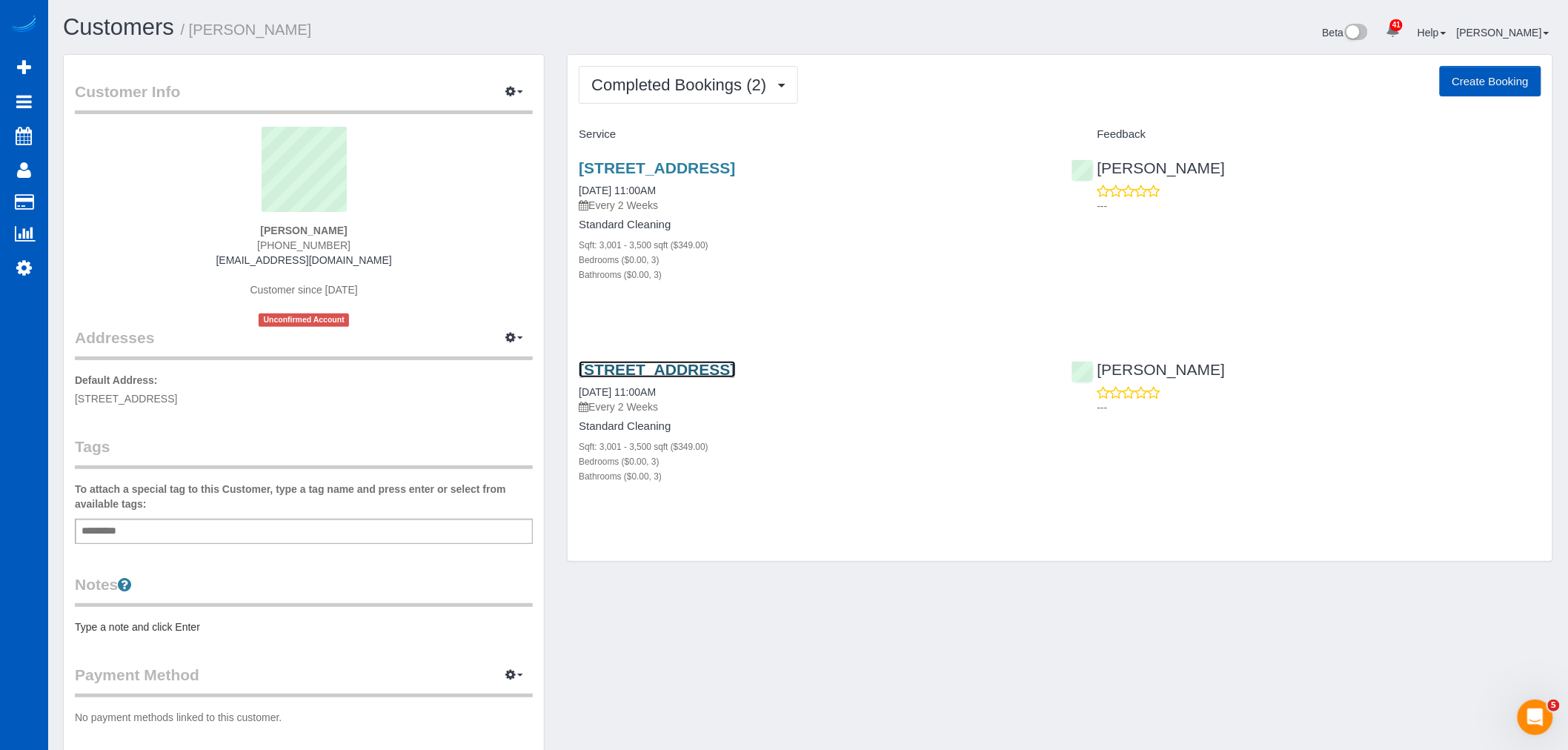
click at [677, 375] on link "3903 Sw Marigold St, Portland, OR 97219" at bounding box center [657, 370] width 156 height 17
drag, startPoint x: 868, startPoint y: 447, endPoint x: 860, endPoint y: 432, distance: 17.0
click at [863, 442] on div "Sqft: 3,001 - 3,500 sqft ($349.00)" at bounding box center [814, 447] width 470 height 15
click at [713, 86] on span "Completed Bookings (2)" at bounding box center [683, 85] width 182 height 19
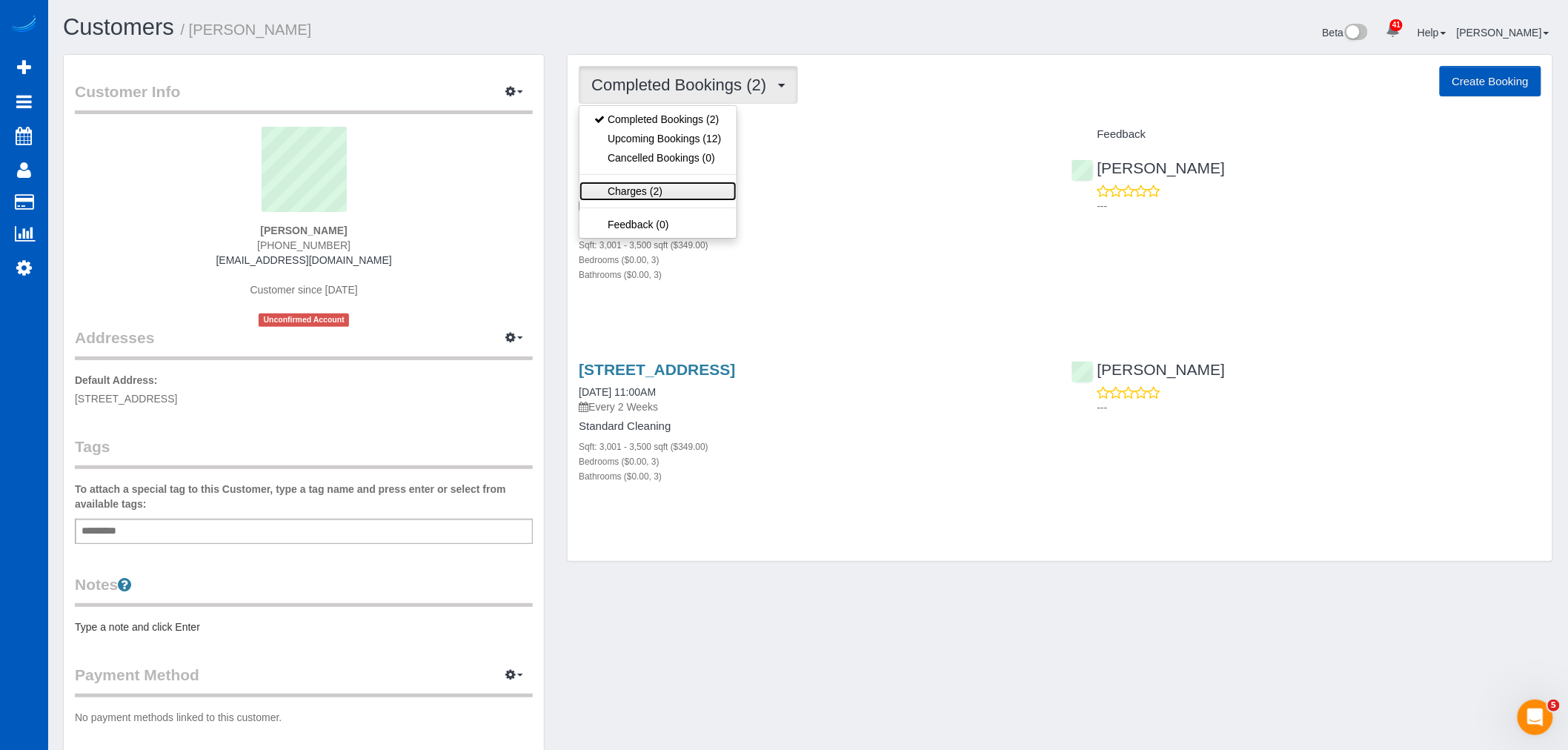
click at [715, 195] on link "Charges (2)" at bounding box center [657, 192] width 156 height 19
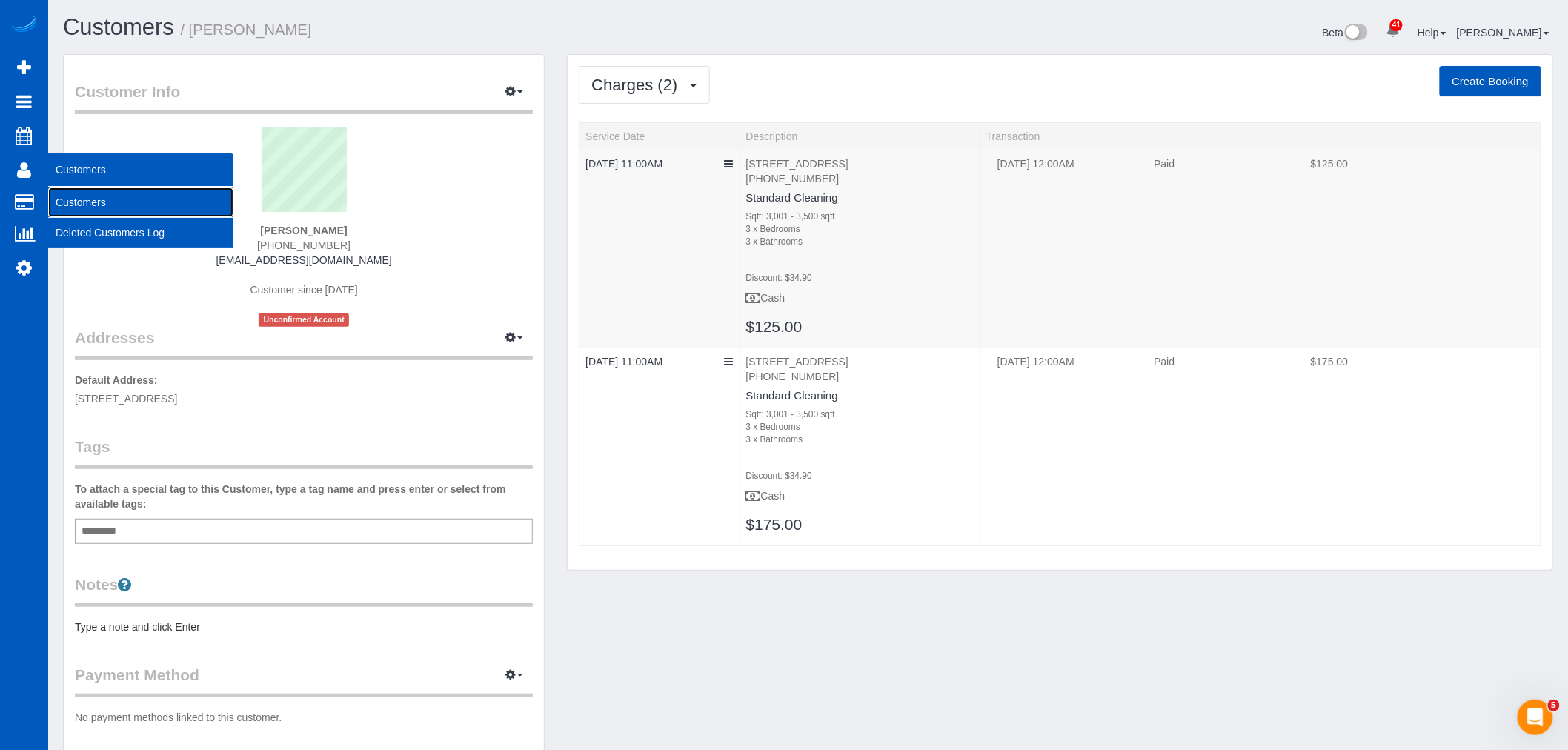
click at [84, 204] on link "Customers" at bounding box center [140, 202] width 185 height 29
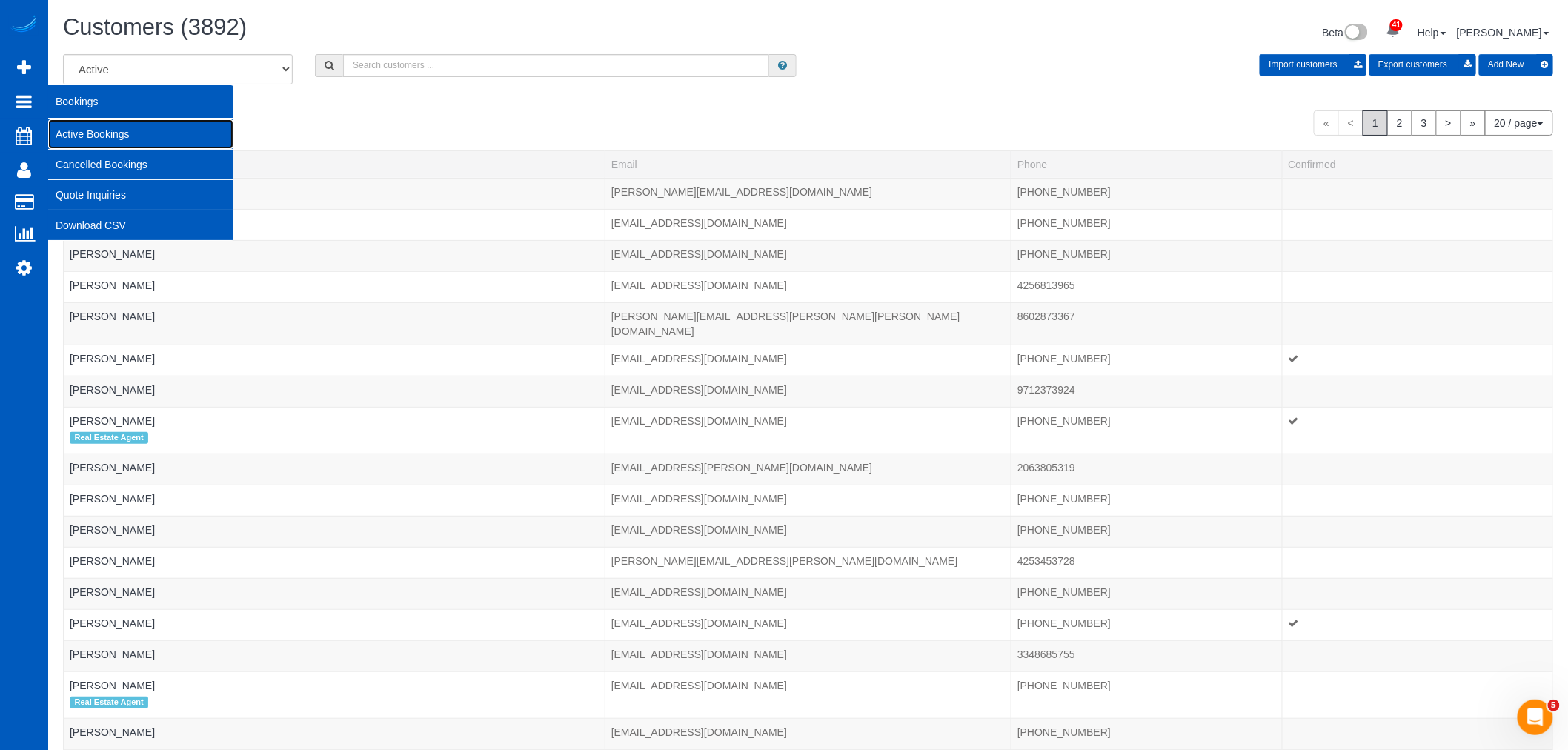
click at [75, 129] on link "Active Bookings" at bounding box center [140, 134] width 185 height 29
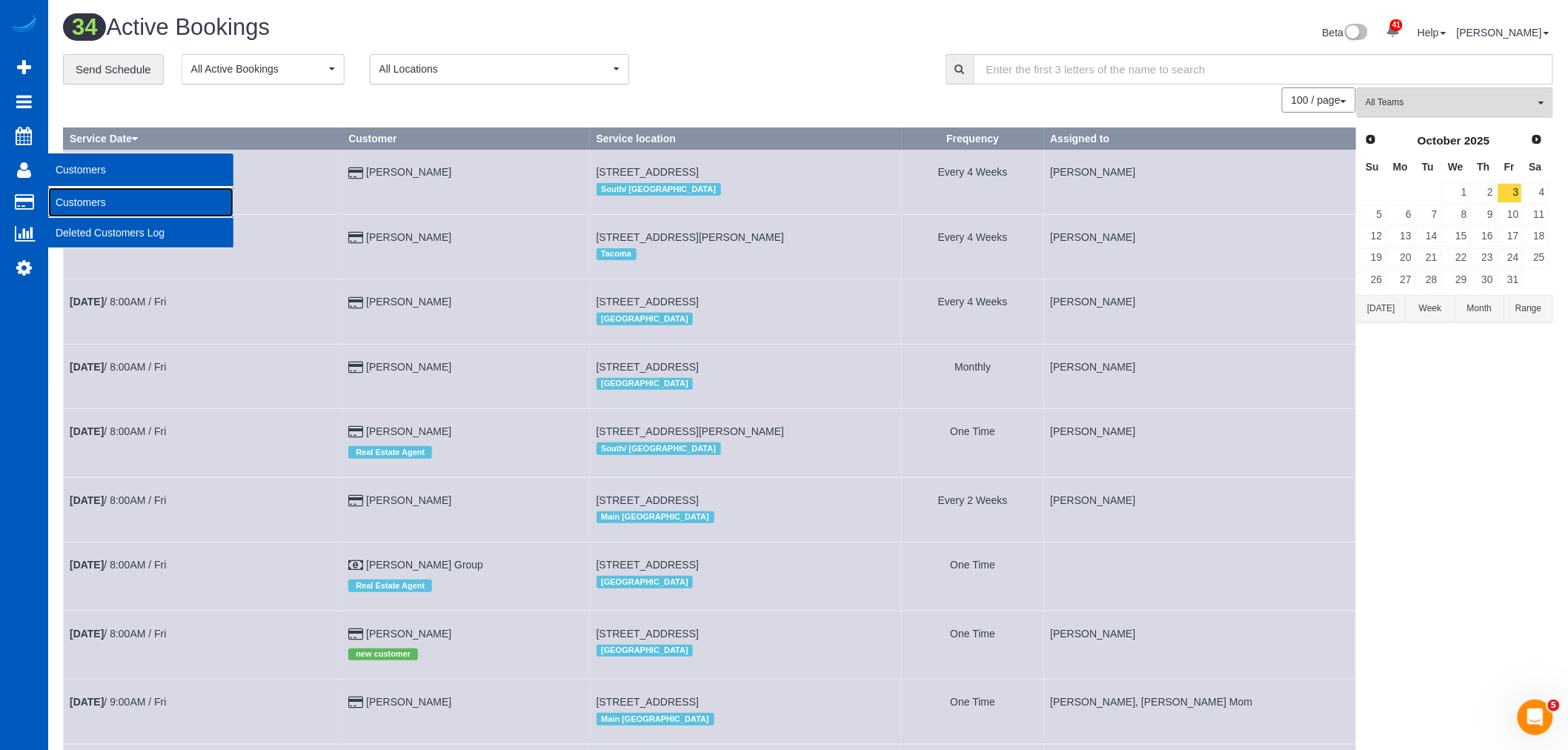
click at [82, 200] on link "Customers" at bounding box center [140, 202] width 185 height 29
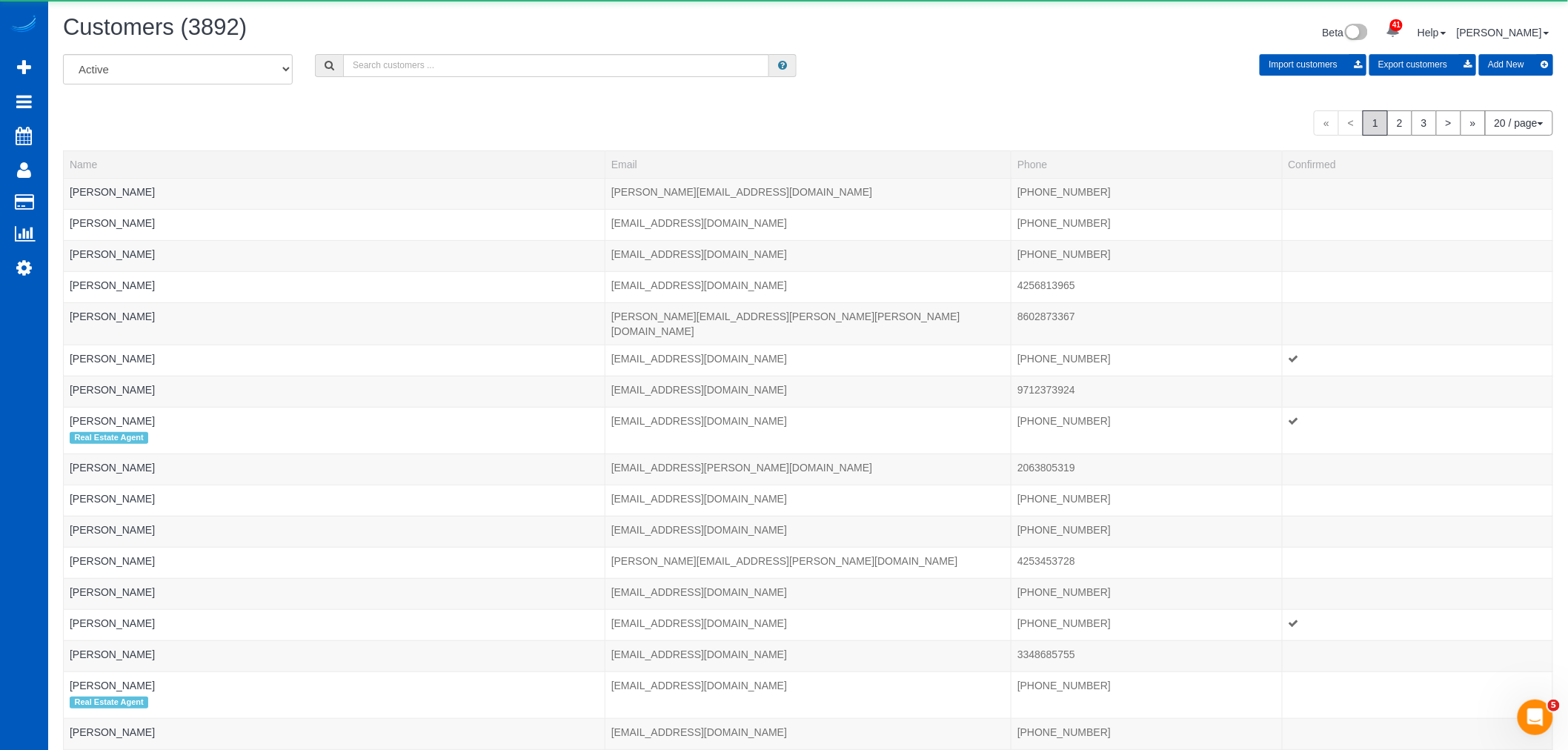
click at [379, 47] on div "Customers (3892) Beta 41 Your Notifications You have 0 alerts × You have 3 to c…" at bounding box center [809, 34] width 1513 height 39
click at [381, 66] on input "text" at bounding box center [556, 65] width 427 height 23
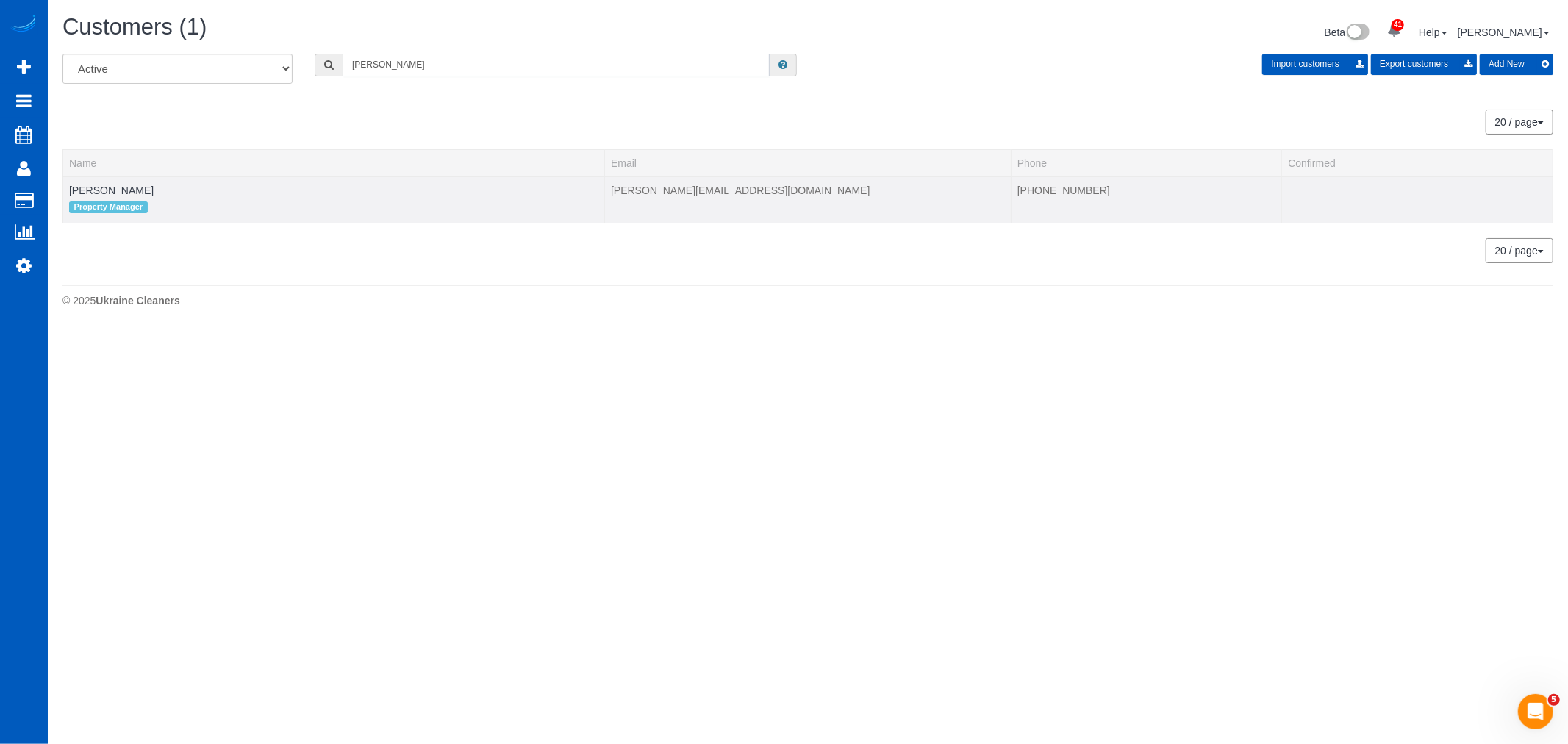
type input "adolfo"
click at [110, 197] on td "Adolfo Martell Property Manager" at bounding box center [334, 199] width 541 height 46
click at [111, 197] on td "Adolfo Martell Property Manager" at bounding box center [334, 199] width 541 height 46
click at [111, 192] on link "Adolfo Martell" at bounding box center [111, 190] width 85 height 12
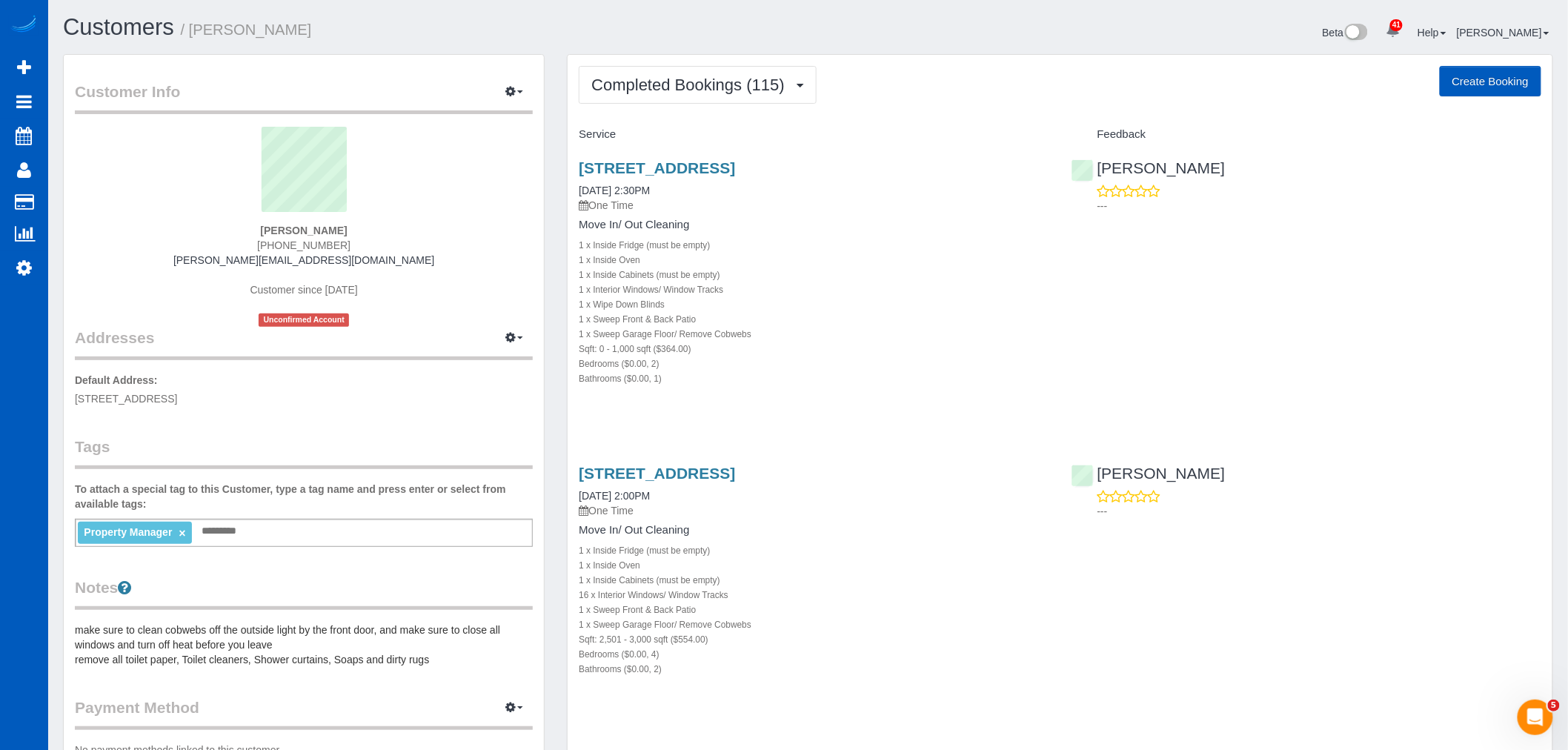
click at [1458, 71] on button "Create Booking" at bounding box center [1490, 82] width 101 height 31
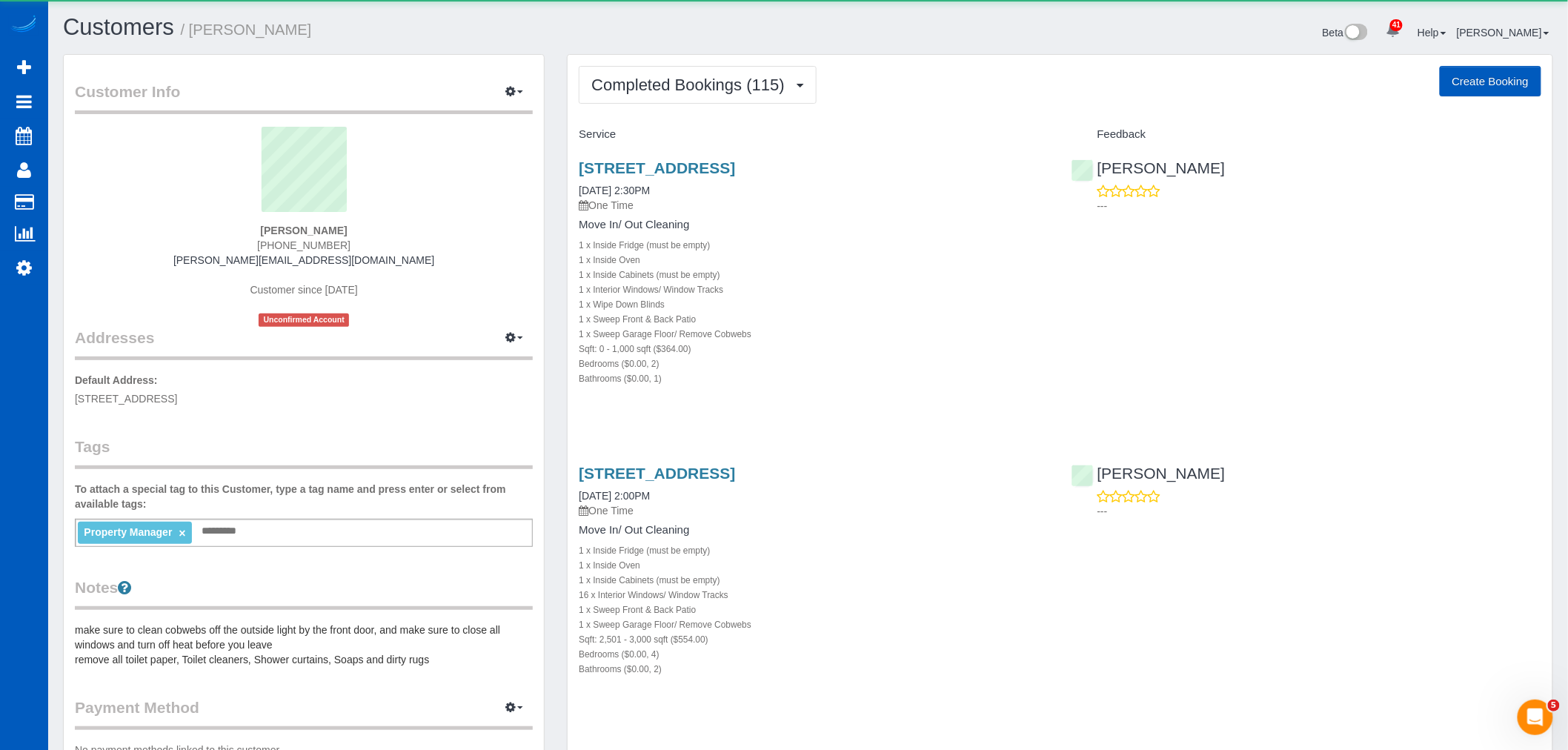
select select "WA"
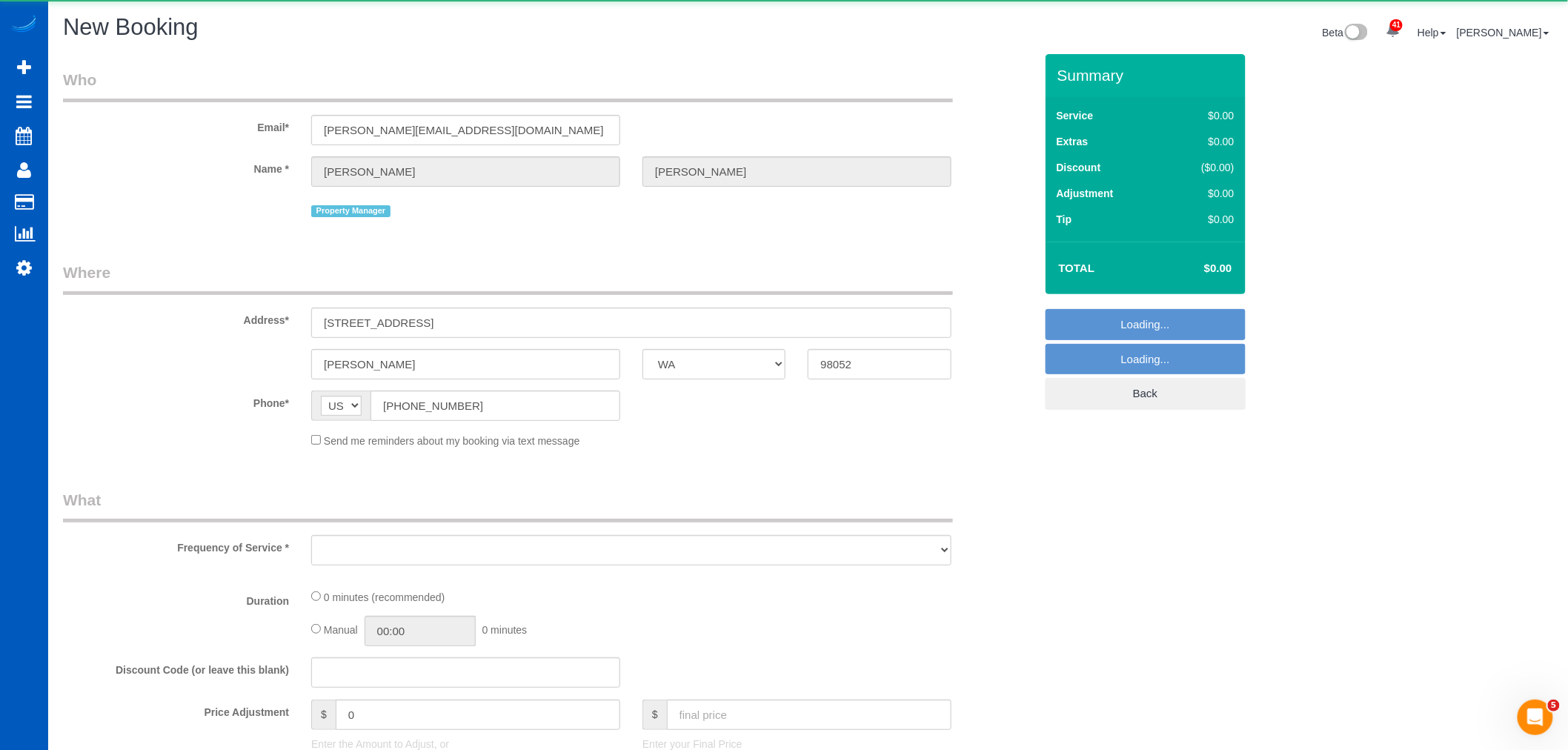
select select "object:33700"
select select "199"
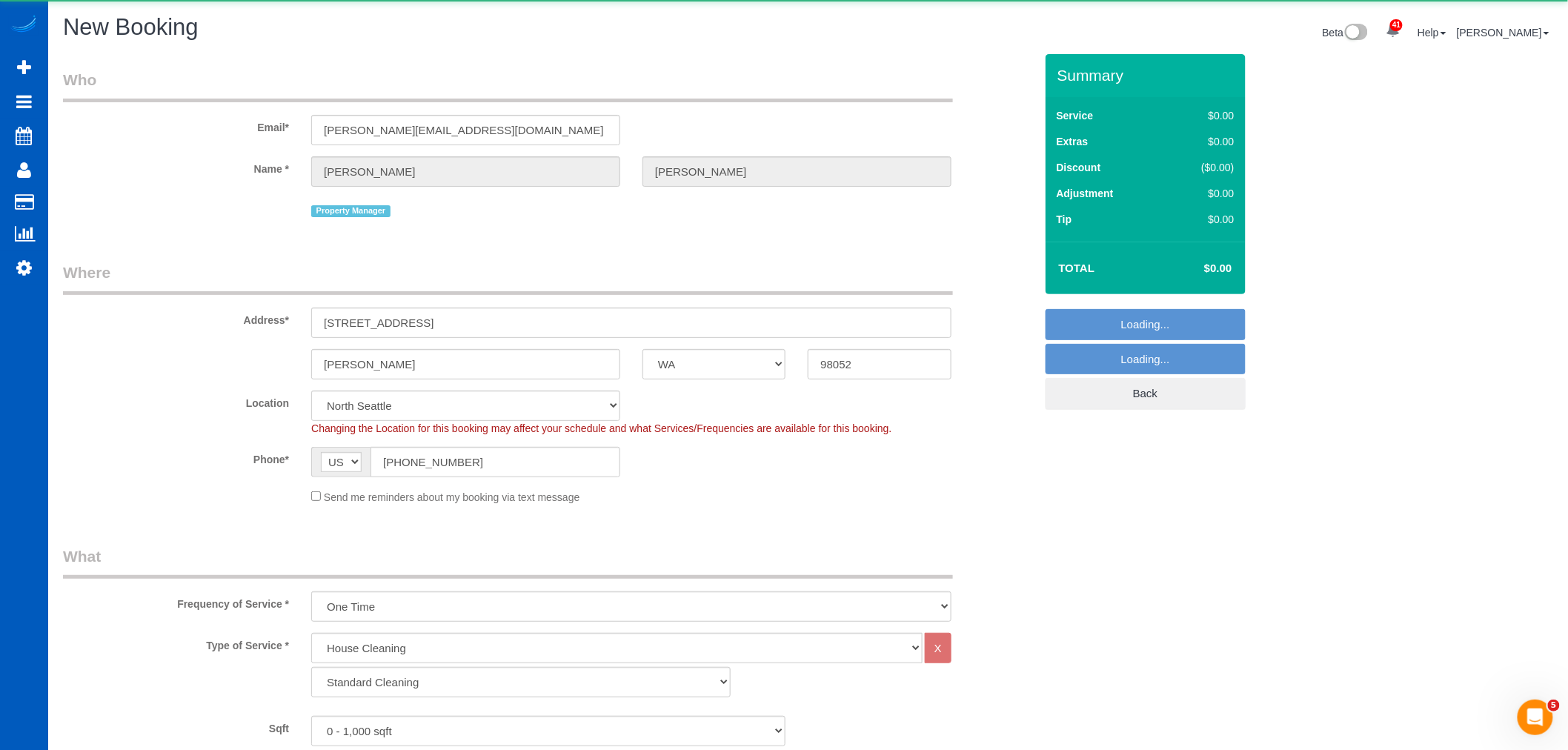
select select "6"
select select "object:33710"
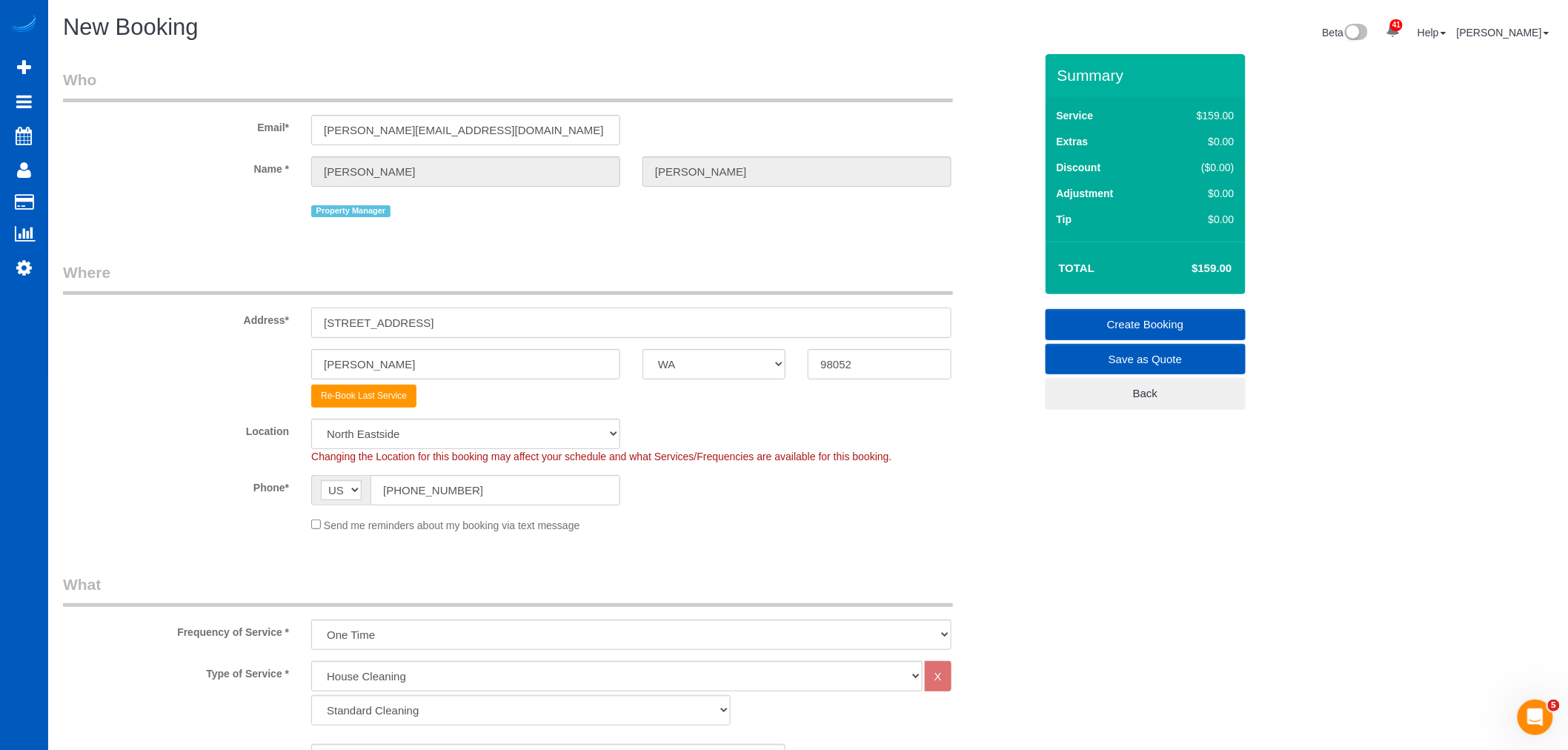
drag, startPoint x: 447, startPoint y: 323, endPoint x: 191, endPoint y: 326, distance: 256.0
click at [191, 326] on div "Address* 17024 NE 120th St" at bounding box center [549, 300] width 994 height 77
paste input "16 25th Ave E UNIT A, Seattle, WA 98112"
drag, startPoint x: 543, startPoint y: 326, endPoint x: 504, endPoint y: 335, distance: 40.0
click at [504, 335] on input "116 25th Ave E UNIT A, Seattle, WA 98112" at bounding box center [631, 322] width 641 height 30
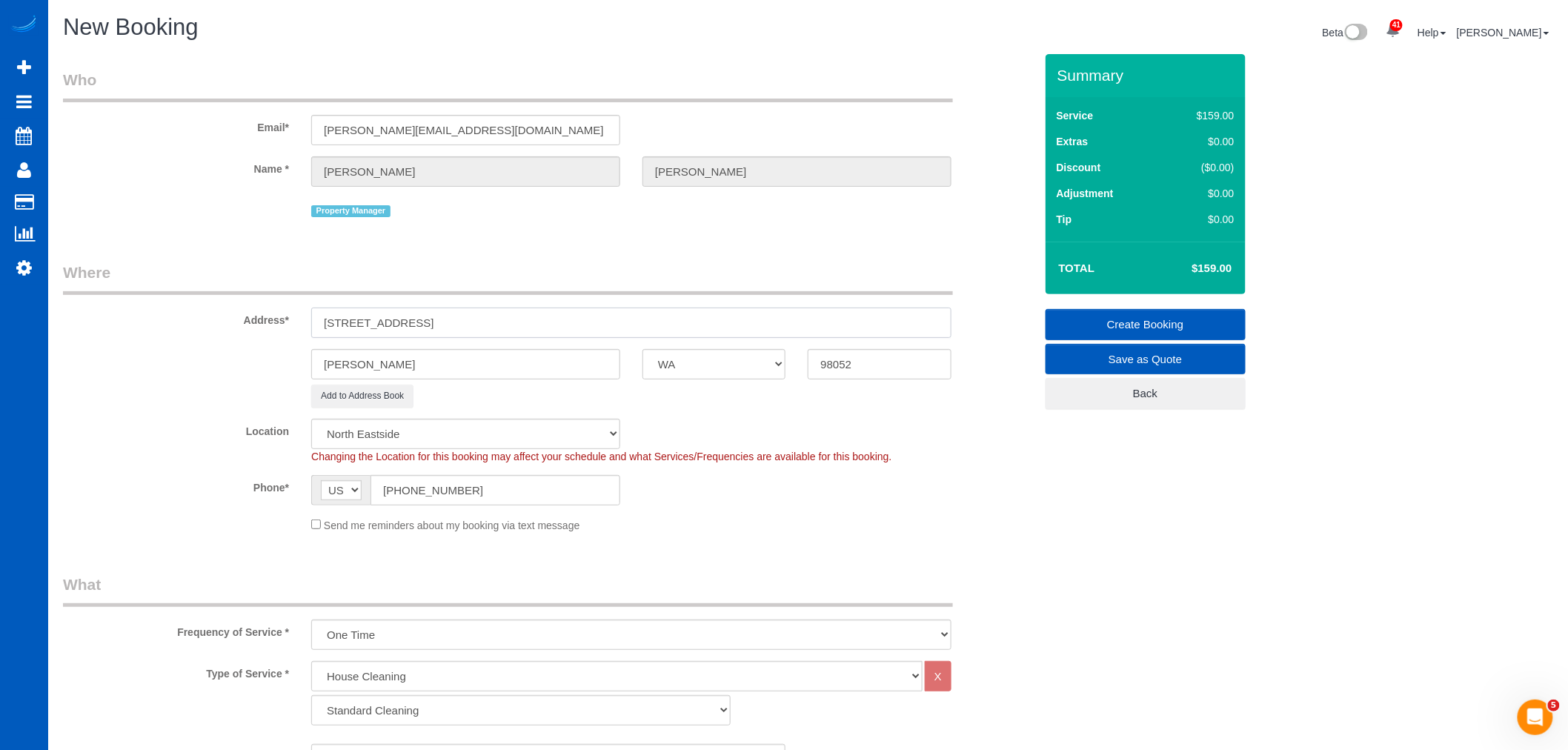
type input "116 25th Ave E UNIT A, Seattle, WA"
drag, startPoint x: 849, startPoint y: 371, endPoint x: 760, endPoint y: 372, distance: 89.0
click at [760, 372] on div "Redmond AK AL AR AZ CA CO CT DC DE FL GA HI IA ID IL IN KS KY LA MA MD ME MI MN…" at bounding box center [549, 364] width 994 height 30
paste input "11"
type input "98112"
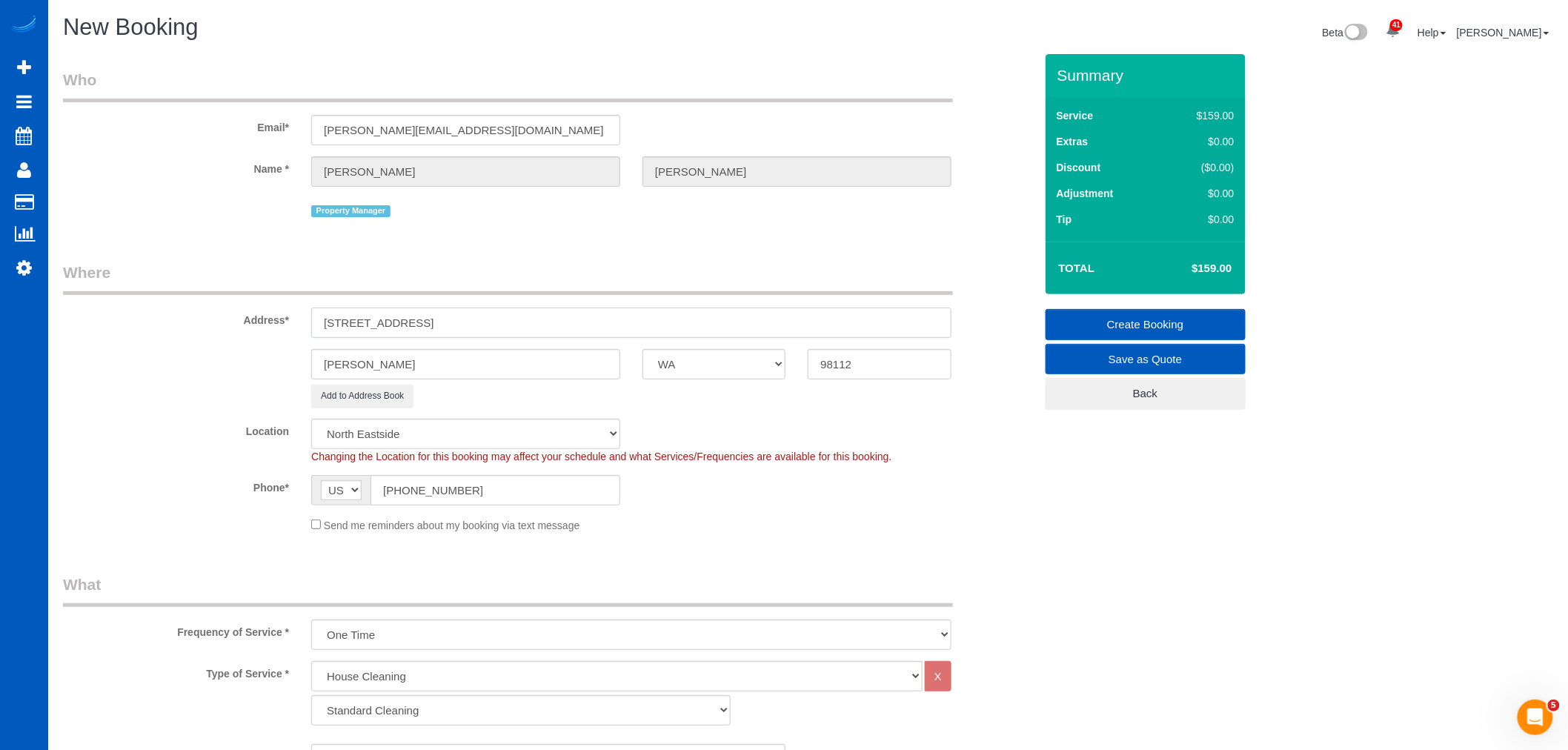
select select "5"
drag, startPoint x: 445, startPoint y: 328, endPoint x: 479, endPoint y: 327, distance: 34.0
click at [479, 327] on input "116 25th Ave E UNIT A, Seattle, WA" at bounding box center [631, 322] width 641 height 30
select select "object:33906"
drag, startPoint x: 436, startPoint y: 353, endPoint x: 240, endPoint y: 364, distance: 196.3
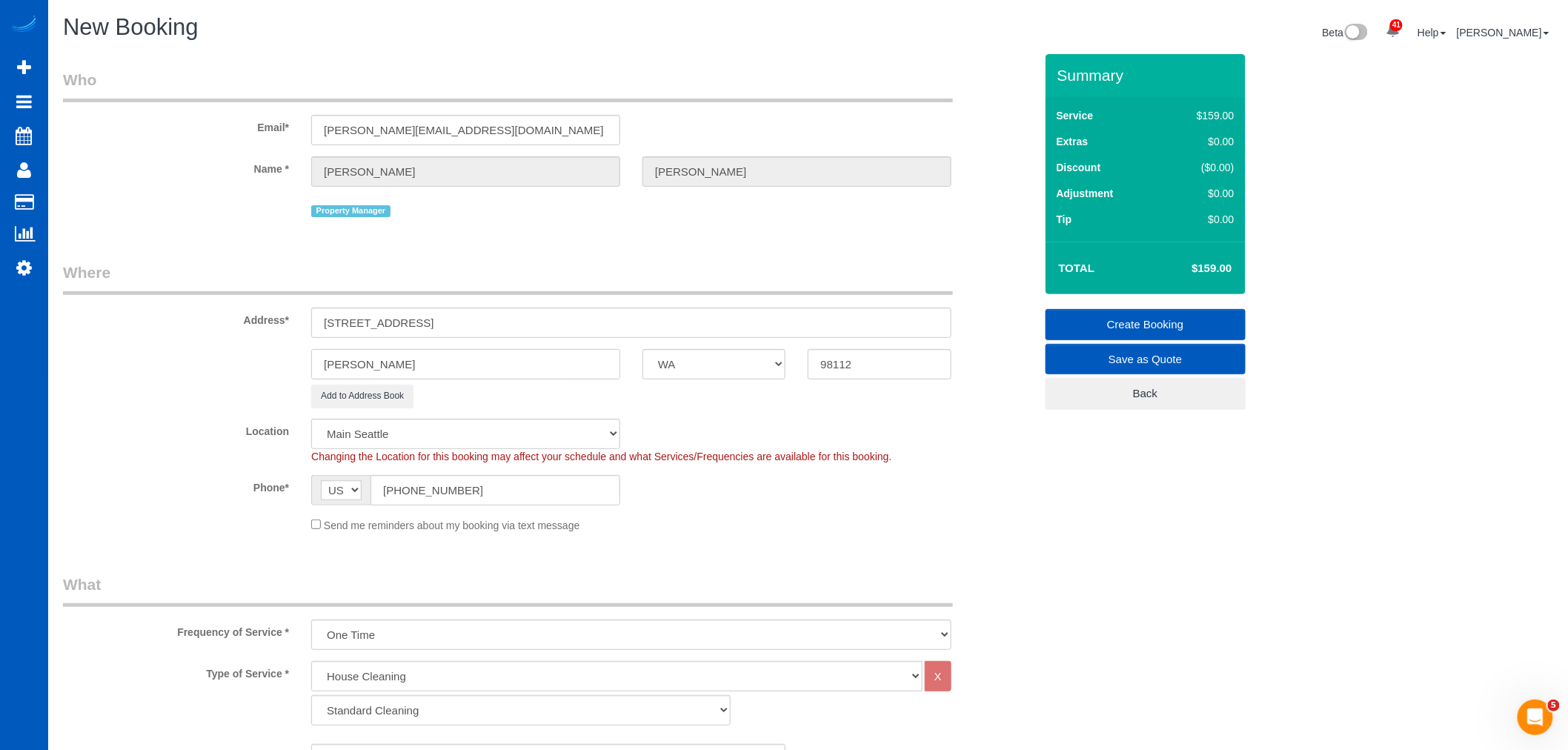
click at [240, 364] on div "Redmond AK AL AR AZ CA CO CT DC DE FL GA HI IA ID IL IN KS KY LA MA MD ME MI MN…" at bounding box center [549, 364] width 994 height 30
paste input "Seattle"
type input "Seattle"
drag, startPoint x: 517, startPoint y: 329, endPoint x: 433, endPoint y: 344, distance: 85.3
click at [433, 344] on sui-booking-address "Address* 116 25th Ave E UNIT A, Seattle, WA Seattle AK AL AR AZ CA CO CT DC DE …" at bounding box center [548, 335] width 972 height 146
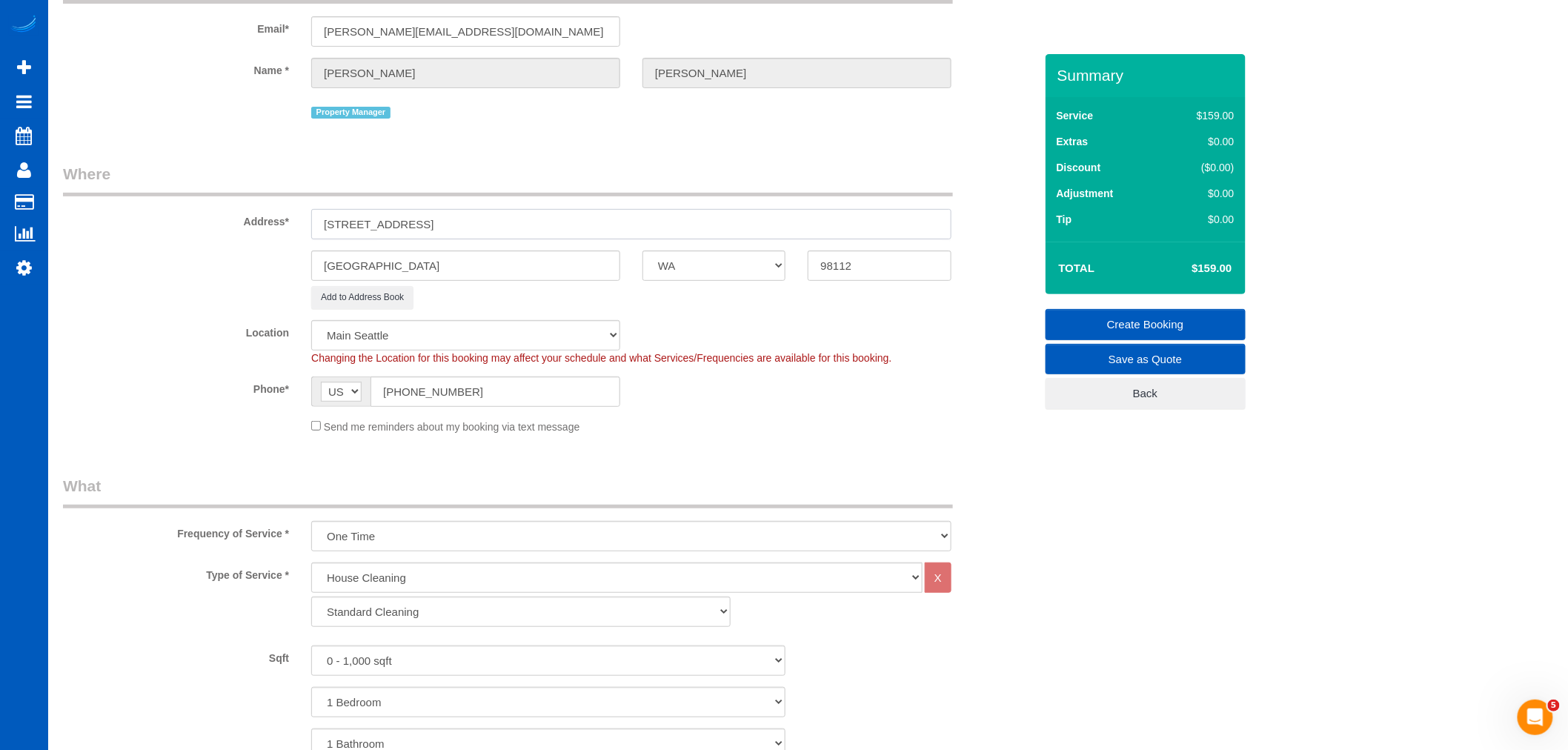
scroll to position [329, 0]
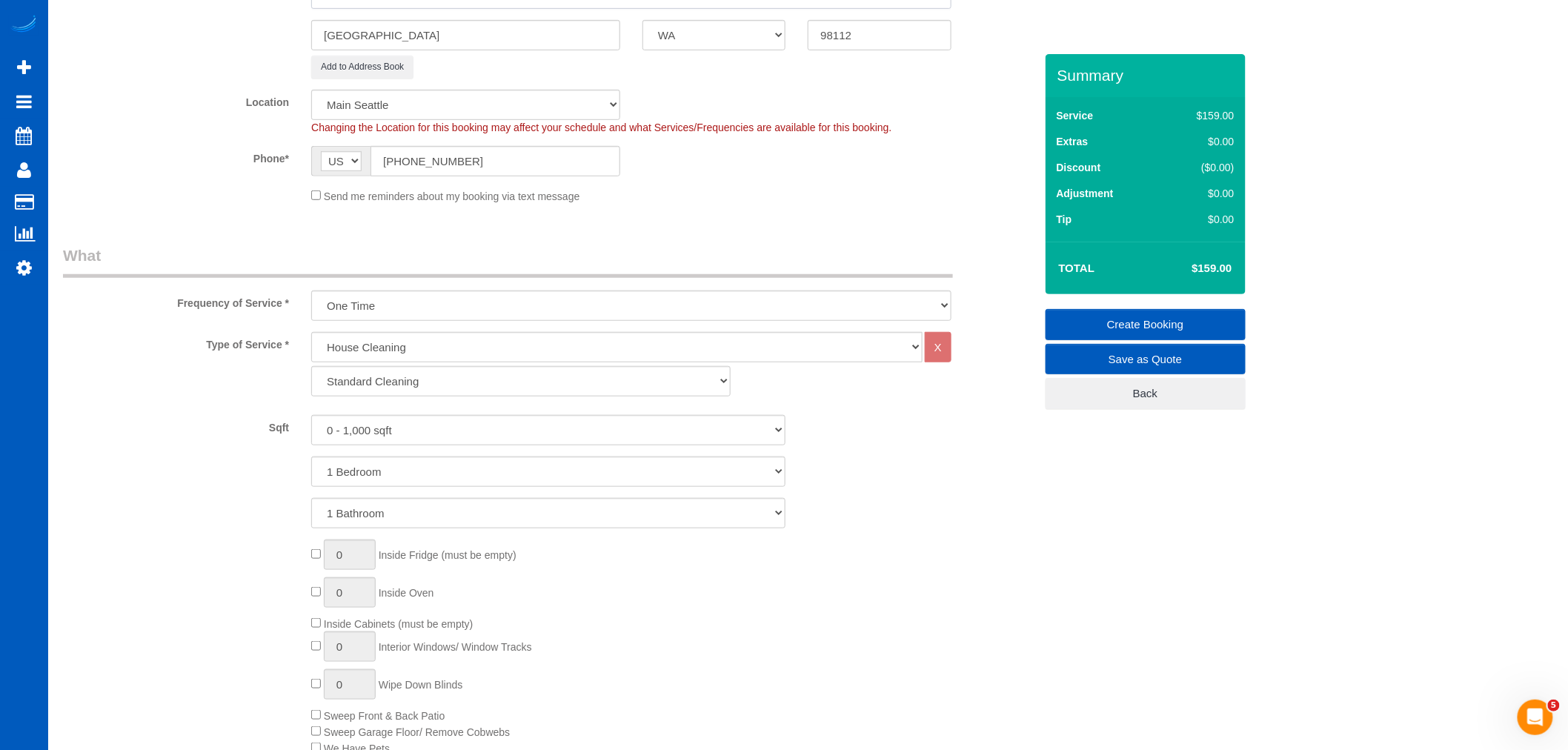
type input "116 25th Ave E UNIT A"
drag, startPoint x: 431, startPoint y: 382, endPoint x: 427, endPoint y: 429, distance: 47.2
click at [431, 382] on select "Standard Cleaning Deep Cleaning Move In/ Out Cleaning" at bounding box center [520, 381] width 420 height 30
drag, startPoint x: 423, startPoint y: 409, endPoint x: 424, endPoint y: 382, distance: 27.0
click at [425, 403] on div "Type of Service * House Cleaning X Standard Cleaning Deep Cleaning Move In/ Out…" at bounding box center [548, 566] width 972 height 469
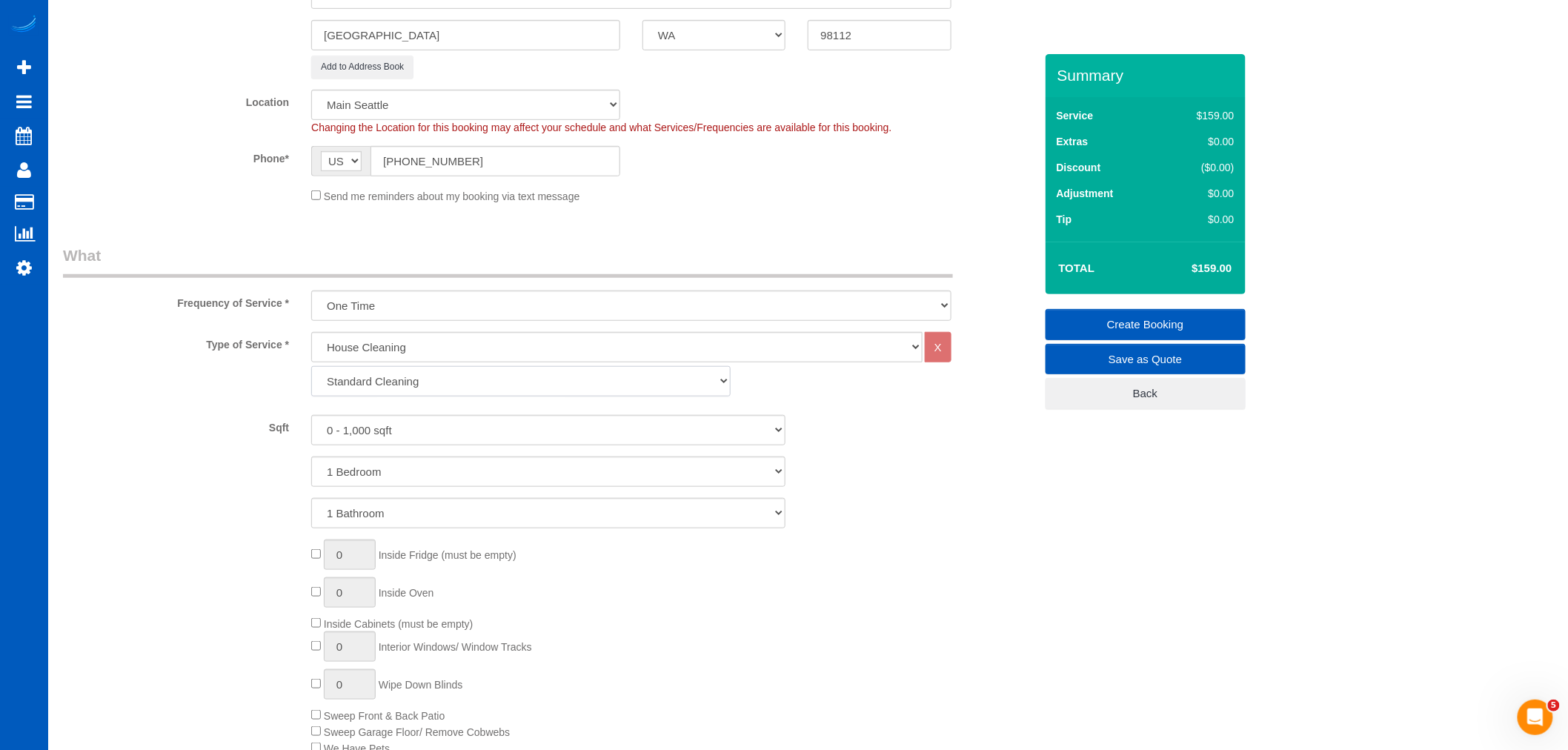
click at [424, 383] on select "Standard Cleaning Deep Cleaning Move In/ Out Cleaning" at bounding box center [520, 381] width 420 height 30
select select "368"
click at [311, 369] on select "Standard Cleaning Deep Cleaning Move In/ Out Cleaning" at bounding box center [520, 381] width 420 height 30
click at [402, 437] on select "0 - 1,000 sqft 1,001 - 1,500 sqft 1,501 - 2,000 sqft 2,001 - 2,500 sqft 2,501 -…" at bounding box center [548, 430] width 474 height 30
select select "1501"
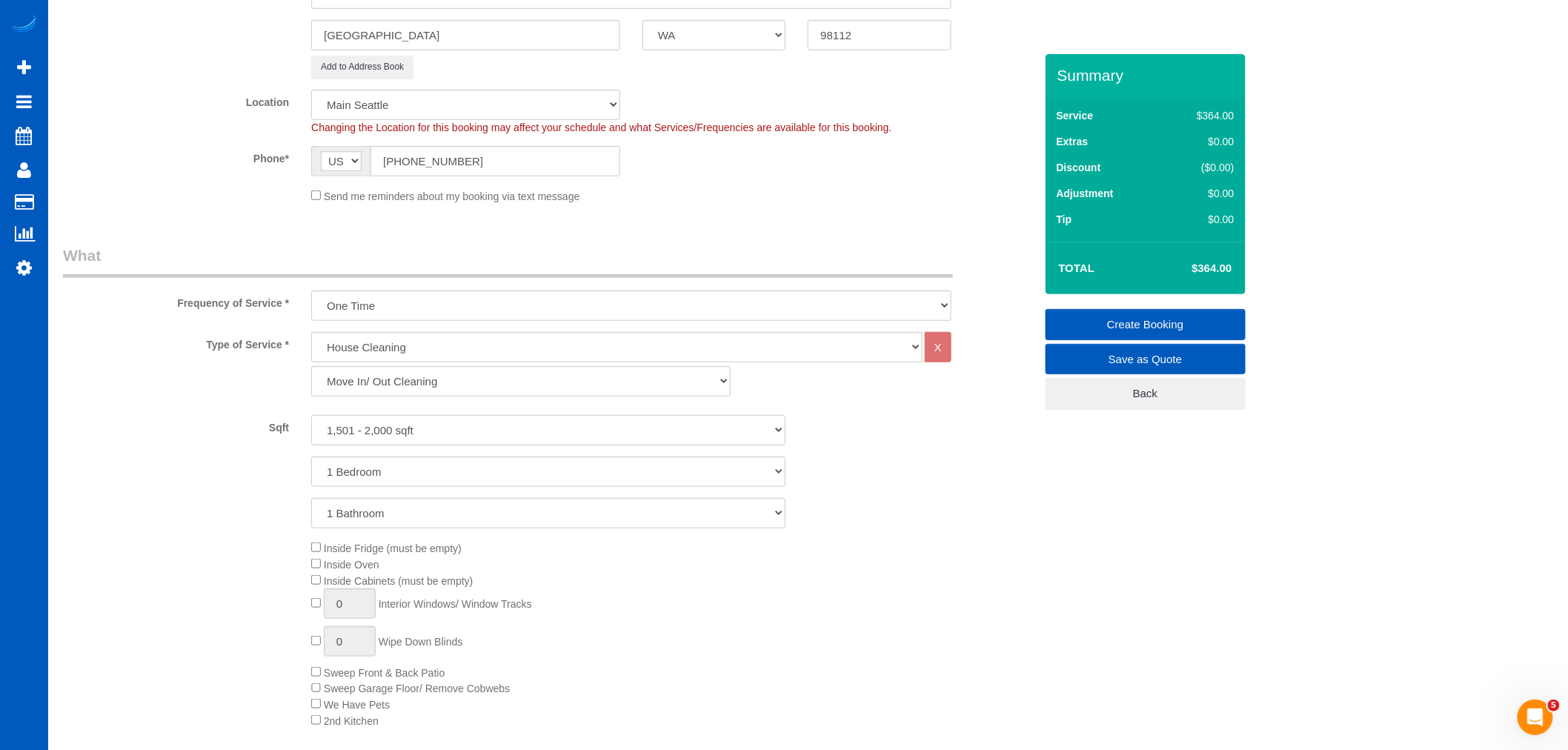
click at [311, 417] on select "0 - 1,000 sqft 1,001 - 1,500 sqft 1,501 - 2,000 sqft 2,001 - 2,500 sqft 2,501 -…" at bounding box center [548, 430] width 474 height 30
click at [386, 470] on select "1 Bedroom 2 Bedrooms 3 Bedrooms 4 Bedrooms 5 Bedrooms 6 Bedrooms 7 Bedrooms" at bounding box center [548, 472] width 474 height 30
select select "3"
click at [311, 459] on select "1 Bedroom 2 Bedrooms 3 Bedrooms 4 Bedrooms 5 Bedrooms 6 Bedrooms 7 Bedrooms" at bounding box center [548, 472] width 474 height 30
click at [372, 527] on select "1 Bathroom 2 Bathrooms 3 Bathrooms 4 Bathrooms 5 Bathrooms 6 Bathrooms 7 Bathro…" at bounding box center [548, 513] width 474 height 30
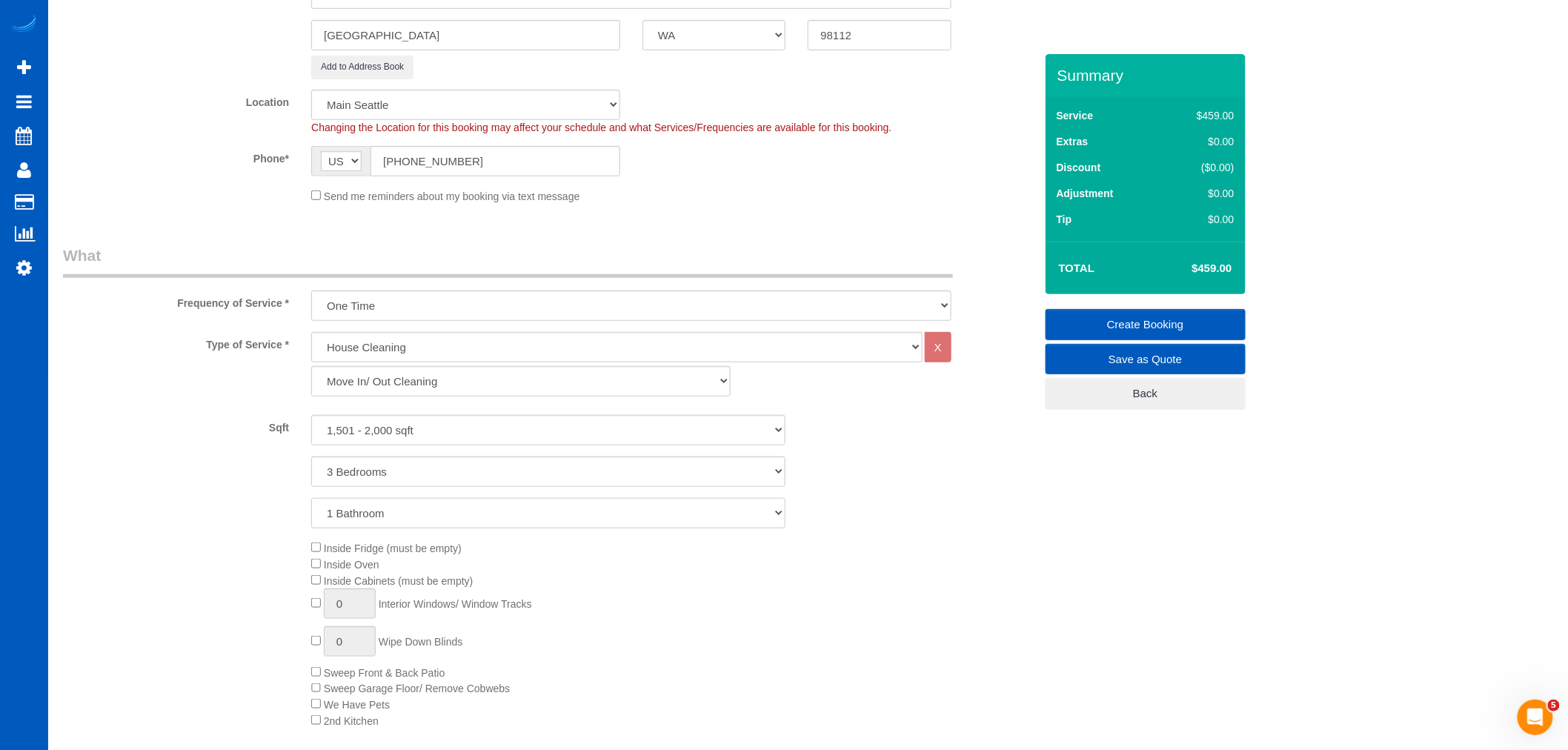
select select "3"
click at [311, 501] on select "1 Bathroom 2 Bathrooms 3 Bathrooms 4 Bathrooms 5 Bathrooms 6 Bathrooms 7 Bathro…" at bounding box center [548, 513] width 474 height 30
click at [316, 555] on span "Inside Fridge (must be empty)" at bounding box center [386, 548] width 151 height 12
click at [315, 556] on div "Inside Fridge (must be empty) Inside Oven Inside Cabinets (must be empty) 0 Int…" at bounding box center [673, 633] width 745 height 189
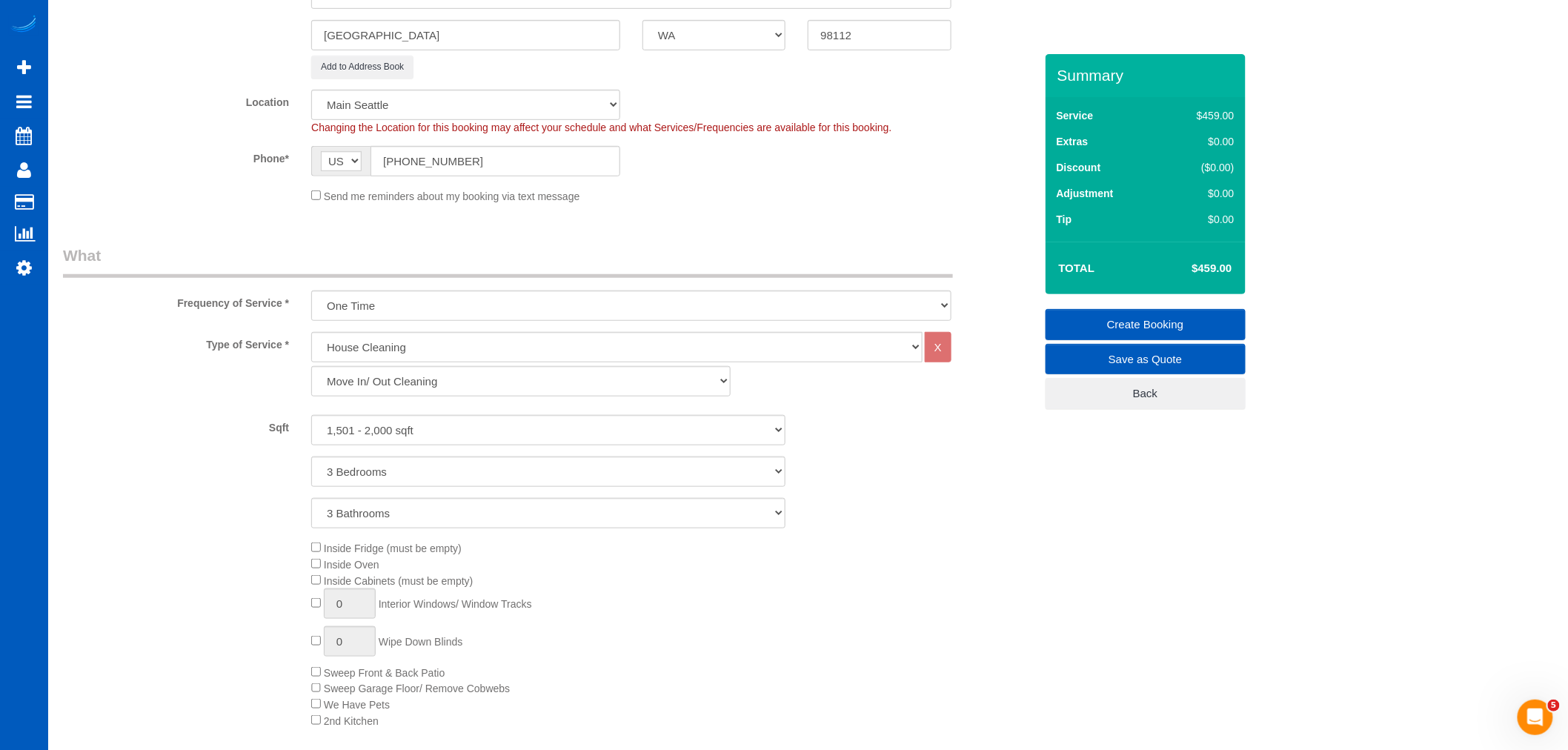
click at [310, 598] on div "Inside Fridge (must be empty) Inside Oven Inside Cabinets (must be empty) 0 Int…" at bounding box center [673, 633] width 745 height 189
click at [311, 587] on span "Inside Cabinets (must be empty)" at bounding box center [392, 581] width 161 height 12
click at [316, 603] on div "Inside Fridge (must be empty) Inside Oven Inside Cabinets (must be empty) 0 Int…" at bounding box center [673, 633] width 745 height 189
type input "1"
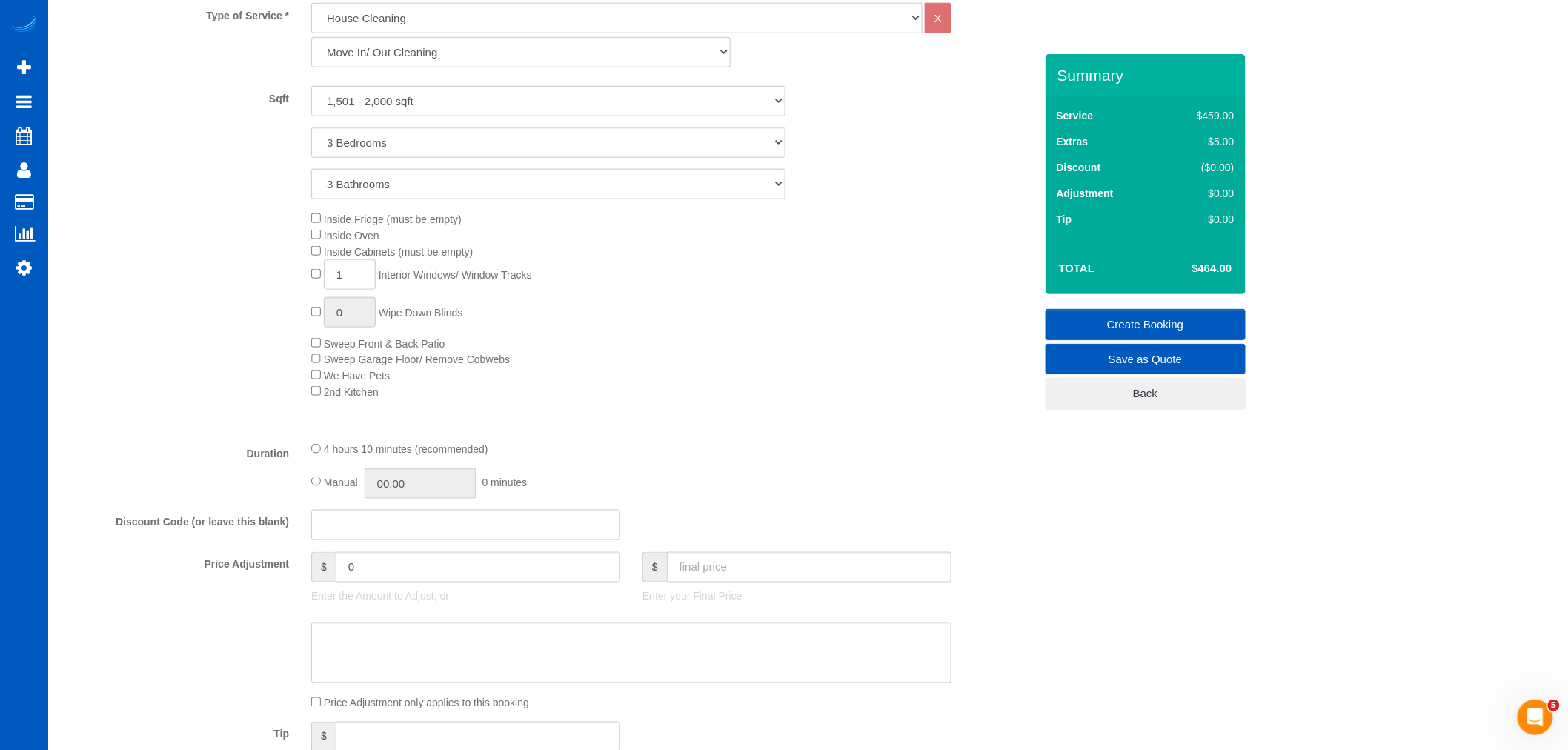
click at [327, 349] on span "Sweep Front & Back Patio" at bounding box center [384, 344] width 120 height 12
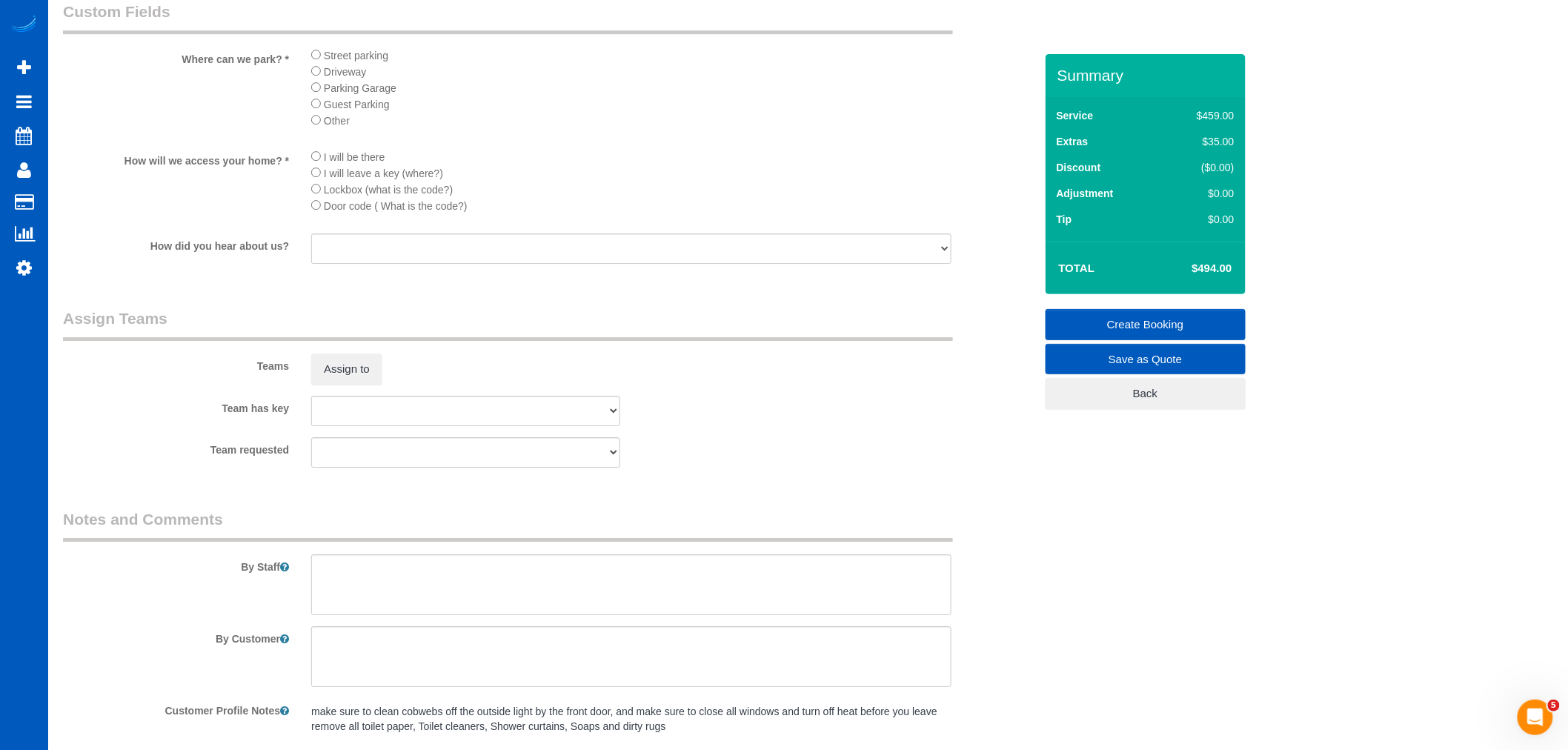
scroll to position [1976, 0]
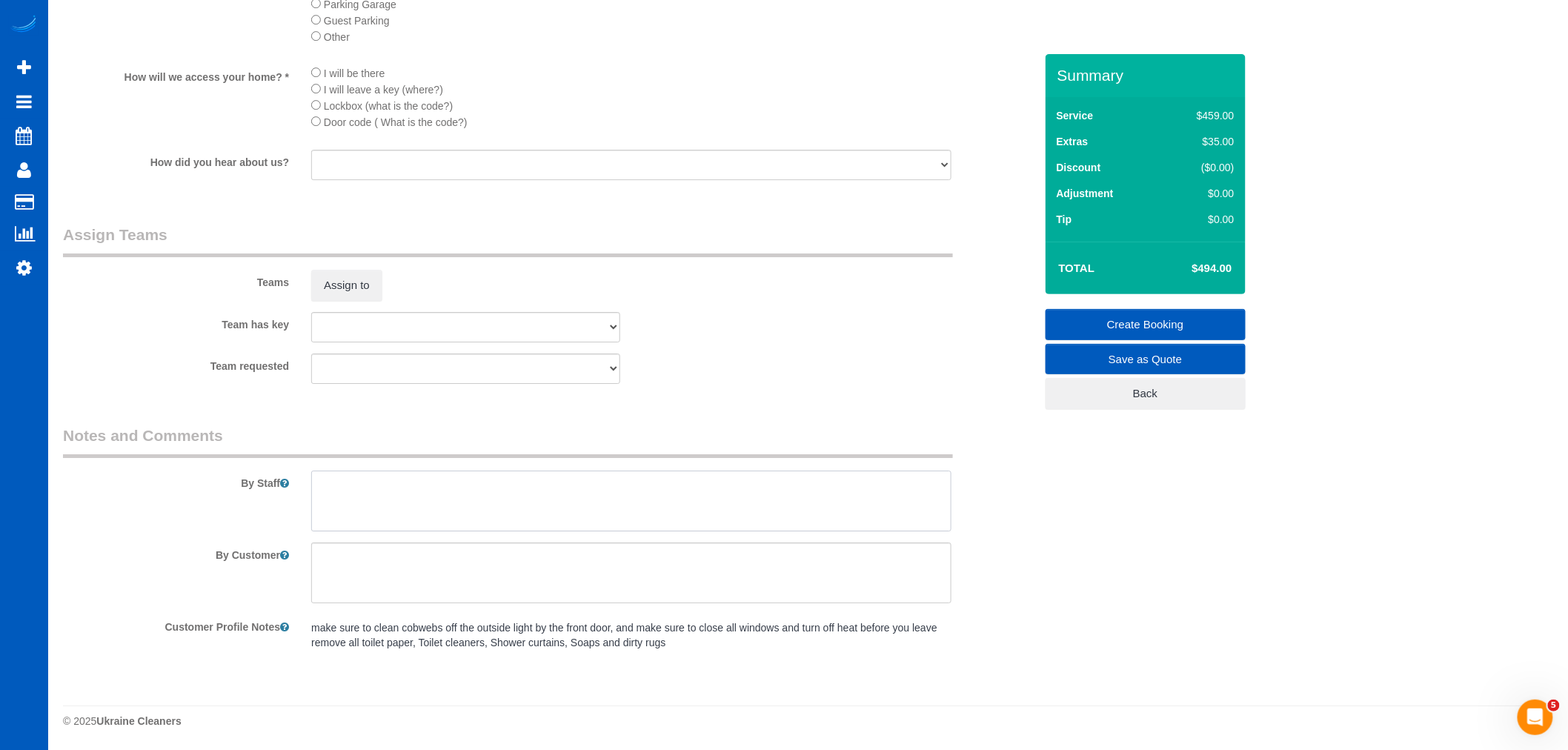
click at [469, 532] on textarea at bounding box center [631, 501] width 641 height 61
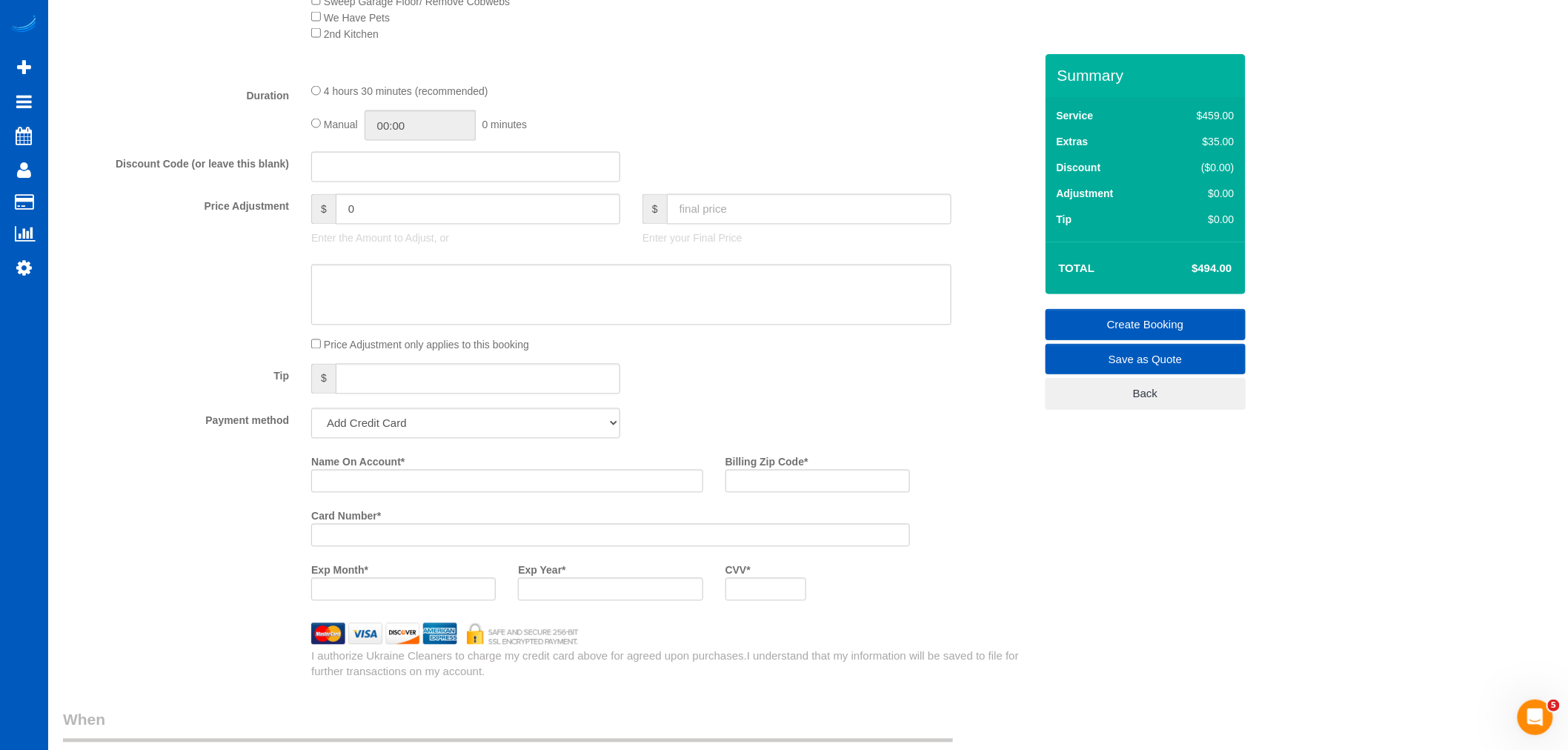
scroll to position [1070, 0]
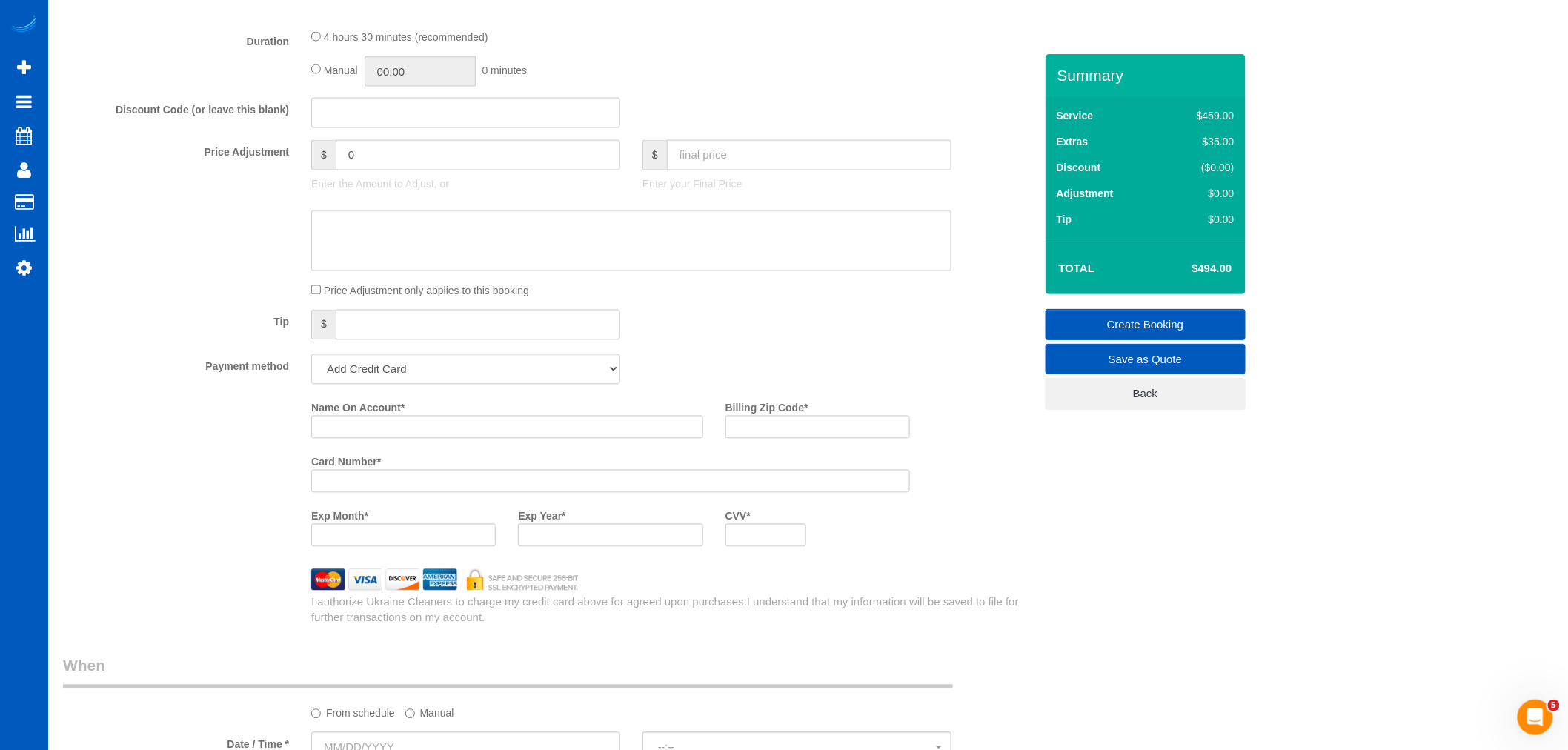
type textarea "Let Anna know how many windows"
drag, startPoint x: 389, startPoint y: 379, endPoint x: 386, endPoint y: 392, distance: 13.3
click at [389, 379] on select "Add Credit Card Cash Check Paypal" at bounding box center [465, 370] width 309 height 30
select select "string:cash"
click at [311, 368] on select "Add Credit Card Cash Check Paypal" at bounding box center [465, 370] width 309 height 30
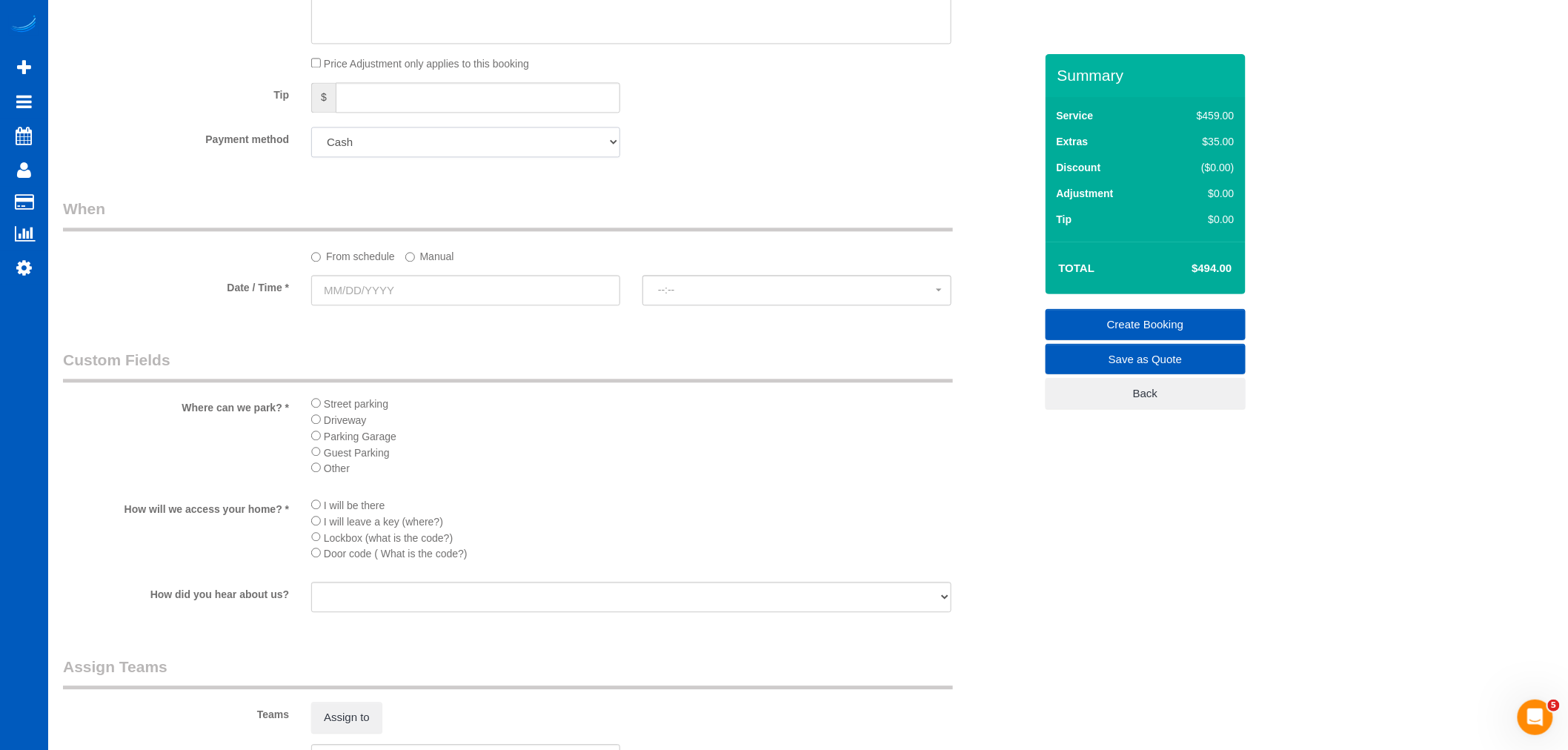
scroll to position [1317, 0]
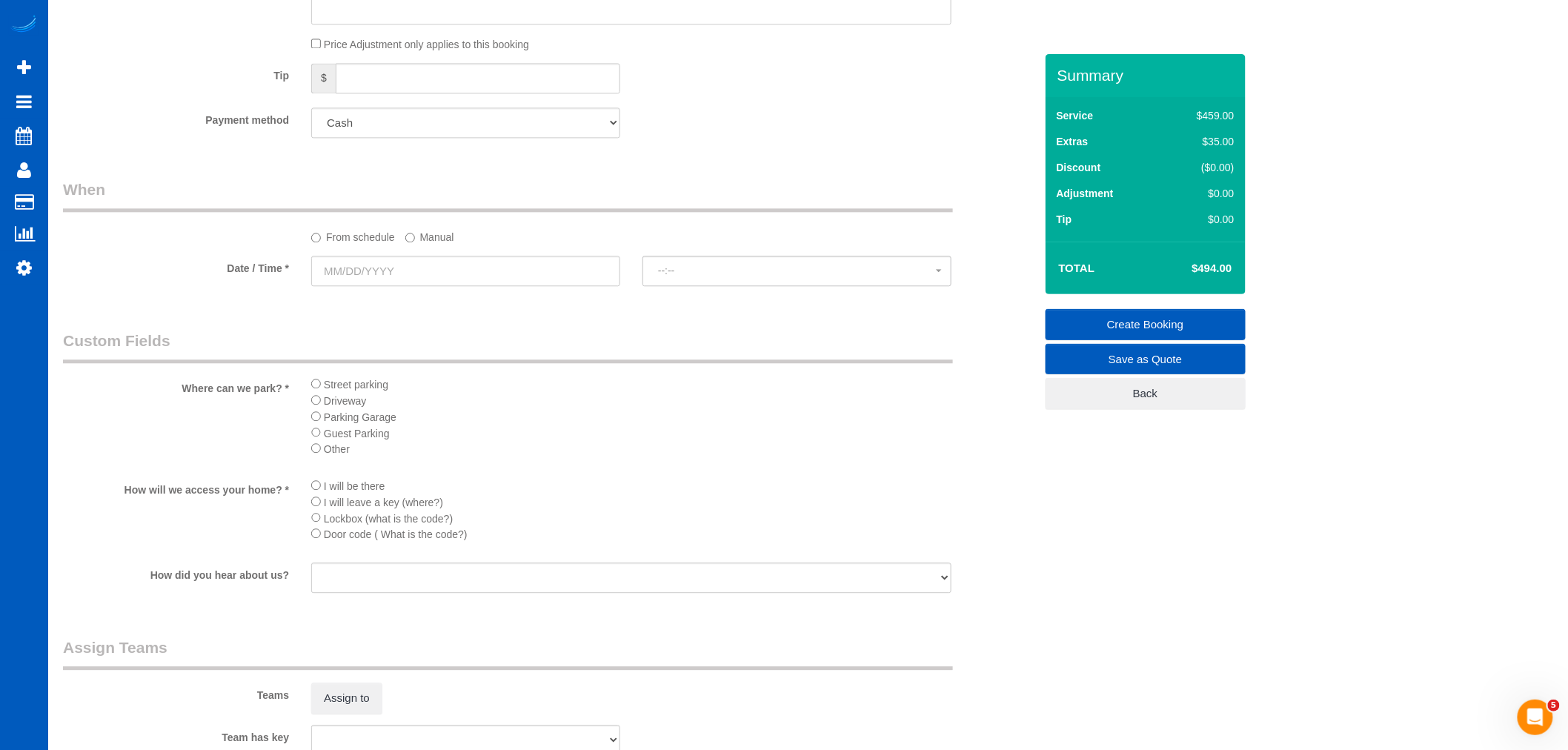
click at [348, 289] on div at bounding box center [465, 287] width 309 height 3
drag, startPoint x: 352, startPoint y: 284, endPoint x: 352, endPoint y: 301, distance: 17.0
click at [352, 284] on input "text" at bounding box center [465, 271] width 309 height 30
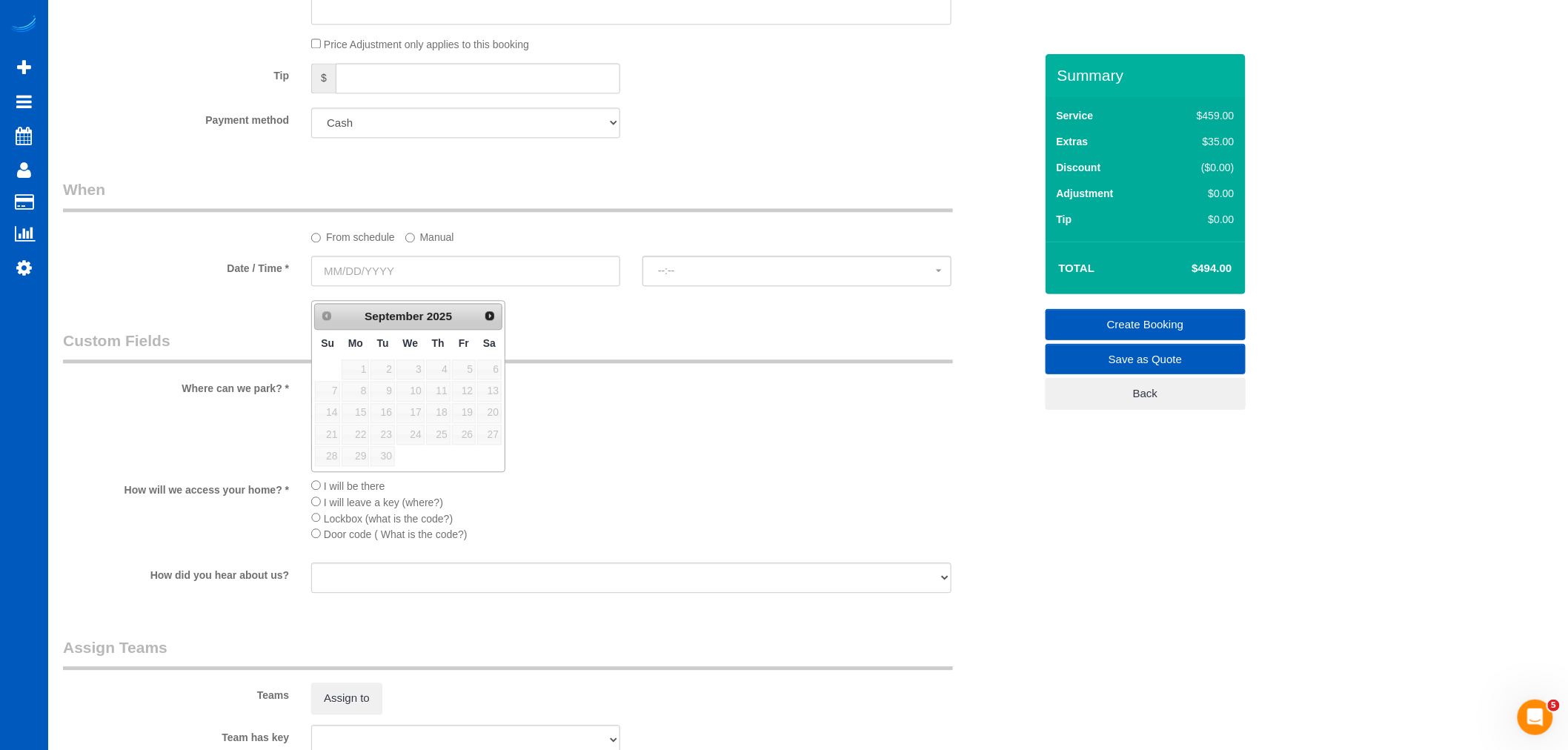
click at [423, 245] on label "Manual" at bounding box center [430, 234] width 49 height 20
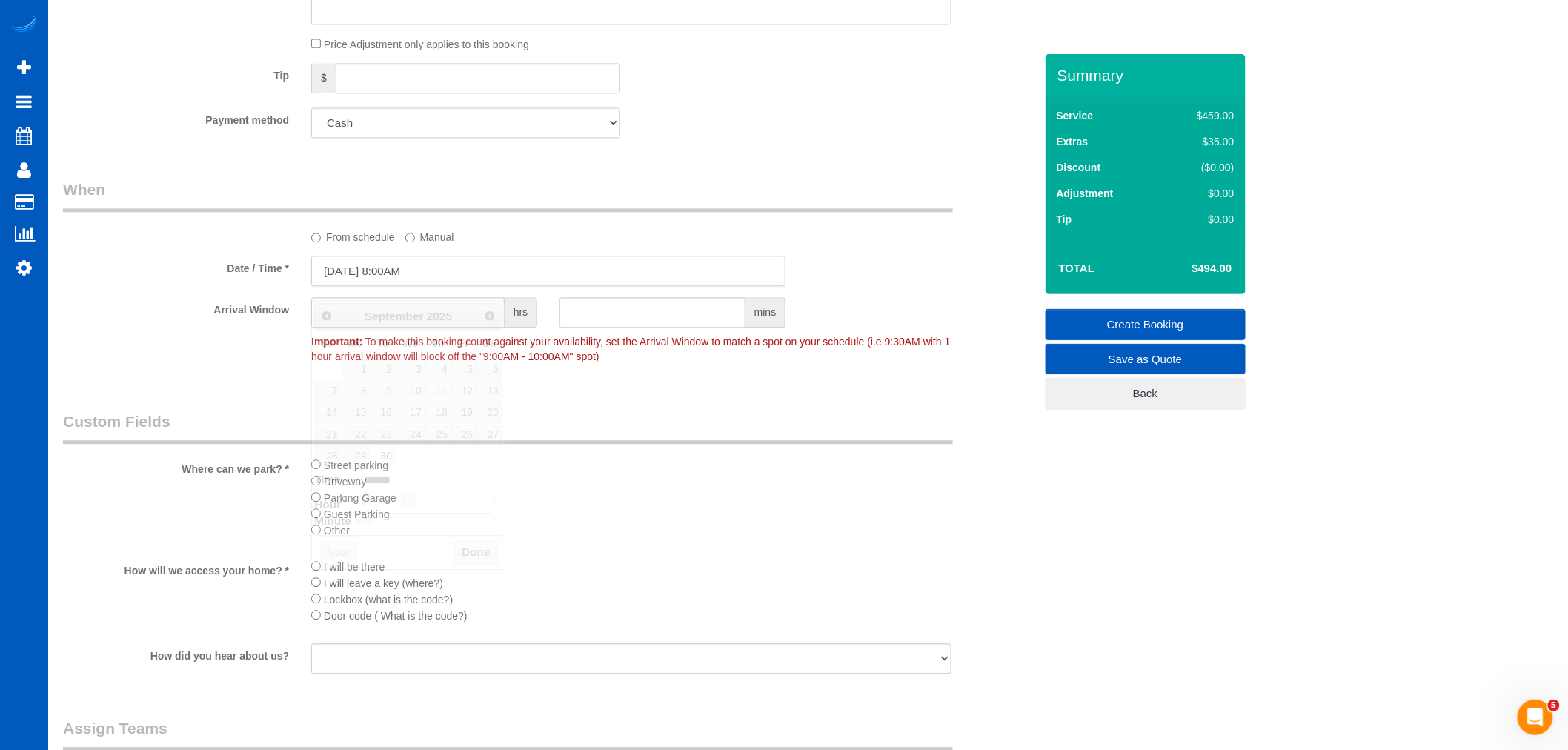
click at [379, 286] on input "09/30/2025 8:00AM" at bounding box center [548, 271] width 474 height 30
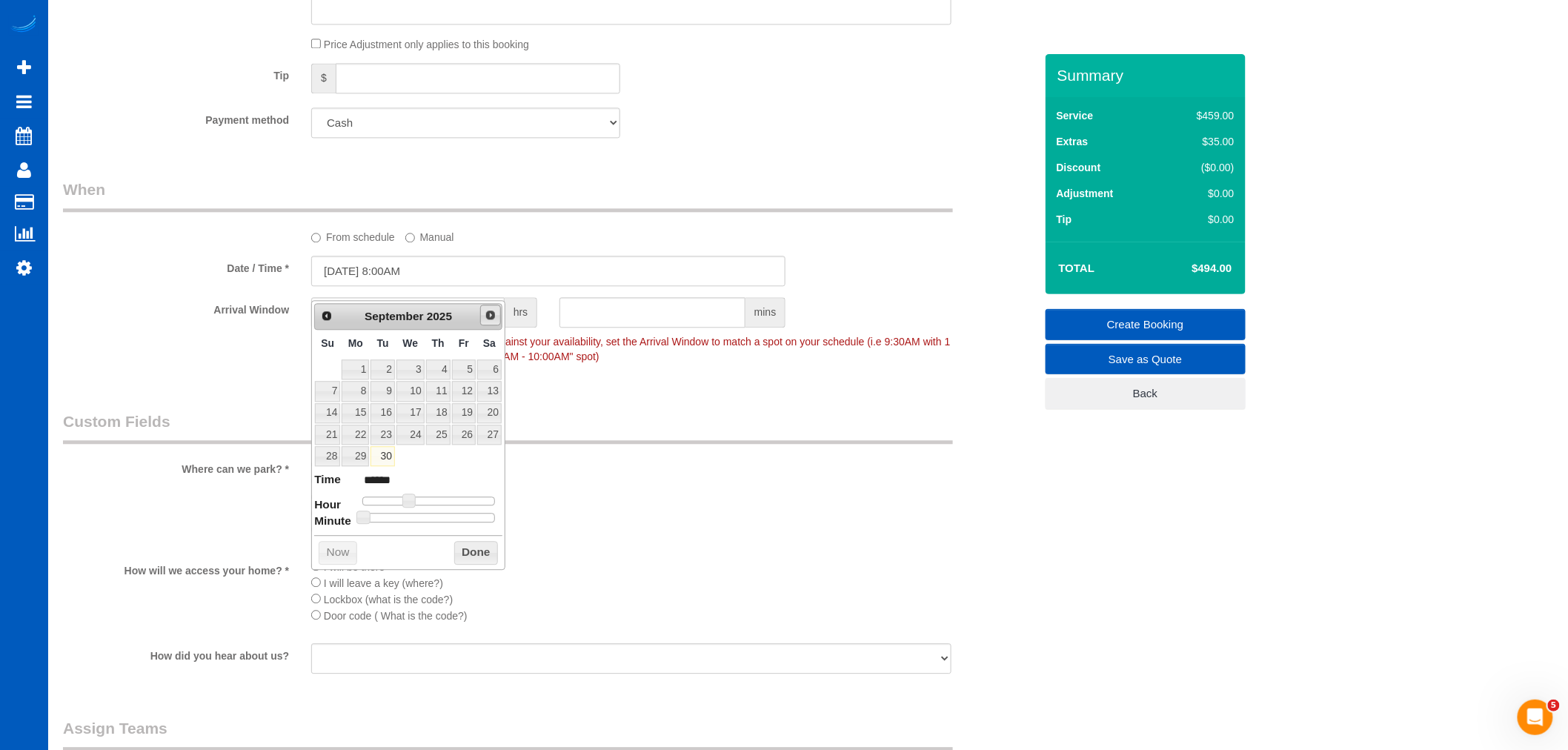
click at [484, 318] on span "Next" at bounding box center [490, 315] width 12 height 12
click at [412, 366] on link "1" at bounding box center [410, 369] width 28 height 20
type input "10/01/2025 8:00AM"
click at [569, 444] on legend "Custom Fields" at bounding box center [507, 427] width 890 height 33
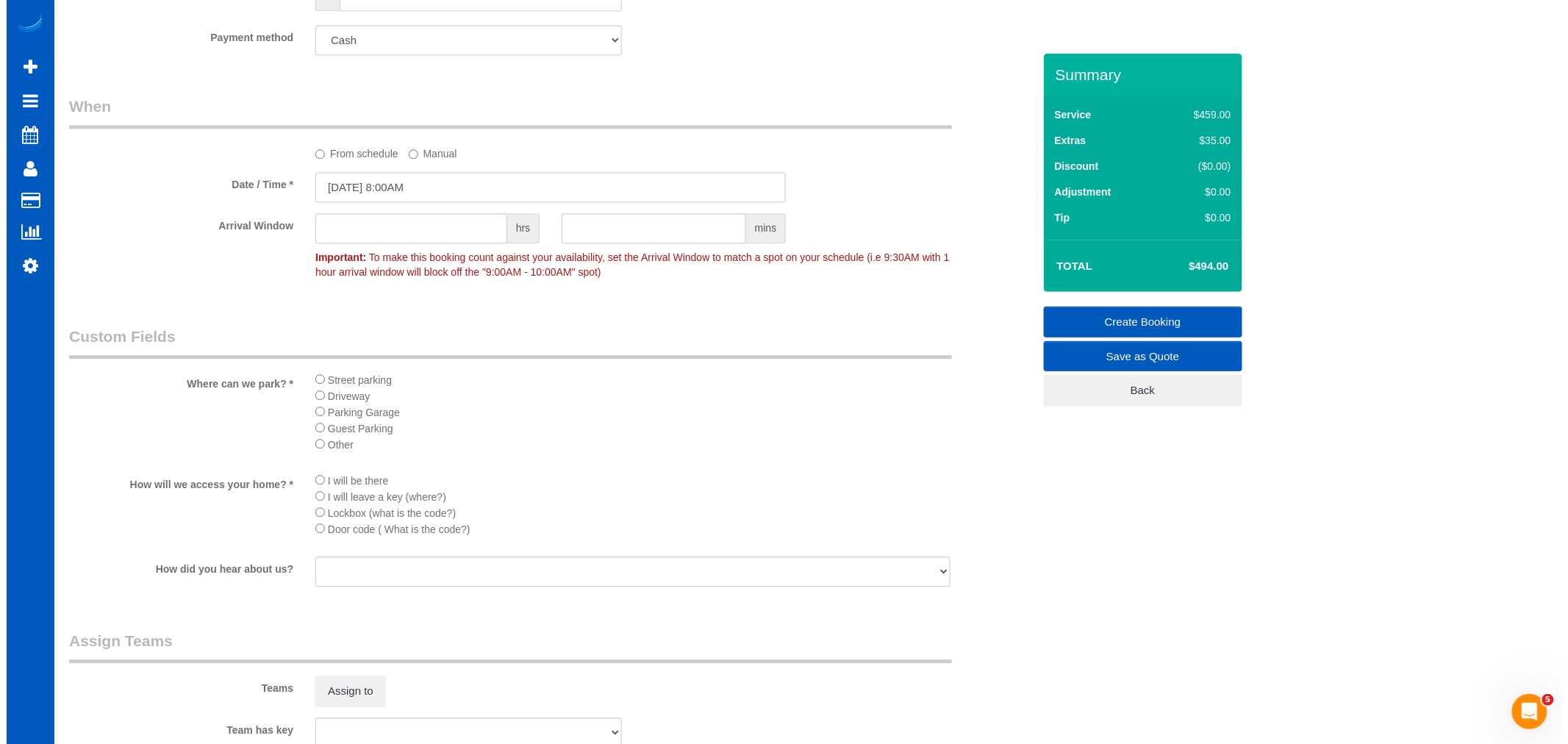
scroll to position [1797, 0]
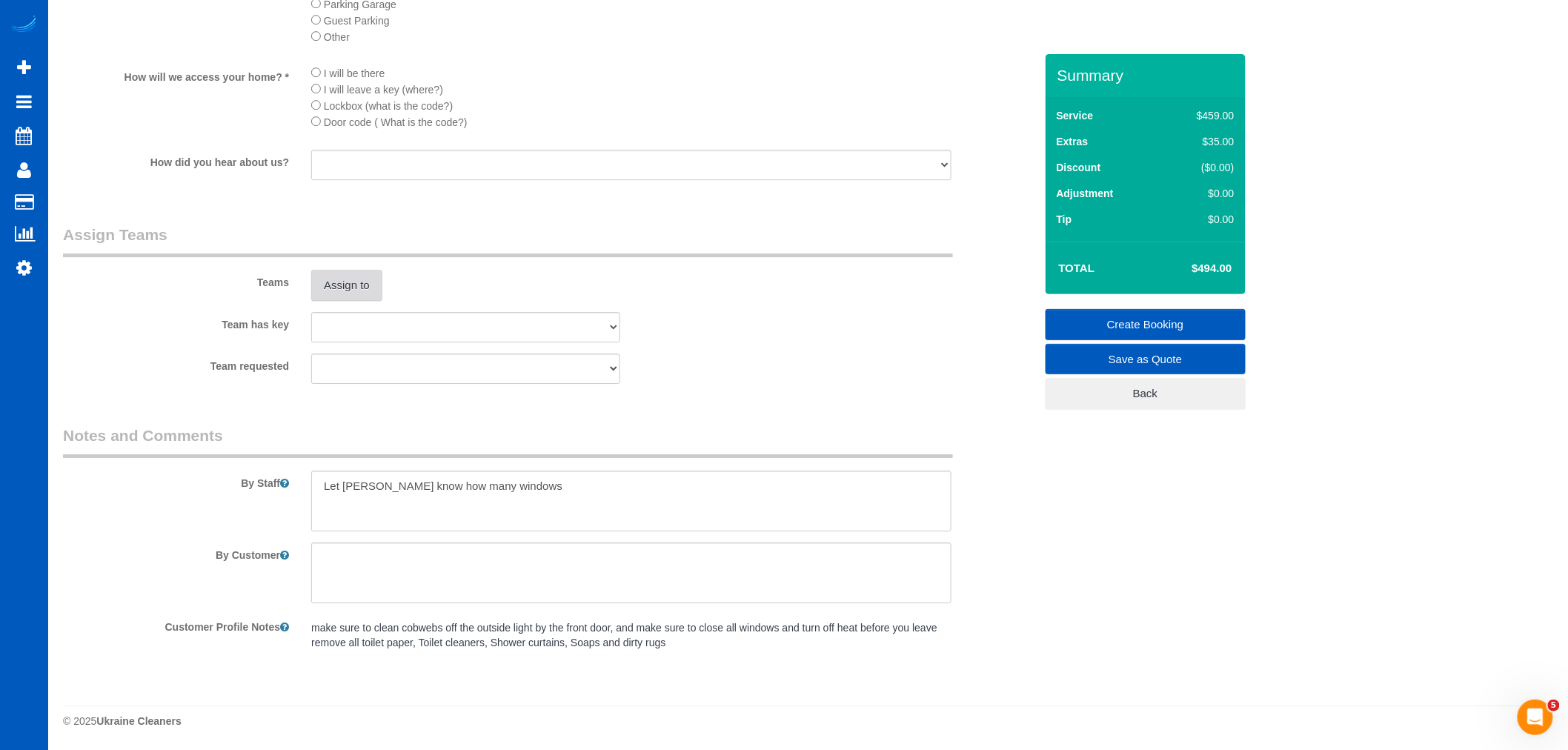
click at [375, 301] on button "Assign to" at bounding box center [346, 285] width 71 height 31
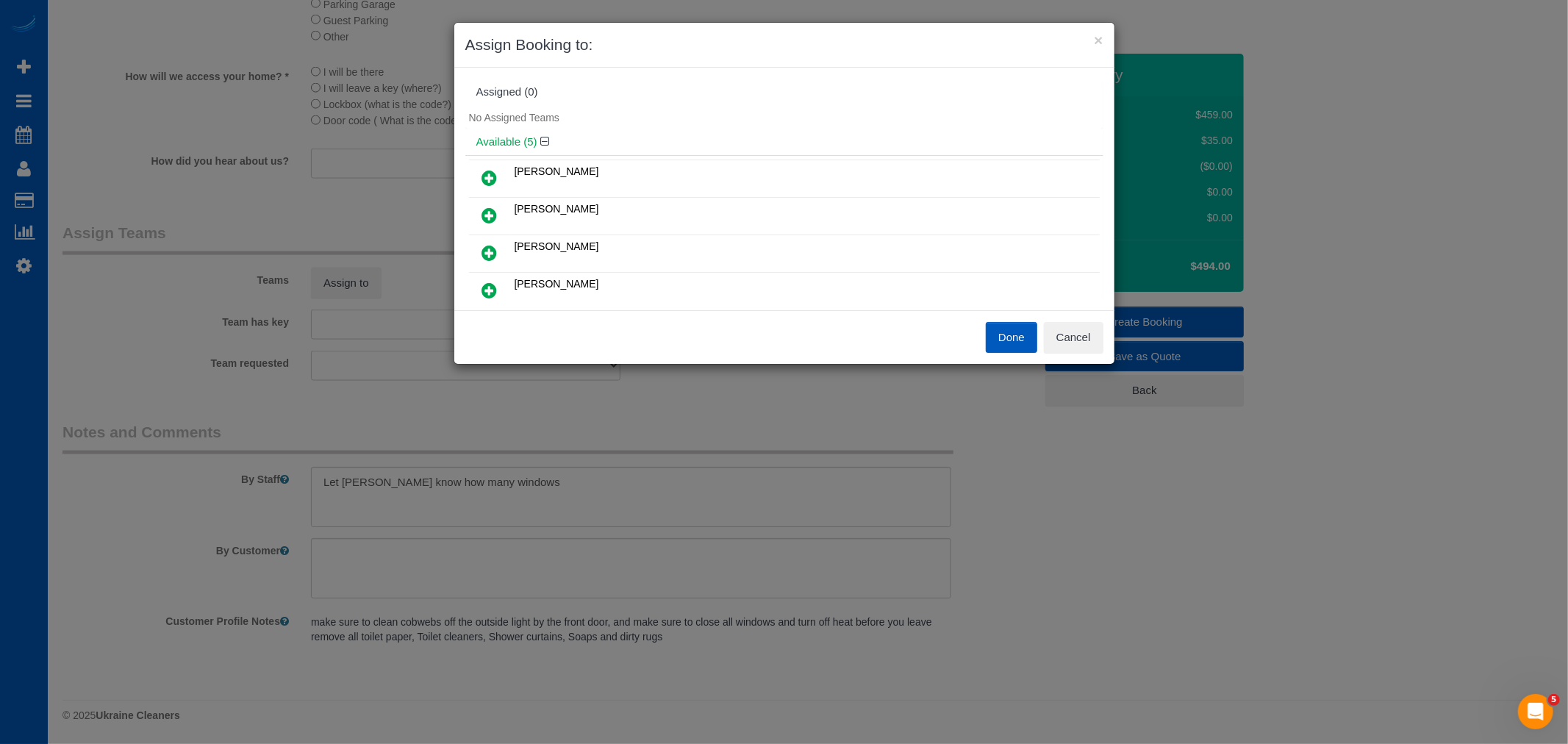
scroll to position [82, 0]
click at [486, 135] on icon at bounding box center [490, 134] width 15 height 18
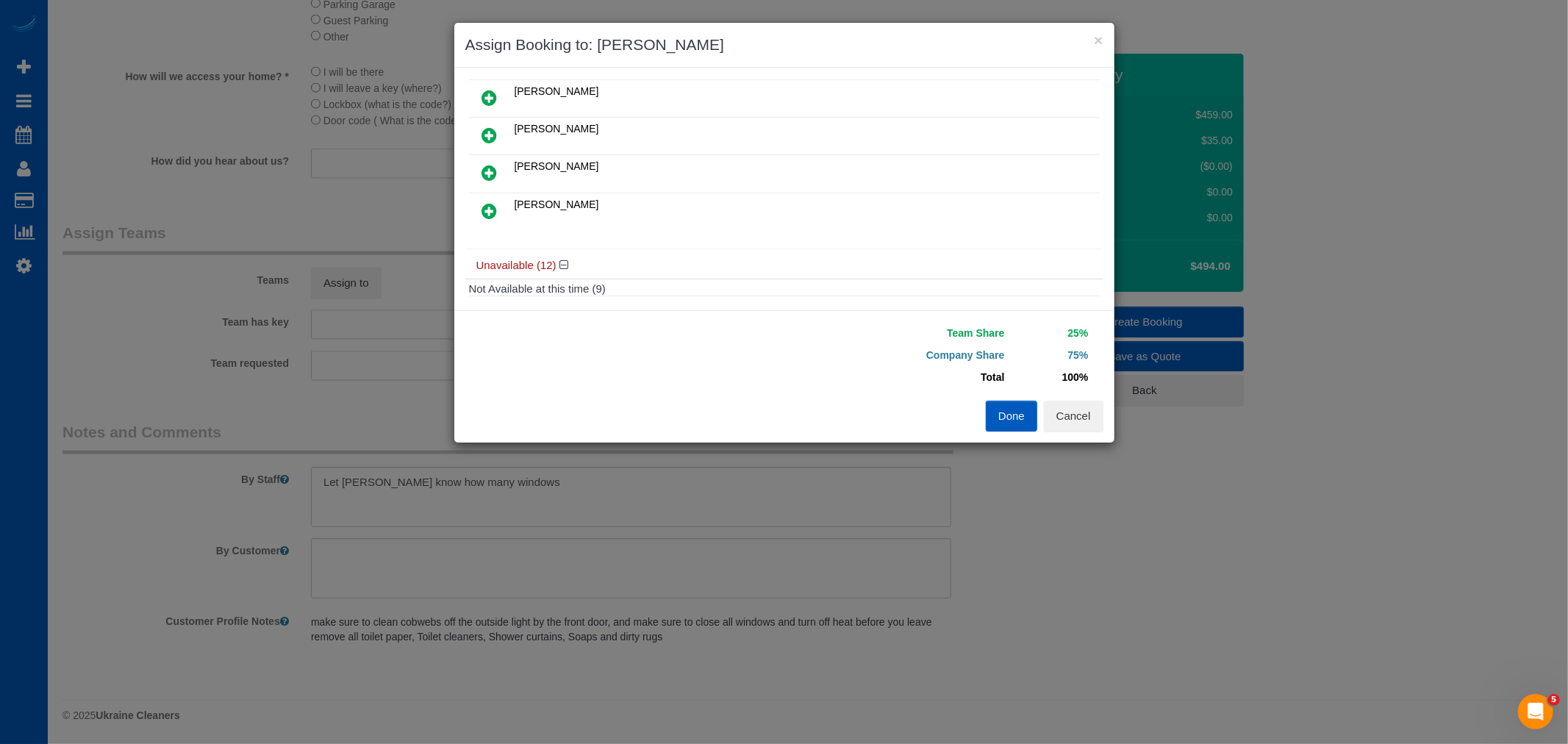
click at [488, 170] on icon at bounding box center [490, 172] width 15 height 18
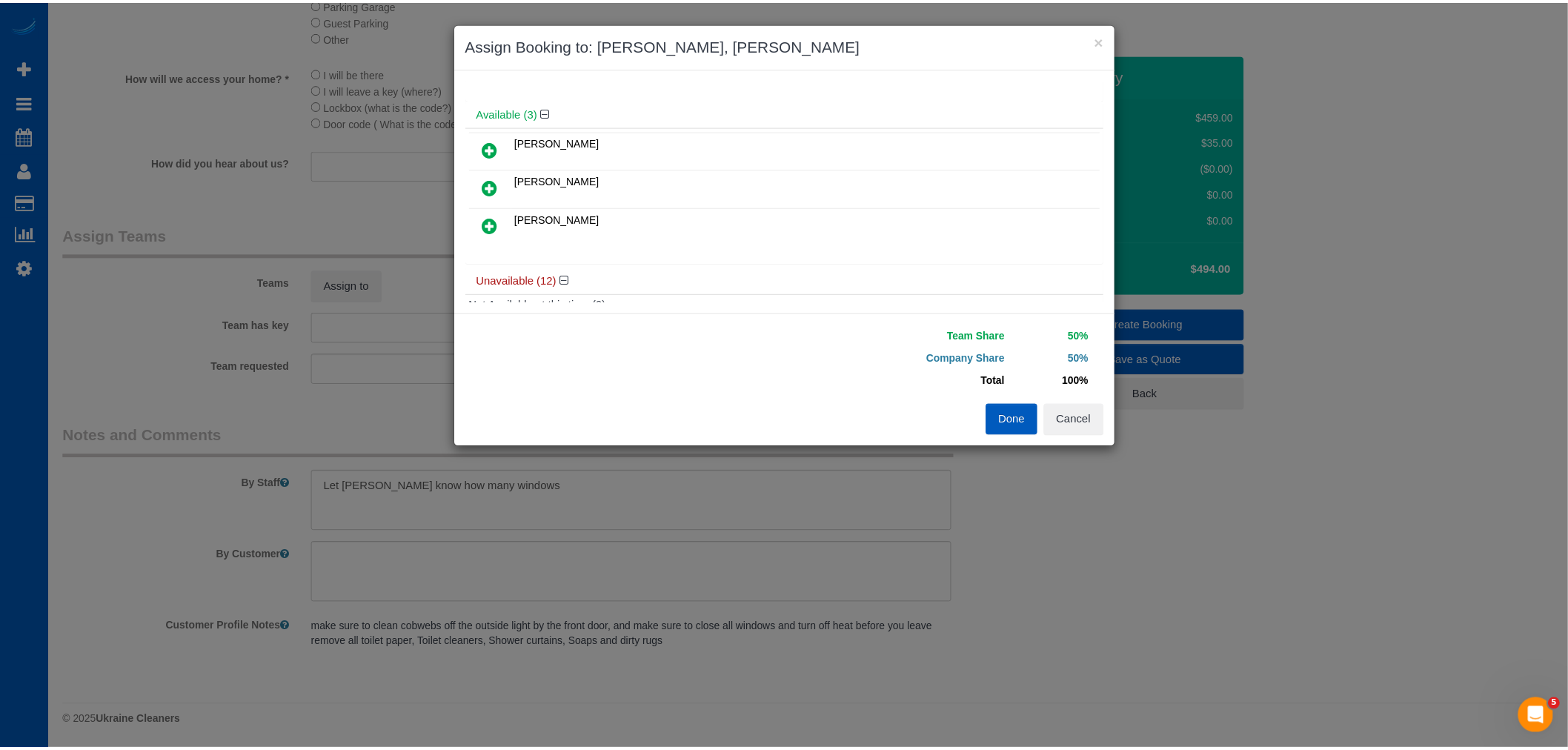
scroll to position [0, 0]
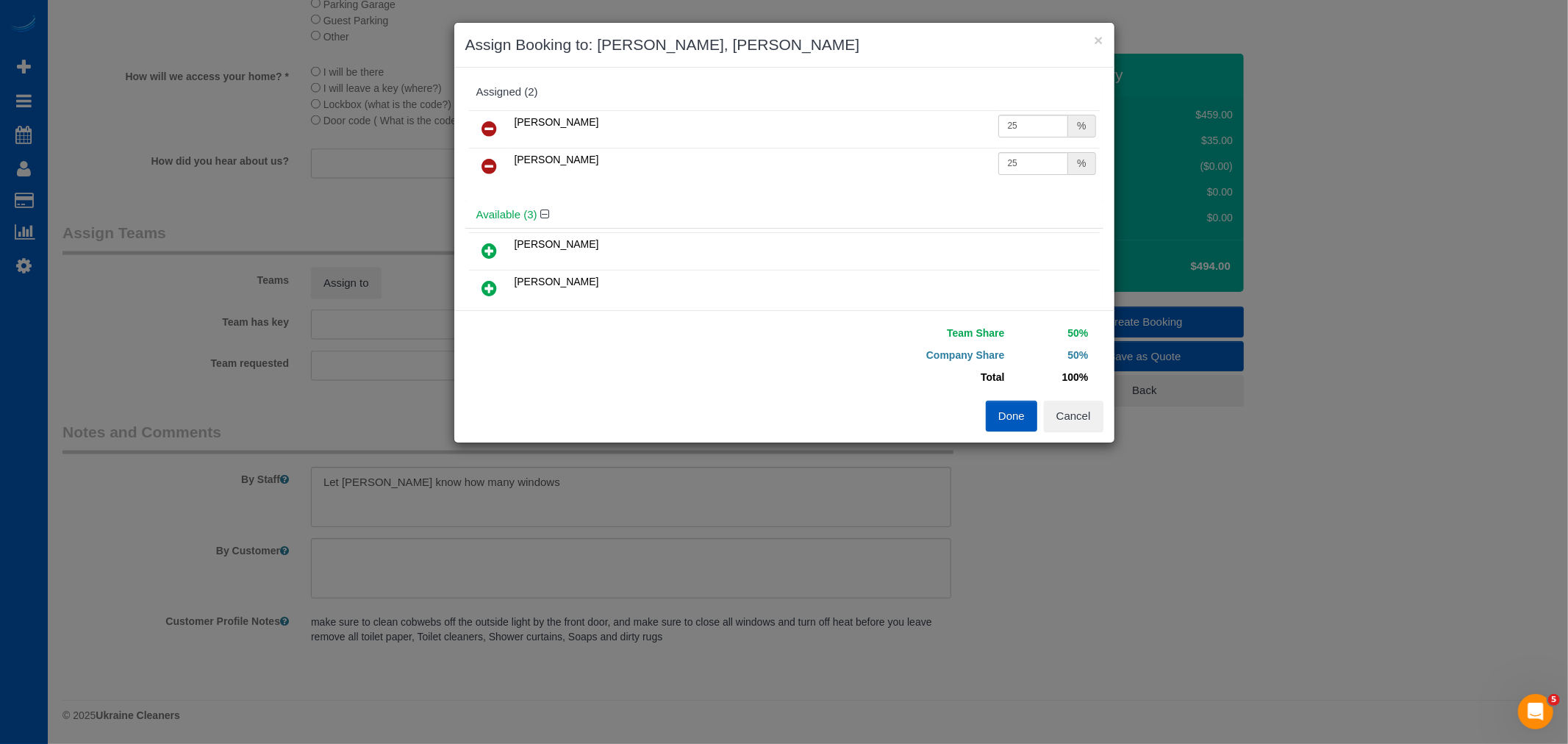
click at [996, 406] on button "Done" at bounding box center [1011, 416] width 52 height 31
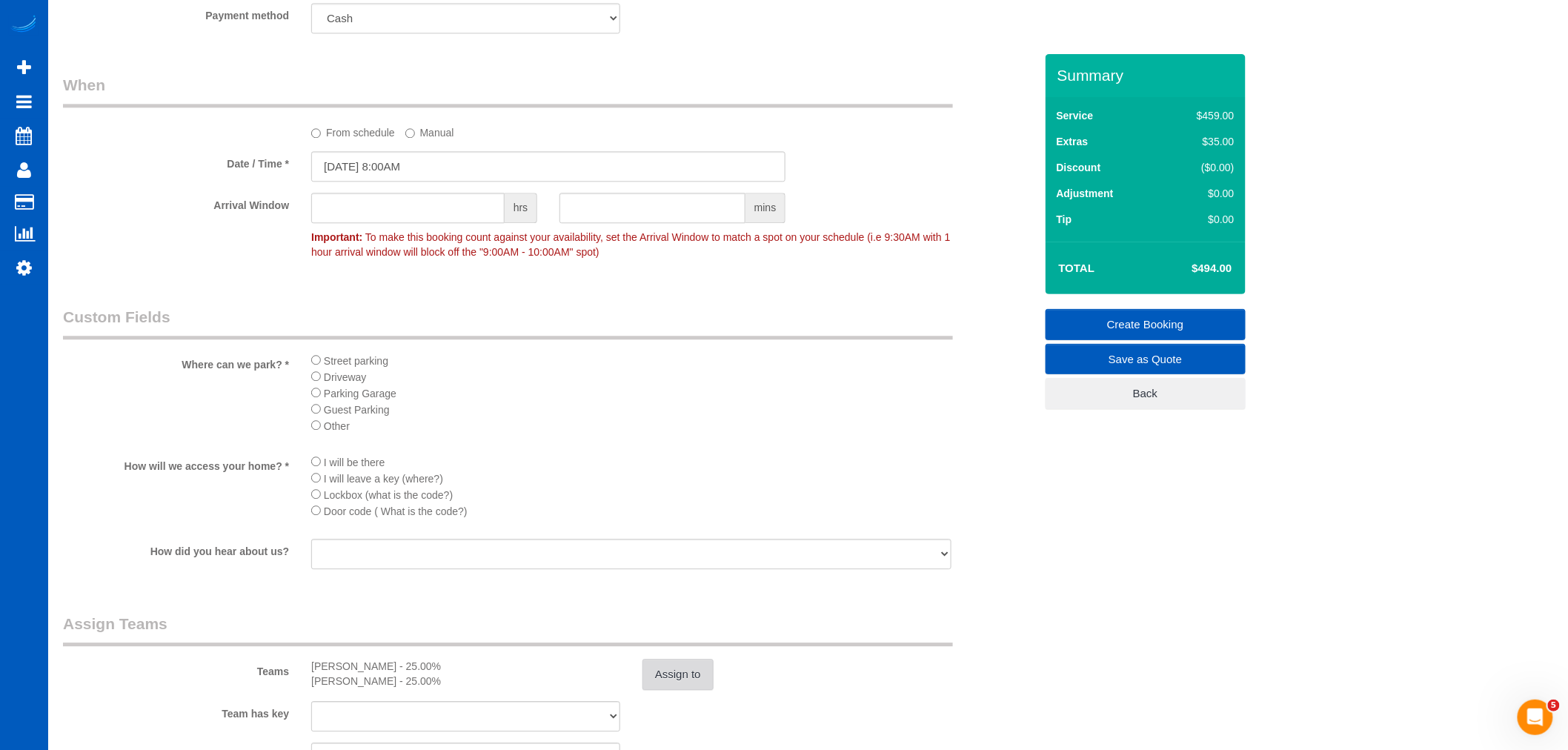
scroll to position [1423, 0]
click at [324, 367] on li "Street parking" at bounding box center [631, 358] width 641 height 16
click at [315, 364] on li "Street parking" at bounding box center [631, 358] width 641 height 16
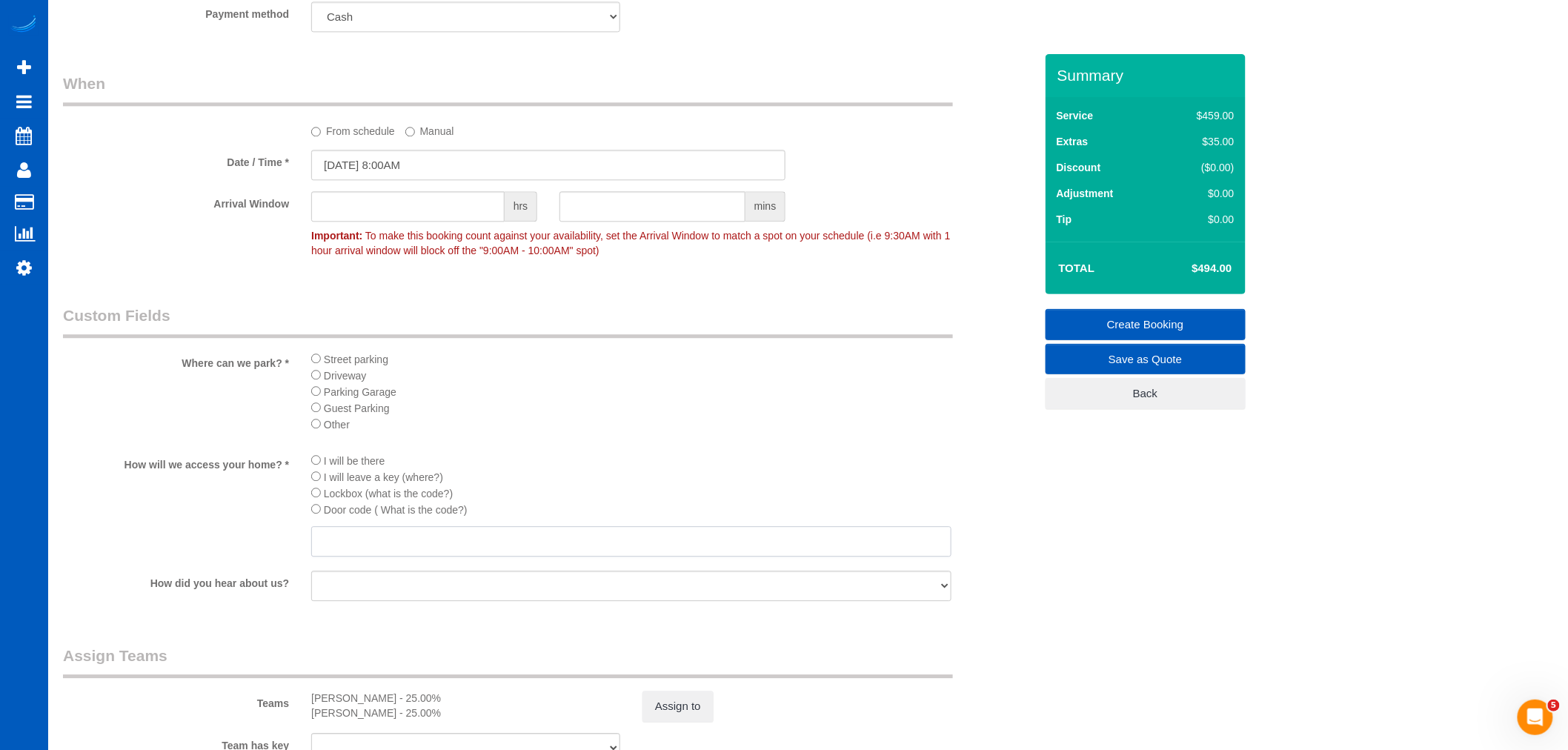
click at [347, 557] on input "text" at bounding box center [631, 541] width 641 height 30
type input "4590"
click at [323, 367] on li "Street parking" at bounding box center [631, 358] width 641 height 16
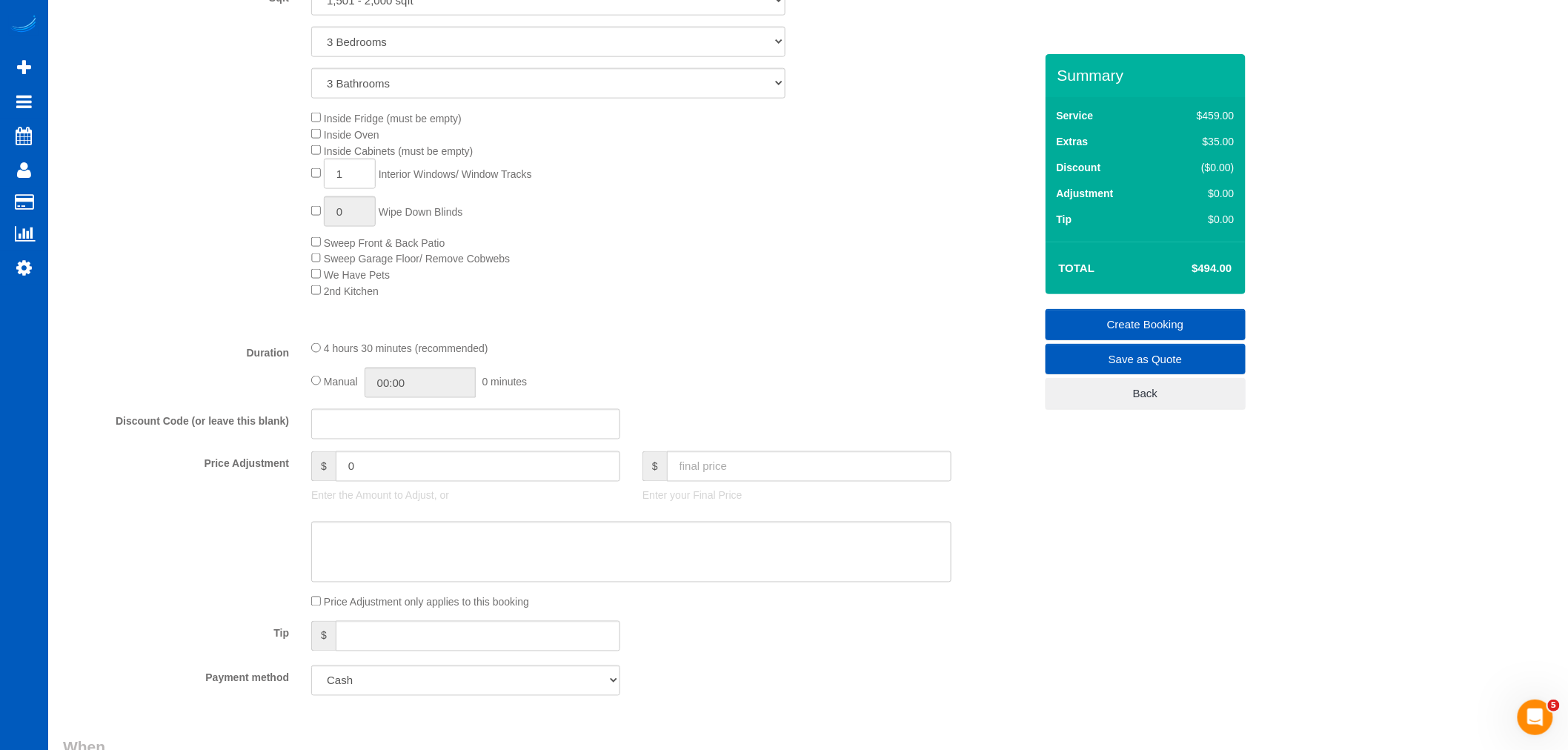
scroll to position [764, 0]
click at [324, 350] on span "4 hours 30 minutes (recommended)" at bounding box center [407, 344] width 165 height 12
click at [310, 382] on div "4 hours 30 minutes (recommended) Manual 04:30 4 hours 30 minutes" at bounding box center [631, 363] width 663 height 58
click at [408, 393] on input "04:30" at bounding box center [420, 377] width 111 height 30
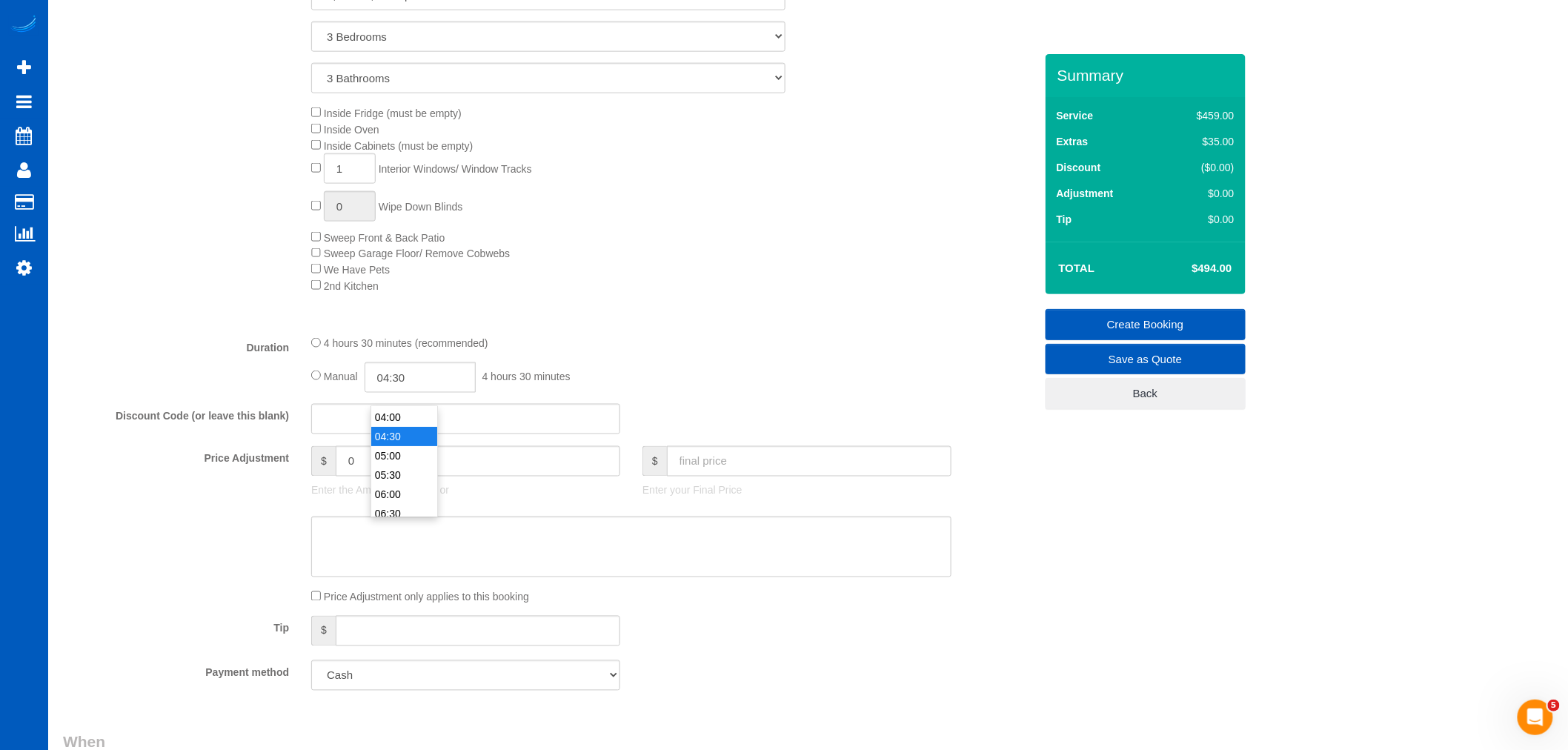
type input "05:00"
drag, startPoint x: 403, startPoint y: 452, endPoint x: 418, endPoint y: 447, distance: 15.8
click at [406, 455] on li "05:00" at bounding box center [405, 456] width 66 height 19
click at [736, 346] on div "4 hours 30 minutes (recommended)" at bounding box center [631, 342] width 641 height 16
click at [1122, 327] on link "Create Booking" at bounding box center [1145, 324] width 200 height 31
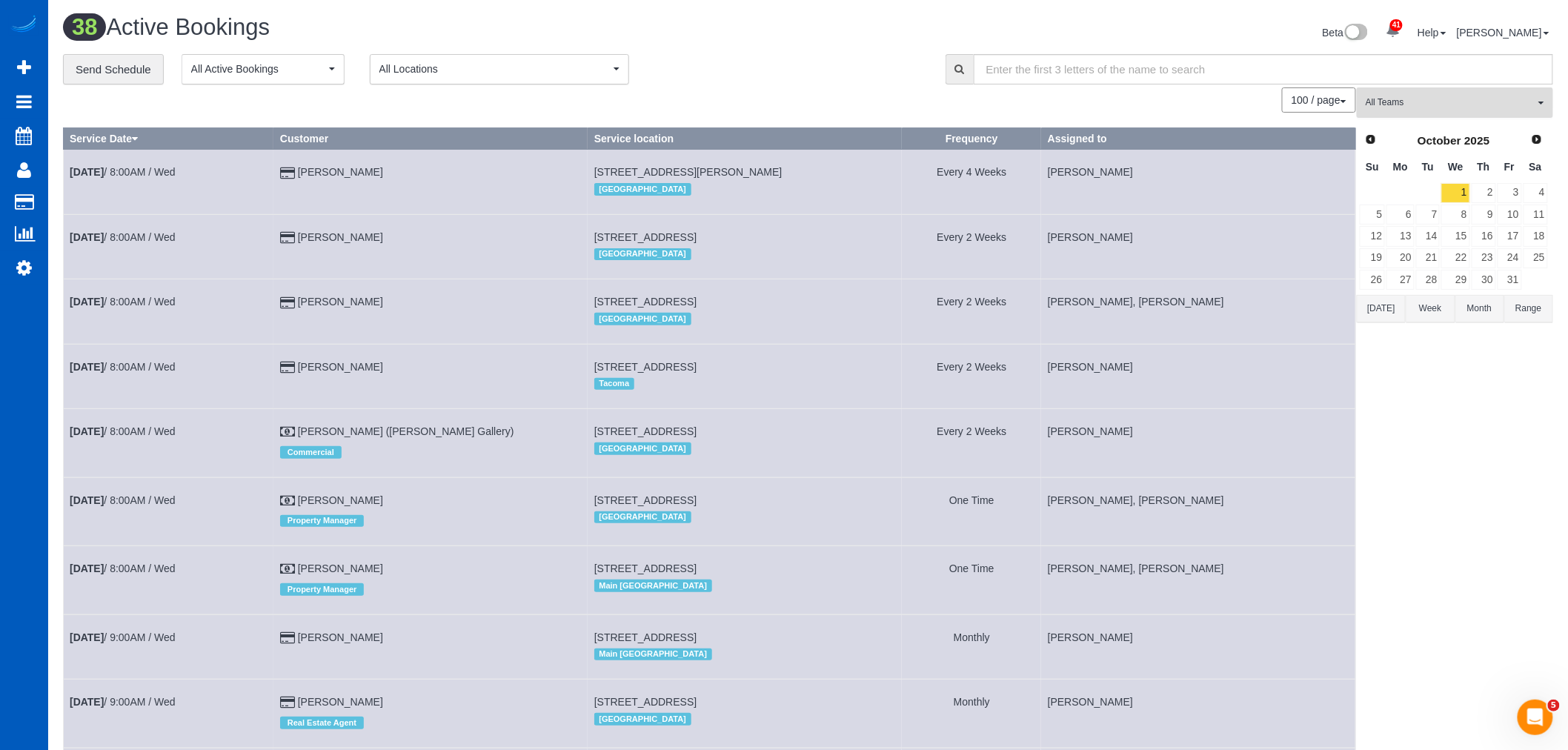
click at [1466, 108] on span "All Teams" at bounding box center [1450, 102] width 169 height 12
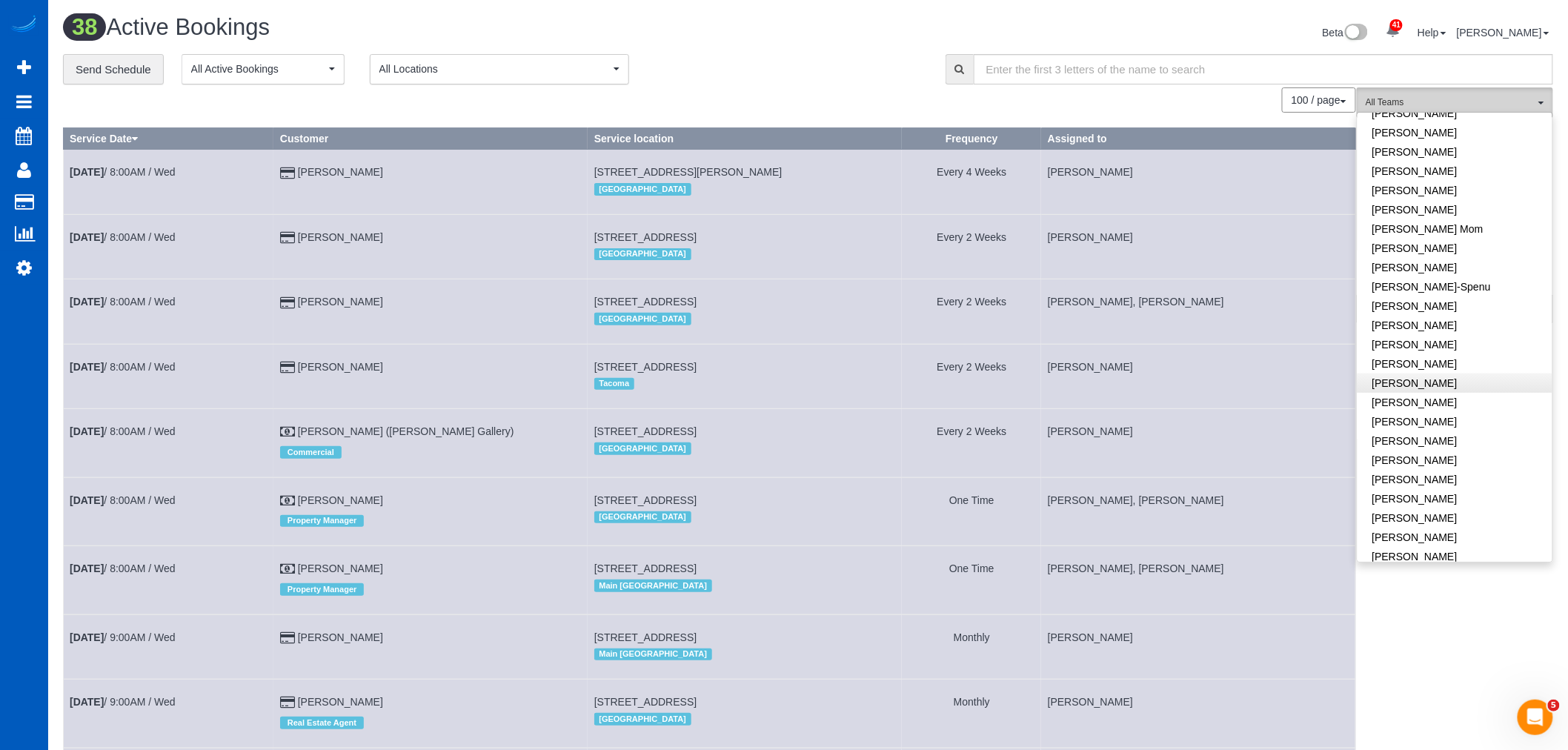
scroll to position [247, 0]
click at [1480, 379] on link "[PERSON_NAME]" at bounding box center [1455, 375] width 195 height 19
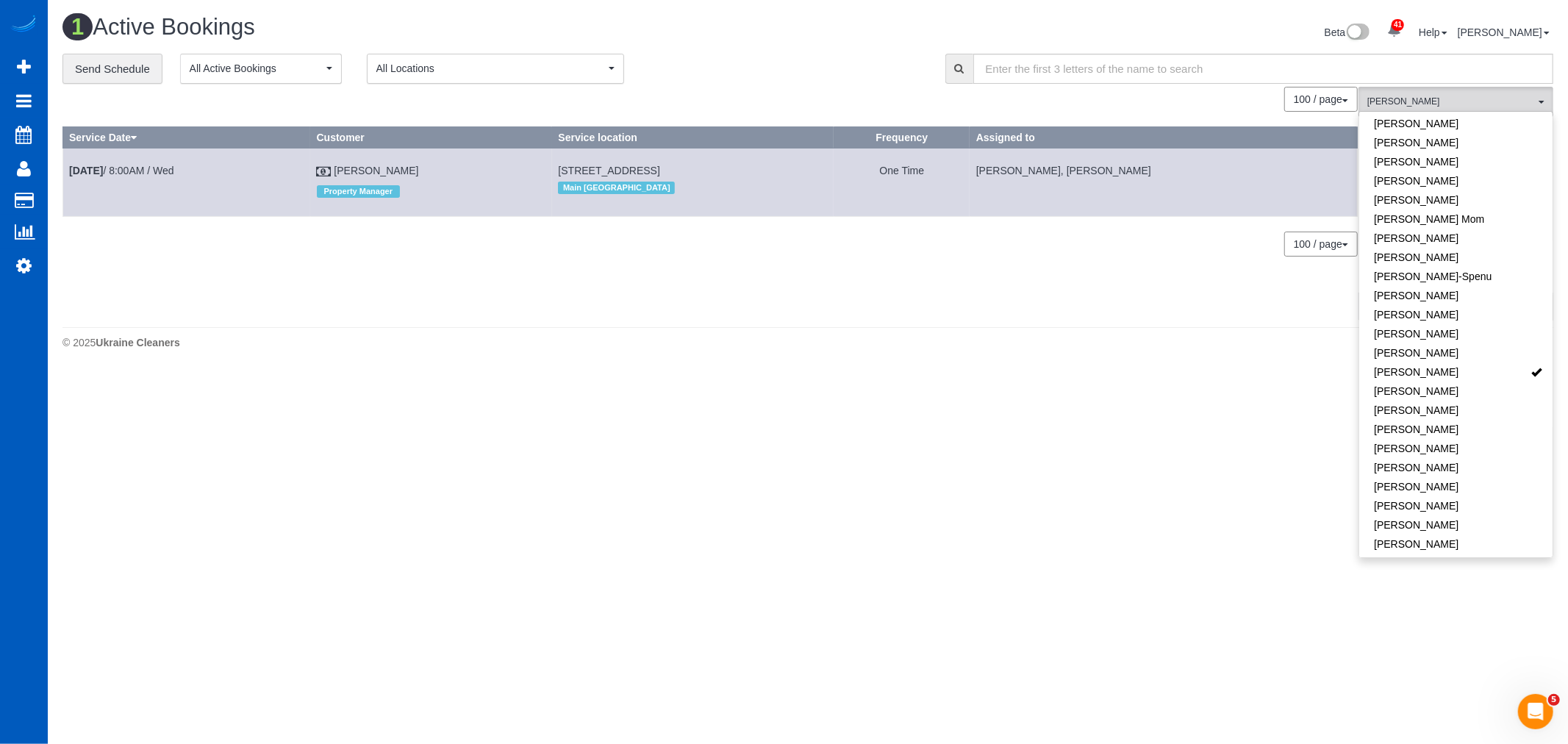
click at [1025, 375] on body "41 Beta Your Notifications You have 0 alerts × You have 3 to charge for 09/26/2…" at bounding box center [784, 372] width 1568 height 744
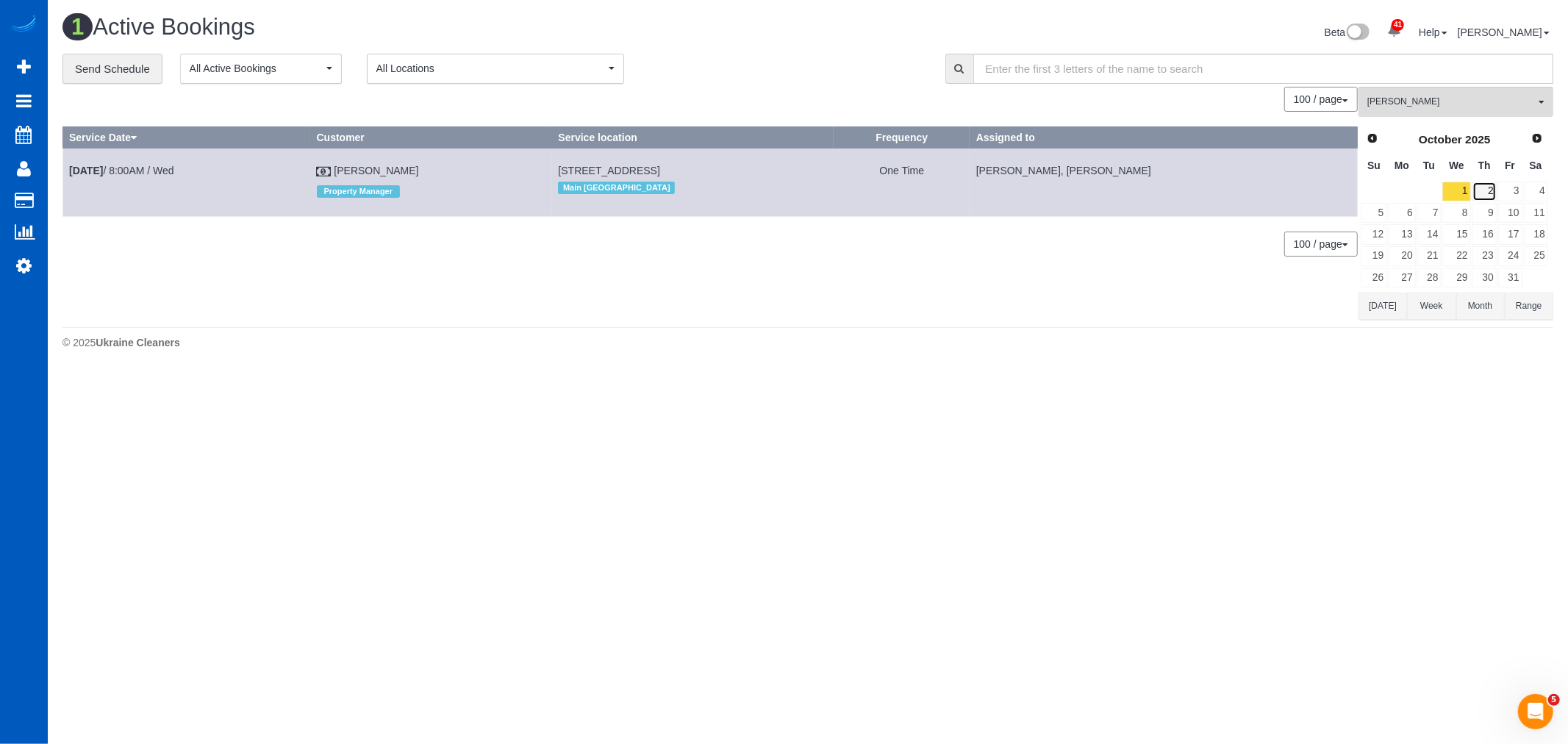
click at [1492, 190] on link "2" at bounding box center [1484, 191] width 24 height 20
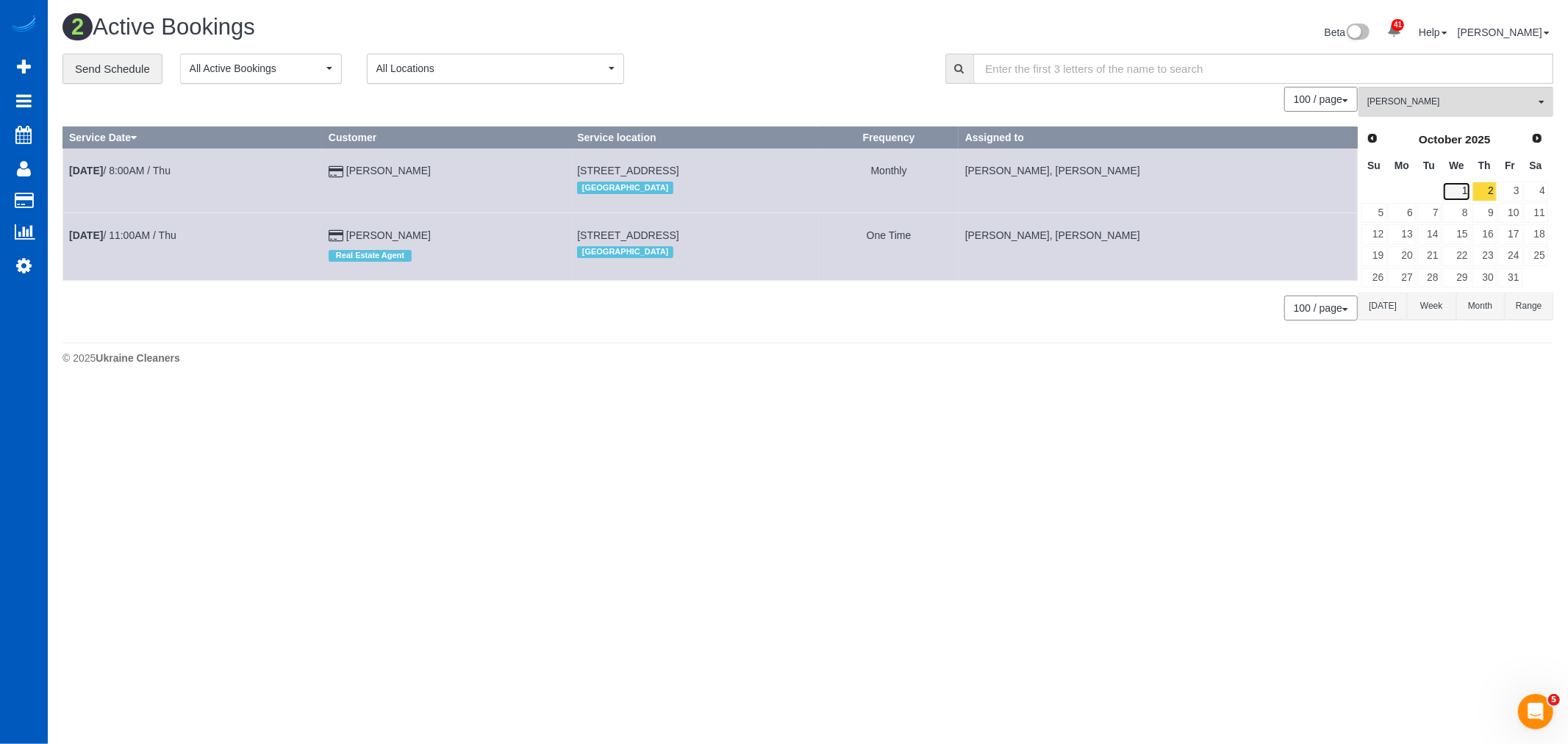
click at [1456, 192] on link "1" at bounding box center [1456, 191] width 28 height 20
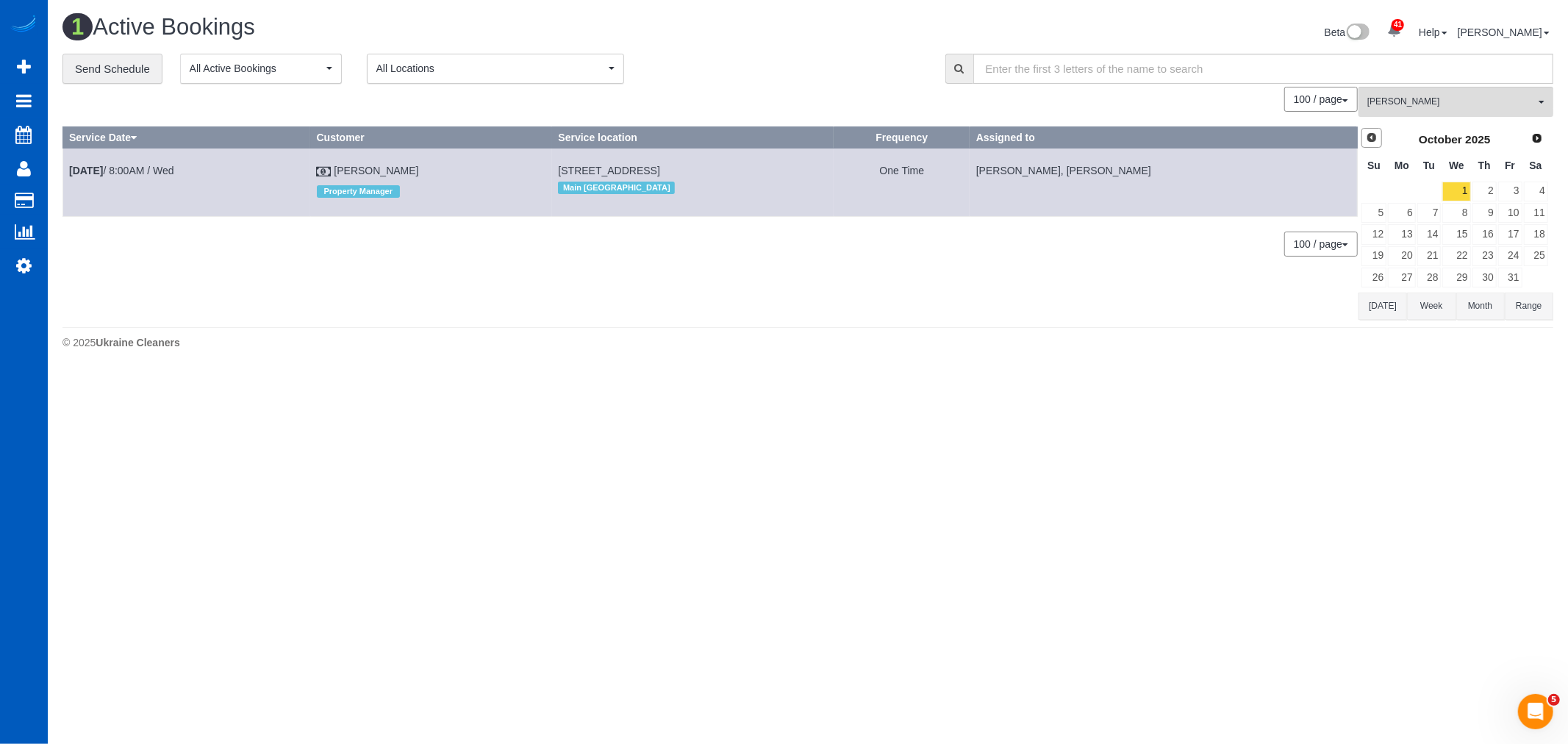
click at [1366, 130] on link "Prev" at bounding box center [1372, 138] width 21 height 21
click at [1432, 288] on link "30" at bounding box center [1429, 277] width 24 height 20
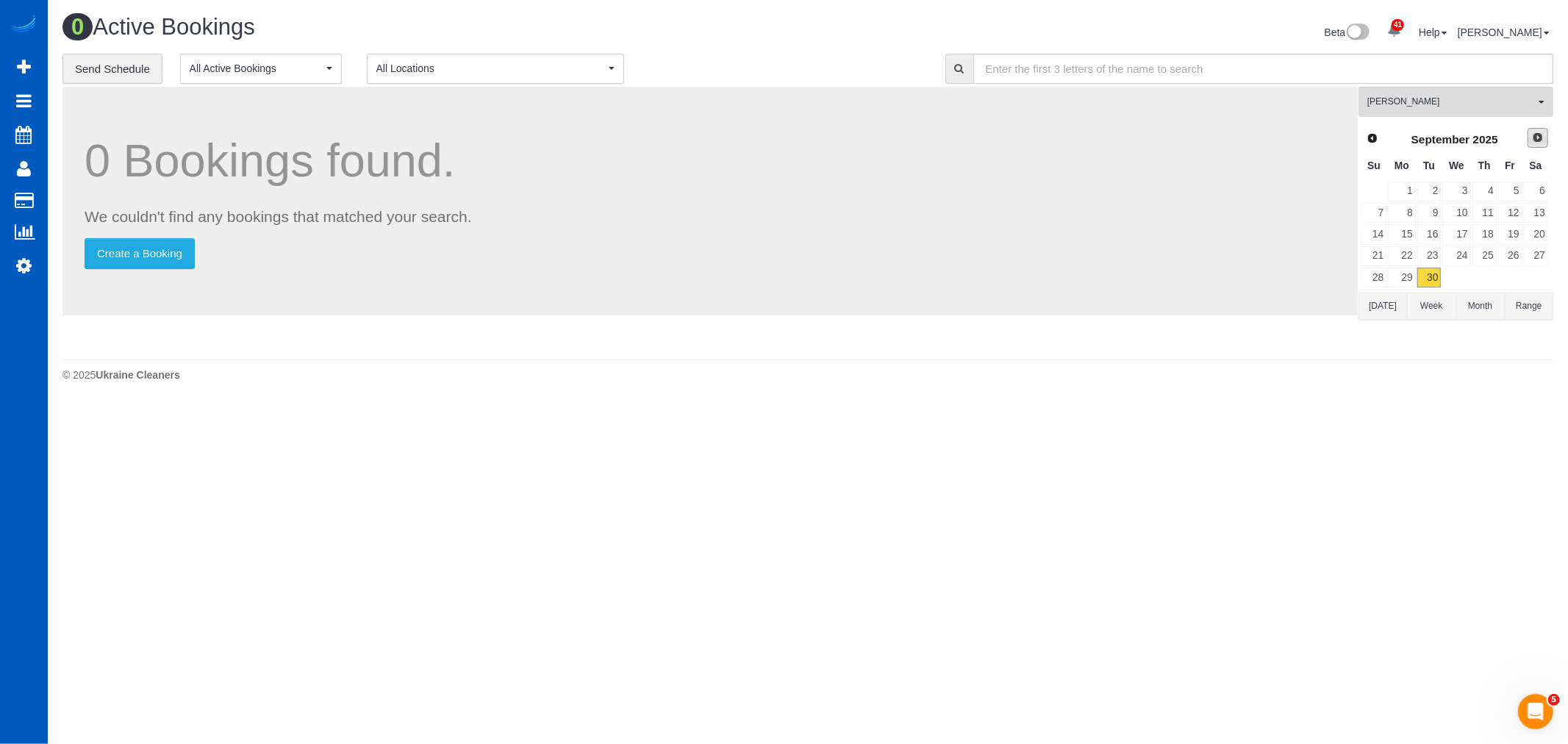
click at [1545, 138] on link "Next" at bounding box center [1538, 138] width 21 height 21
click at [1461, 194] on link "1" at bounding box center [1456, 191] width 28 height 20
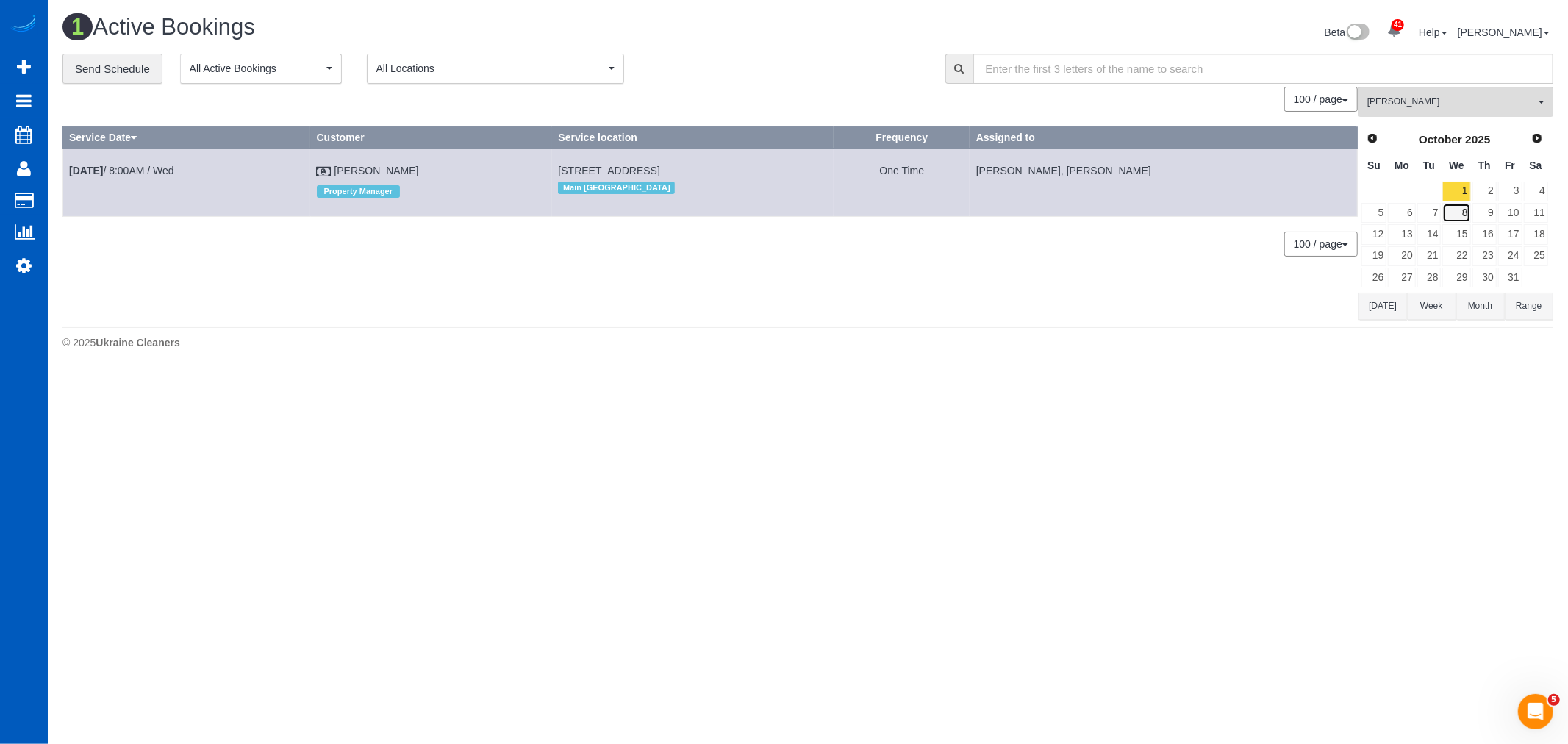
click at [1452, 215] on link "8" at bounding box center [1456, 213] width 28 height 20
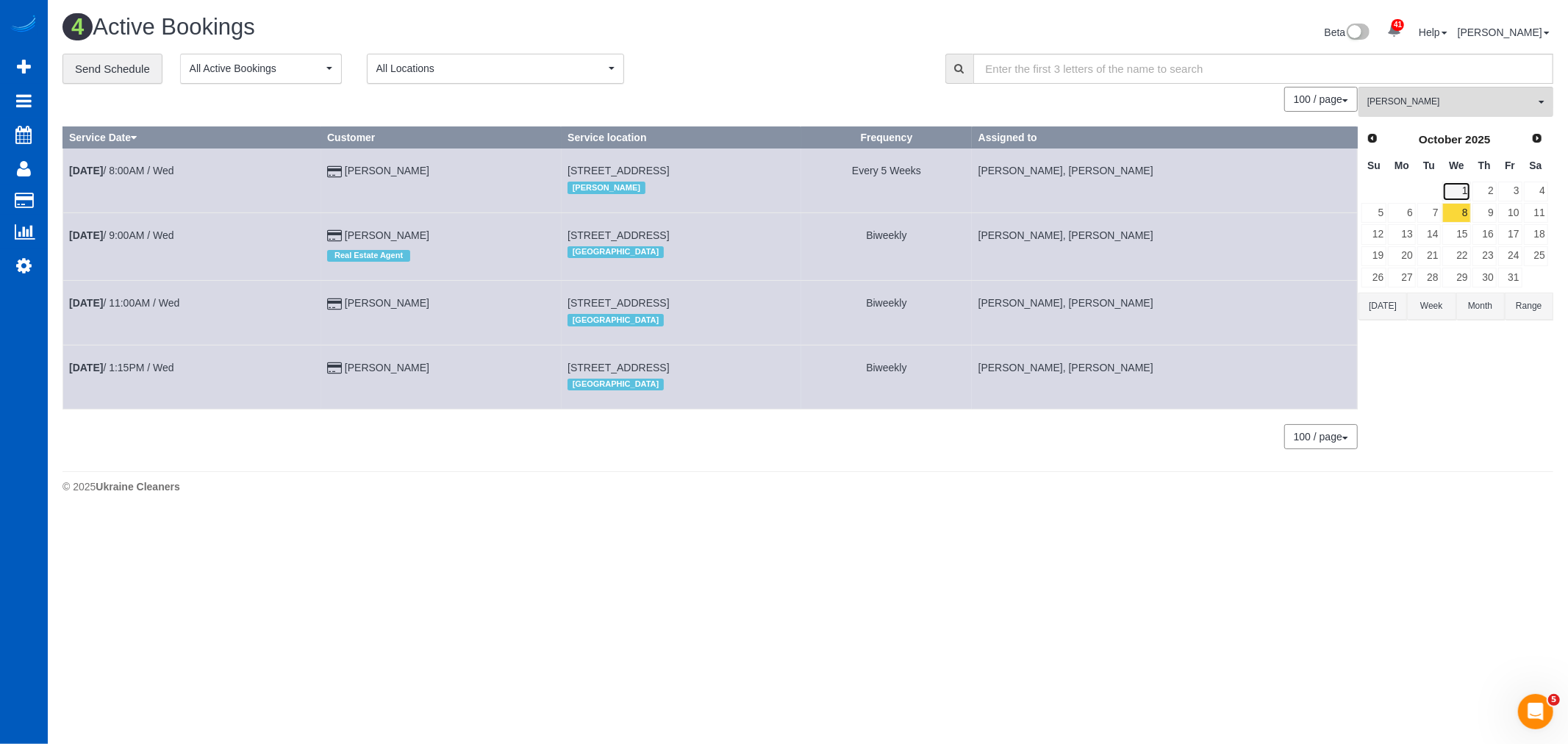
click at [1466, 187] on link "1" at bounding box center [1456, 191] width 28 height 20
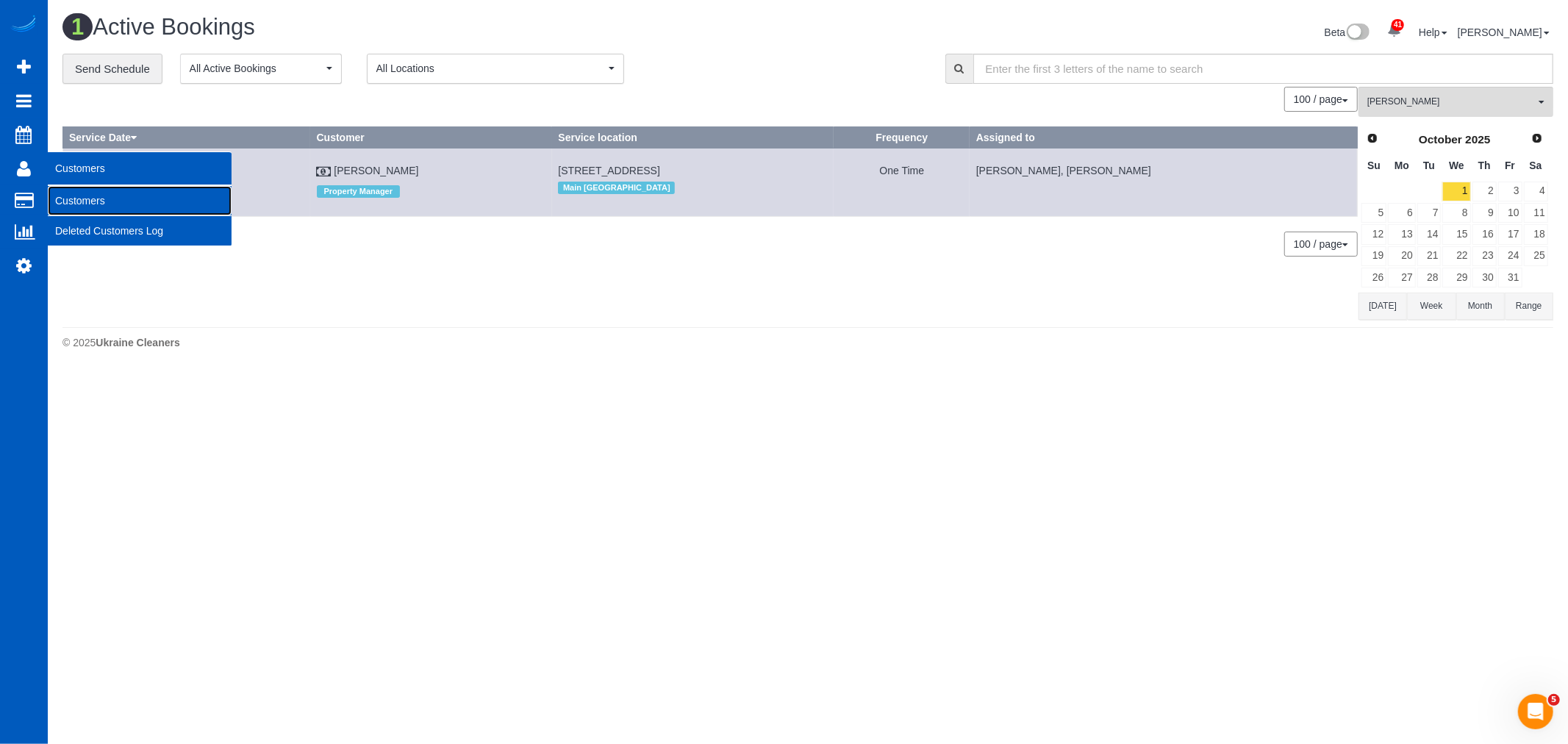
click at [96, 198] on link "Customers" at bounding box center [139, 200] width 183 height 29
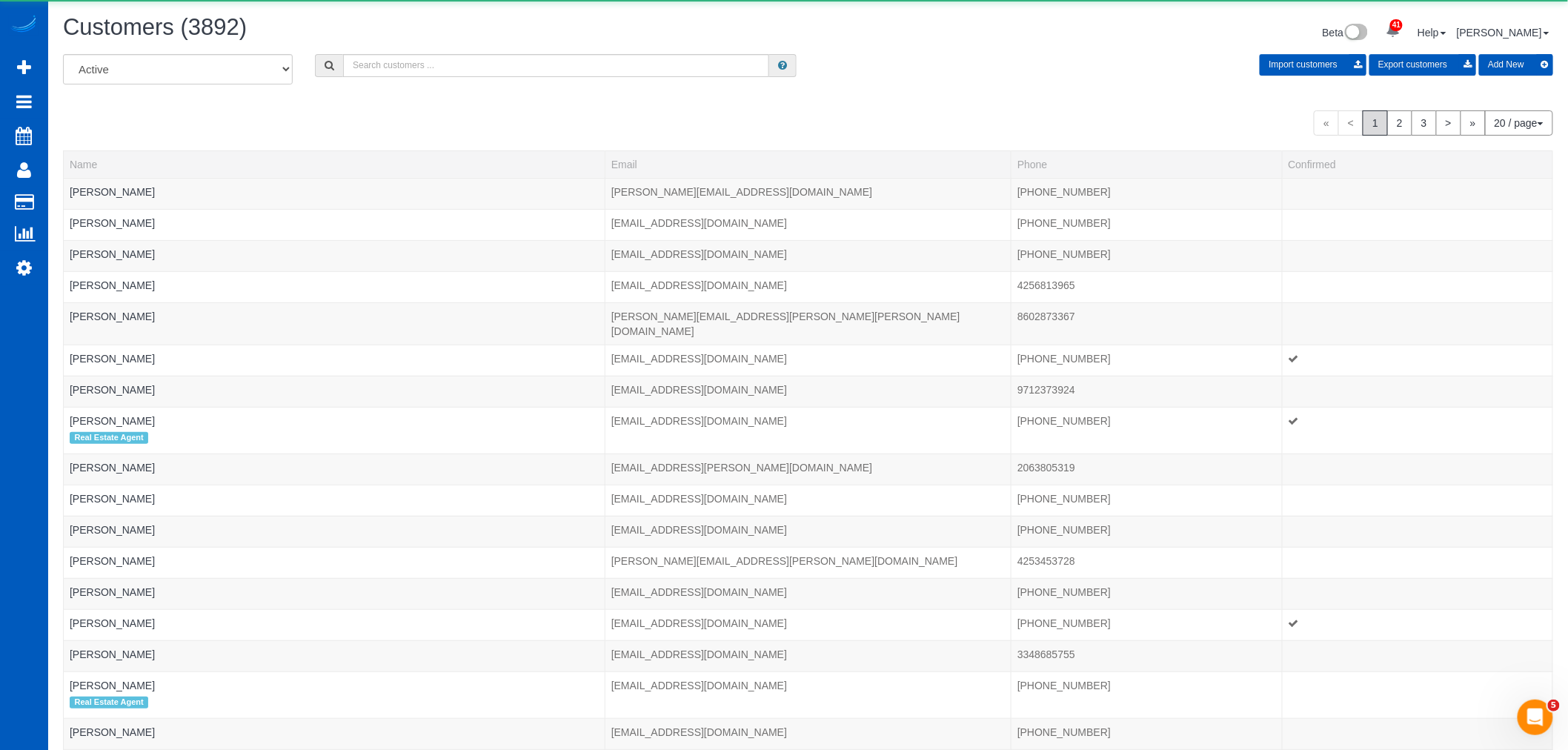
click at [419, 52] on div "Customers (3892) Beta 41 Your Notifications You have 0 alerts × You have 3 to c…" at bounding box center [809, 34] width 1513 height 39
click at [404, 64] on input "text" at bounding box center [556, 65] width 427 height 23
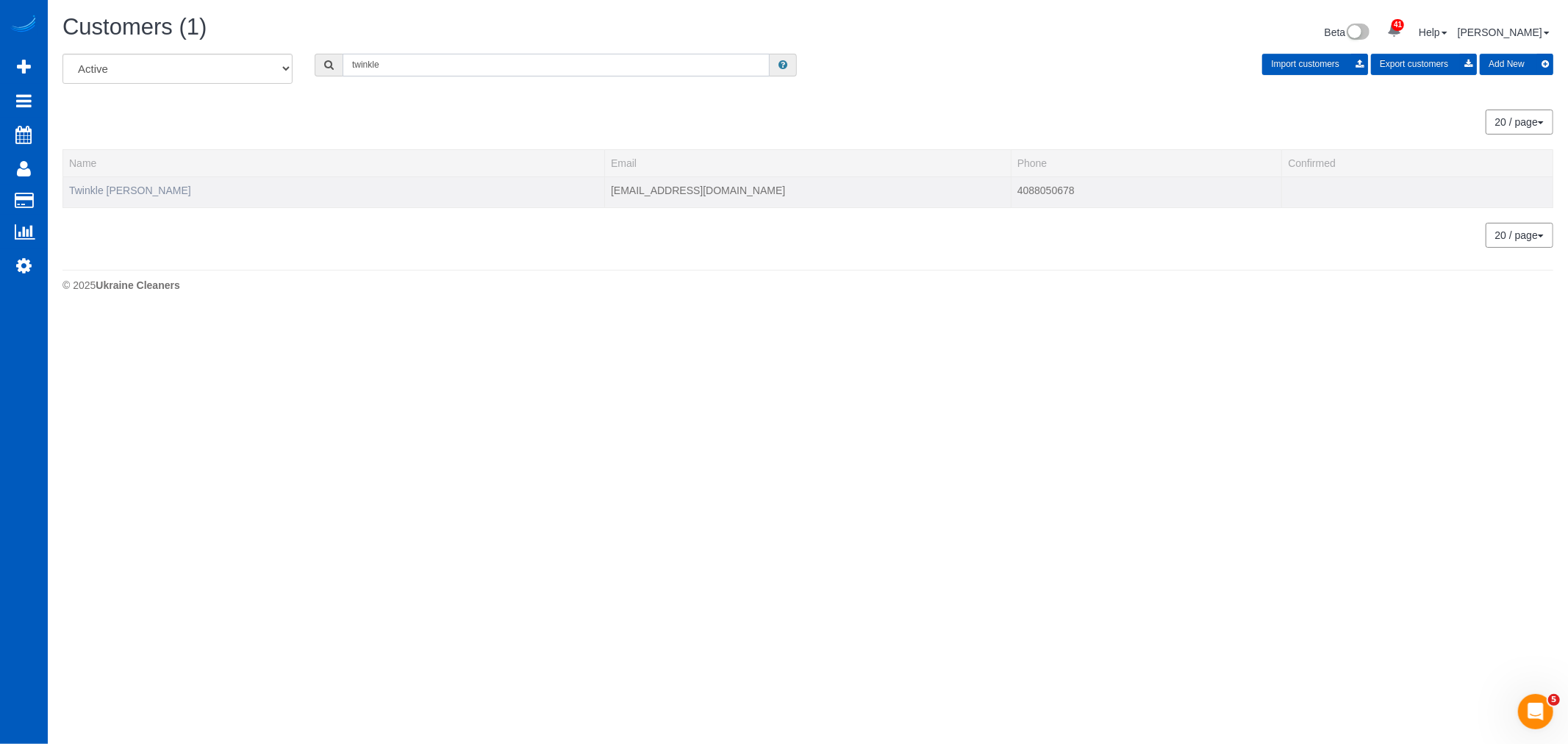
type input "twinkle"
click at [101, 196] on link "Twinkle [PERSON_NAME]" at bounding box center [130, 190] width 122 height 12
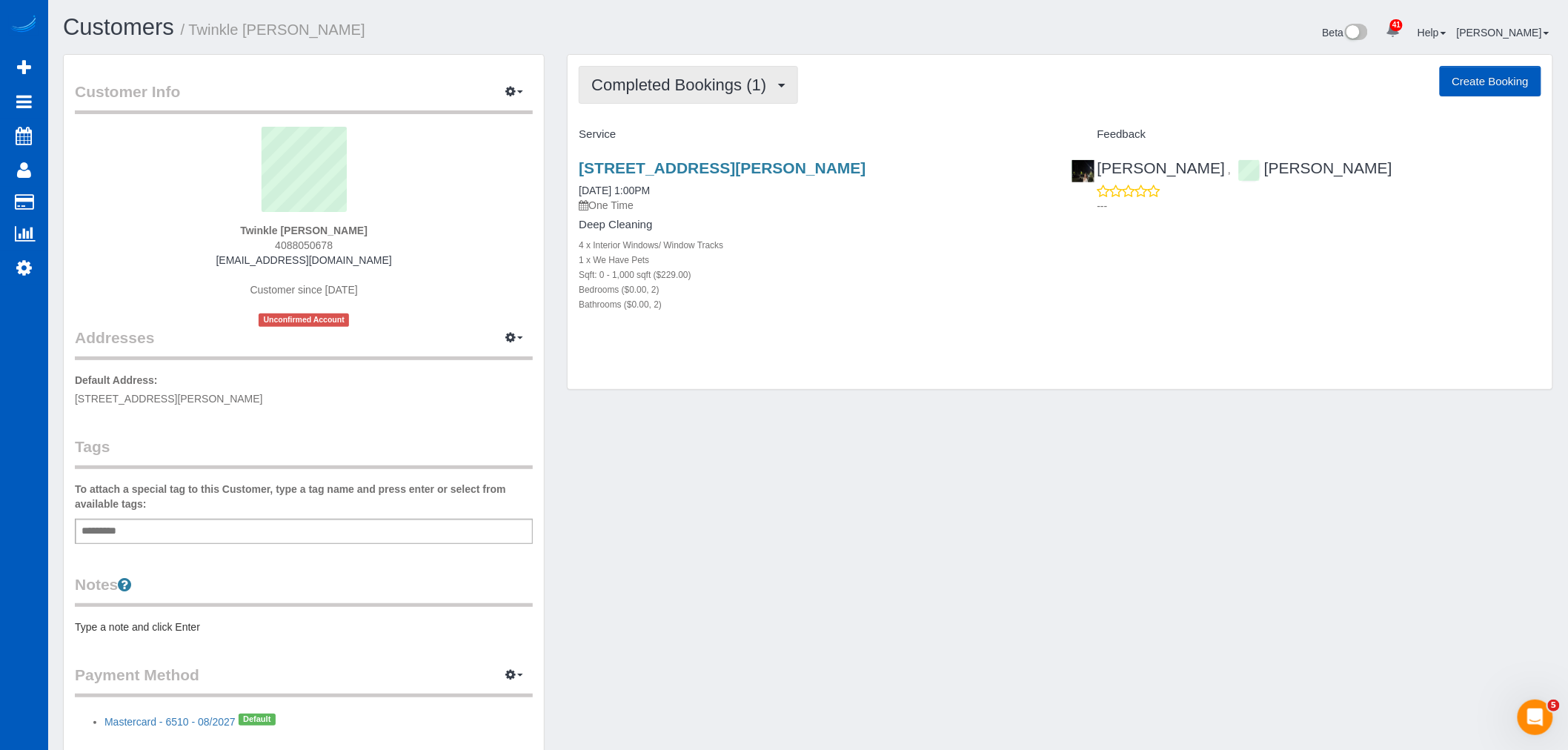
click at [719, 94] on button "Completed Bookings (1)" at bounding box center [688, 85] width 219 height 38
click at [662, 141] on link "Upcoming Bookings (11)" at bounding box center [657, 138] width 156 height 19
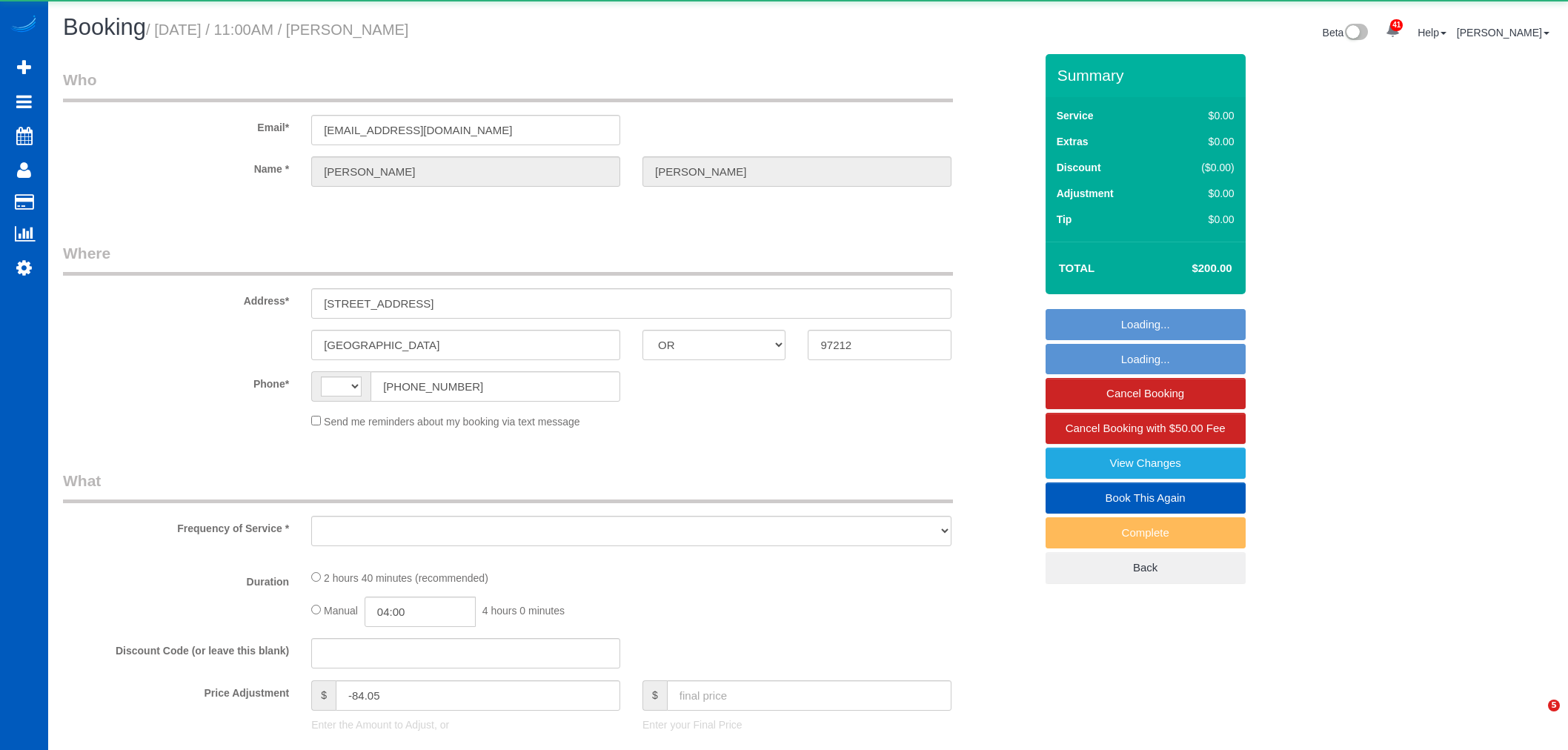
select select "OR"
select select "string:US"
select select "object:2343"
select select "string:fspay-a6d04dcc-3bd0-4c20-a97a-620b8c83c629"
select select "199"
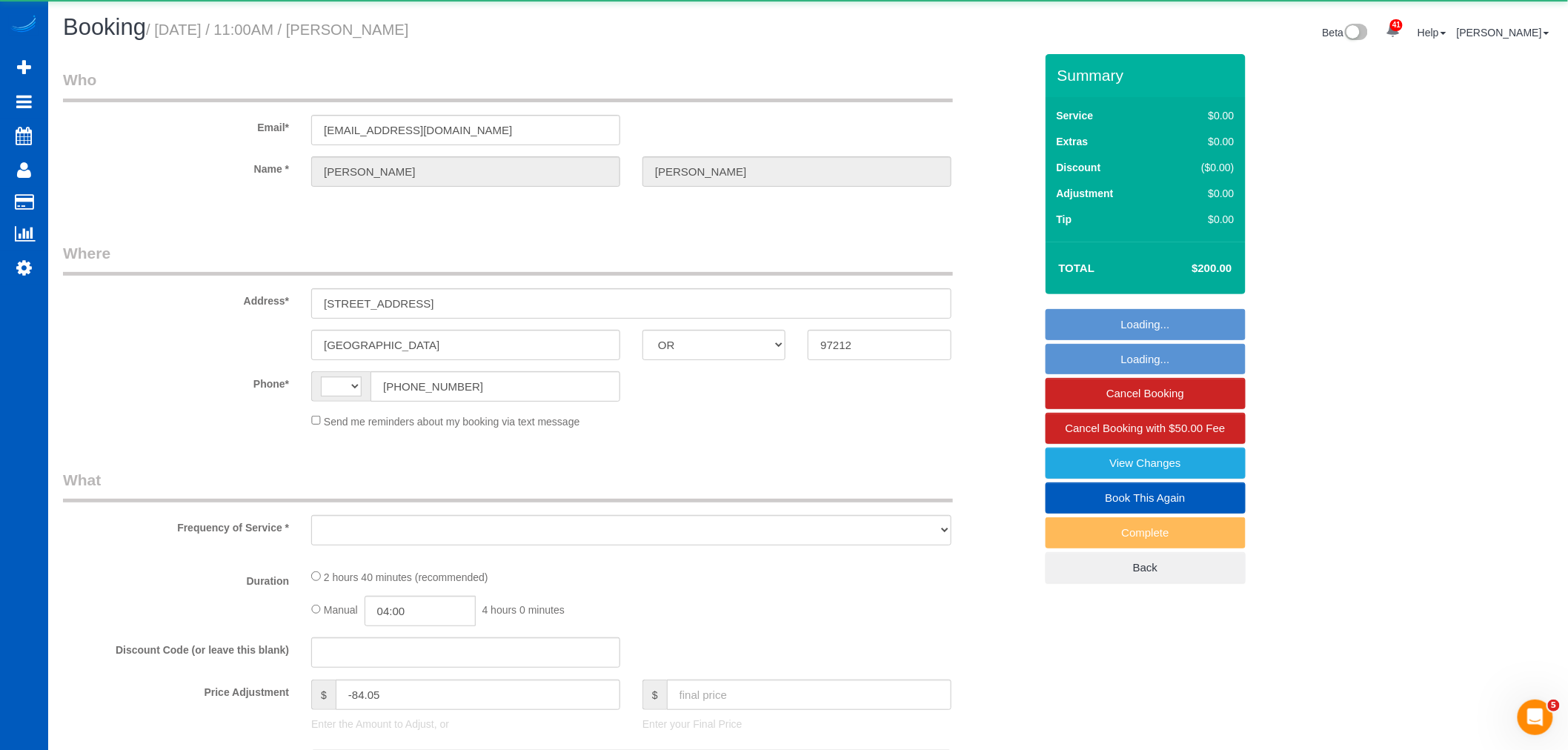
select select "spot1"
select select "number:8"
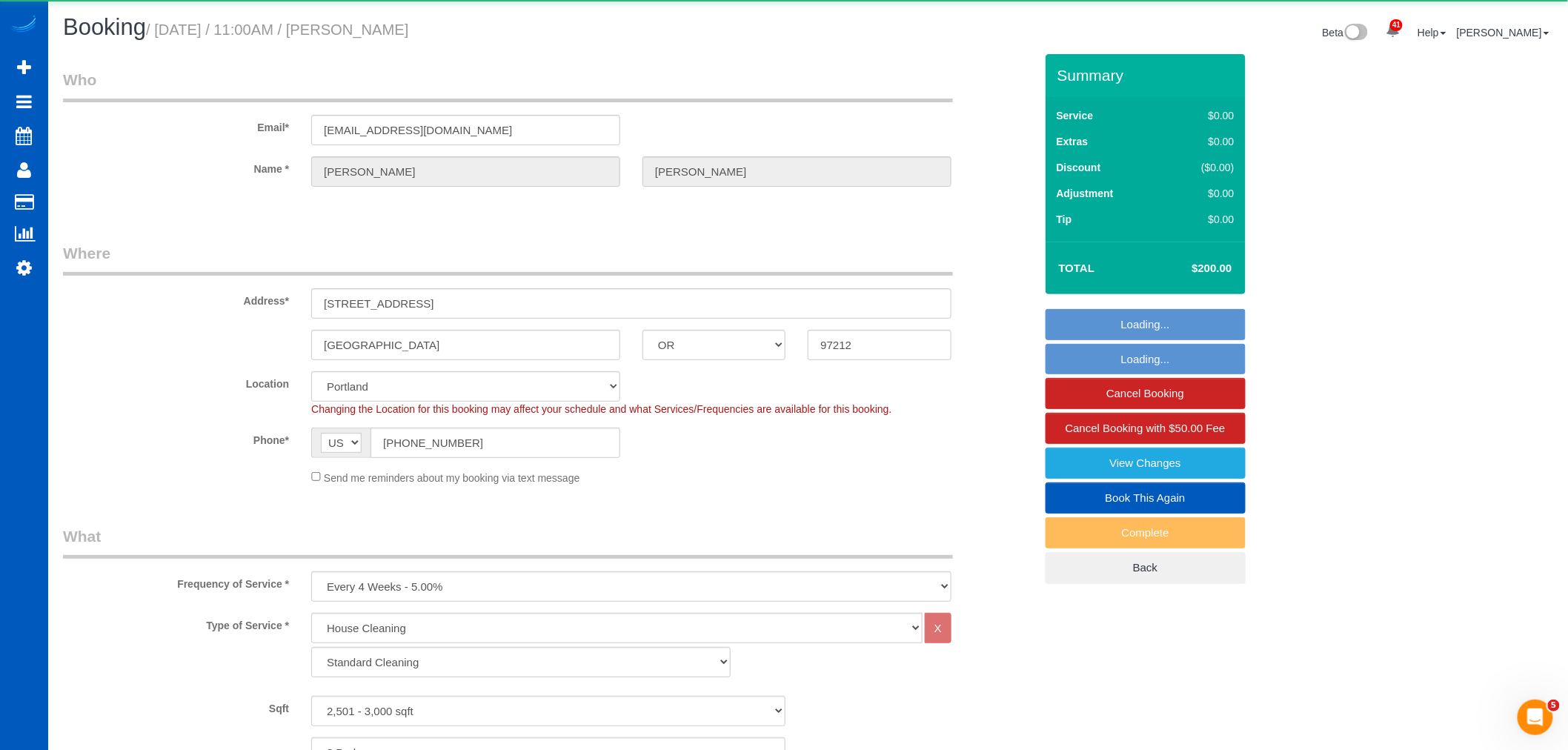
select select "2501"
select select "3"
select select "4"
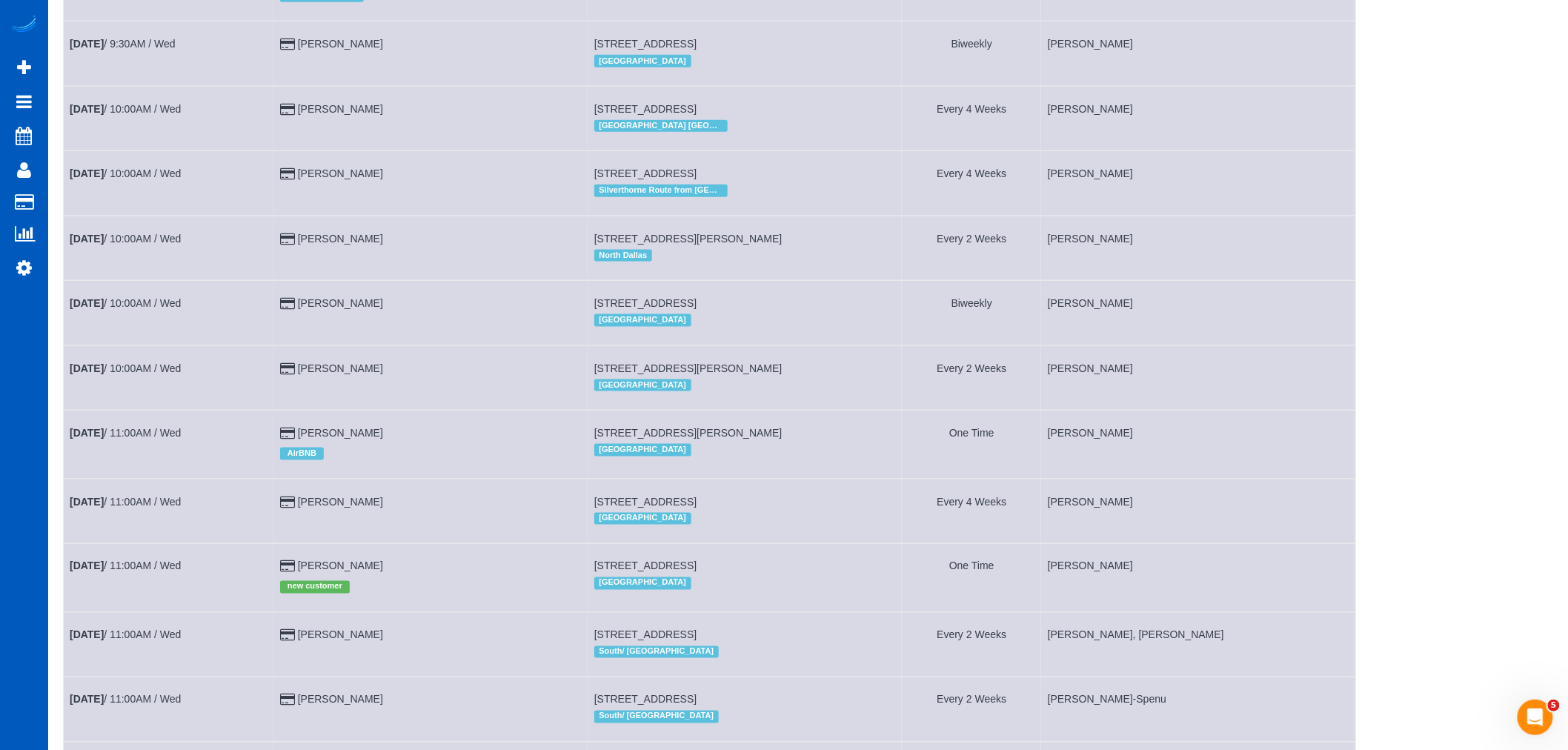
scroll to position [741, 0]
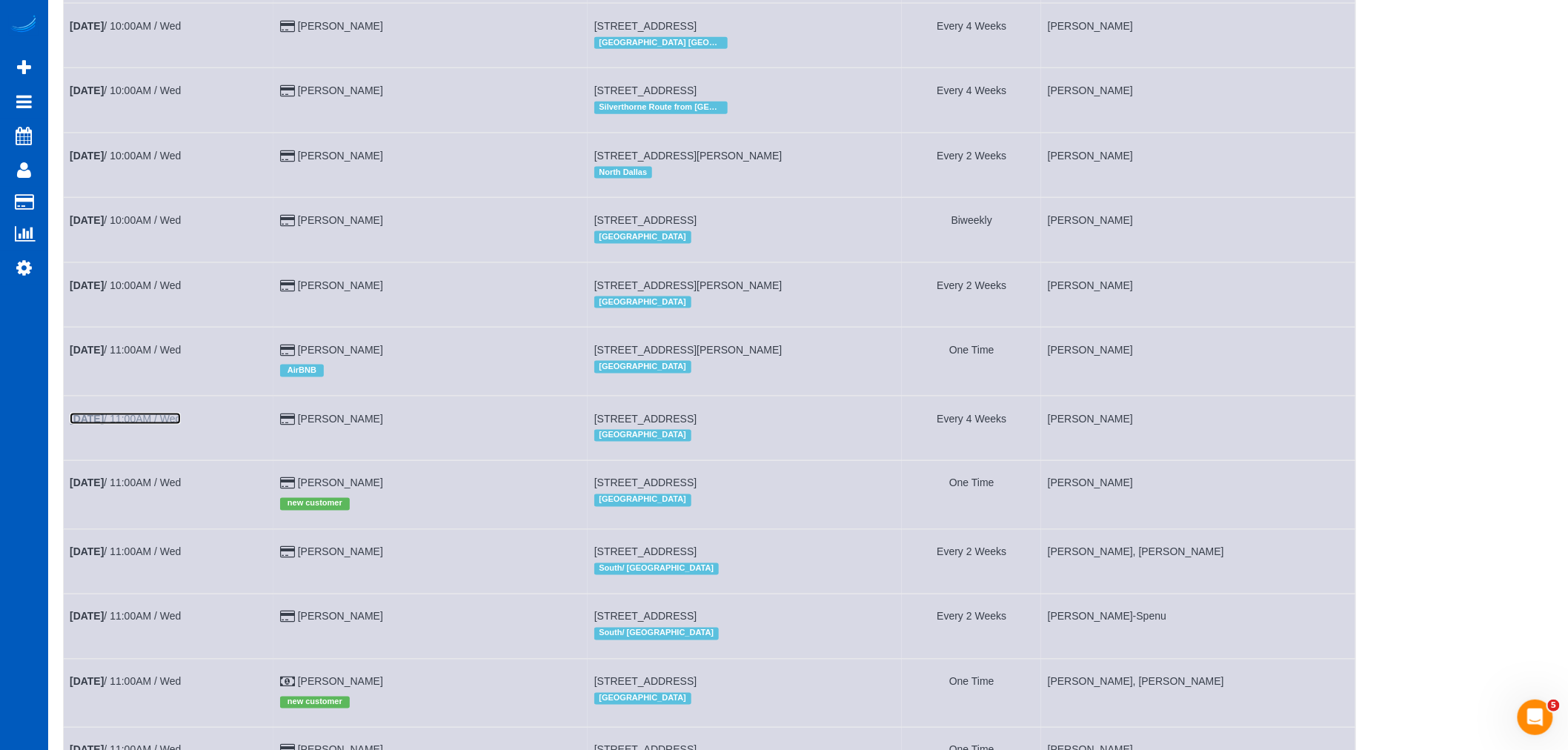
click at [120, 425] on link "Oct 1st / 11:00AM / Wed" at bounding box center [124, 418] width 111 height 12
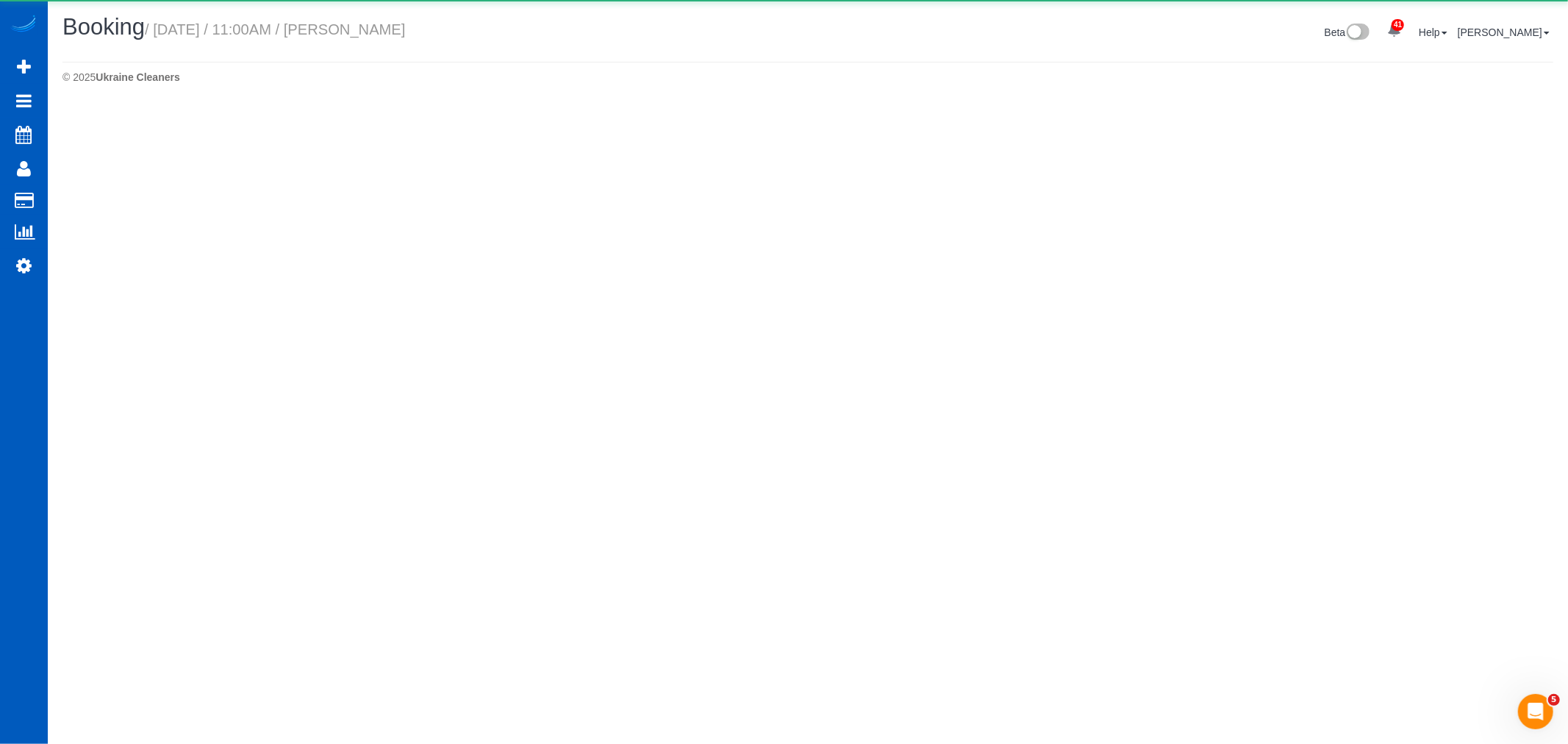
select select "OR"
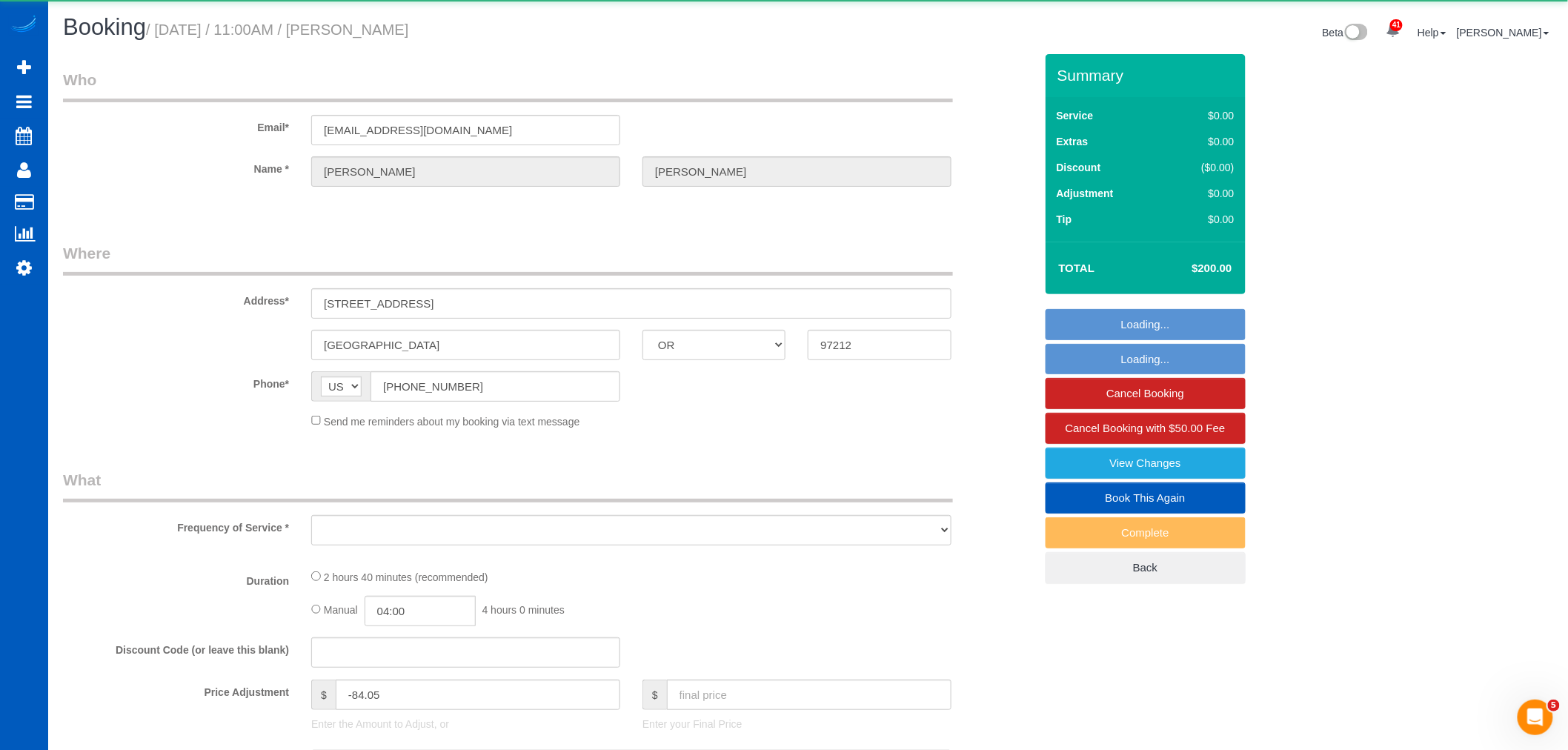
select select "object:3574"
select select "string:fspay-a6d04dcc-3bd0-4c20-a97a-620b8c83c629"
select select "number:8"
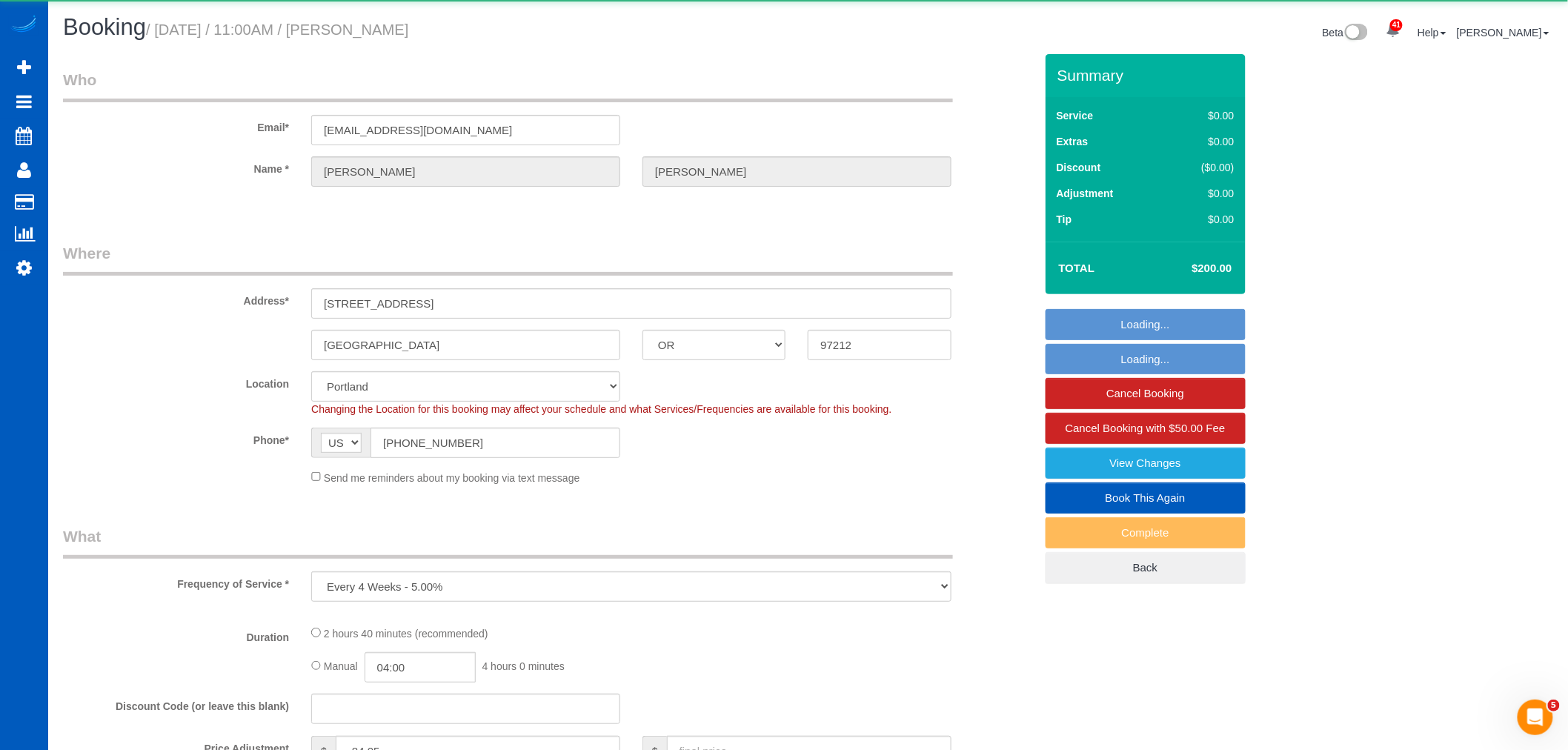
select select "object:3781"
select select "199"
select select "2501"
select select "3"
select select "4"
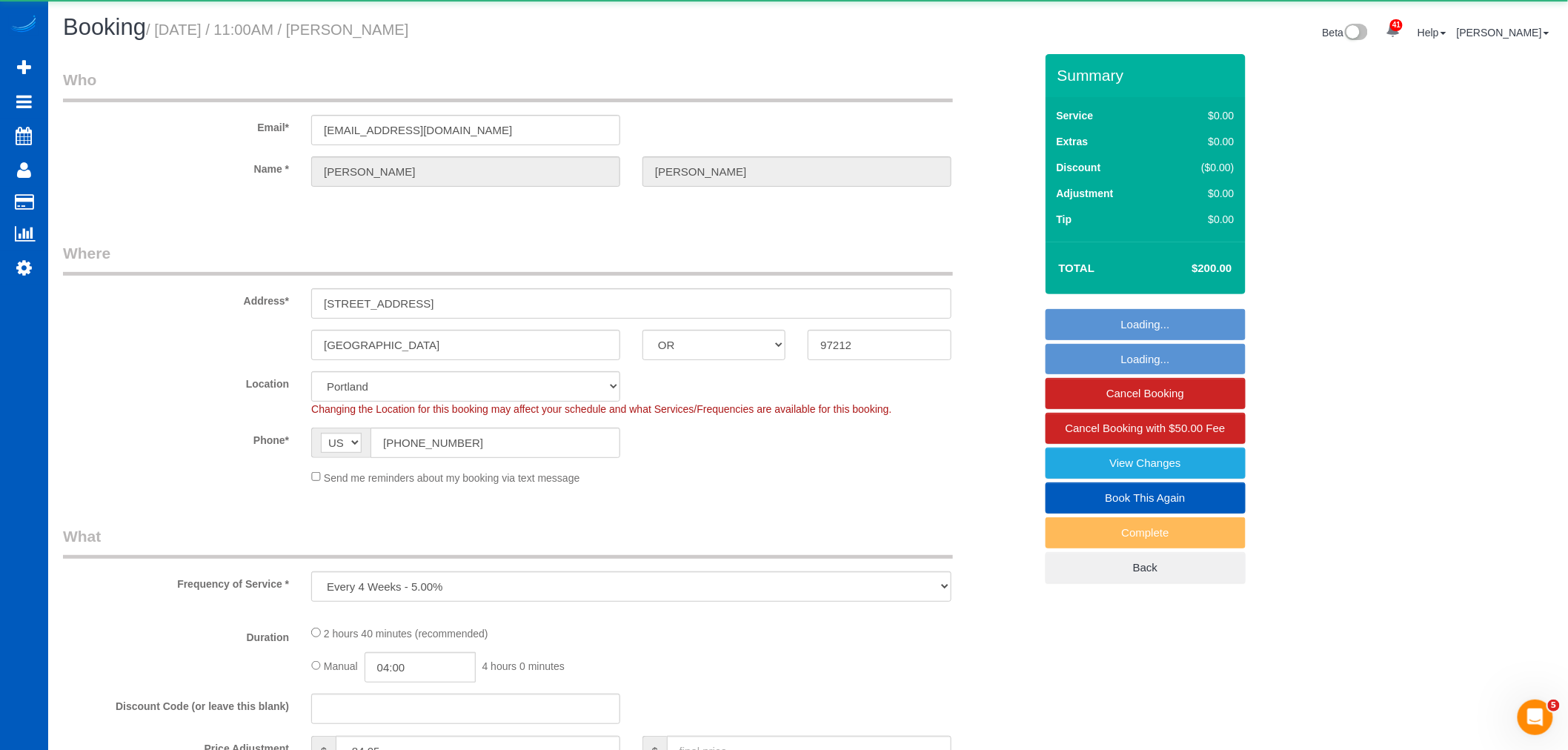
select select "spot15"
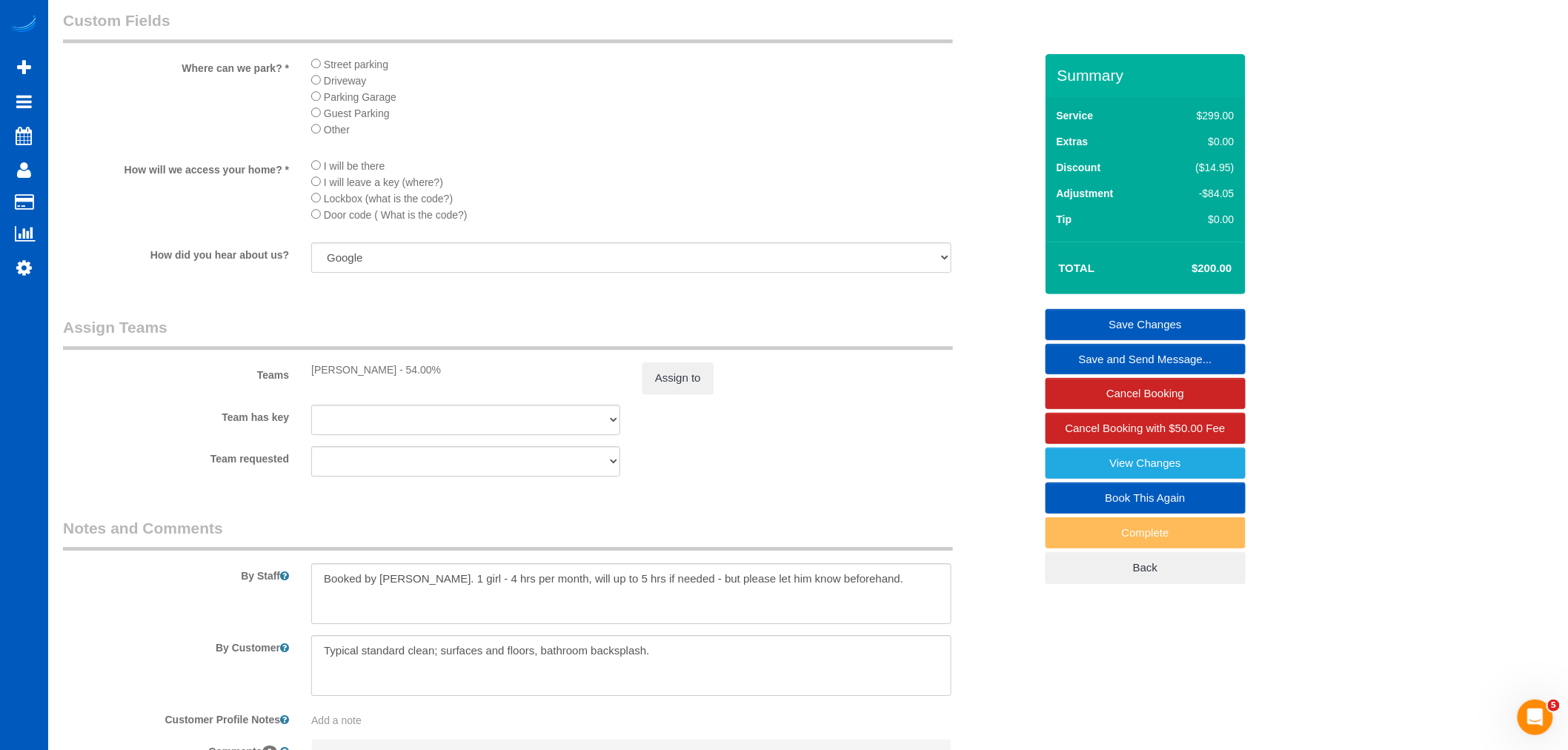
scroll to position [1820, 0]
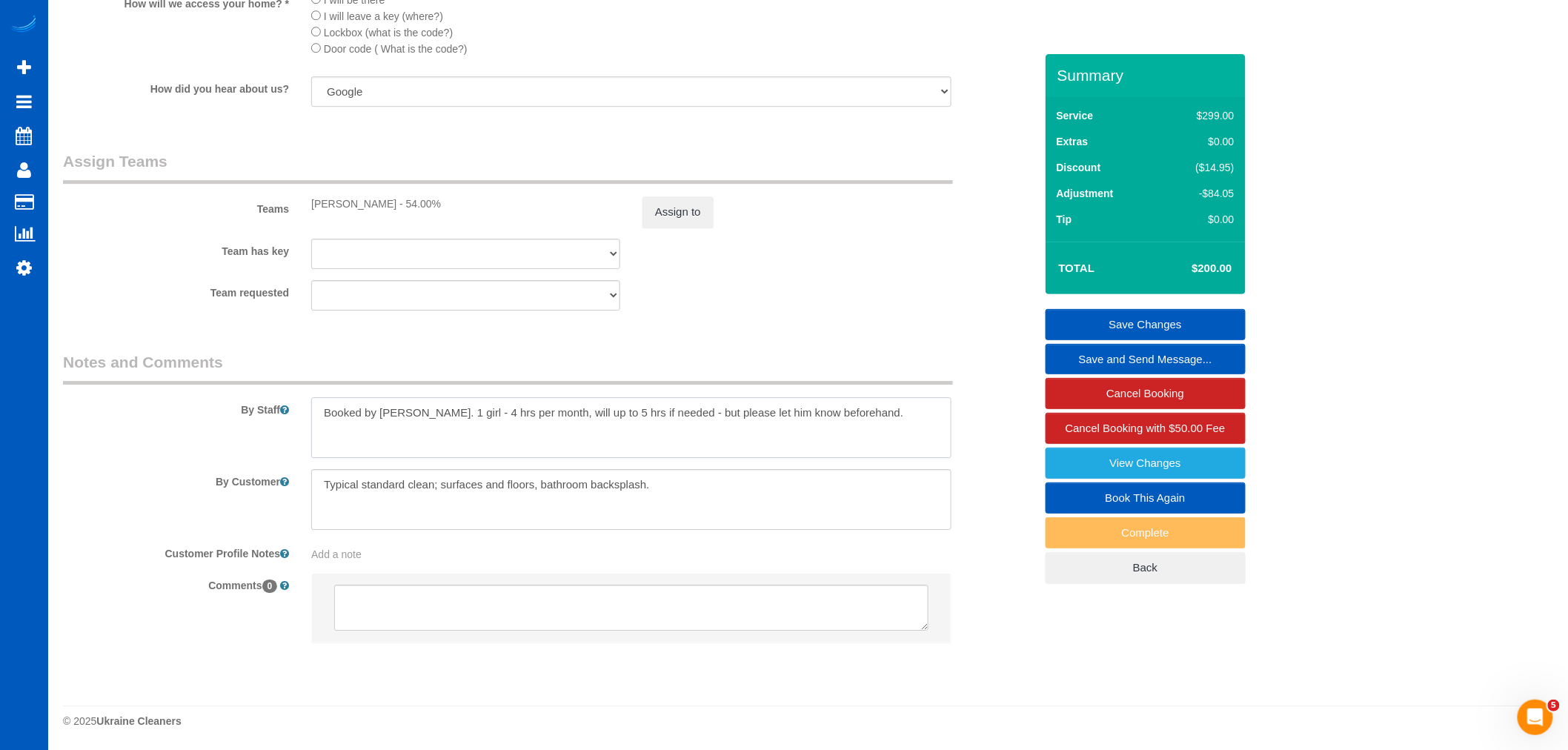
click at [920, 416] on textarea at bounding box center [631, 428] width 641 height 61
click at [920, 406] on textarea at bounding box center [631, 428] width 641 height 61
click at [921, 412] on textarea at bounding box center [631, 428] width 641 height 61
type textarea "Booked by Florencia. 1 girl - 4 hrs per month, will up to 5 hrs if needed - but…"
click at [1121, 320] on link "Save Changes" at bounding box center [1145, 324] width 200 height 31
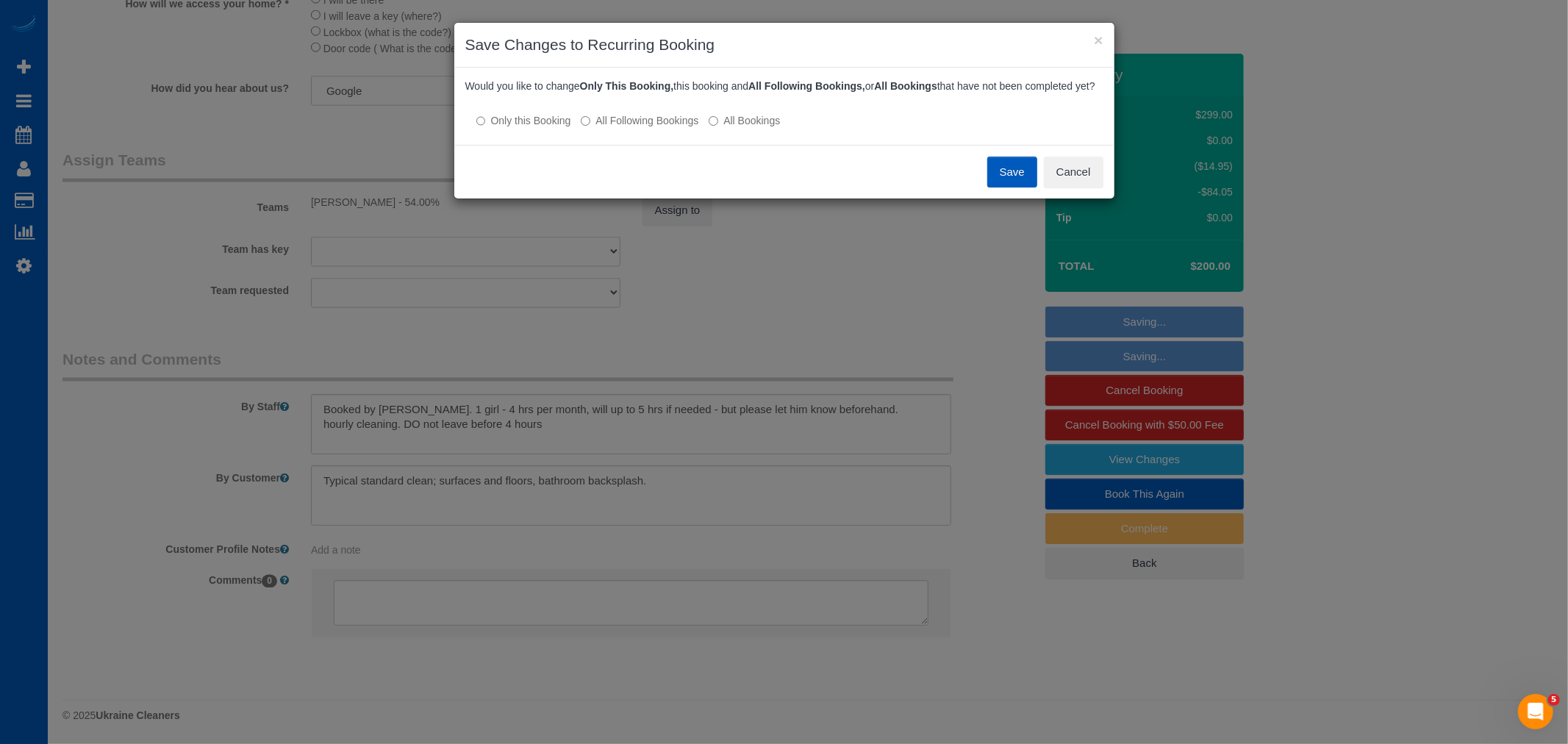
click at [684, 113] on div at bounding box center [784, 105] width 638 height 12
drag, startPoint x: 677, startPoint y: 130, endPoint x: 918, endPoint y: 164, distance: 243.4
click at [676, 128] on label "All Following Bookings" at bounding box center [639, 120] width 118 height 15
drag, startPoint x: 993, startPoint y: 179, endPoint x: 994, endPoint y: 153, distance: 26.0
click at [993, 180] on button "Save" at bounding box center [1011, 172] width 50 height 31
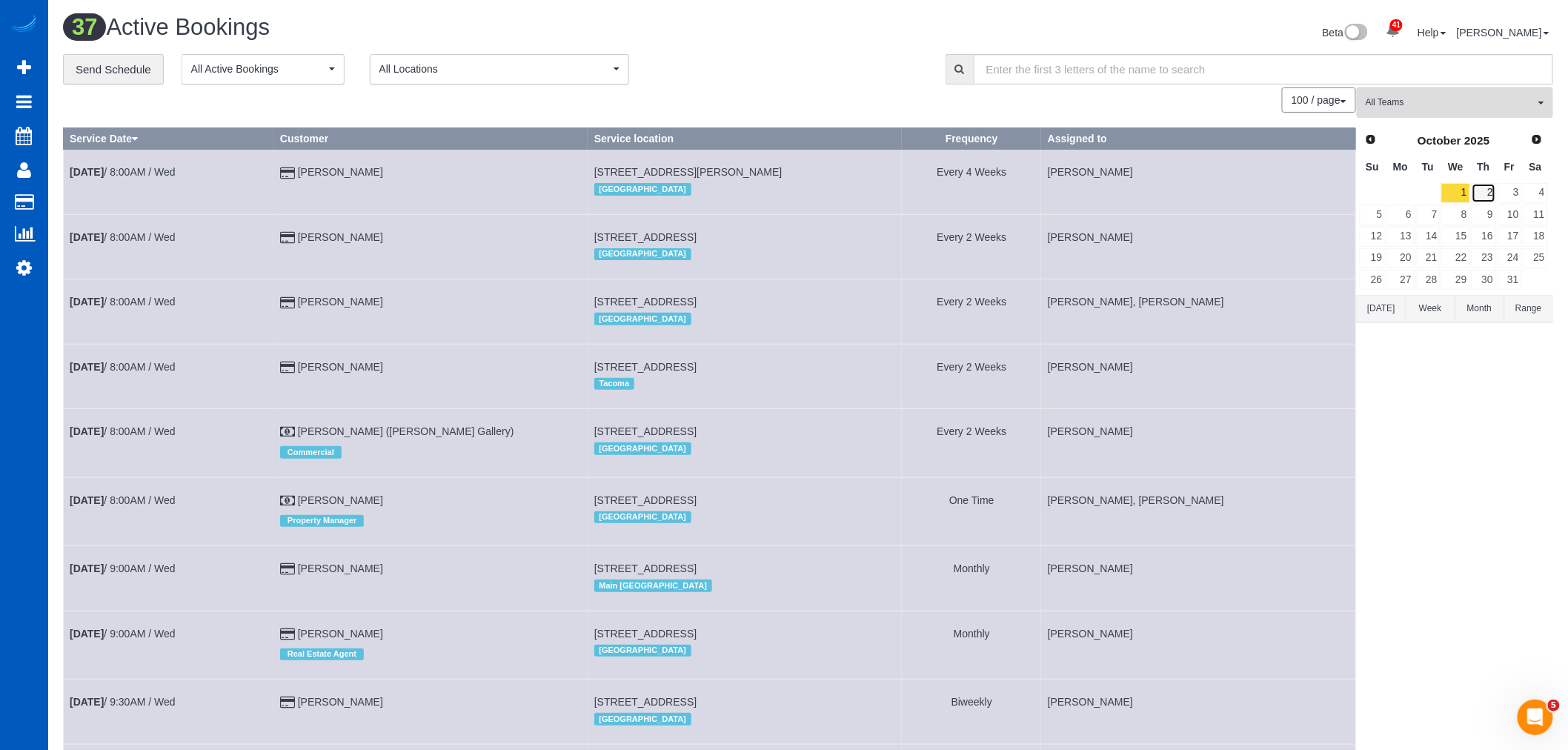
click at [1480, 194] on link "2" at bounding box center [1485, 192] width 25 height 20
click at [1449, 107] on span "All Teams" at bounding box center [1450, 102] width 169 height 12
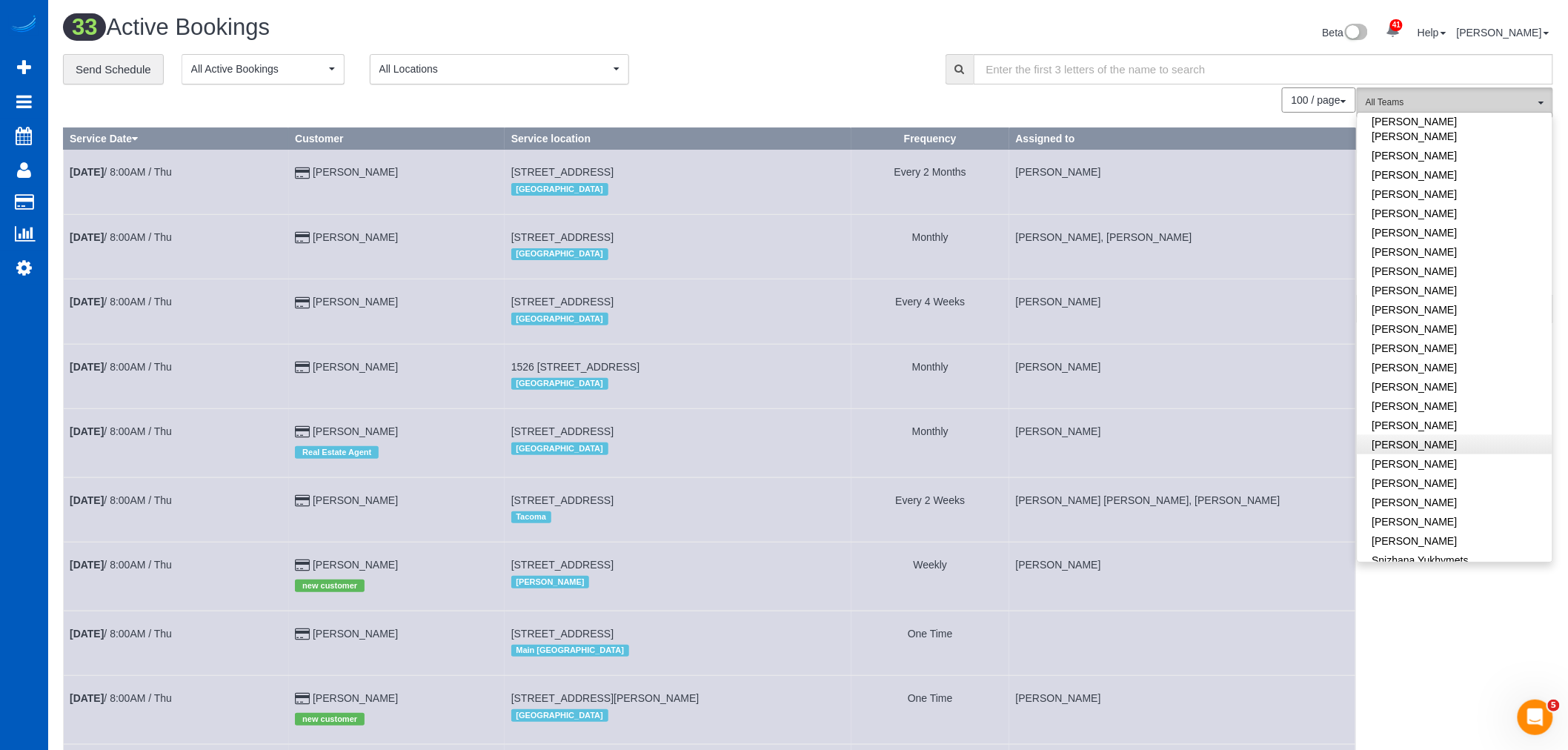
scroll to position [900, 0]
click at [1428, 383] on link "[PERSON_NAME]" at bounding box center [1455, 392] width 195 height 19
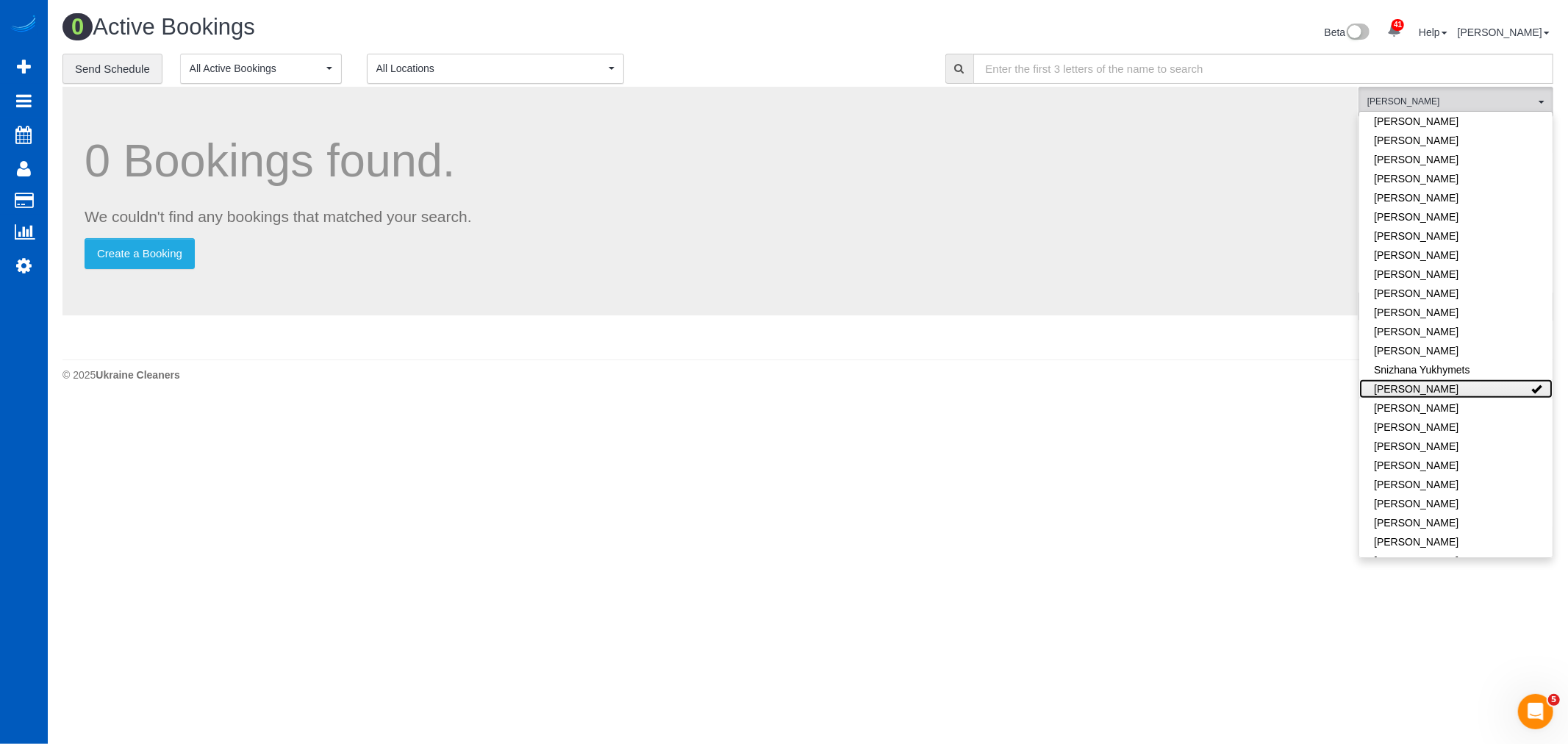
click at [1416, 380] on link "[PERSON_NAME]" at bounding box center [1456, 388] width 194 height 19
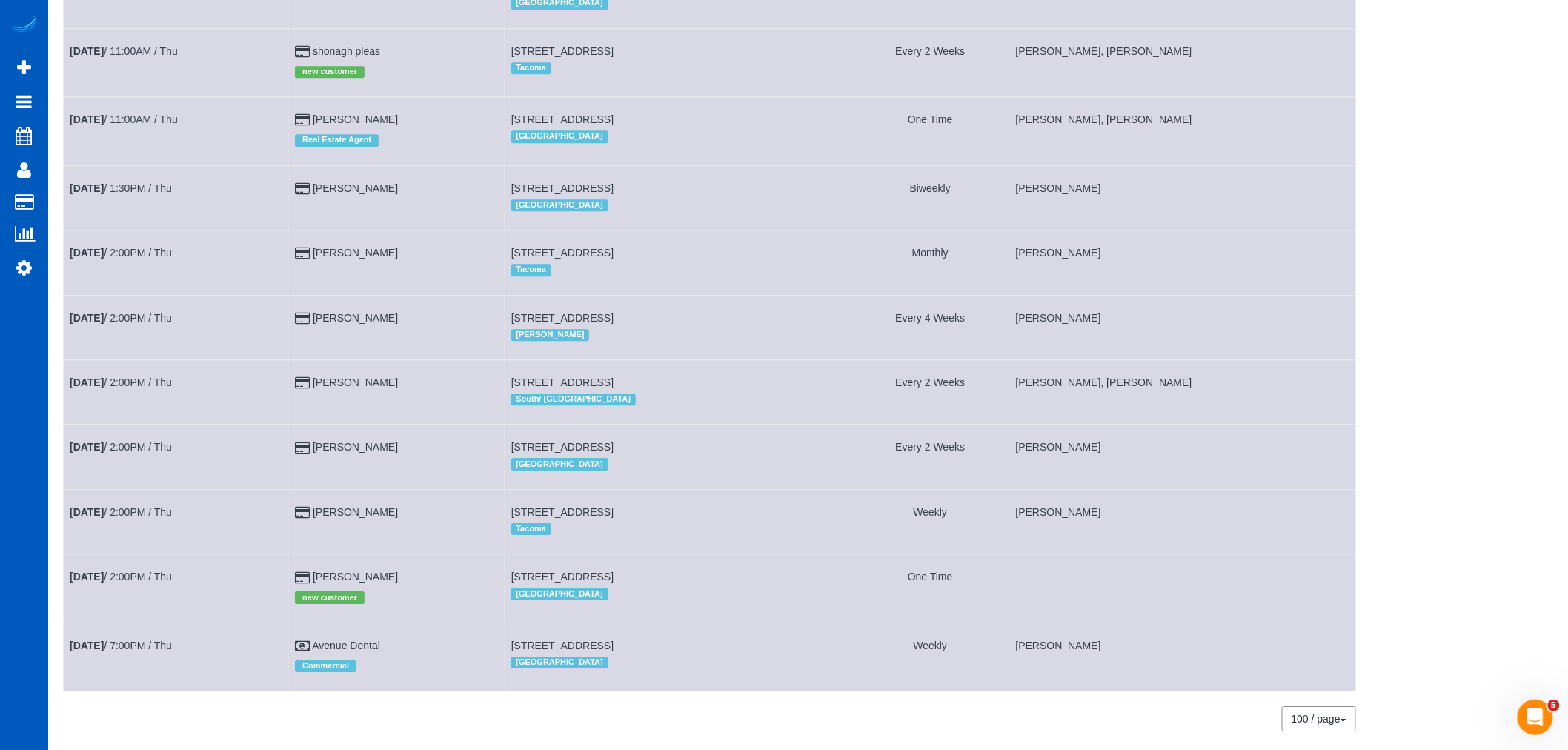
scroll to position [1724, 0]
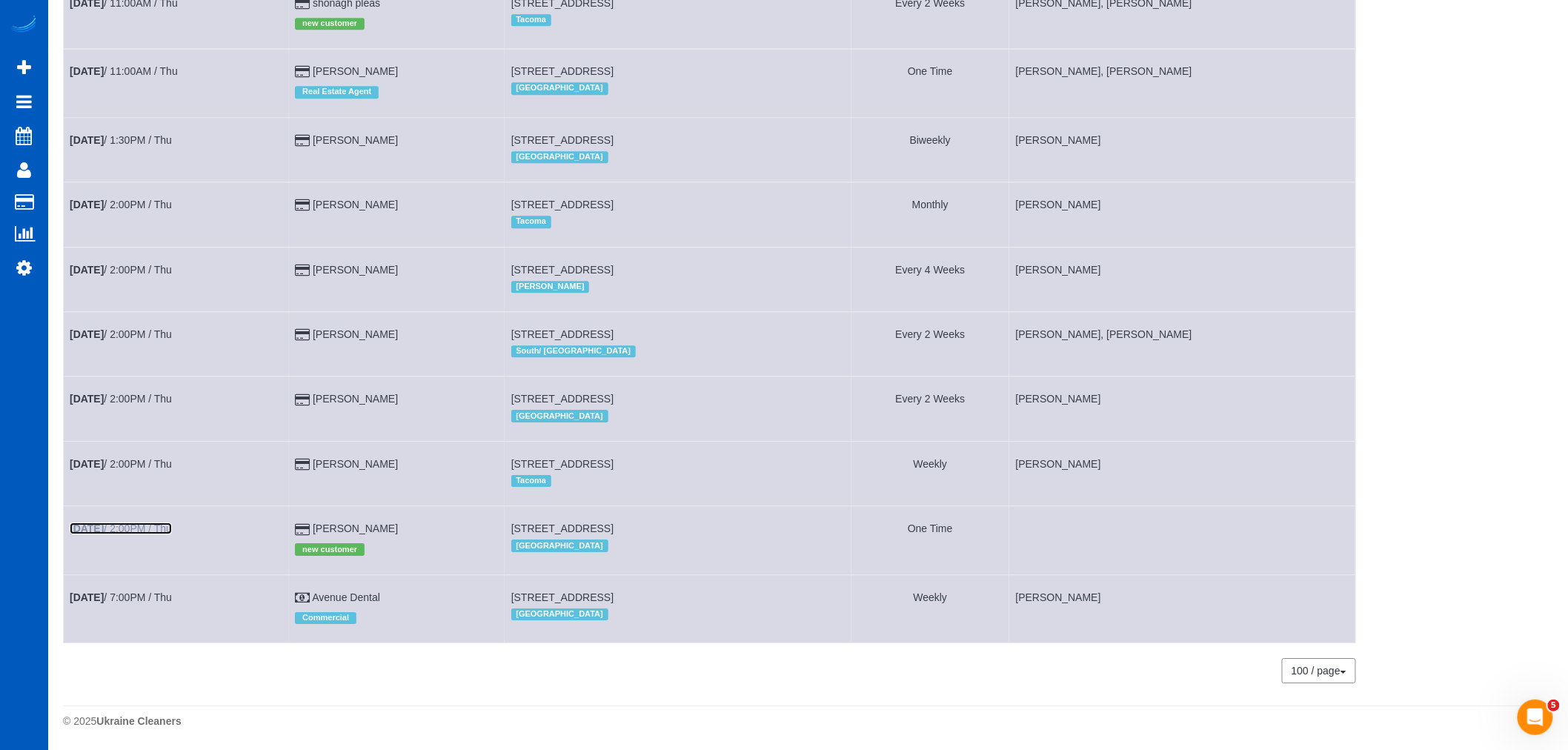
click at [90, 528] on b "Oct 2nd" at bounding box center [86, 528] width 34 height 12
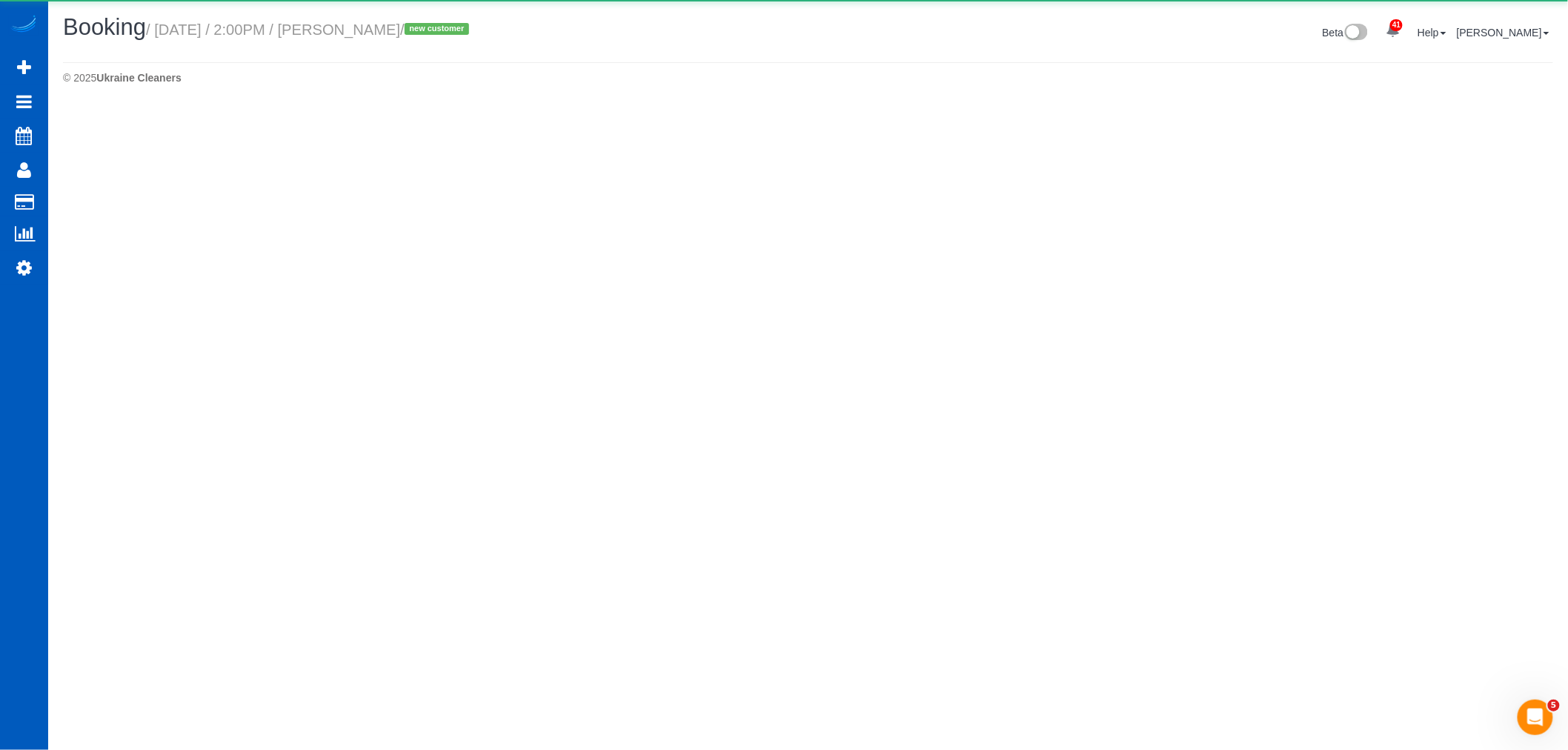
select select "CO"
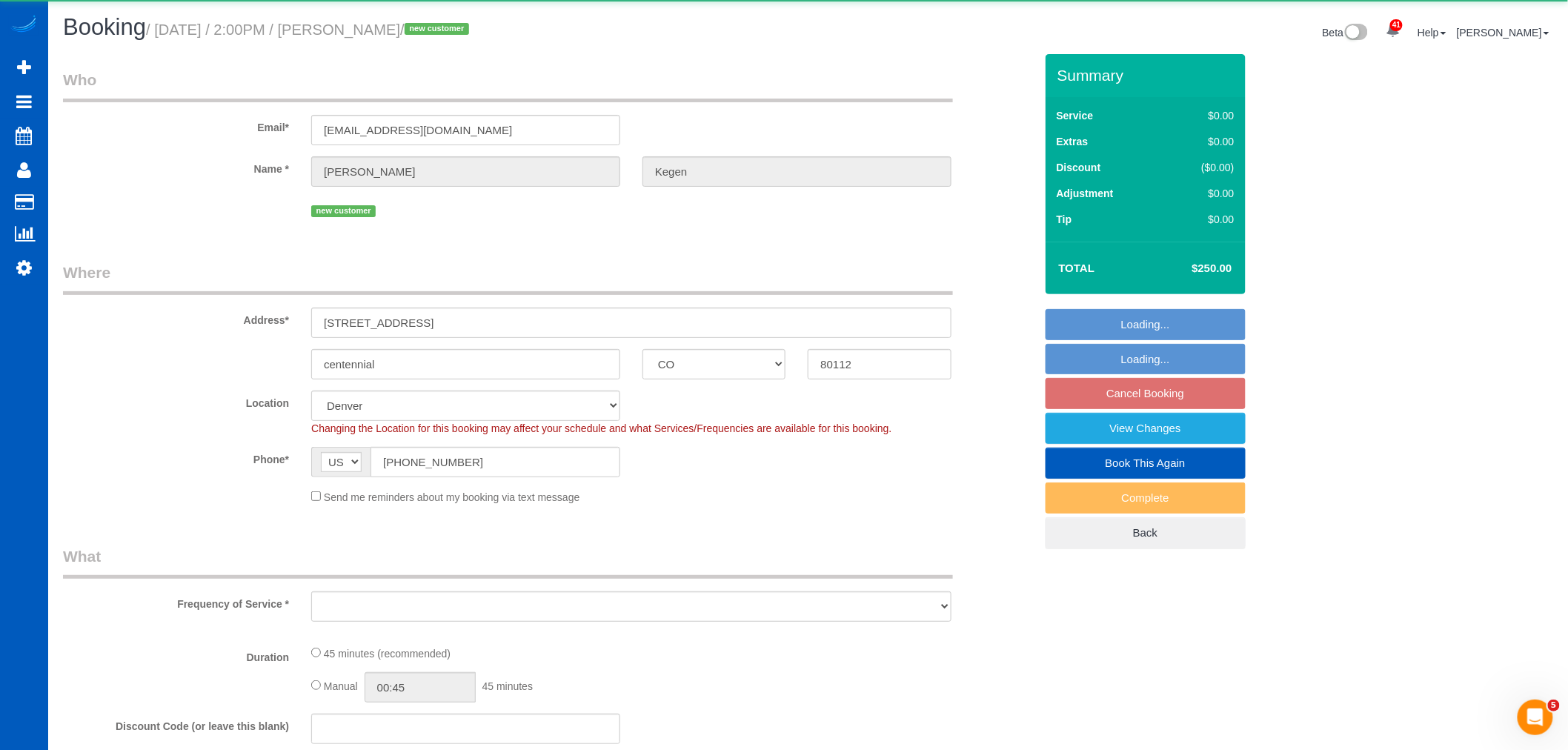
select select "object:6084"
select select "string:fspay-a527907f-d8fb-4f7a-b545-47e3c973b19b"
select select "199"
select select "object:6204"
select select "spot30"
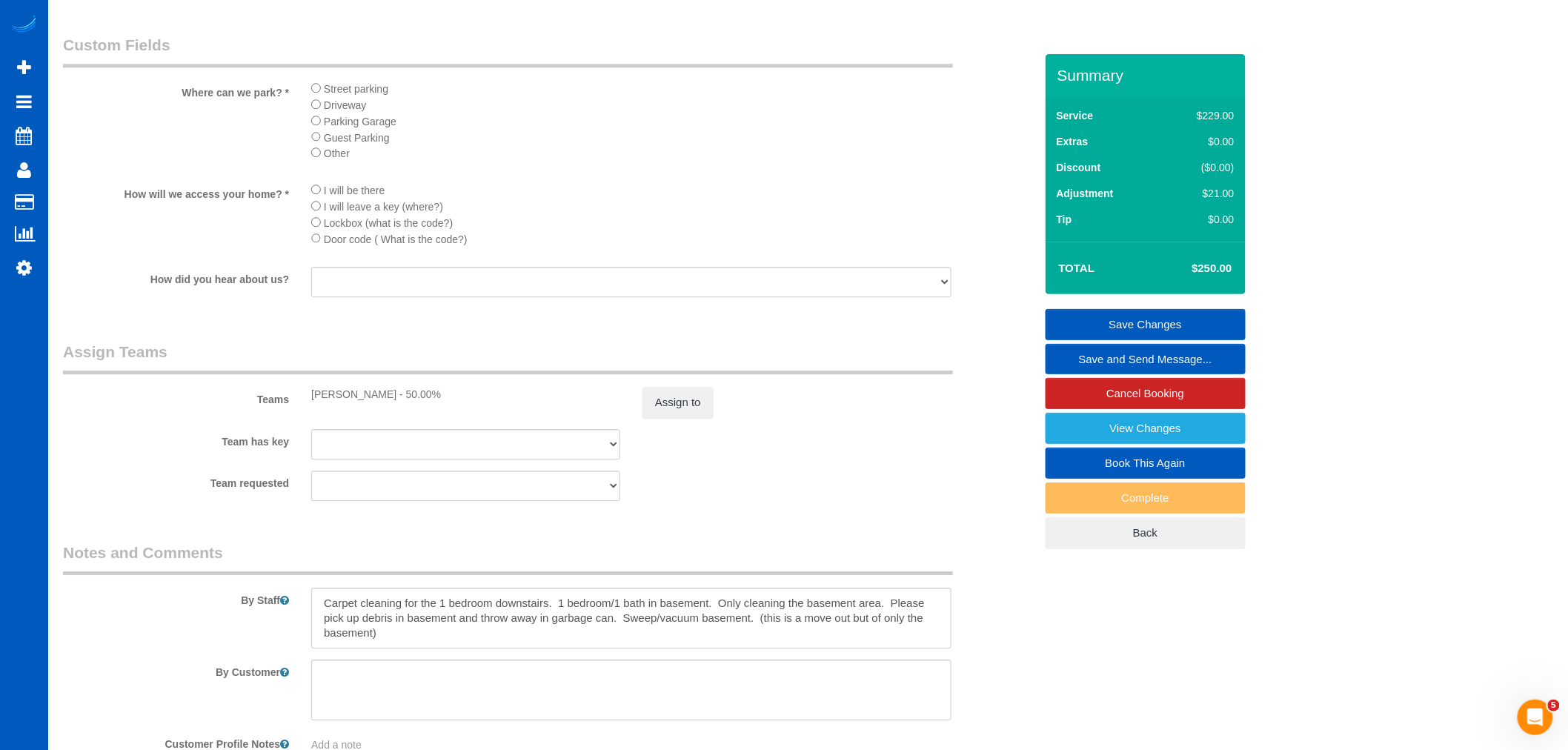
scroll to position [1840, 0]
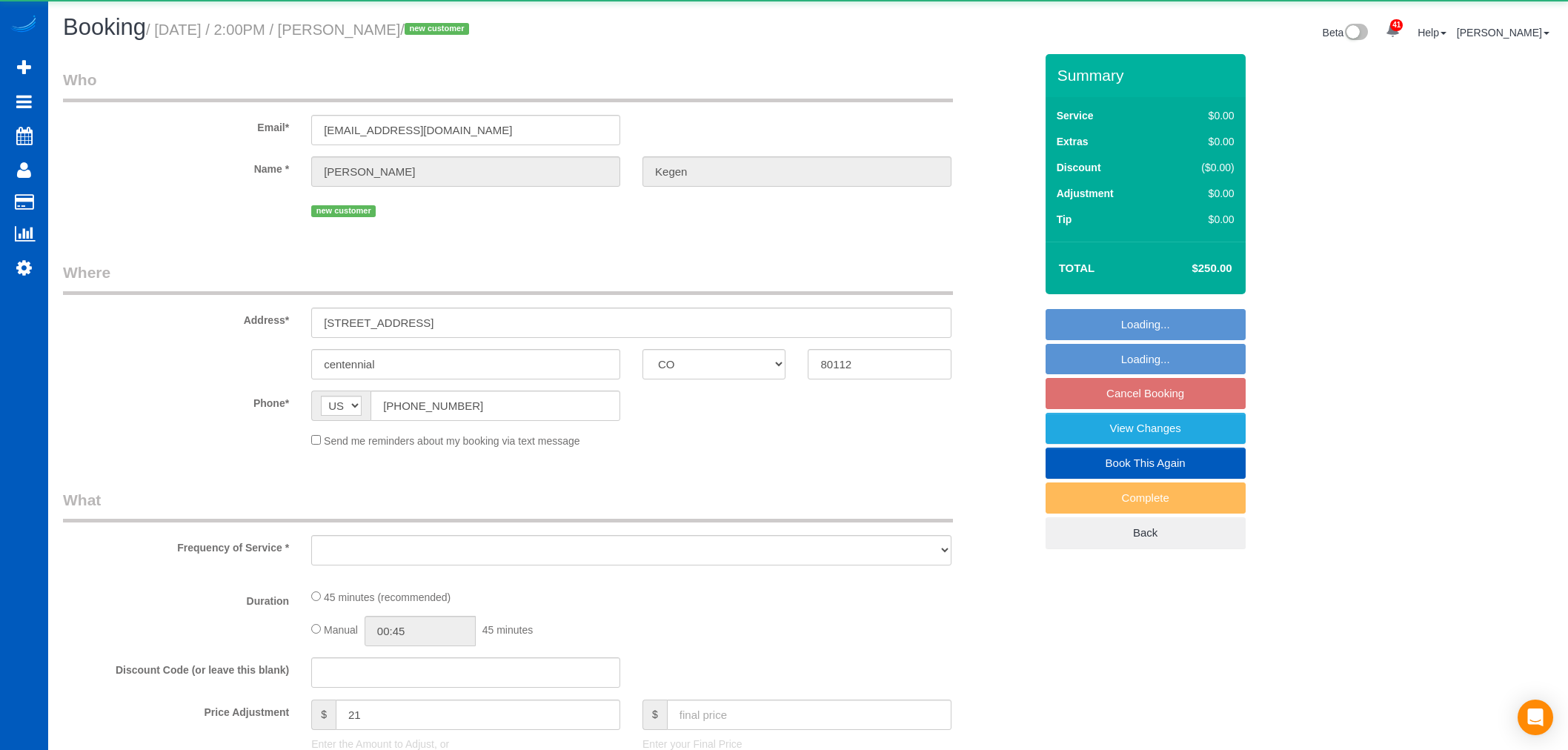
select select "CO"
select select "object:1087"
select select "199"
select select "spot2"
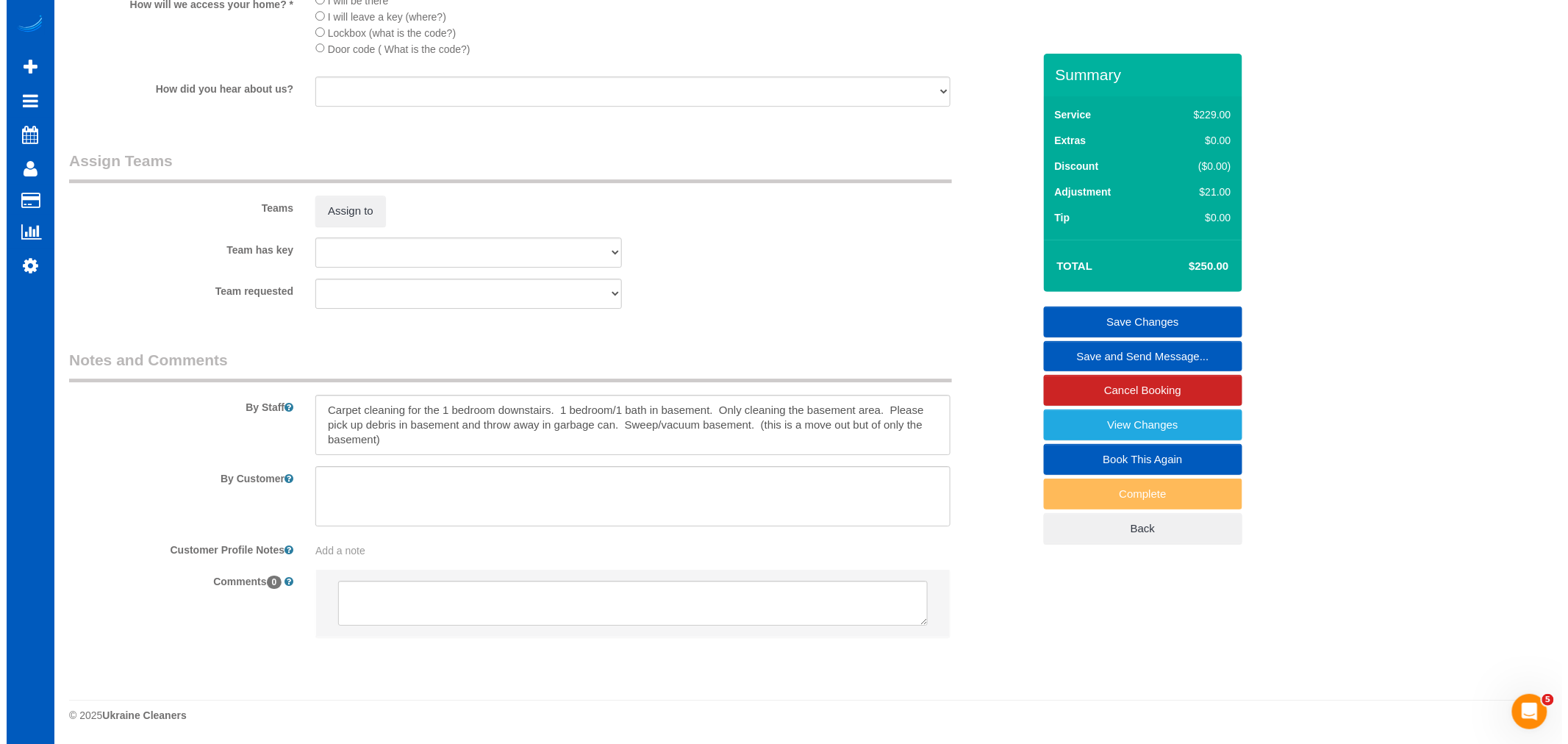
scroll to position [1826, 0]
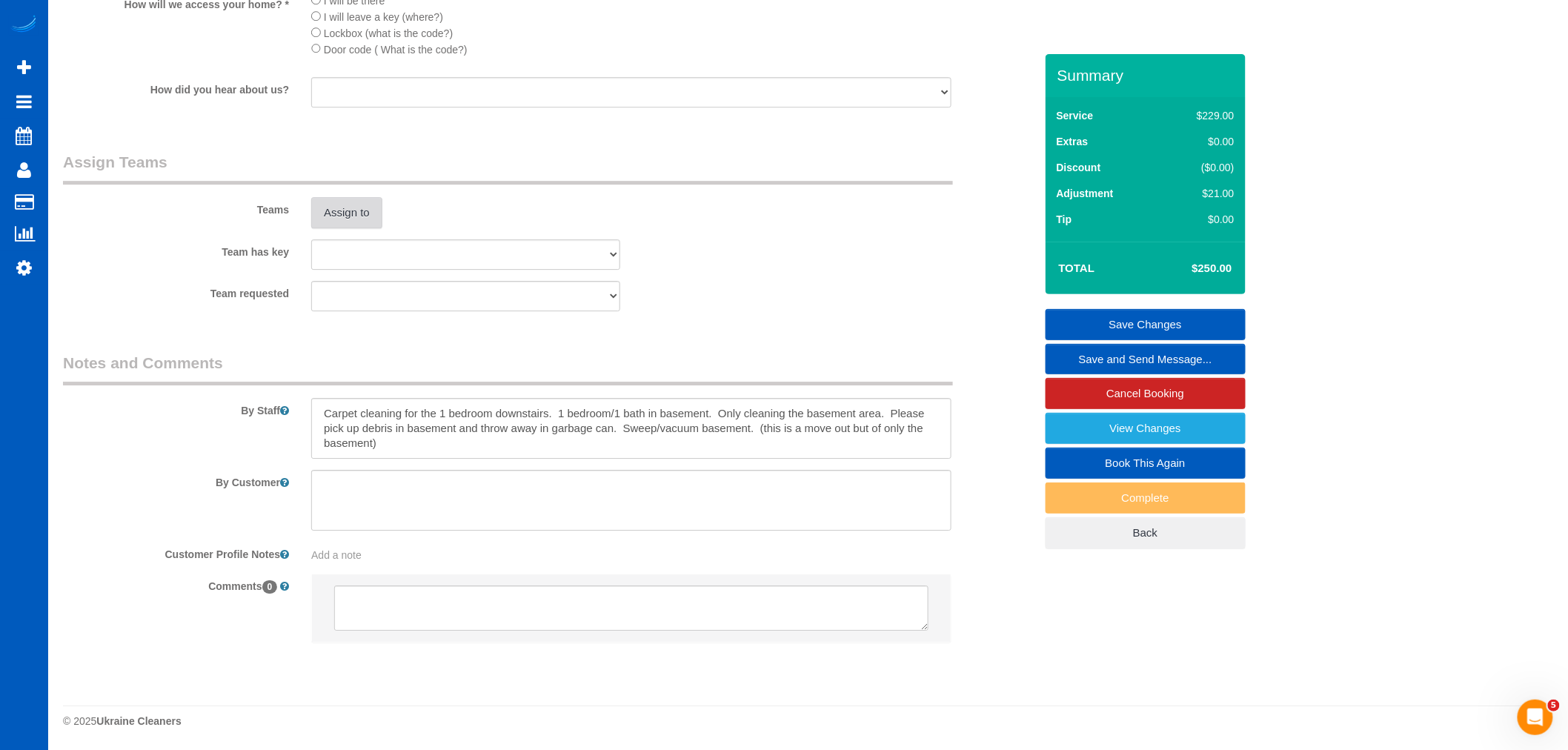
click at [345, 220] on button "Assign to" at bounding box center [346, 212] width 71 height 31
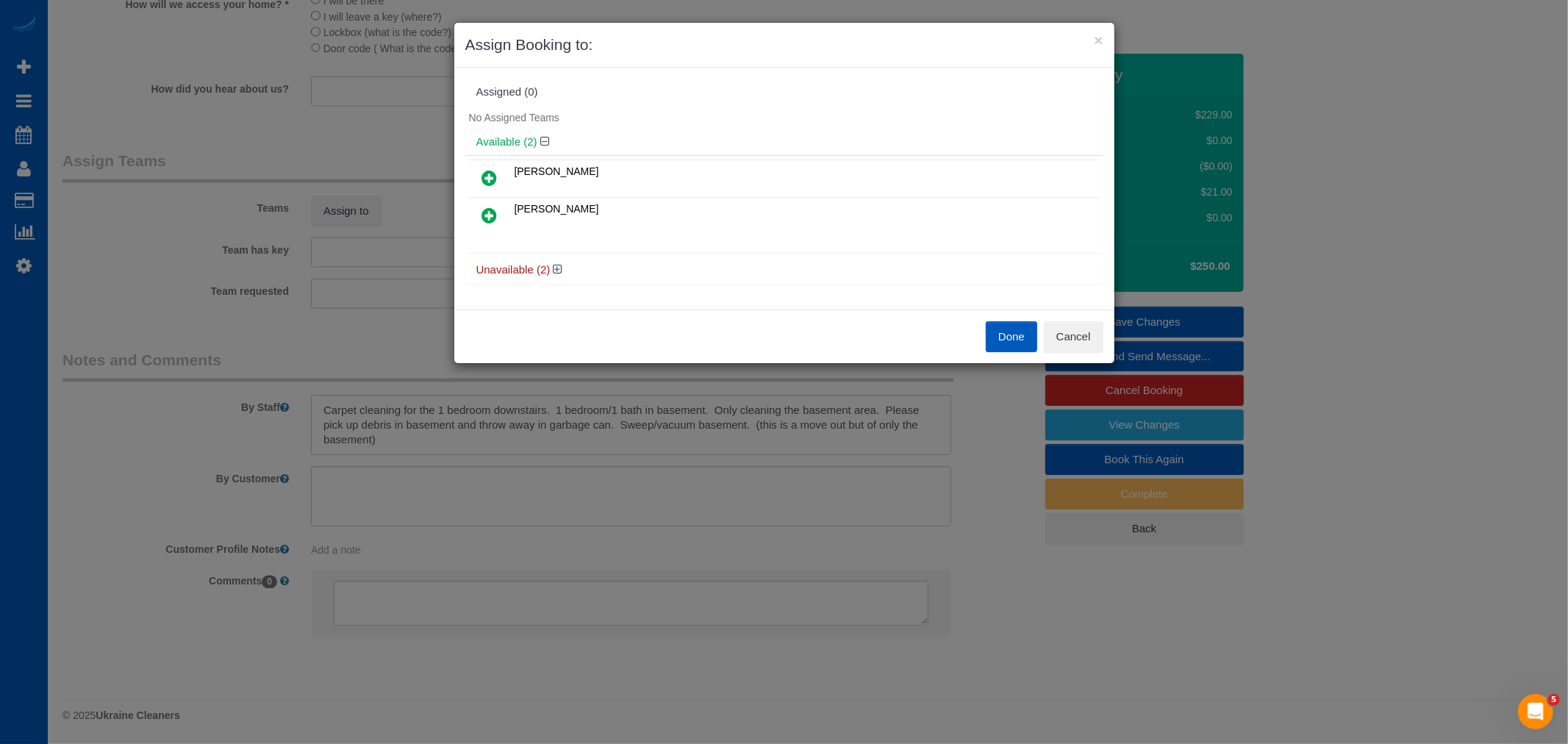
click at [498, 211] on link at bounding box center [490, 215] width 35 height 29
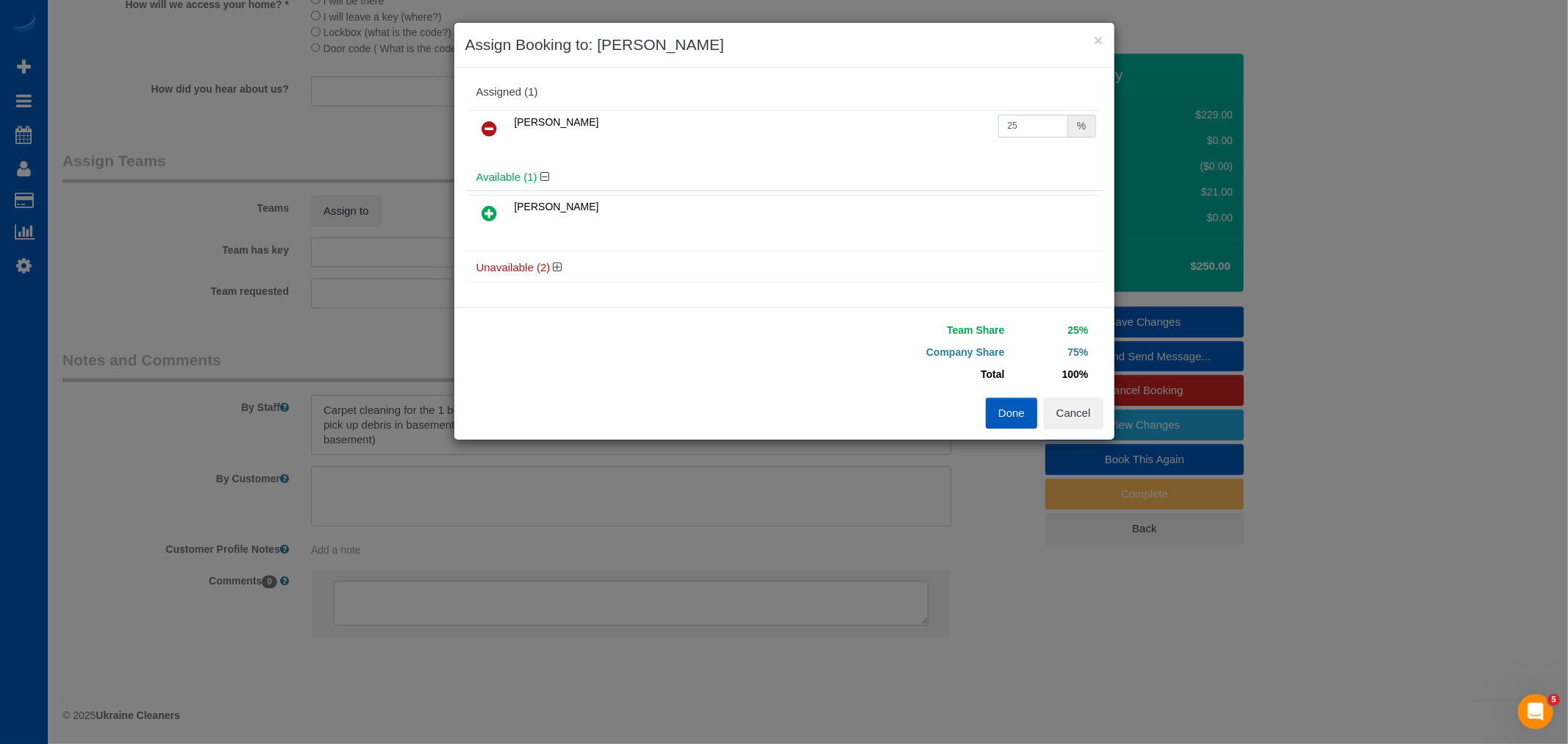
drag, startPoint x: 1052, startPoint y: 129, endPoint x: 684, endPoint y: 160, distance: 369.3
click at [684, 160] on div "[PERSON_NAME] 25 %" at bounding box center [784, 135] width 638 height 57
type input "50"
click at [1014, 413] on button "Done" at bounding box center [1011, 413] width 52 height 31
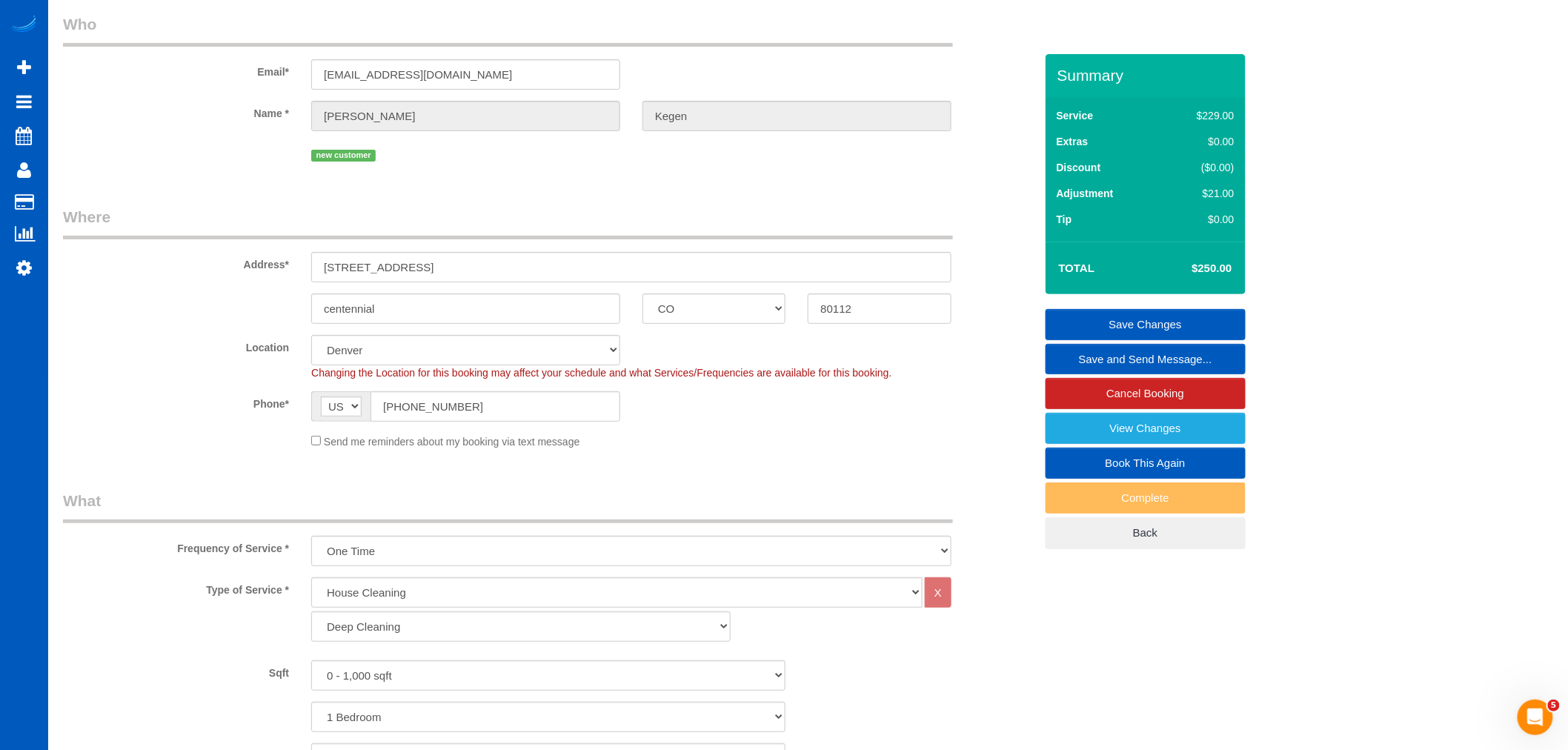
scroll to position [0, 0]
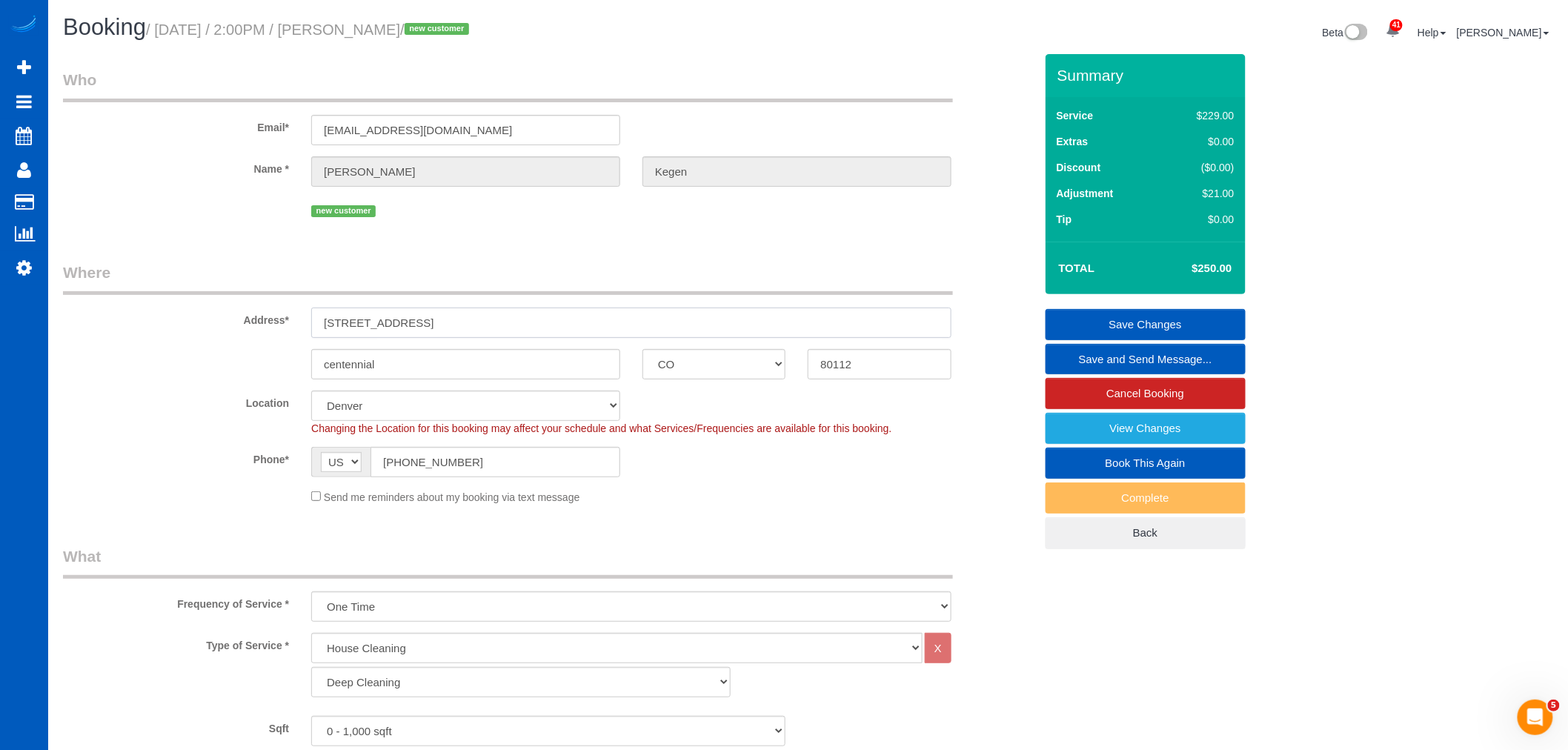
drag, startPoint x: 483, startPoint y: 337, endPoint x: 201, endPoint y: 345, distance: 282.1
click at [201, 345] on sui-booking-address "Address* [STREET_ADDRESS] [GEOGRAPHIC_DATA] AK AL AR AZ CA CO CT DC DE [GEOGRAP…" at bounding box center [548, 320] width 972 height 118
drag, startPoint x: 485, startPoint y: 316, endPoint x: 239, endPoint y: 318, distance: 246.0
click at [239, 318] on div "Address* [STREET_ADDRESS]" at bounding box center [549, 300] width 994 height 77
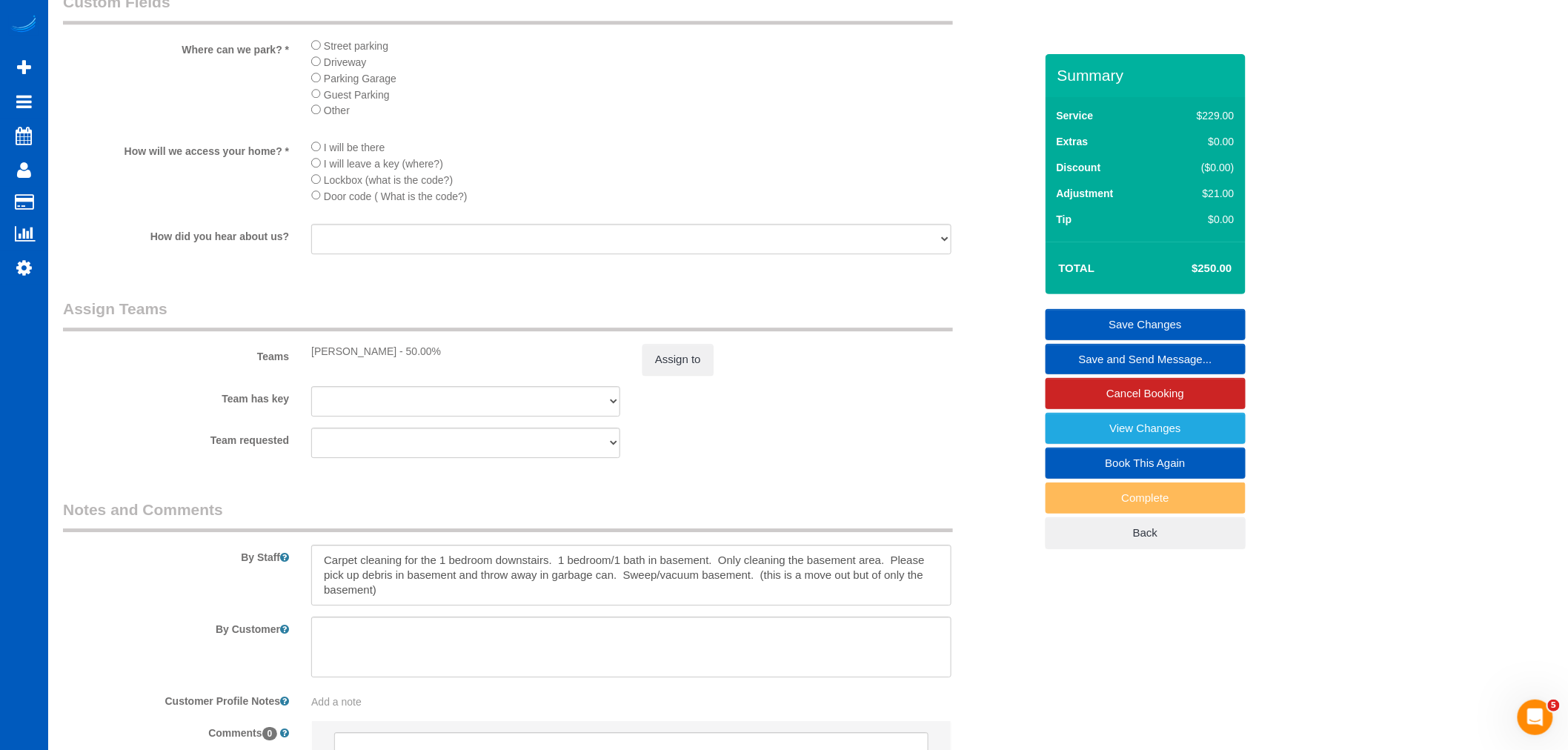
scroll to position [1840, 0]
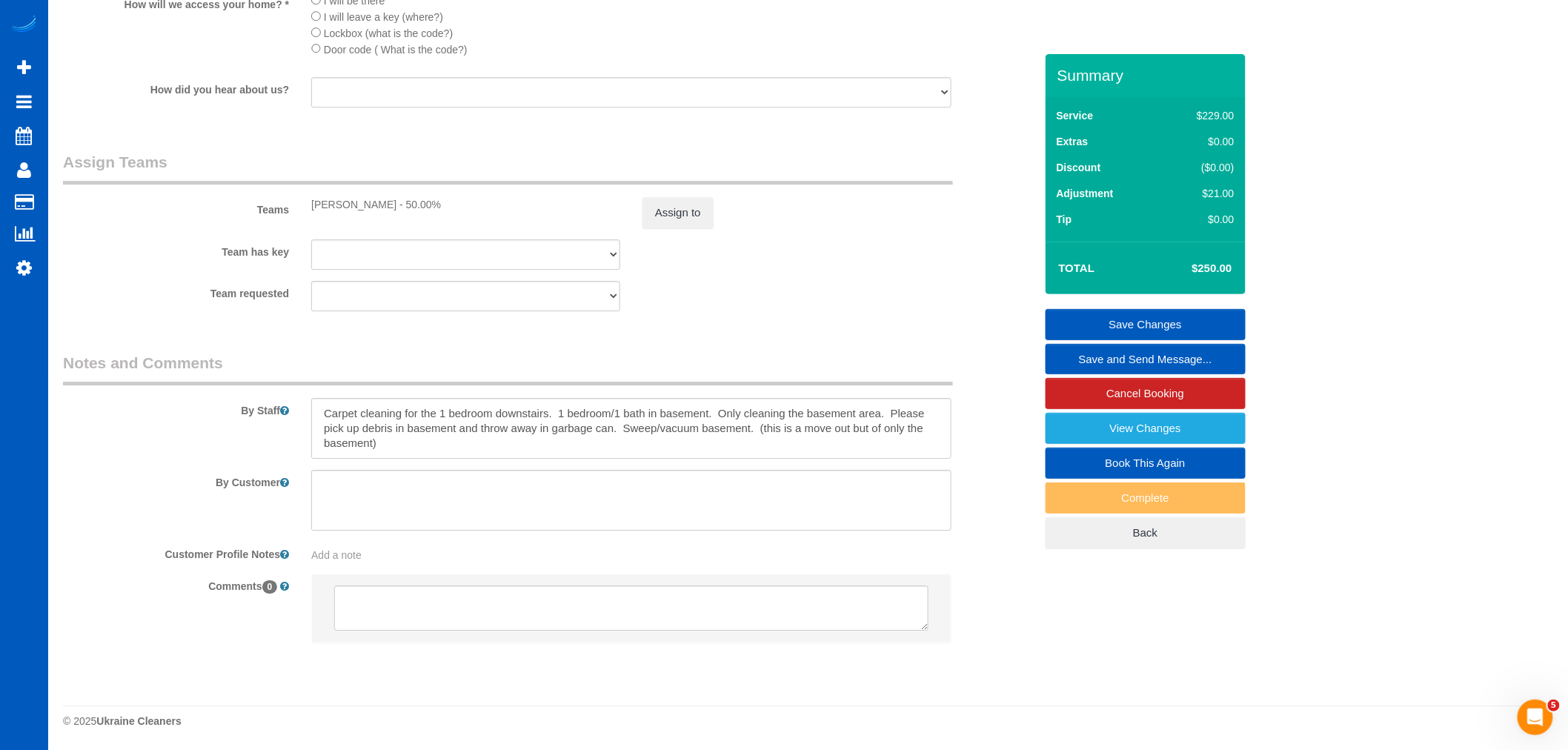
click at [1134, 328] on link "Save Changes" at bounding box center [1145, 324] width 200 height 31
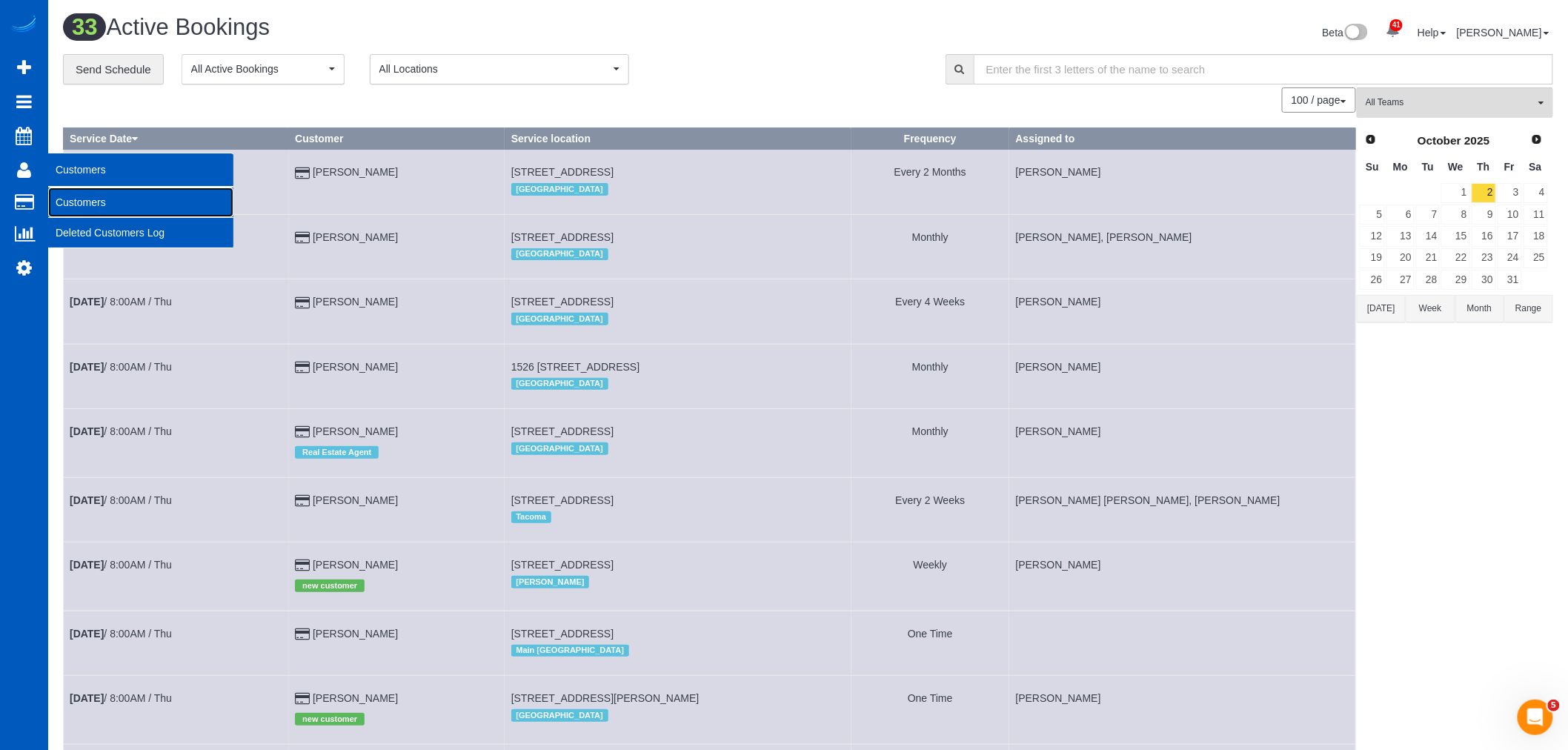
click at [110, 209] on link "Customers" at bounding box center [140, 202] width 185 height 29
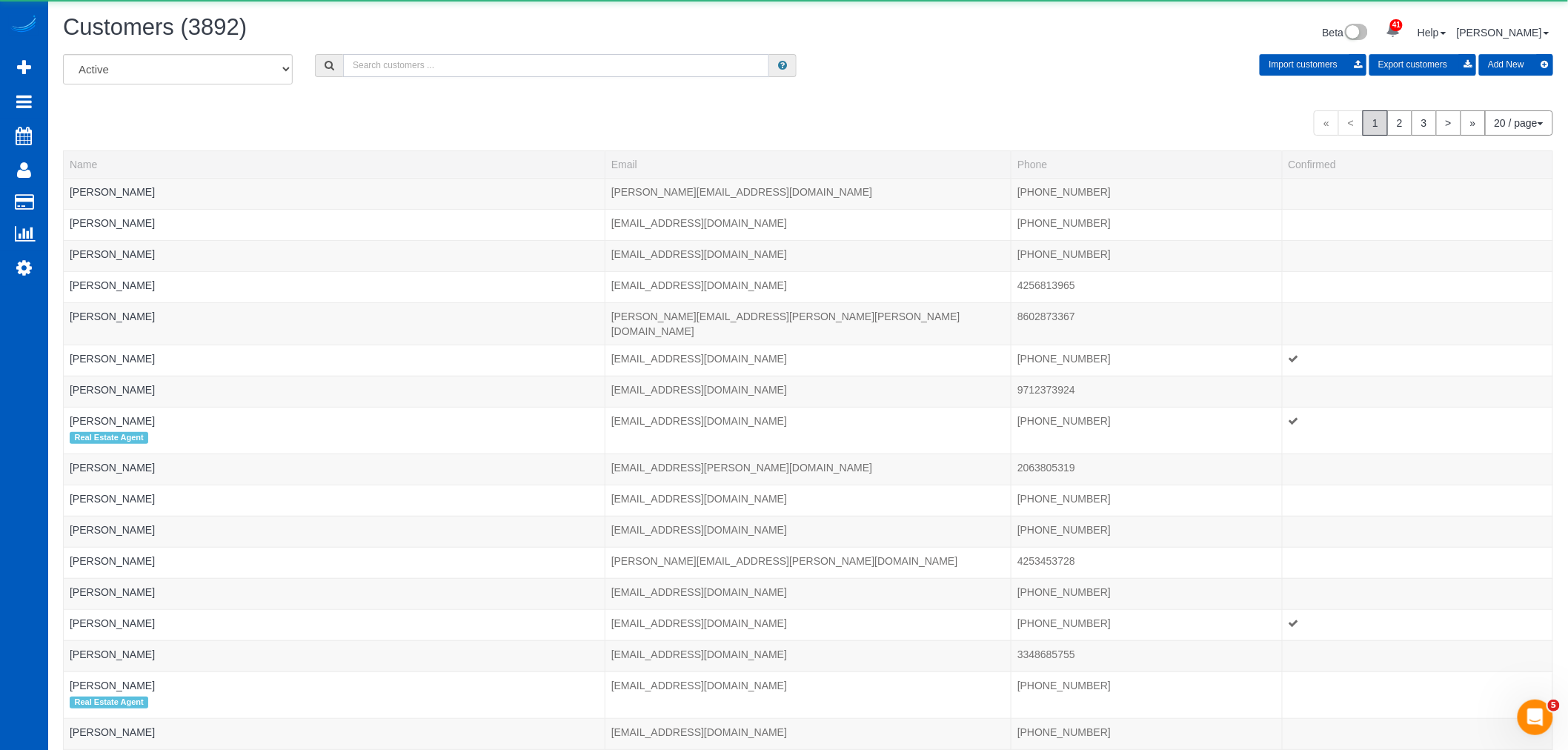
click at [447, 68] on input "text" at bounding box center [556, 65] width 427 height 23
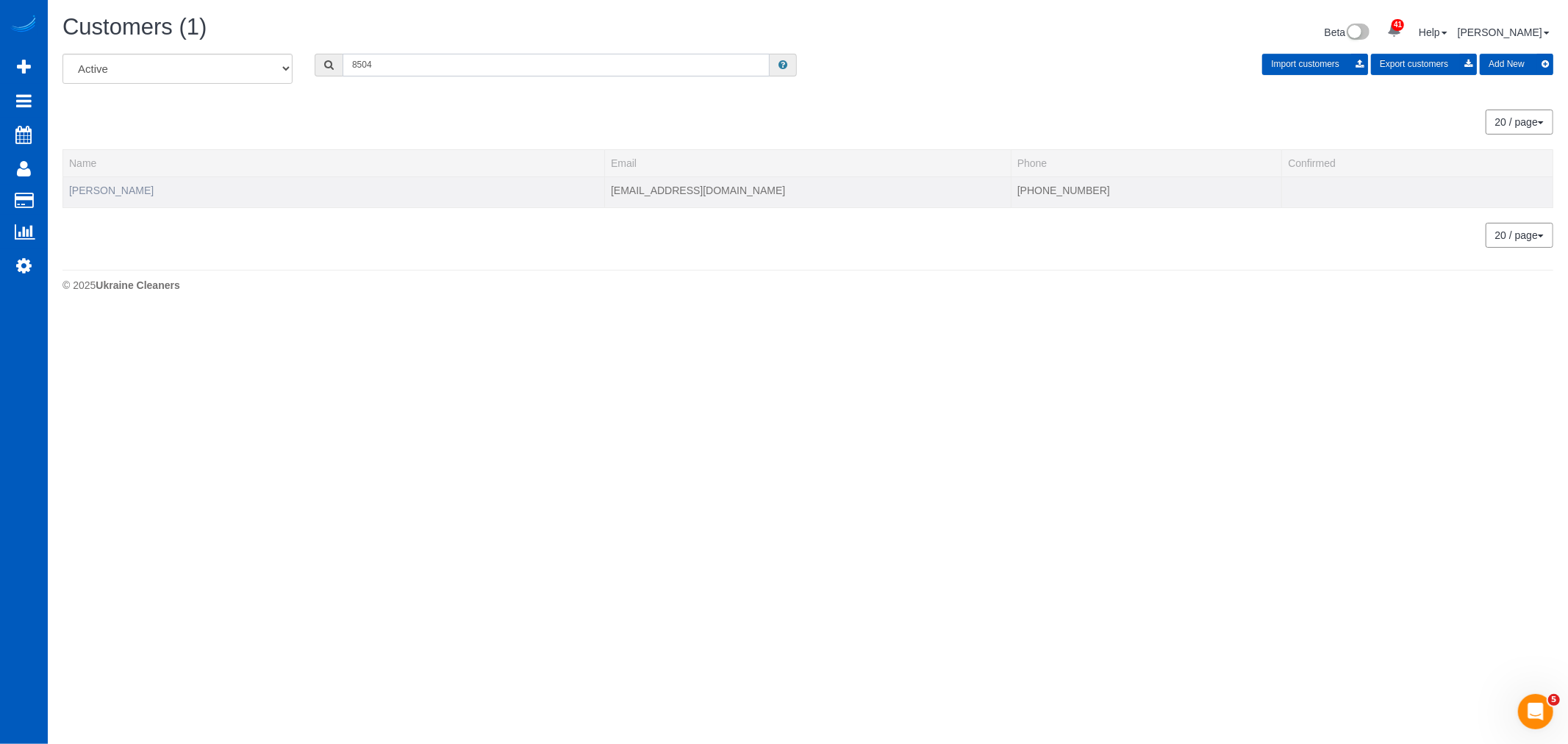
type input "8504"
click at [99, 189] on link "Dan Marland" at bounding box center [111, 190] width 85 height 12
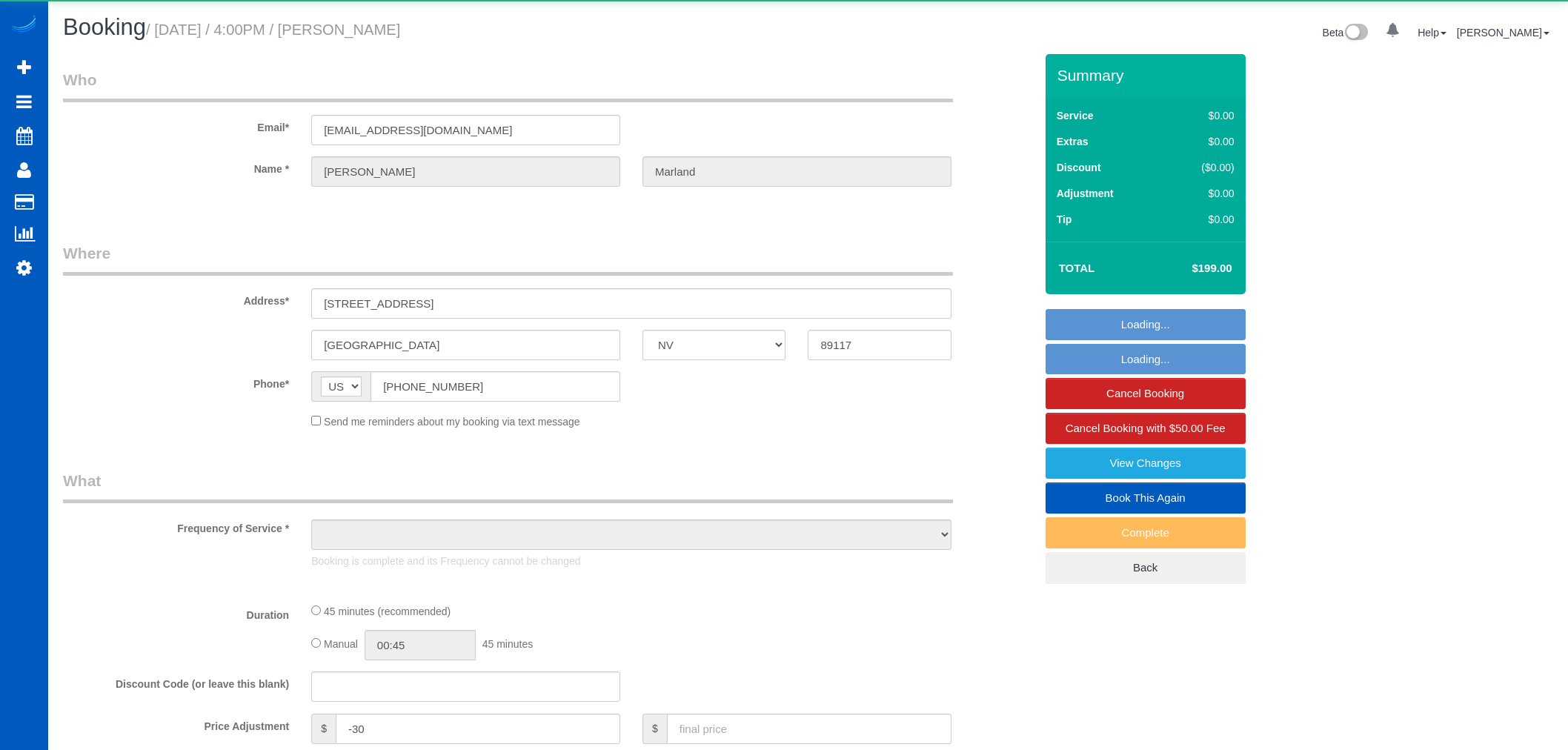
select select "NV"
select select "object:957"
select select "string:fspay-a8ae431d-13d3-4ed7-82e5-fab602d9cfeb"
select select "199"
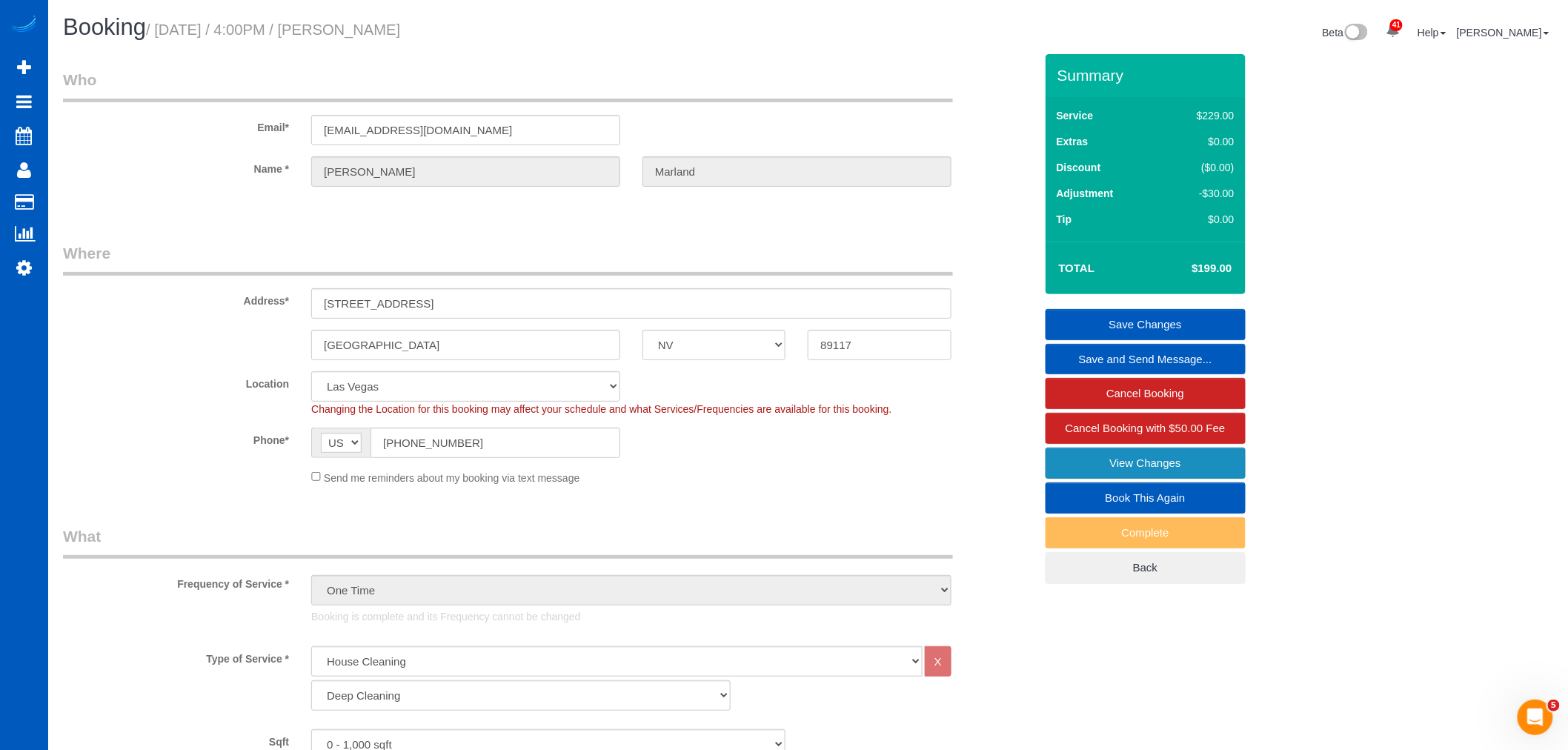
click at [1091, 457] on link "View Changes" at bounding box center [1145, 463] width 200 height 31
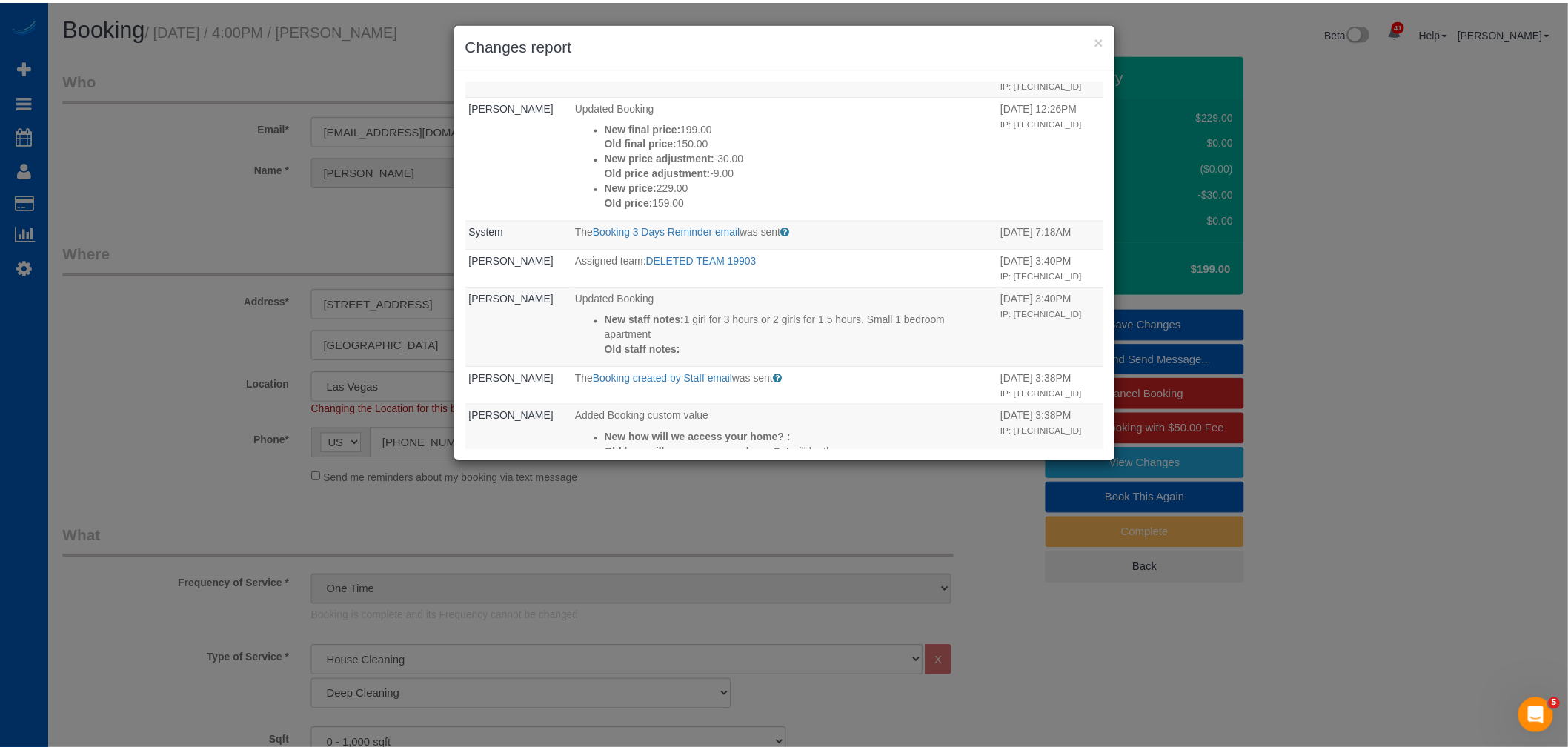
scroll to position [238, 0]
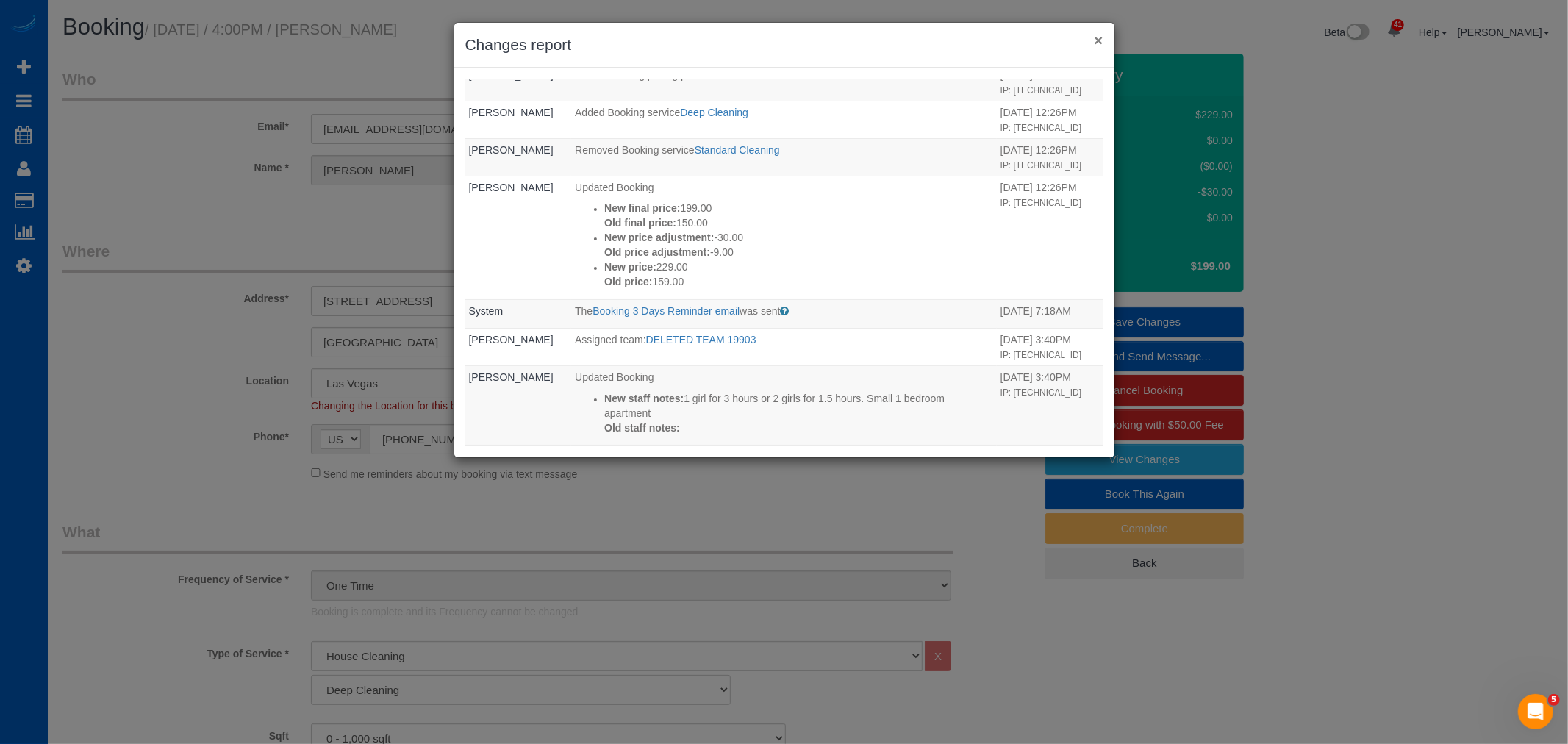
click at [1095, 42] on button "×" at bounding box center [1097, 40] width 8 height 15
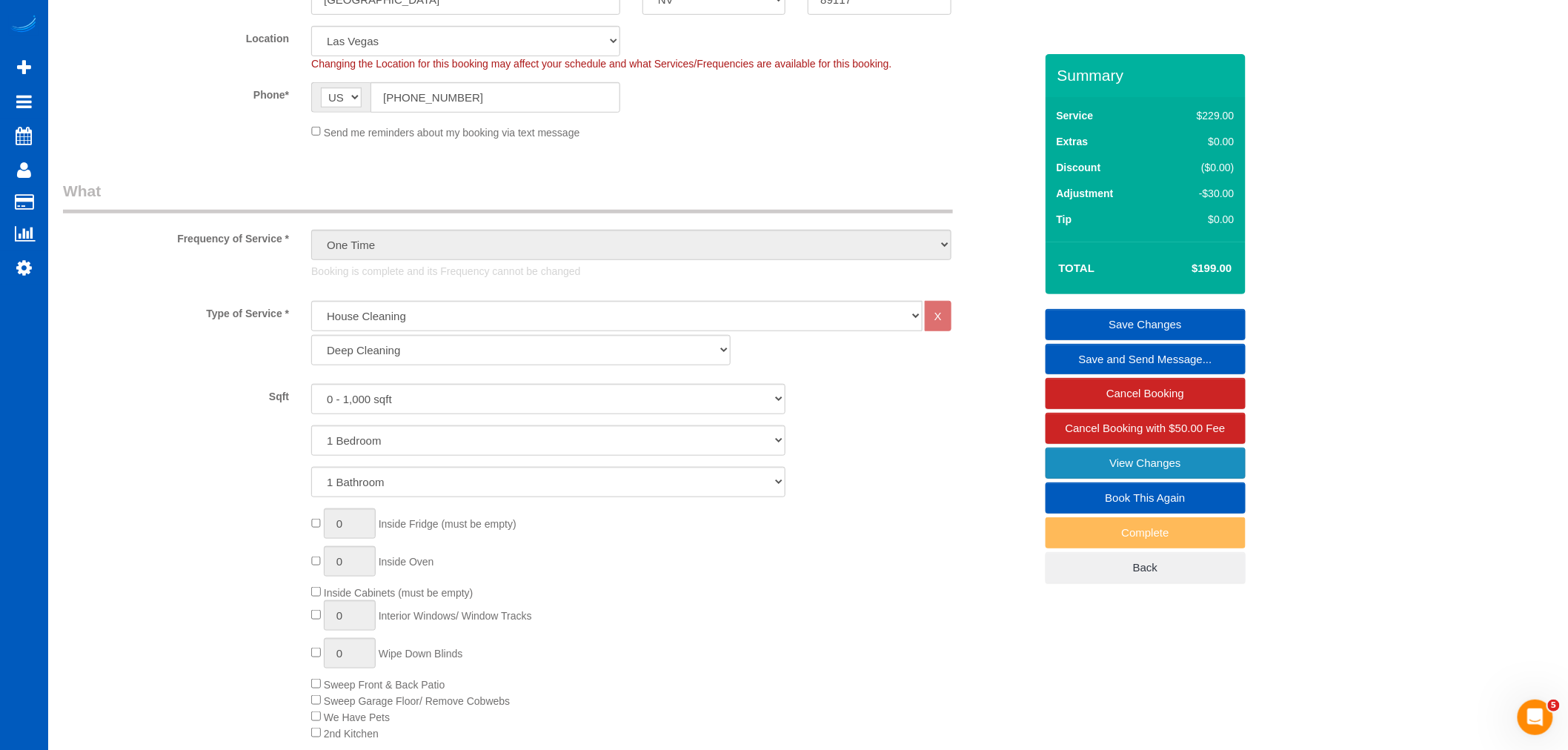
scroll to position [264, 0]
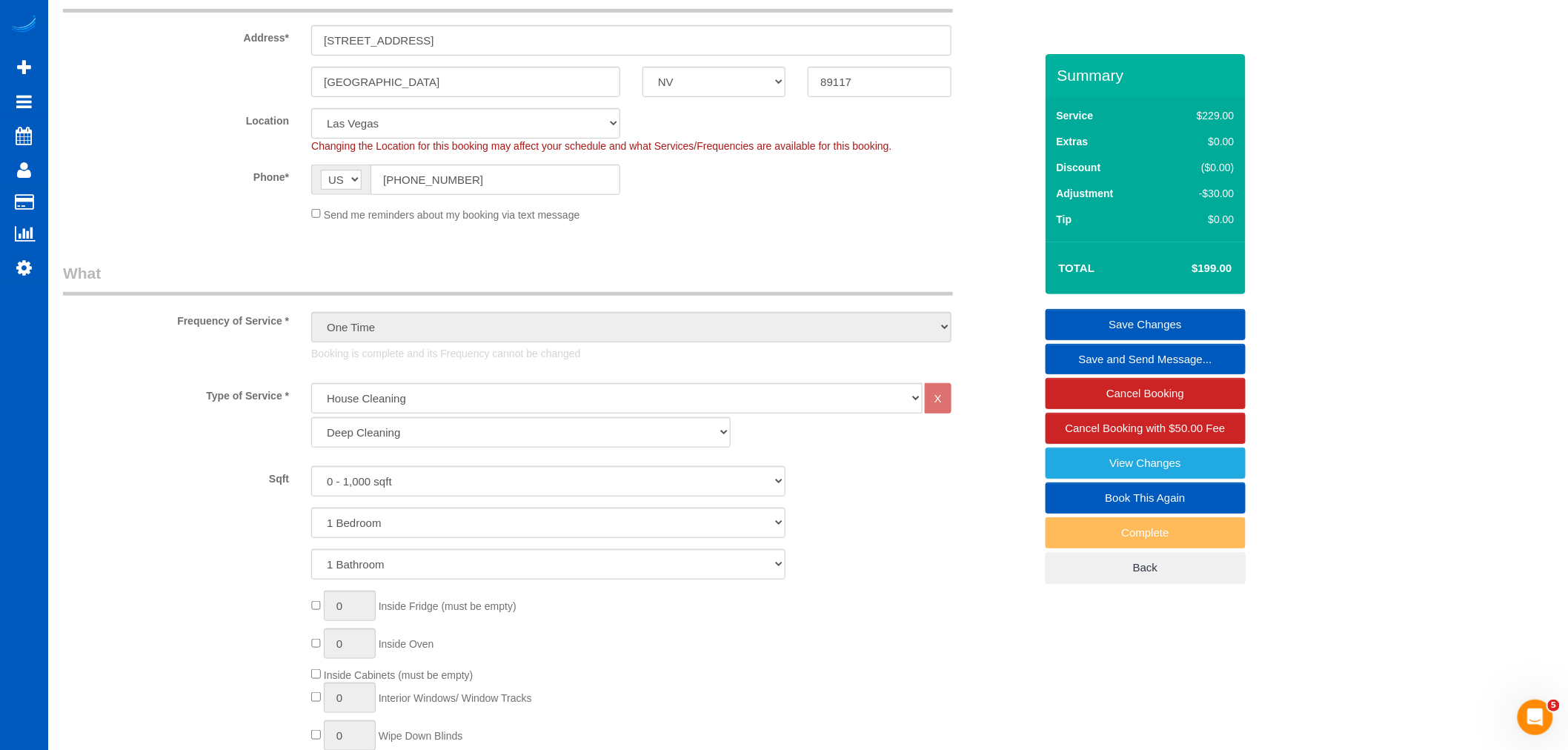
click at [1137, 502] on link "Book This Again" at bounding box center [1145, 498] width 200 height 31
select select "NV"
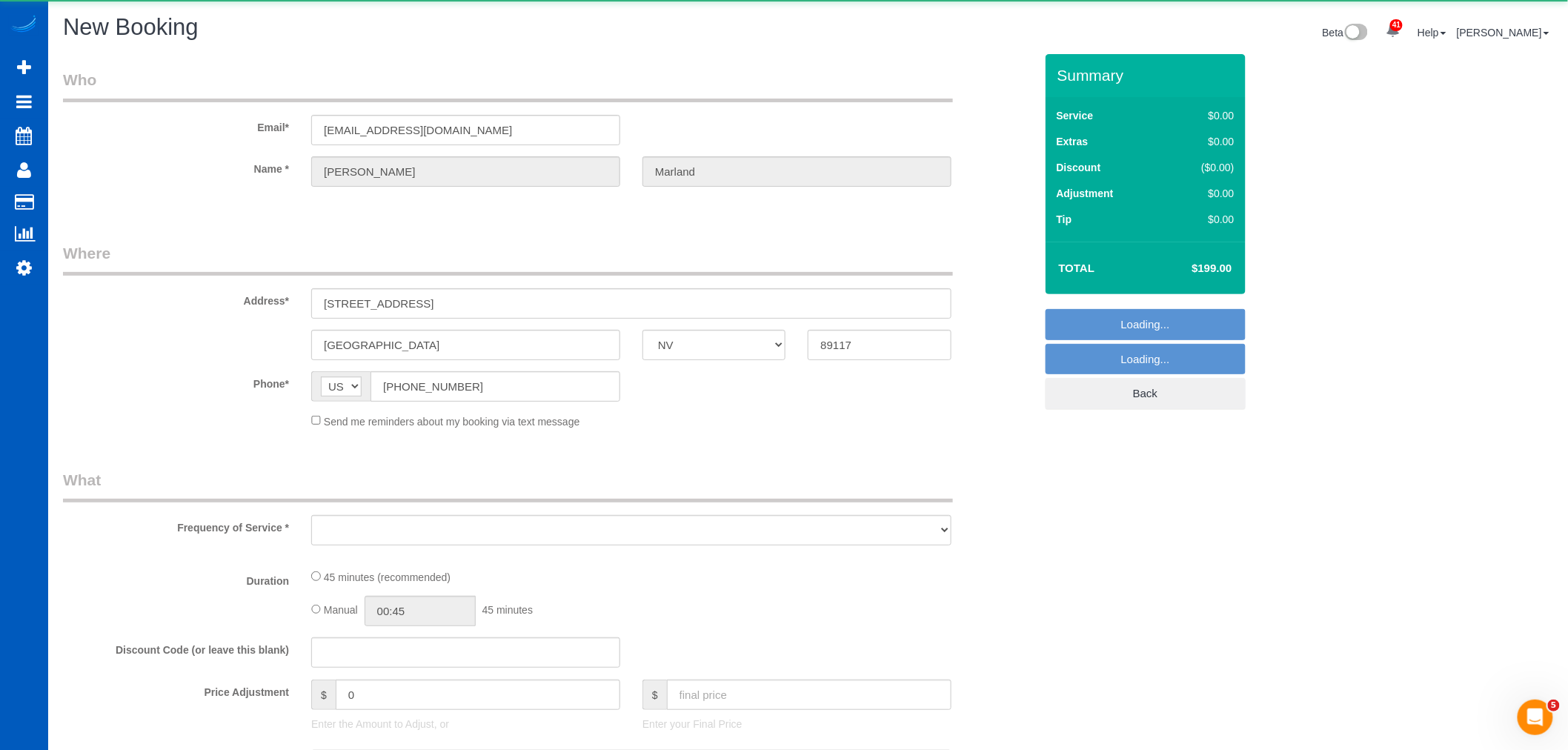
select select "object:1946"
select select "string:fspay-a8ae431d-13d3-4ed7-82e5-fab602d9cfeb"
select select "199"
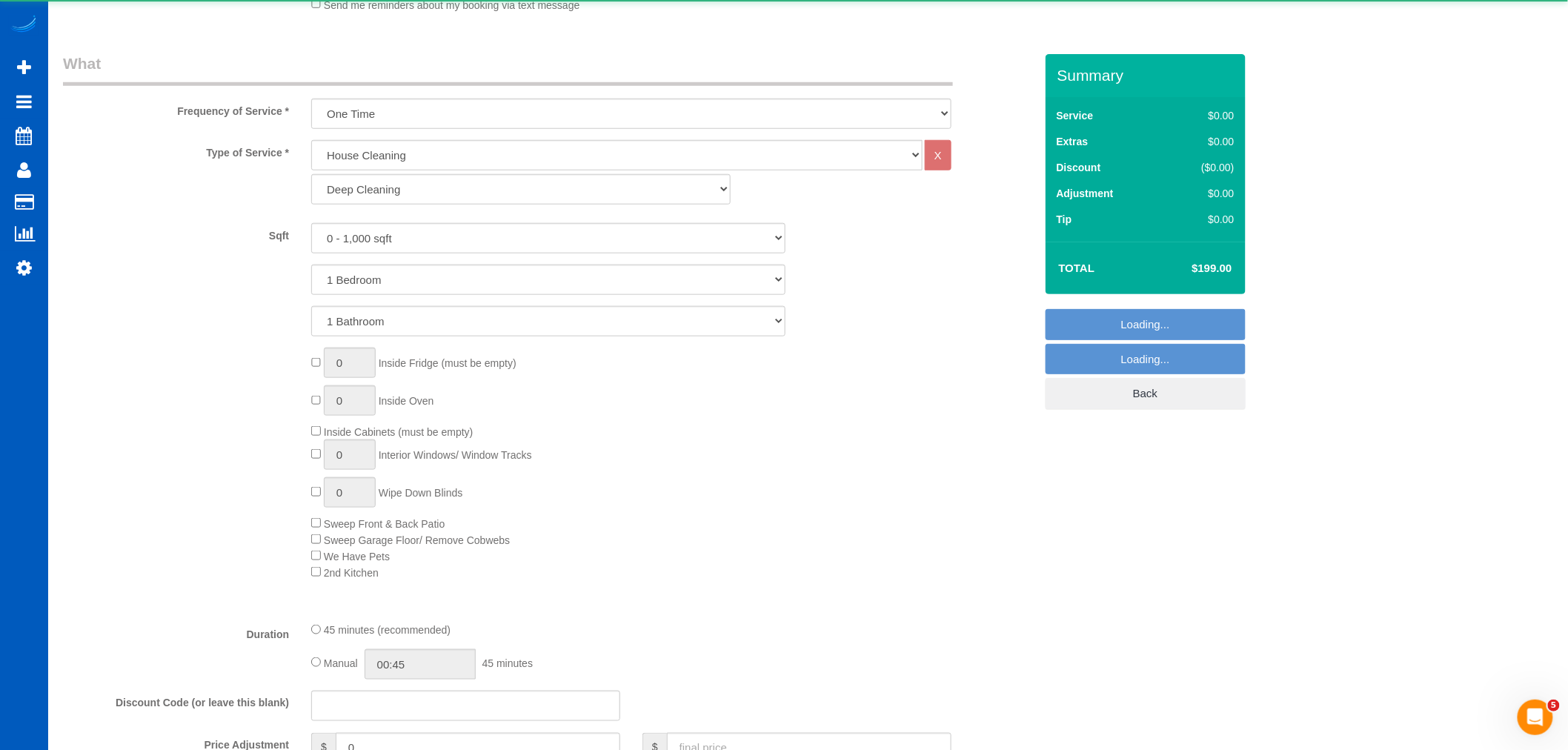
select select "object:2040"
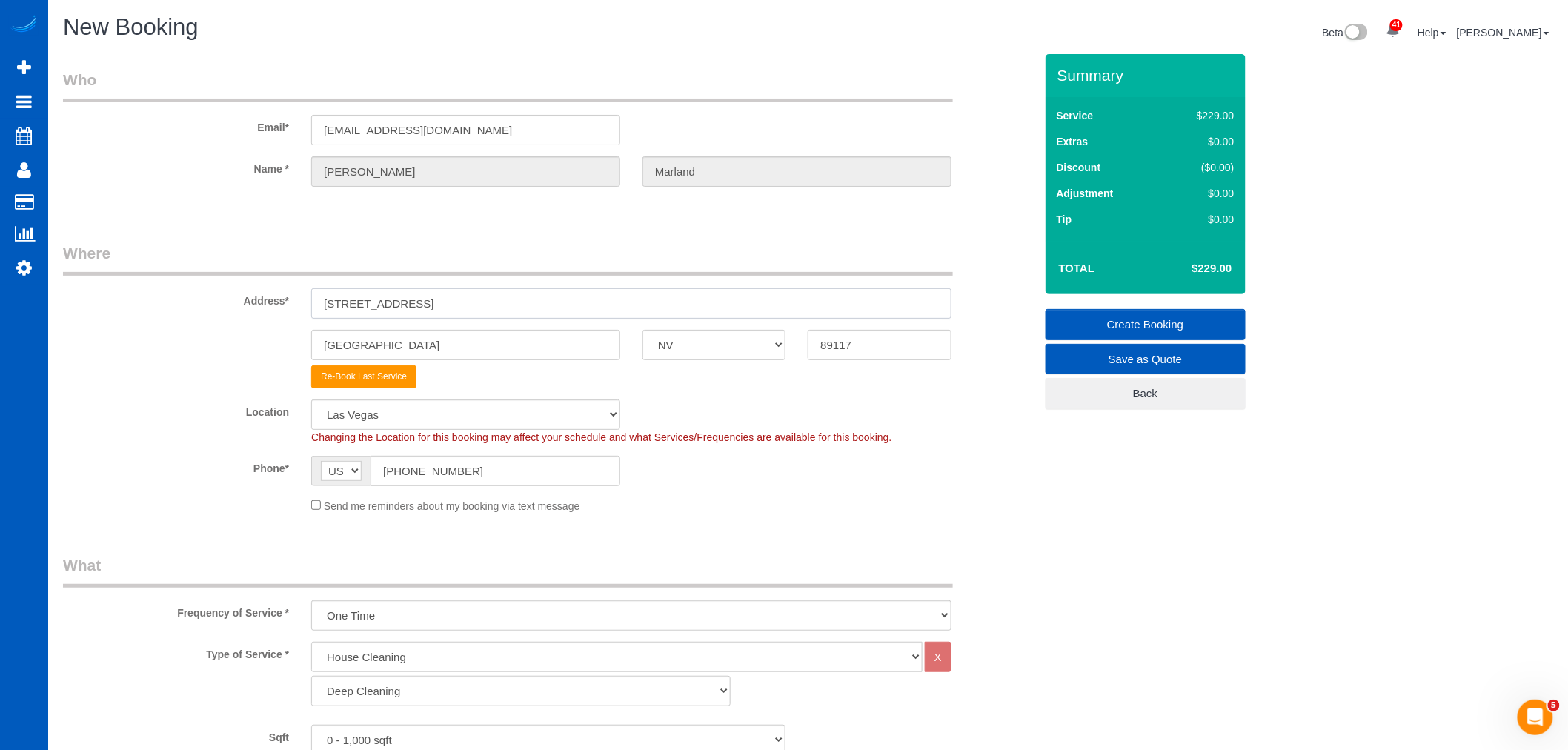
drag, startPoint x: 498, startPoint y: 304, endPoint x: 307, endPoint y: 304, distance: 191.0
click at [307, 304] on div "[STREET_ADDRESS]" at bounding box center [631, 303] width 663 height 30
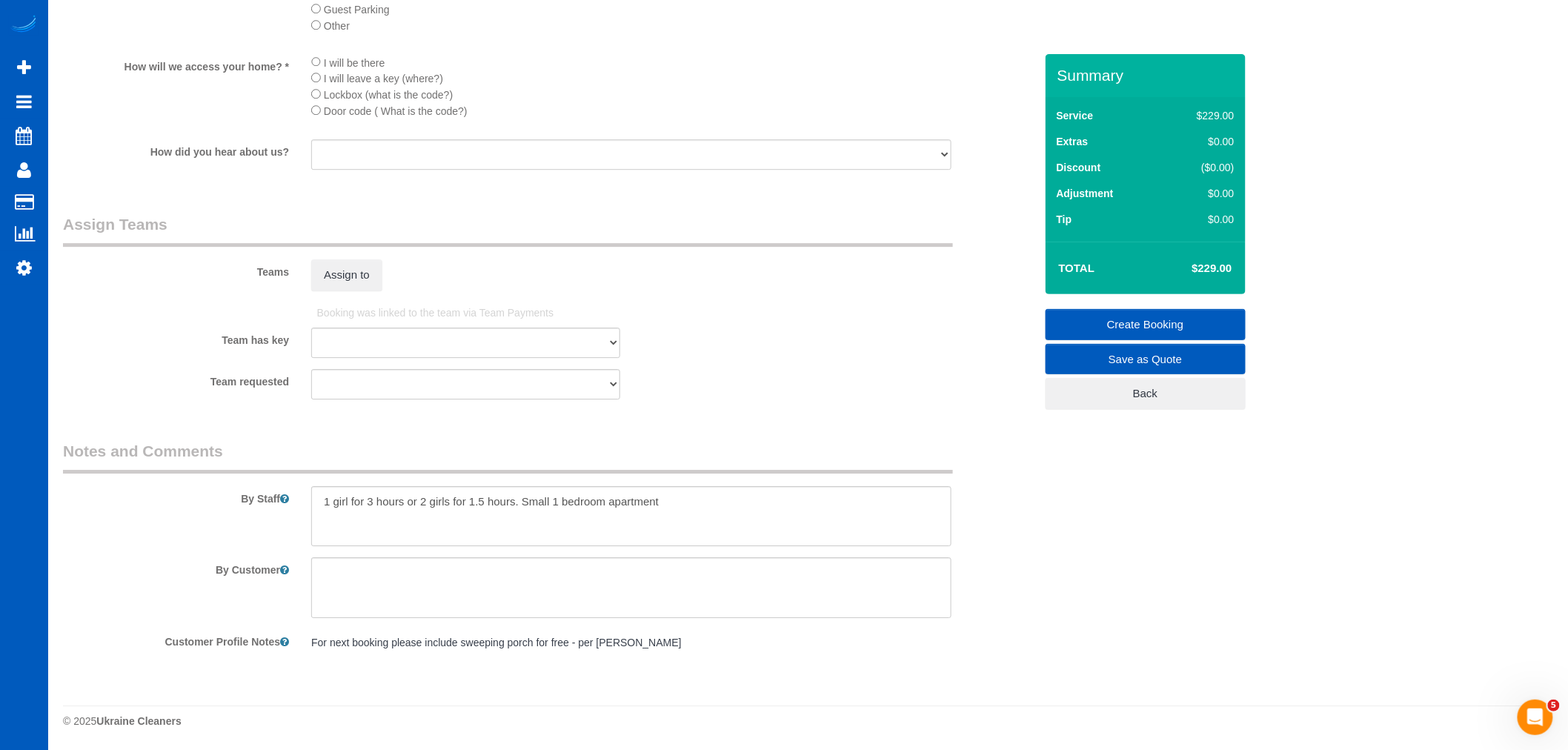
scroll to position [1784, 0]
click at [341, 270] on button "Assign to" at bounding box center [346, 275] width 71 height 31
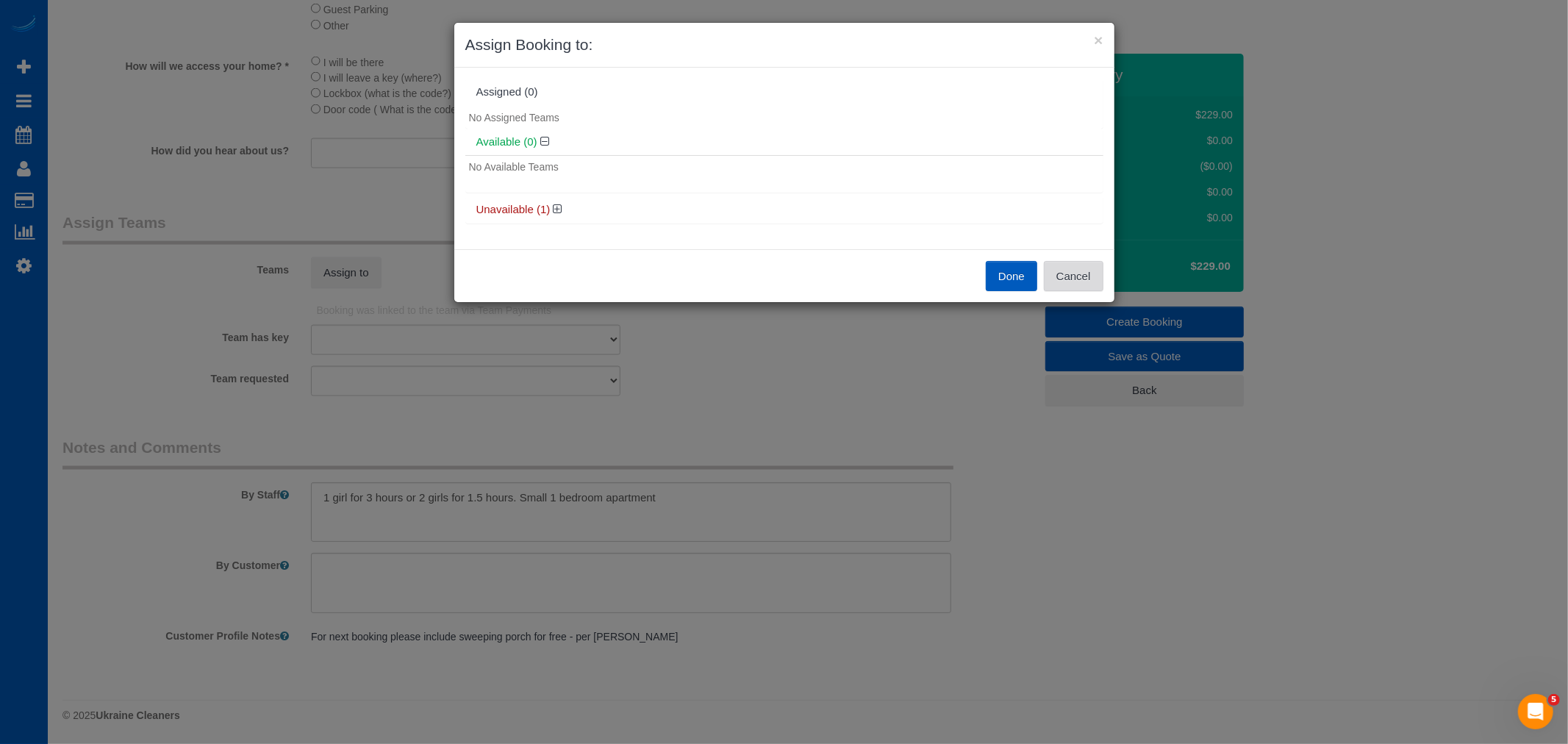
click at [1083, 274] on button "Cancel" at bounding box center [1073, 277] width 59 height 31
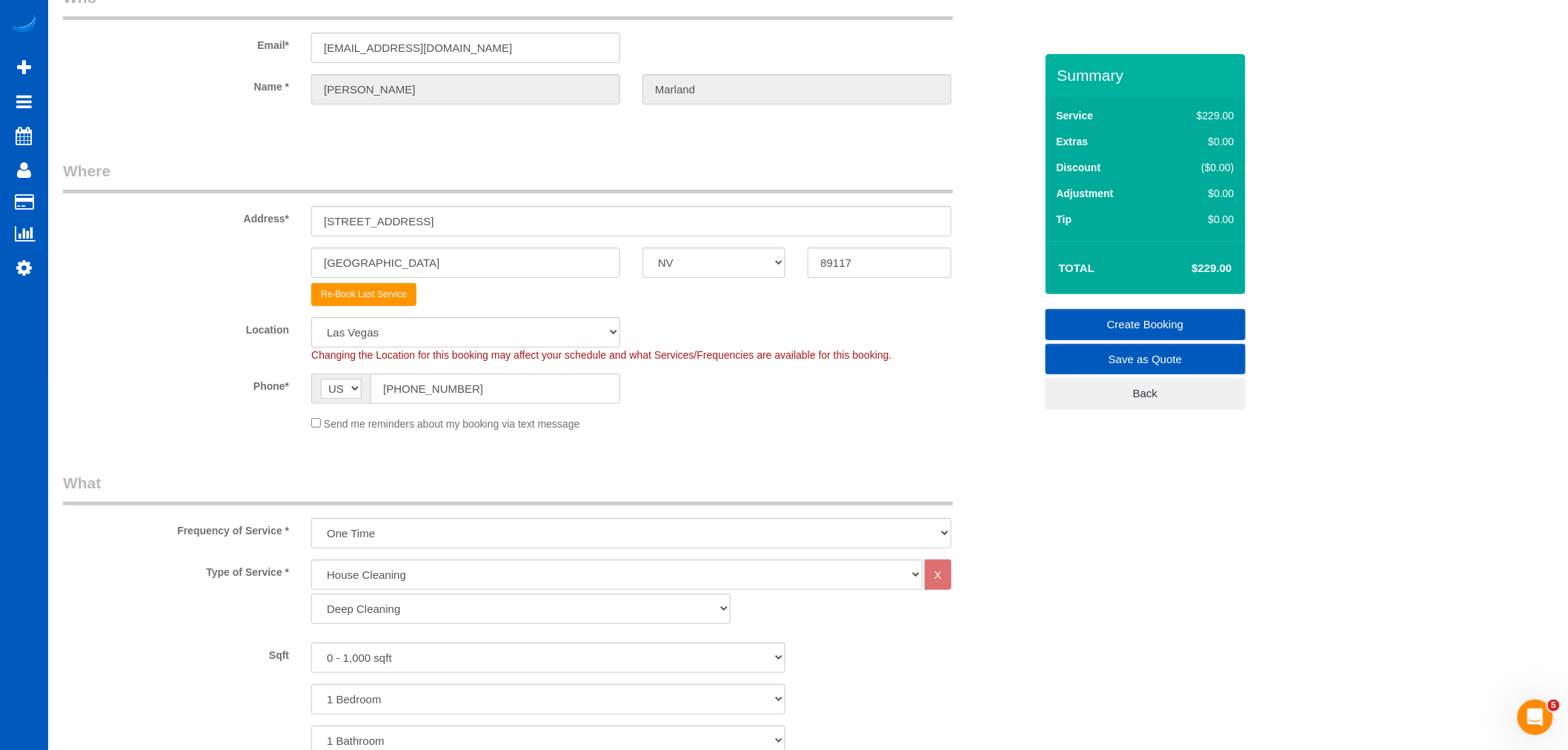
scroll to position [0, 0]
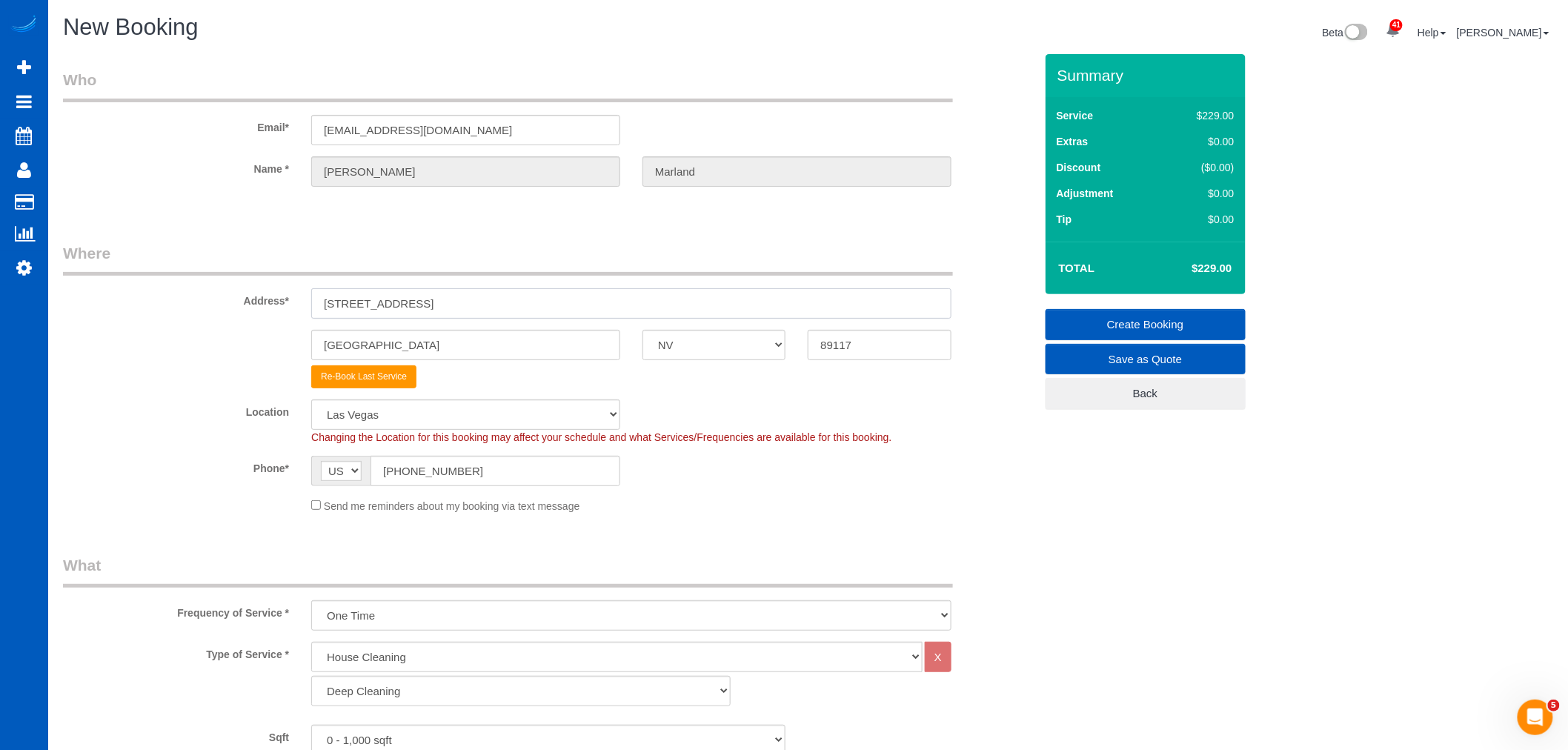
drag, startPoint x: 539, startPoint y: 293, endPoint x: 350, endPoint y: 297, distance: 189.0
click at [350, 297] on input "[STREET_ADDRESS]" at bounding box center [631, 303] width 641 height 30
click at [528, 297] on input "[STREET_ADDRESS]" at bounding box center [631, 303] width 641 height 30
drag, startPoint x: 520, startPoint y: 299, endPoint x: 294, endPoint y: 307, distance: 226.1
click at [294, 307] on div "Address* [STREET_ADDRESS]" at bounding box center [549, 281] width 994 height 77
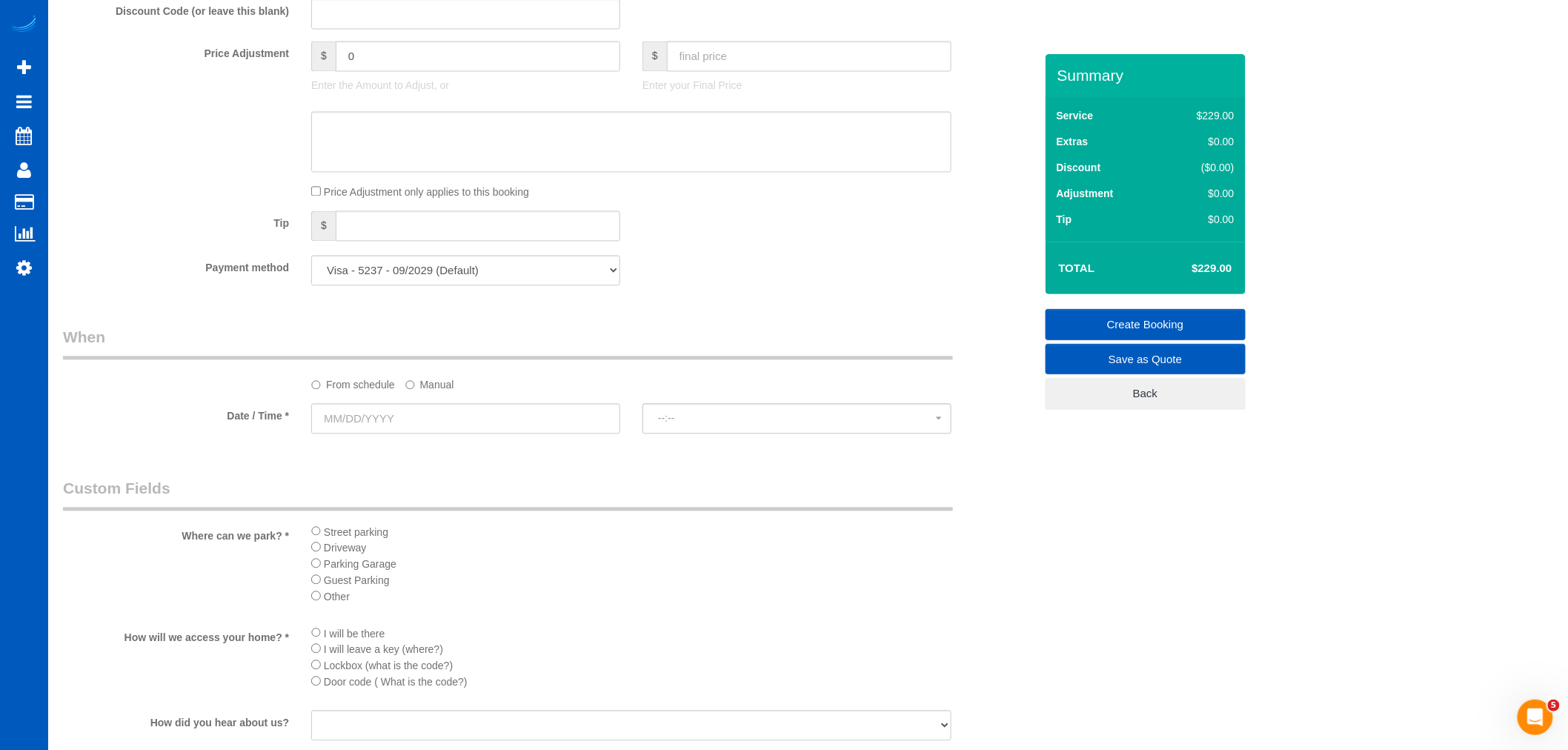
scroll to position [1317, 0]
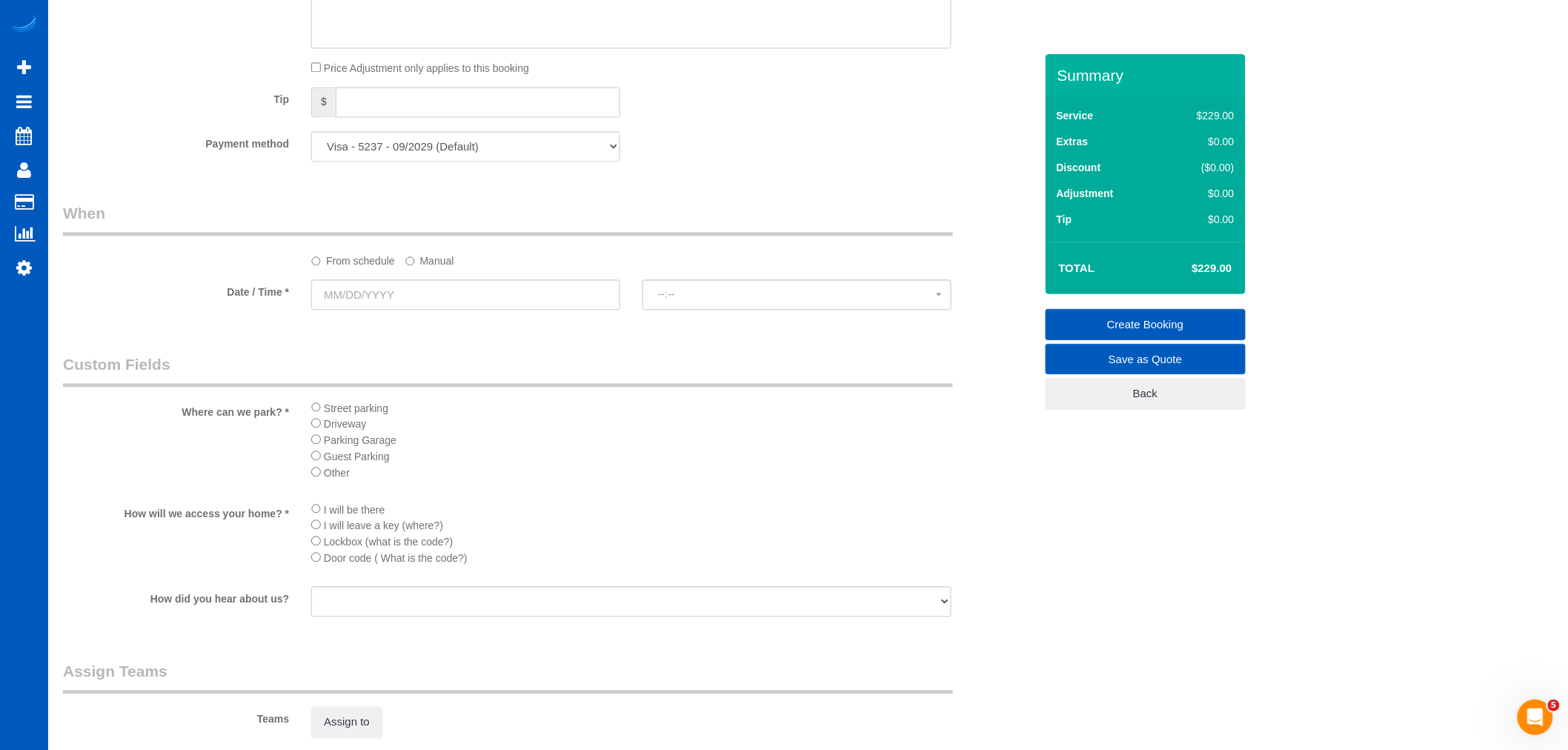
click at [358, 286] on sui-booking-spot "From schedule Manual Date / Time * --:-- --:--" at bounding box center [548, 257] width 972 height 110
drag, startPoint x: 365, startPoint y: 307, endPoint x: 371, endPoint y: 314, distance: 9.2
click at [365, 307] on input "text" at bounding box center [465, 295] width 309 height 30
click at [404, 268] on div "From schedule Manual" at bounding box center [631, 258] width 663 height 20
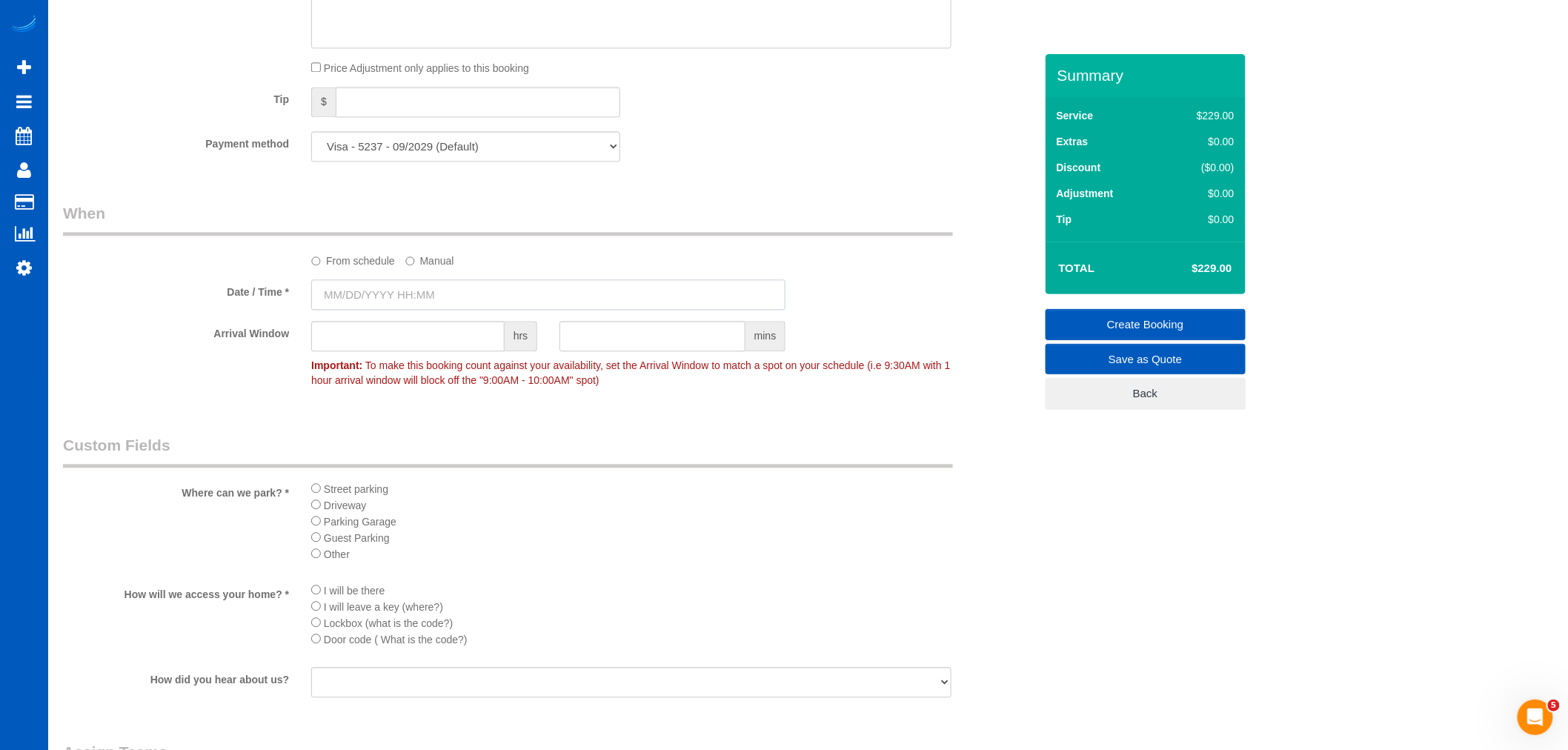
click at [390, 302] on input "text" at bounding box center [548, 295] width 474 height 30
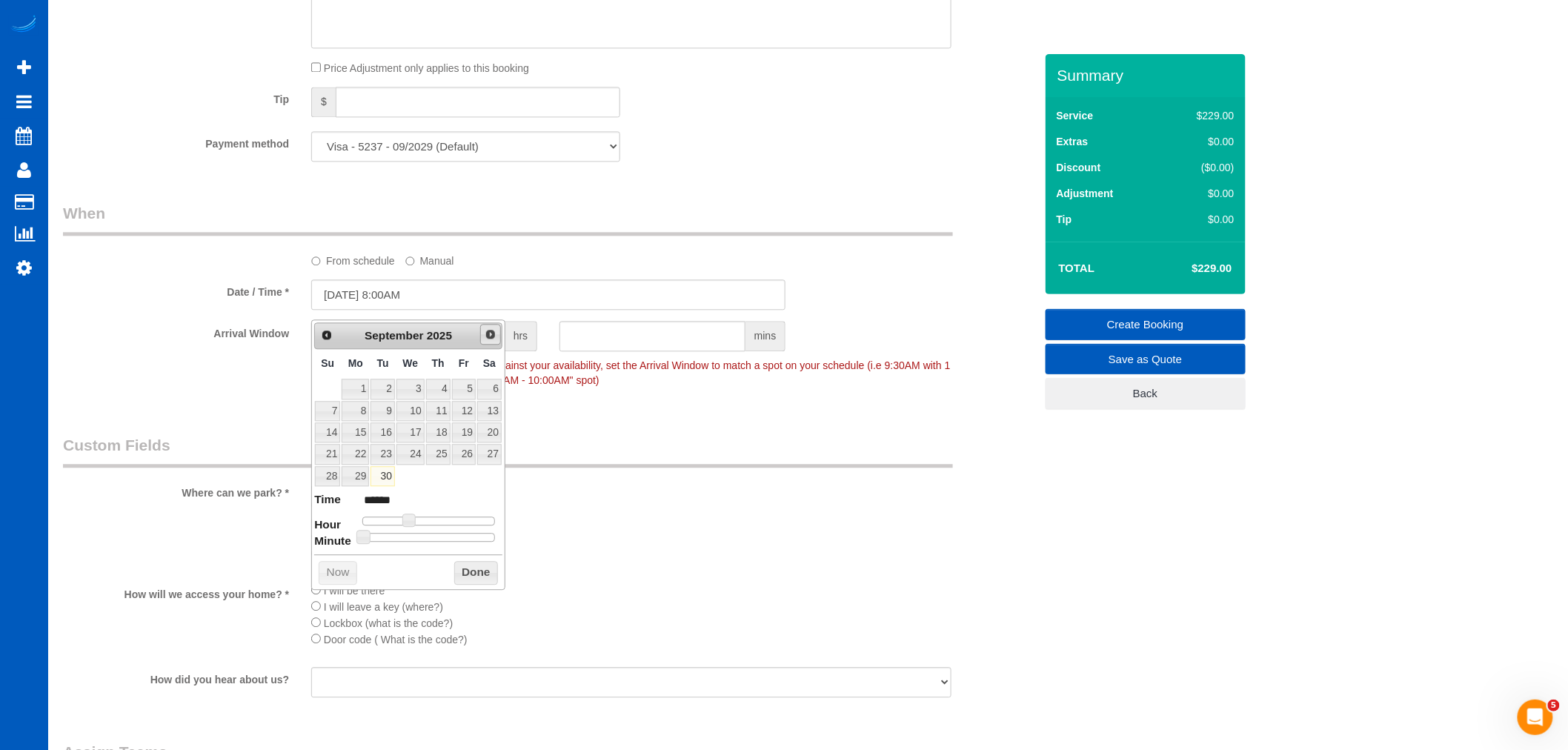
click at [484, 331] on span "Next" at bounding box center [490, 334] width 12 height 12
click at [437, 388] on link "2" at bounding box center [439, 389] width 25 height 20
type input "10/02/2025 10:00AM"
type input "*******"
type input "10/02/2025 11:00AM"
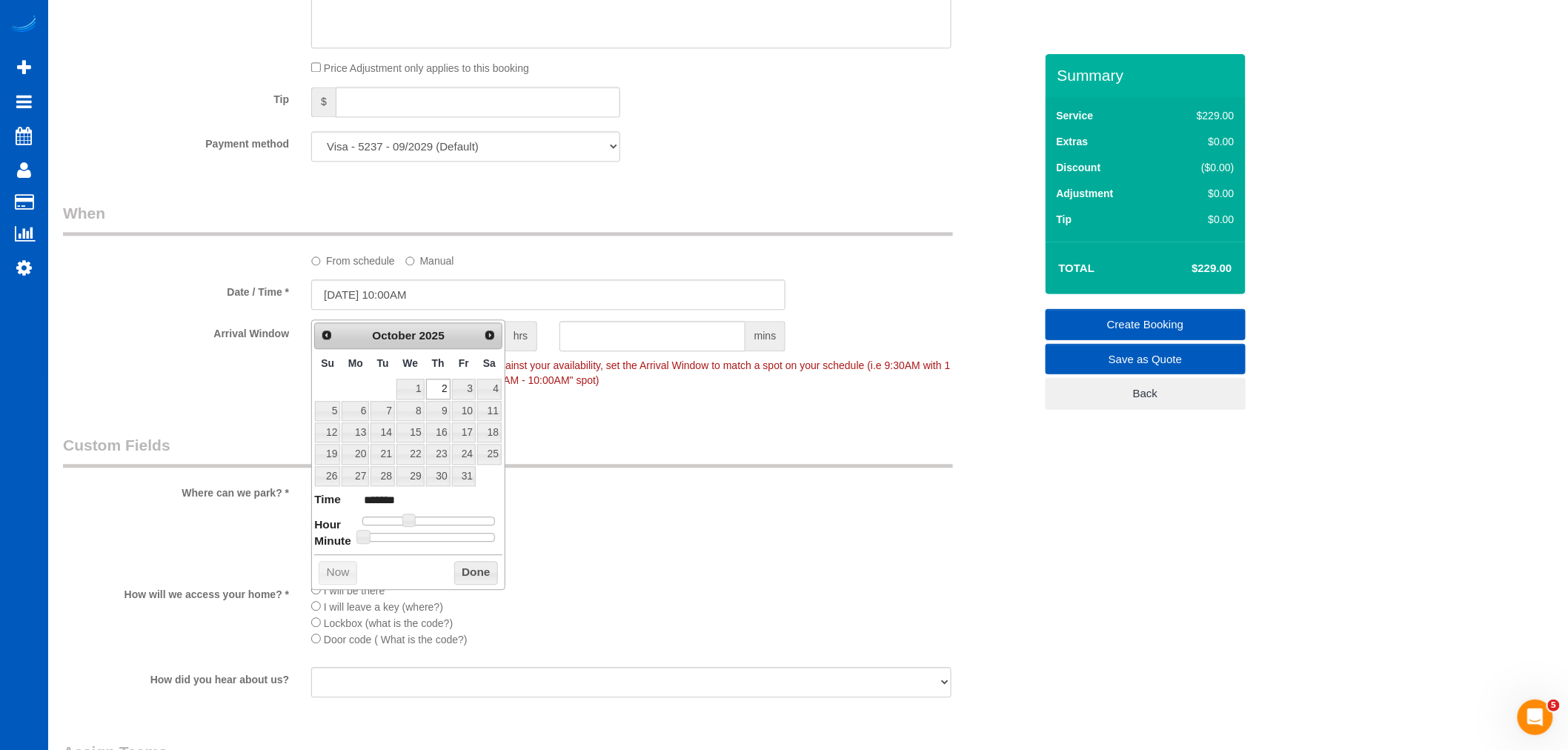
type input "*******"
type input "10/02/2025 12:00PM"
type input "*******"
type input "10/02/2025 1:00PM"
type input "******"
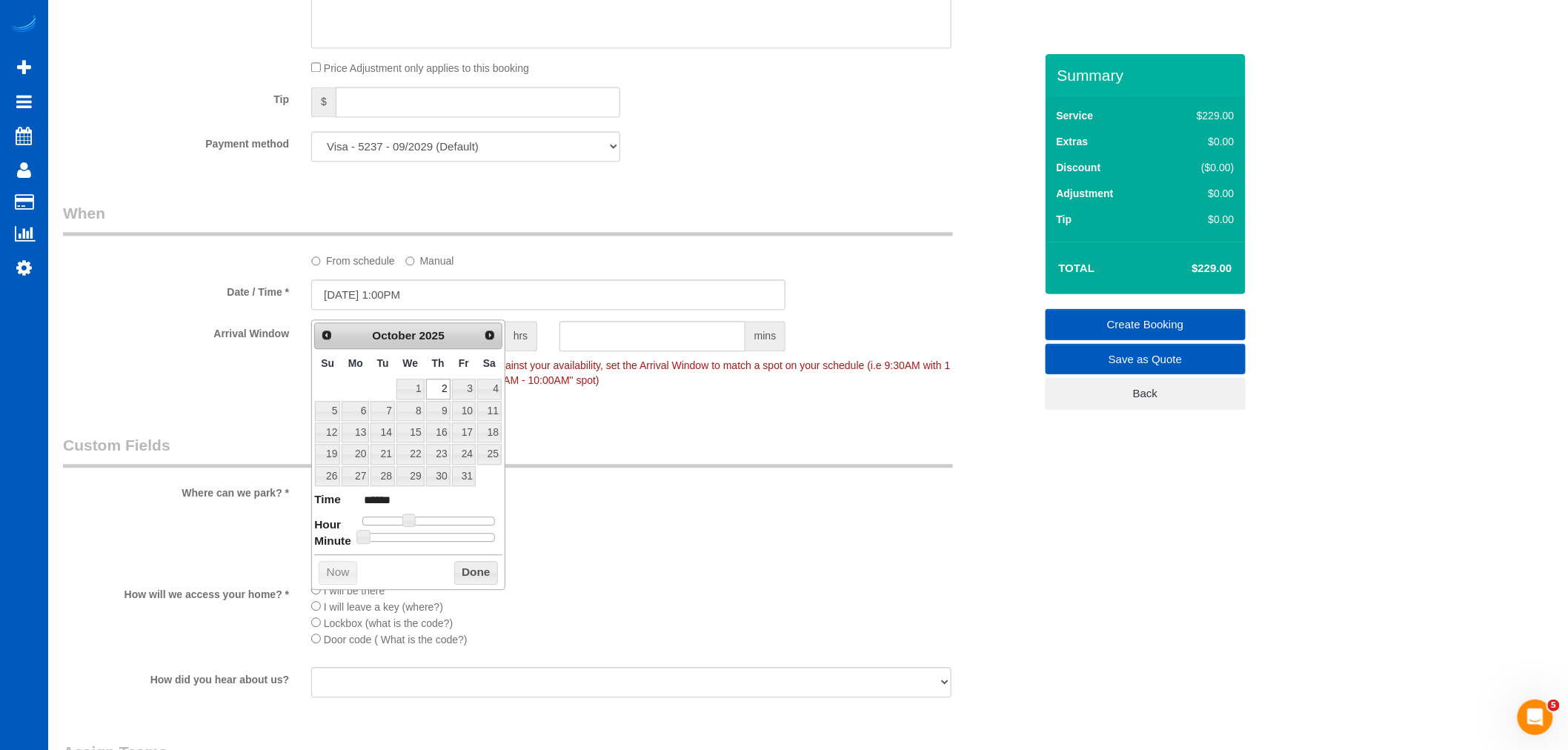
type input "10/02/2025 2:00PM"
type input "******"
type input "10/02/2025 3:00PM"
type input "******"
drag, startPoint x: 417, startPoint y: 521, endPoint x: 447, endPoint y: 509, distance: 32.3
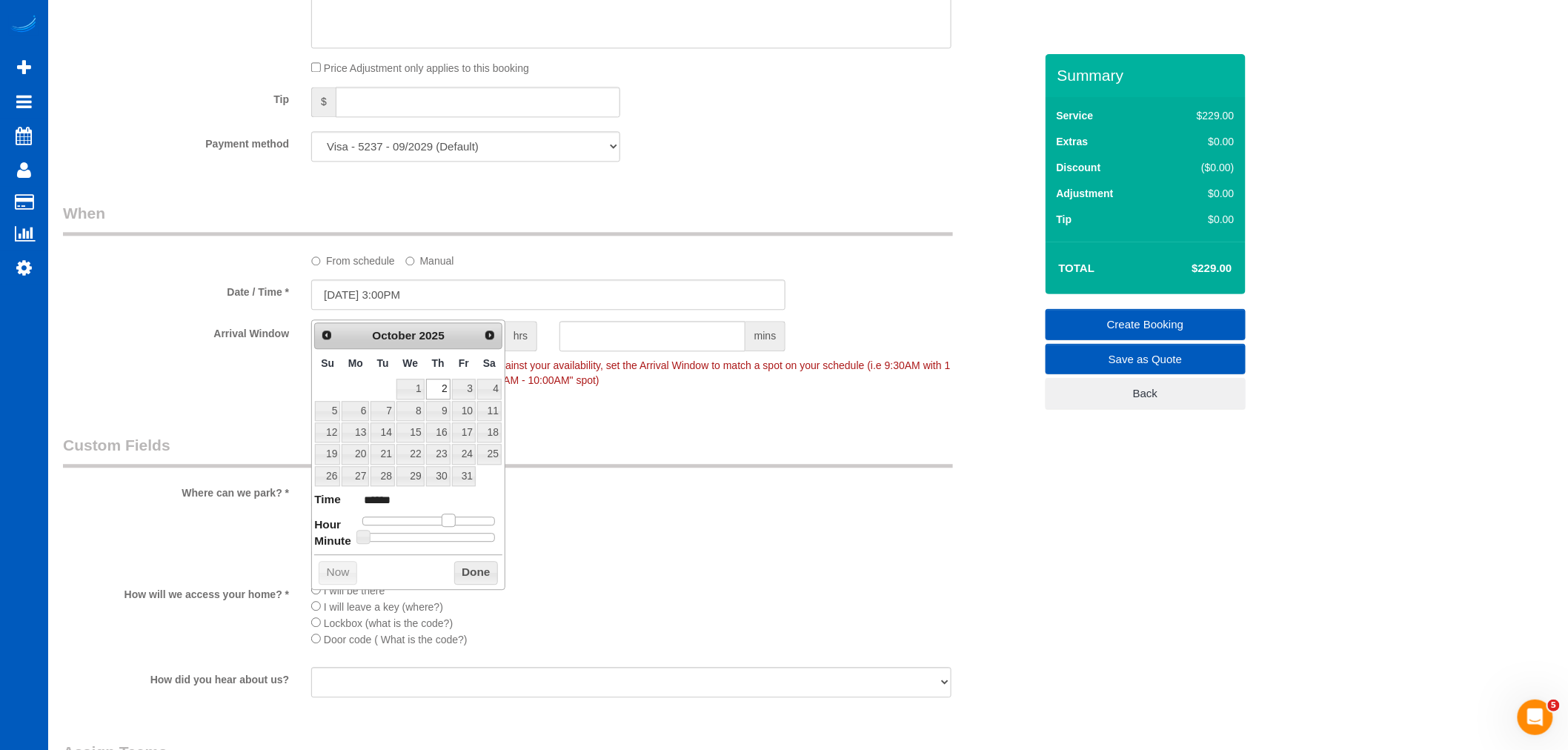
click at [447, 509] on dl "Time ****** Hour Minute Second Millisecond Microsecond Time Zone ***** ***** **…" at bounding box center [409, 517] width 189 height 51
click at [454, 569] on button "Done" at bounding box center [476, 573] width 44 height 24
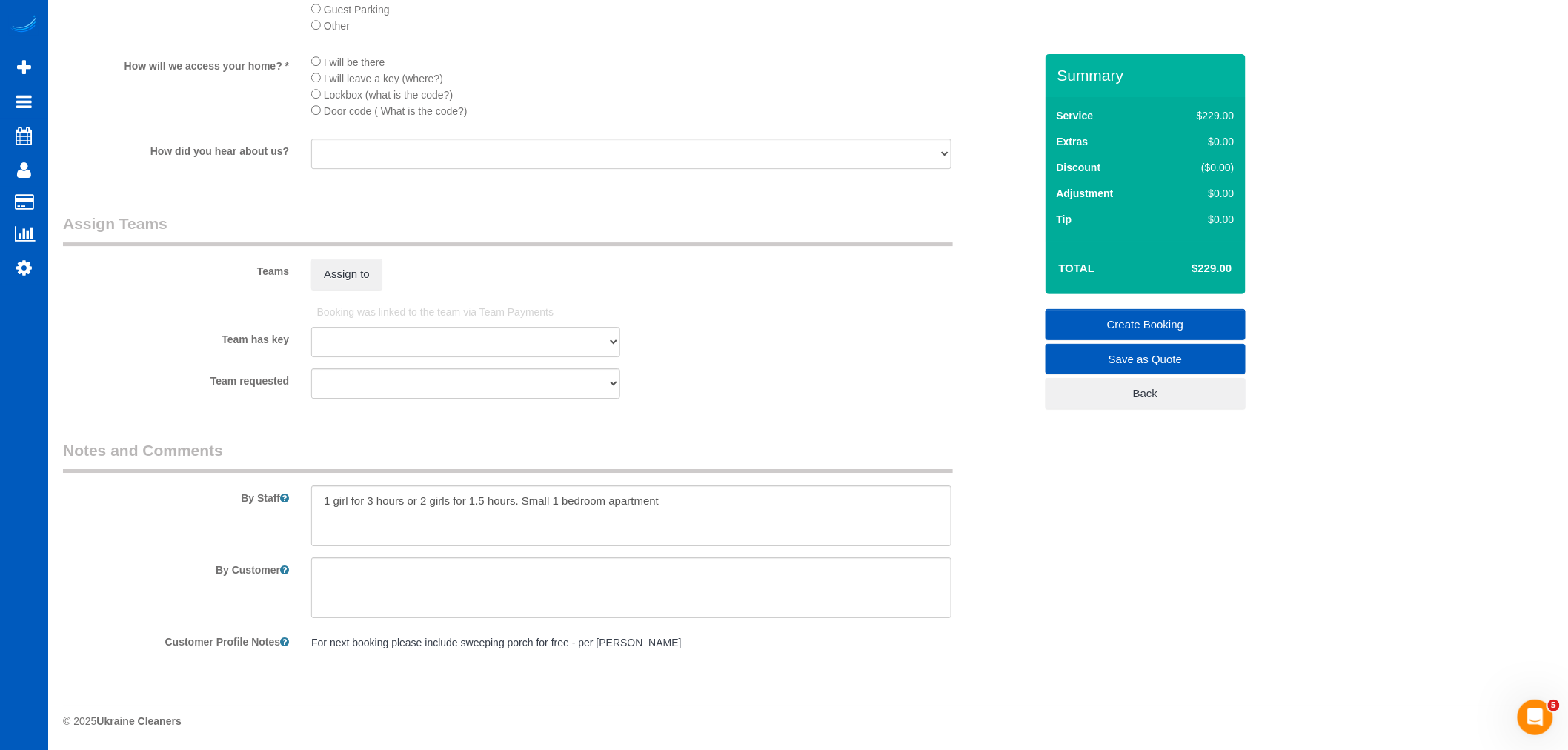
scroll to position [1866, 0]
click at [745, 497] on textarea at bounding box center [631, 516] width 641 height 61
drag, startPoint x: 745, startPoint y: 497, endPoint x: 472, endPoint y: 504, distance: 273.1
click at [472, 504] on textarea at bounding box center [631, 516] width 641 height 61
click at [732, 520] on textarea at bounding box center [631, 516] width 641 height 61
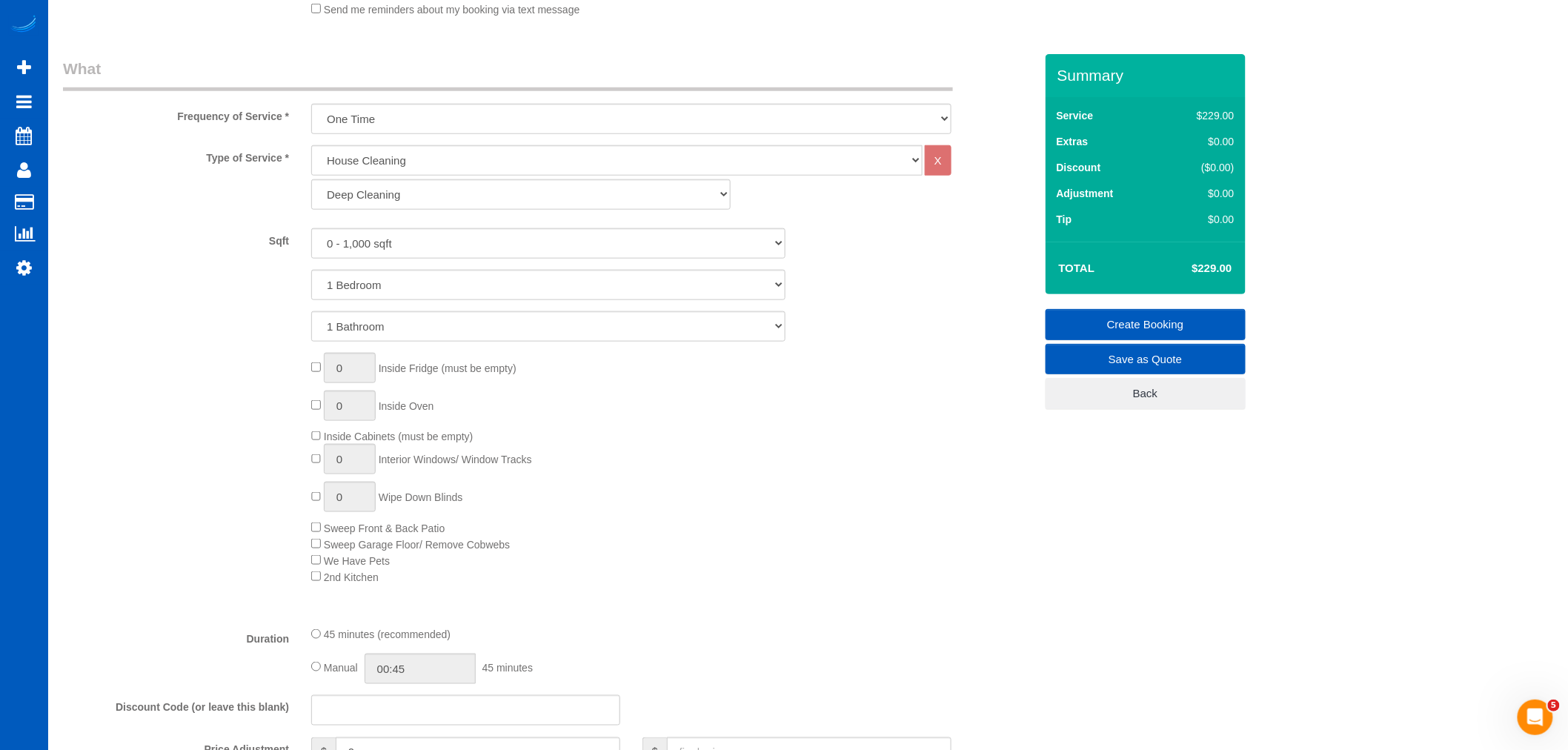
scroll to position [713, 0]
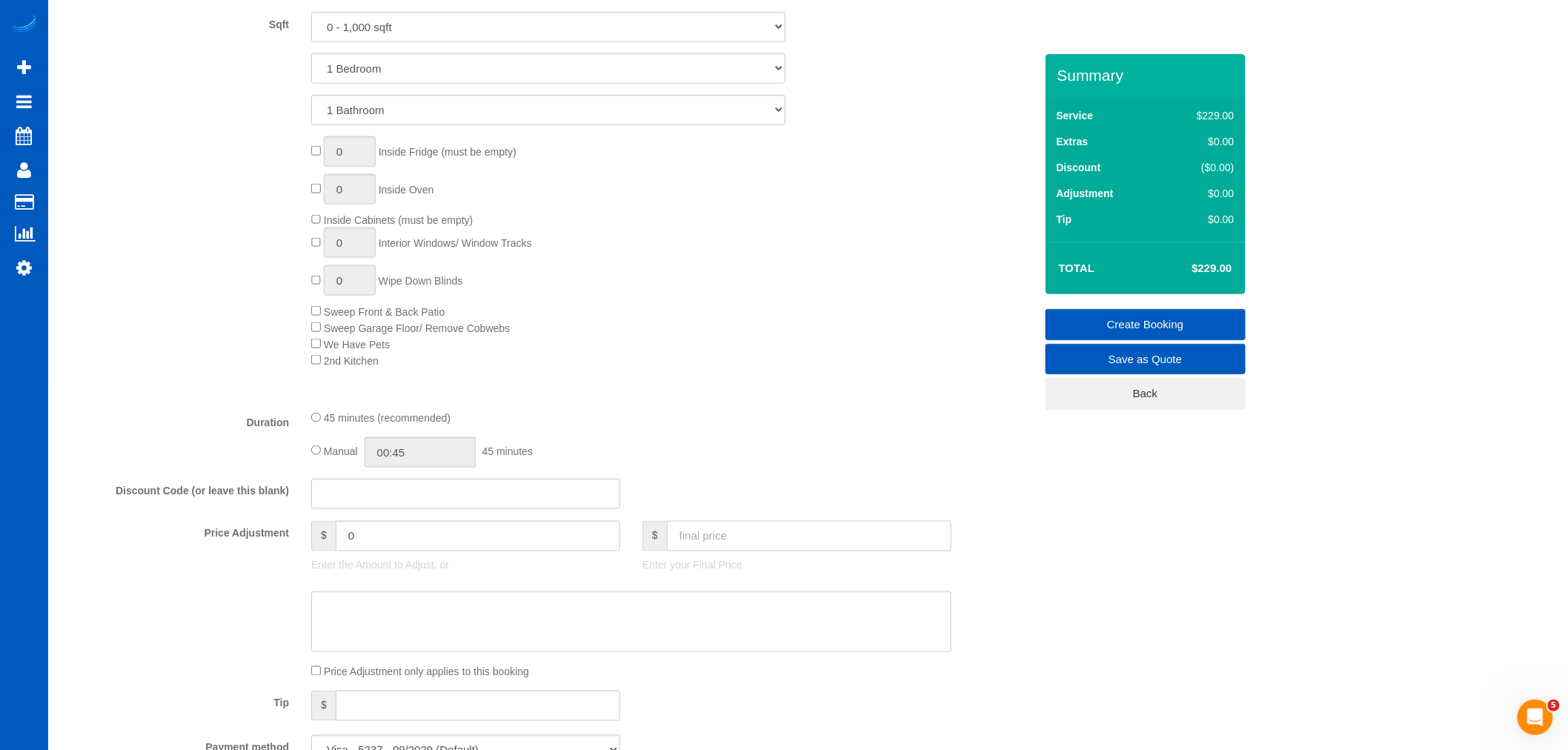
click at [736, 545] on input "text" at bounding box center [810, 537] width 284 height 30
type input "199"
type input "-30"
click at [780, 437] on div "45 minutes (recommended) Manual 00:45 45 minutes" at bounding box center [631, 438] width 663 height 58
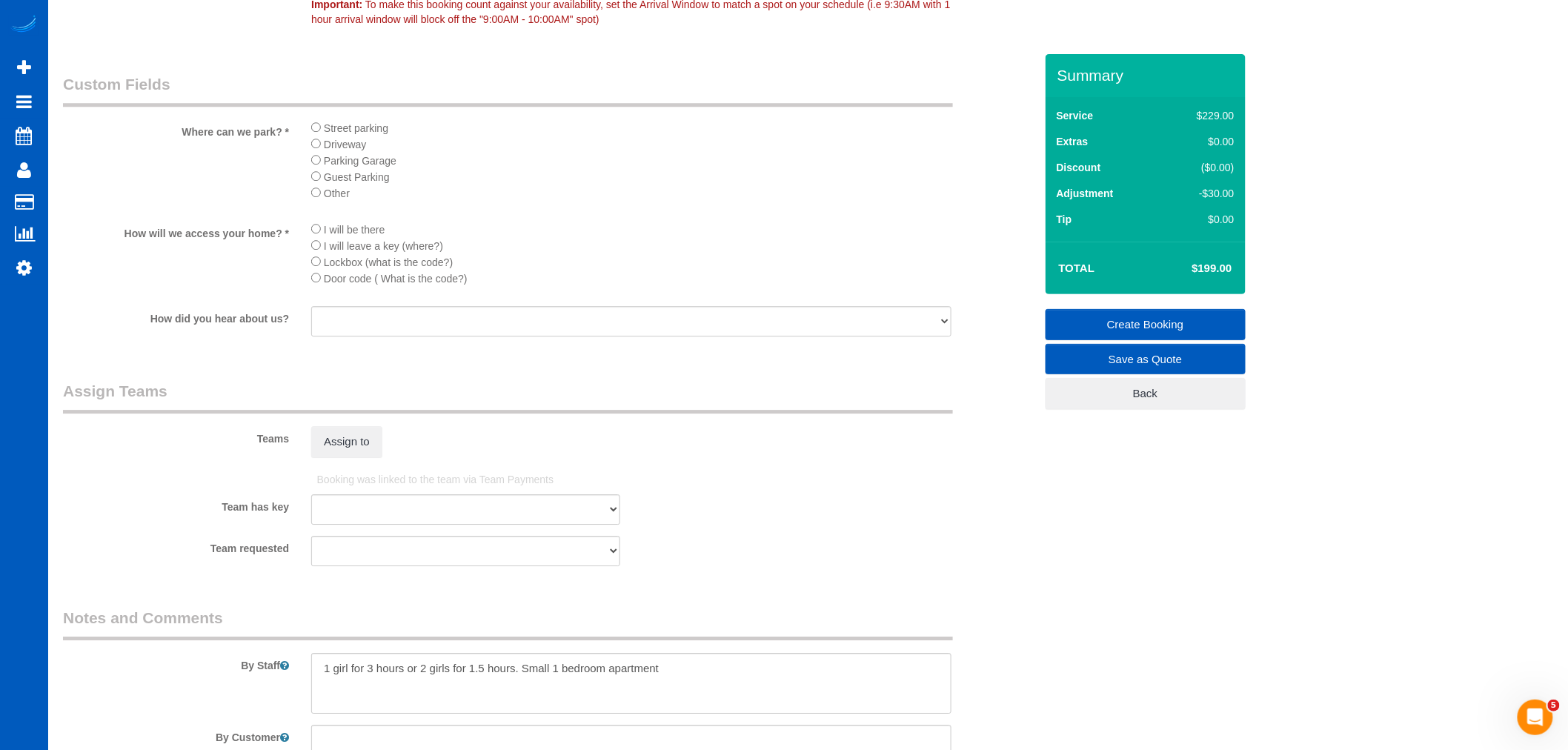
scroll to position [1866, 0]
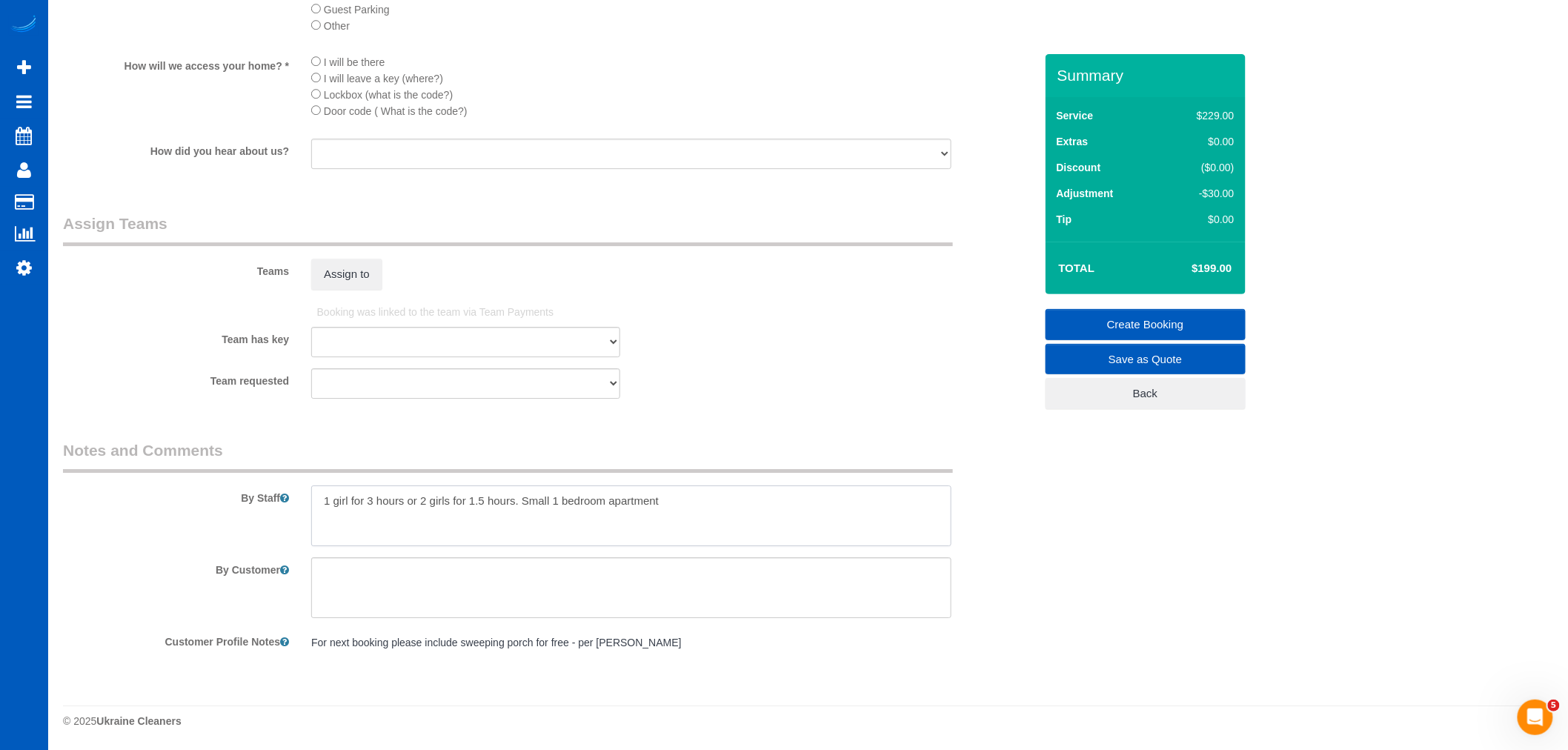
click at [727, 520] on textarea at bounding box center [631, 516] width 641 height 61
drag, startPoint x: 759, startPoint y: 502, endPoint x: 89, endPoint y: 512, distance: 670.1
click at [89, 512] on div "By Staff" at bounding box center [549, 493] width 994 height 107
click at [321, 274] on button "Assign to" at bounding box center [346, 274] width 71 height 31
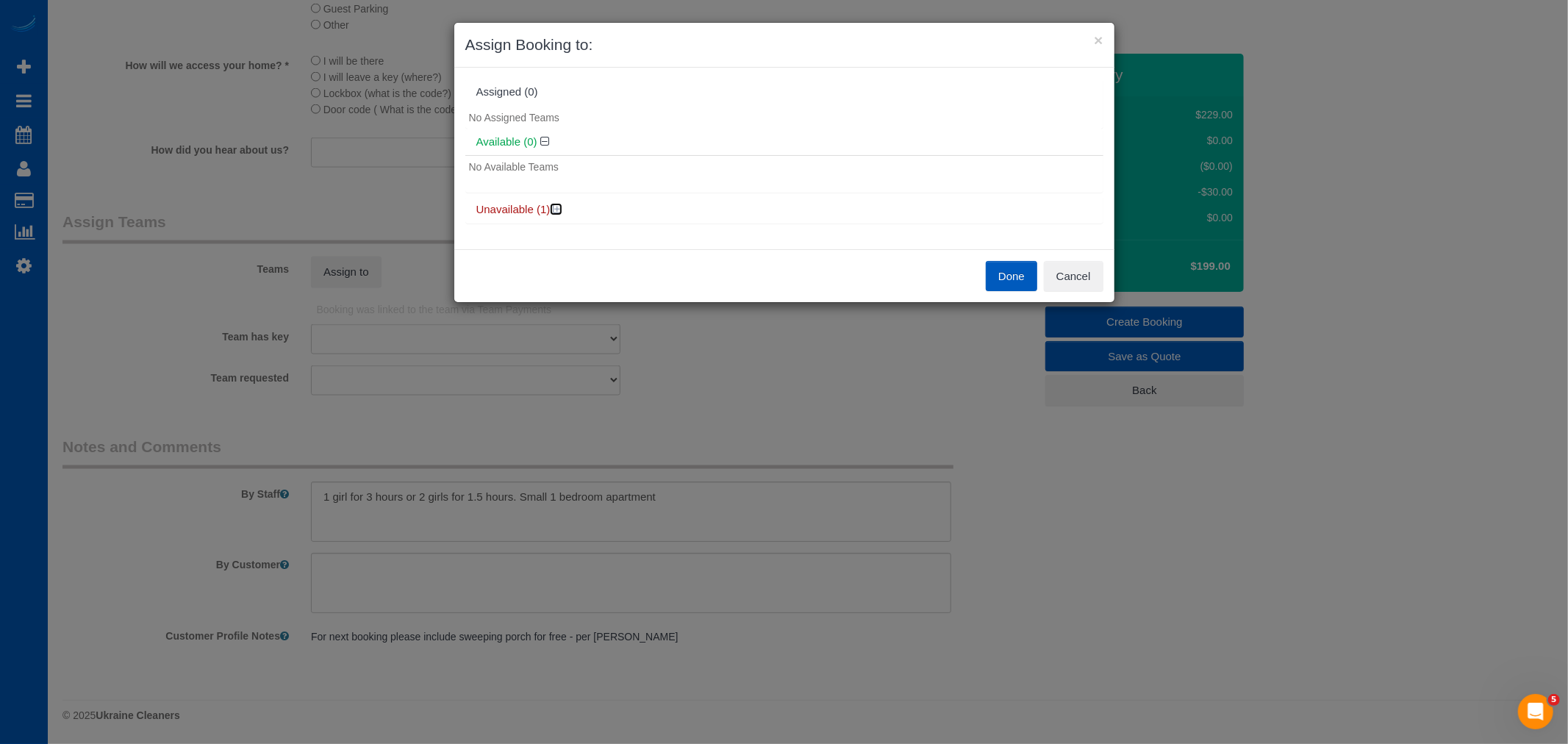
click at [554, 211] on icon at bounding box center [557, 210] width 8 height 11
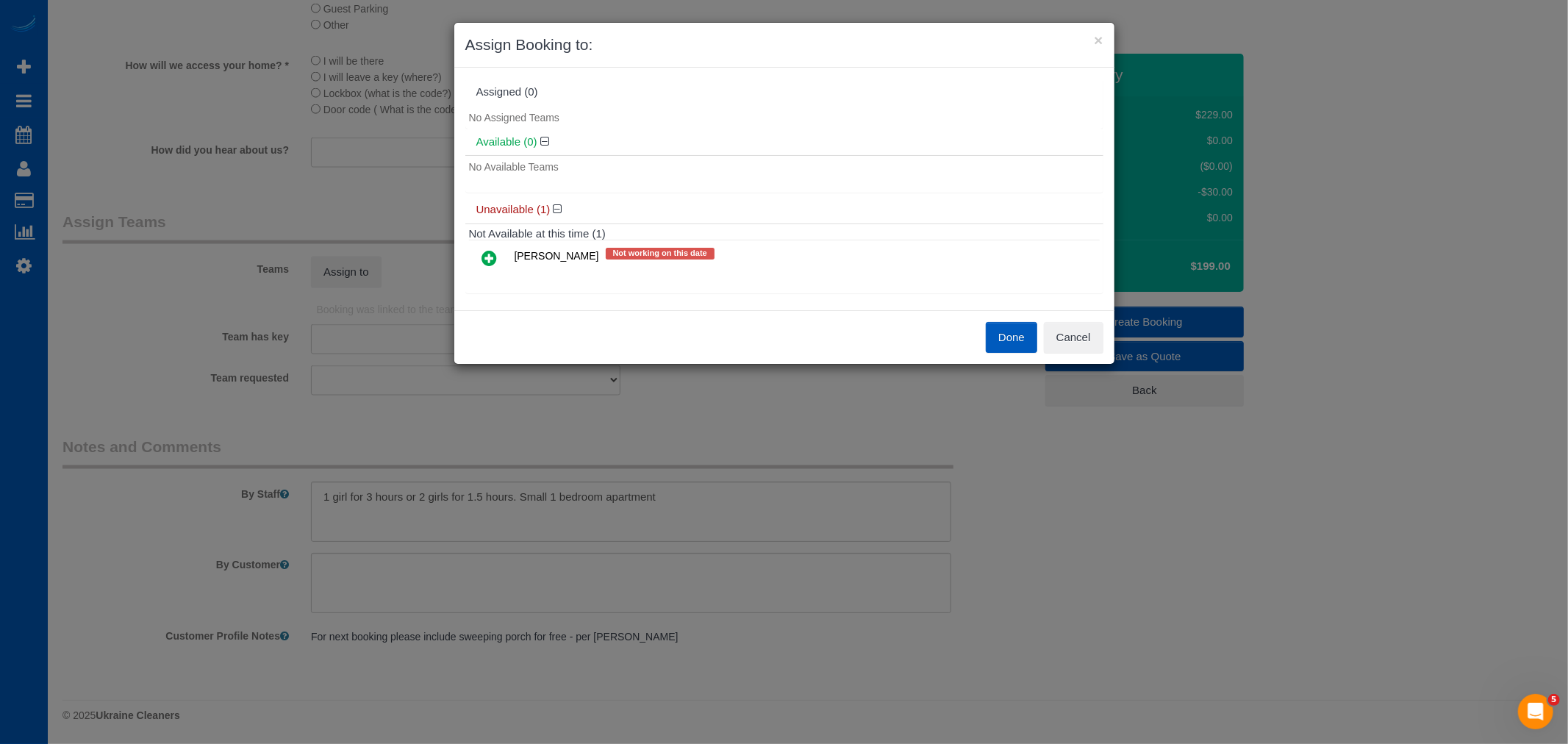
click at [487, 255] on icon at bounding box center [490, 258] width 15 height 18
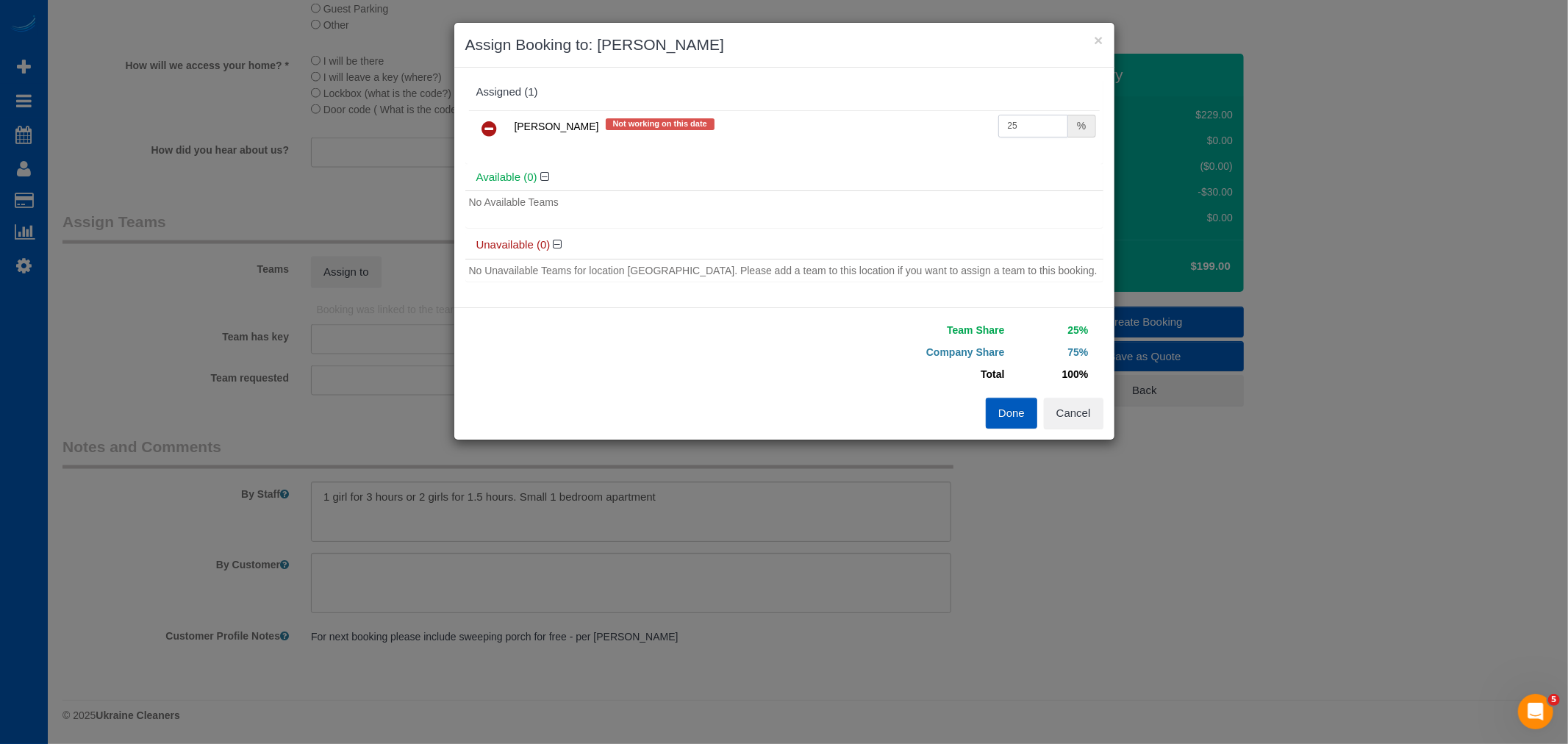
drag, startPoint x: 1054, startPoint y: 123, endPoint x: 725, endPoint y: 173, distance: 332.8
click at [725, 173] on div "Assigned (1) Galina Afonina Not working on this date 25 % Available (0) No Avai…" at bounding box center [784, 187] width 638 height 217
type input "55"
drag, startPoint x: 1019, startPoint y: 404, endPoint x: 956, endPoint y: 440, distance: 72.6
click at [1016, 409] on button "Done" at bounding box center [1011, 413] width 52 height 31
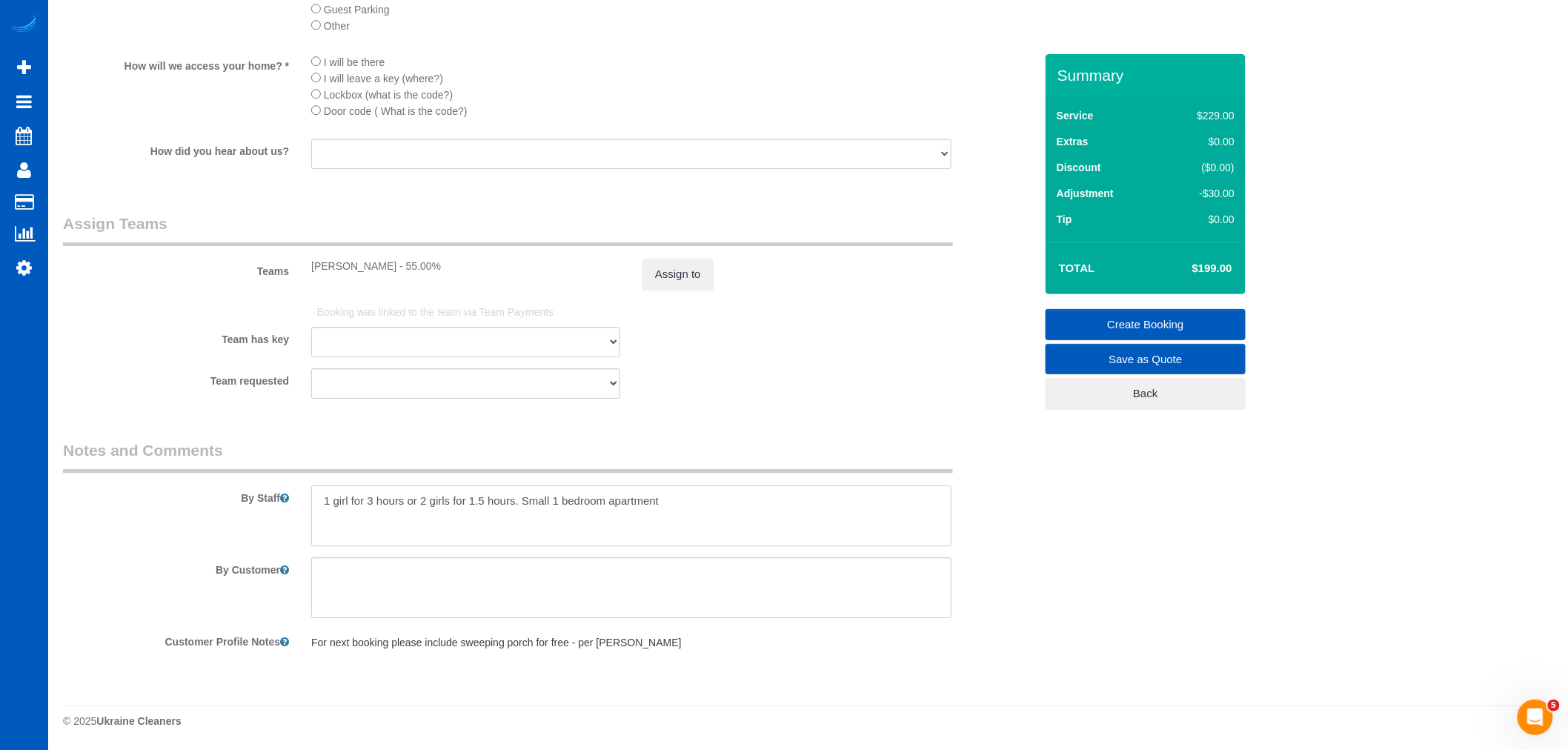
drag, startPoint x: 677, startPoint y: 494, endPoint x: 120, endPoint y: 505, distance: 557.1
click at [120, 505] on div "By Staff" at bounding box center [549, 493] width 994 height 107
click at [573, 518] on textarea at bounding box center [631, 516] width 641 height 61
drag, startPoint x: 309, startPoint y: 642, endPoint x: 654, endPoint y: 644, distance: 345.0
click at [655, 644] on div "For next booking please include sweeping porch for free - per Jade For next boo…" at bounding box center [631, 644] width 663 height 28
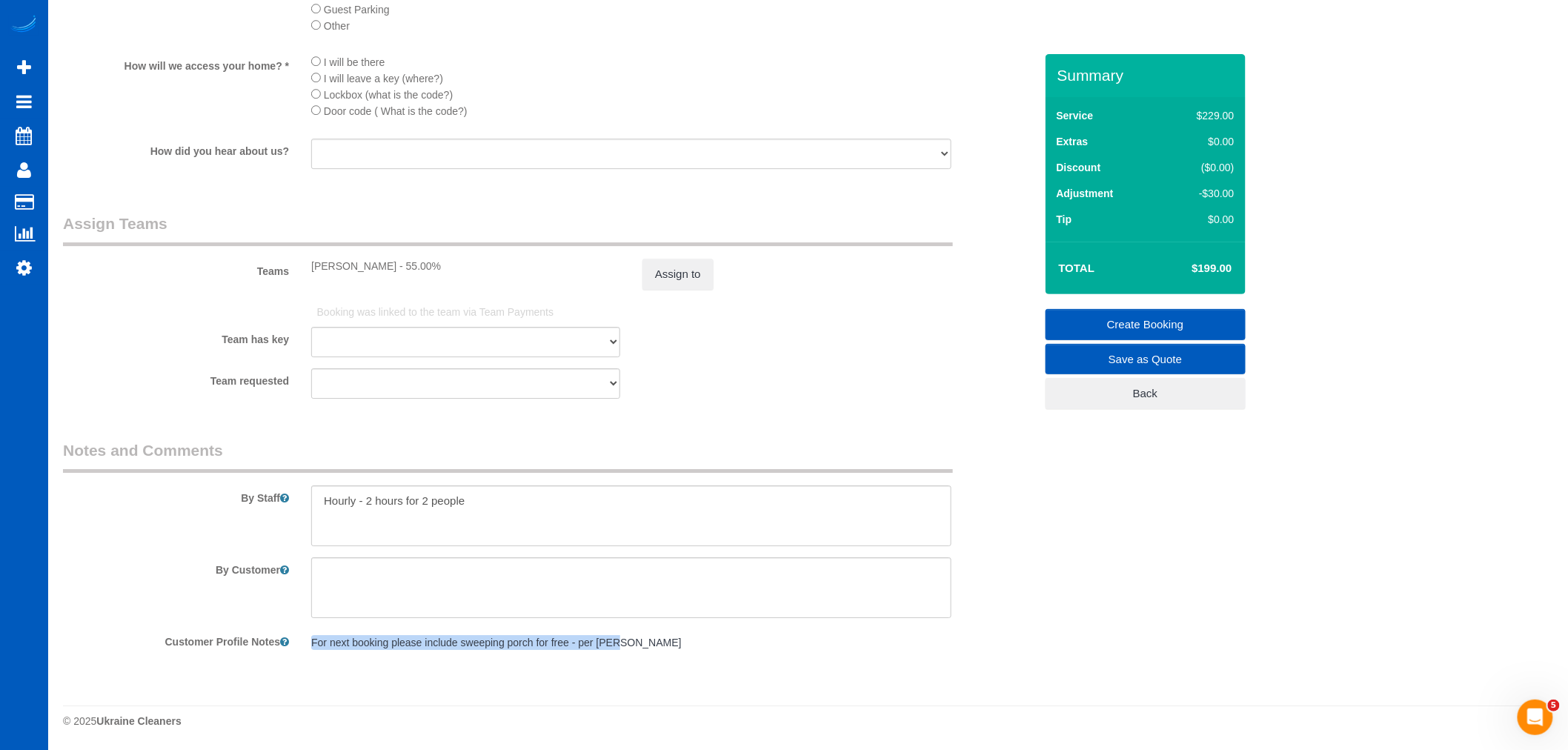
click at [653, 649] on pre "For next booking please include sweeping porch for free - per Jade" at bounding box center [631, 643] width 641 height 15
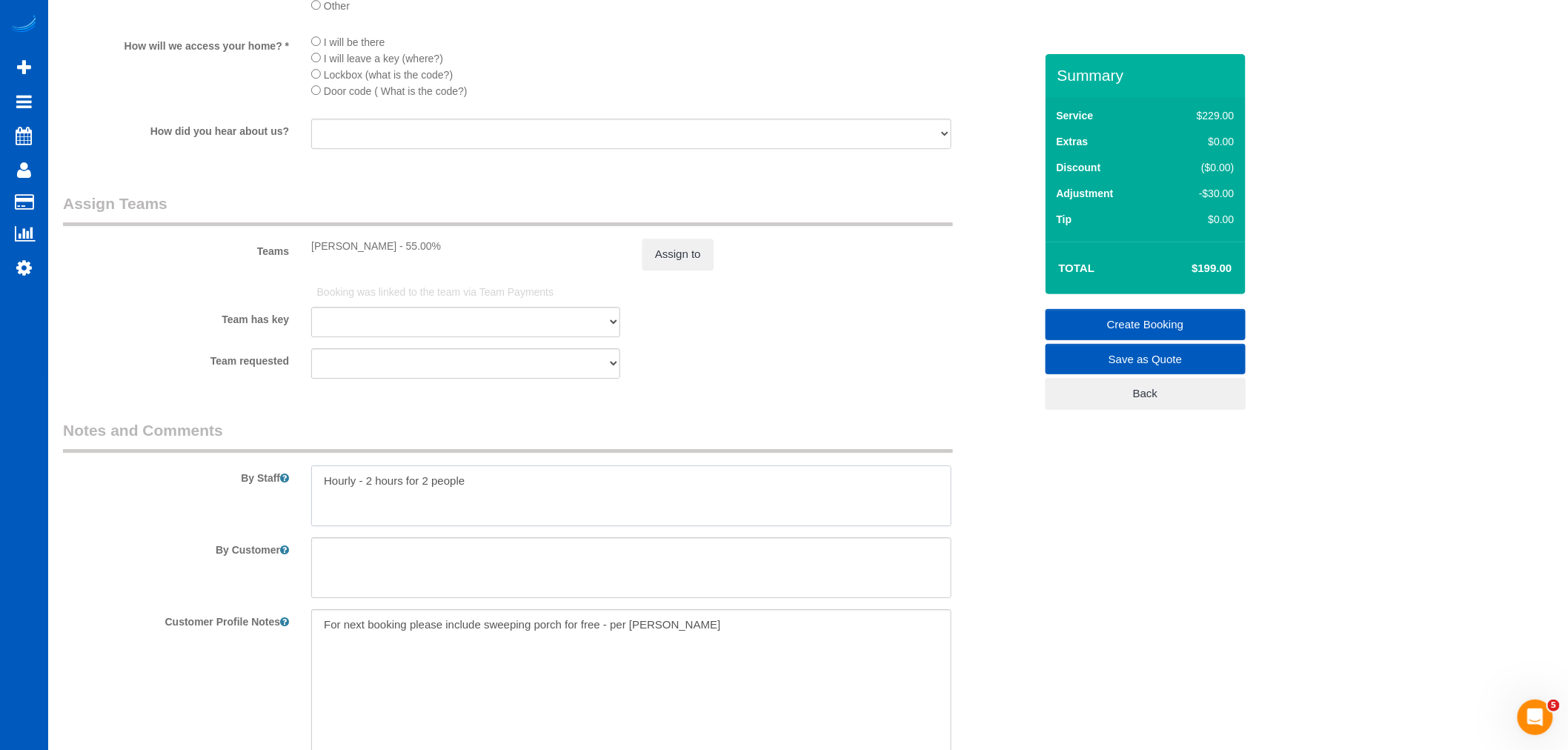
click at [558, 520] on textarea at bounding box center [631, 496] width 641 height 61
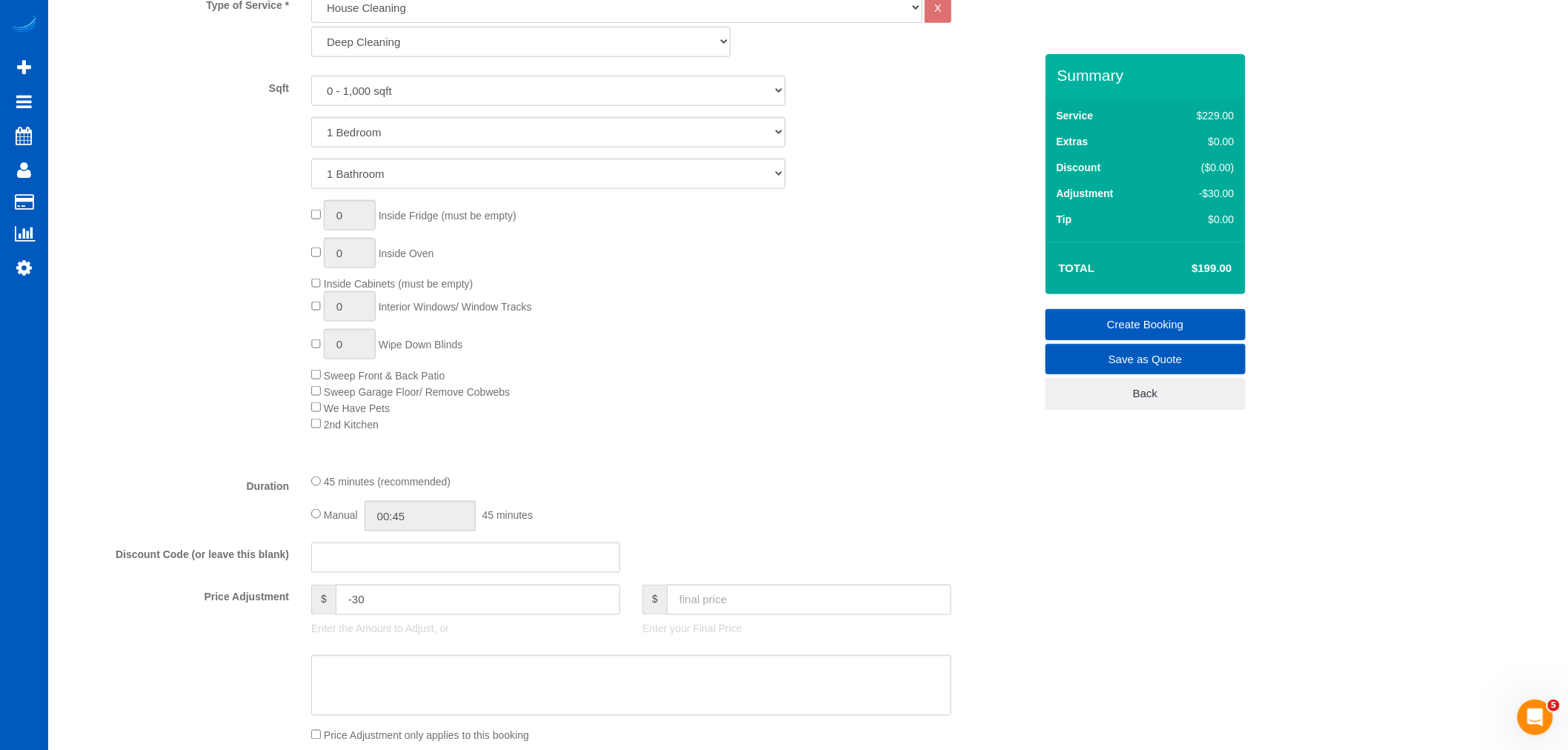
scroll to position [631, 0]
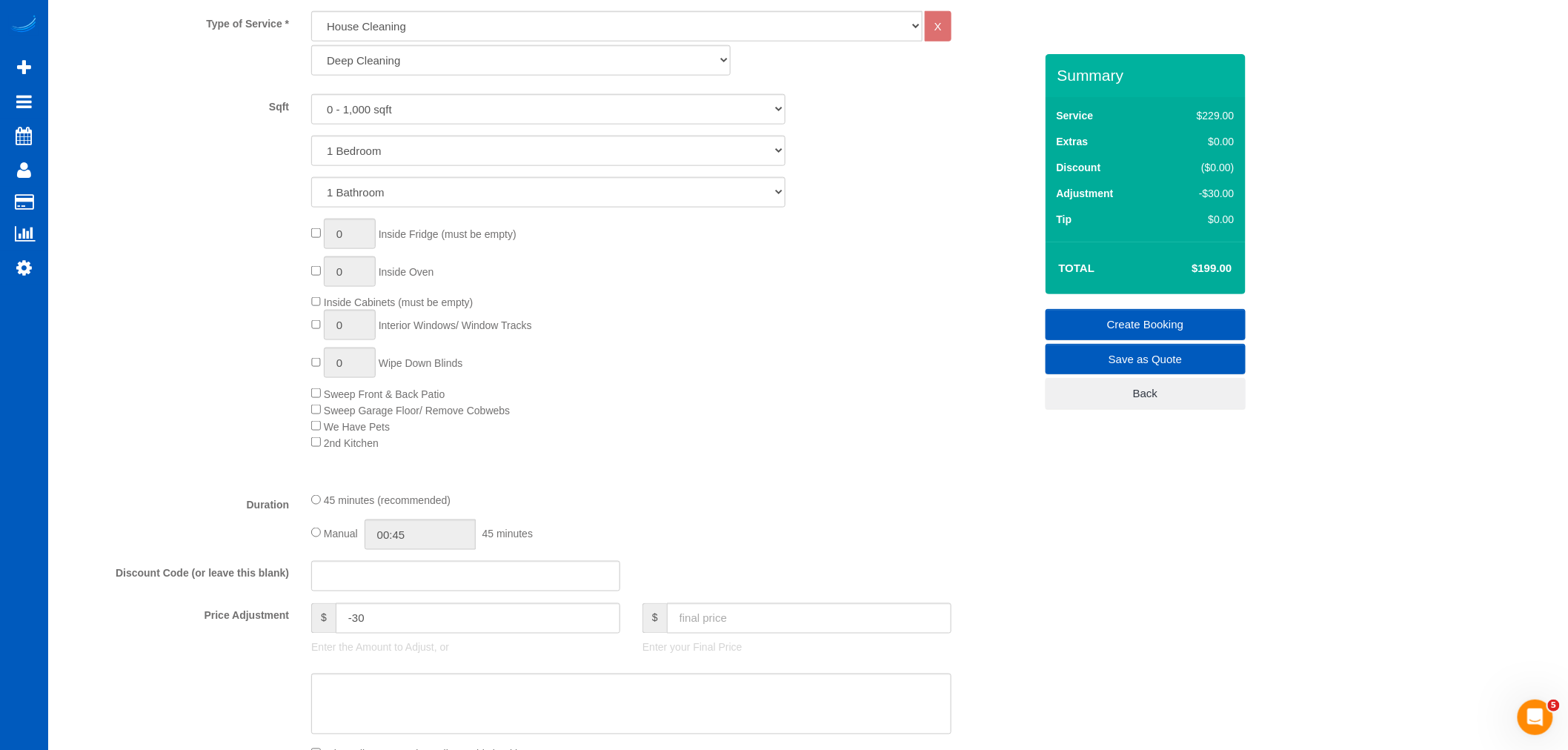
type textarea "Hourly - 2 hours for 2 people Please include sweeping the porch"
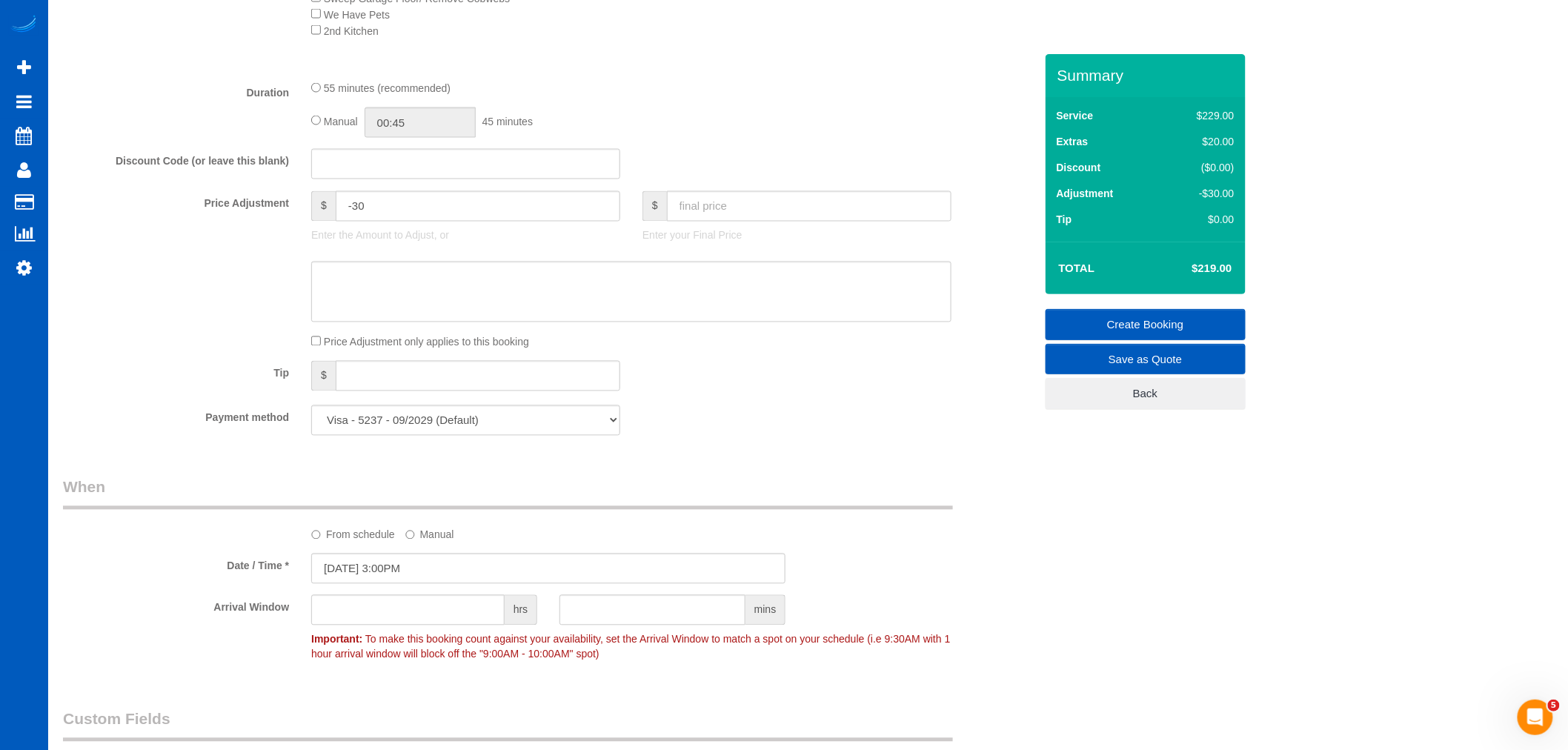
scroll to position [1042, 0]
click at [736, 223] on input "text" at bounding box center [810, 207] width 284 height 30
type input "199"
type input "-50"
click at [863, 386] on div "Tip $" at bounding box center [549, 378] width 994 height 33
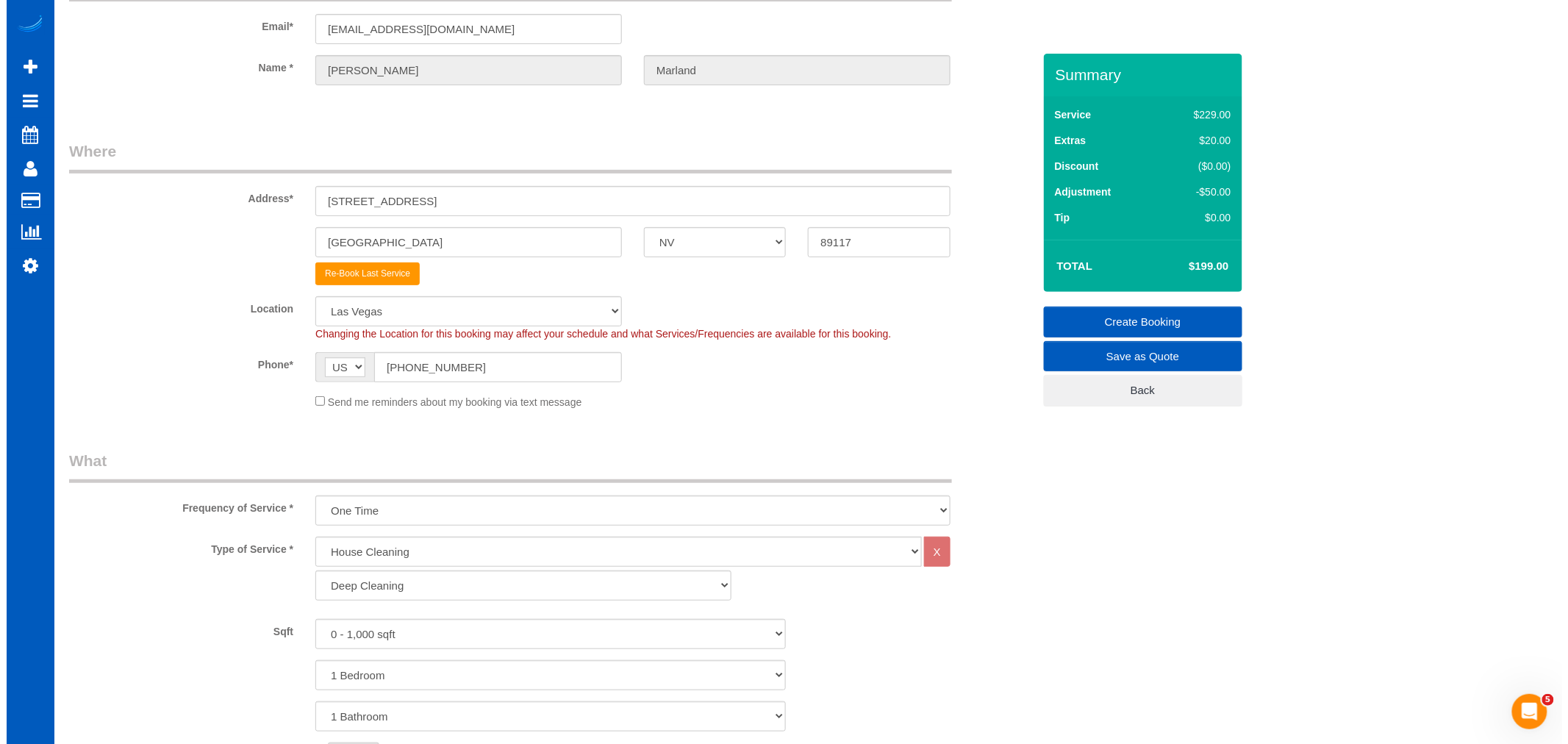
scroll to position [0, 0]
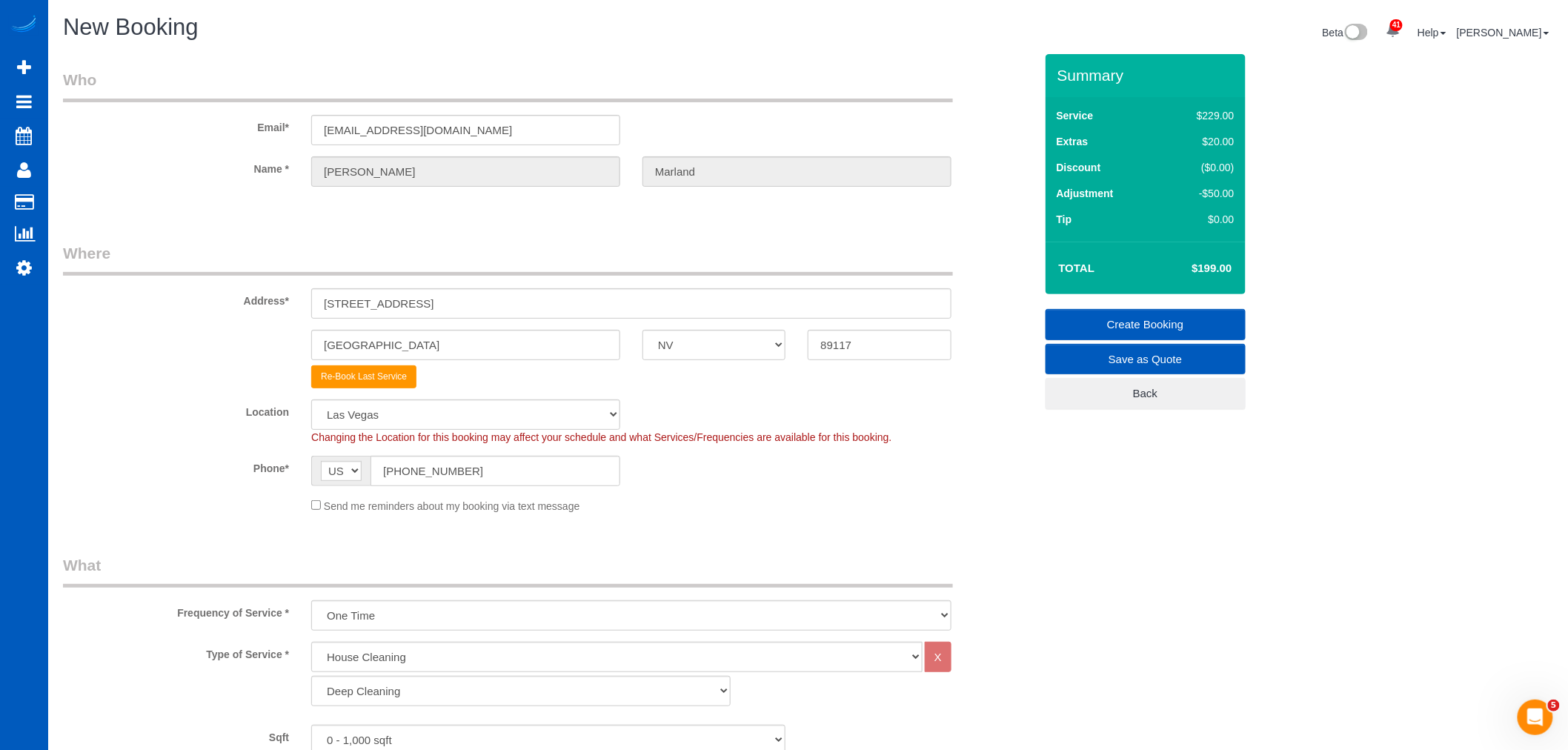
click at [1163, 321] on link "Create Booking" at bounding box center [1145, 324] width 200 height 31
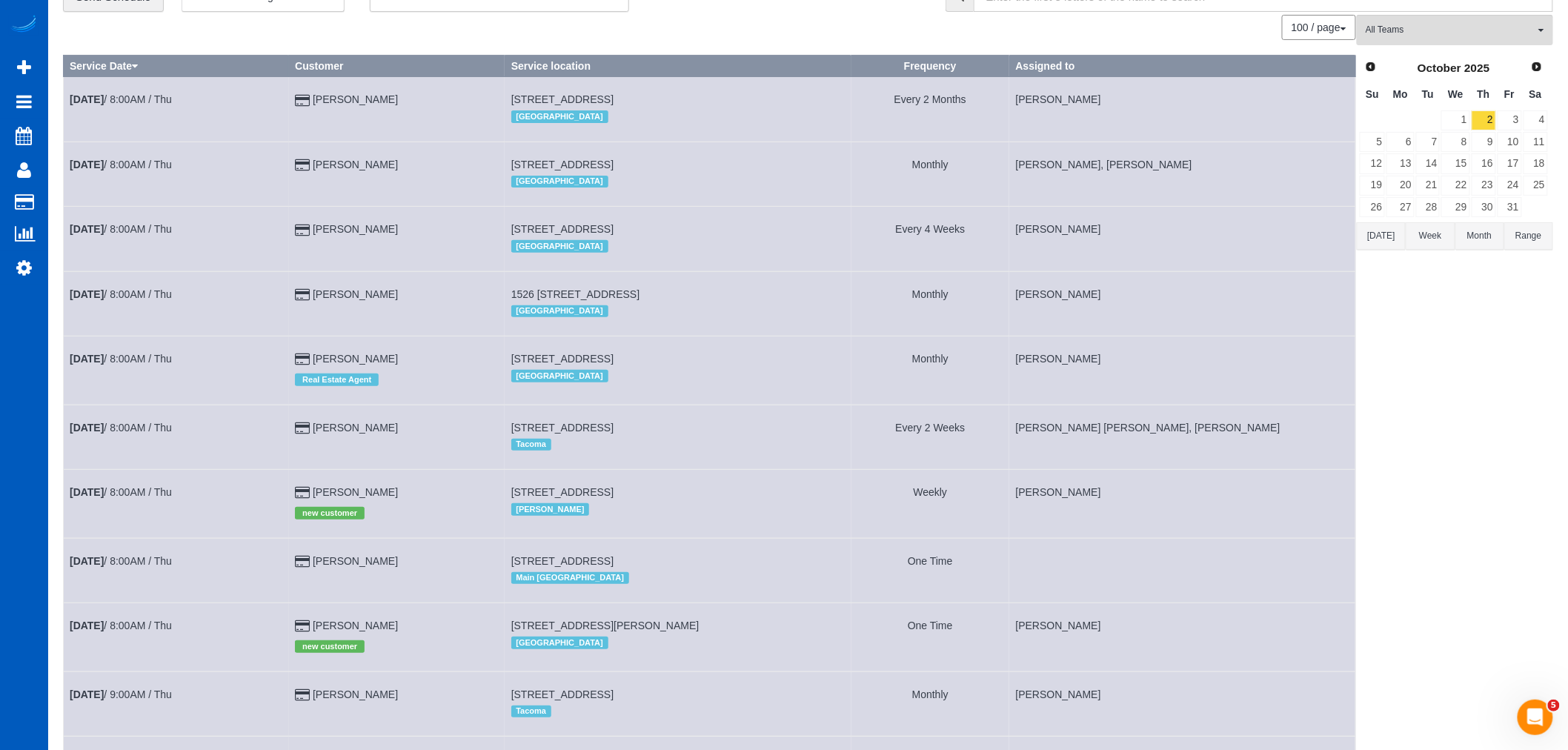
scroll to position [329, 0]
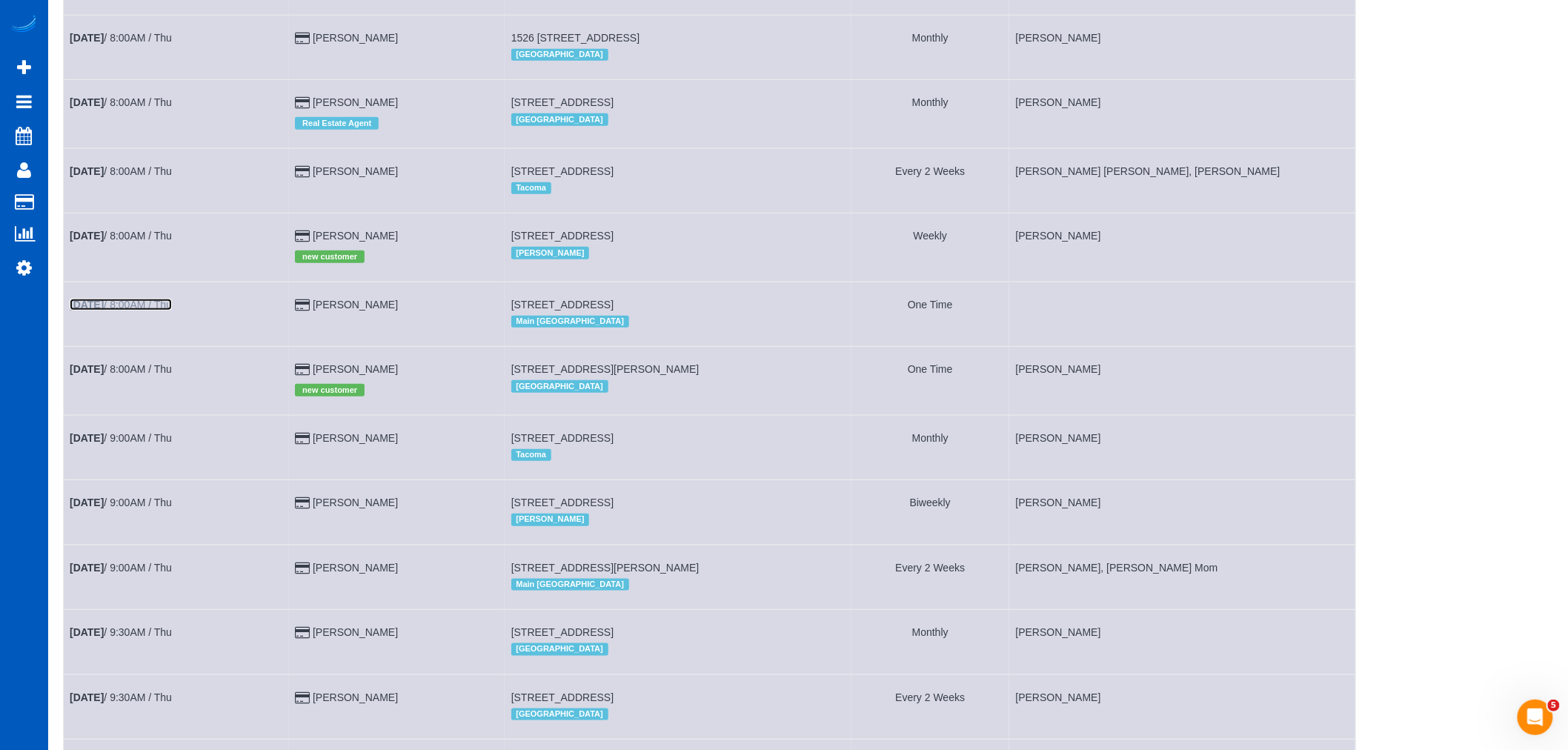
click at [114, 311] on link "Oct 2nd / 8:00AM / Thu" at bounding box center [120, 304] width 102 height 12
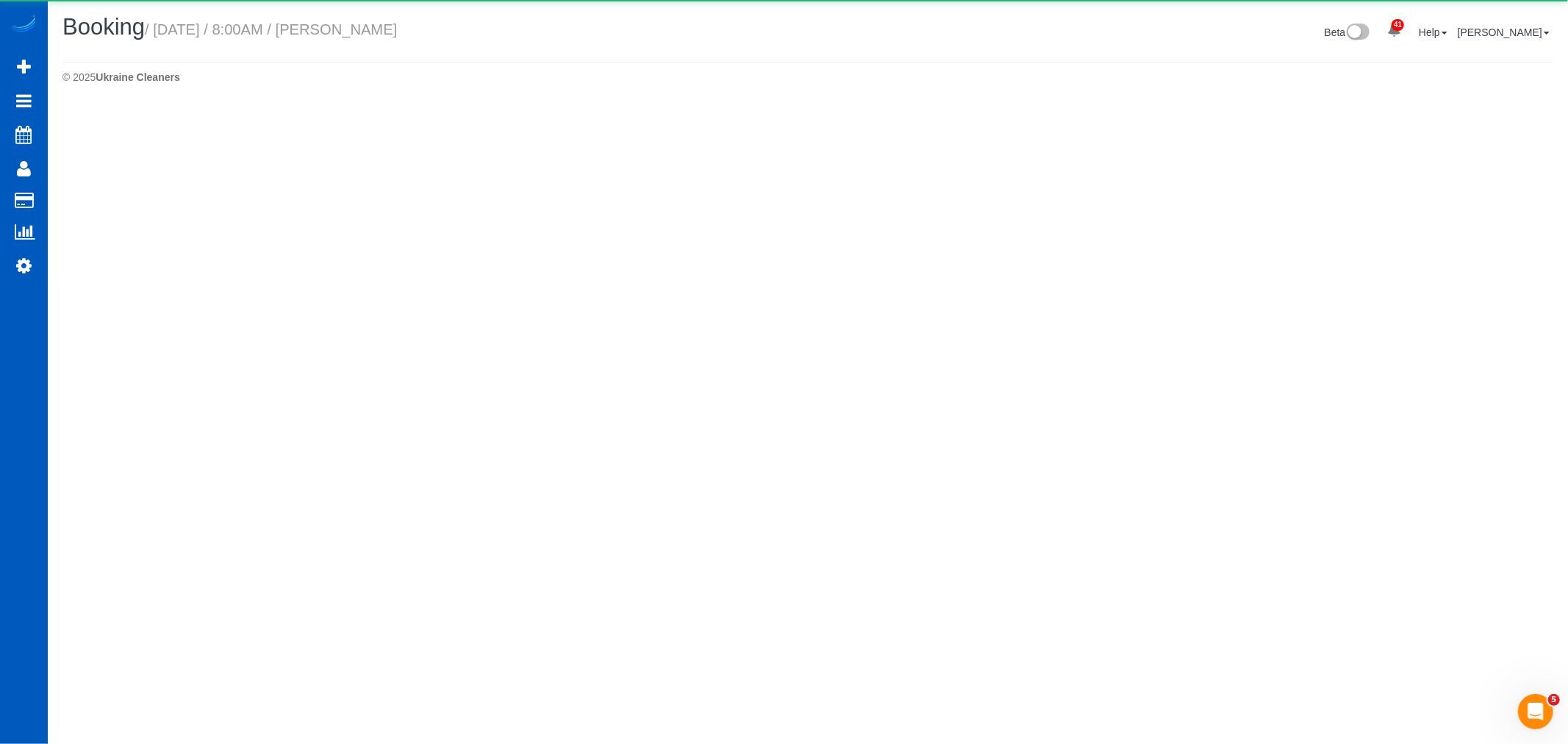
select select "WA"
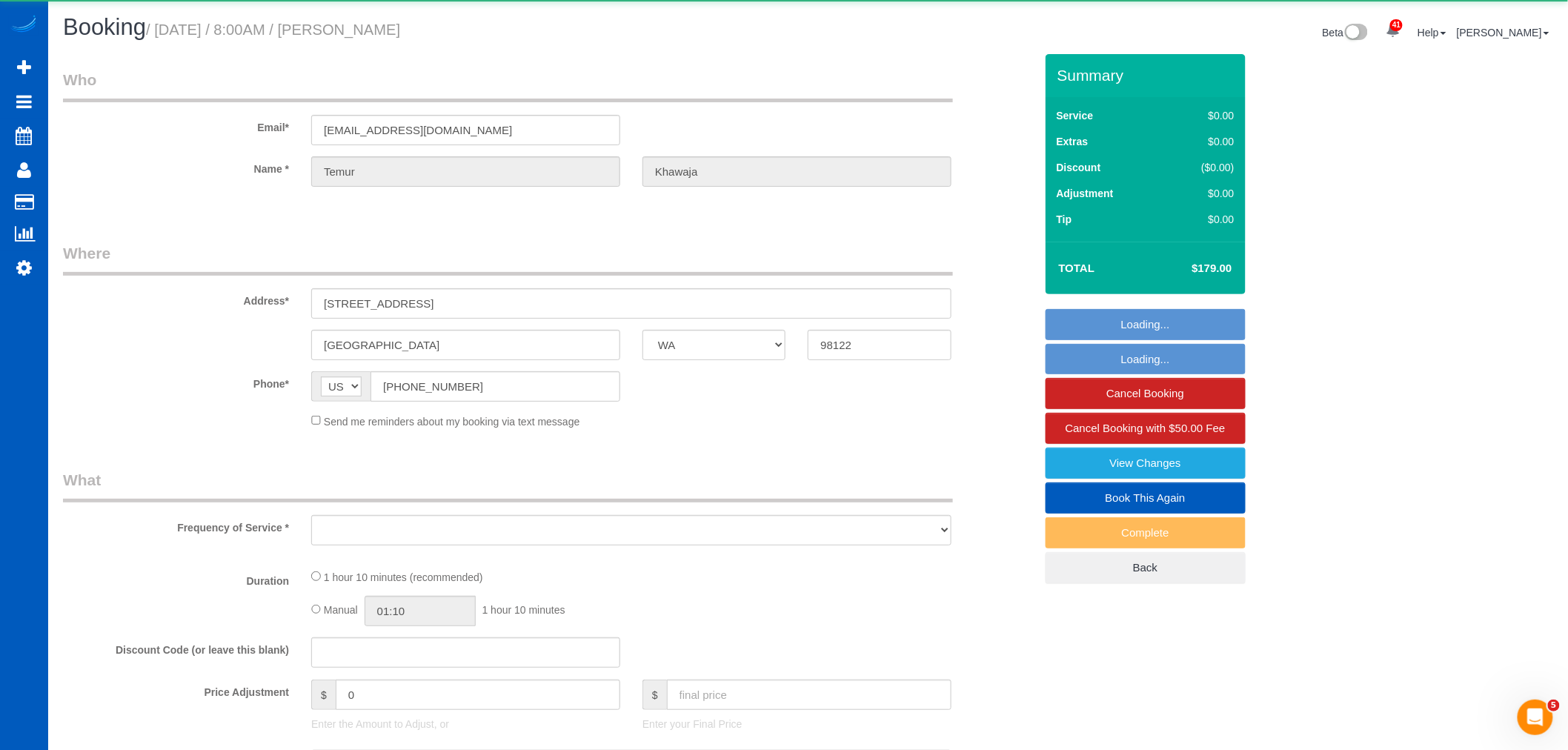
select select "object:3272"
select select "string:fspay-cc47412e-6114-463d-bd30-1b6b611a4503"
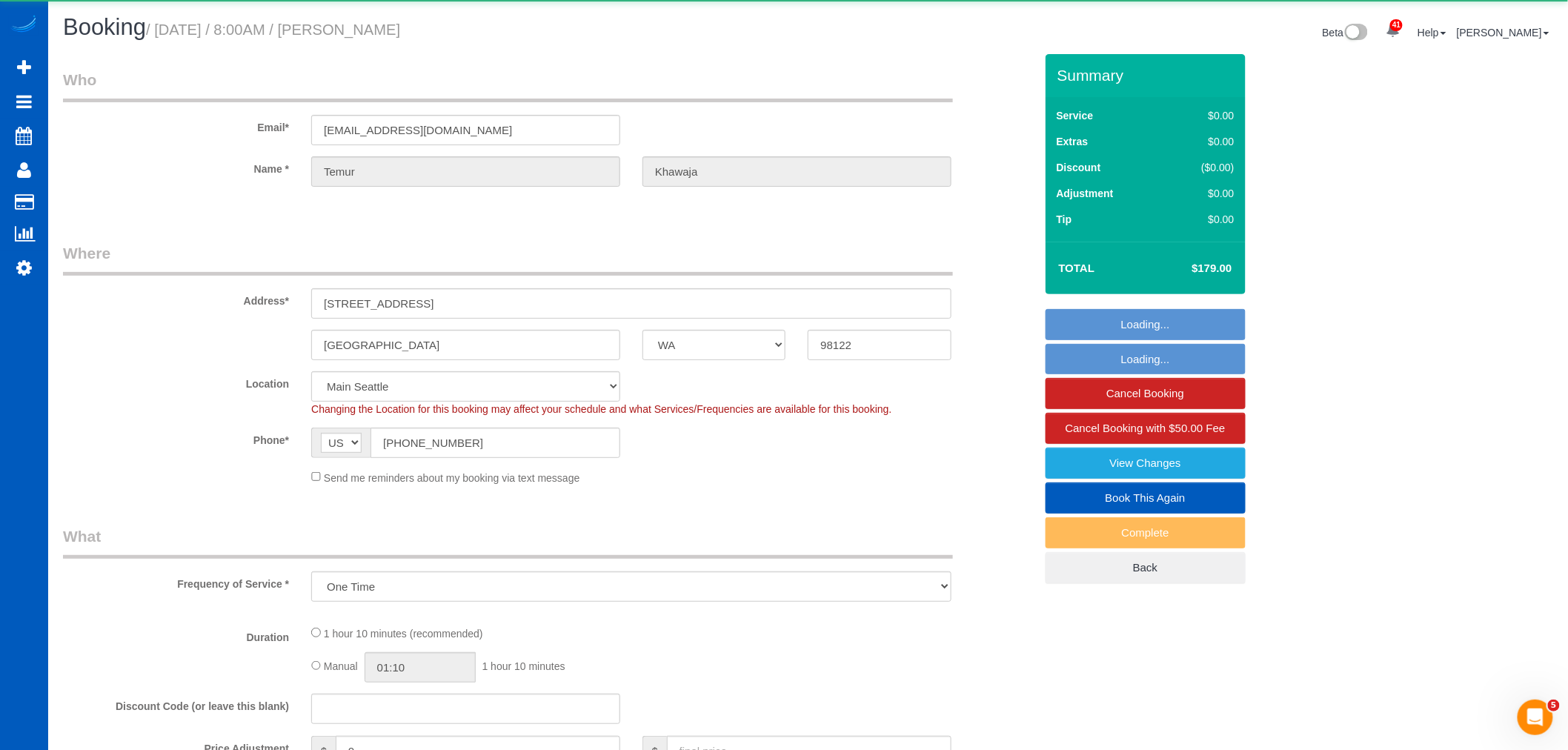
select select "object:3520"
select select "199"
select select "1001"
select select "2"
select select "spot6"
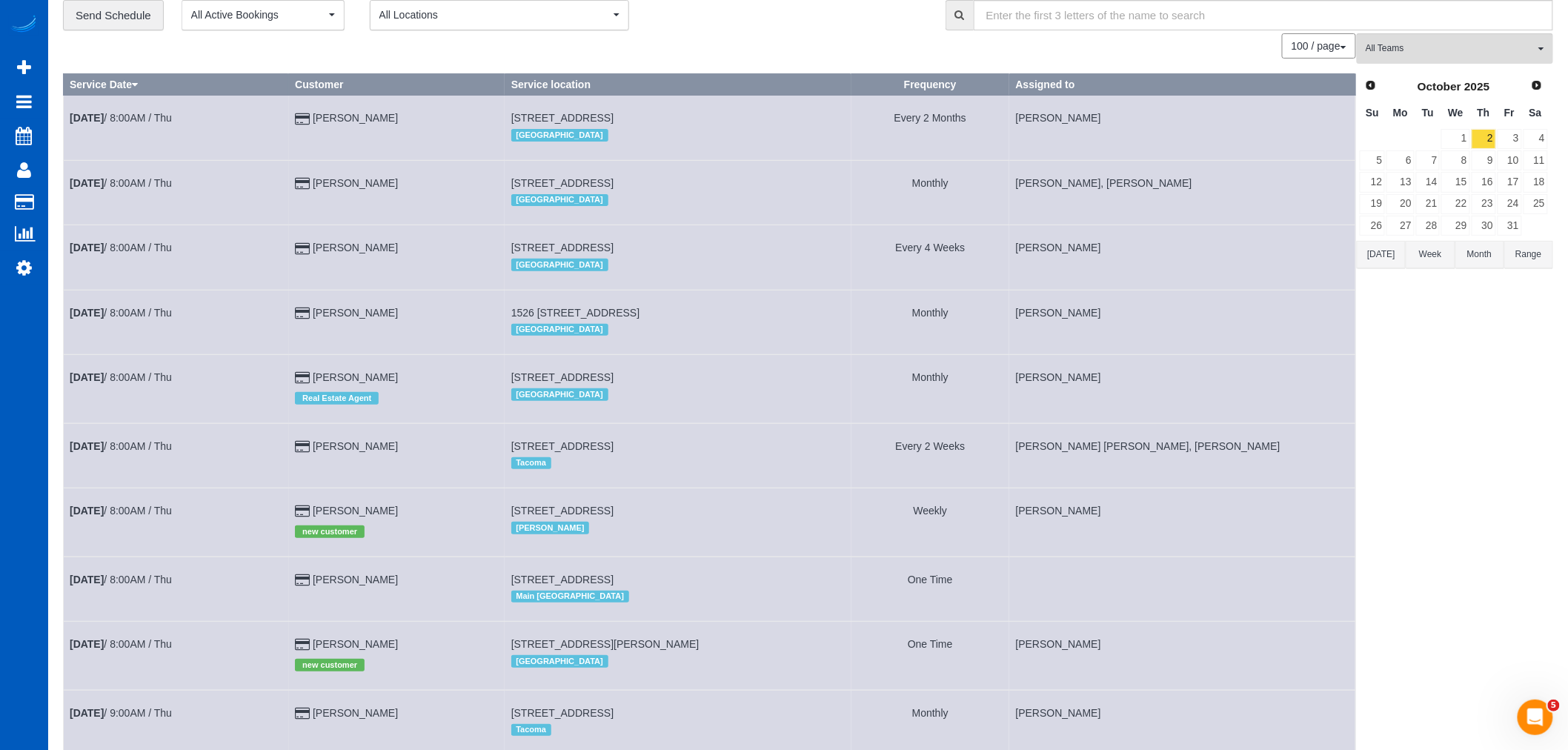
scroll to position [82, 0]
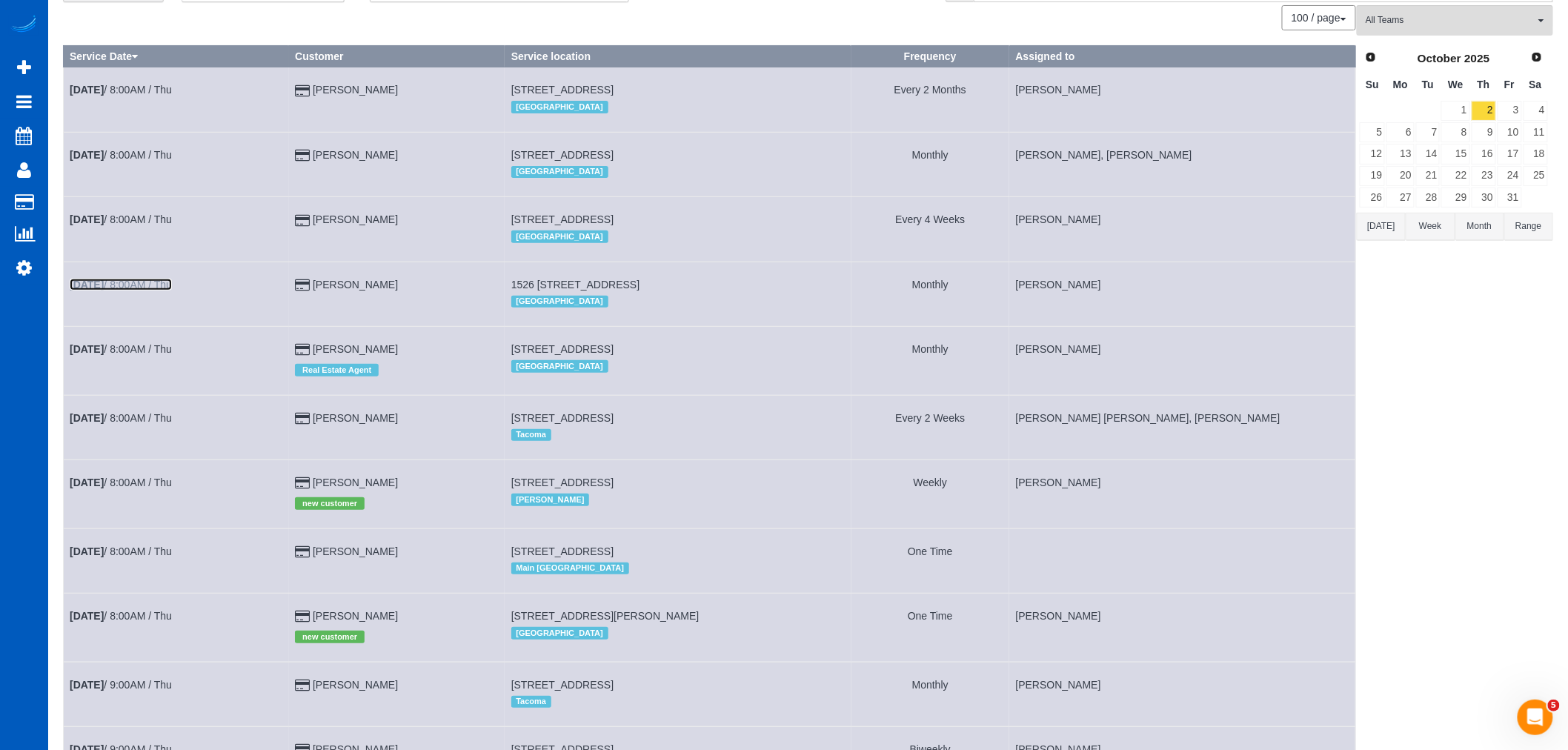
click at [79, 287] on b "Oct 2nd" at bounding box center [86, 284] width 34 height 12
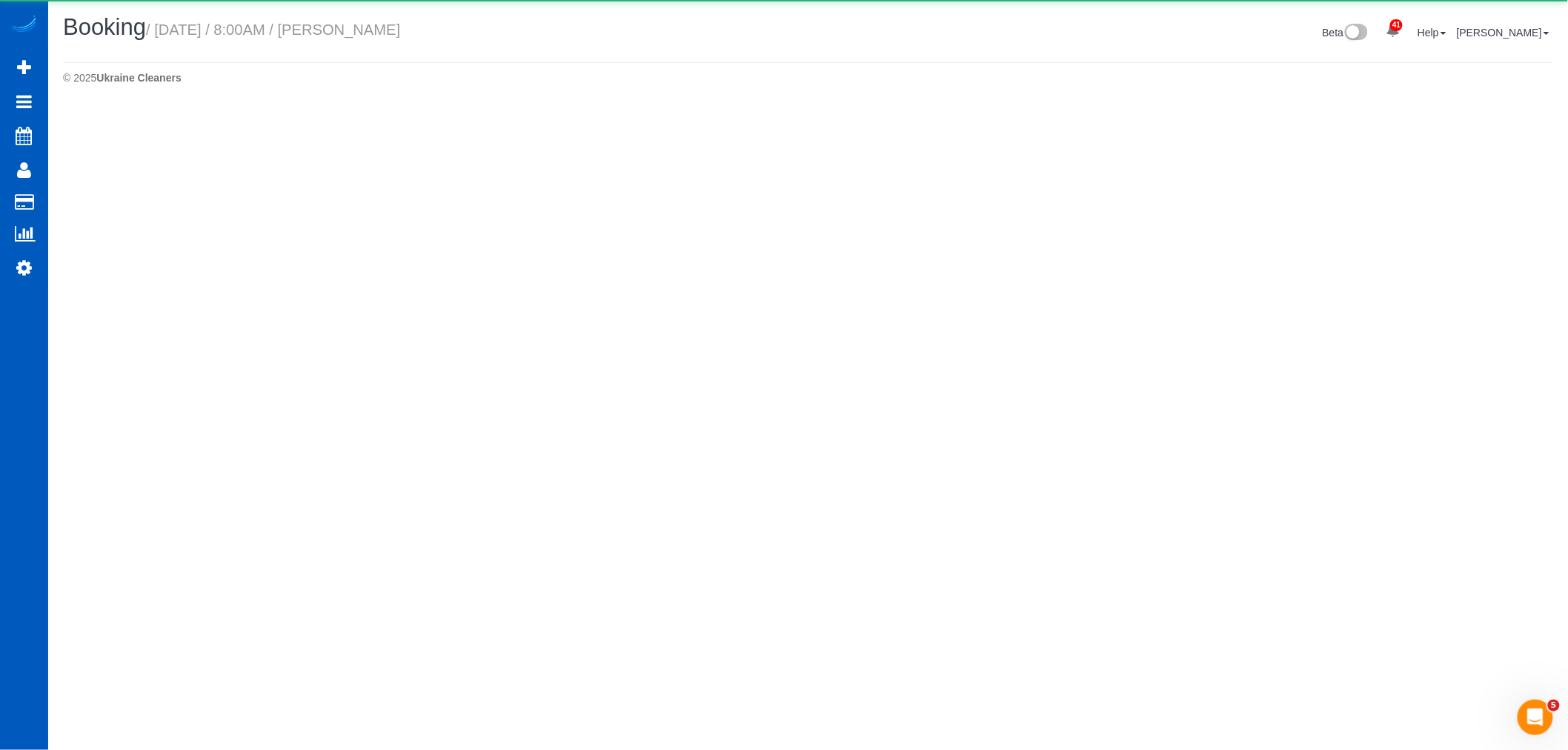
select select "WA"
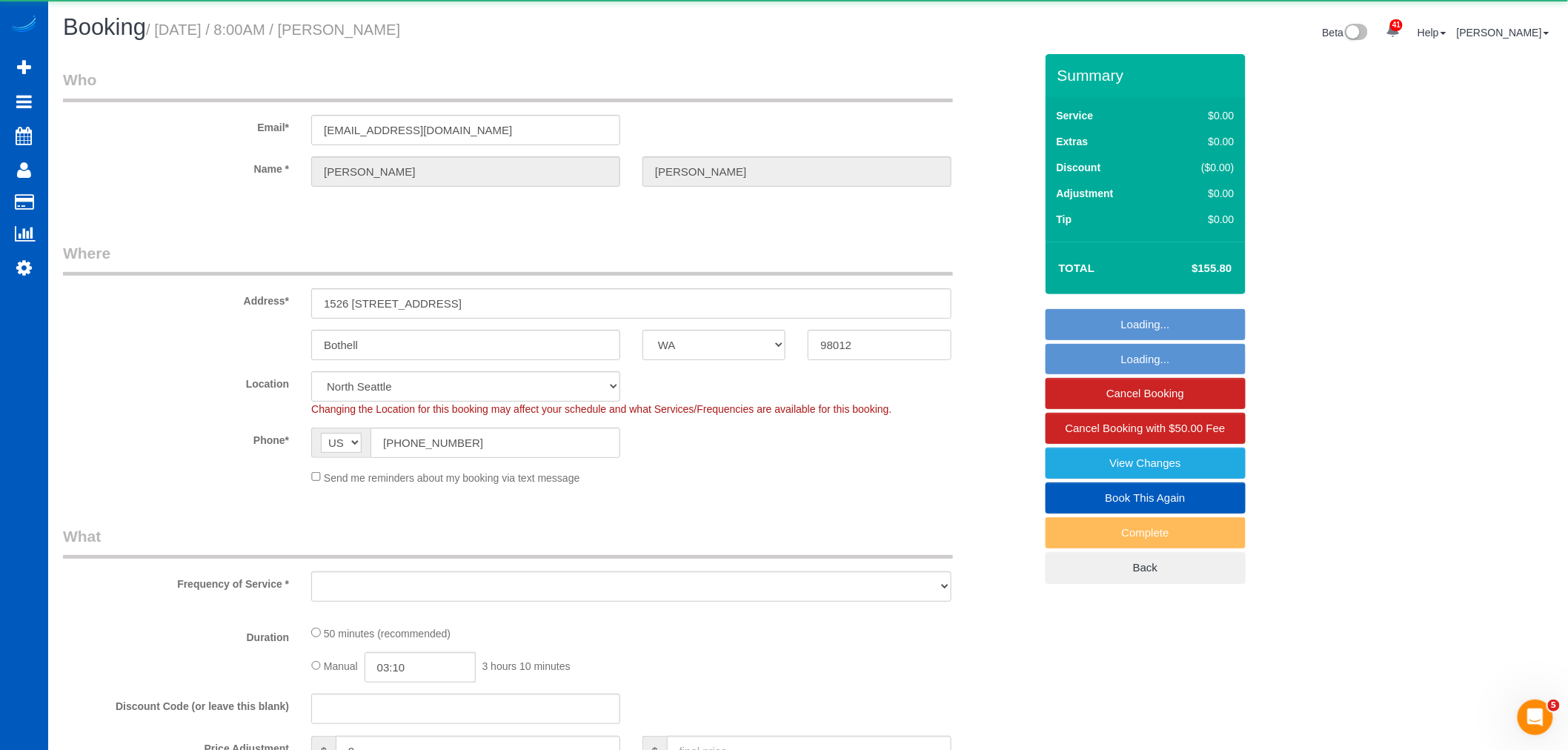
select select "object:5014"
select select "string:fspay-79595ba4-b51e-48a6-a4a9-f4031f388808"
select select "2"
select select "spot23"
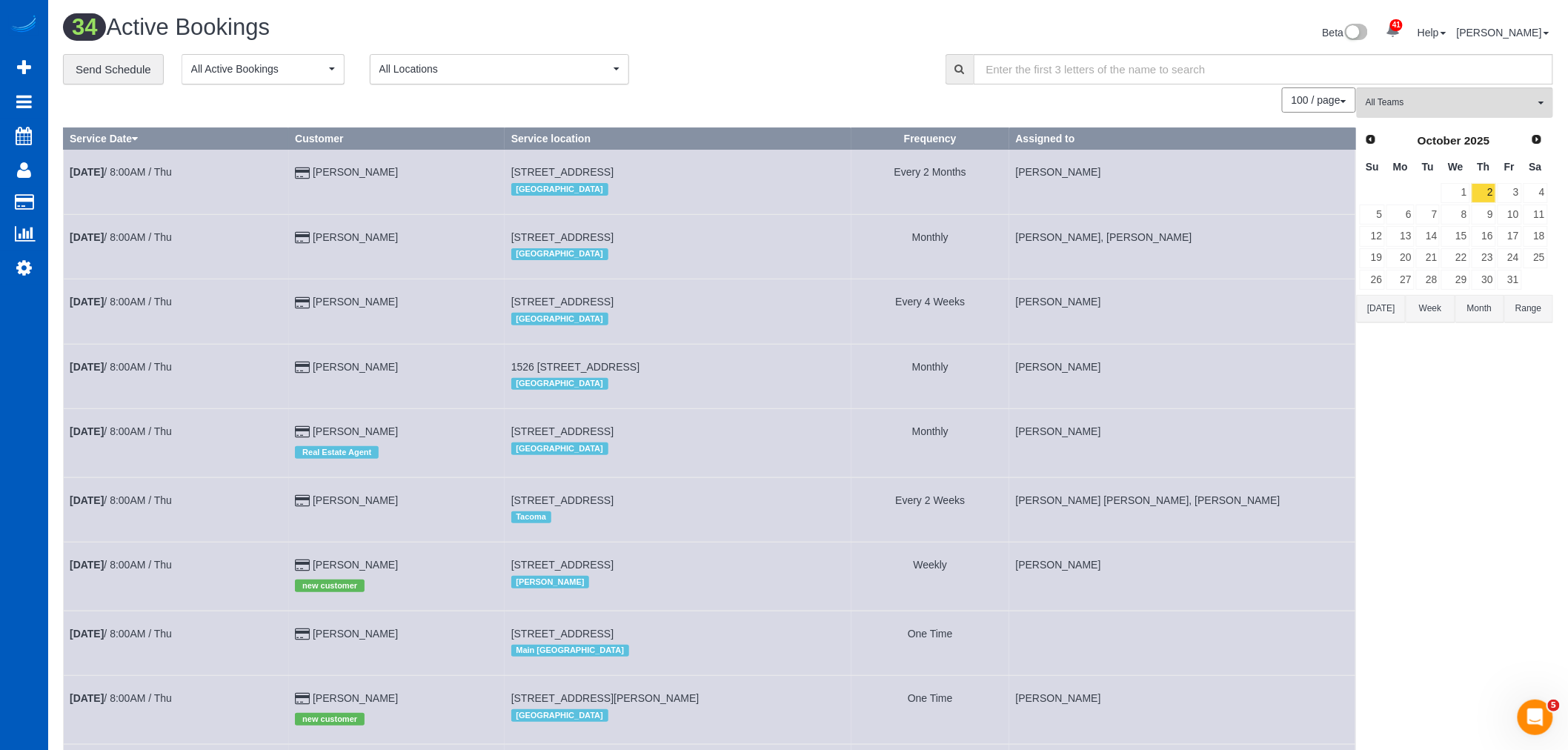
click at [1510, 182] on th "Fr" at bounding box center [1509, 167] width 26 height 28
click at [1510, 189] on link "3" at bounding box center [1510, 192] width 25 height 20
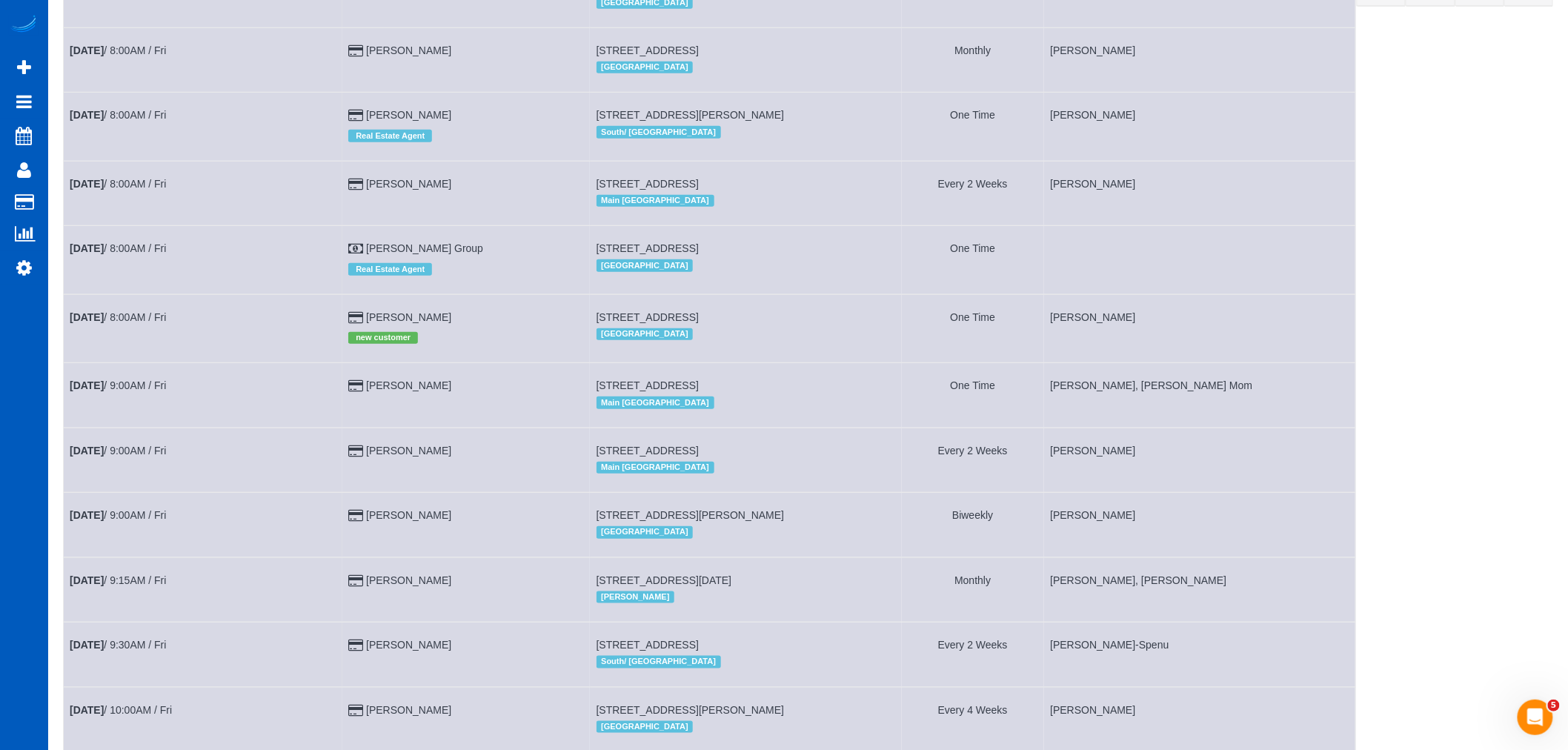
scroll to position [128, 0]
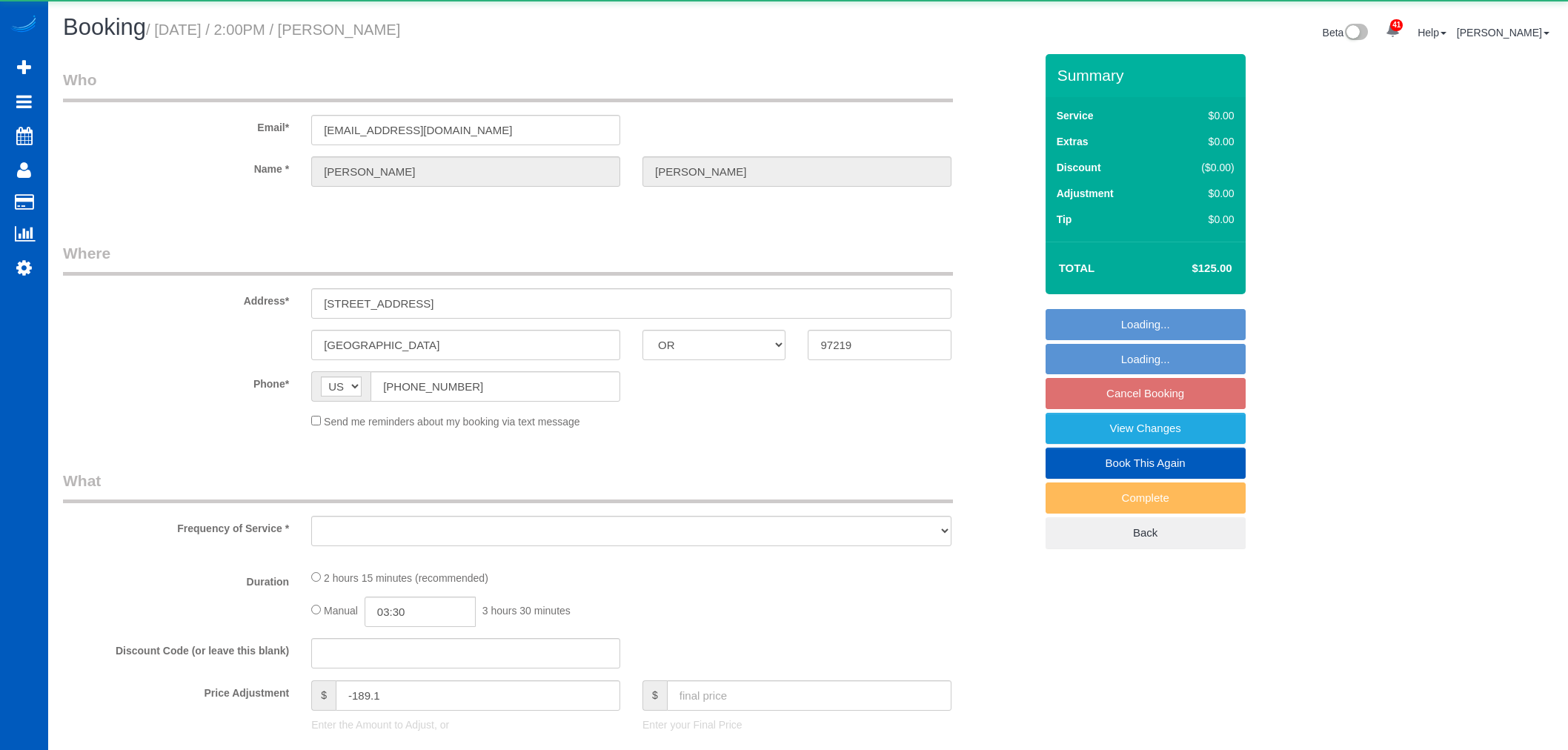
select select "OR"
select select "object:1103"
select select "199"
select select "3001"
select select "3"
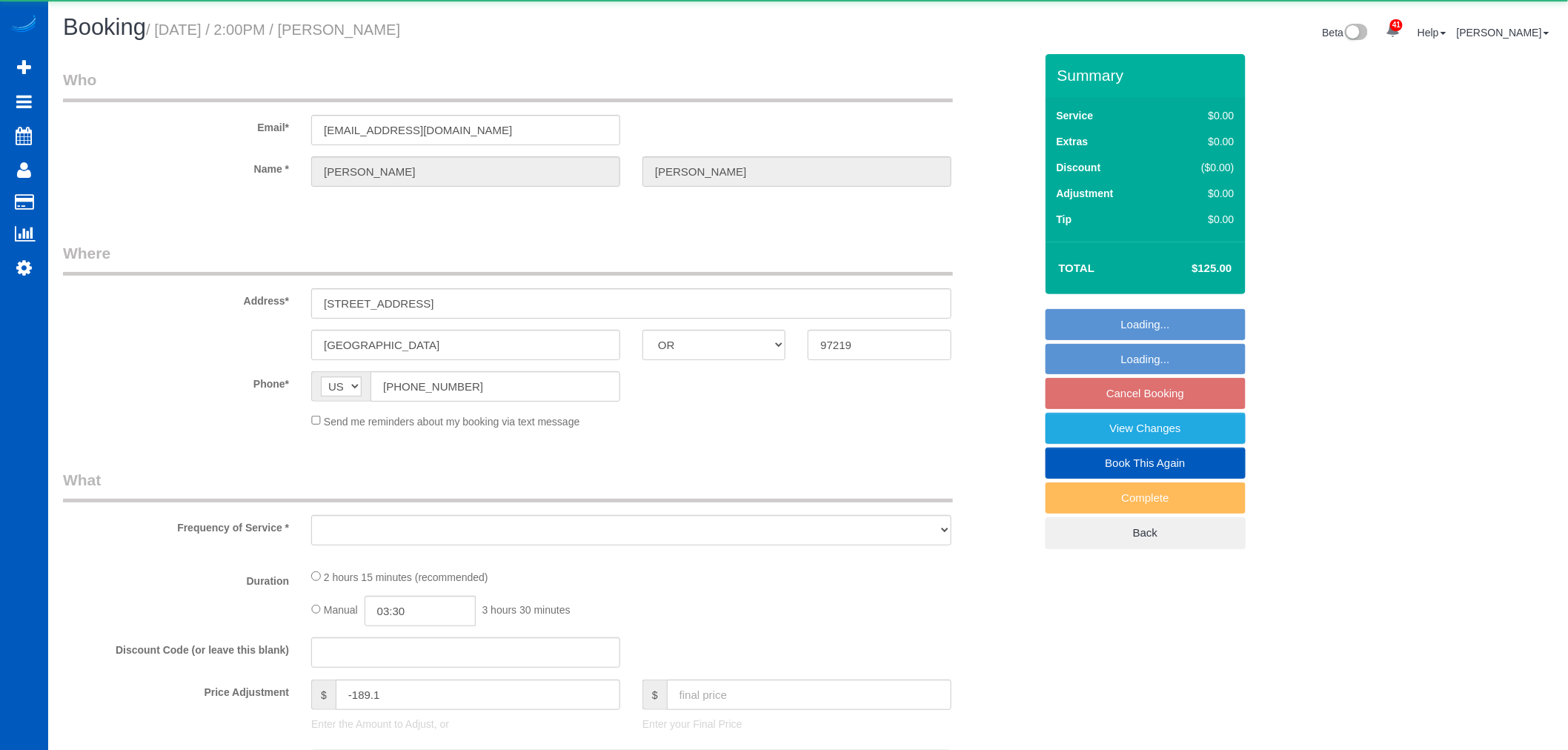
select select "3"
select select "spot3"
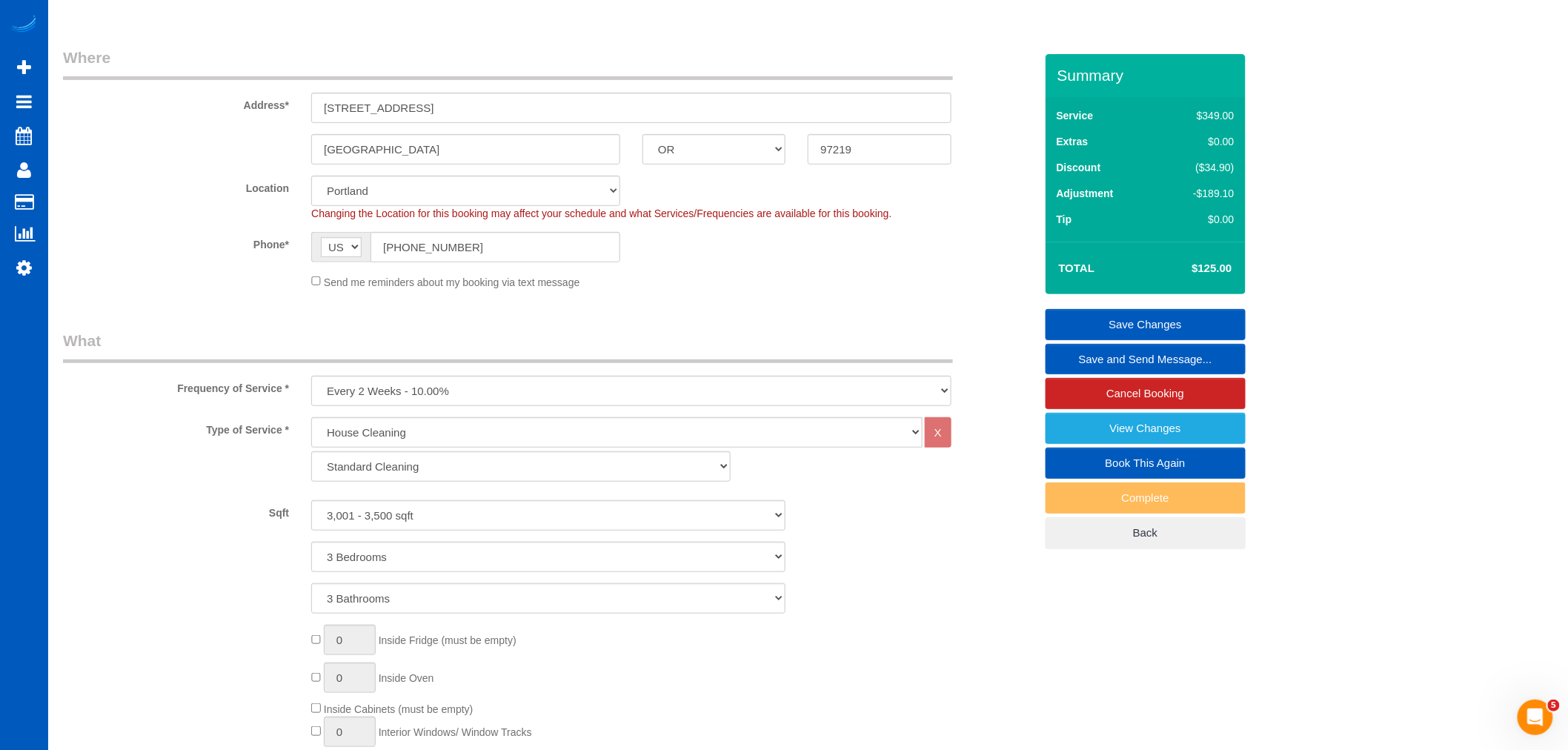
scroll to position [165, 0]
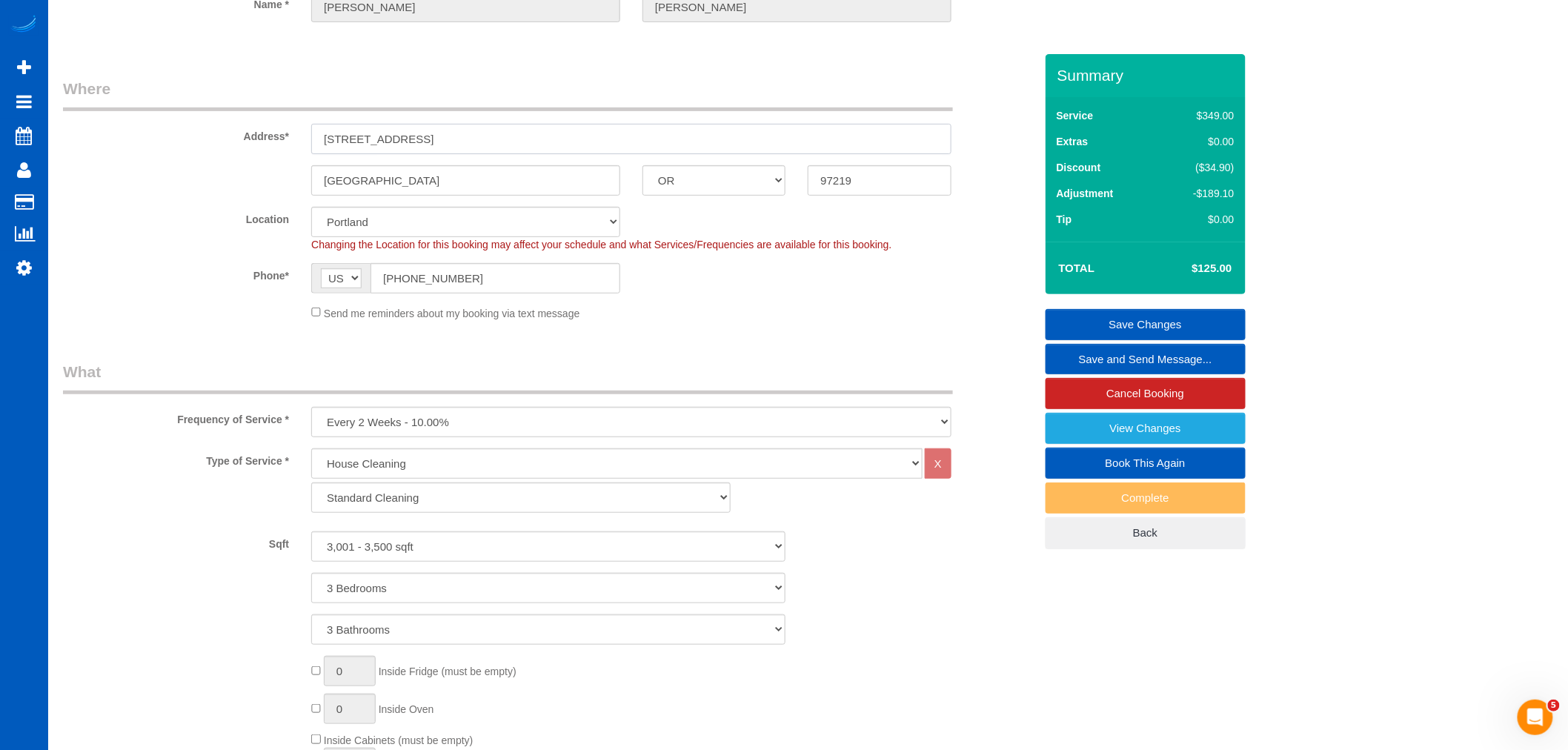
drag, startPoint x: 519, startPoint y: 134, endPoint x: 206, endPoint y: 132, distance: 313.0
click at [206, 132] on div "Address* [STREET_ADDRESS]" at bounding box center [549, 116] width 994 height 77
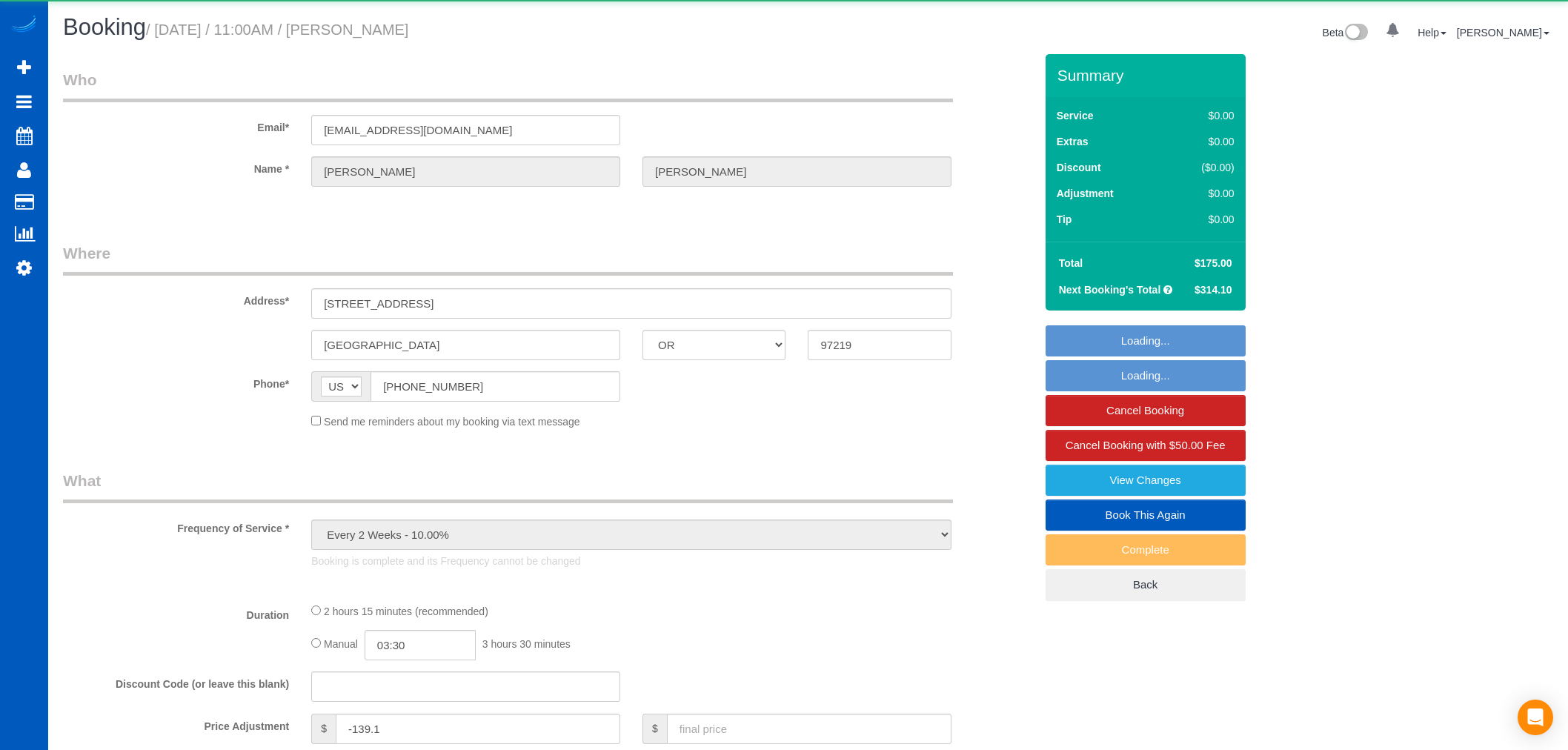
select select "OR"
select select "object:1116"
select select "199"
select select "3001"
select select "3"
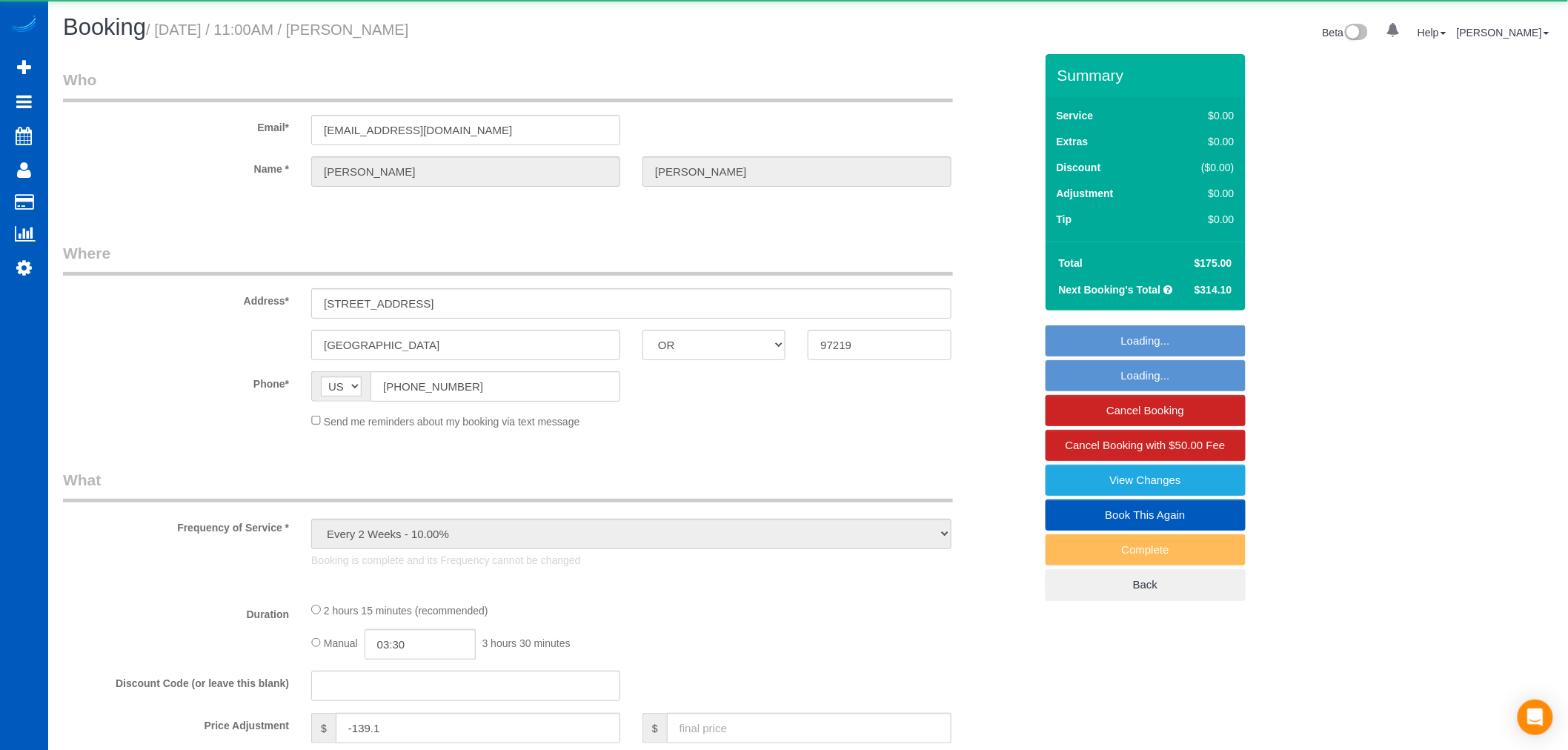
select select "3"
select select "spot1"
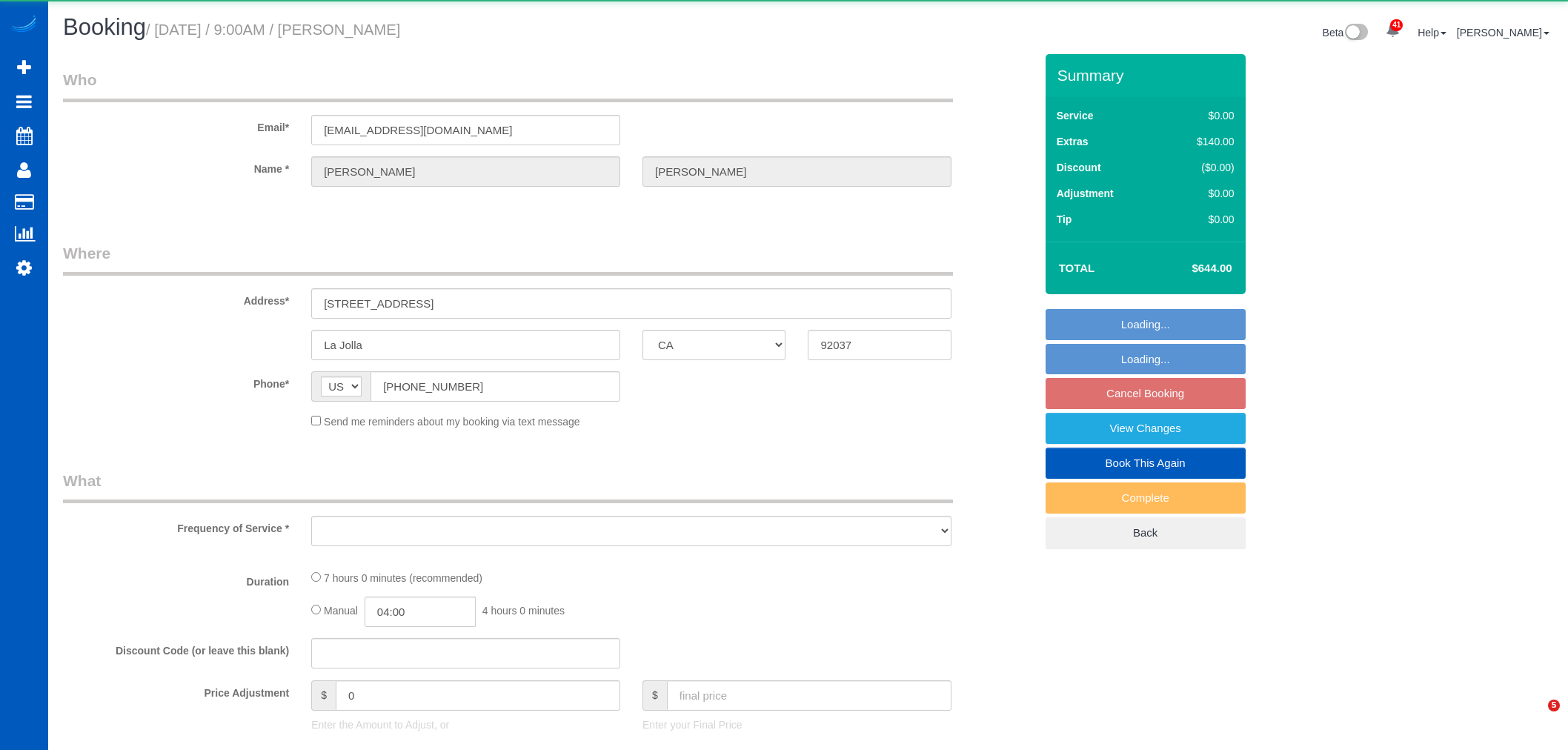
select select "CA"
select select "object:3834"
select select "string:fspay-fbe26858-d1f0-4b57-a42b-5743588c0cc8"
select select "199"
select select "2001"
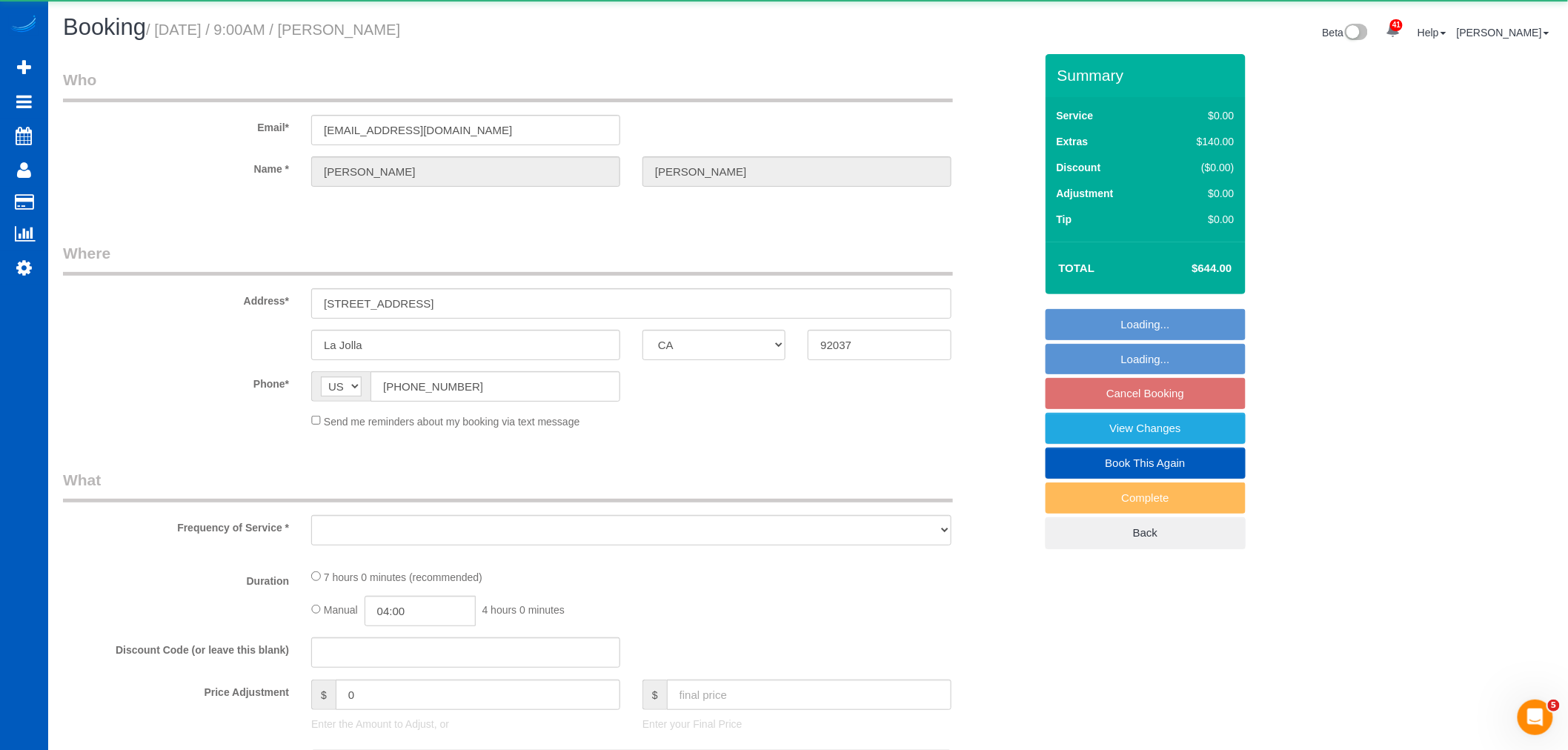
select select "2"
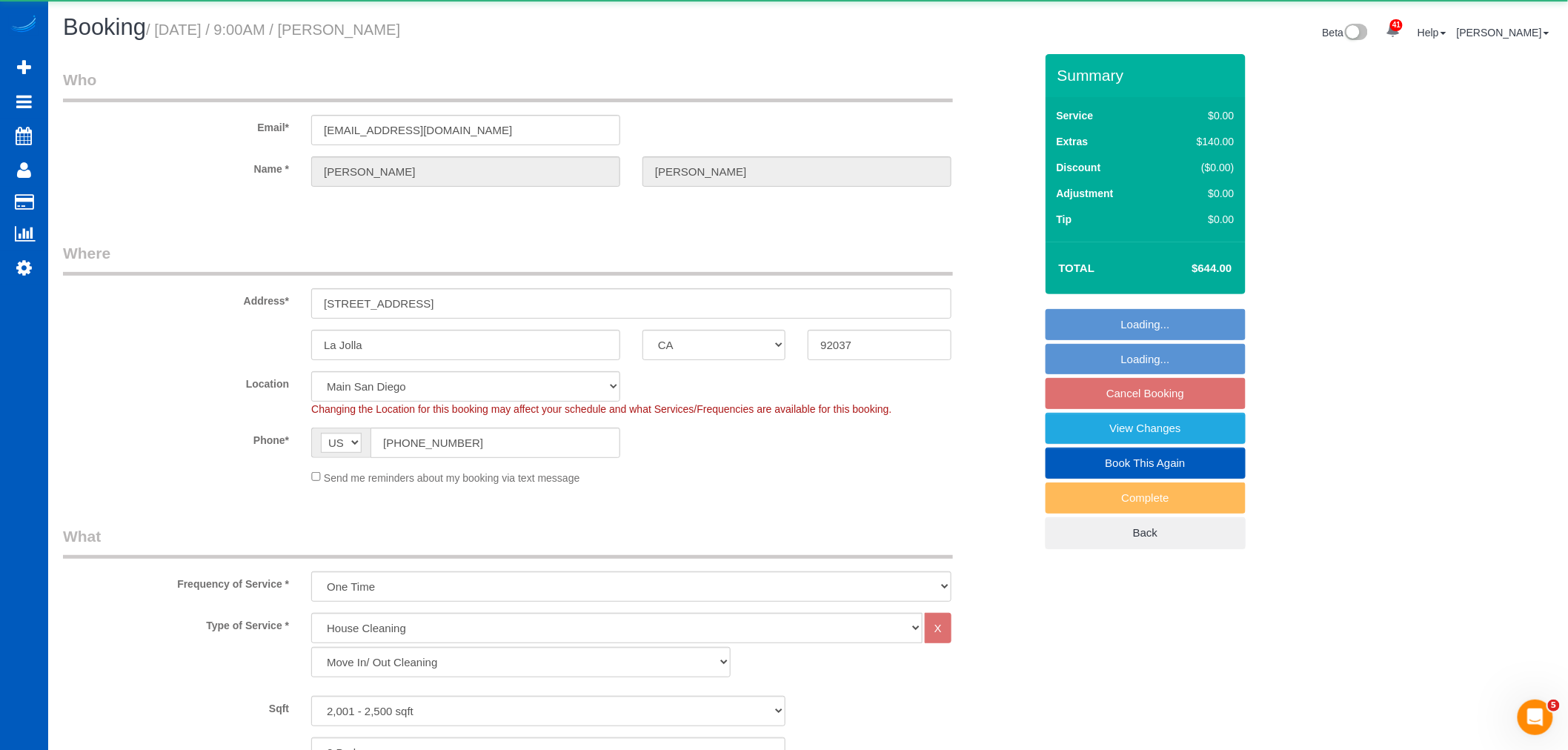
select select "object:3923"
select select "2001"
select select "2"
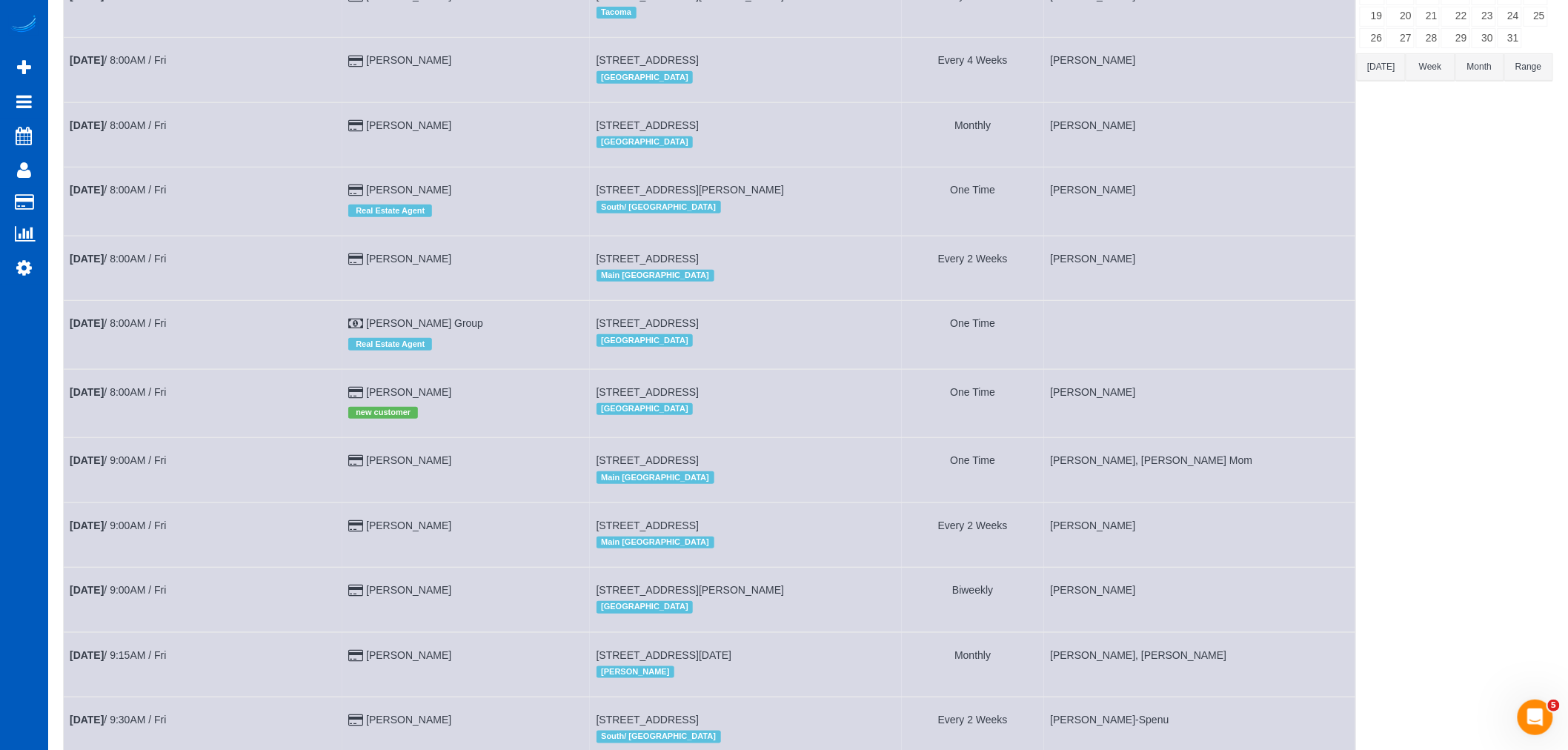
scroll to position [247, 0]
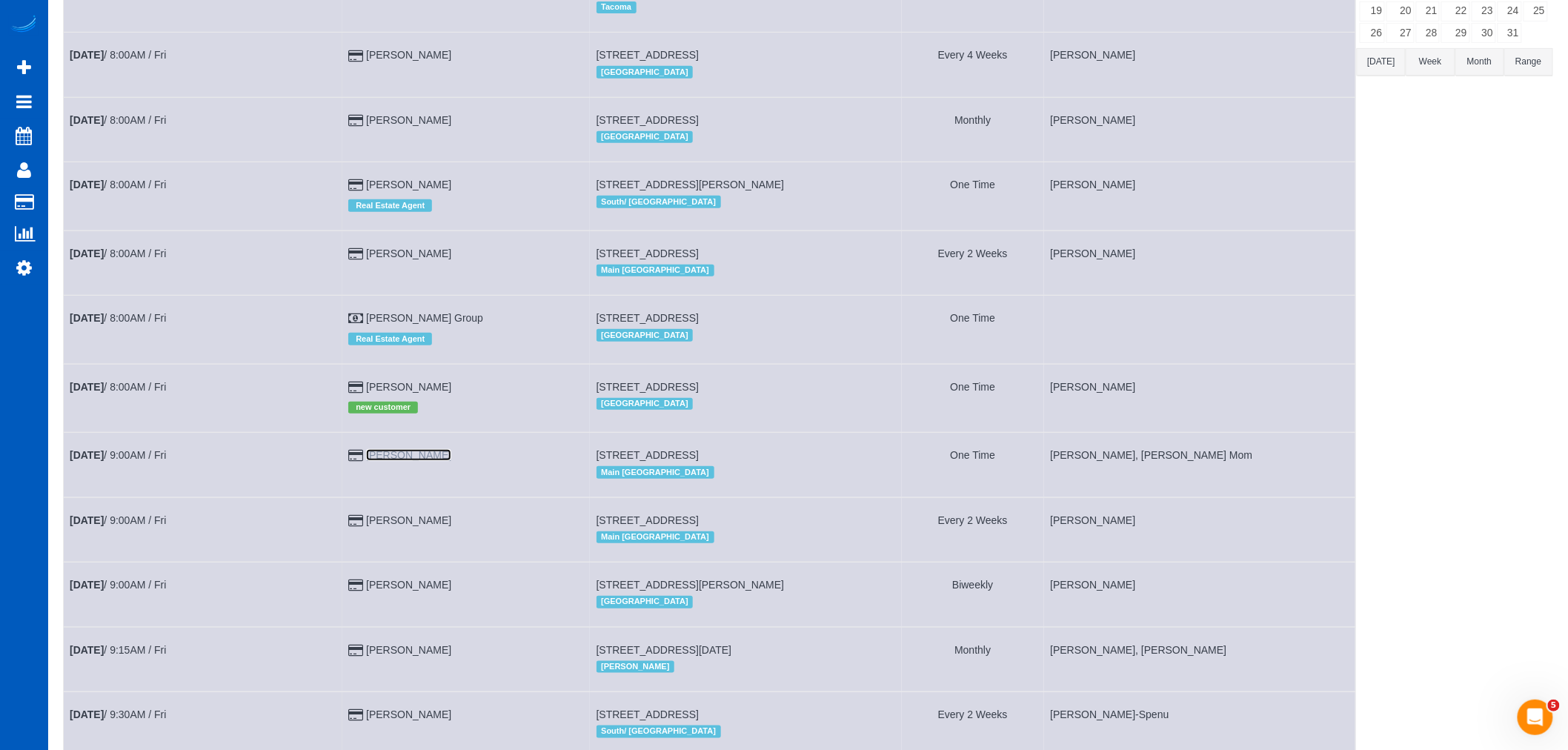
click at [410, 461] on link "Robert Ryberg" at bounding box center [409, 455] width 85 height 12
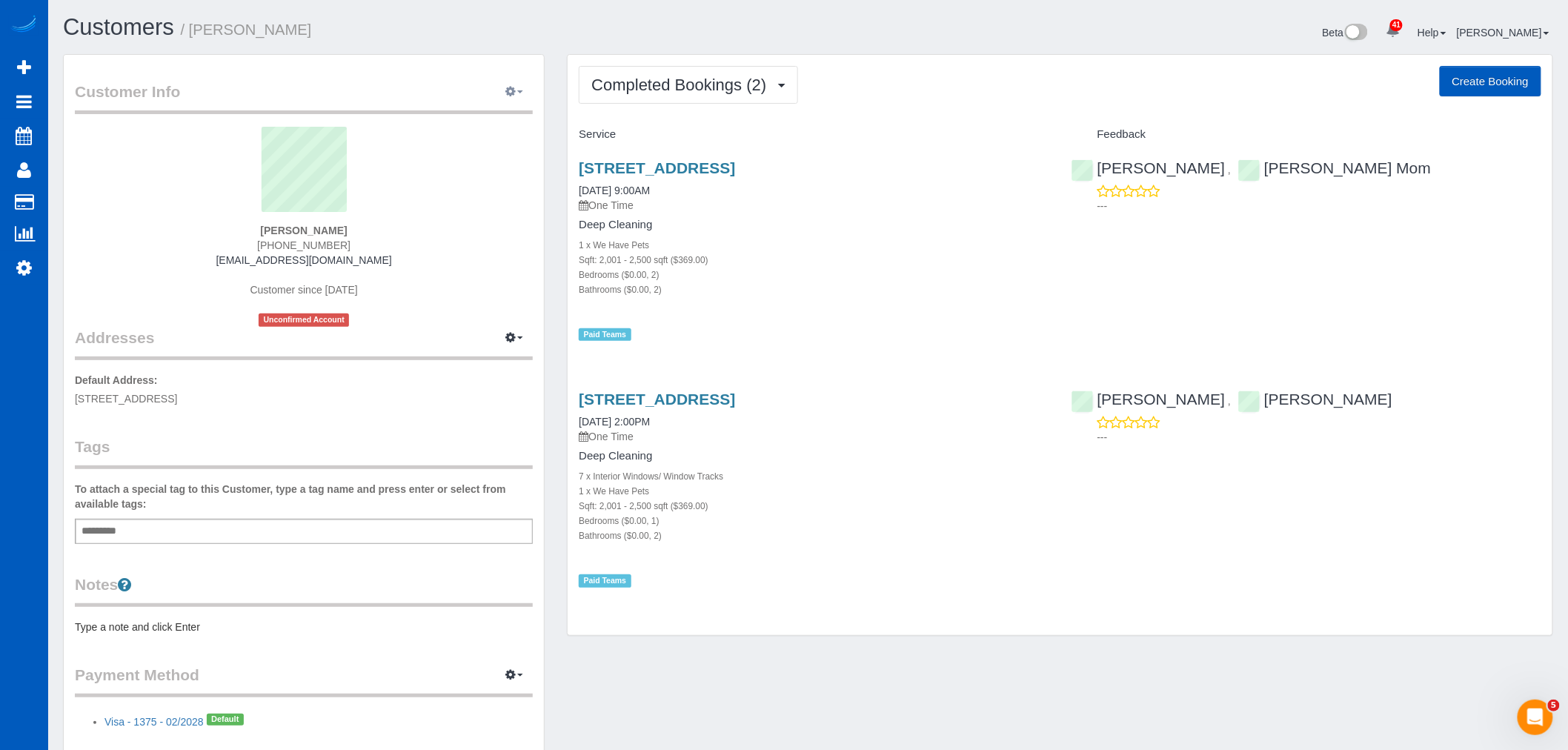
click at [502, 80] on div "Customer Info Edit Contact Info Send Message Email Preferences Special Sales Ta…" at bounding box center [303, 412] width 481 height 715
click at [501, 99] on button "button" at bounding box center [514, 92] width 37 height 23
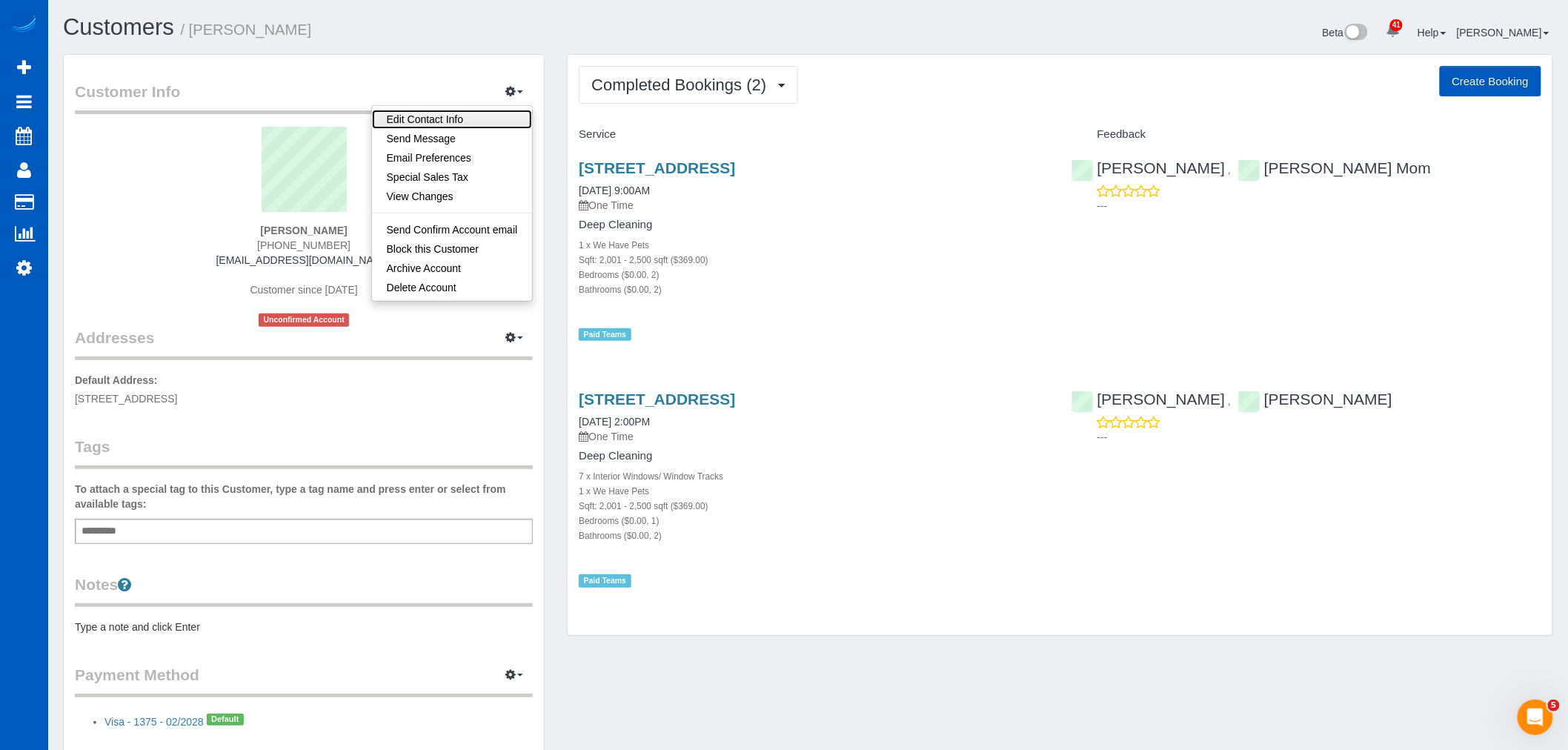
click at [435, 115] on link "Edit Contact Info" at bounding box center [452, 119] width 161 height 19
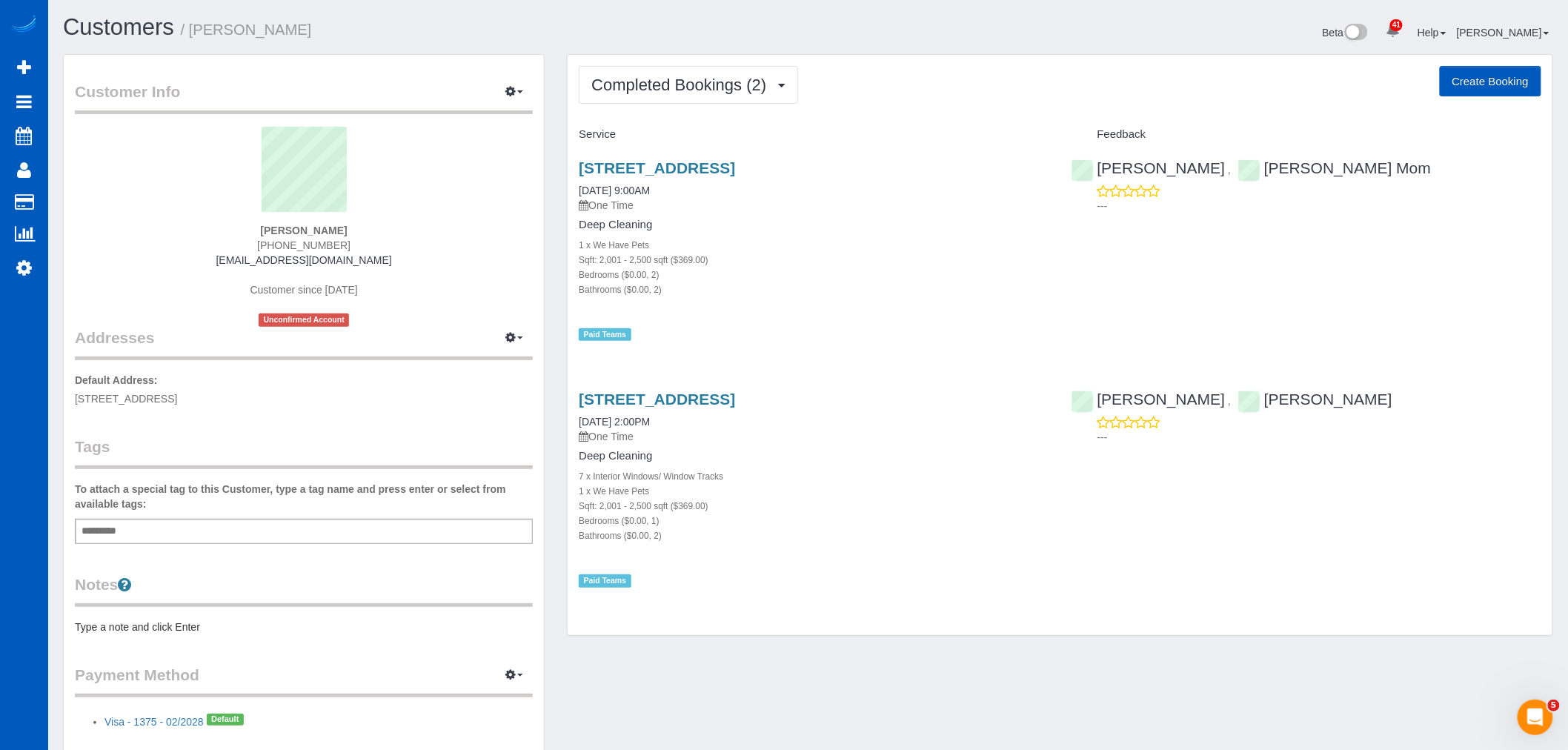
select select "CA"
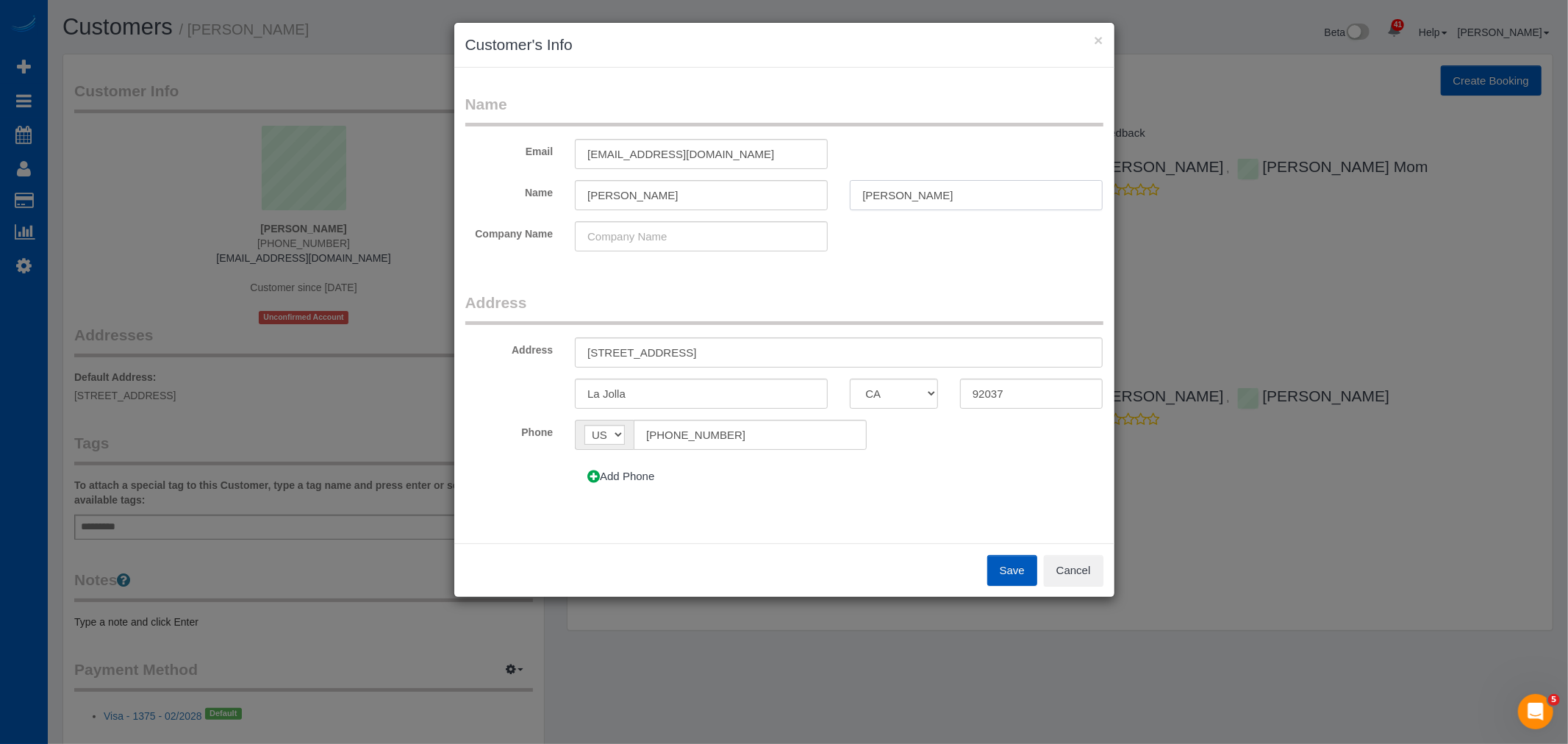
drag, startPoint x: 872, startPoint y: 198, endPoint x: 855, endPoint y: 199, distance: 17.0
click at [855, 199] on input "Ryberg" at bounding box center [976, 196] width 253 height 30
type input "[PERSON_NAME]"
click at [985, 569] on div "Save Cancel" at bounding box center [784, 570] width 660 height 54
drag, startPoint x: 998, startPoint y: 571, endPoint x: 1026, endPoint y: 568, distance: 28.2
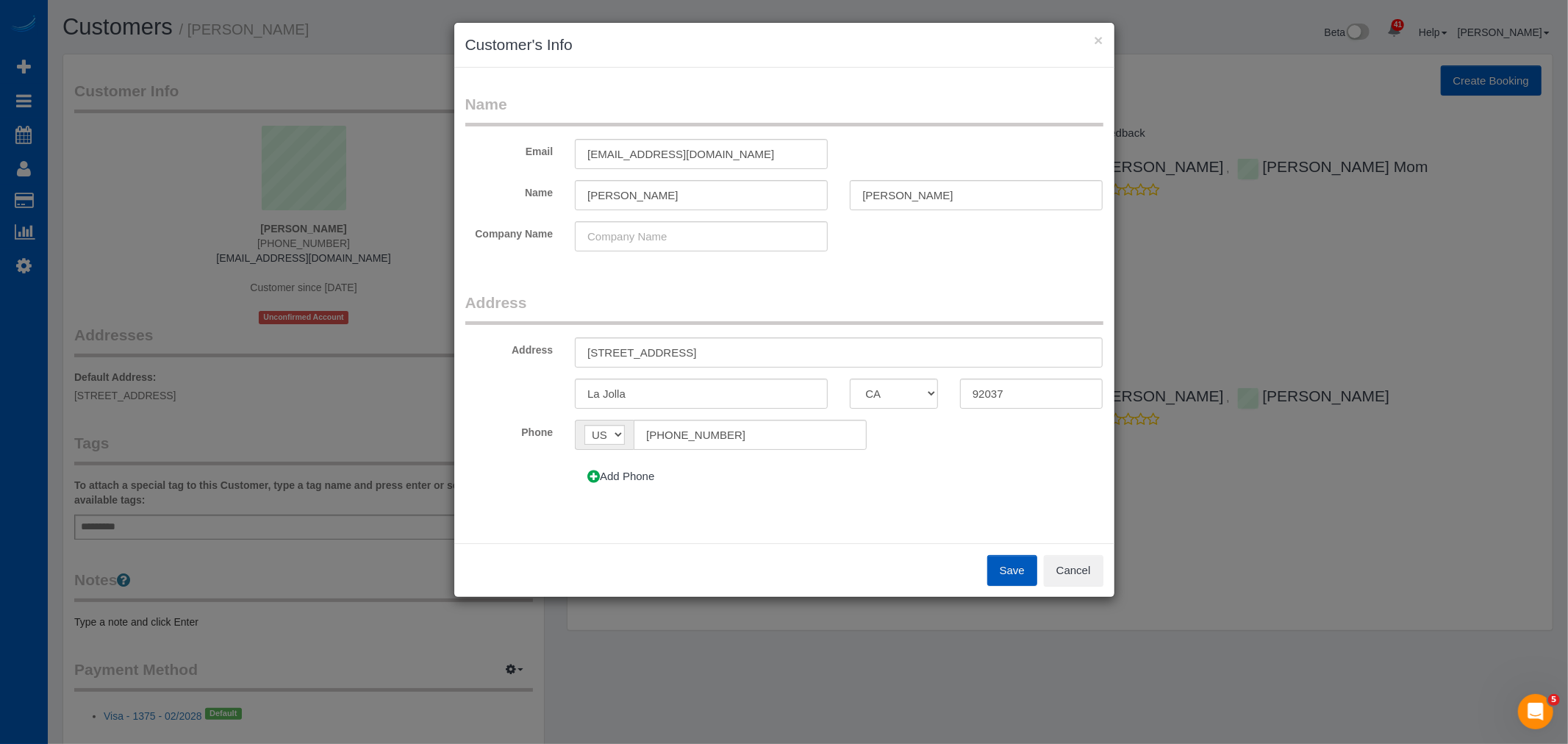
click at [1002, 571] on button "Save" at bounding box center [1011, 570] width 50 height 31
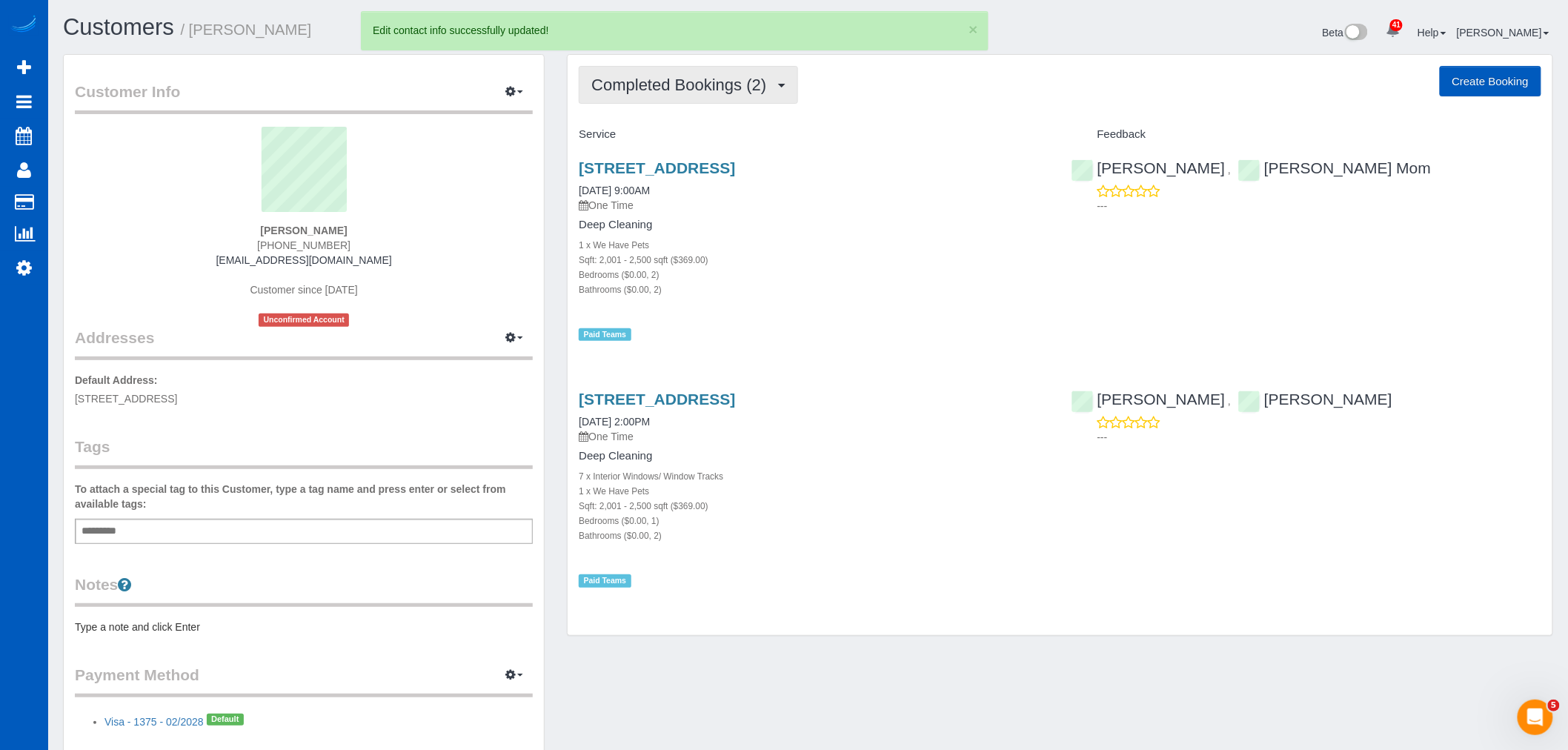
click at [708, 85] on span "Completed Bookings (2)" at bounding box center [683, 85] width 182 height 19
click at [680, 136] on link "Upcoming Bookings (1)" at bounding box center [656, 138] width 155 height 19
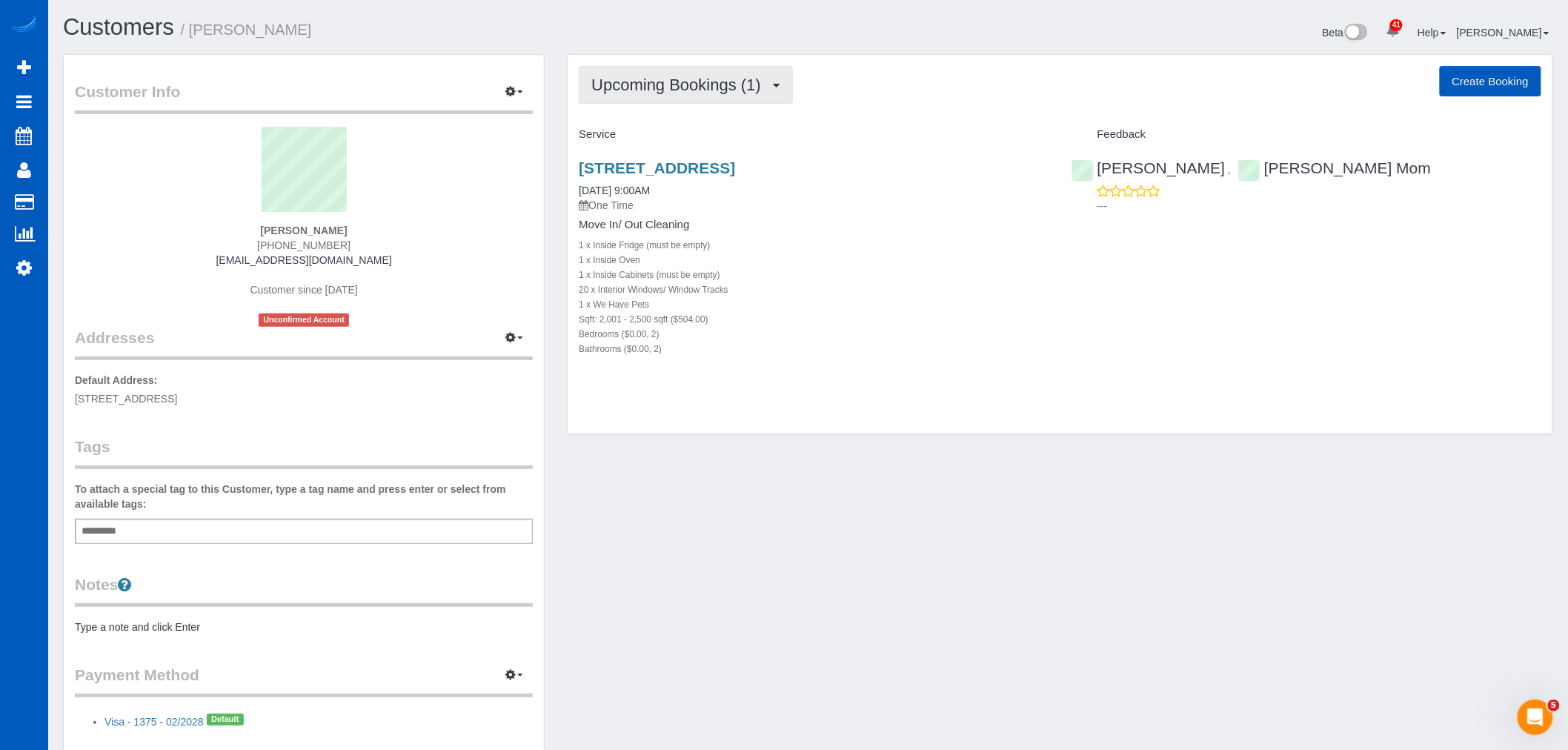
click at [661, 77] on span "Upcoming Bookings (1)" at bounding box center [680, 85] width 177 height 19
drag, startPoint x: 1025, startPoint y: 277, endPoint x: 1018, endPoint y: 270, distance: 9.9
click at [1019, 272] on div "1 x Inside Cabinets (must be empty)" at bounding box center [814, 274] width 470 height 15
click at [630, 163] on link "[STREET_ADDRESS]" at bounding box center [657, 168] width 156 height 17
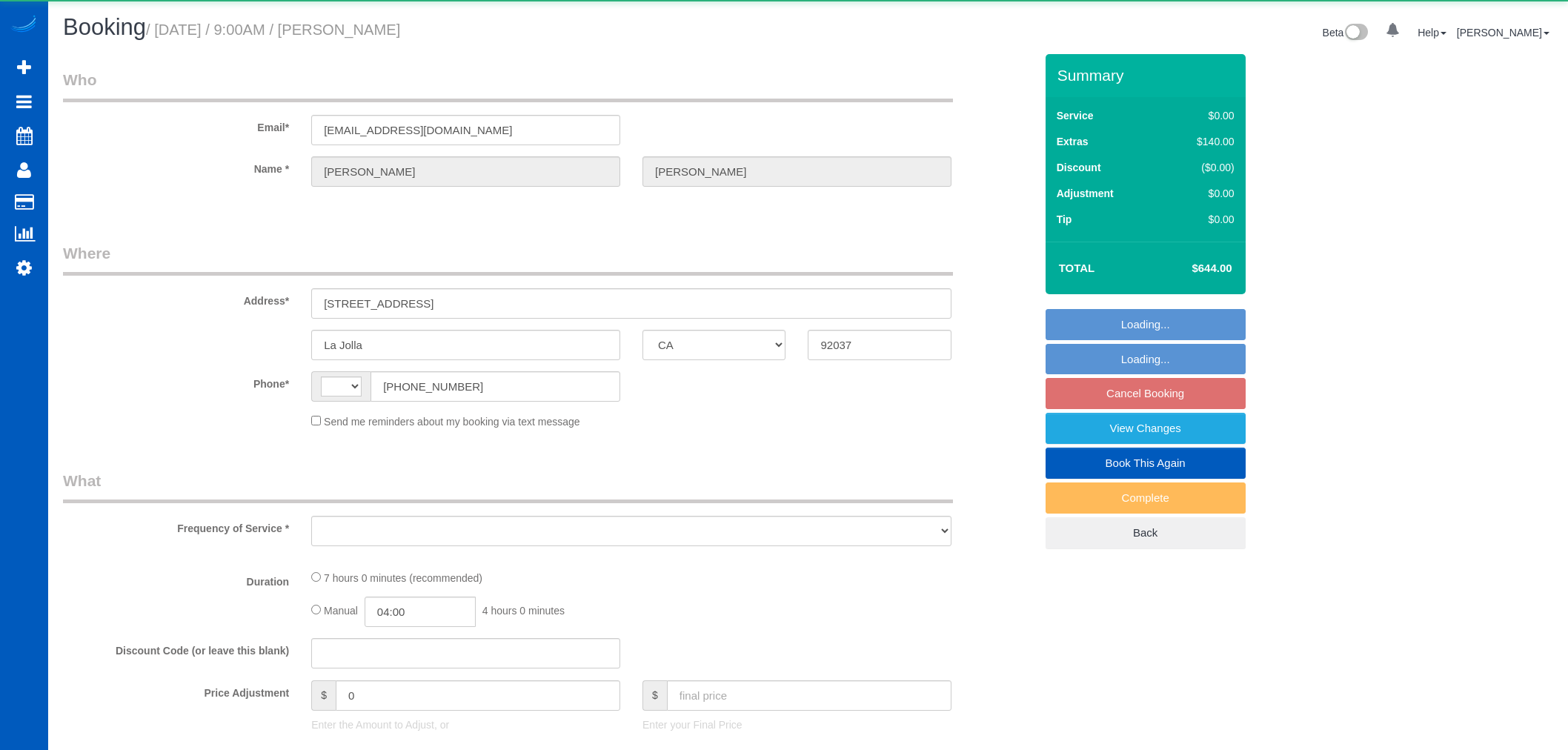
select select "CA"
select select "string:[GEOGRAPHIC_DATA]"
select select "object:913"
select select "string:fspay-fbe26858-d1f0-4b57-a42b-5743588c0cc8"
select select "199"
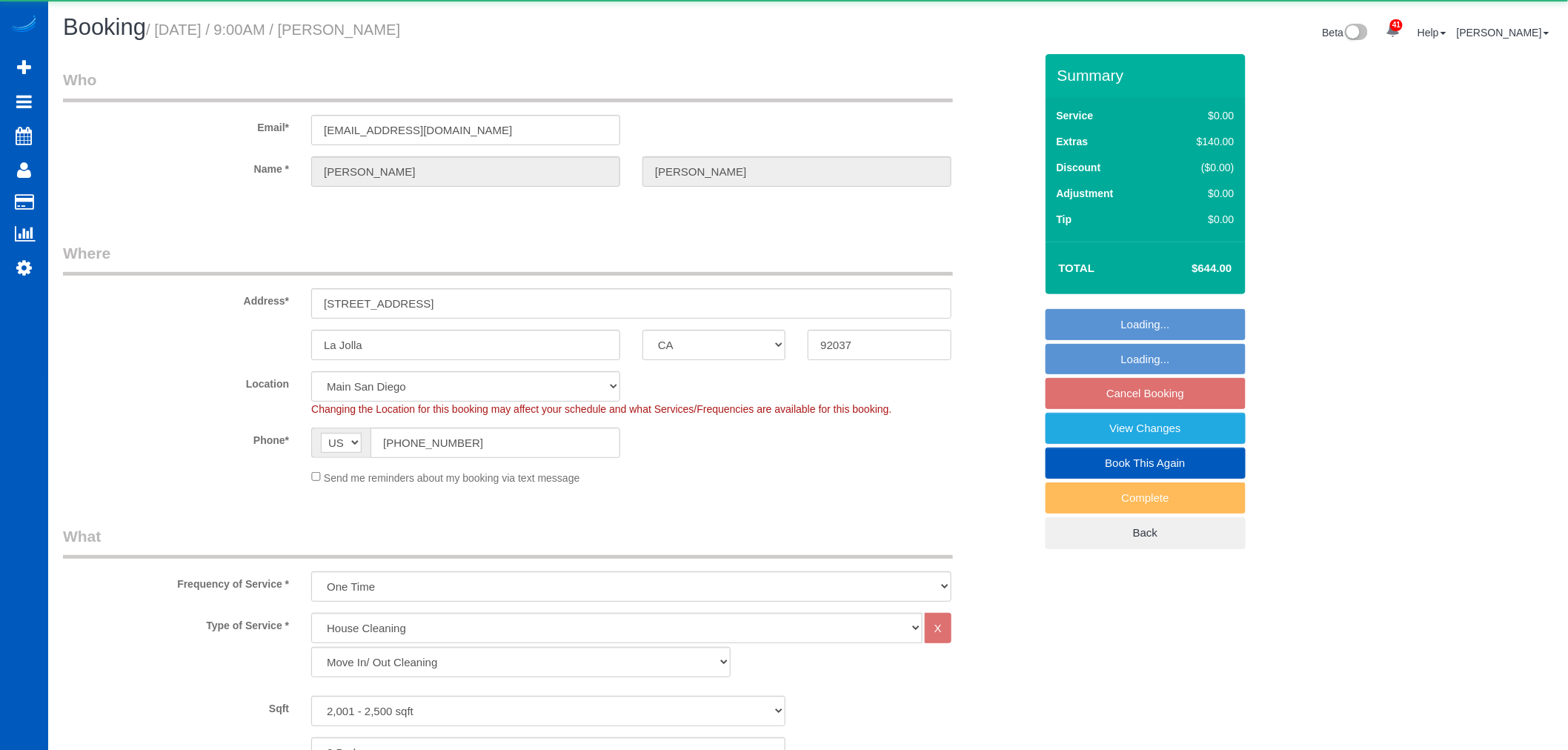
select select "object:1172"
select select "2001"
select select "2"
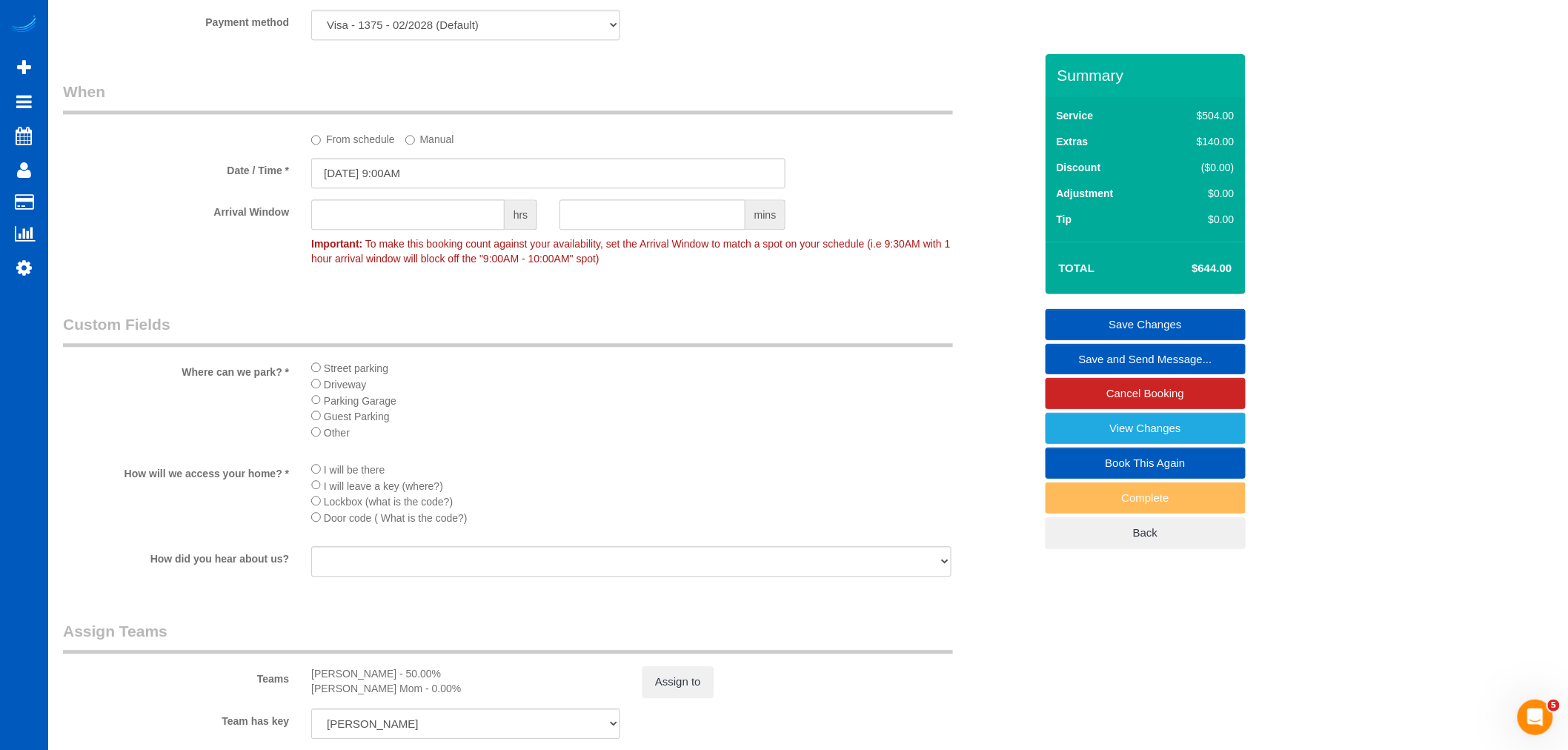
scroll to position [1399, 0]
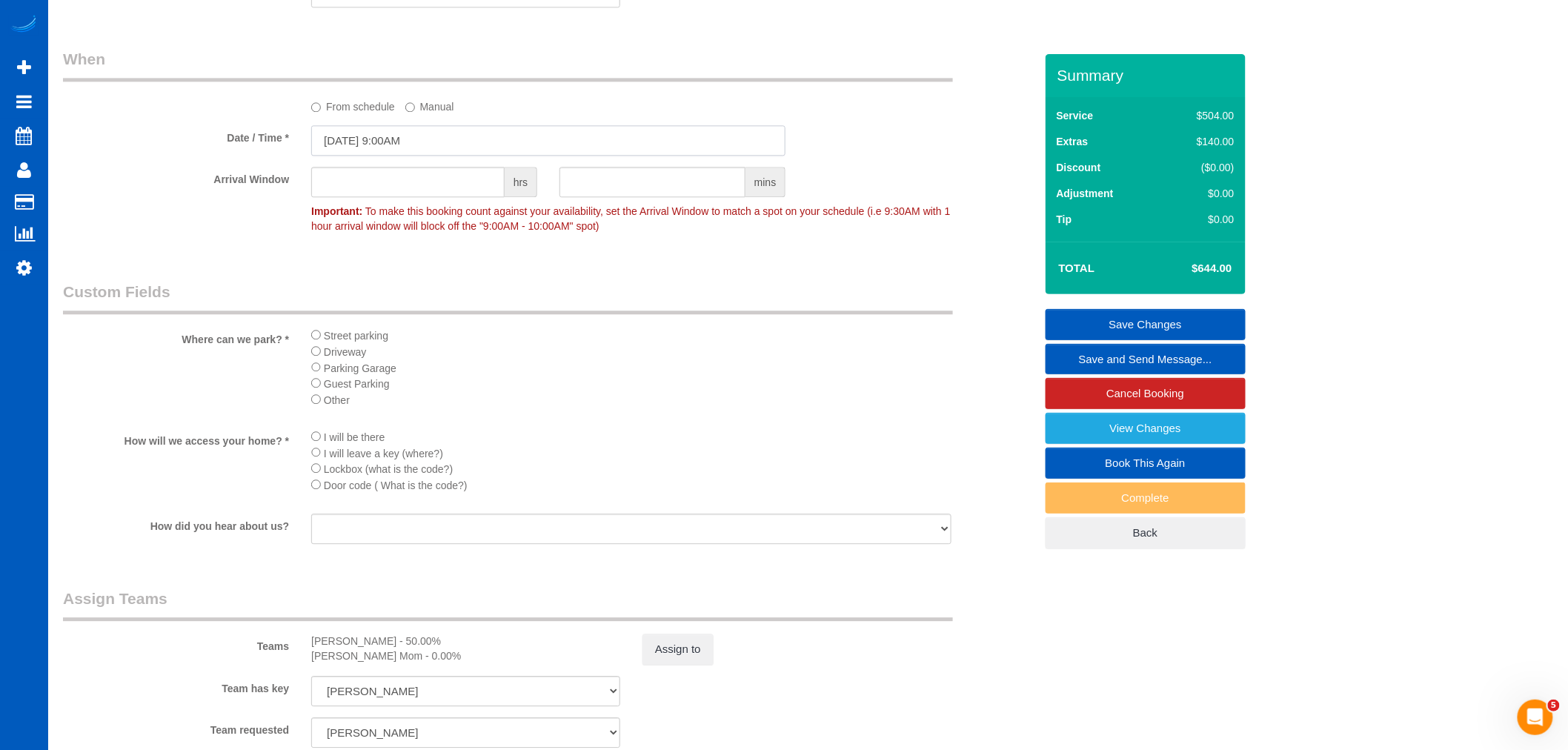
click at [393, 150] on input "[DATE] 9:00AM" at bounding box center [548, 140] width 474 height 30
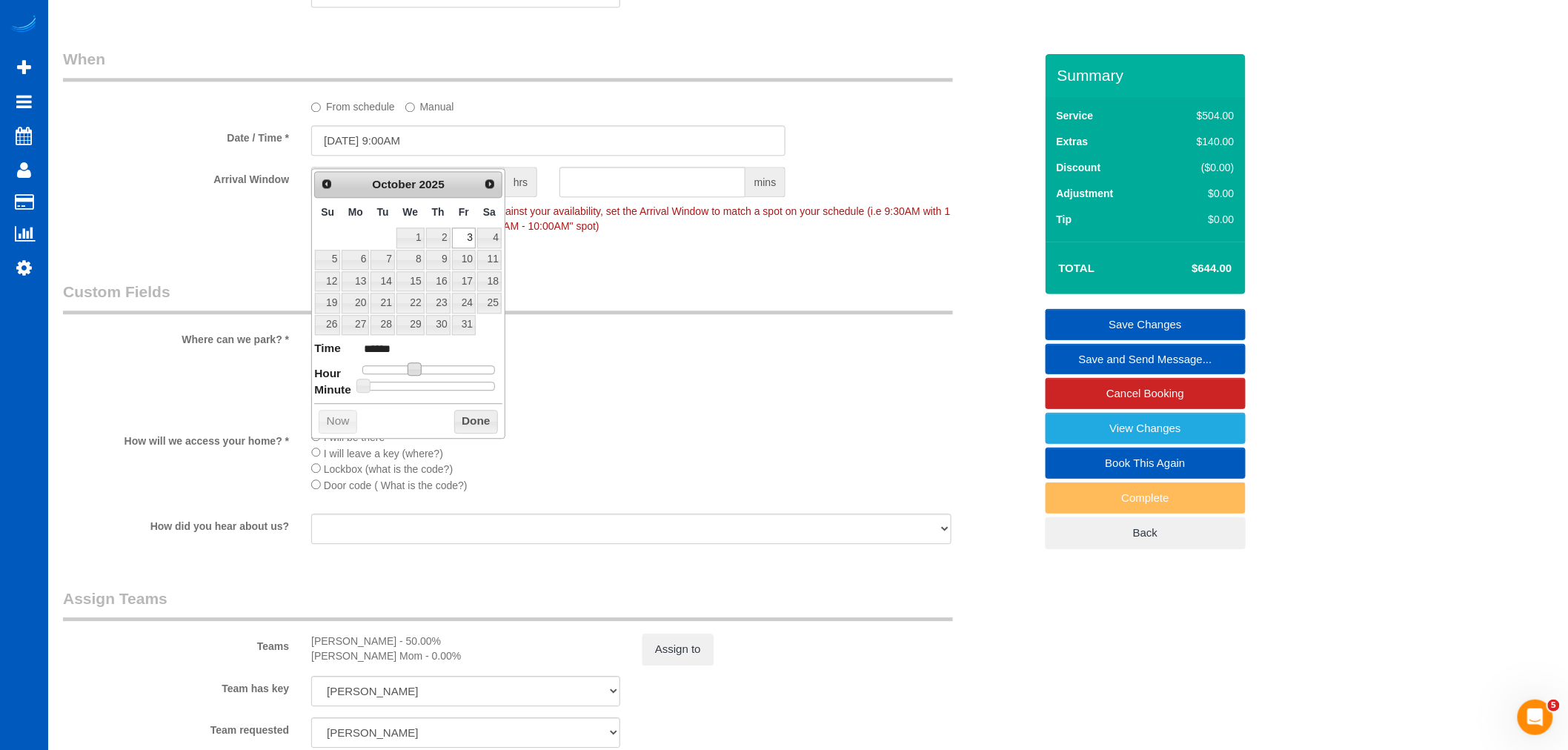
type input "[DATE] 10:00AM"
type input "*******"
type input "[DATE] 11:00AM"
type input "*******"
type input "[DATE] 12:00PM"
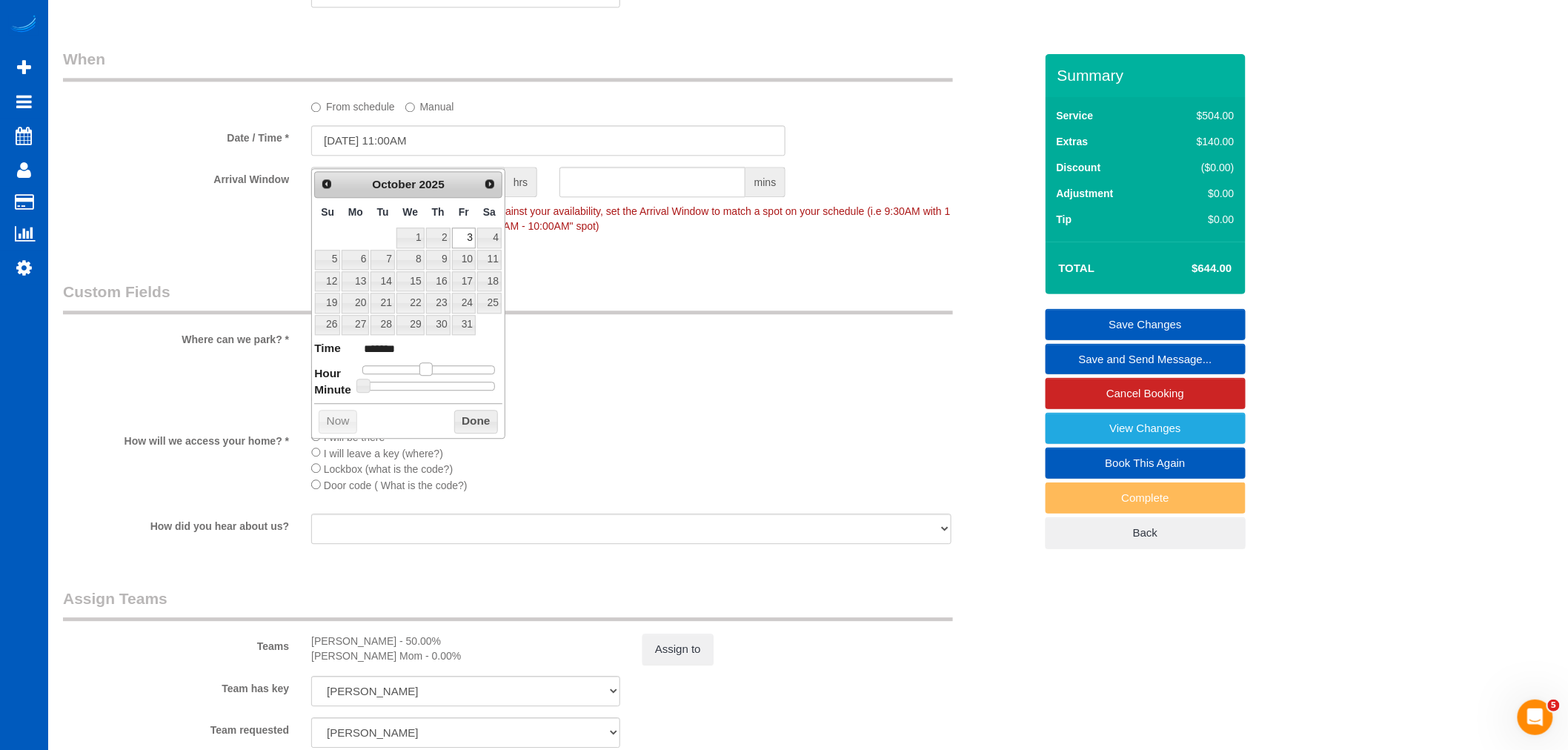
type input "*******"
type input "[DATE] 1:00PM"
type input "******"
type input "[DATE] 2:00PM"
type input "******"
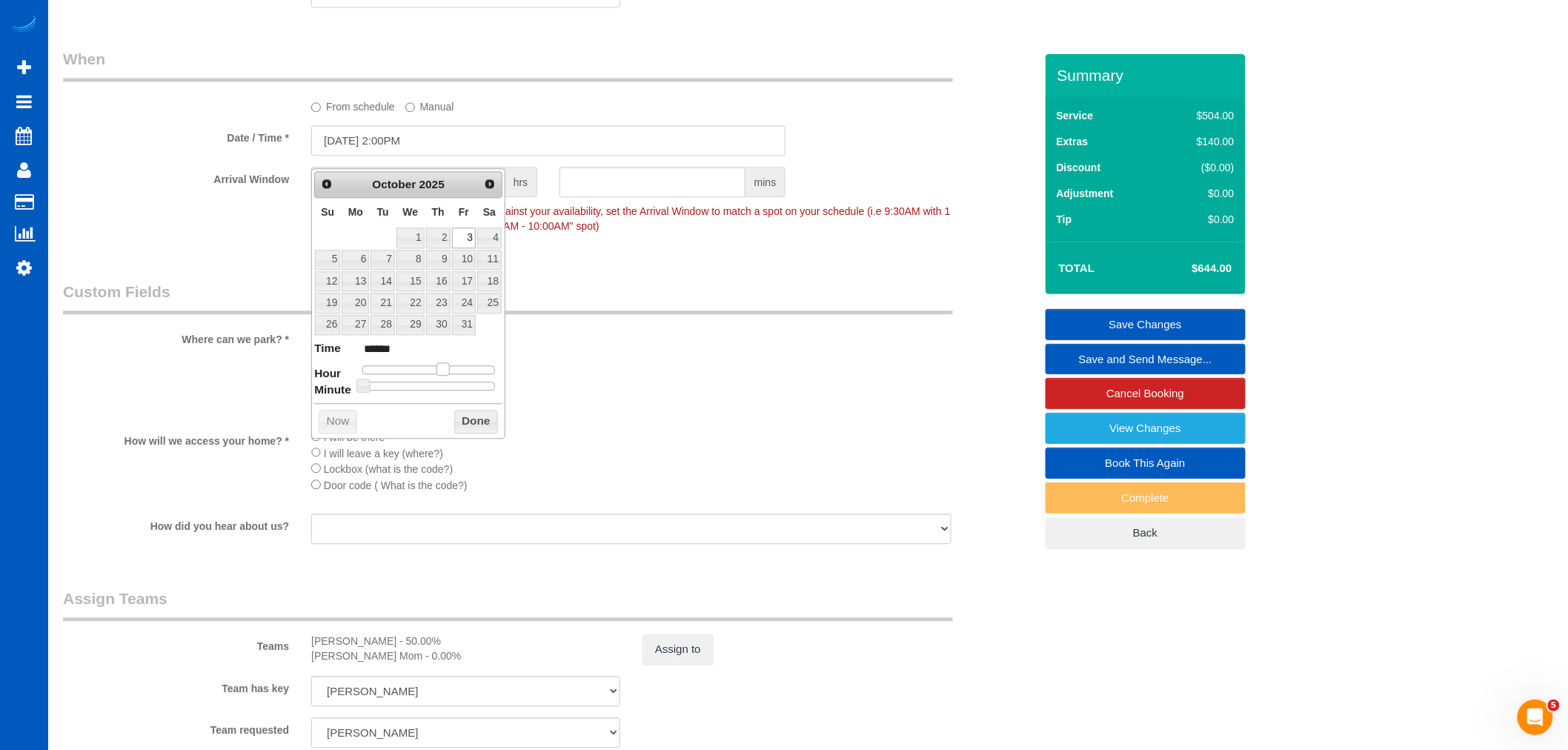
type input "[DATE] 1:00PM"
type input "******"
type input "[DATE] 12:00PM"
type input "*******"
type input "[DATE] 1:00PM"
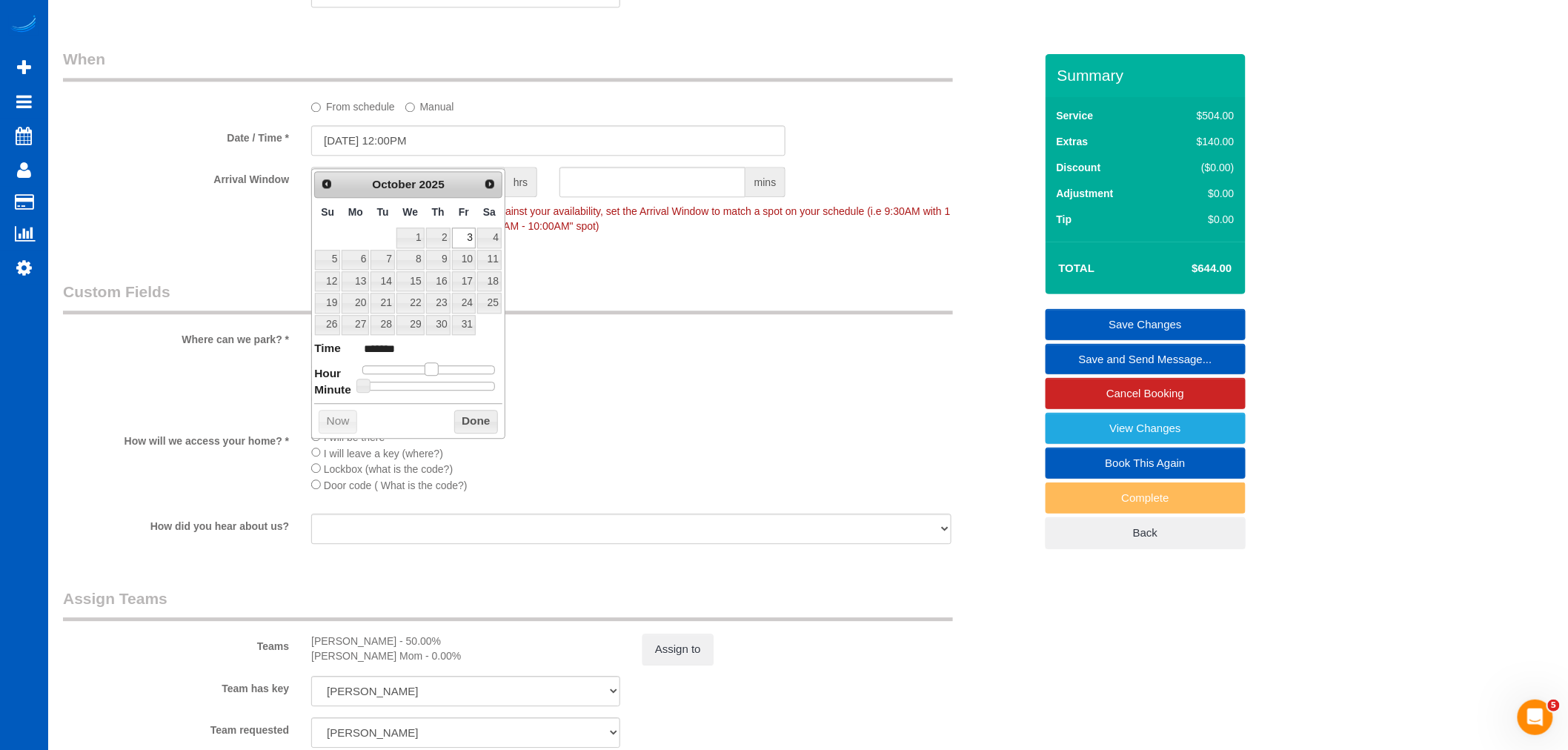
type input "******"
drag, startPoint x: 413, startPoint y: 365, endPoint x: 436, endPoint y: 371, distance: 23.8
click at [436, 371] on span at bounding box center [437, 369] width 13 height 13
click at [470, 423] on button "Done" at bounding box center [476, 421] width 44 height 24
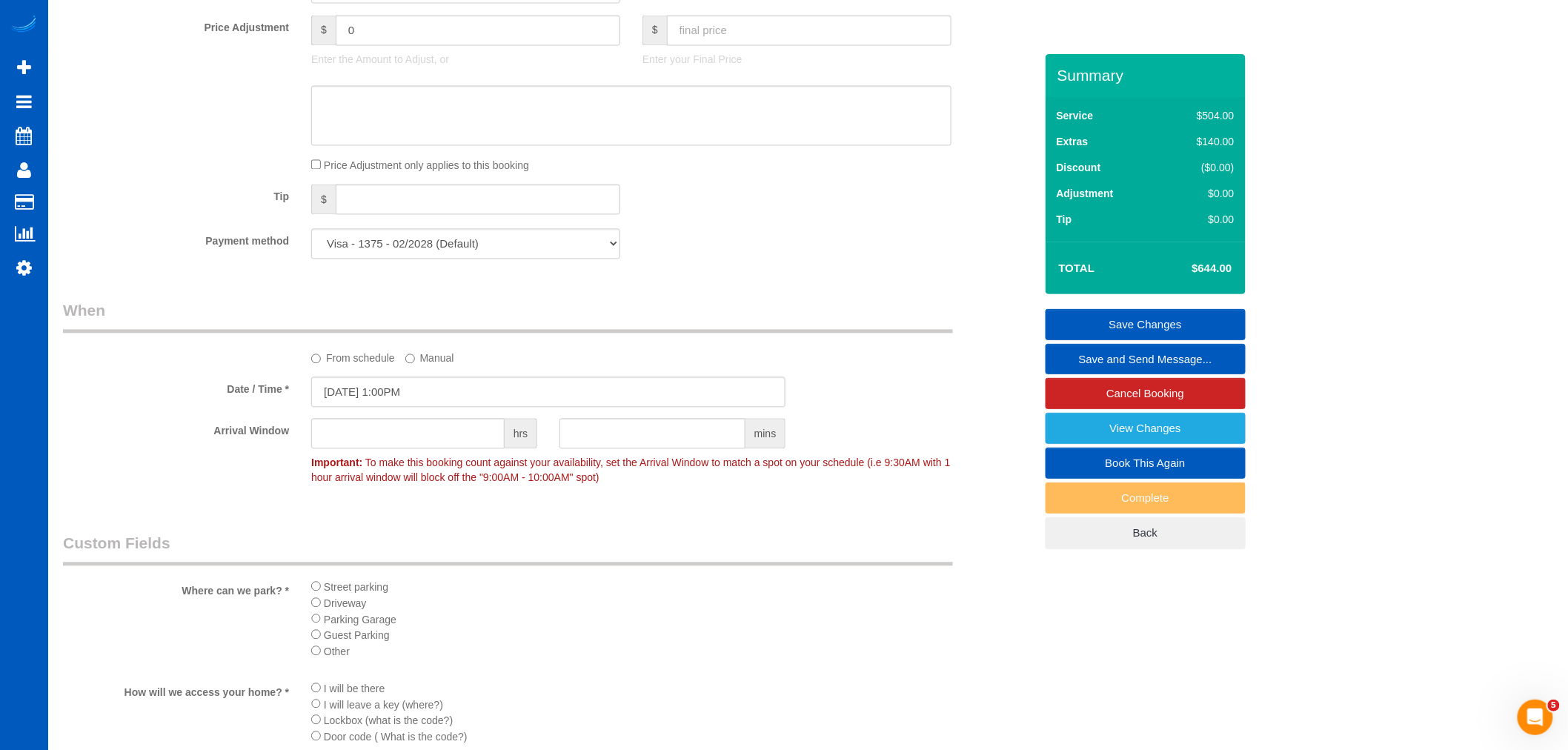
scroll to position [1153, 0]
click at [1126, 332] on link "Save Changes" at bounding box center [1145, 324] width 200 height 31
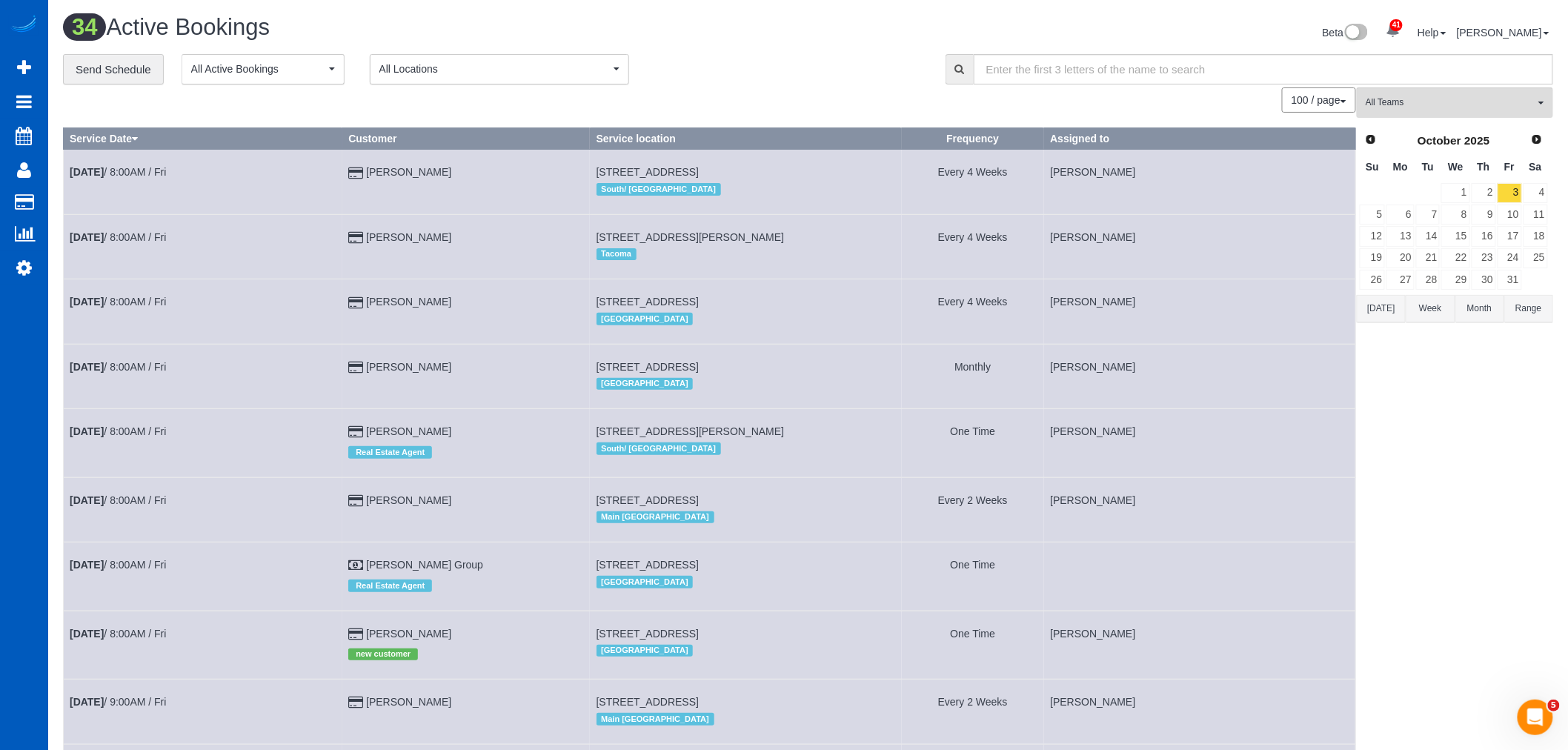
click at [1379, 139] on link "Prev" at bounding box center [1371, 140] width 21 height 21
click at [1431, 277] on link "30" at bounding box center [1429, 280] width 25 height 20
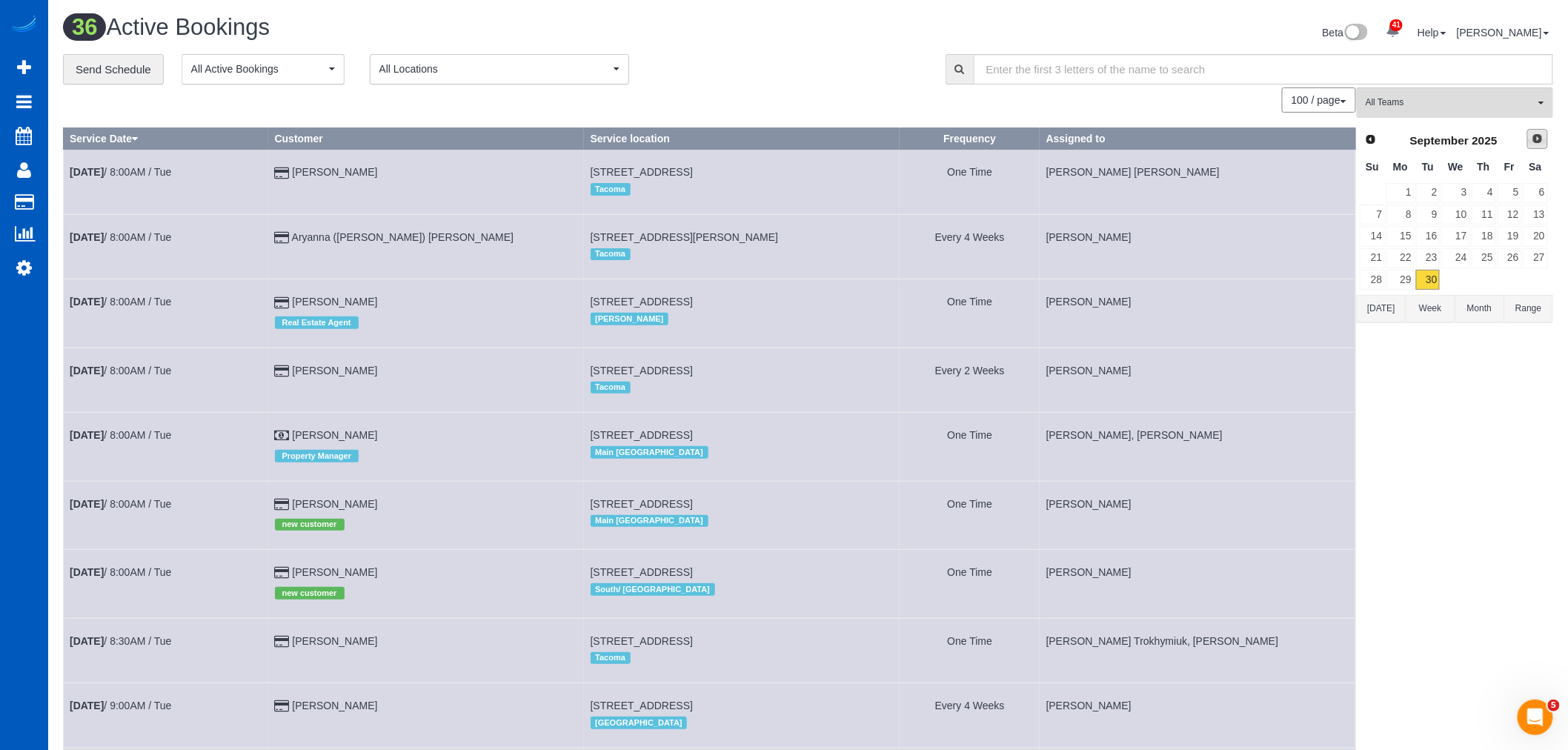
click at [1531, 149] on link "Next" at bounding box center [1538, 139] width 21 height 21
click at [1463, 189] on link "1" at bounding box center [1456, 192] width 28 height 20
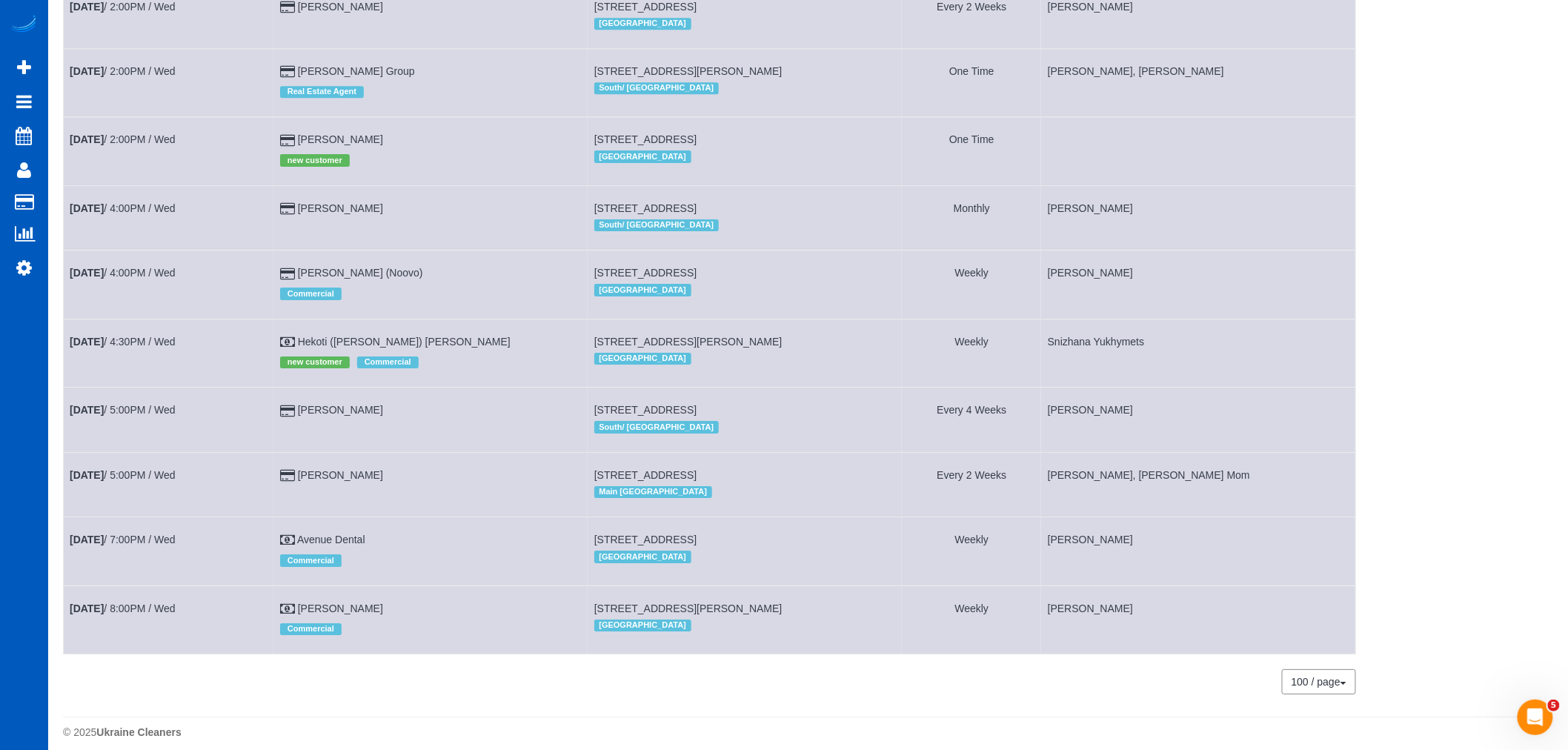
scroll to position [1839, 0]
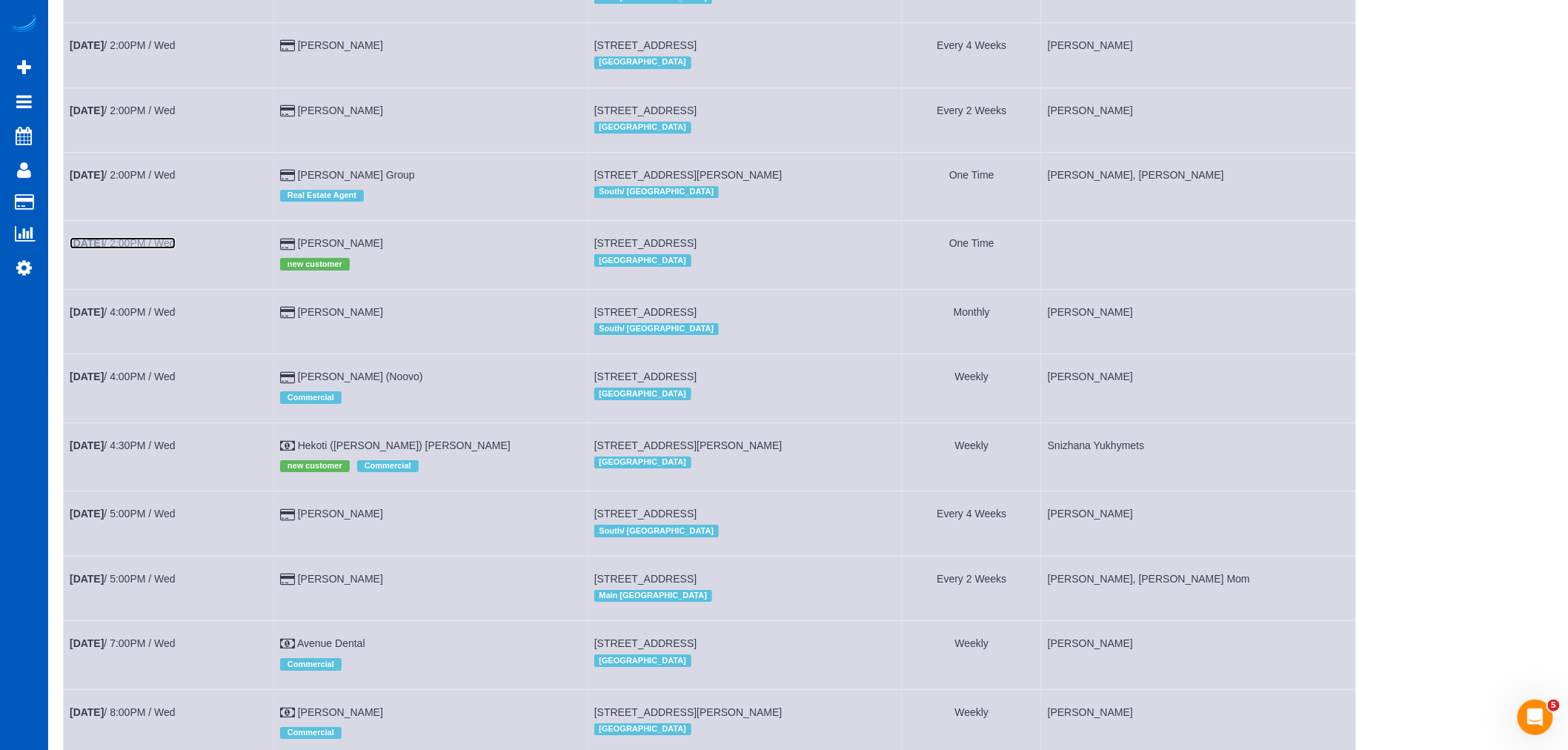
click at [146, 249] on link "[DATE] 2:00PM / Wed" at bounding box center [122, 243] width 106 height 12
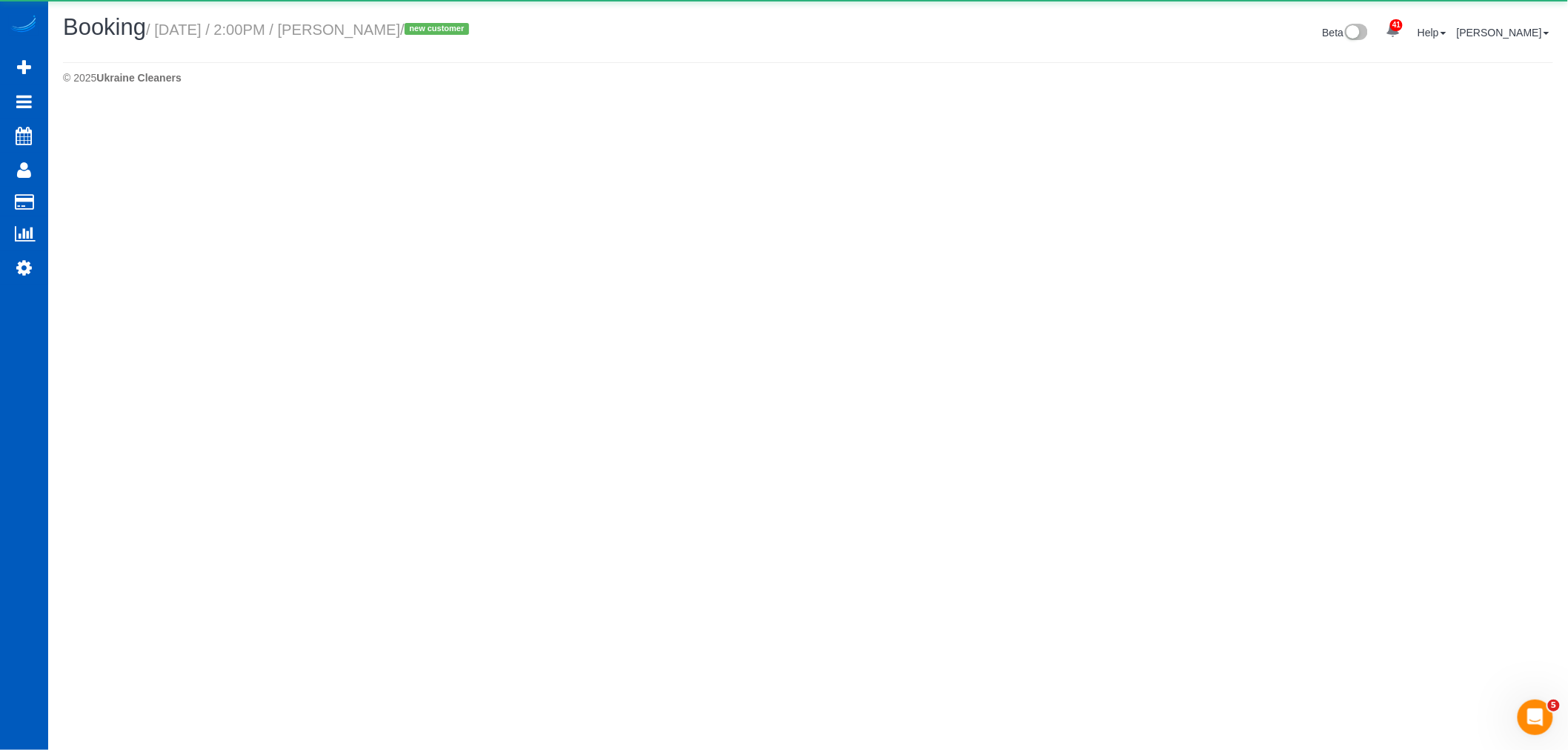
select select "WA"
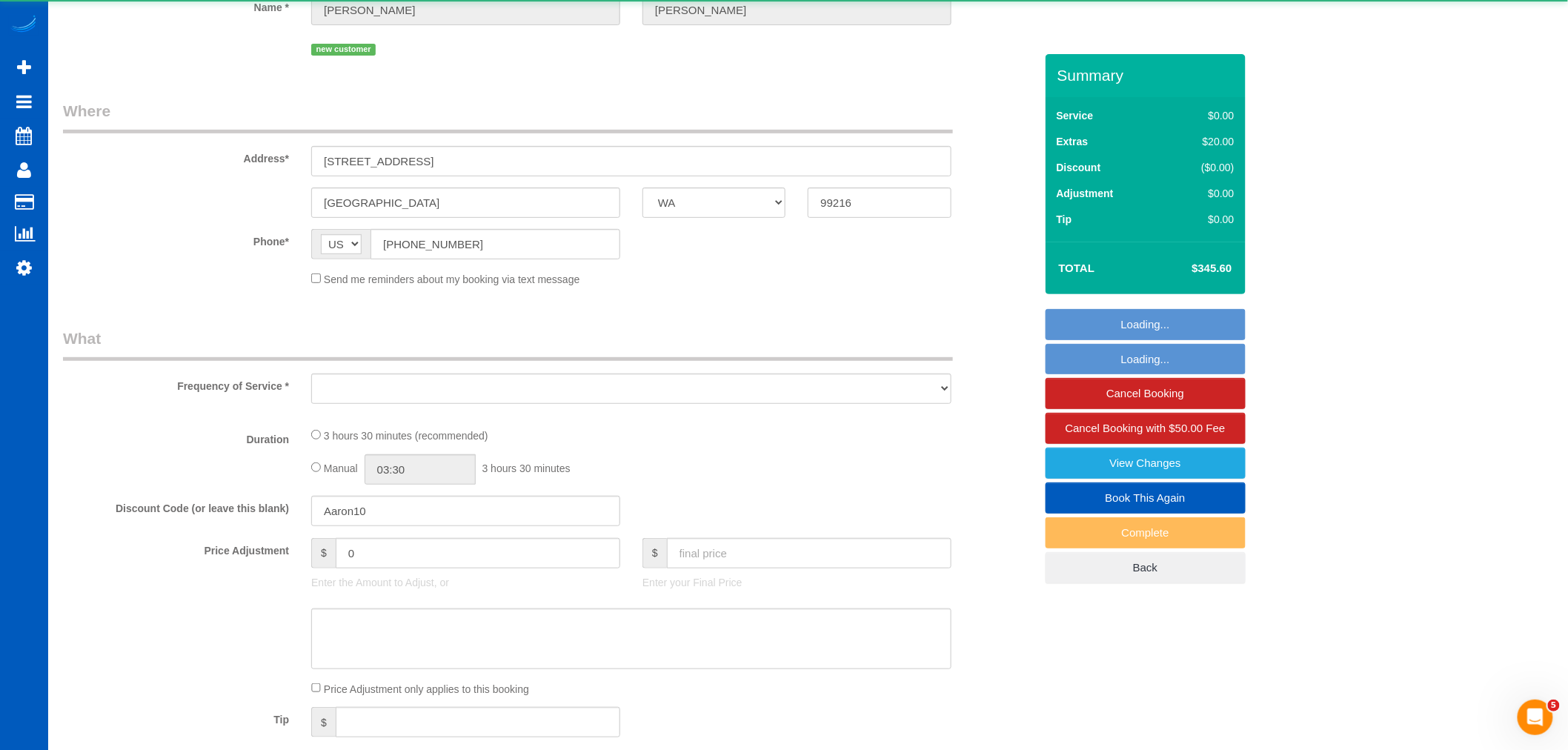
select select "object:3470"
select select "string:fspay-a76de947-8fb6-4bdb-884b-8b89feff6369"
select select "199"
select select "2"
select select "spot7"
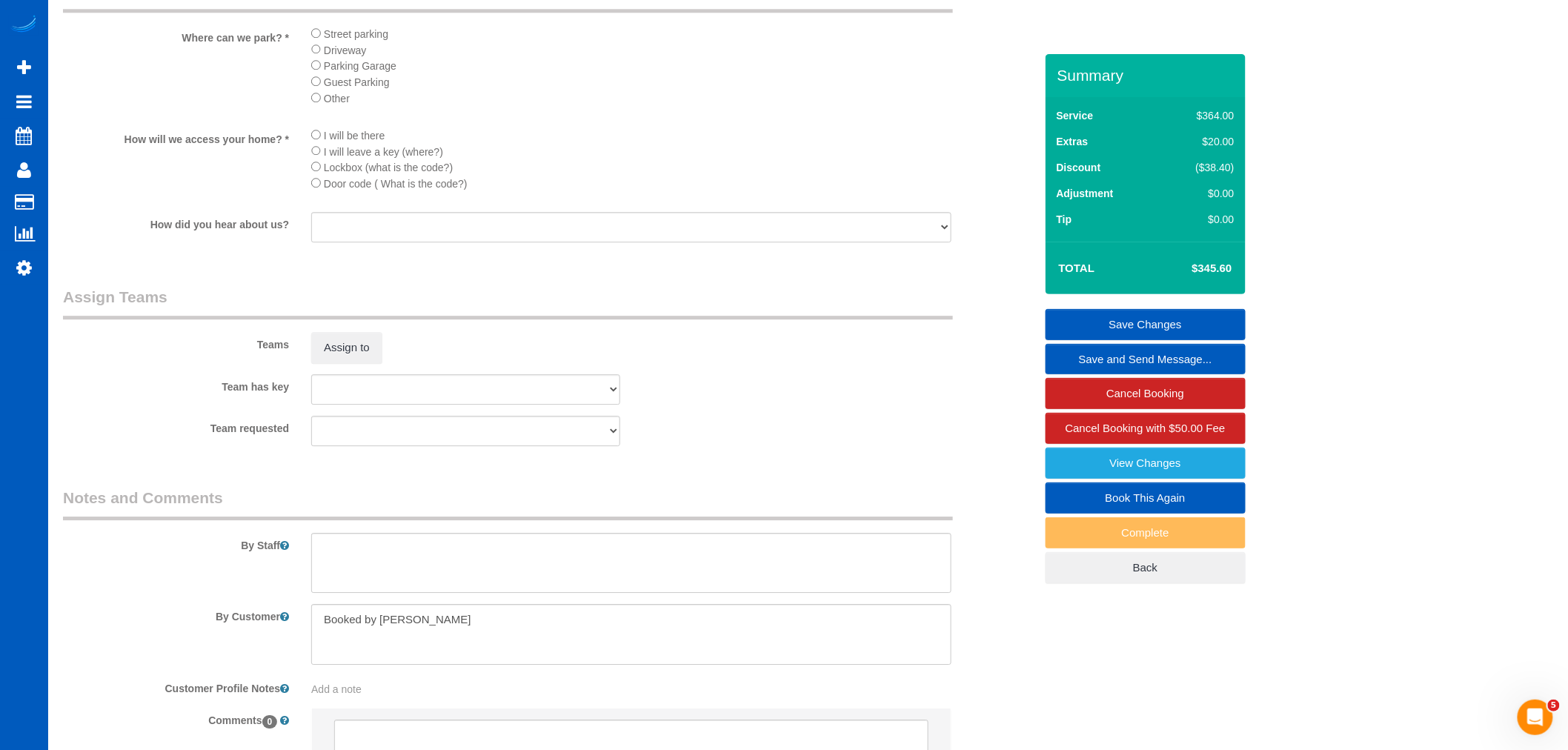
scroll to position [1306, 0]
